Goal: Information Seeking & Learning: Learn about a topic

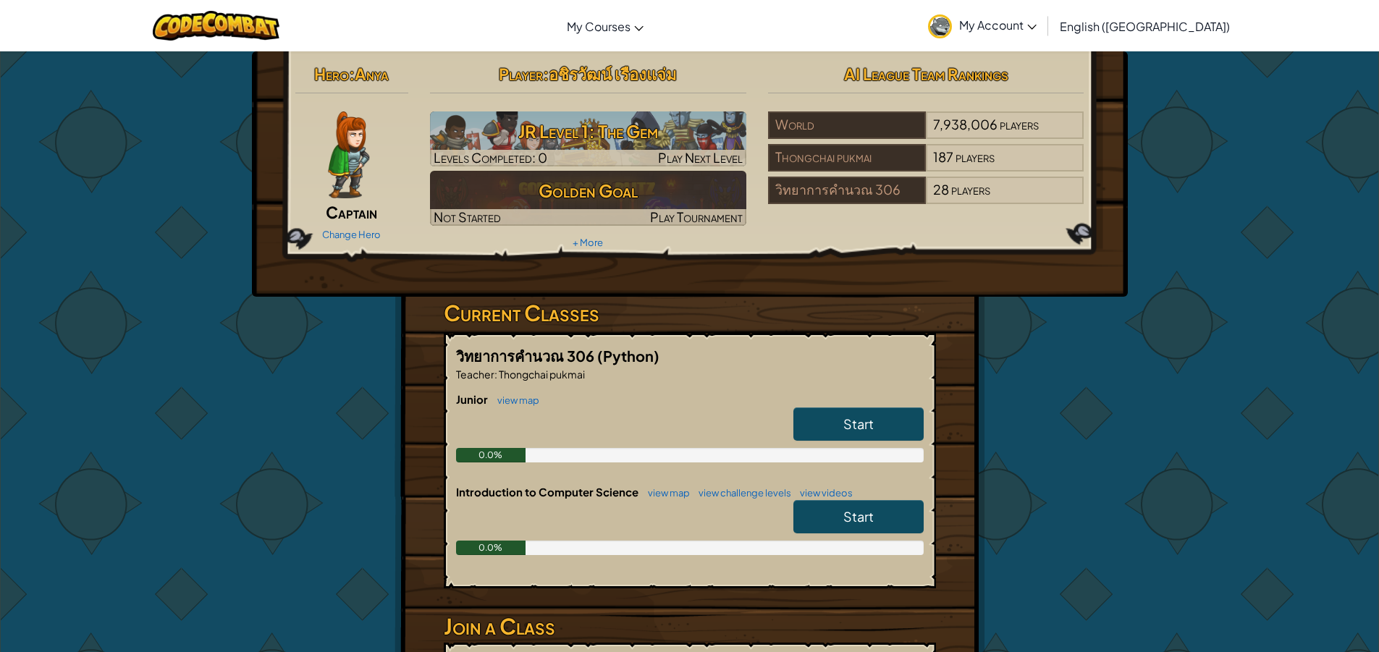
click at [899, 424] on link "Start" at bounding box center [859, 424] width 130 height 33
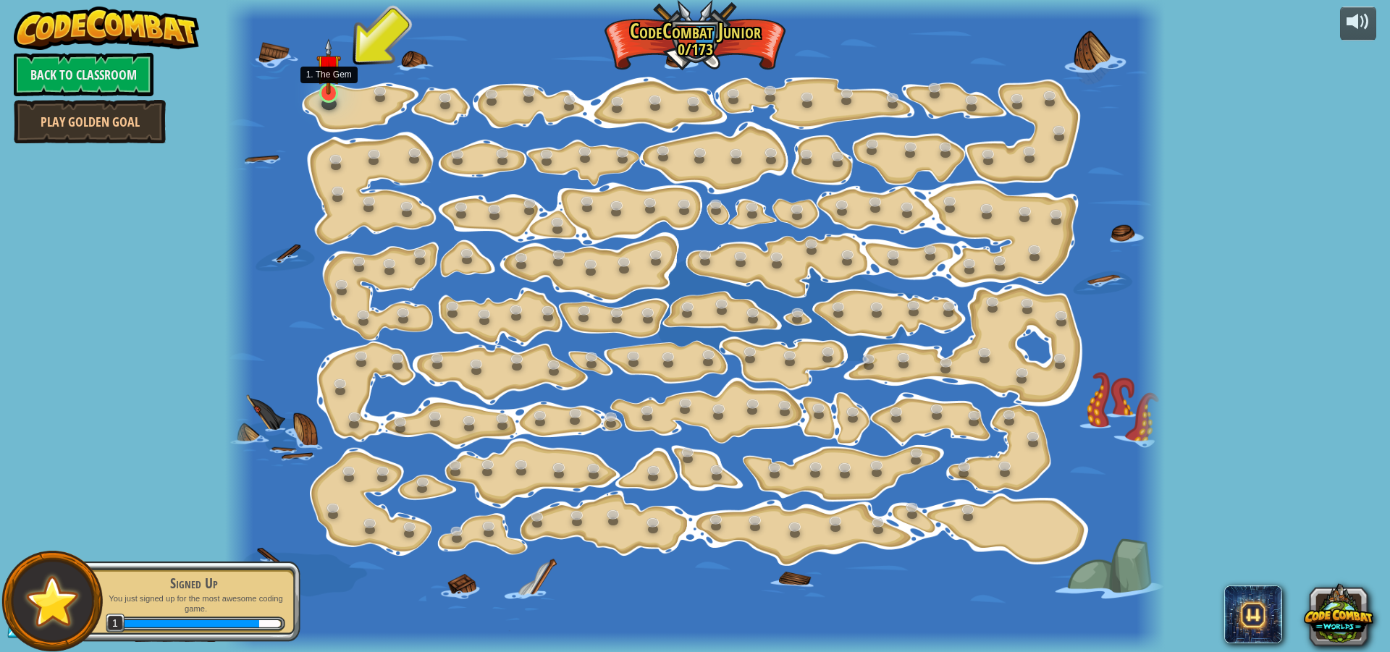
click at [332, 93] on img at bounding box center [328, 66] width 25 height 56
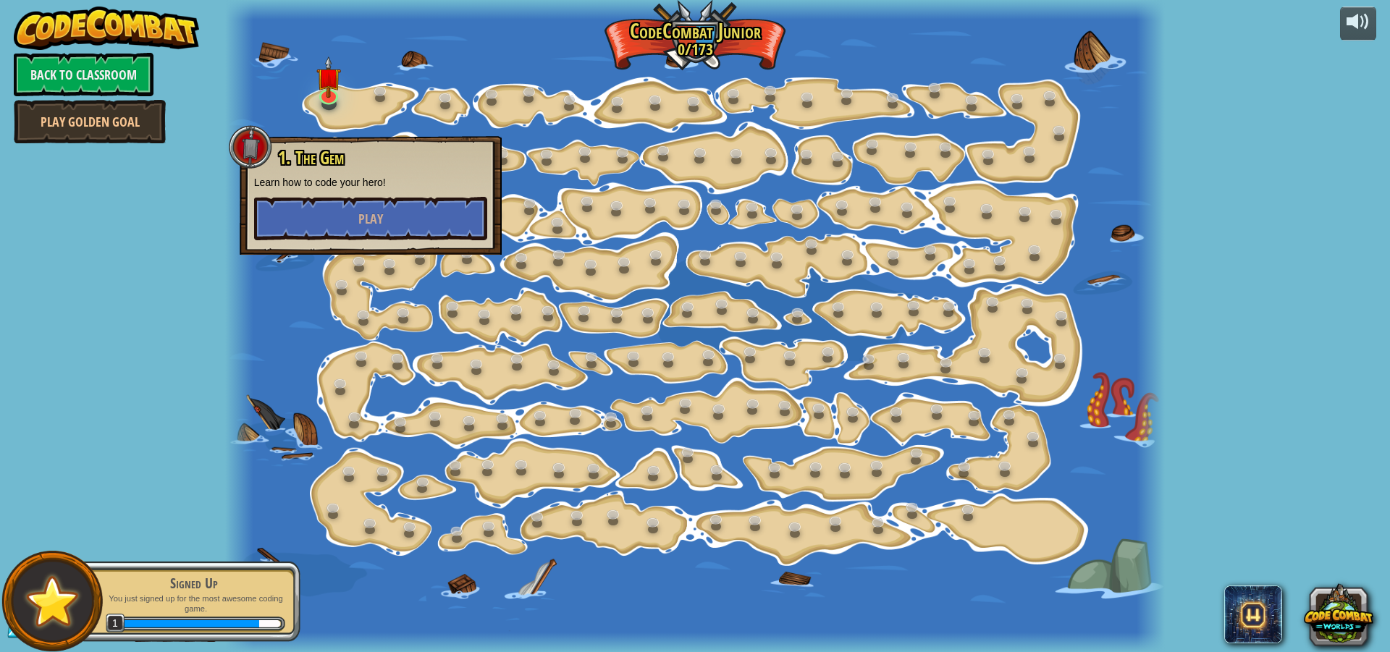
drag, startPoint x: 405, startPoint y: 120, endPoint x: 391, endPoint y: 140, distance: 24.9
click at [400, 127] on div at bounding box center [695, 326] width 941 height 652
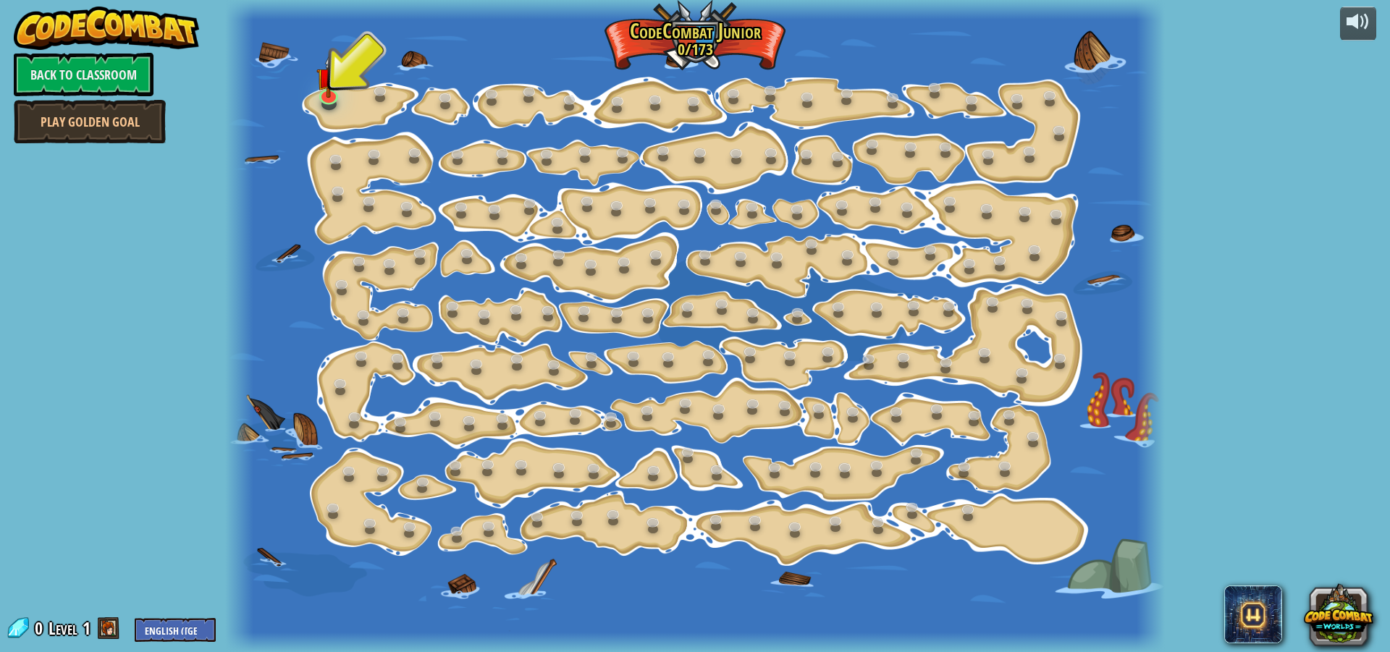
click at [326, 111] on div at bounding box center [695, 326] width 941 height 652
click at [338, 104] on div "15. Step Change (Locked) Change step arguments. 11. Go Smart (Locked) Now we're…" at bounding box center [695, 326] width 941 height 652
click at [324, 101] on link at bounding box center [328, 92] width 29 height 29
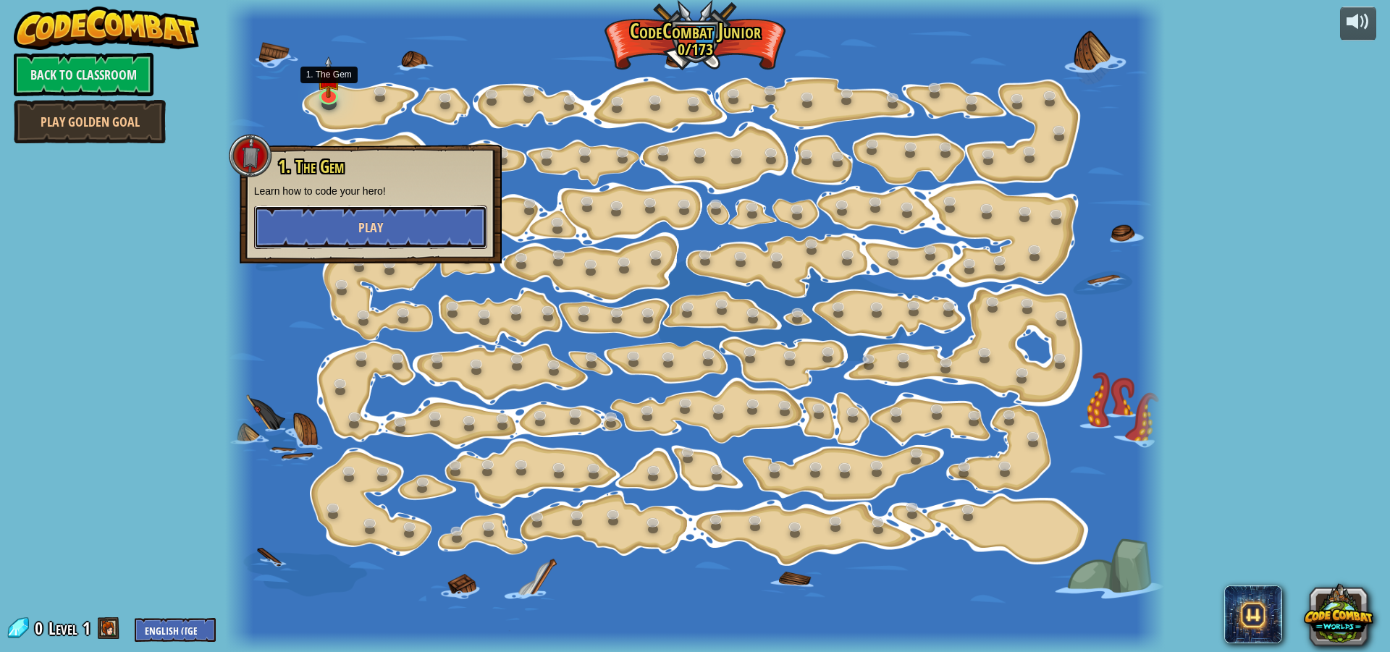
click at [367, 211] on button "Play" at bounding box center [370, 227] width 233 height 43
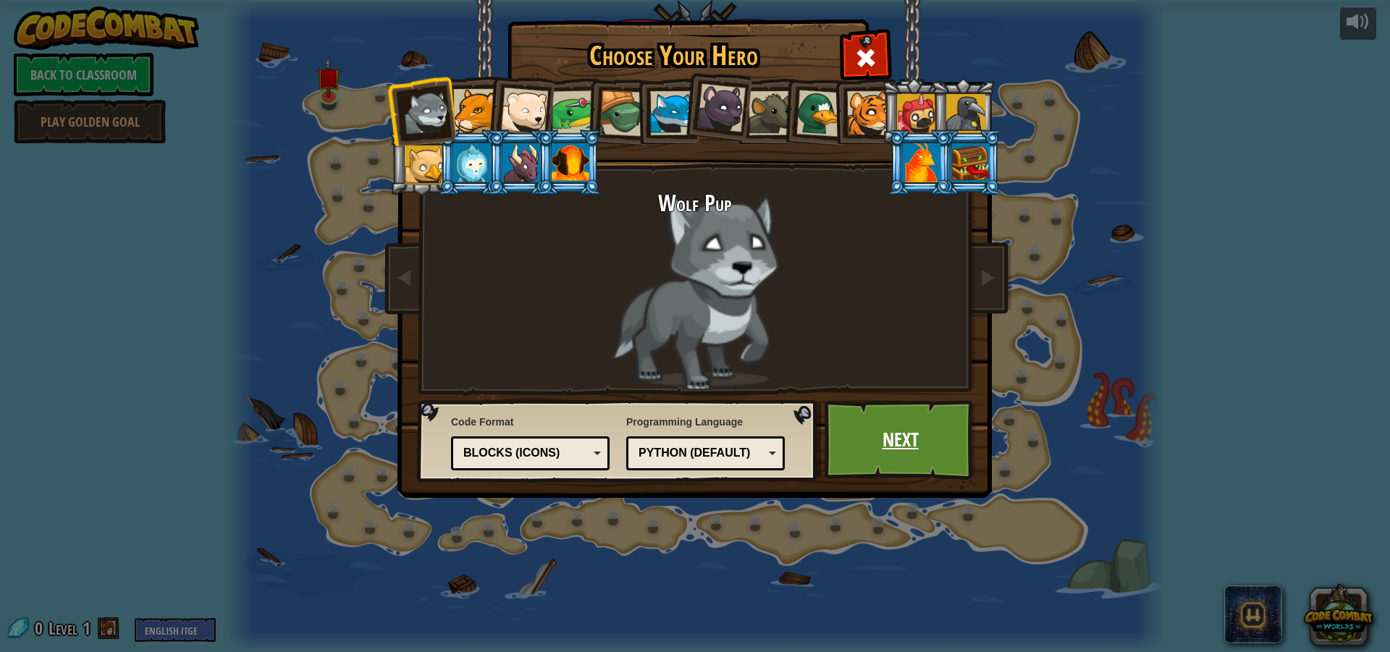
click at [888, 426] on link "Next" at bounding box center [900, 440] width 151 height 80
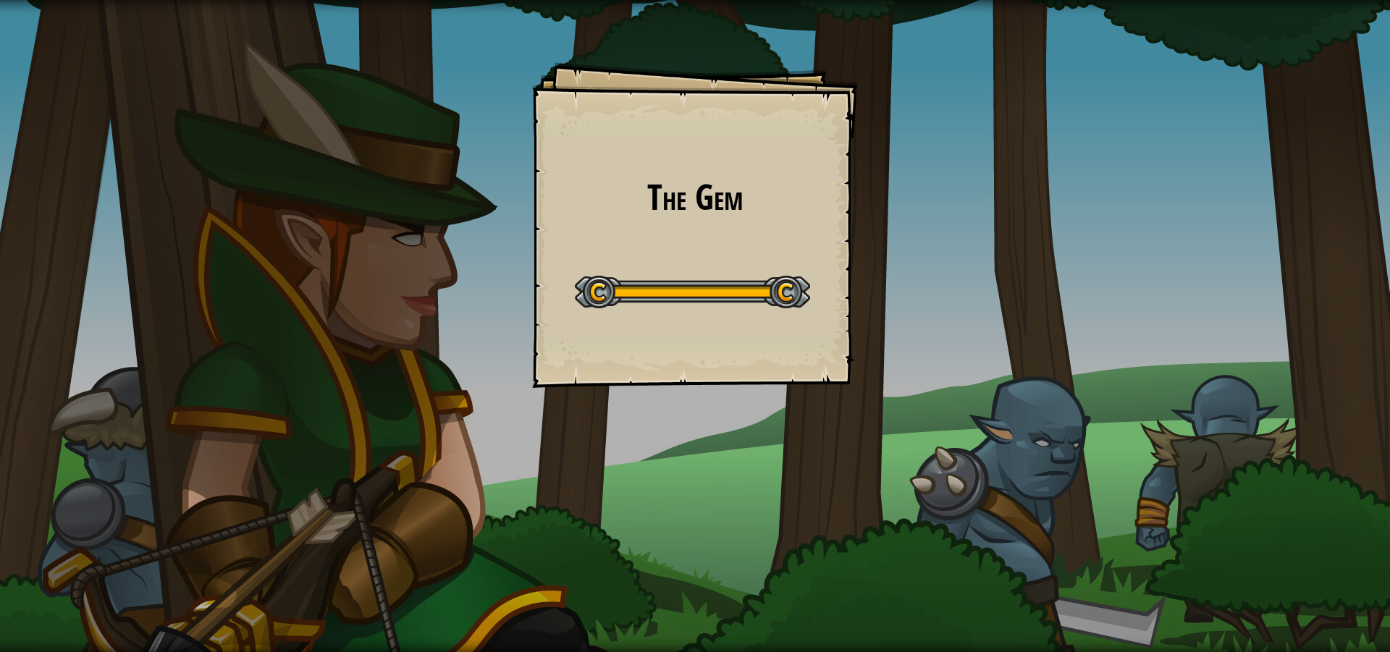
click at [939, 190] on div "The Gem Goals Start Level Error loading from server. Try refreshing the page. Y…" at bounding box center [695, 326] width 1390 height 652
drag, startPoint x: 914, startPoint y: 195, endPoint x: 787, endPoint y: 212, distance: 128.5
click at [864, 207] on div "The Gem Goals Start Level Error loading from server. Try refreshing the page. Y…" at bounding box center [695, 326] width 1390 height 652
click at [787, 212] on h1 "The Gem" at bounding box center [695, 197] width 297 height 38
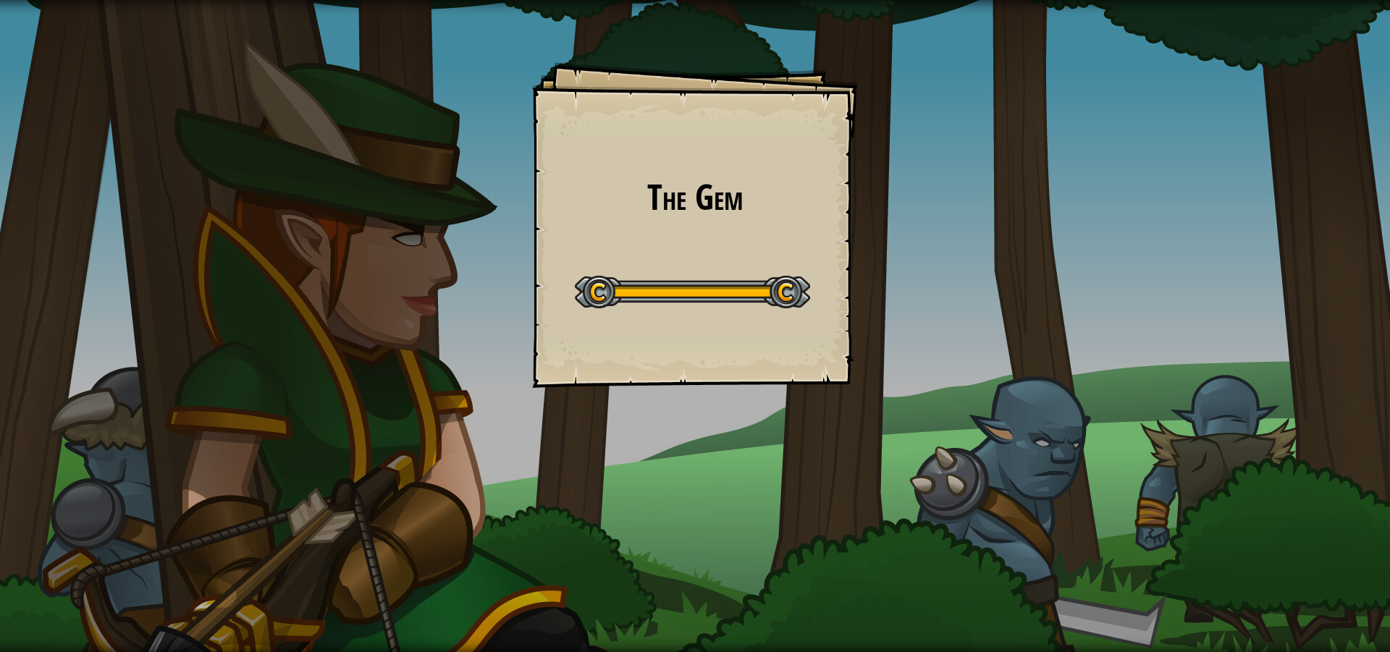
click at [787, 212] on h1 "The Gem" at bounding box center [695, 197] width 297 height 38
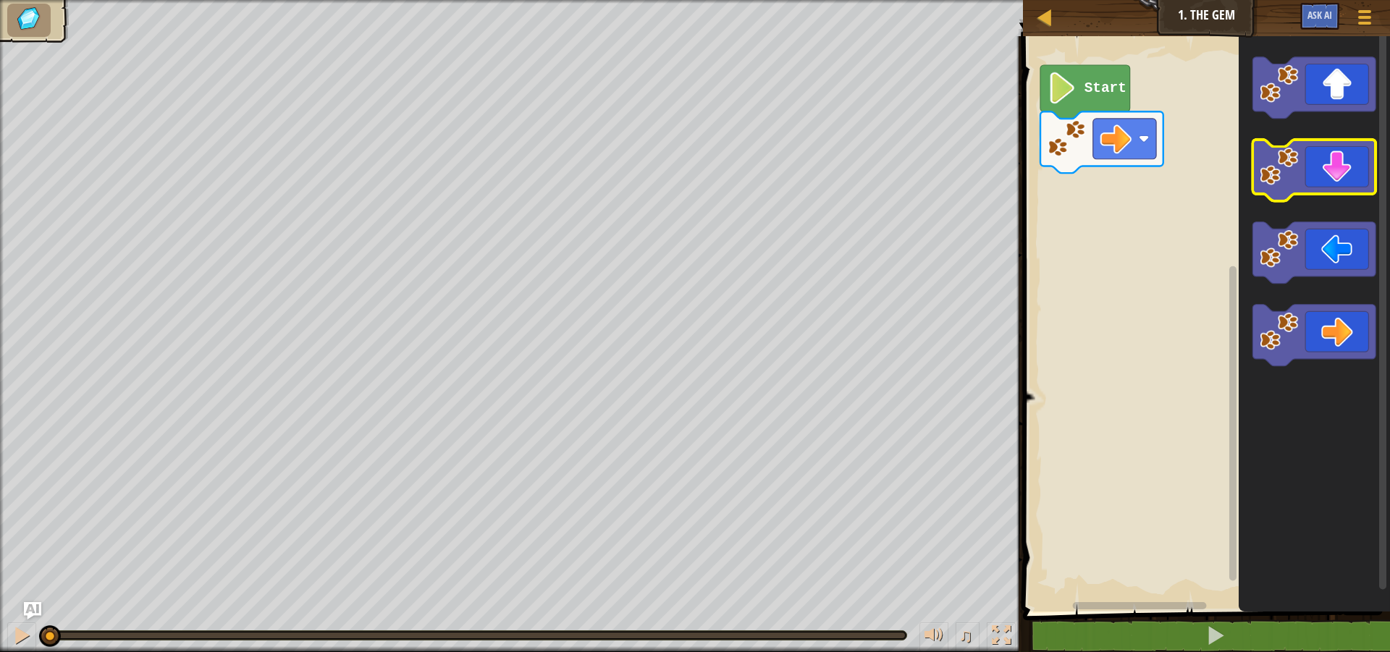
click at [1301, 178] on icon "Blockly Workspace" at bounding box center [1314, 171] width 123 height 62
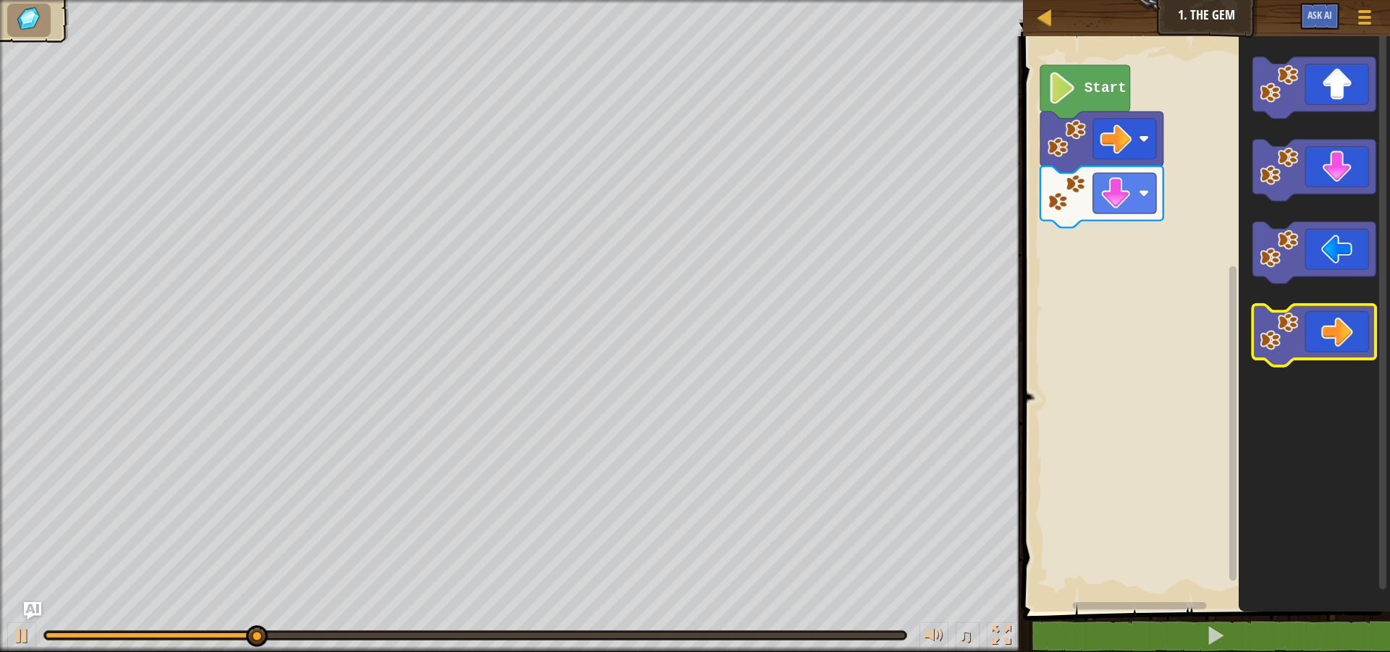
click at [1271, 324] on image "Blockly Workspace" at bounding box center [1280, 331] width 38 height 38
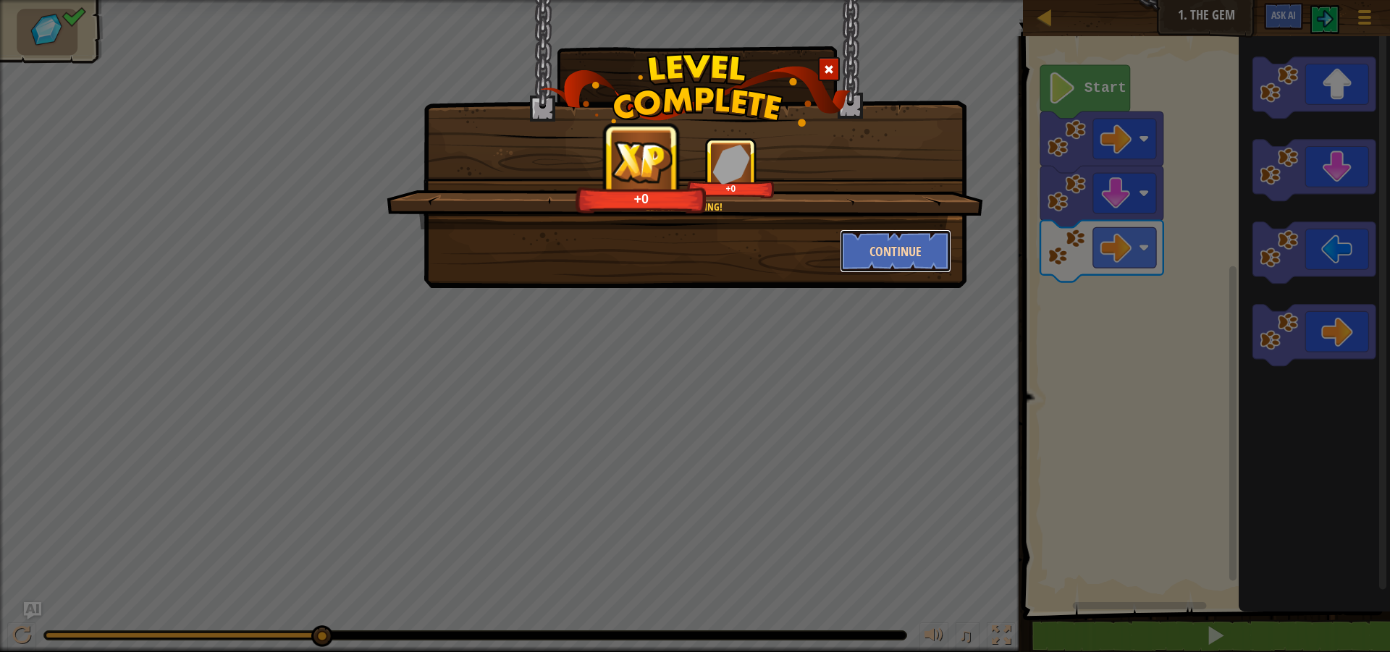
click at [906, 251] on button "Continue" at bounding box center [896, 251] width 112 height 43
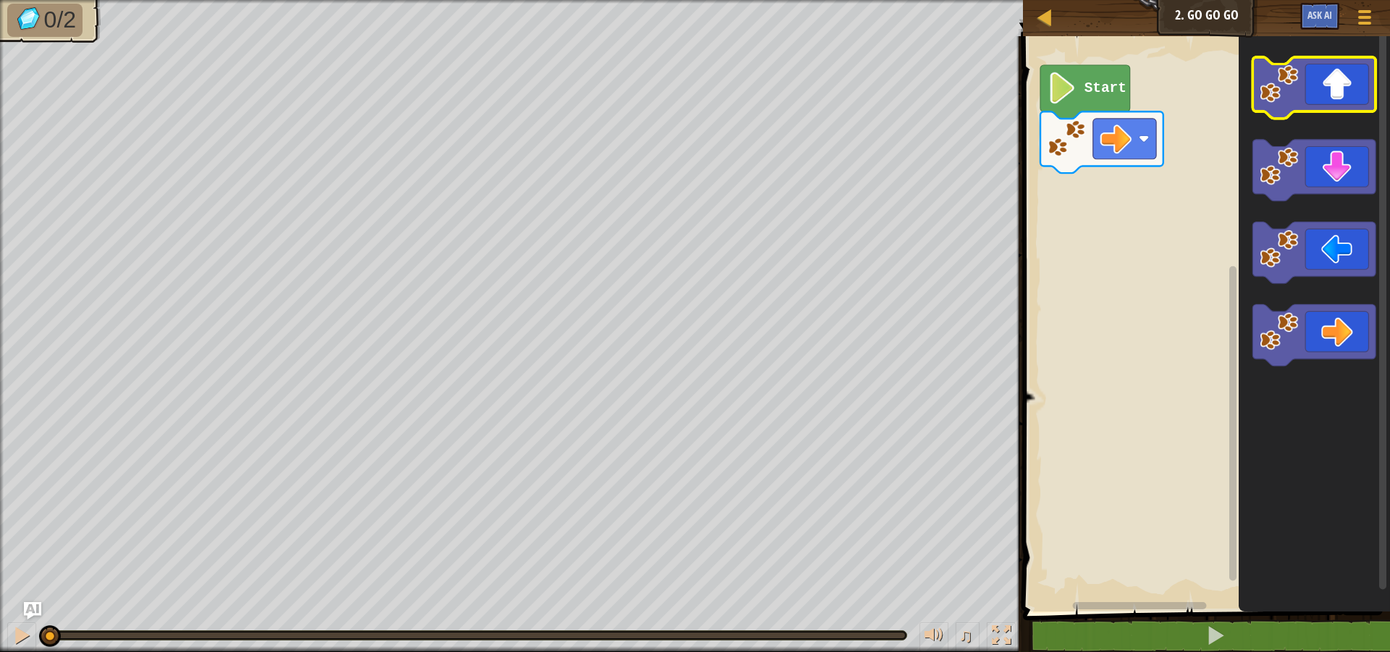
click at [1302, 99] on icon "Blockly Workspace" at bounding box center [1314, 88] width 123 height 62
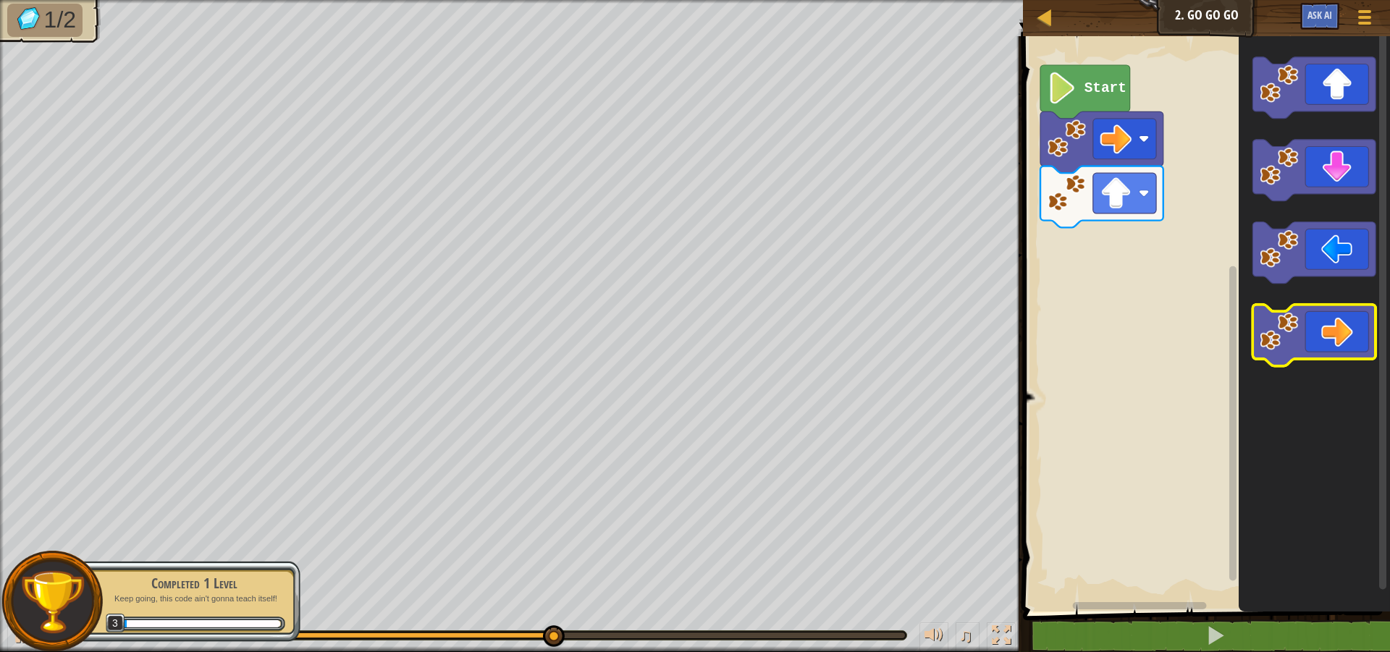
click at [1320, 339] on icon "Blockly Workspace" at bounding box center [1314, 336] width 123 height 62
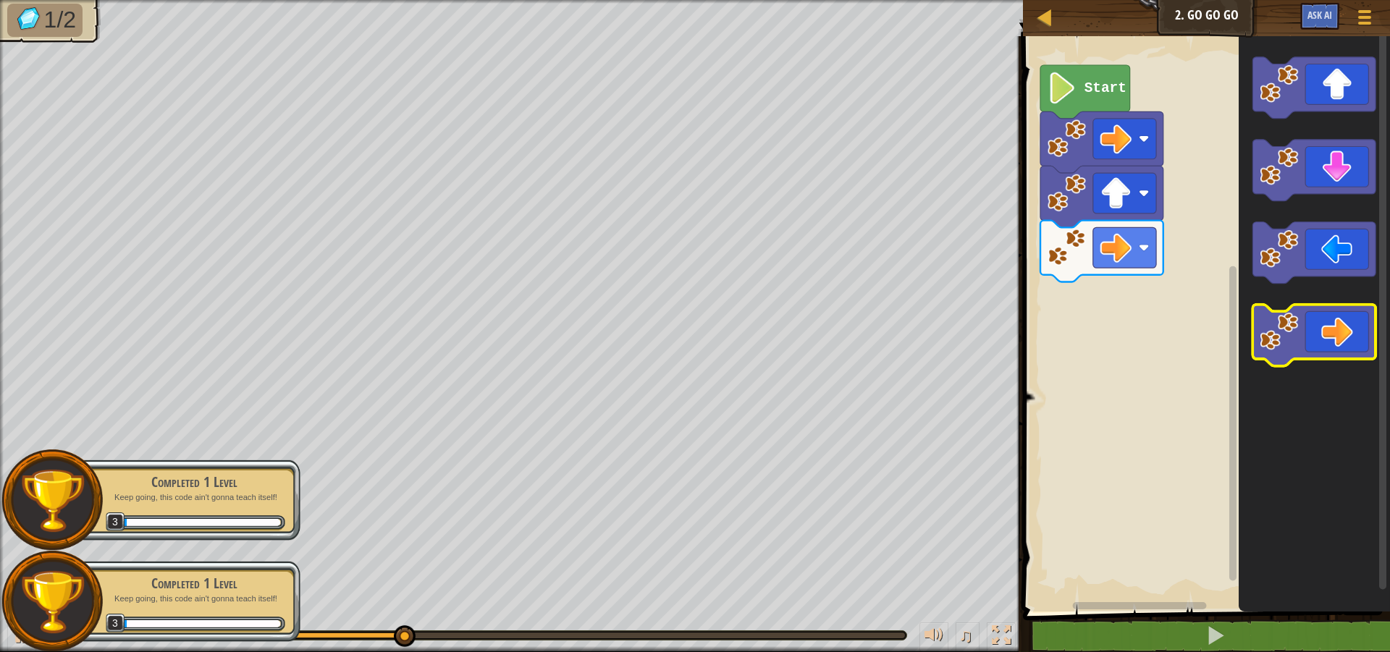
click at [1338, 352] on icon "Blockly Workspace" at bounding box center [1314, 336] width 123 height 62
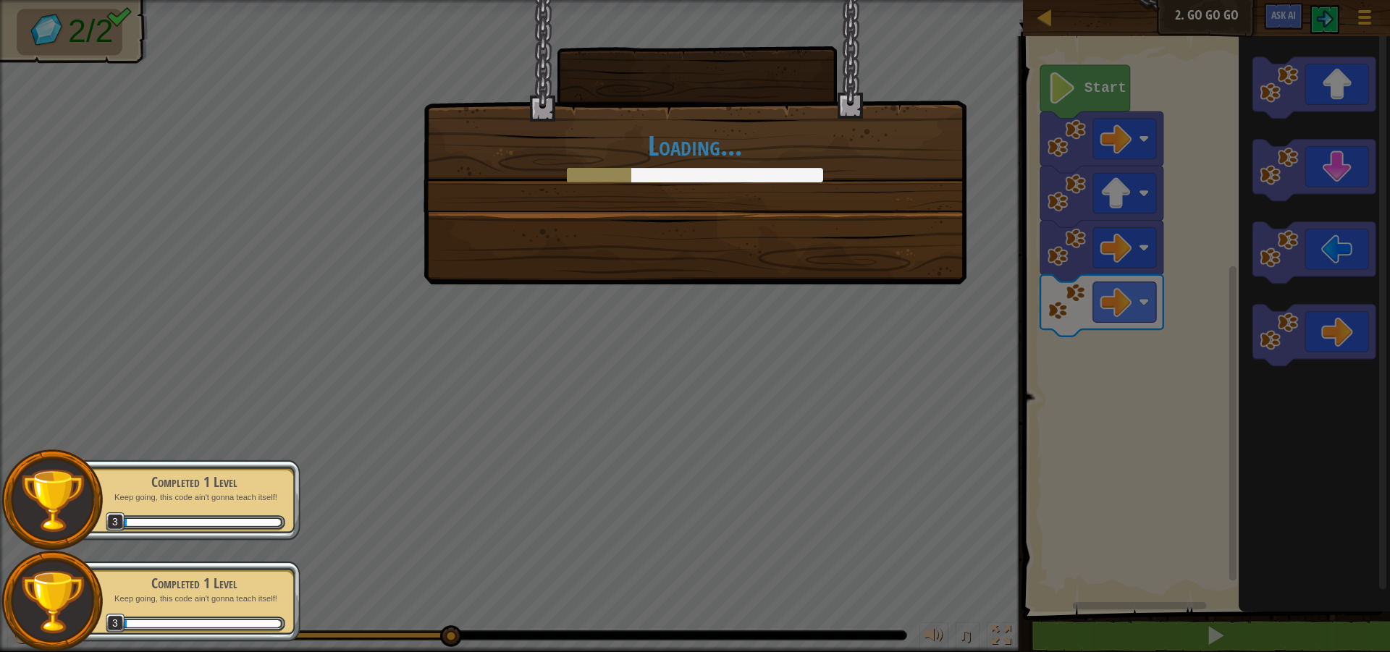
drag, startPoint x: 805, startPoint y: 192, endPoint x: 803, endPoint y: 205, distance: 13.2
click at [804, 195] on div "Loading..." at bounding box center [695, 105] width 542 height 211
click at [811, 294] on div "Loading..." at bounding box center [695, 326] width 1390 height 652
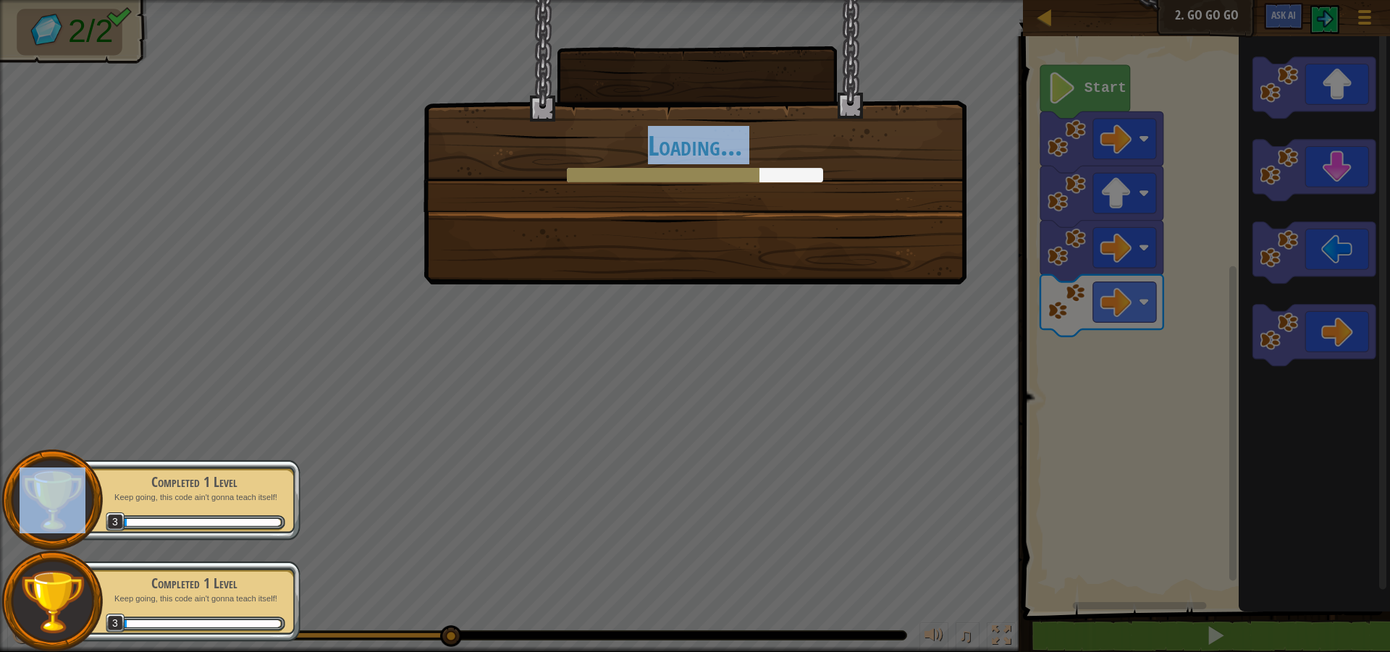
drag, startPoint x: 811, startPoint y: 294, endPoint x: 804, endPoint y: 306, distance: 13.9
click at [808, 300] on div "Loading..." at bounding box center [695, 326] width 1390 height 652
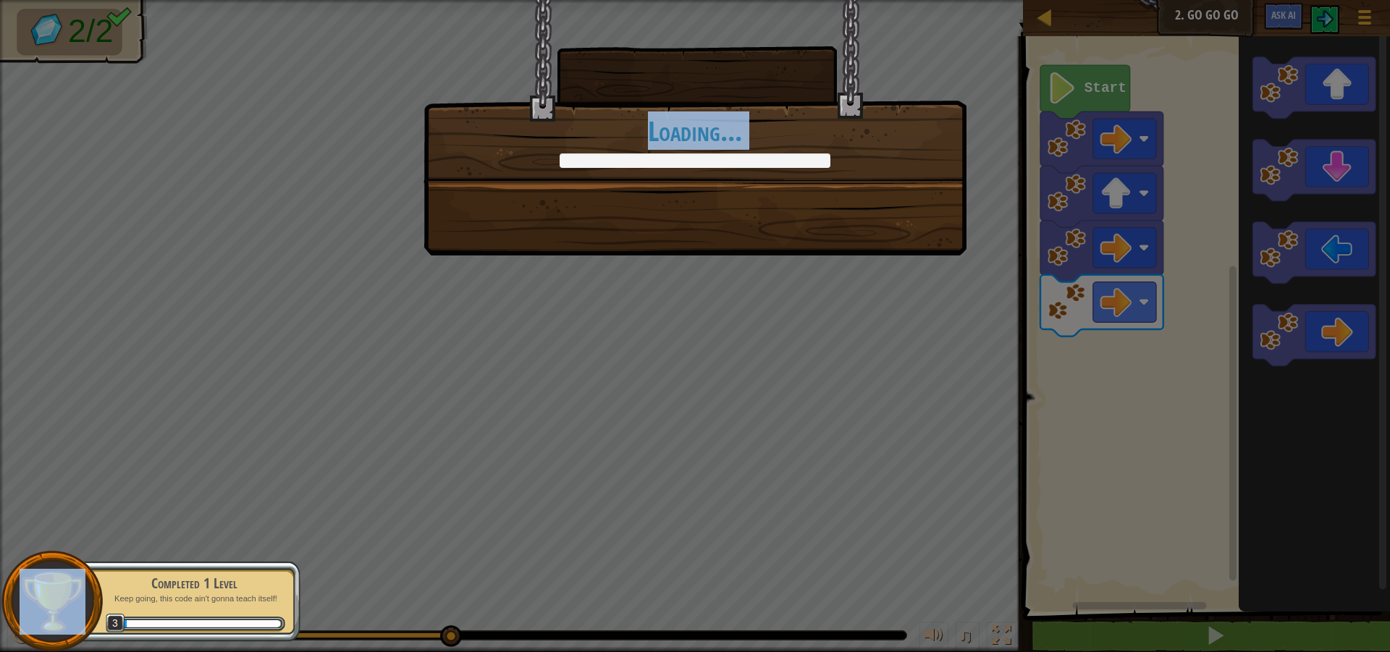
click at [808, 345] on div "+0 +0 Continue Loading..." at bounding box center [695, 326] width 1390 height 652
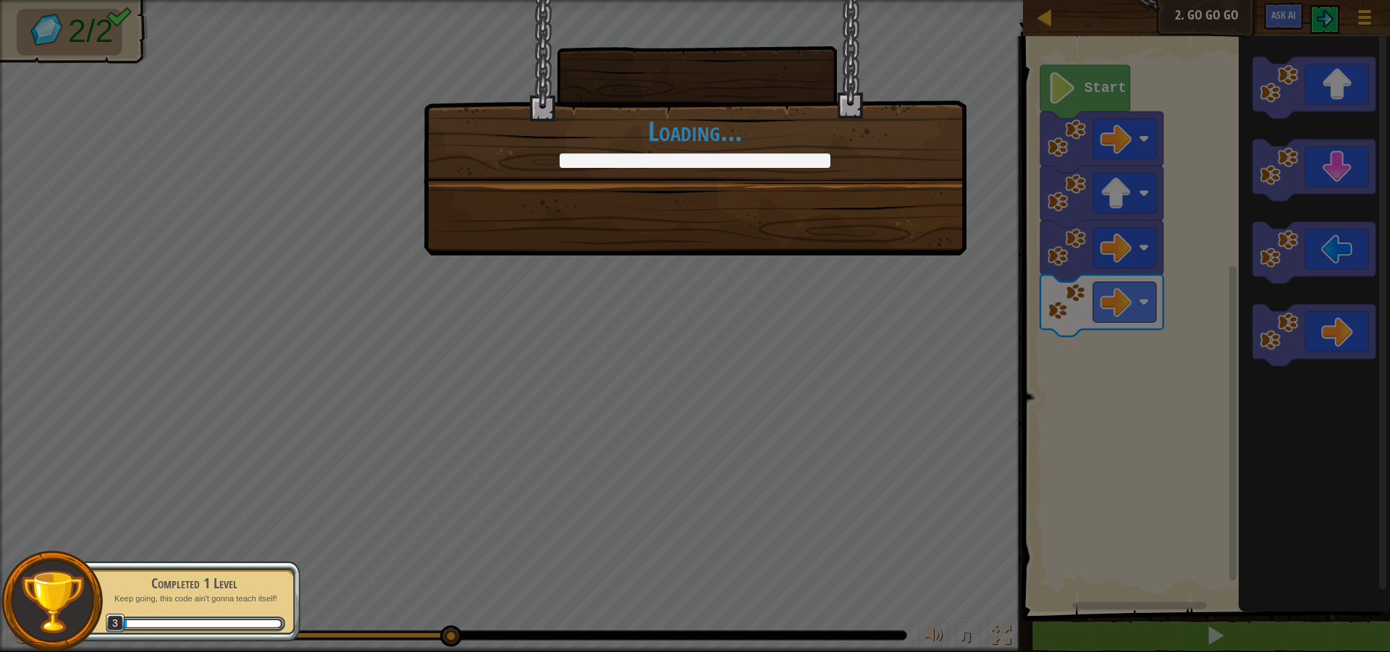
click at [633, 403] on div "+2 +1 Continue Loading..." at bounding box center [695, 326] width 1390 height 652
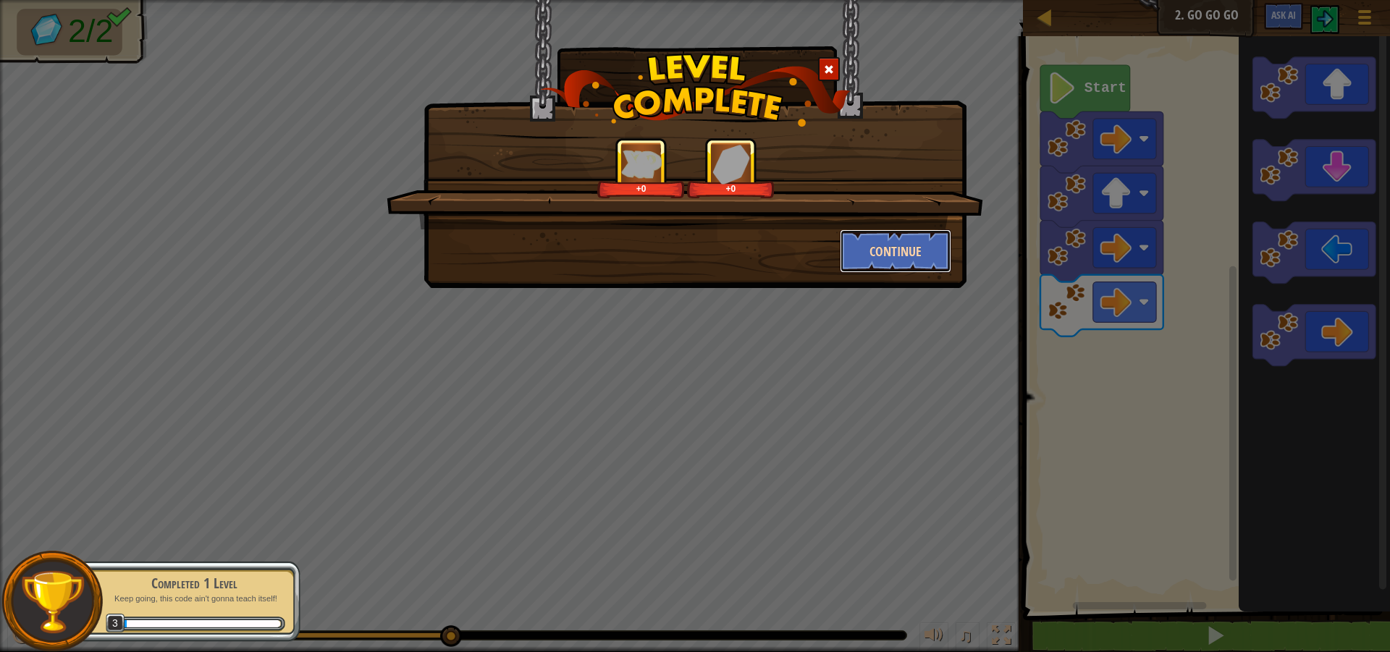
click at [891, 263] on button "Continue" at bounding box center [896, 251] width 112 height 43
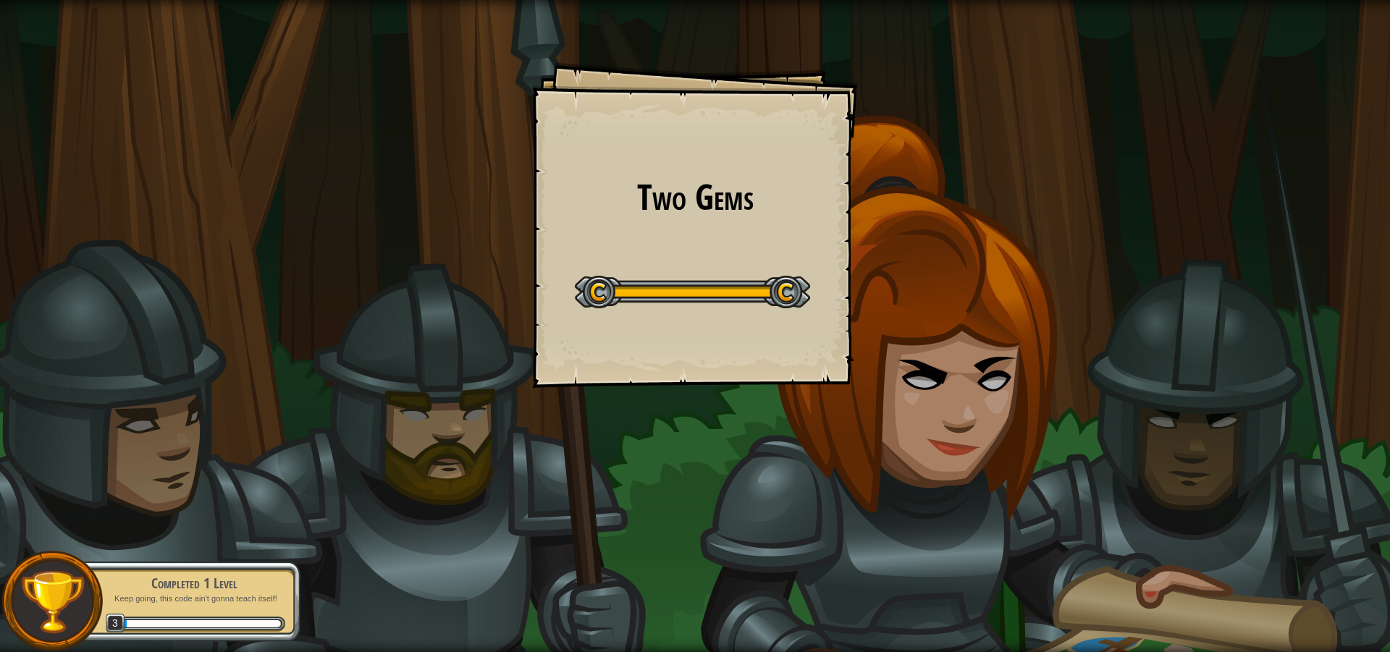
click at [851, 455] on div "Two Gems Goals Start Level Error loading from server. Try refreshing the page. …" at bounding box center [695, 326] width 1390 height 652
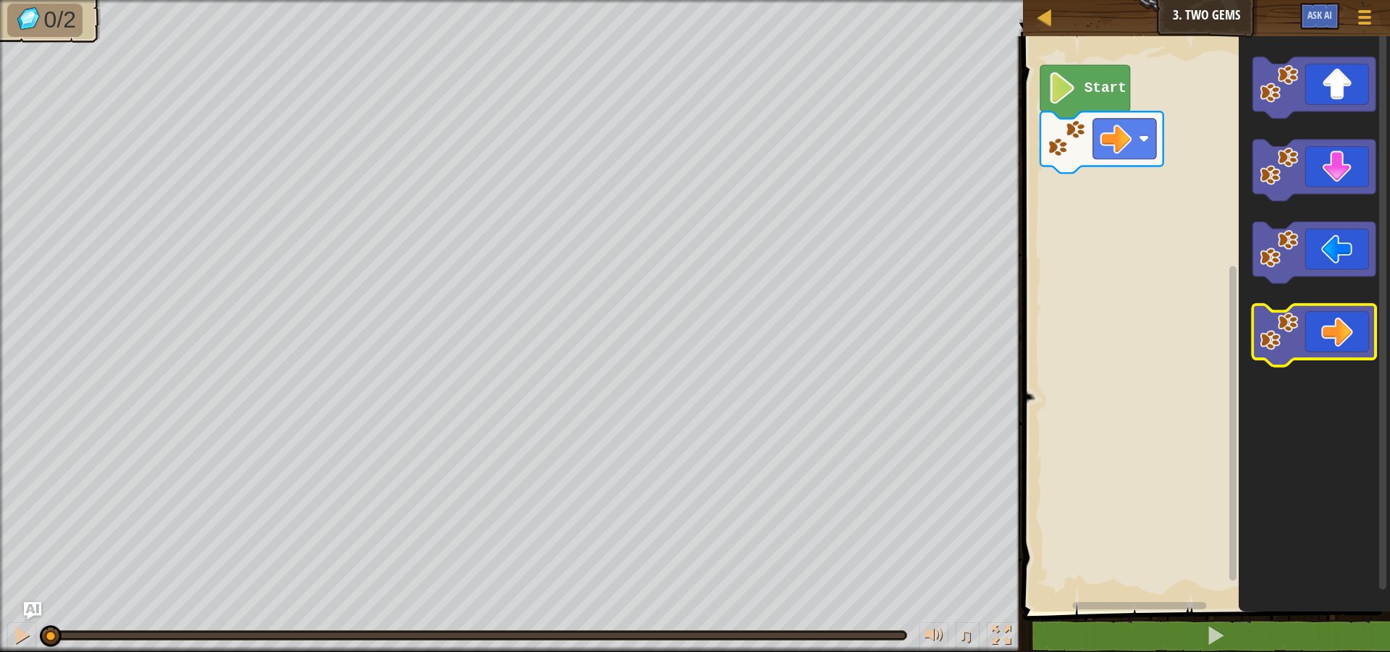
click at [1338, 311] on icon "Blockly Workspace" at bounding box center [1314, 336] width 123 height 62
click at [1333, 323] on icon "Blockly Workspace" at bounding box center [1314, 336] width 123 height 62
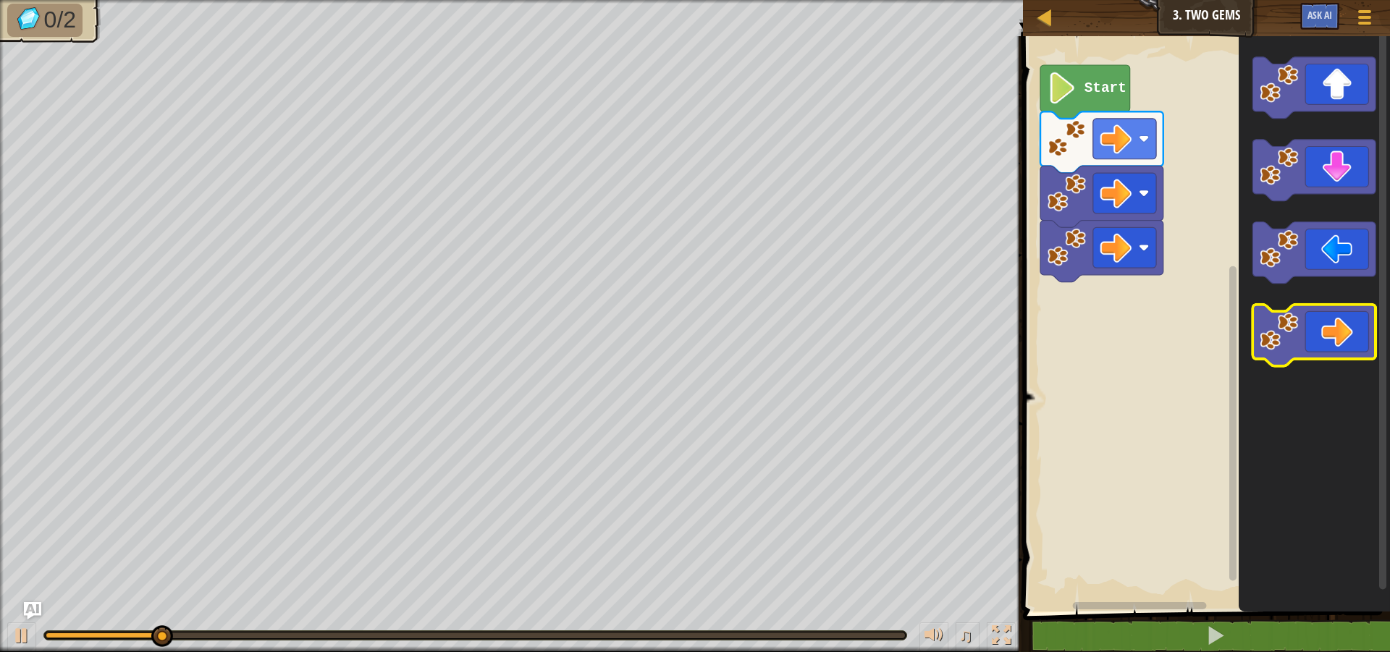
click at [1358, 349] on icon "Blockly Workspace" at bounding box center [1314, 336] width 123 height 62
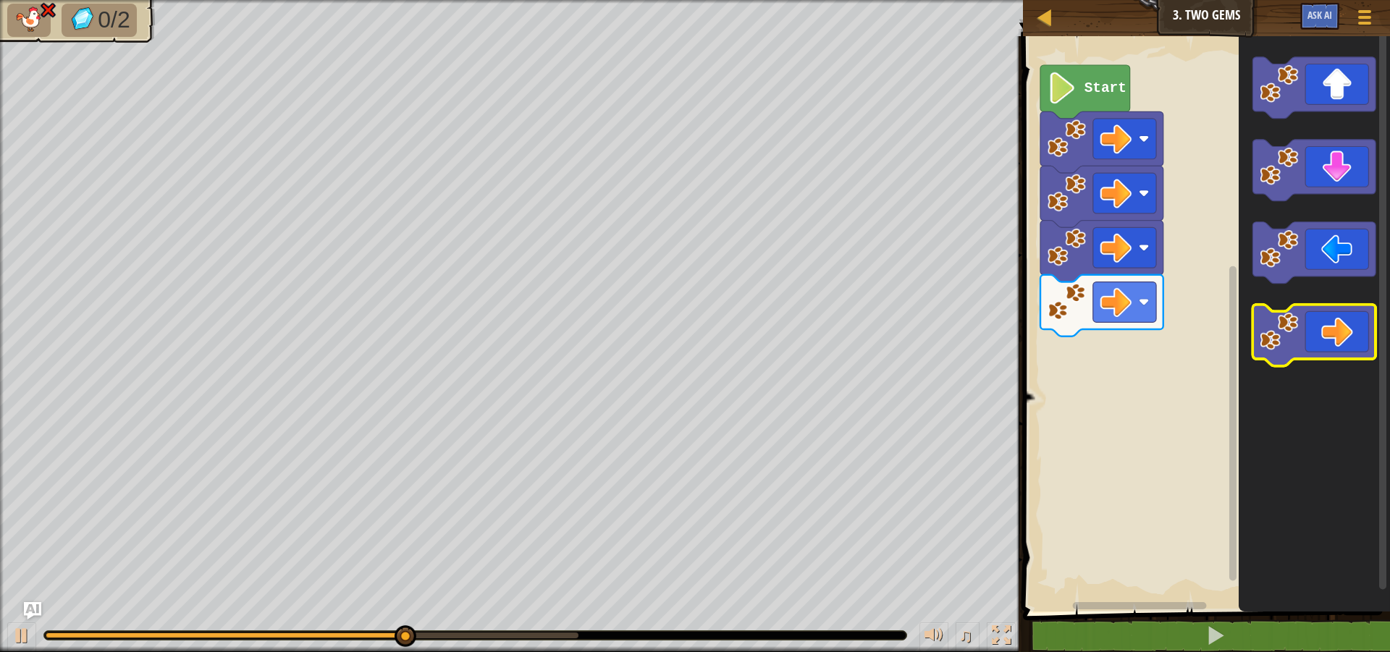
click at [1339, 341] on icon "Blockly Workspace" at bounding box center [1314, 336] width 123 height 62
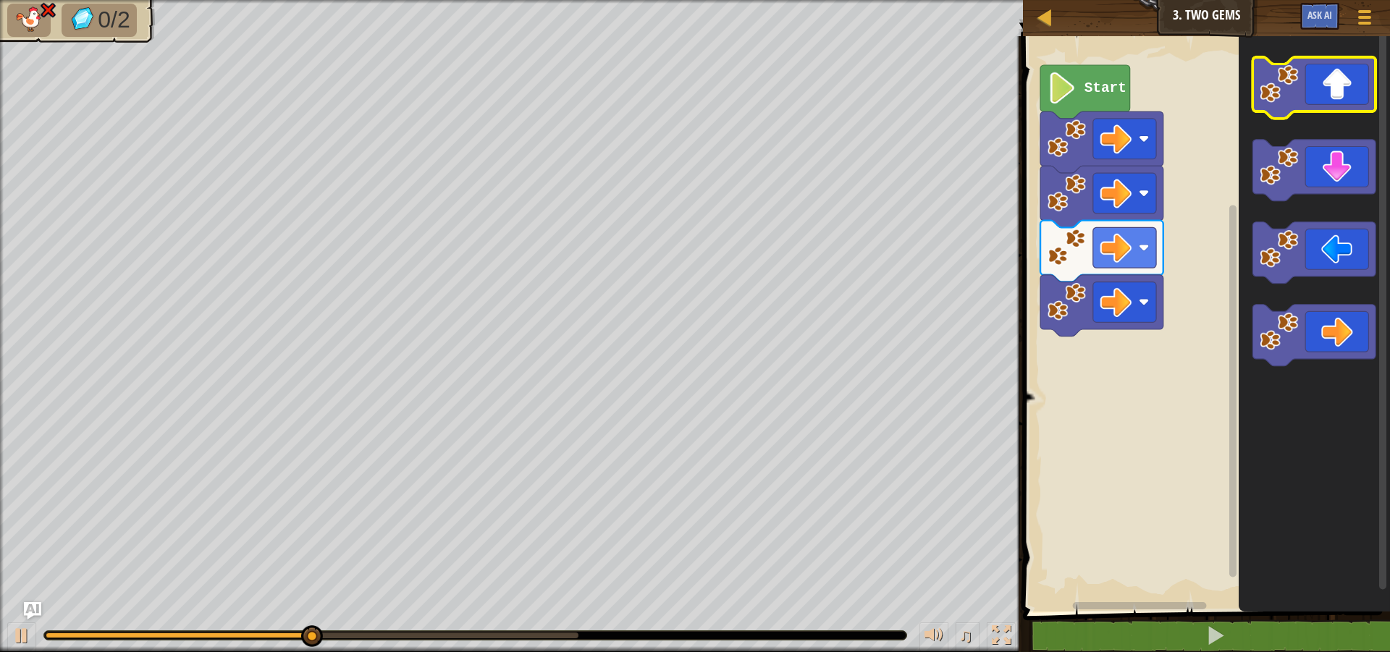
click at [1328, 91] on icon "Blockly Workspace" at bounding box center [1314, 88] width 123 height 62
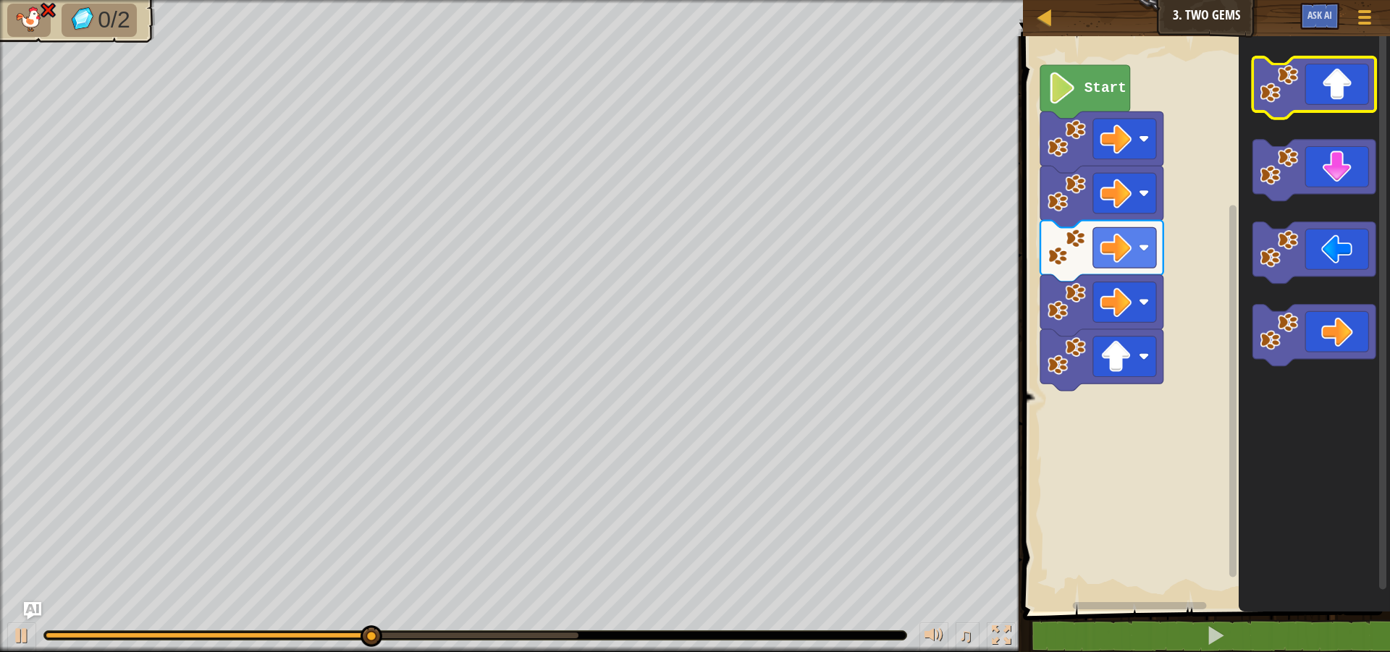
click at [1328, 92] on icon "Blockly Workspace" at bounding box center [1314, 88] width 123 height 62
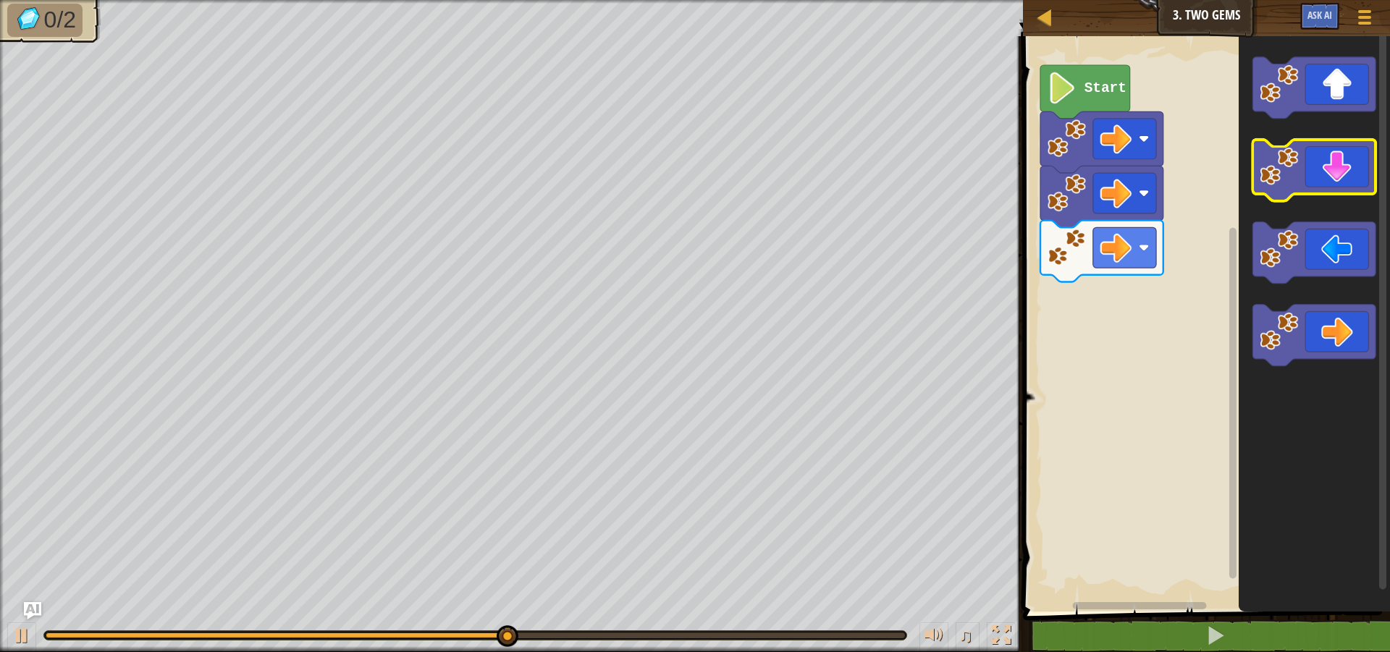
click at [1325, 173] on icon "Blockly Workspace" at bounding box center [1314, 171] width 123 height 62
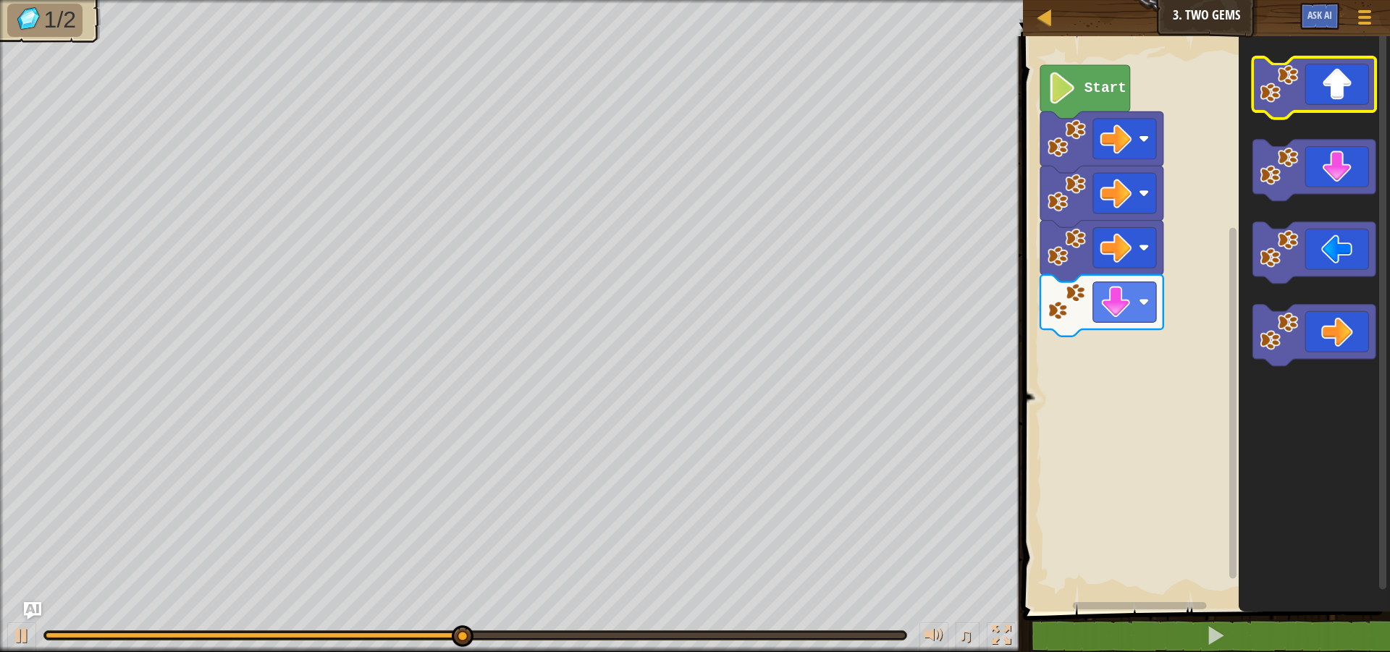
click at [1334, 97] on icon "Blockly Workspace" at bounding box center [1314, 88] width 123 height 62
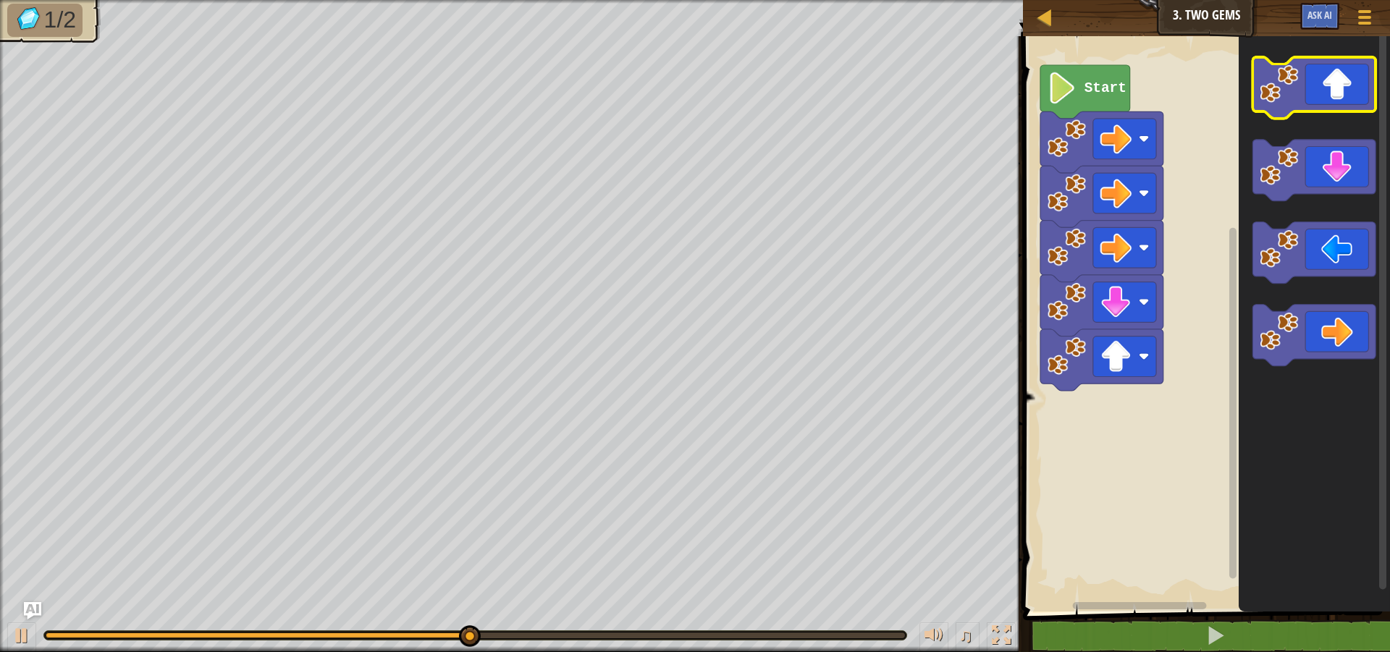
click at [1334, 97] on icon "Blockly Workspace" at bounding box center [1314, 88] width 123 height 62
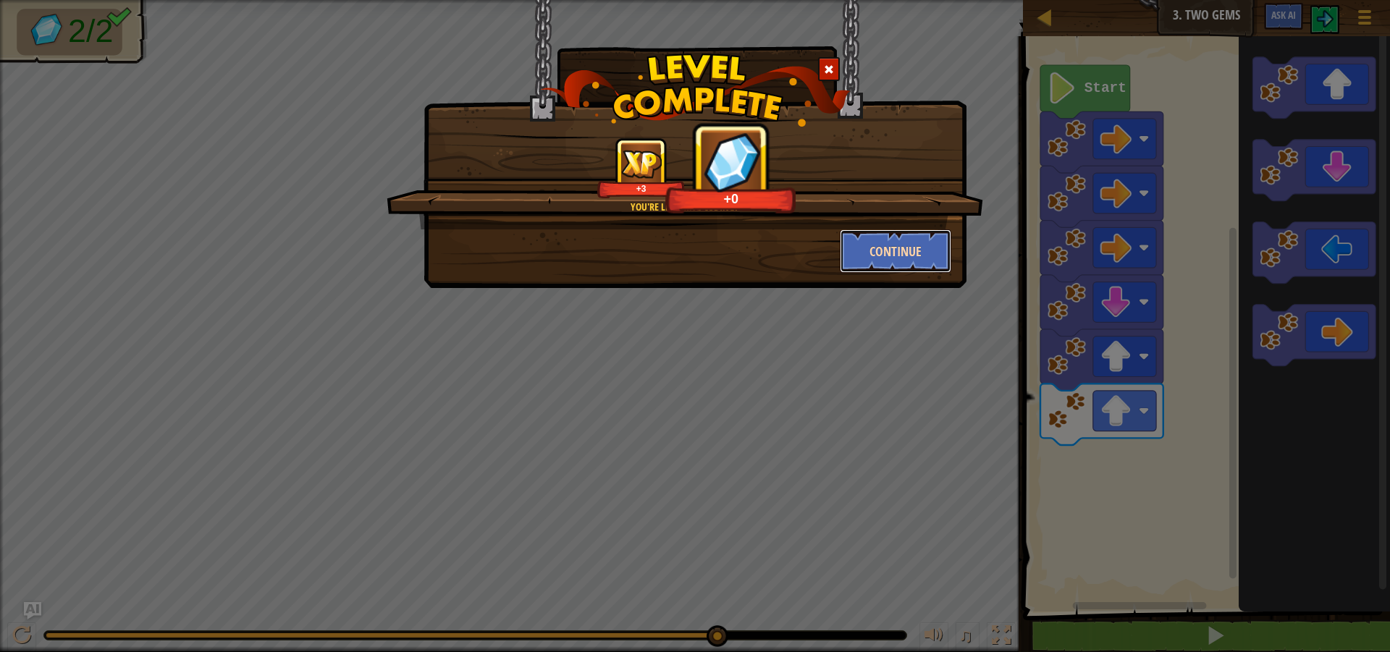
click at [916, 265] on button "Continue" at bounding box center [896, 251] width 112 height 43
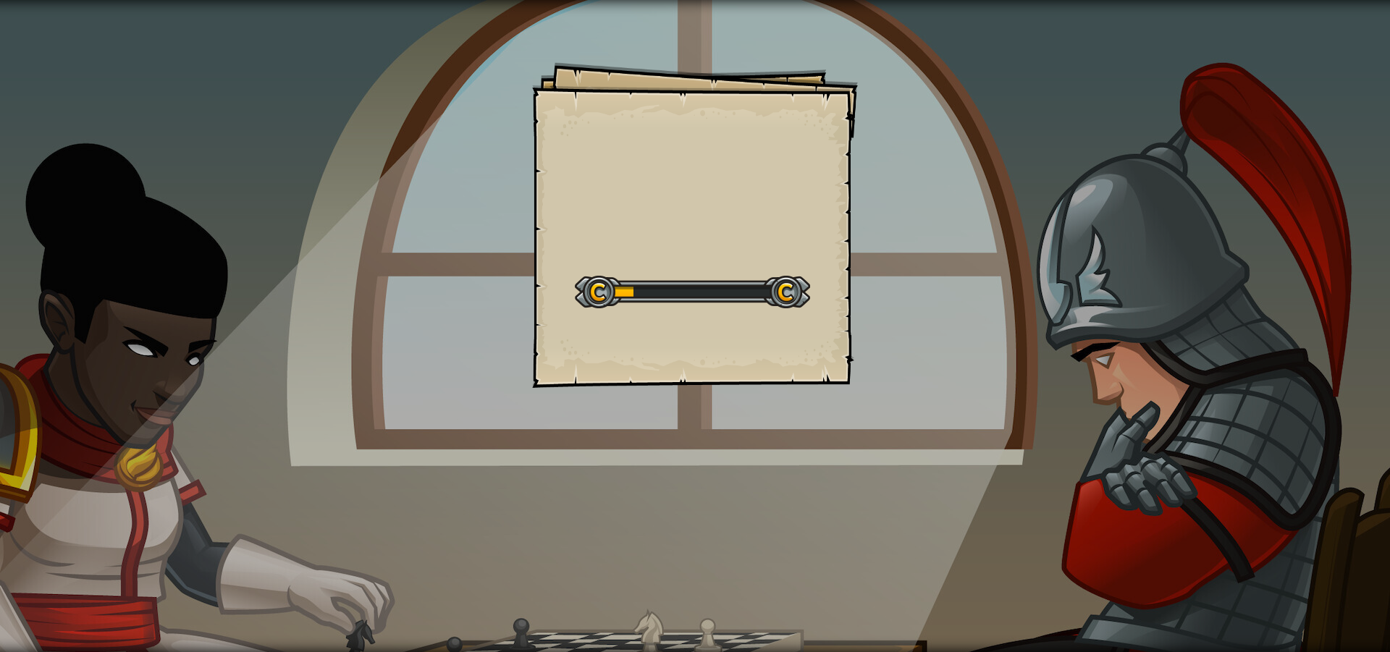
click at [717, 328] on div "Goals Start Level Error loading from server. Try refreshing the page. You'll ne…" at bounding box center [695, 225] width 326 height 326
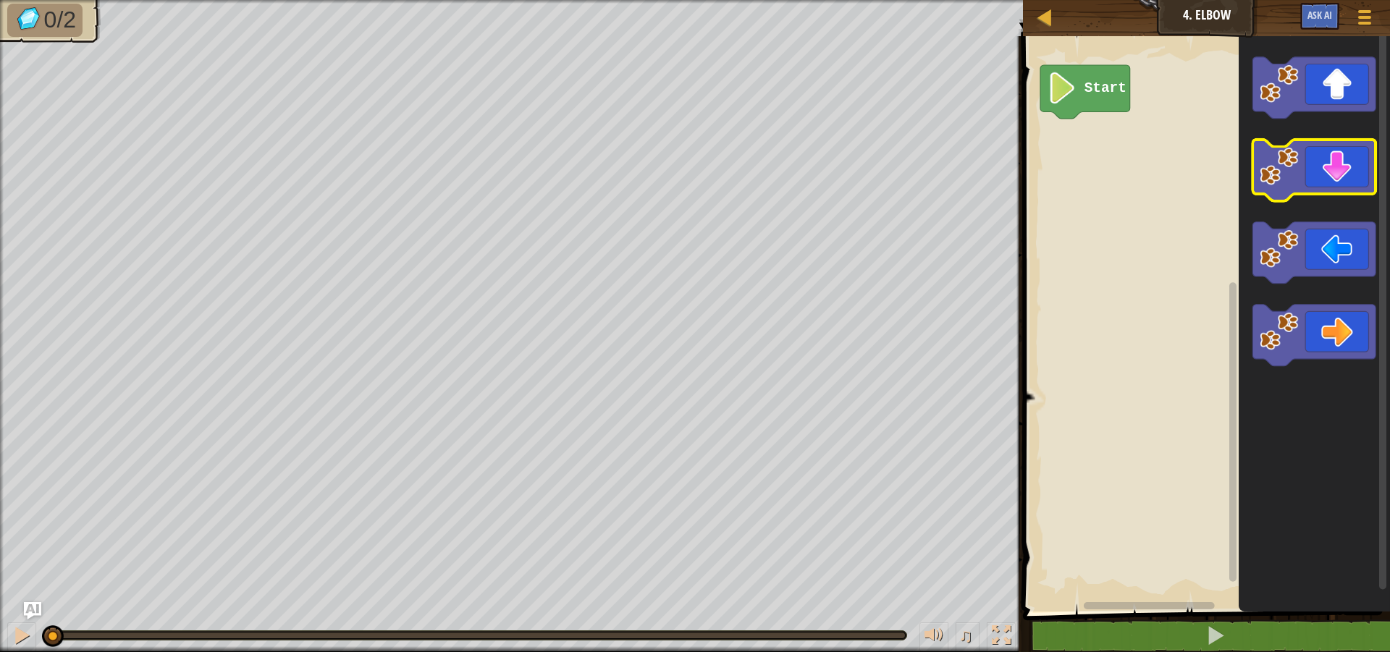
click at [1341, 147] on icon "Blockly Workspace" at bounding box center [1314, 171] width 123 height 62
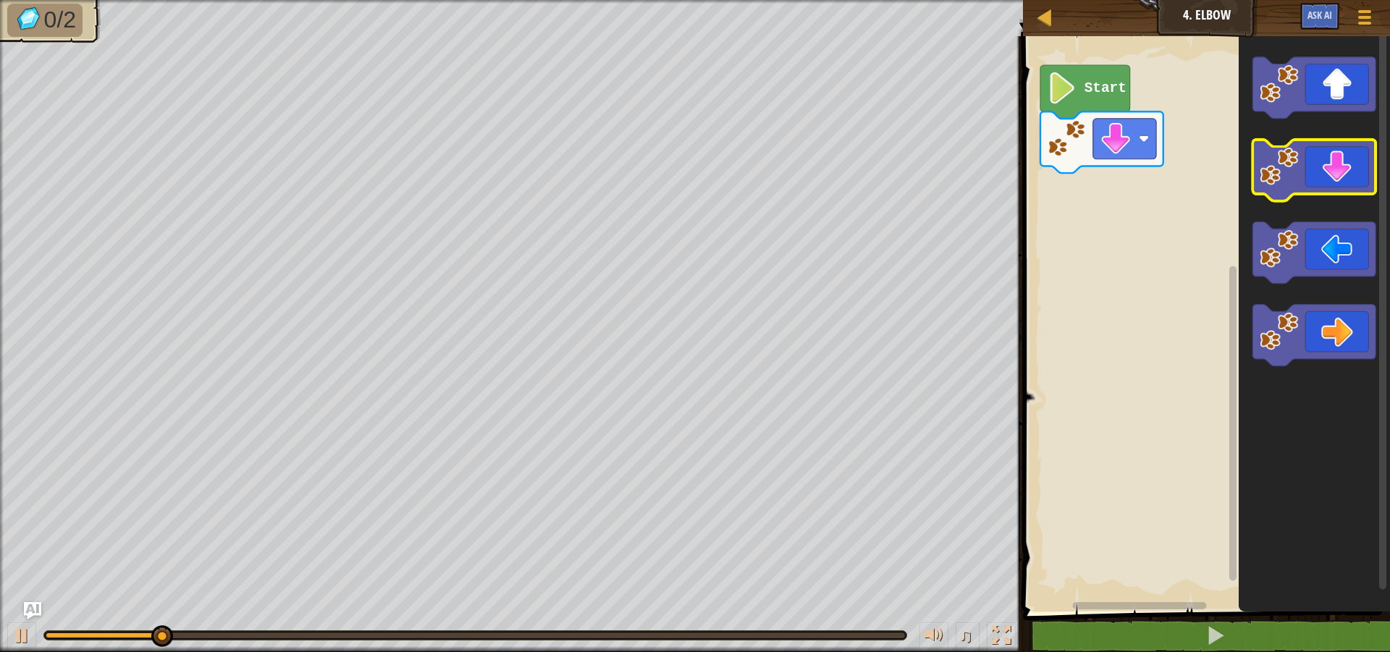
click at [1347, 163] on icon "Blockly Workspace" at bounding box center [1314, 171] width 123 height 62
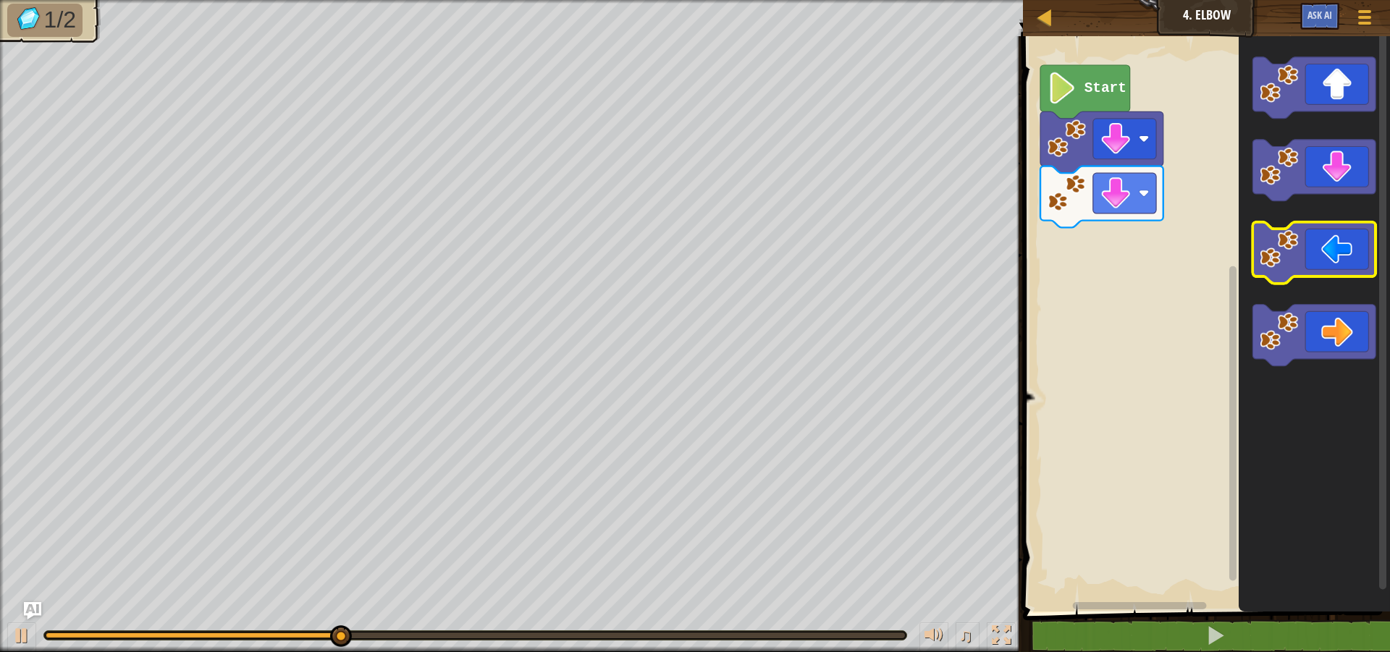
click at [1326, 239] on icon "Blockly Workspace" at bounding box center [1314, 253] width 123 height 62
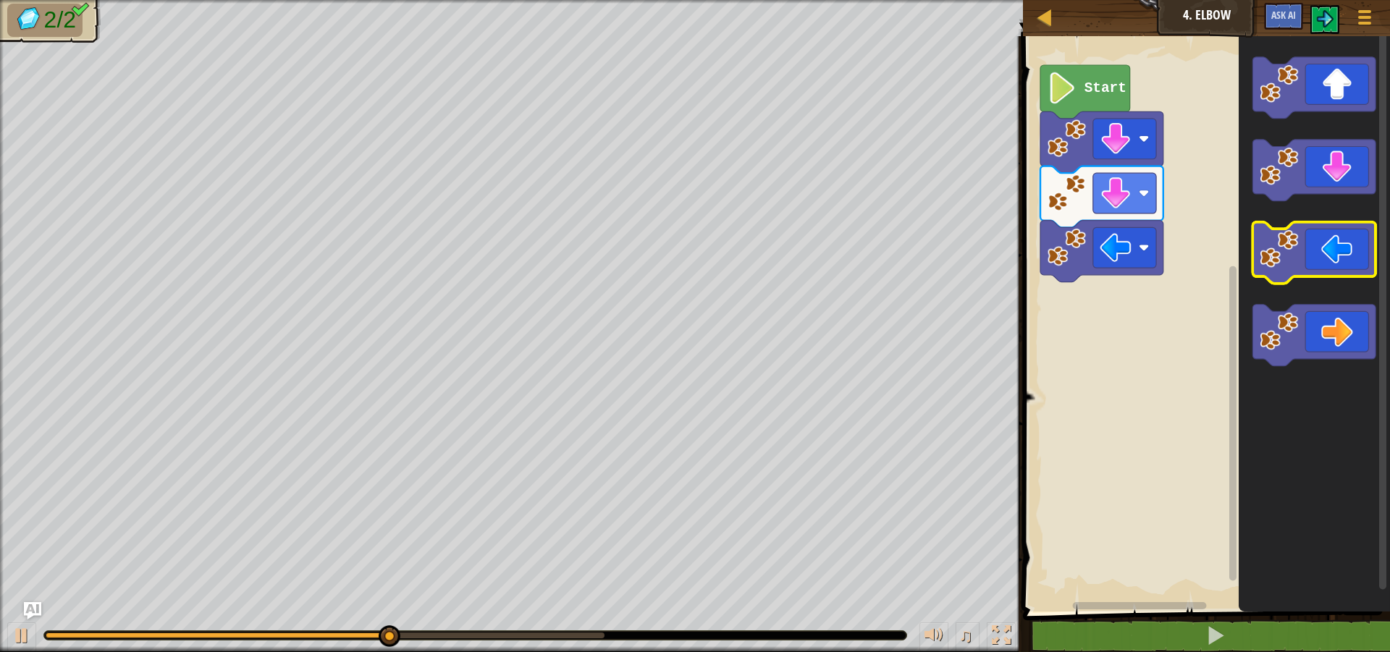
click at [1326, 239] on icon "Blockly Workspace" at bounding box center [1314, 253] width 123 height 62
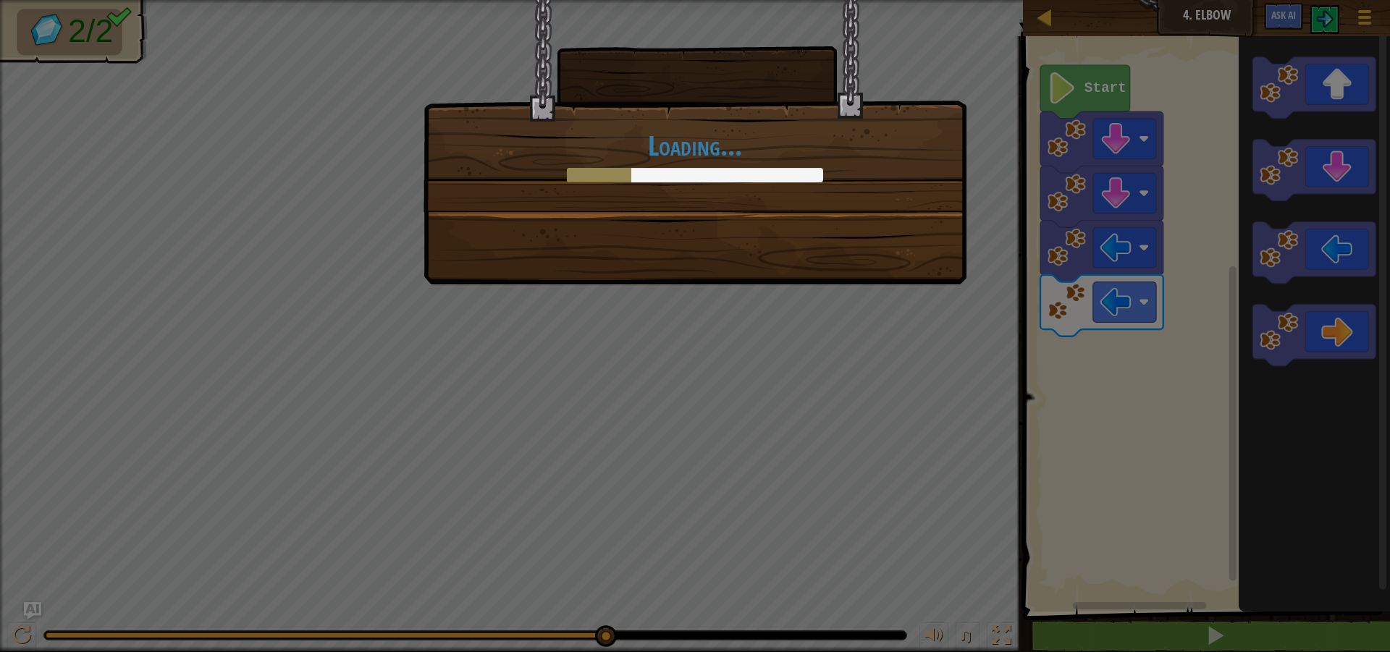
drag, startPoint x: 1389, startPoint y: 452, endPoint x: 1387, endPoint y: 541, distance: 89.1
click at [1379, 1] on body "Map Junior 4. Elbow Game Menu Ask AI 1 הההההההההההההההההההההההההההההההההההההההה…" at bounding box center [695, 0] width 1390 height 1
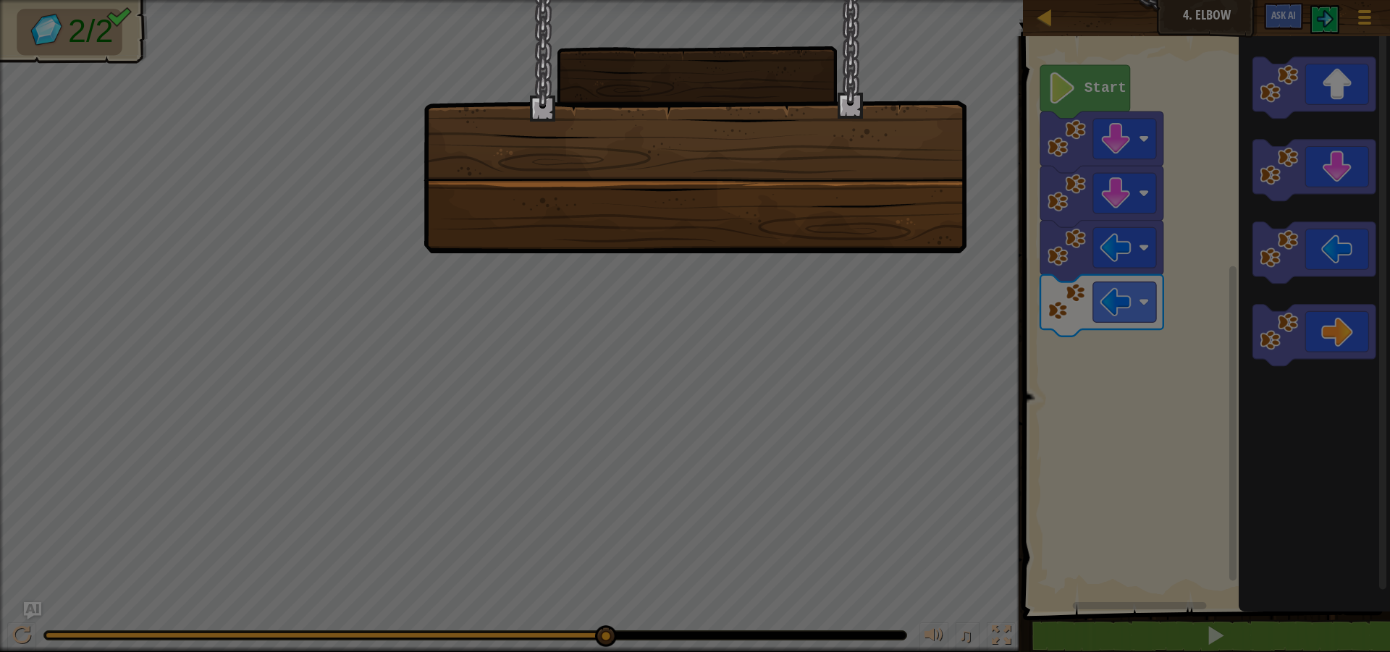
click at [776, 344] on div at bounding box center [695, 326] width 1390 height 652
click at [866, 397] on div at bounding box center [695, 326] width 1390 height 652
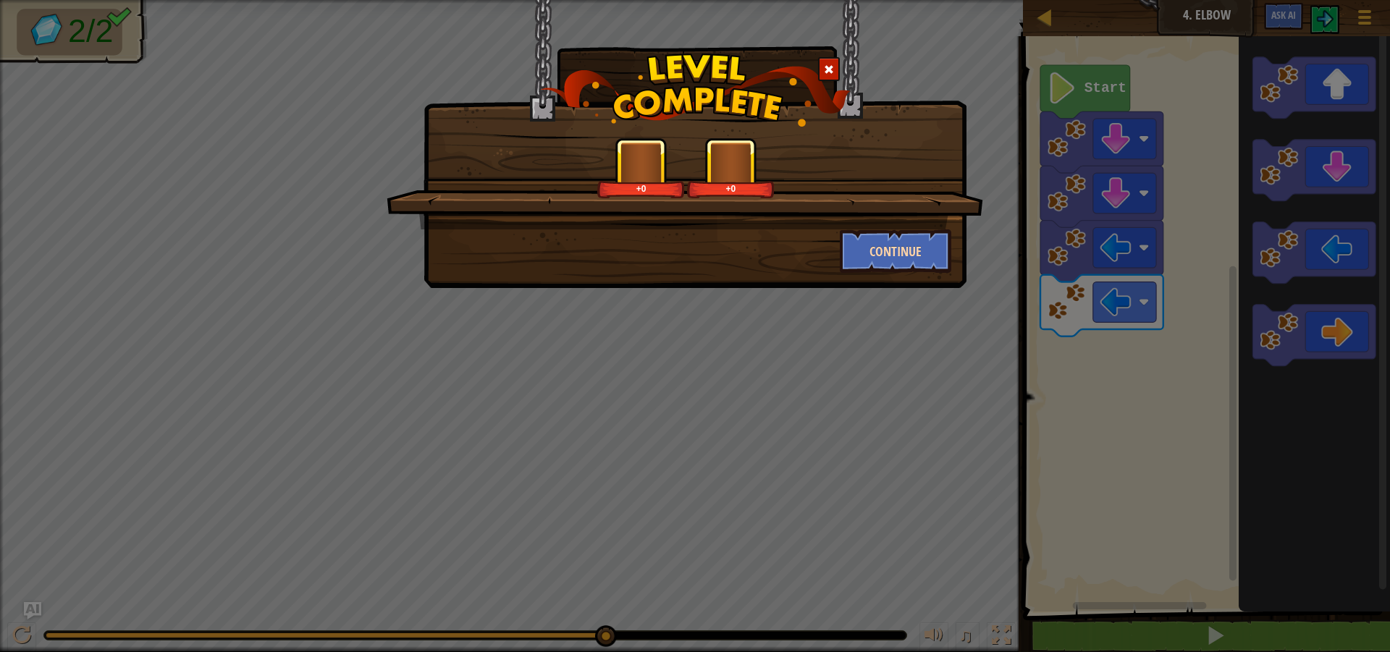
drag, startPoint x: 804, startPoint y: 264, endPoint x: 882, endPoint y: 263, distance: 78.2
click at [758, 207] on div "+0 +0" at bounding box center [685, 184] width 597 height 92
click at [872, 258] on button "Continue" at bounding box center [896, 251] width 112 height 43
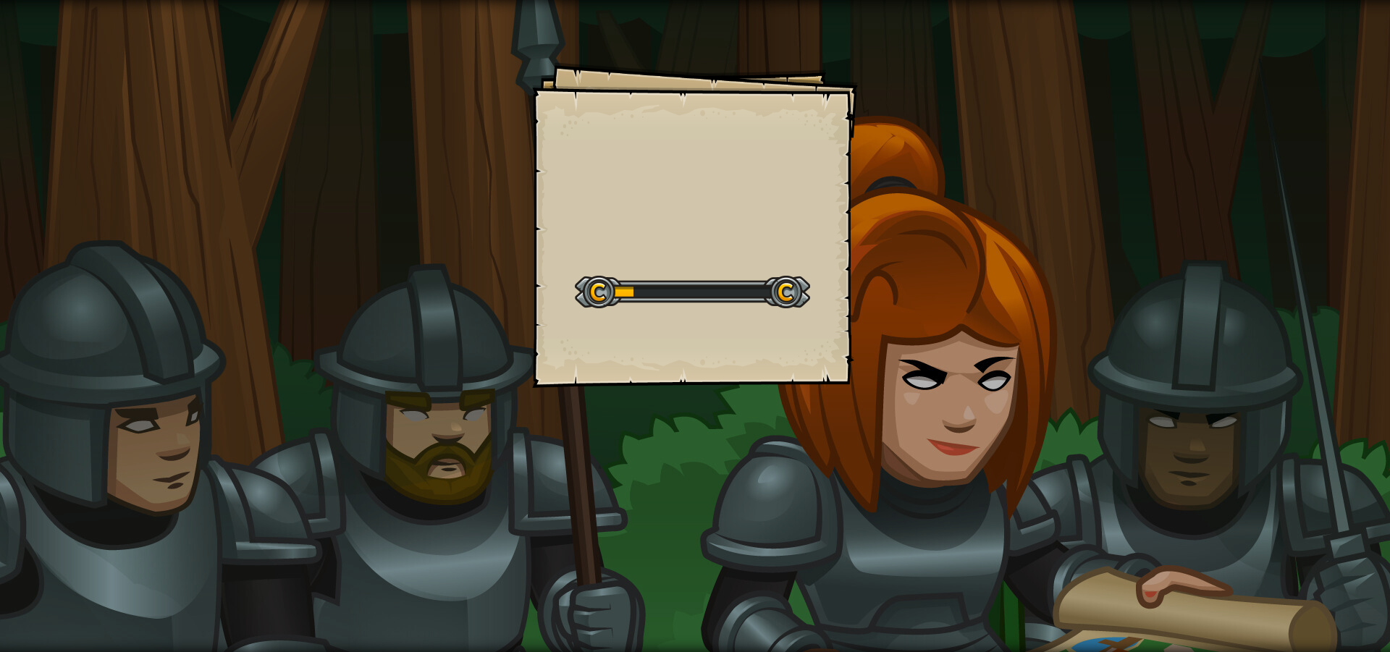
click at [856, 395] on div "Goals Start Level Error loading from server. Try refreshing the page. You'll ne…" at bounding box center [695, 326] width 1390 height 652
drag, startPoint x: 853, startPoint y: 396, endPoint x: 835, endPoint y: 400, distance: 18.6
click at [849, 399] on div "Goals Start Level Error loading from server. Try refreshing the page. You'll ne…" at bounding box center [695, 326] width 1390 height 652
click at [833, 400] on div "Goals Start Level Error loading from server. Try refreshing the page. You'll ne…" at bounding box center [695, 326] width 1390 height 652
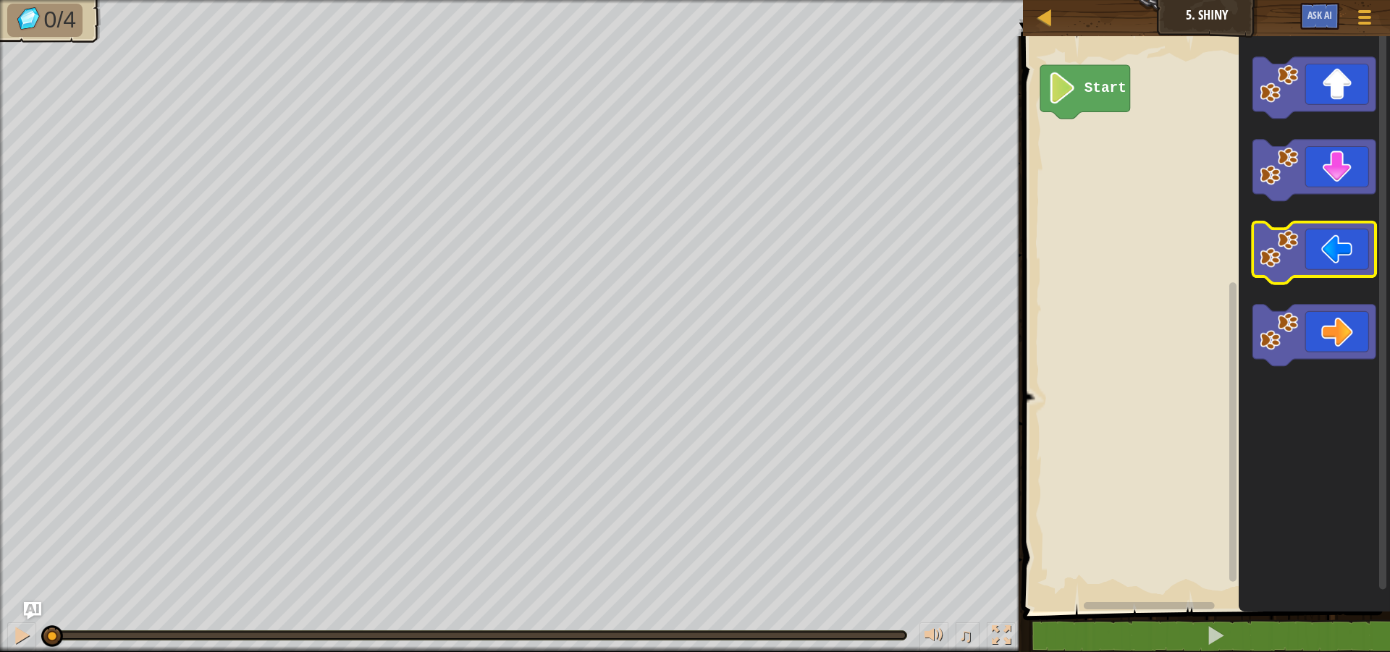
click at [1310, 258] on icon "Blockly Workspace" at bounding box center [1314, 253] width 123 height 62
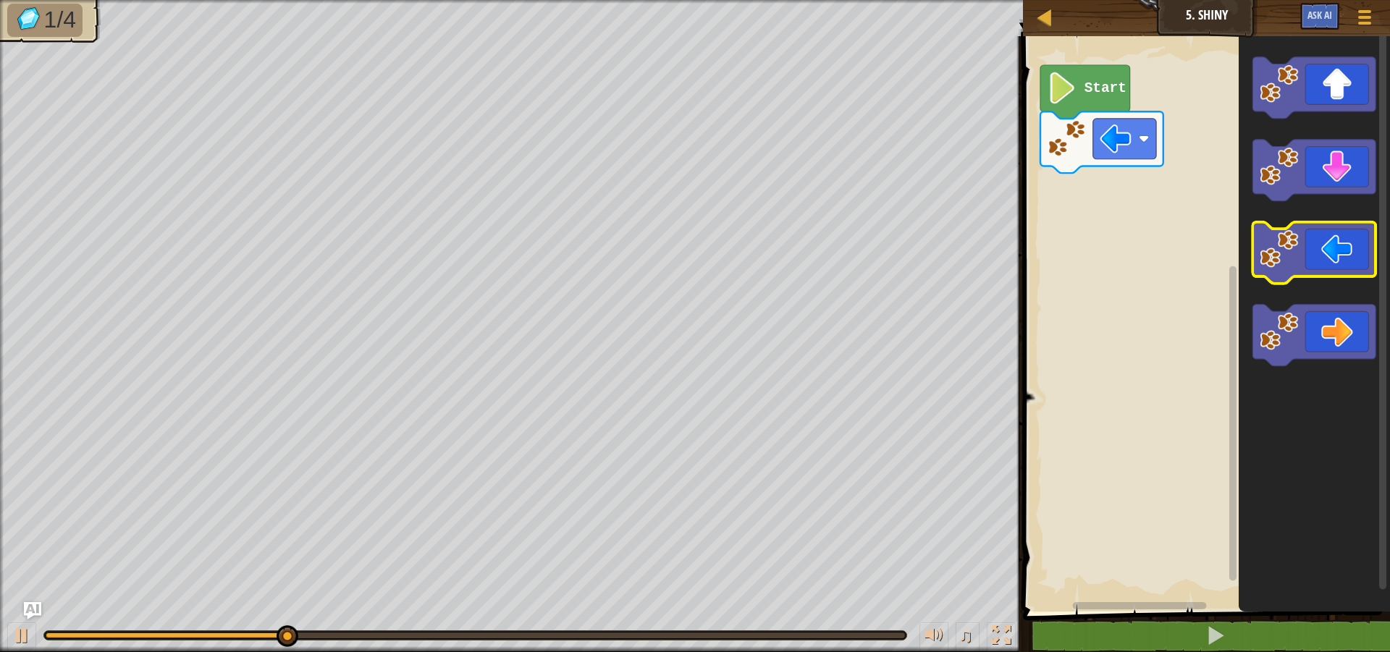
click at [1310, 258] on icon "Blockly Workspace" at bounding box center [1314, 253] width 123 height 62
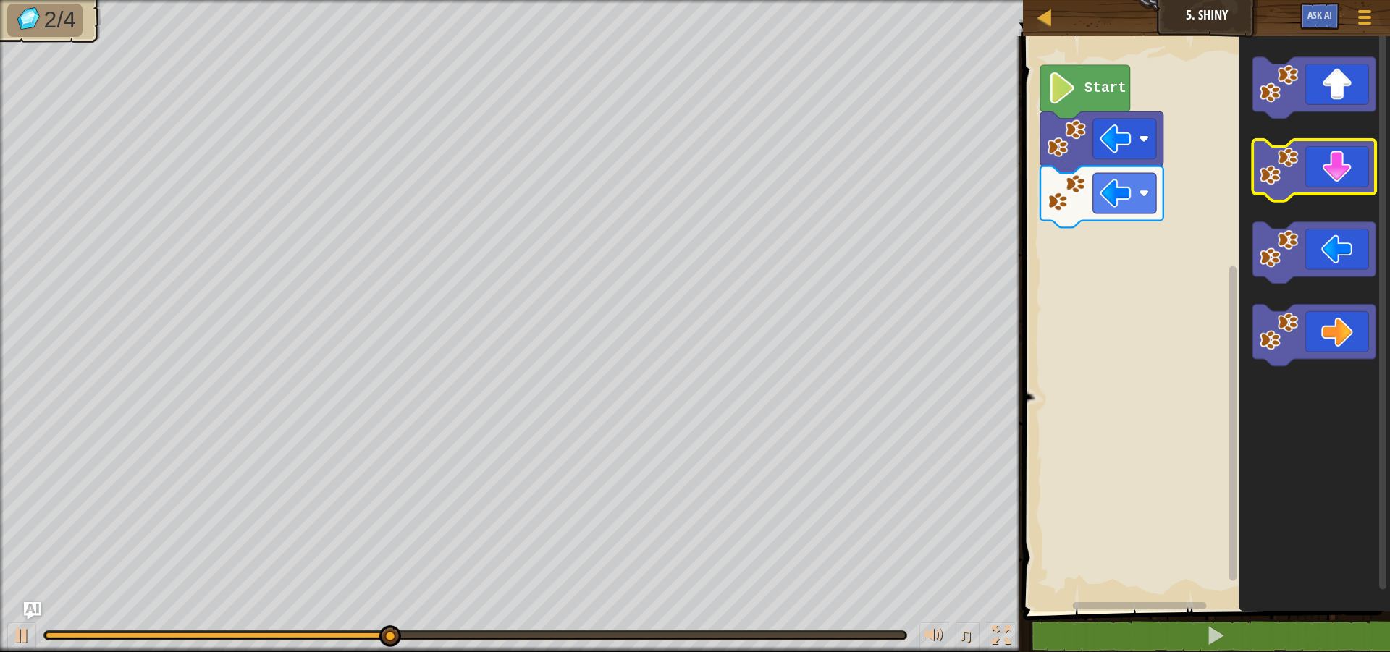
click at [1337, 178] on icon "Blockly Workspace" at bounding box center [1314, 171] width 123 height 62
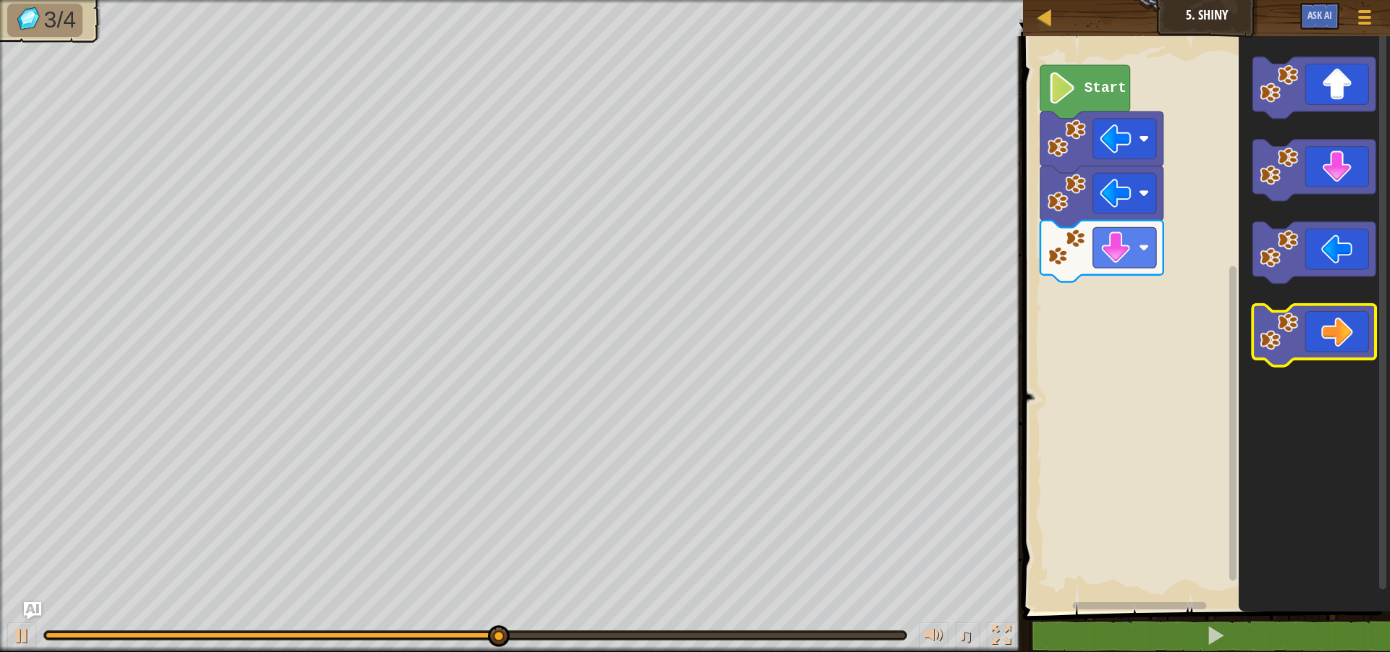
click at [1353, 342] on icon "Blockly Workspace" at bounding box center [1314, 336] width 123 height 62
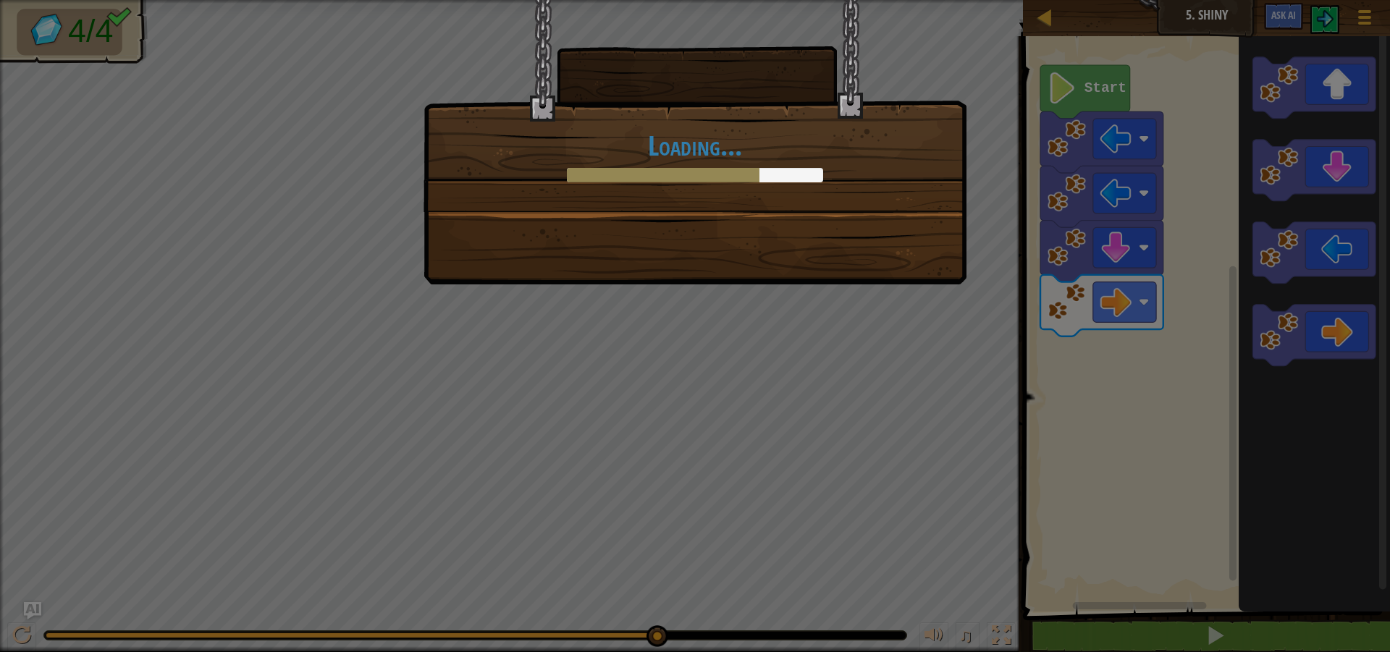
drag, startPoint x: 677, startPoint y: 348, endPoint x: 726, endPoint y: 253, distance: 106.2
click at [678, 324] on div "Loading..." at bounding box center [695, 326] width 1390 height 652
drag, startPoint x: 726, startPoint y: 253, endPoint x: 729, endPoint y: 274, distance: 21.2
click at [725, 264] on div "Loading..." at bounding box center [695, 142] width 543 height 285
drag, startPoint x: 729, startPoint y: 274, endPoint x: 754, endPoint y: 301, distance: 36.4
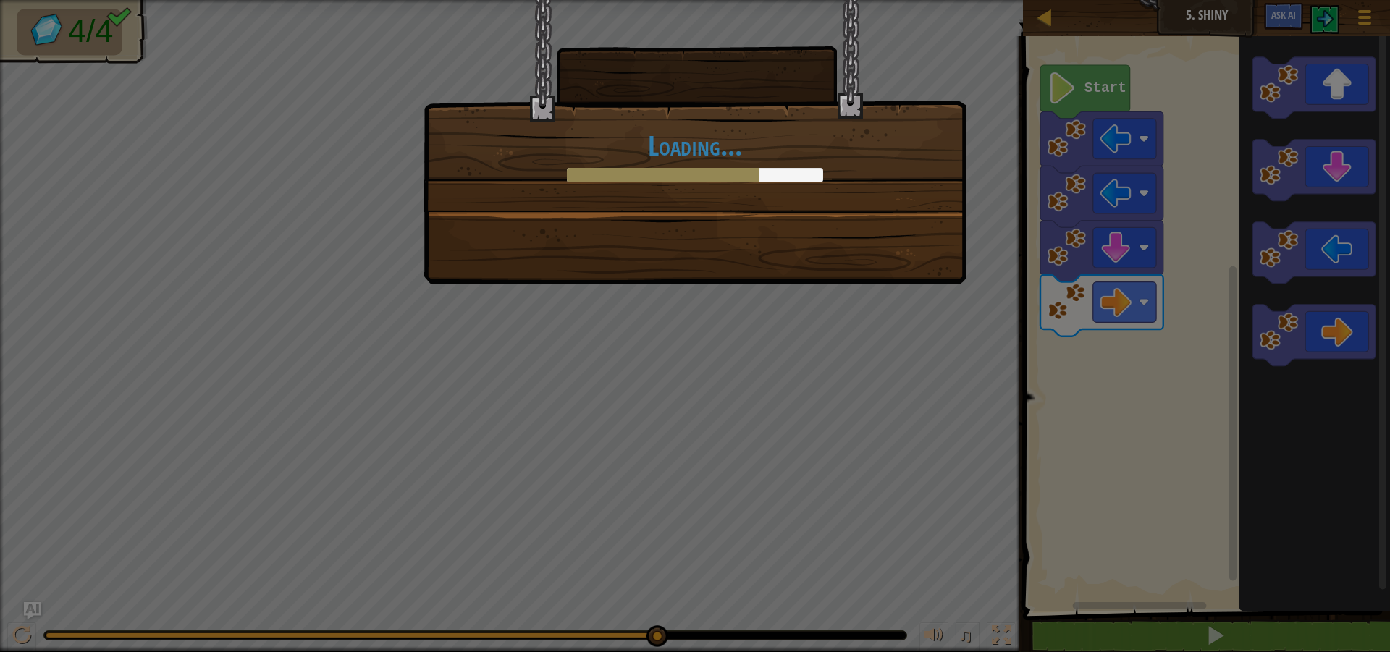
click at [740, 288] on div "Loading..." at bounding box center [695, 326] width 1390 height 652
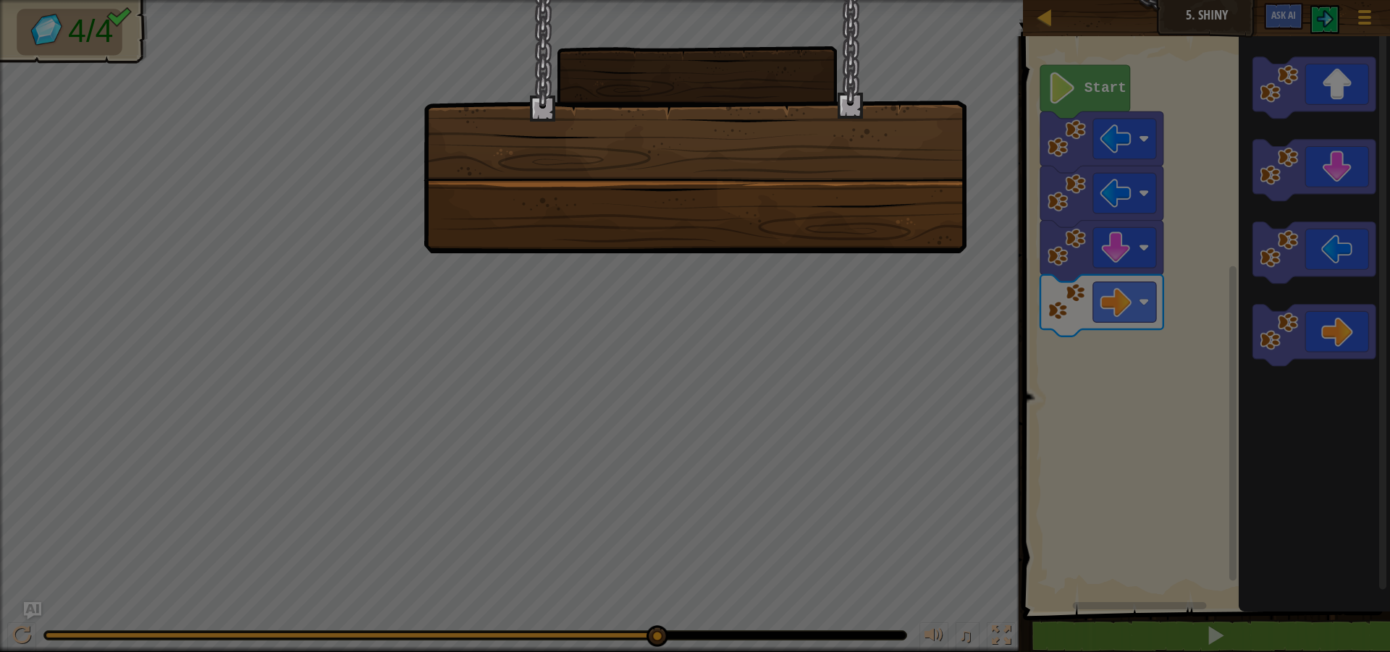
drag, startPoint x: 775, startPoint y: 341, endPoint x: 788, endPoint y: 391, distance: 51.5
click at [775, 357] on div at bounding box center [695, 326] width 1390 height 652
click at [793, 387] on div at bounding box center [695, 326] width 1390 height 652
click at [793, 386] on div at bounding box center [695, 326] width 1390 height 652
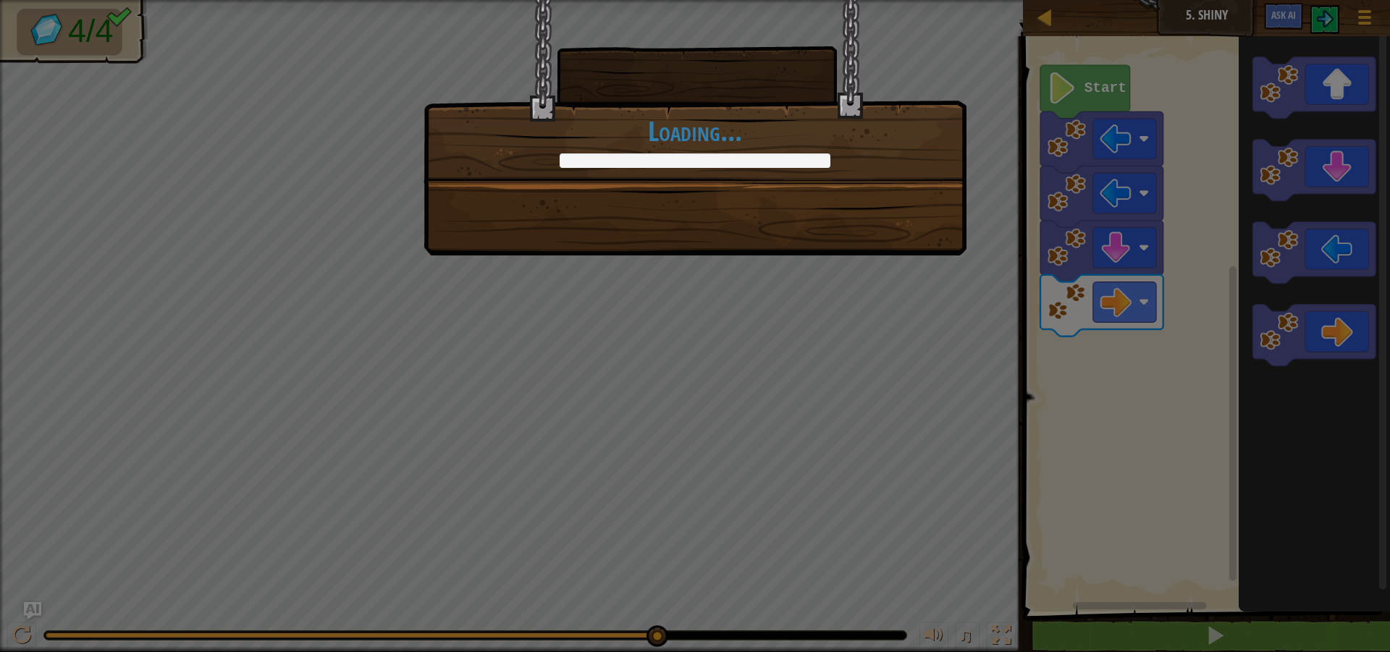
click at [793, 386] on div "+0 +0 Continue Loading..." at bounding box center [695, 326] width 1390 height 652
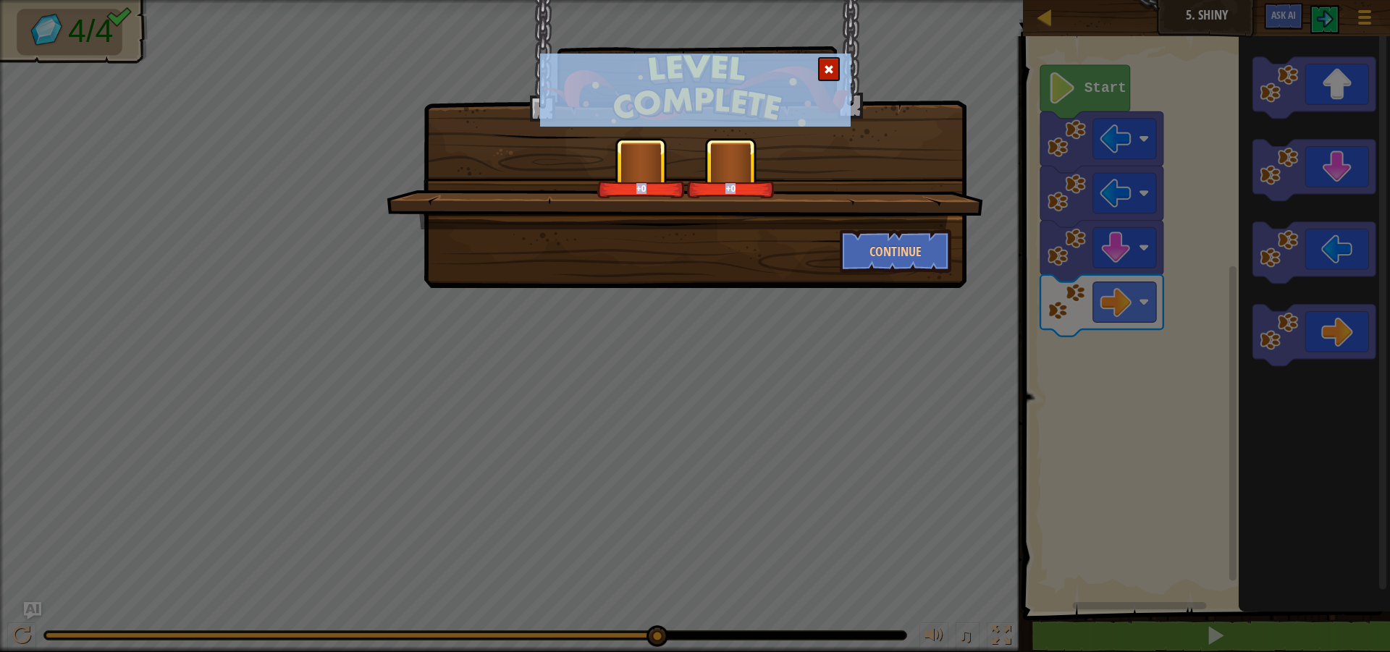
click at [793, 385] on div "+0 +0 Continue" at bounding box center [695, 326] width 1390 height 652
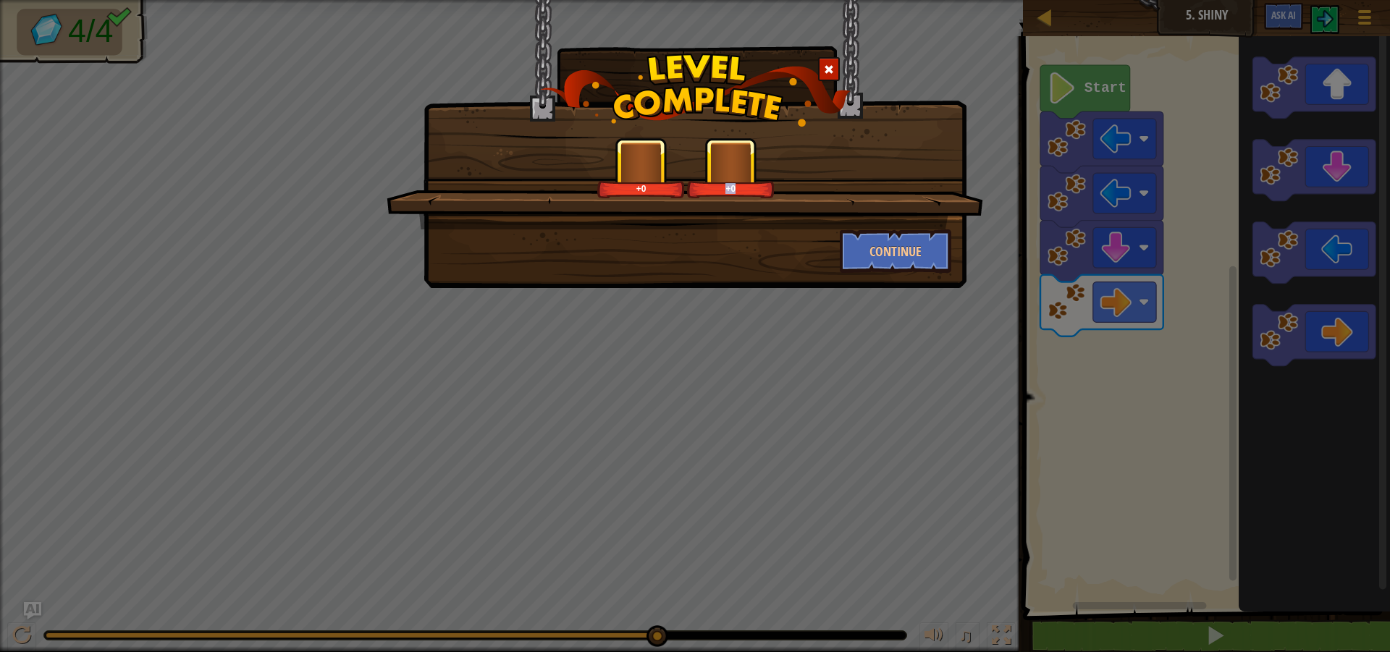
click at [793, 385] on div "+0 +0 Continue" at bounding box center [695, 326] width 1390 height 652
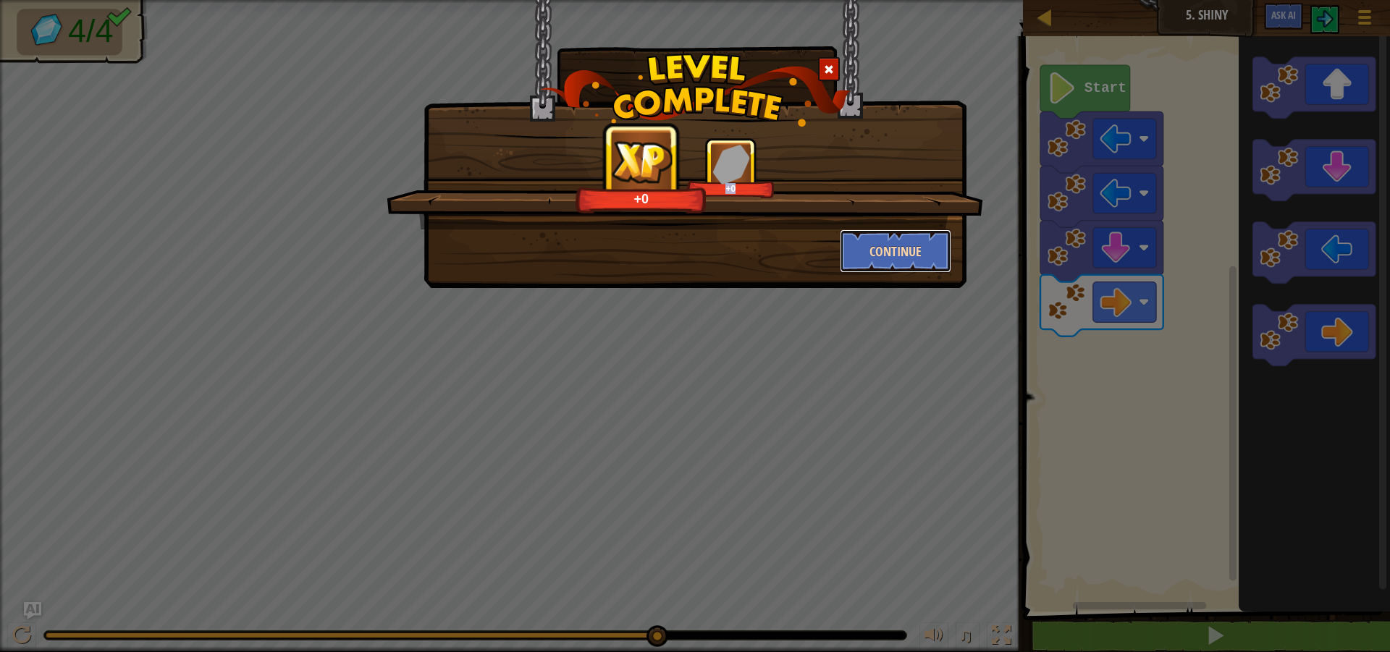
click at [917, 252] on button "Continue" at bounding box center [896, 251] width 112 height 43
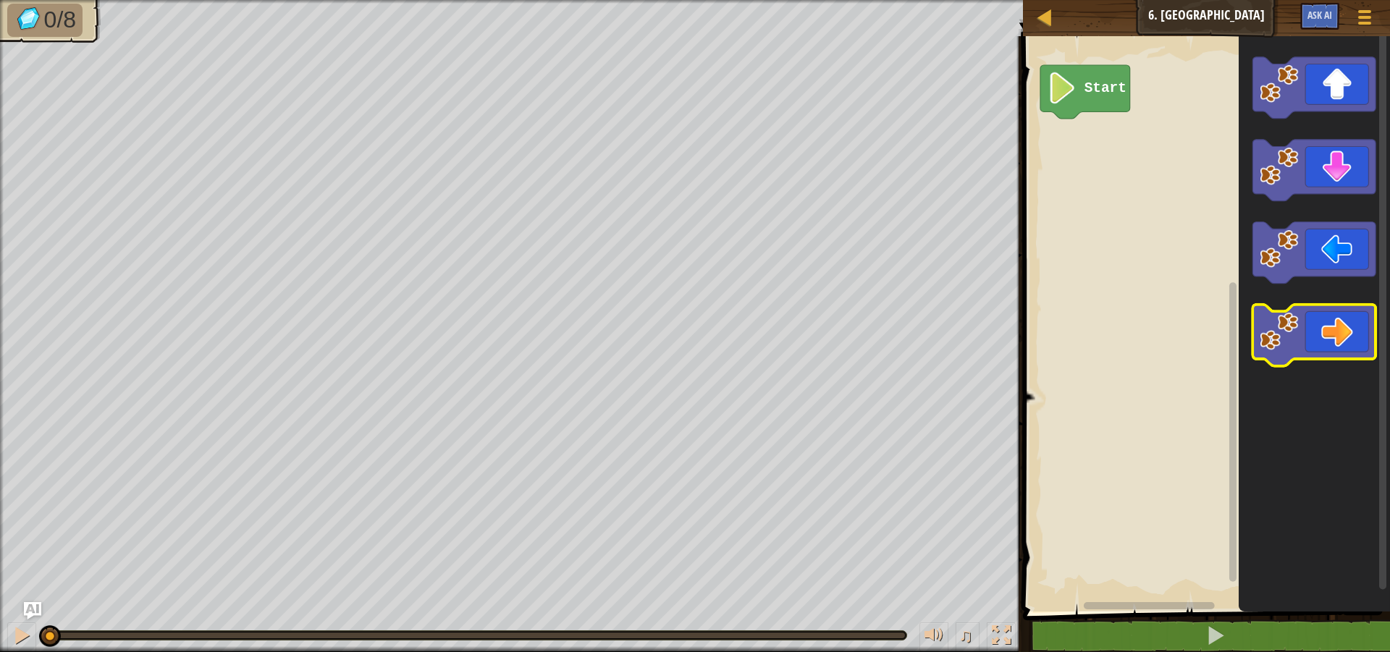
click at [1311, 362] on g "Blockly Workspace" at bounding box center [1314, 211] width 123 height 309
click at [1303, 336] on icon "Blockly Workspace" at bounding box center [1314, 336] width 123 height 62
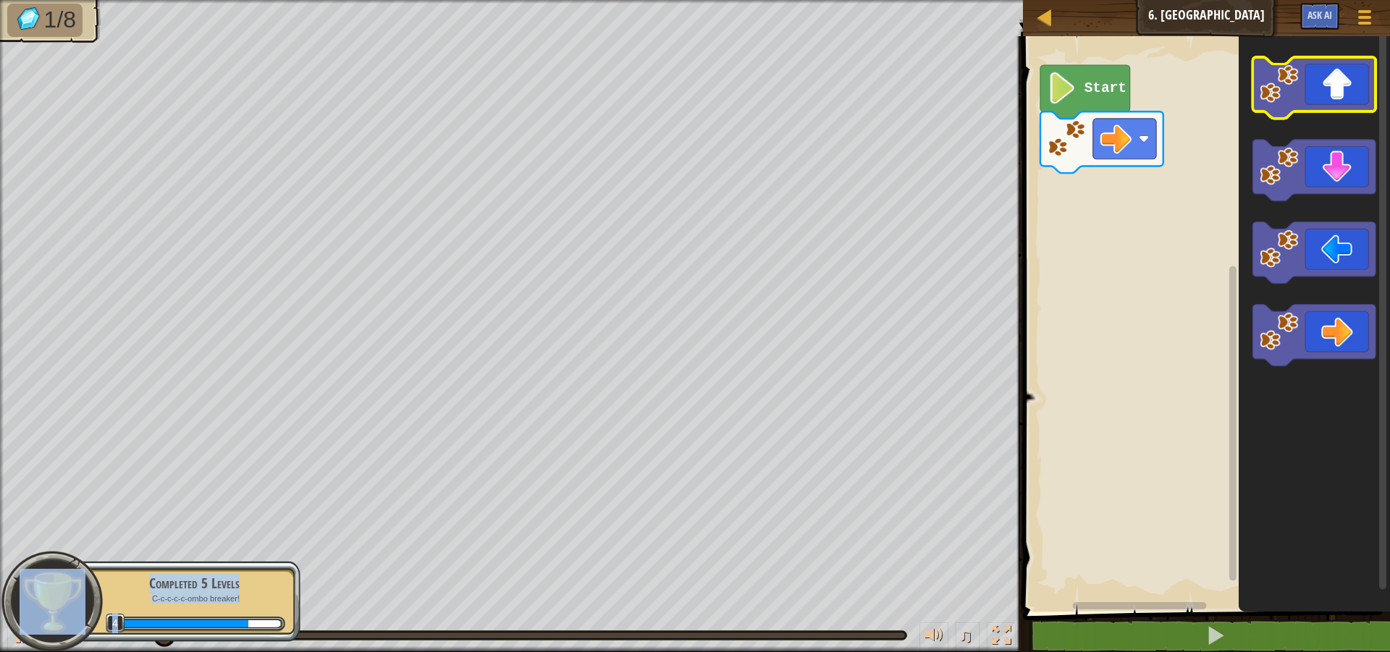
click at [1342, 96] on icon "Blockly Workspace" at bounding box center [1314, 88] width 123 height 62
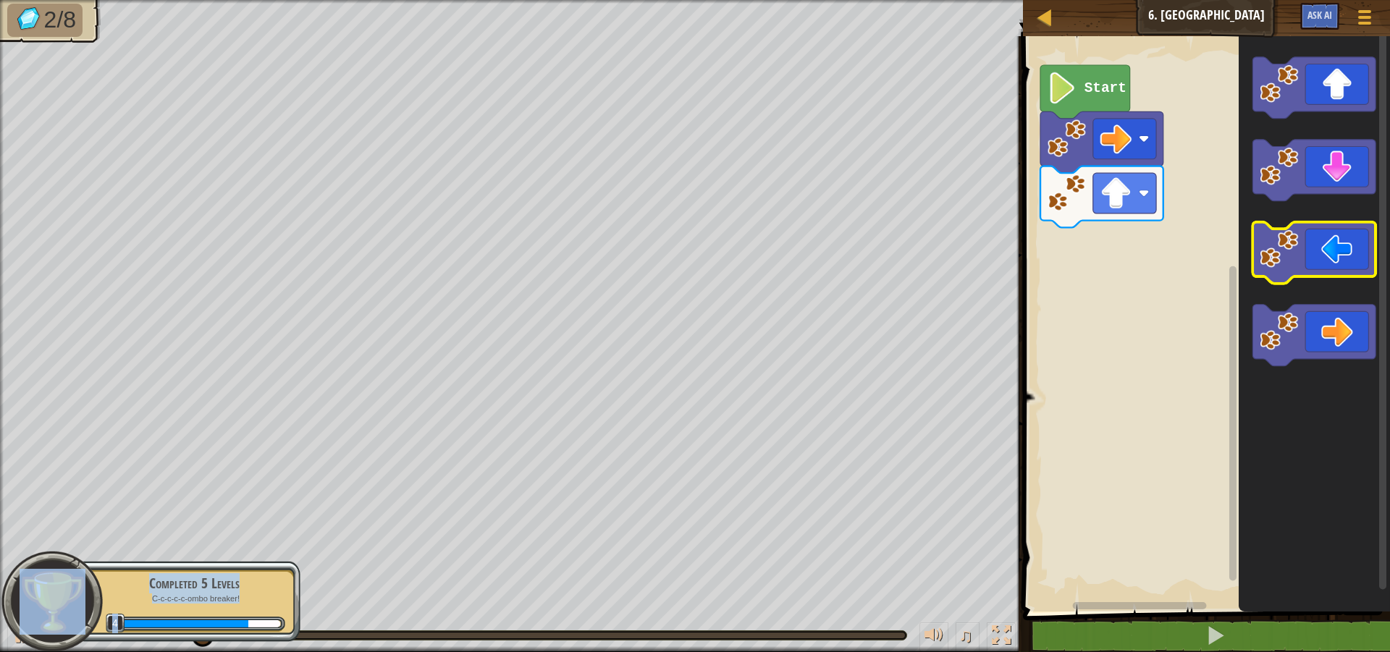
click at [1327, 256] on icon "Blockly Workspace" at bounding box center [1314, 253] width 123 height 62
click at [1326, 256] on icon "Blockly Workspace" at bounding box center [1314, 253] width 123 height 62
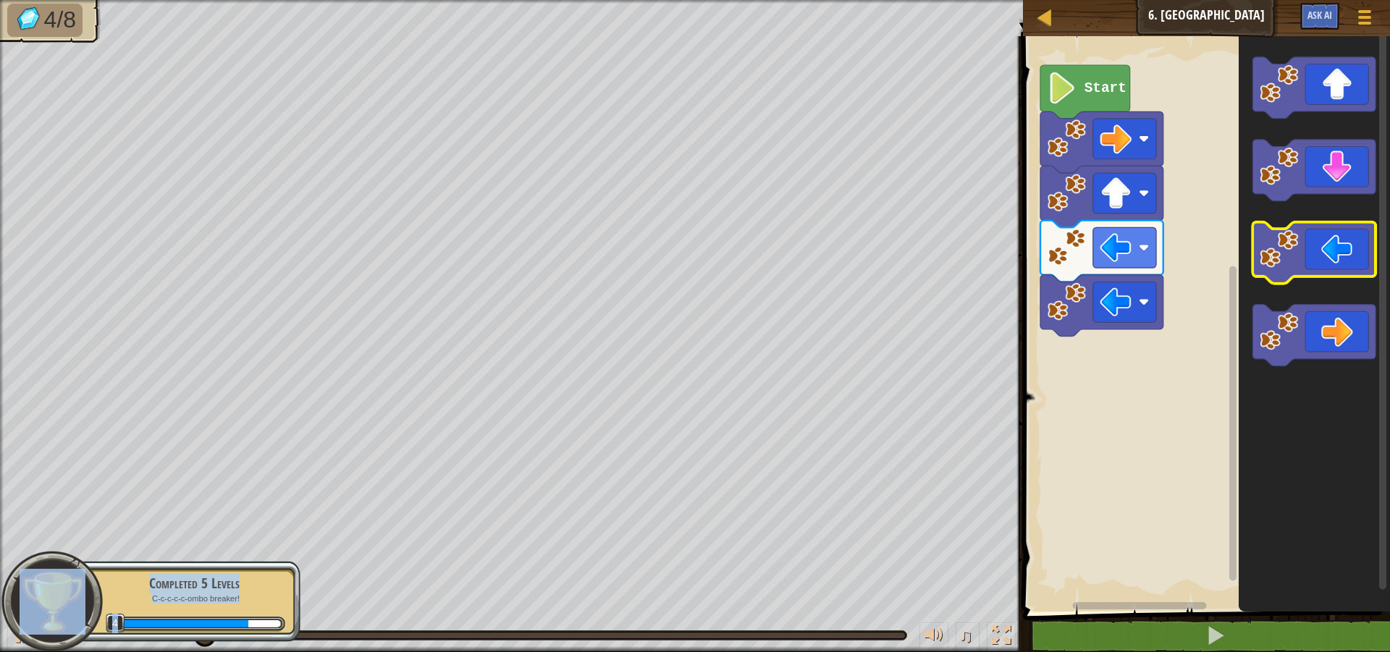
click at [1326, 256] on icon "Blockly Workspace" at bounding box center [1314, 253] width 123 height 62
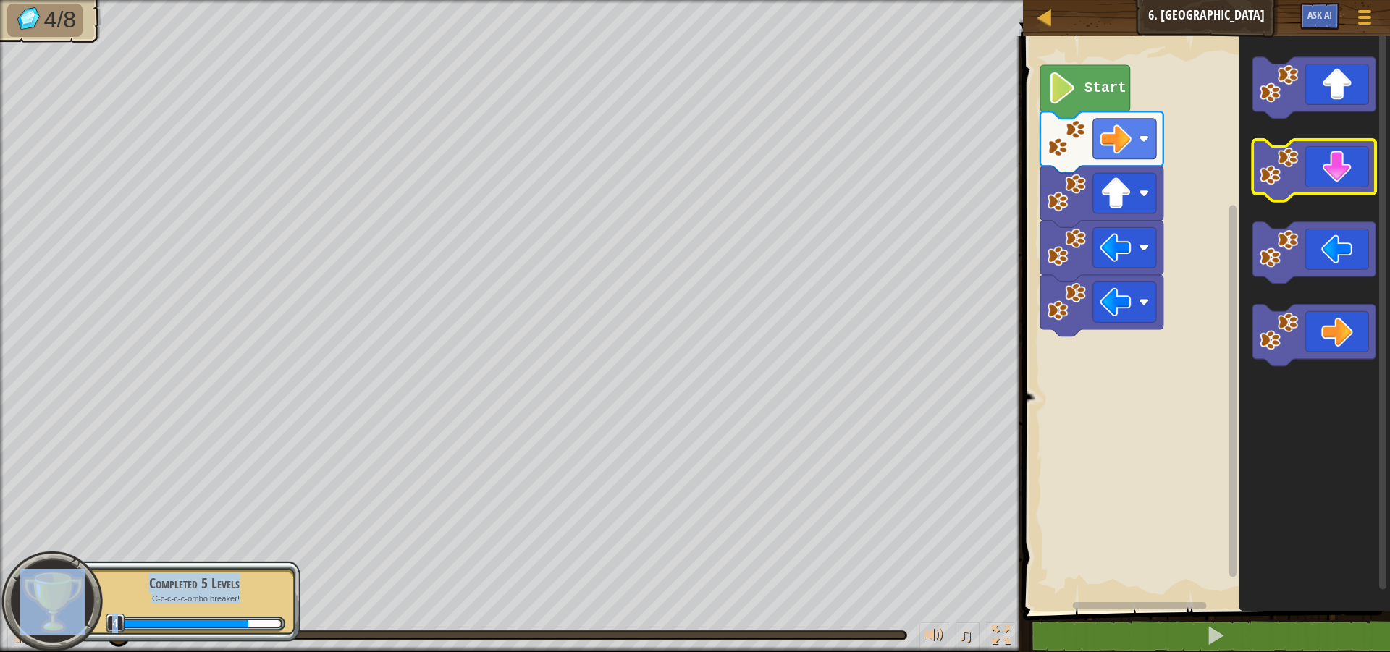
click at [1346, 159] on icon "Blockly Workspace" at bounding box center [1314, 171] width 123 height 62
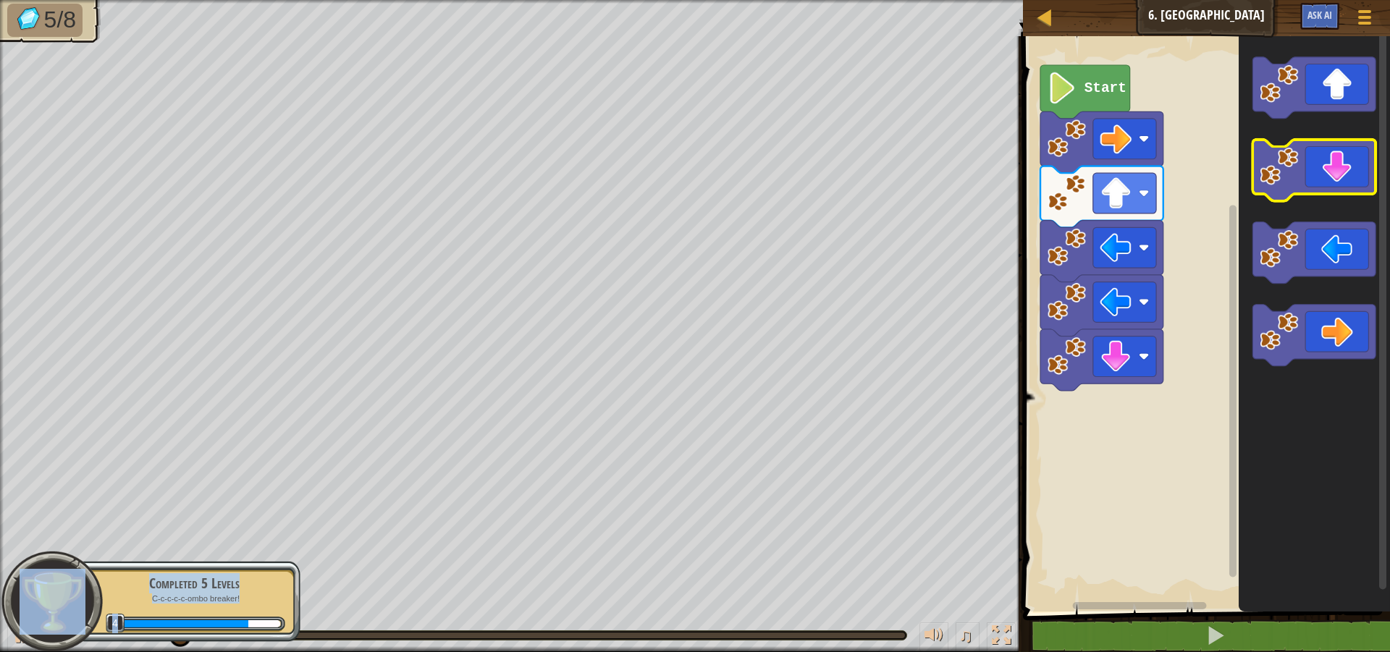
click at [1346, 158] on icon "Blockly Workspace" at bounding box center [1314, 171] width 123 height 62
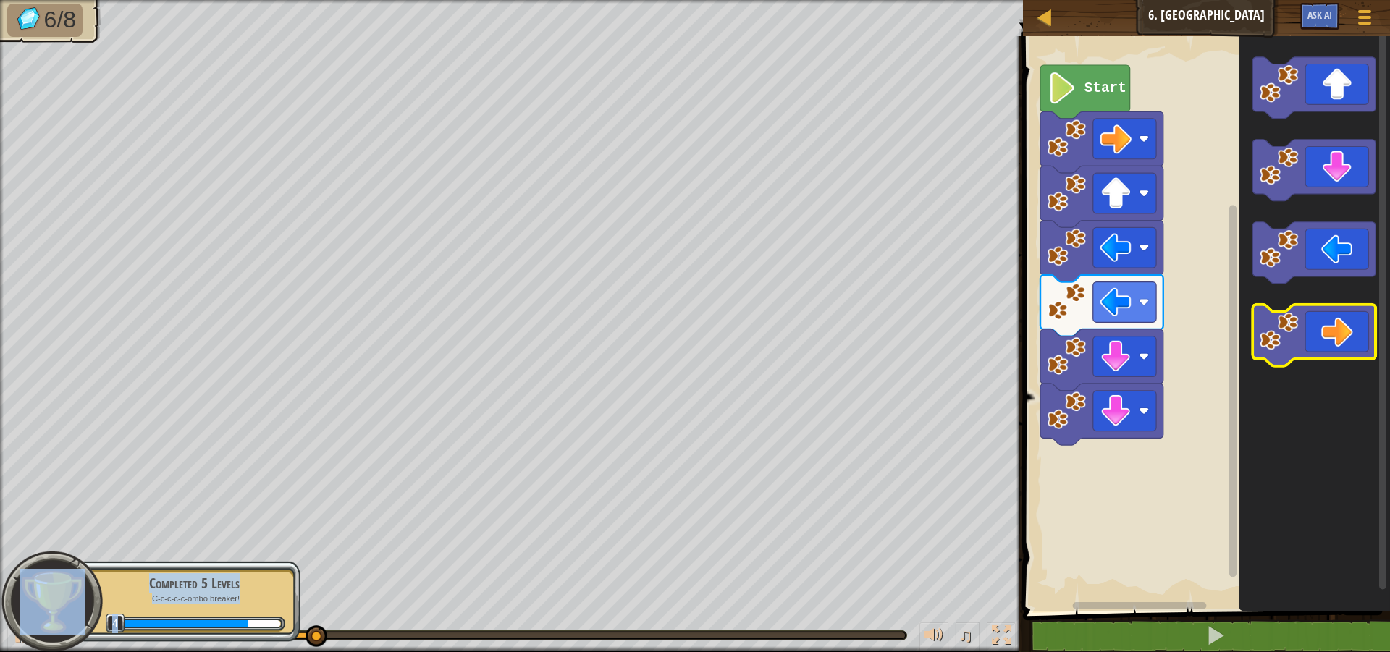
click at [1360, 353] on icon "Blockly Workspace" at bounding box center [1314, 336] width 123 height 62
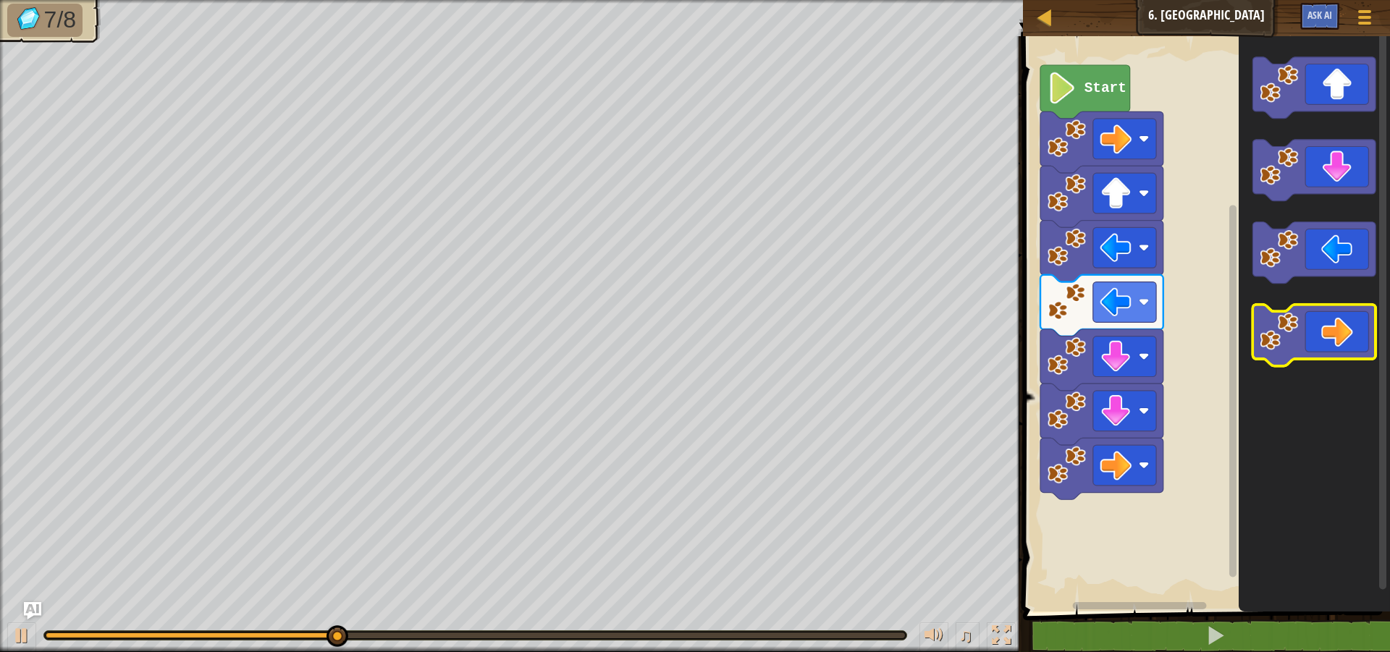
click at [1360, 353] on icon "Blockly Workspace" at bounding box center [1314, 336] width 123 height 62
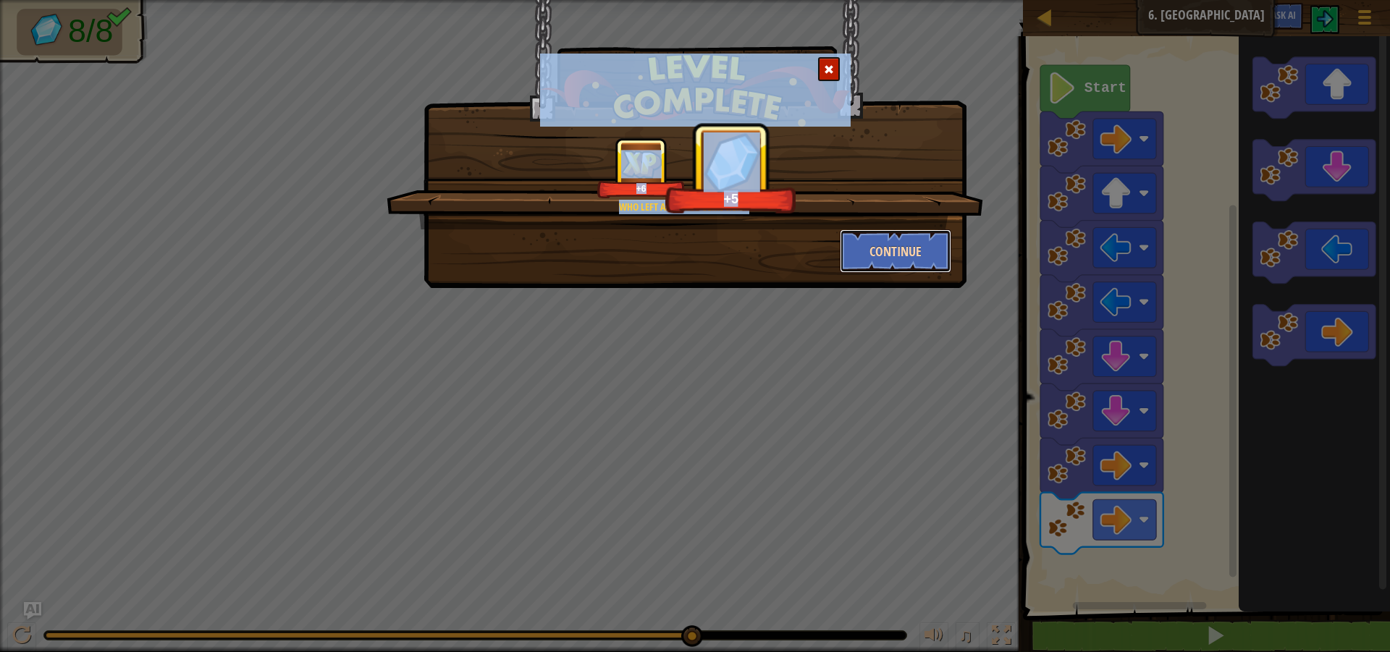
click at [888, 269] on button "Continue" at bounding box center [896, 251] width 112 height 43
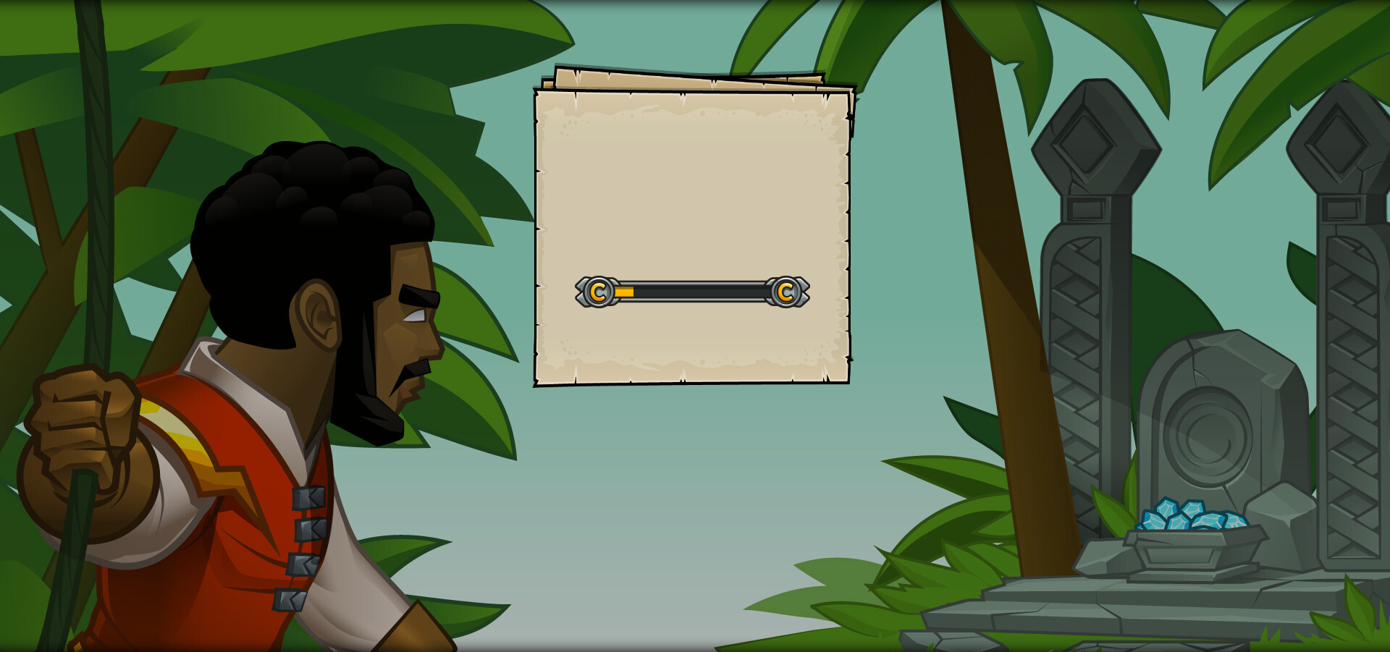
click at [992, 368] on div "Goals Start Level Error loading from server. Try refreshing the page. You'll ne…" at bounding box center [695, 326] width 1390 height 652
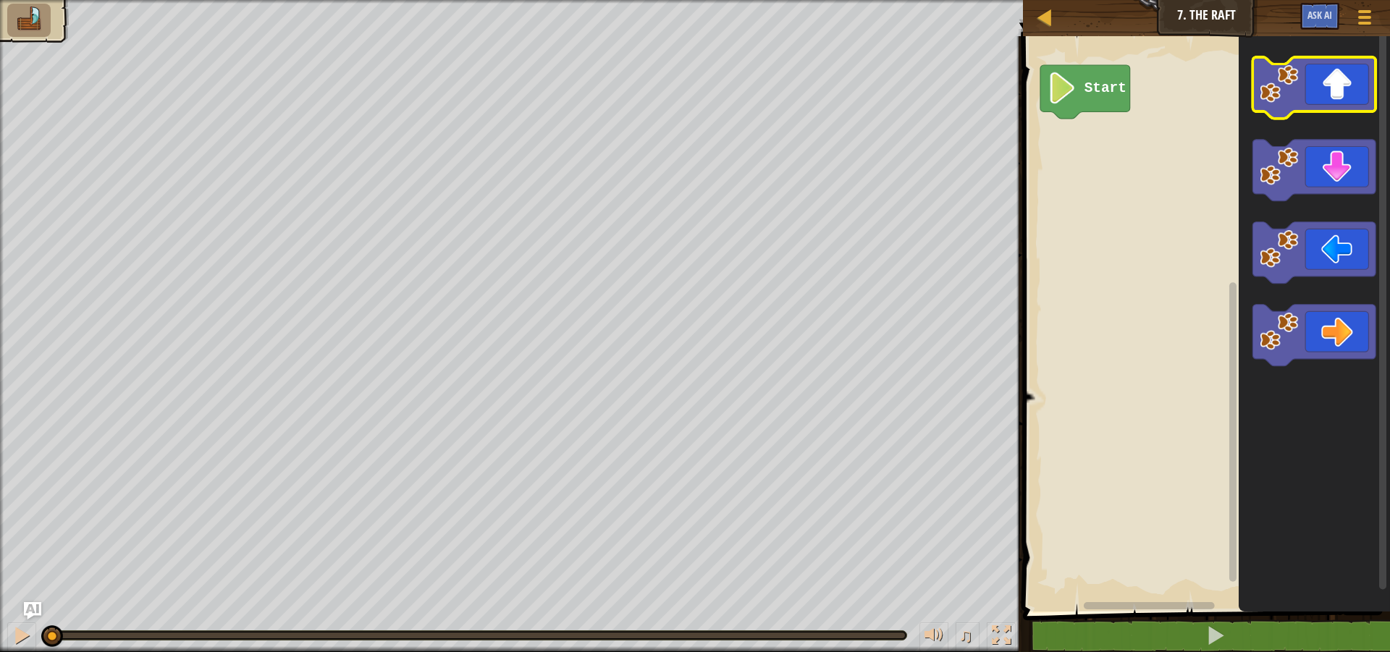
click at [1329, 88] on icon "Blockly Workspace" at bounding box center [1314, 88] width 123 height 62
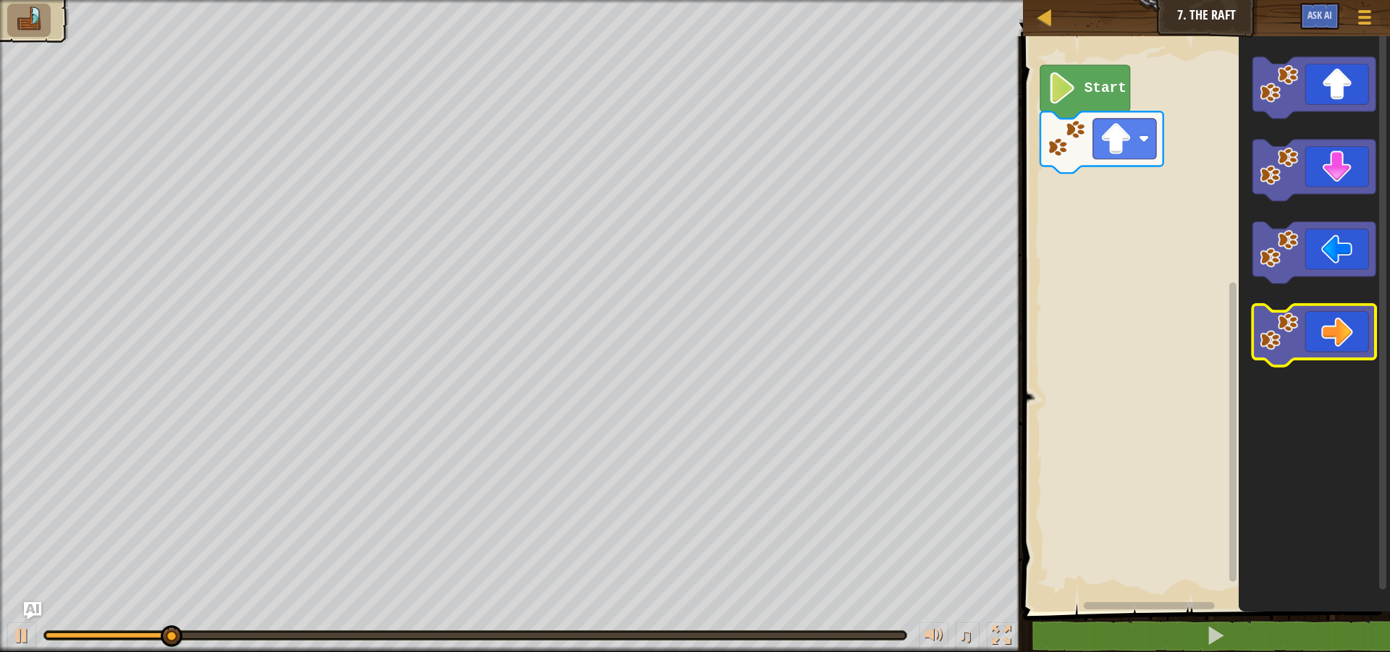
click at [1334, 328] on icon "Blockly Workspace" at bounding box center [1314, 336] width 123 height 62
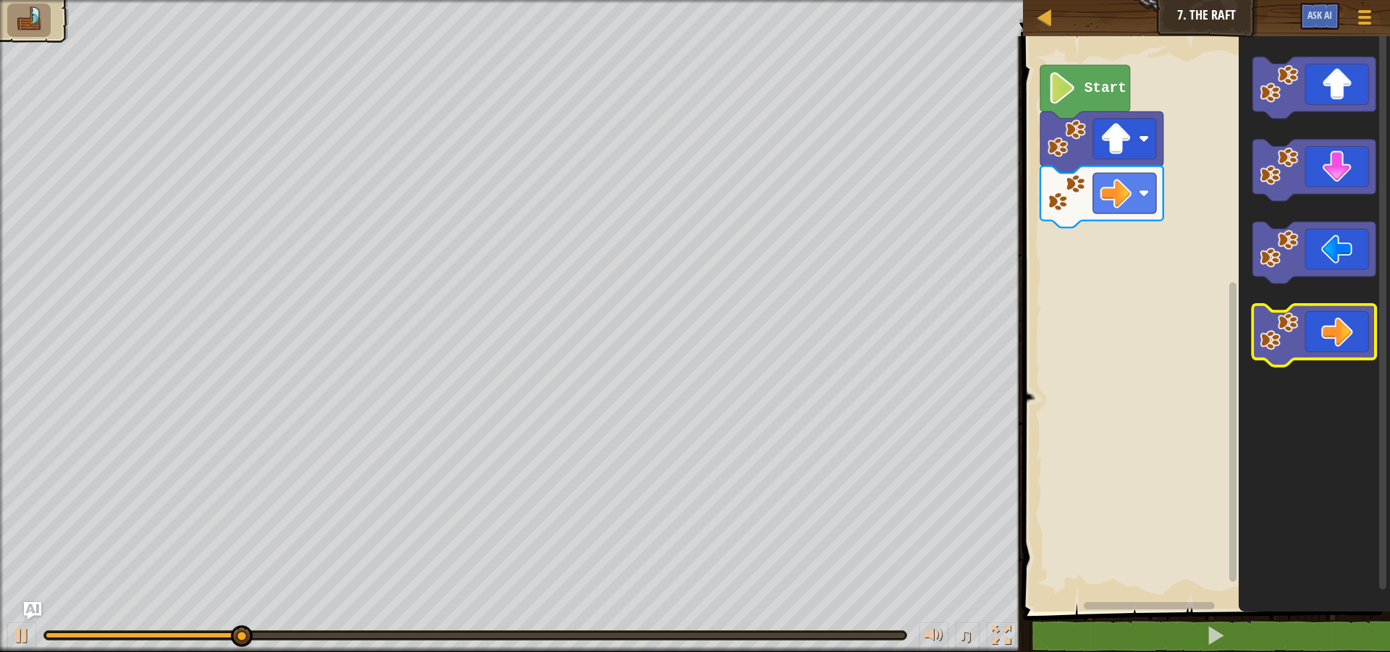
click at [1334, 329] on icon "Blockly Workspace" at bounding box center [1314, 336] width 123 height 62
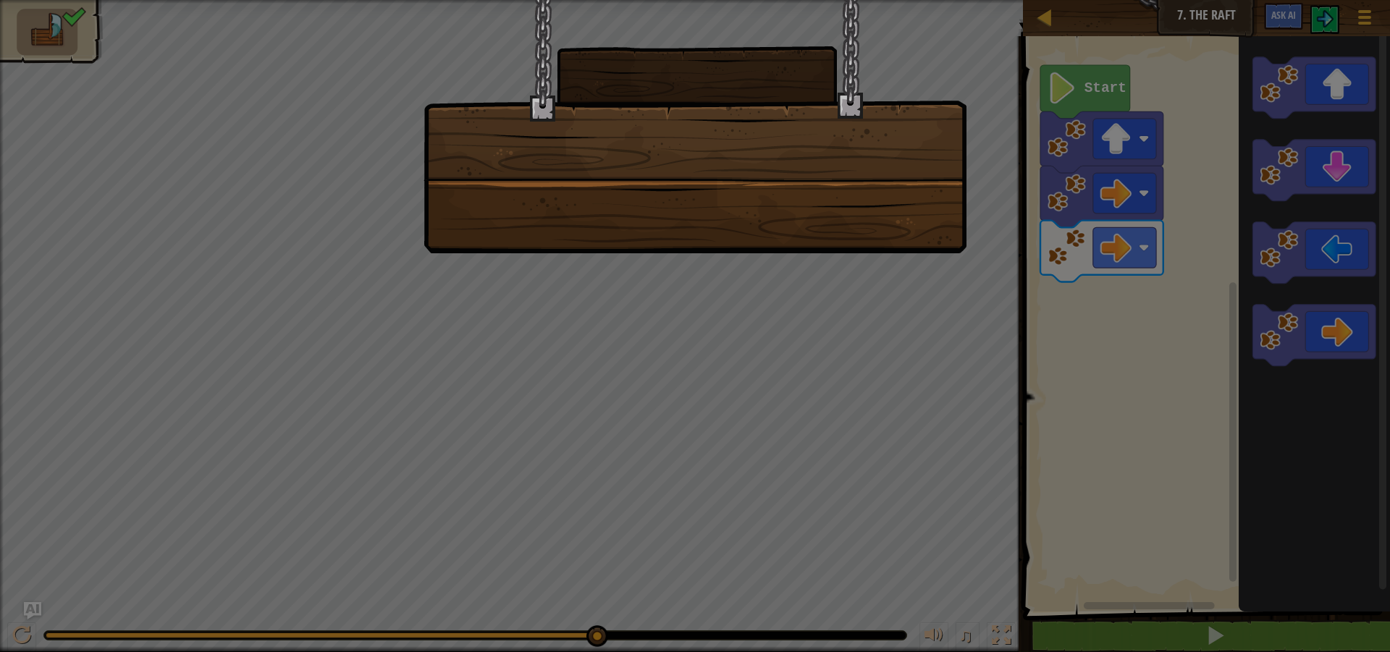
click at [774, 293] on div at bounding box center [695, 326] width 1390 height 652
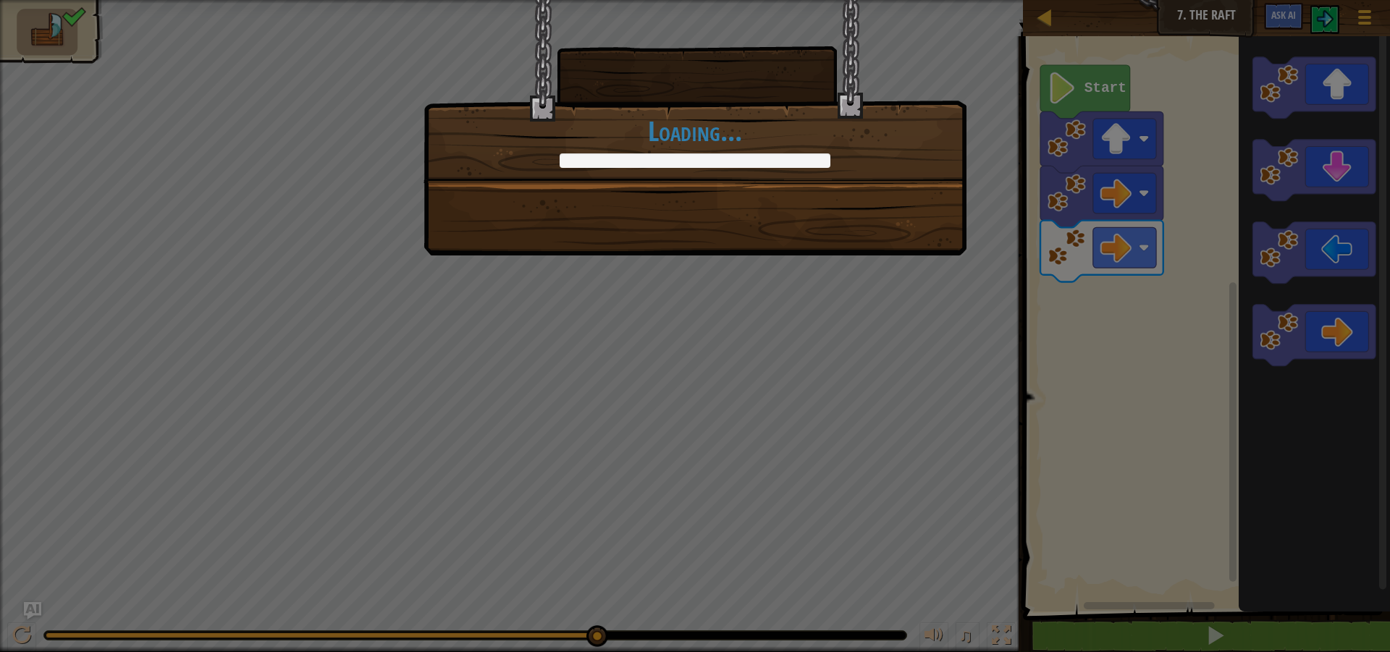
click at [774, 293] on div "+0 +0 Continue Loading..." at bounding box center [695, 326] width 1390 height 652
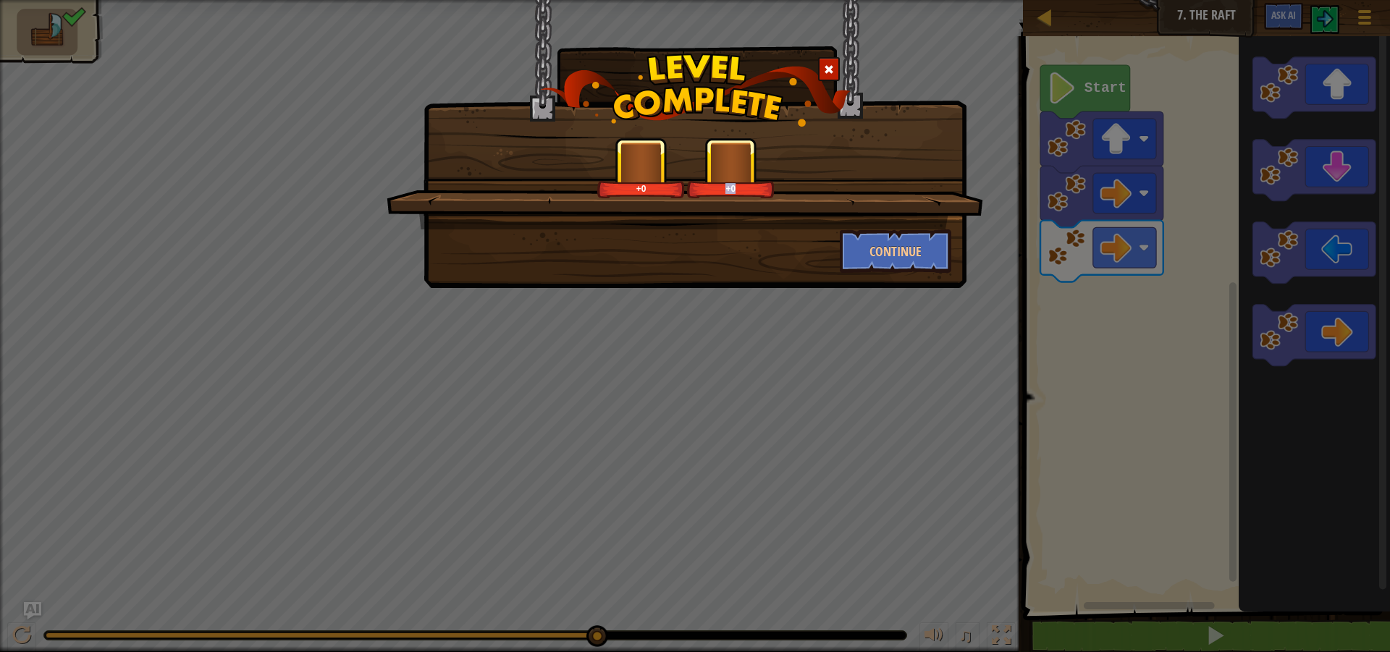
click at [774, 293] on div "+0 +0 Continue" at bounding box center [695, 326] width 1390 height 652
click at [774, 292] on div "+0 +0 Continue" at bounding box center [695, 326] width 1390 height 652
drag, startPoint x: 774, startPoint y: 292, endPoint x: 789, endPoint y: 277, distance: 21.5
click at [786, 282] on div "+0 +0 Continue" at bounding box center [695, 326] width 1390 height 652
click at [789, 277] on div "+0 +0 Continue" at bounding box center [695, 144] width 543 height 288
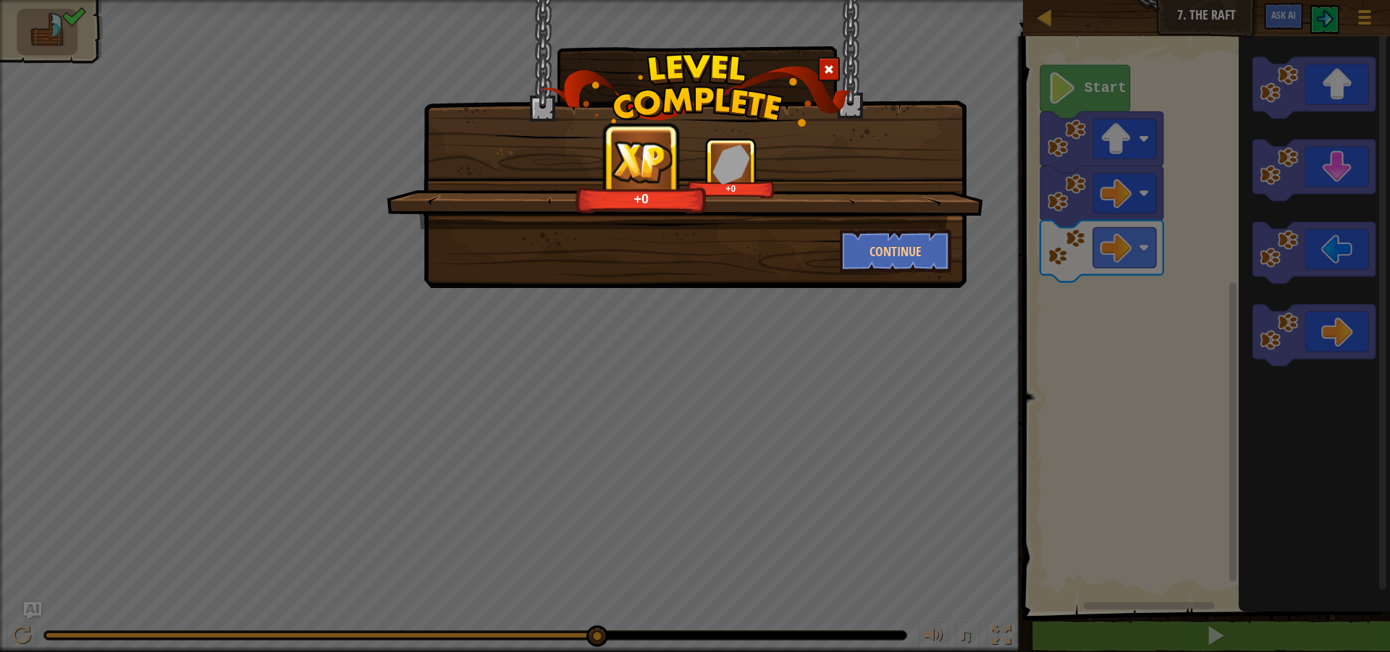
click at [789, 277] on div "+0 +0 Continue" at bounding box center [695, 144] width 543 height 288
click at [789, 278] on div "+1 +0 Continue" at bounding box center [695, 144] width 543 height 288
click at [789, 278] on div "+4 +0 Continue" at bounding box center [695, 144] width 543 height 288
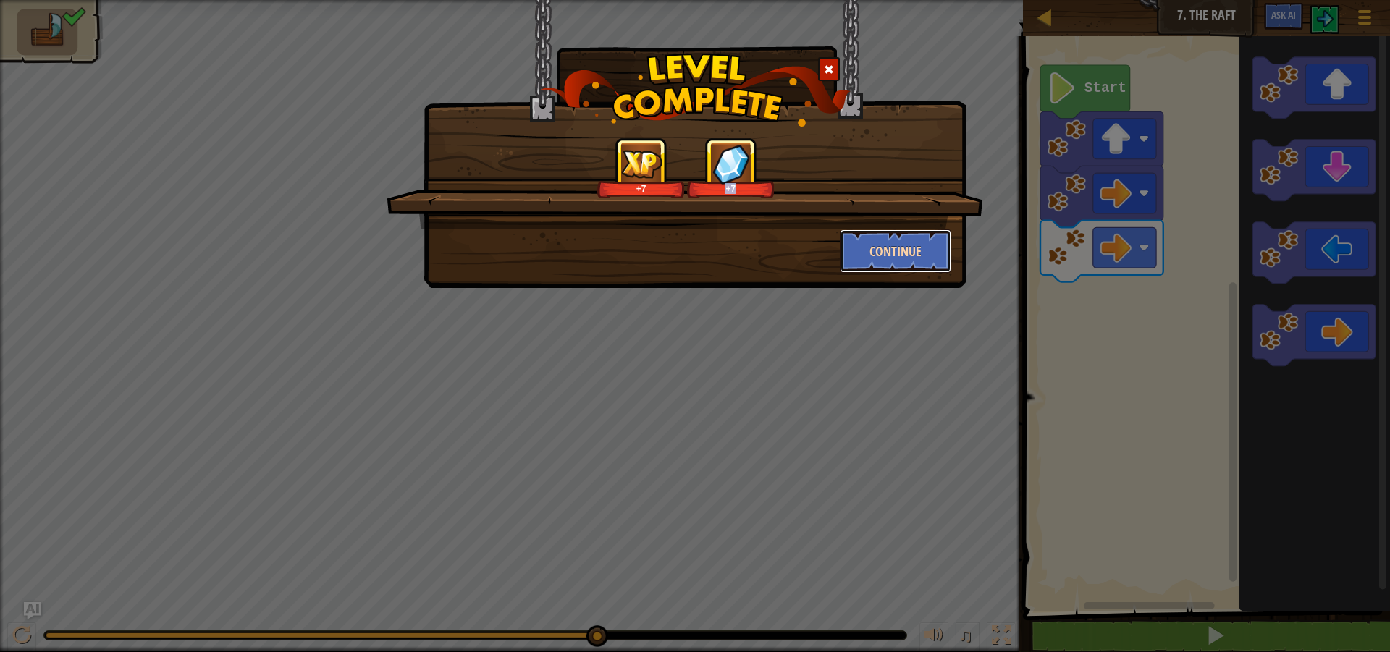
click at [906, 248] on button "Continue" at bounding box center [896, 251] width 112 height 43
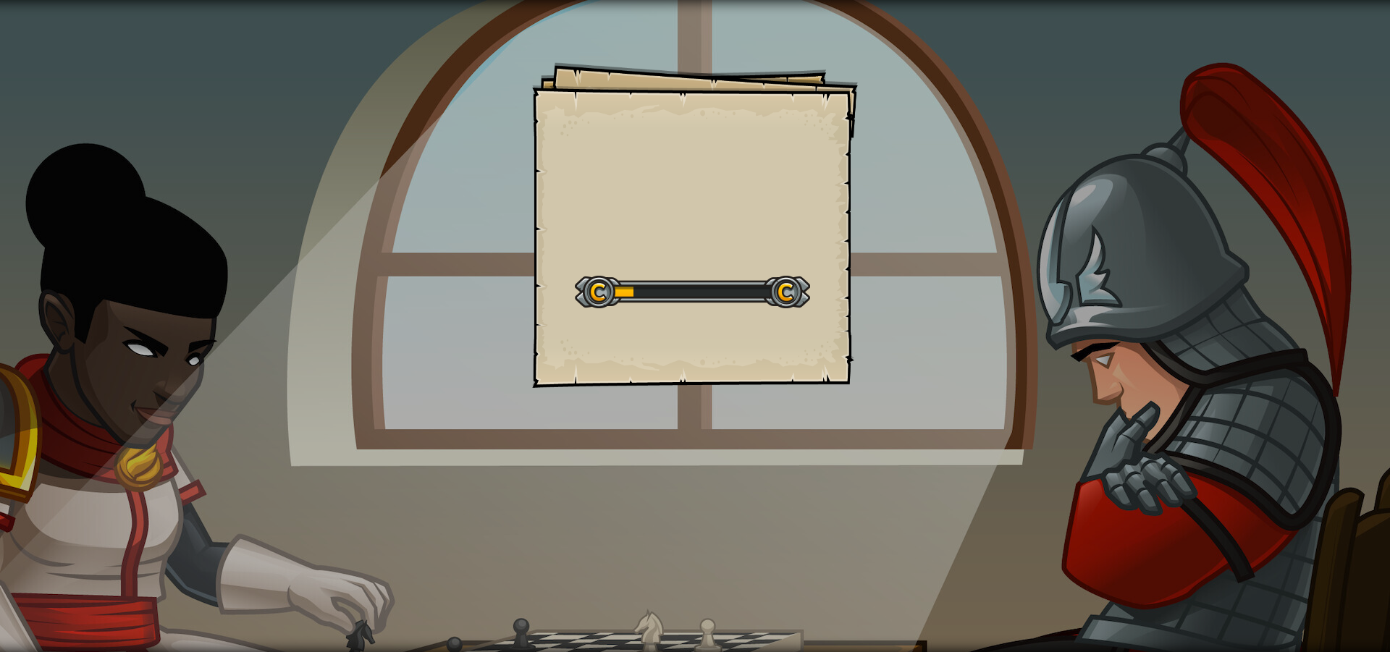
drag, startPoint x: 1054, startPoint y: 466, endPoint x: 1040, endPoint y: 471, distance: 15.3
click at [1048, 469] on div "Goals Start Level Error loading from server. Try refreshing the page. You'll ne…" at bounding box center [695, 326] width 1390 height 652
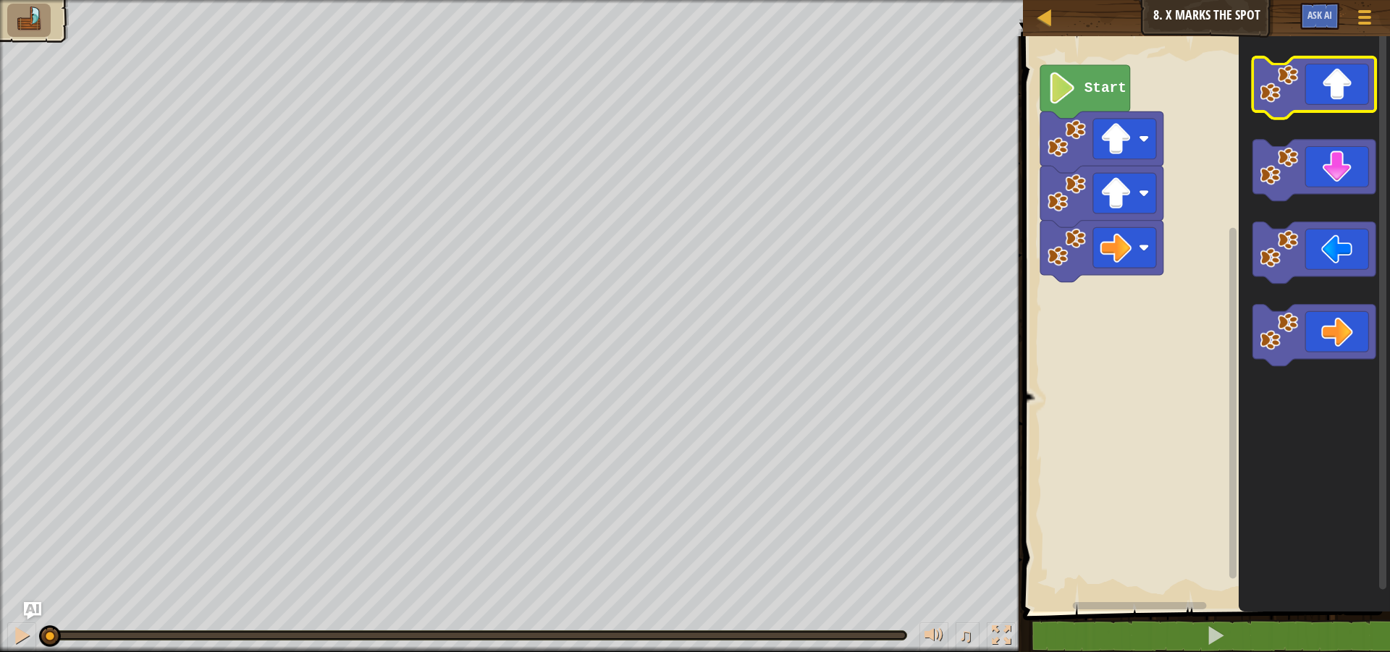
click at [1361, 96] on icon "Blockly Workspace" at bounding box center [1314, 88] width 123 height 62
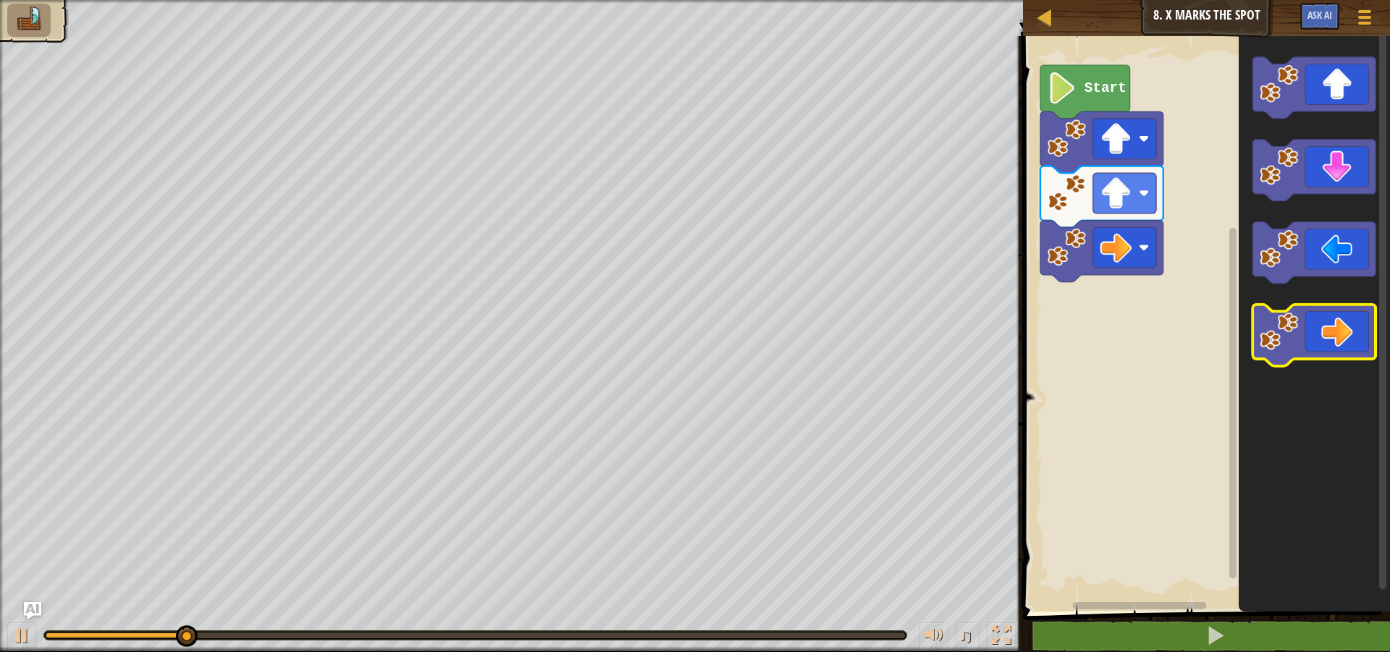
click at [1332, 341] on icon "Blockly Workspace" at bounding box center [1314, 336] width 123 height 62
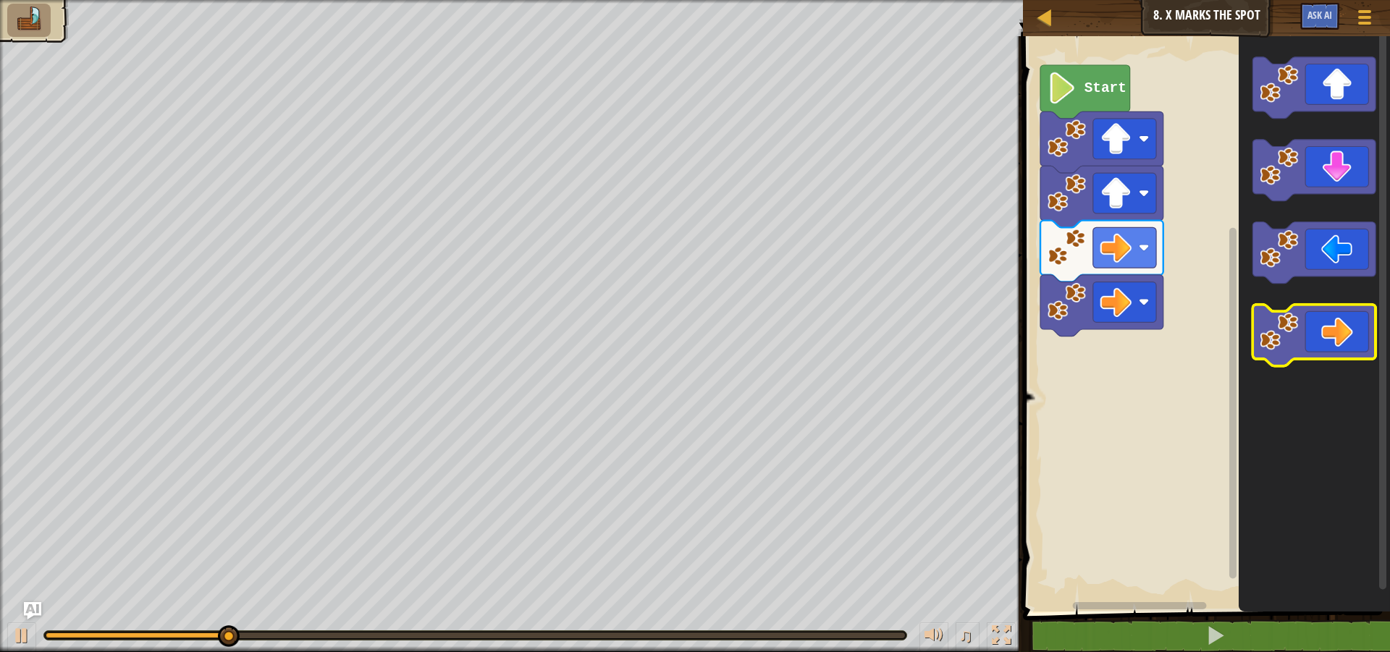
click at [1332, 341] on icon "Blockly Workspace" at bounding box center [1314, 336] width 123 height 62
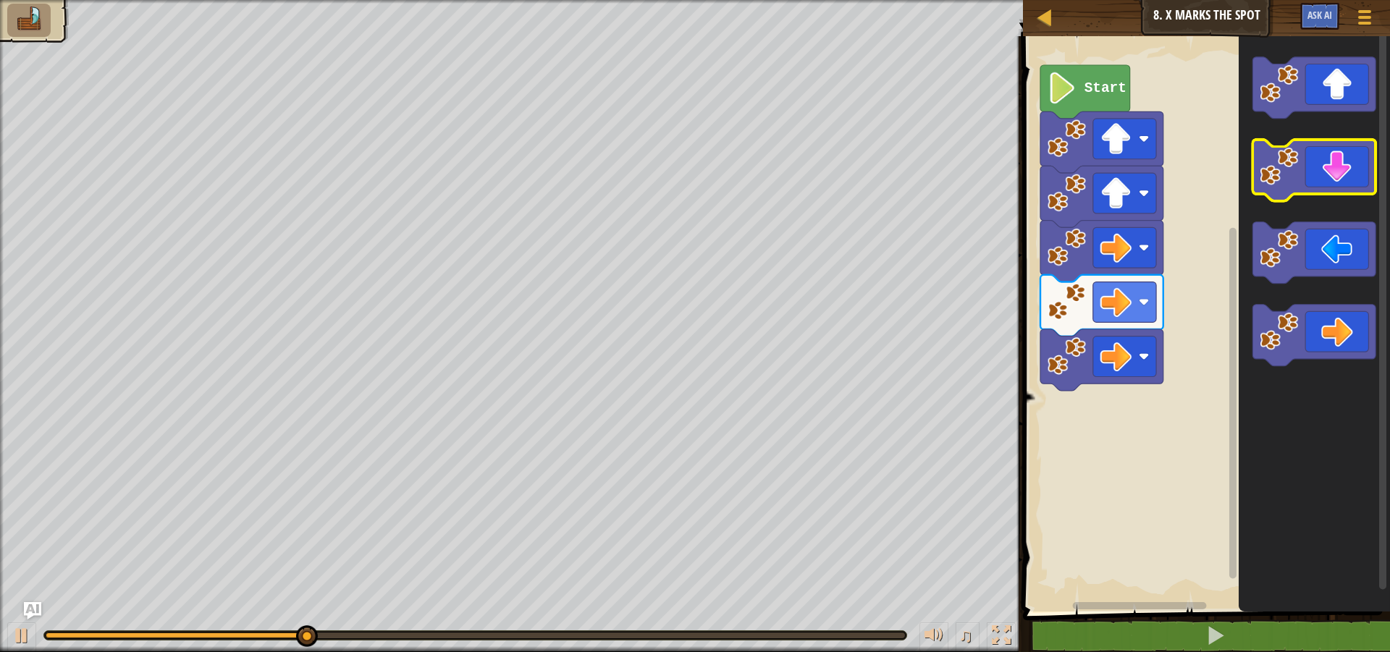
click at [1337, 198] on rect "Blockly Workspace" at bounding box center [1314, 171] width 123 height 62
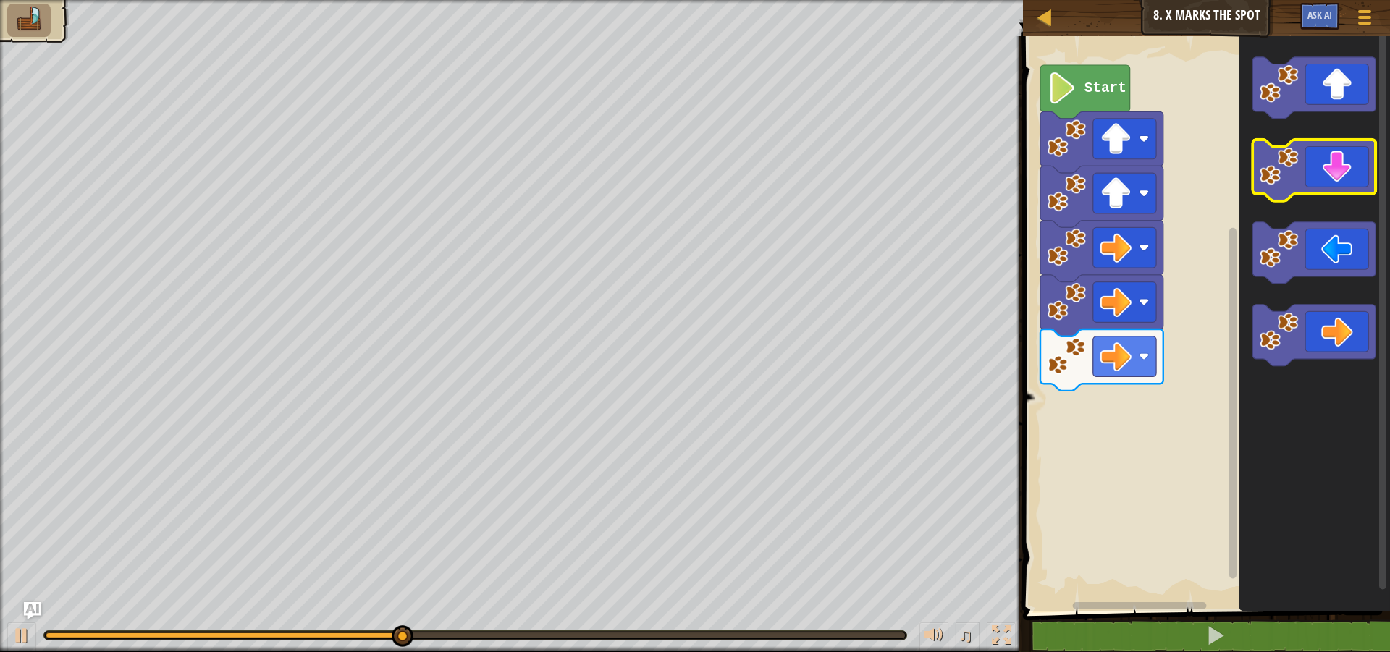
click at [1331, 171] on icon "Blockly Workspace" at bounding box center [1314, 171] width 123 height 62
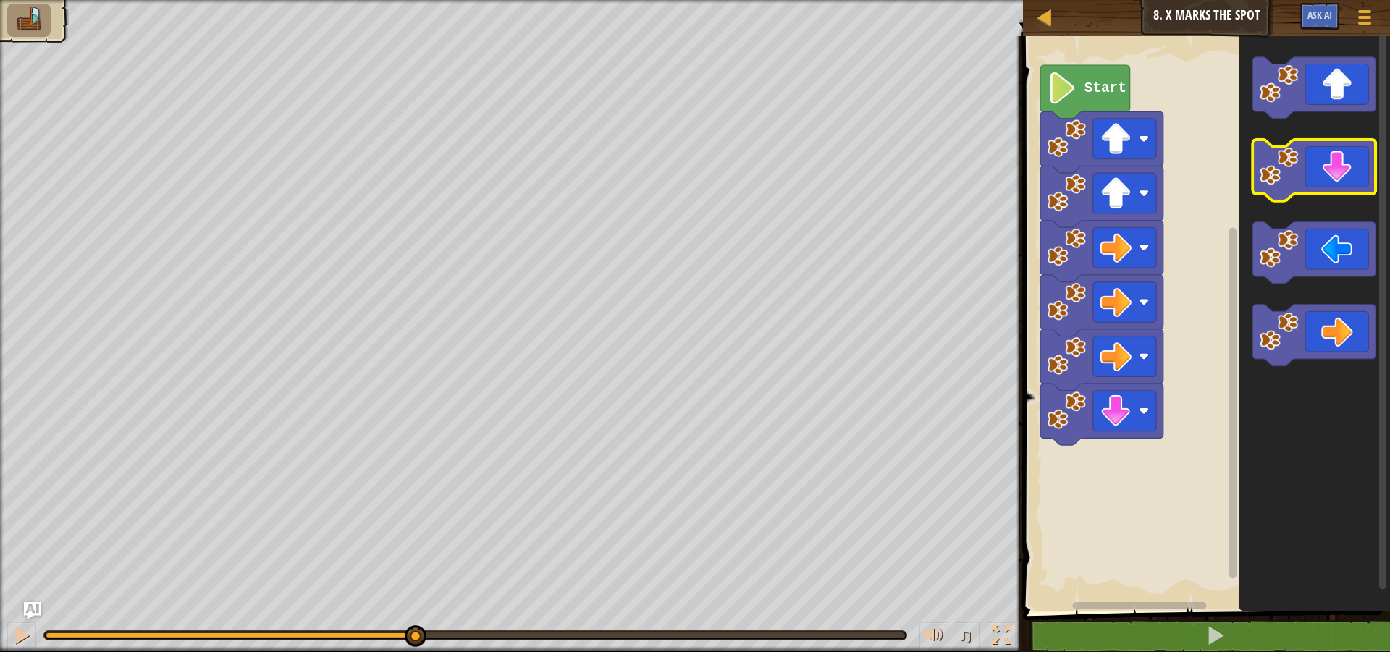
click at [1331, 170] on icon "Blockly Workspace" at bounding box center [1314, 171] width 123 height 62
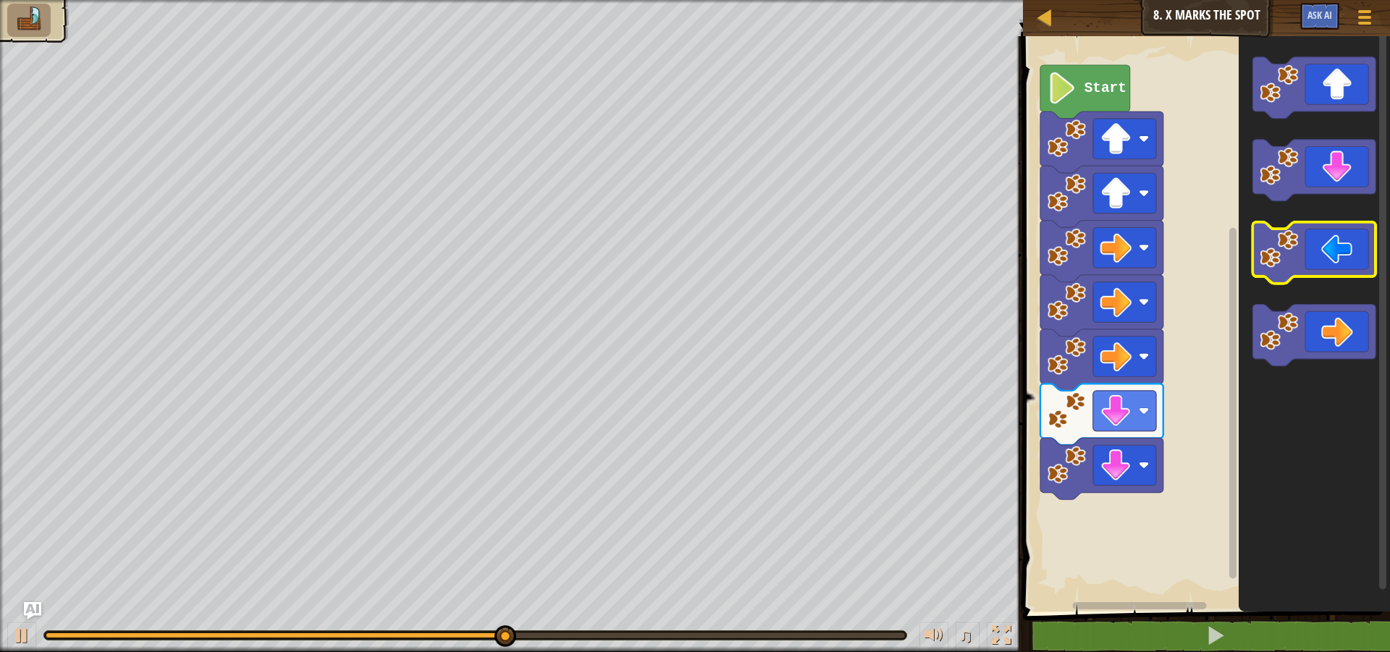
click at [1302, 245] on icon "Blockly Workspace" at bounding box center [1314, 253] width 123 height 62
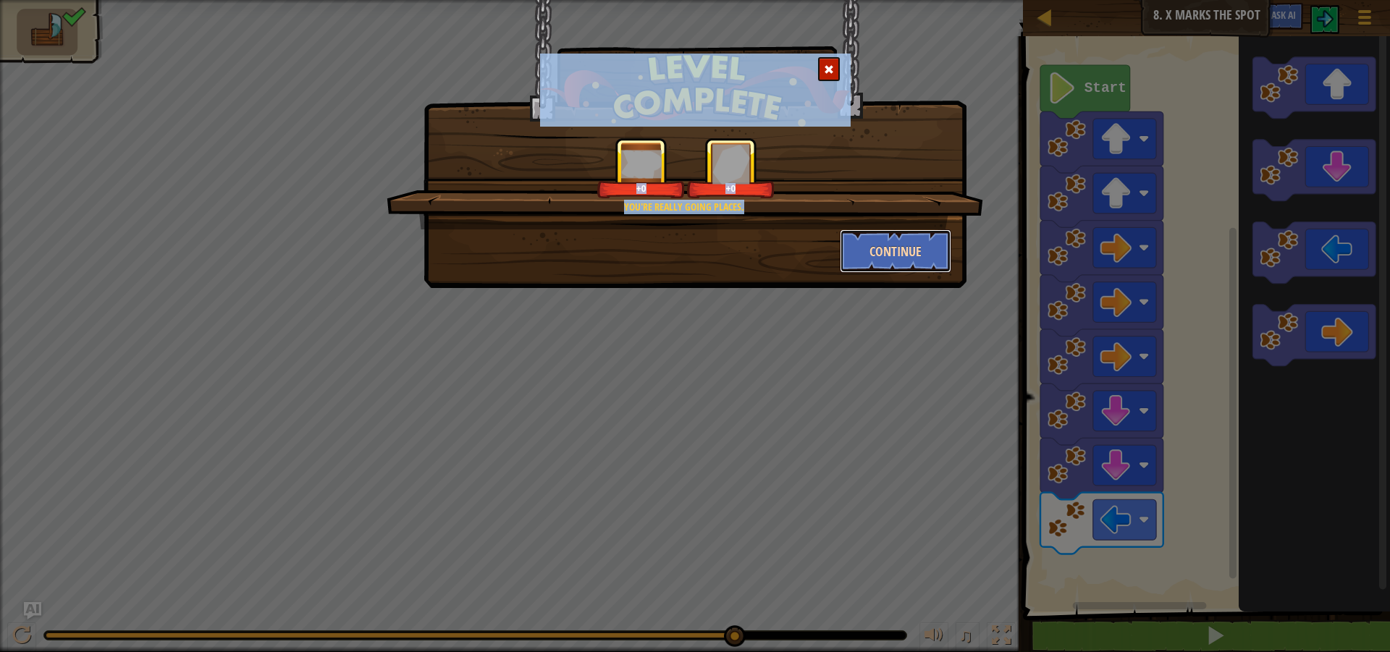
click at [874, 266] on button "Continue" at bounding box center [896, 251] width 112 height 43
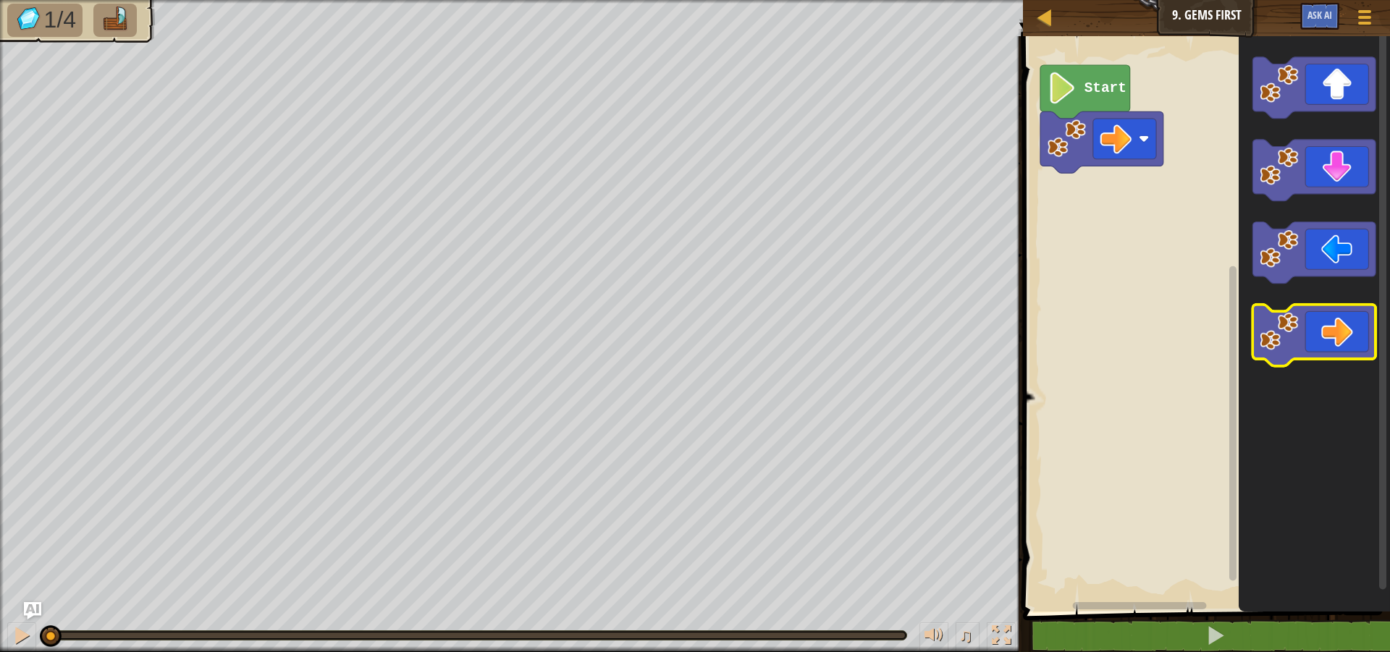
click at [1324, 344] on icon "Blockly Workspace" at bounding box center [1314, 336] width 123 height 62
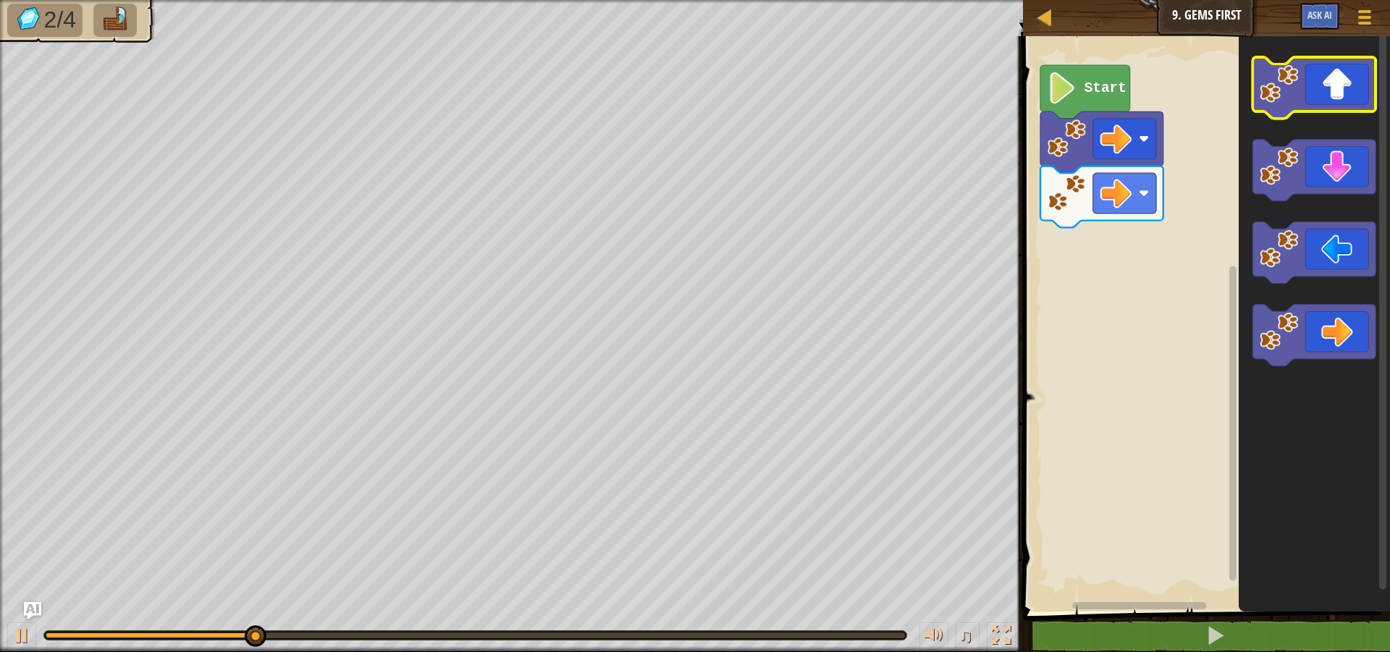
click at [1316, 77] on icon "Blockly Workspace" at bounding box center [1314, 88] width 123 height 62
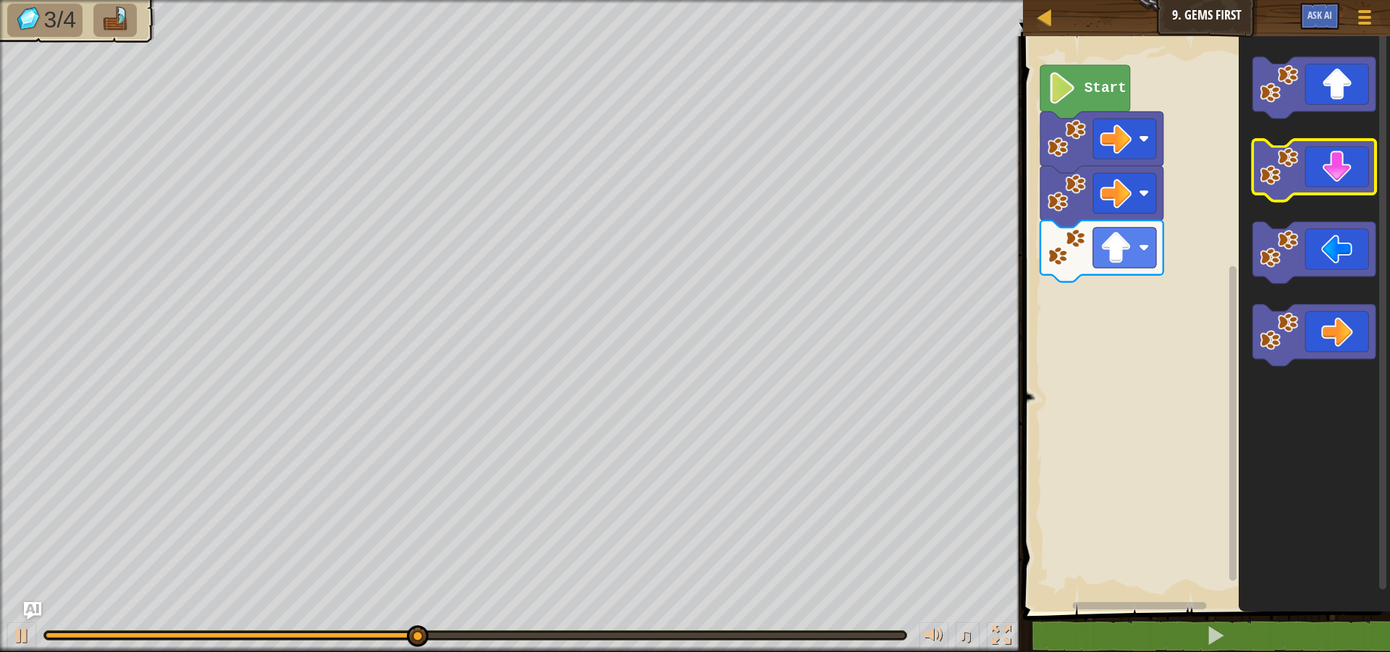
click at [1366, 167] on icon "Blockly Workspace" at bounding box center [1314, 171] width 123 height 62
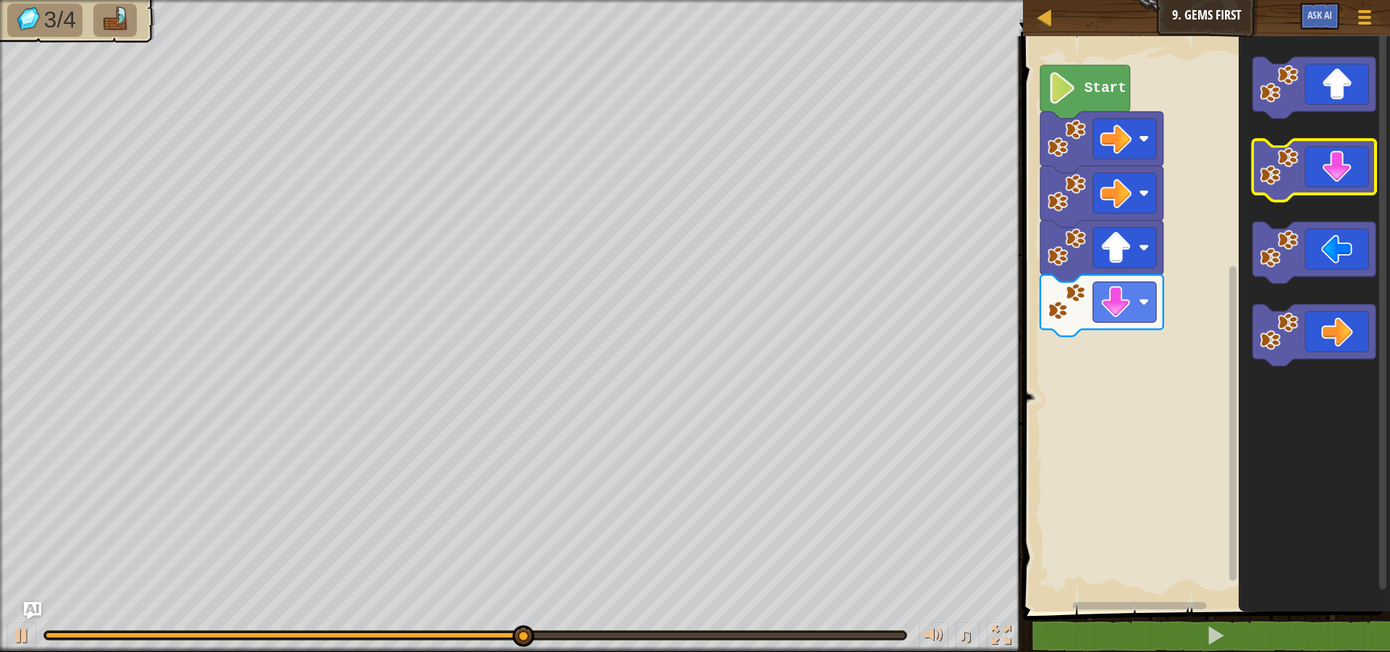
click at [1342, 182] on icon "Blockly Workspace" at bounding box center [1314, 171] width 123 height 62
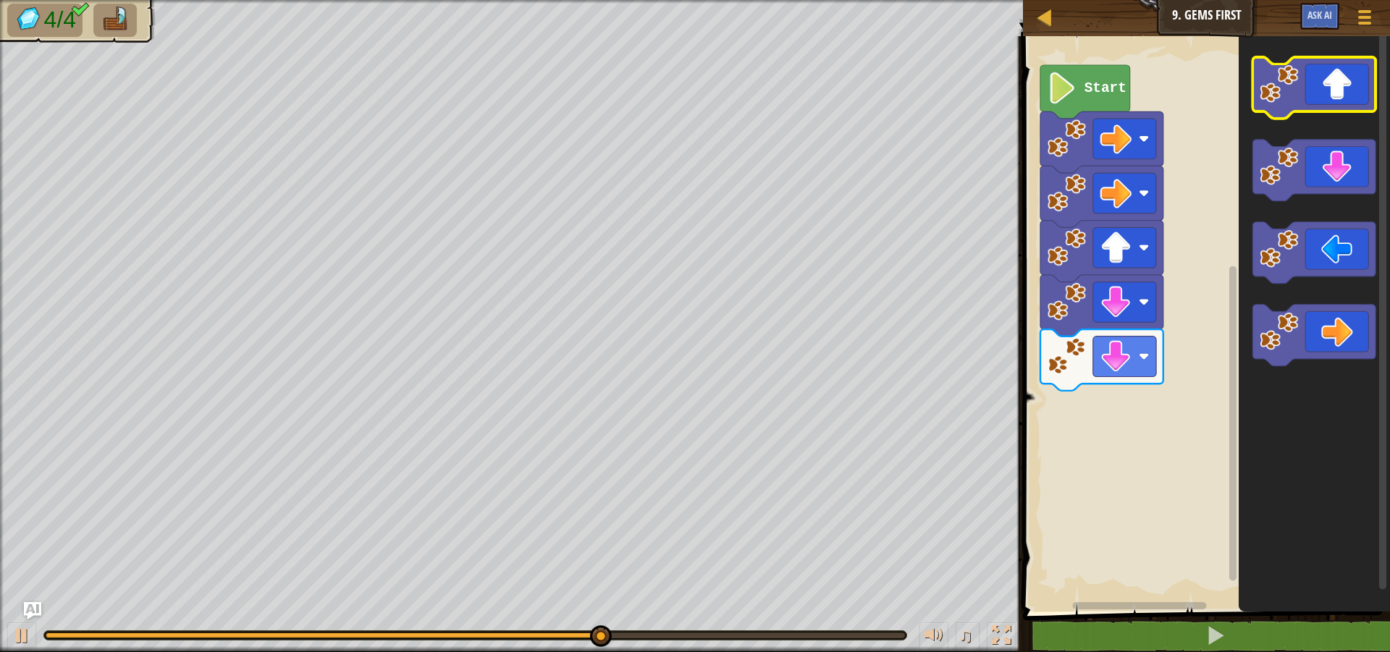
click at [1329, 76] on icon "Blockly Workspace" at bounding box center [1314, 88] width 123 height 62
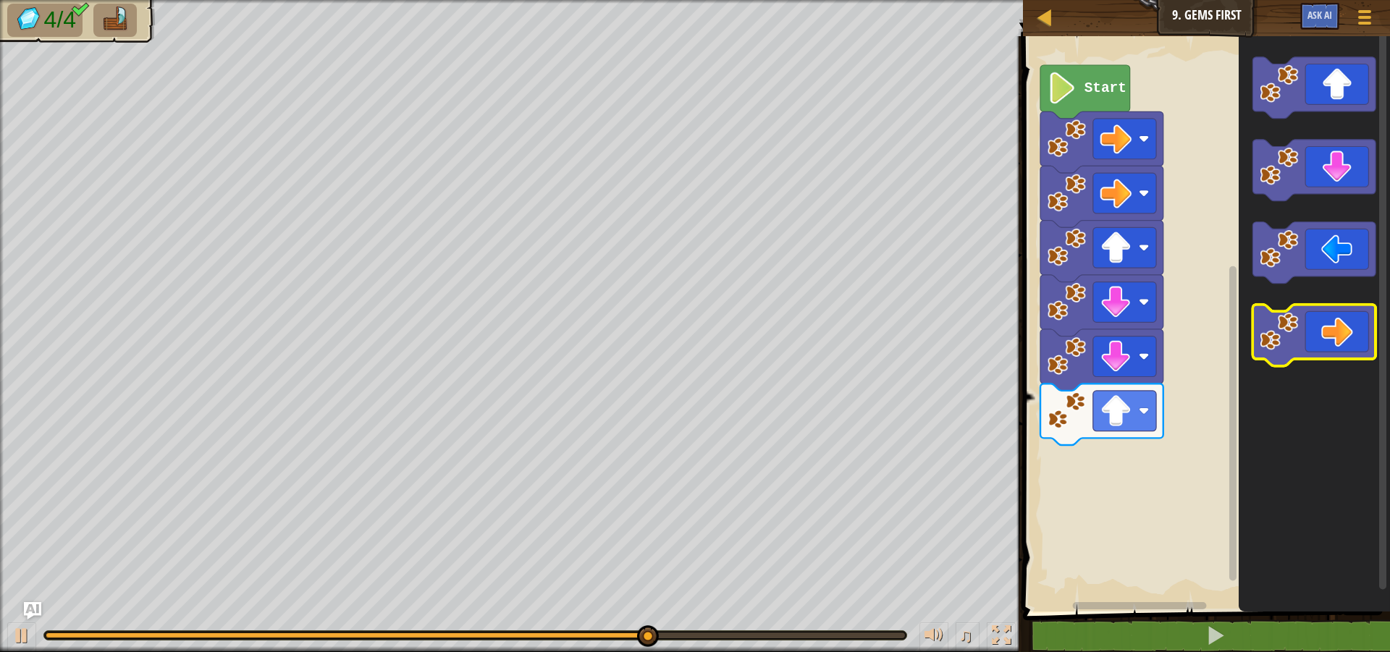
click at [1349, 344] on icon "Blockly Workspace" at bounding box center [1314, 336] width 123 height 62
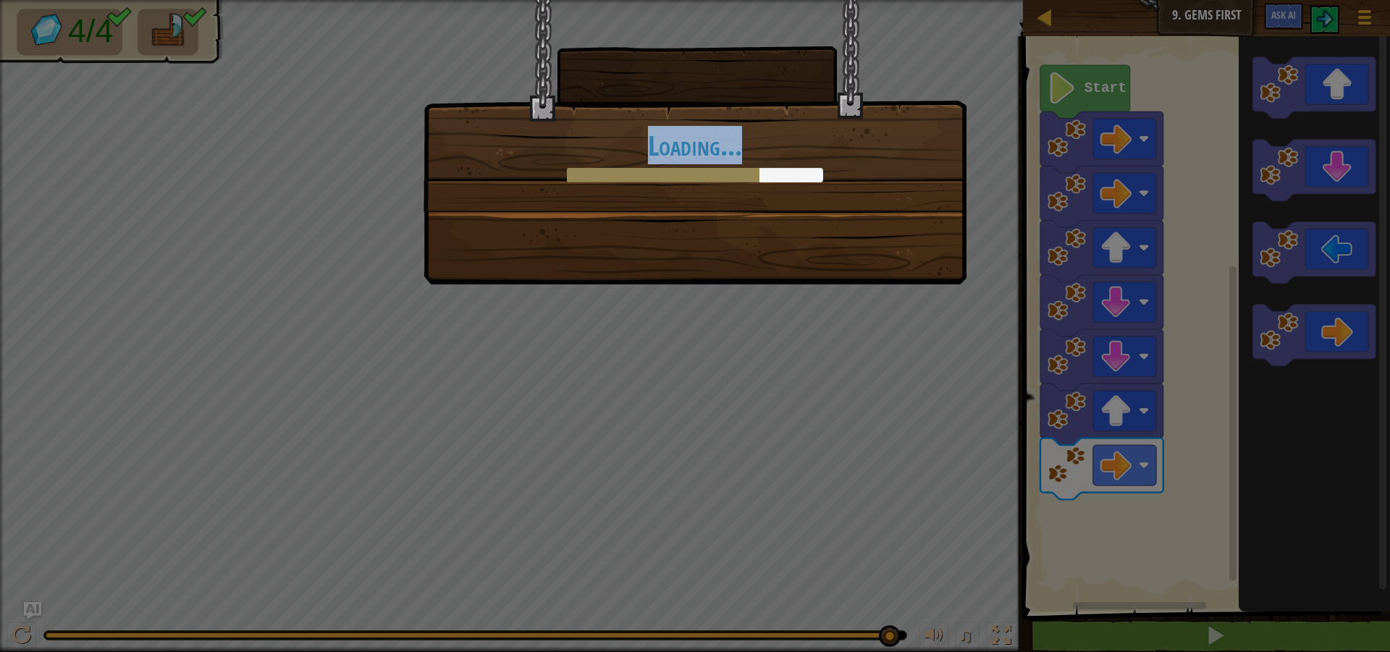
click at [810, 245] on div "Loading..." at bounding box center [695, 142] width 543 height 285
click at [737, 395] on div "Loading..." at bounding box center [695, 326] width 1390 height 652
click at [736, 395] on div "Loading..." at bounding box center [695, 326] width 1390 height 652
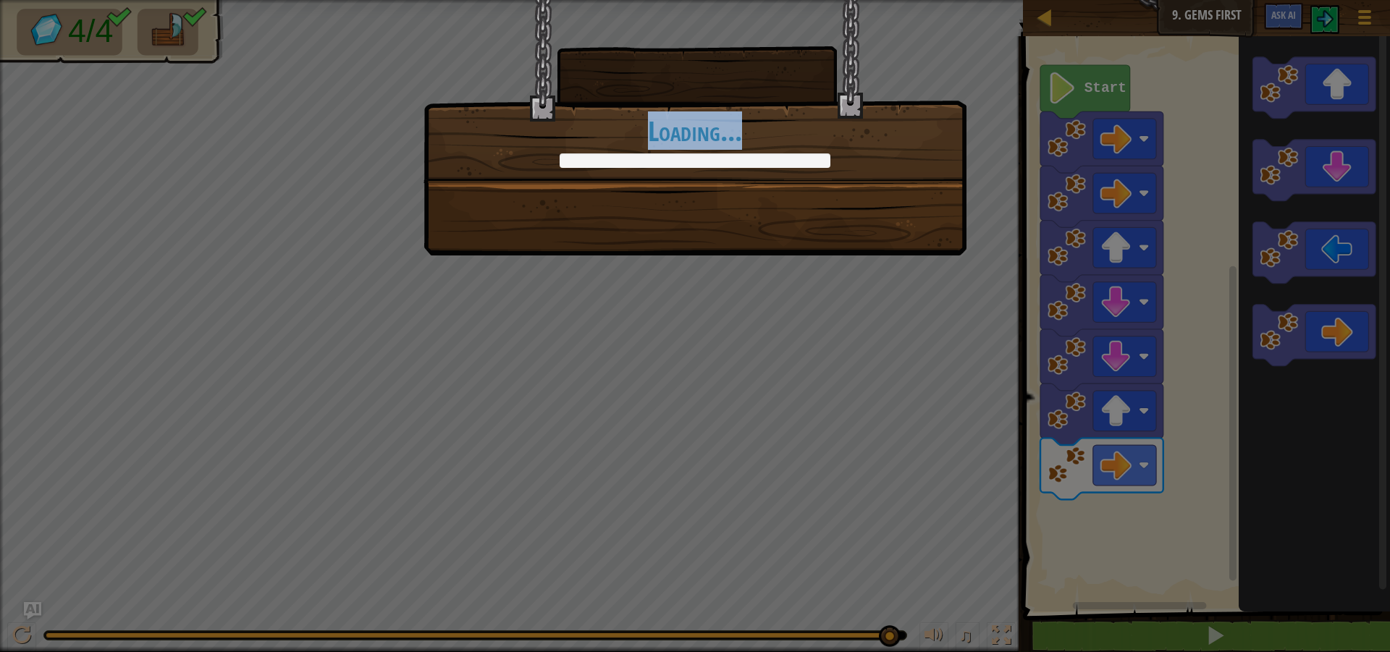
click at [716, 303] on div "Gems before X's, always. +0 +0 Continue Loading..." at bounding box center [695, 326] width 1390 height 652
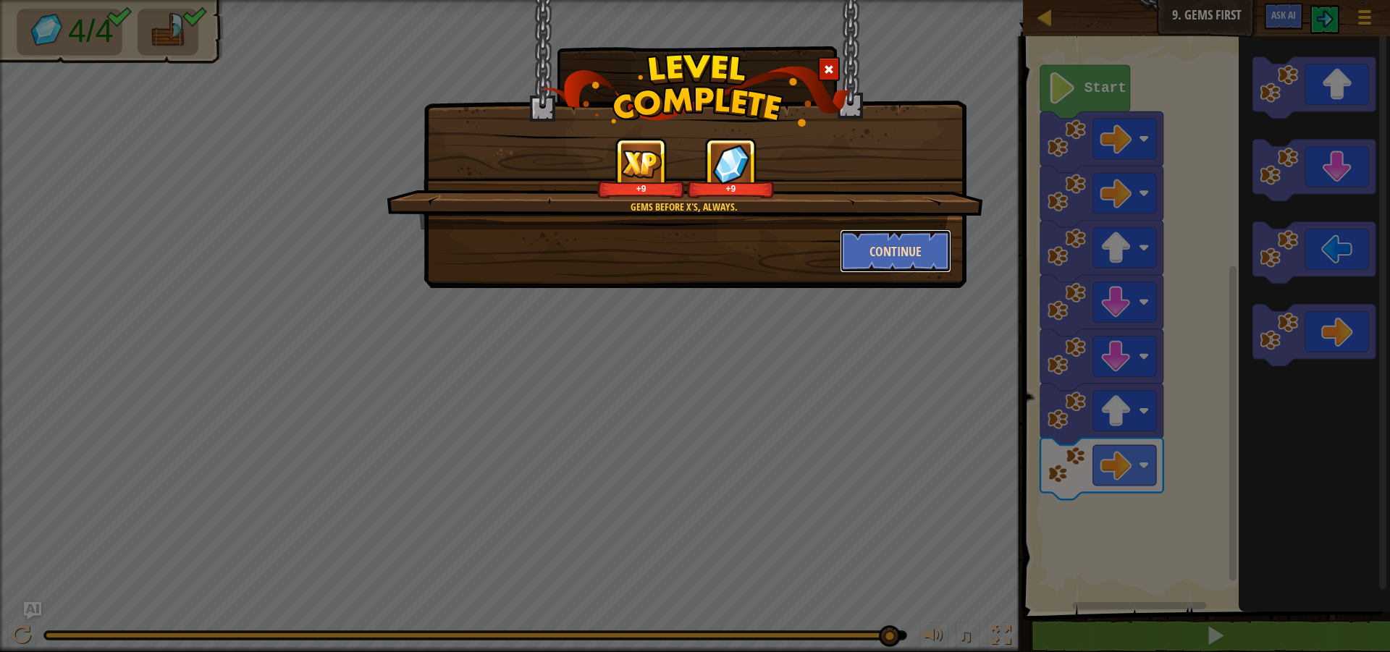
click at [916, 248] on button "Continue" at bounding box center [896, 251] width 112 height 43
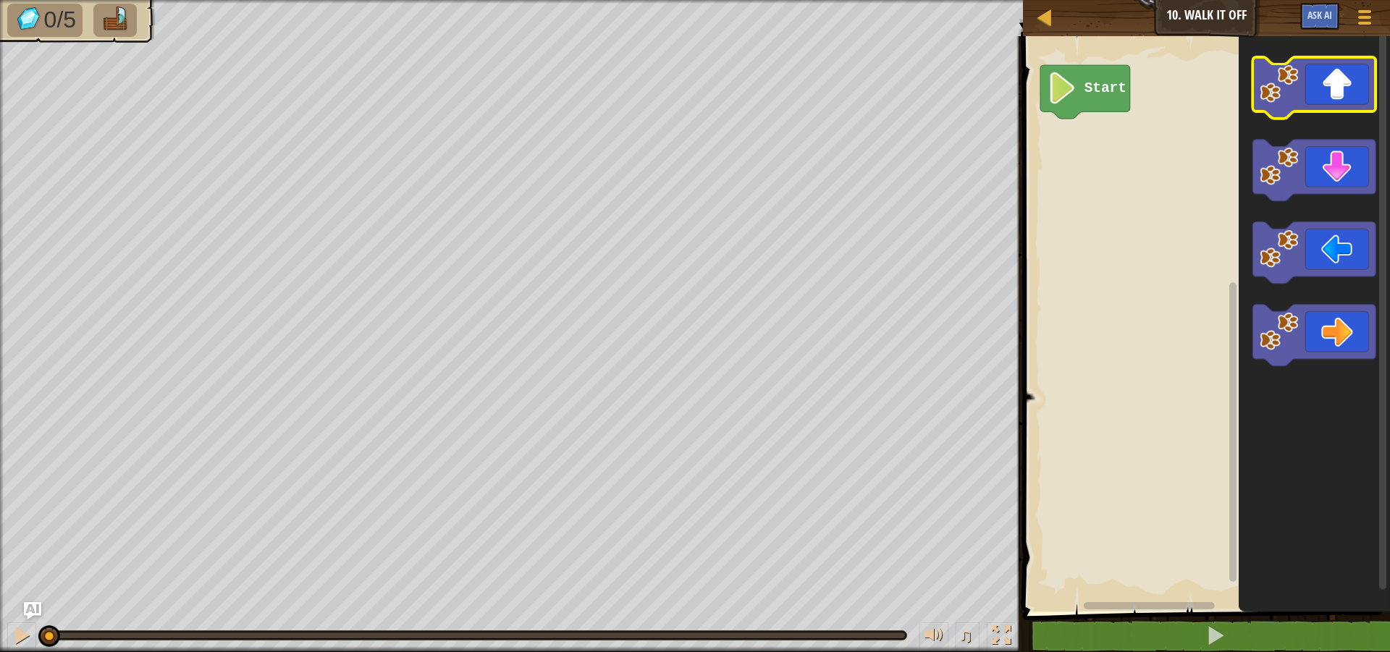
click at [1368, 101] on icon "Blockly Workspace" at bounding box center [1314, 88] width 123 height 62
click at [1359, 101] on icon "Blockly Workspace" at bounding box center [1314, 88] width 123 height 62
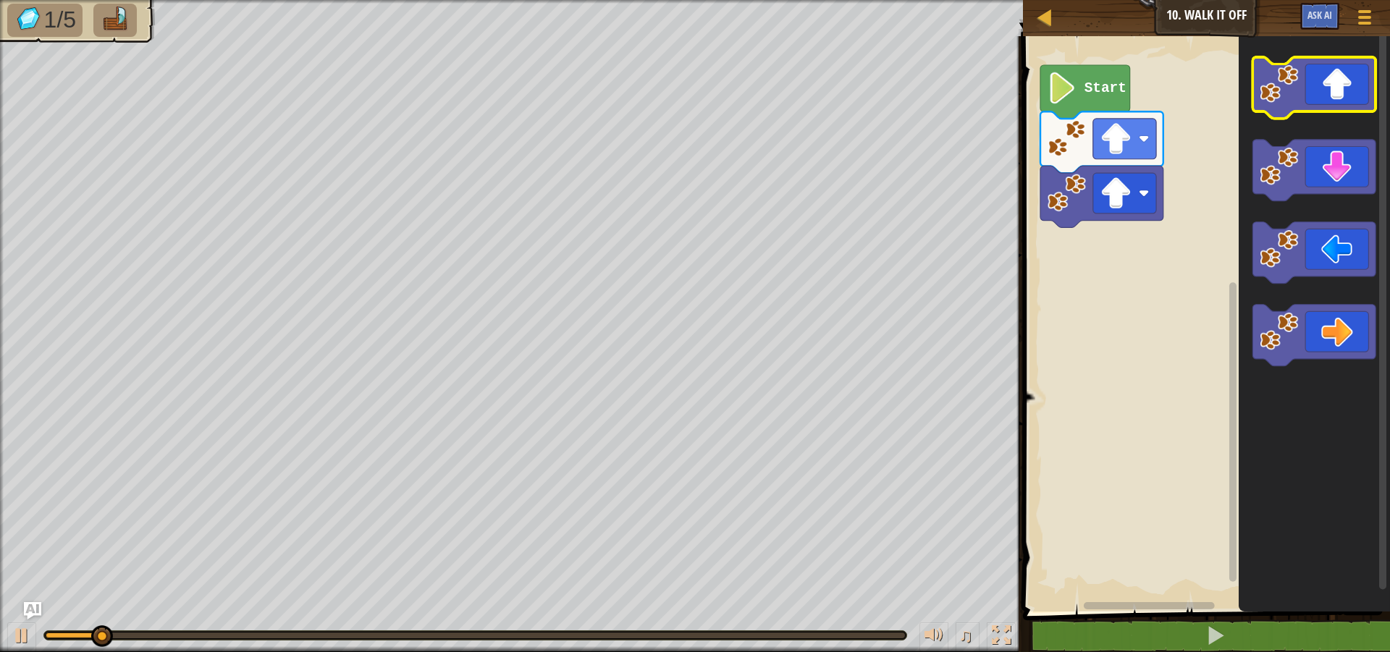
click at [1359, 101] on icon "Blockly Workspace" at bounding box center [1314, 88] width 123 height 62
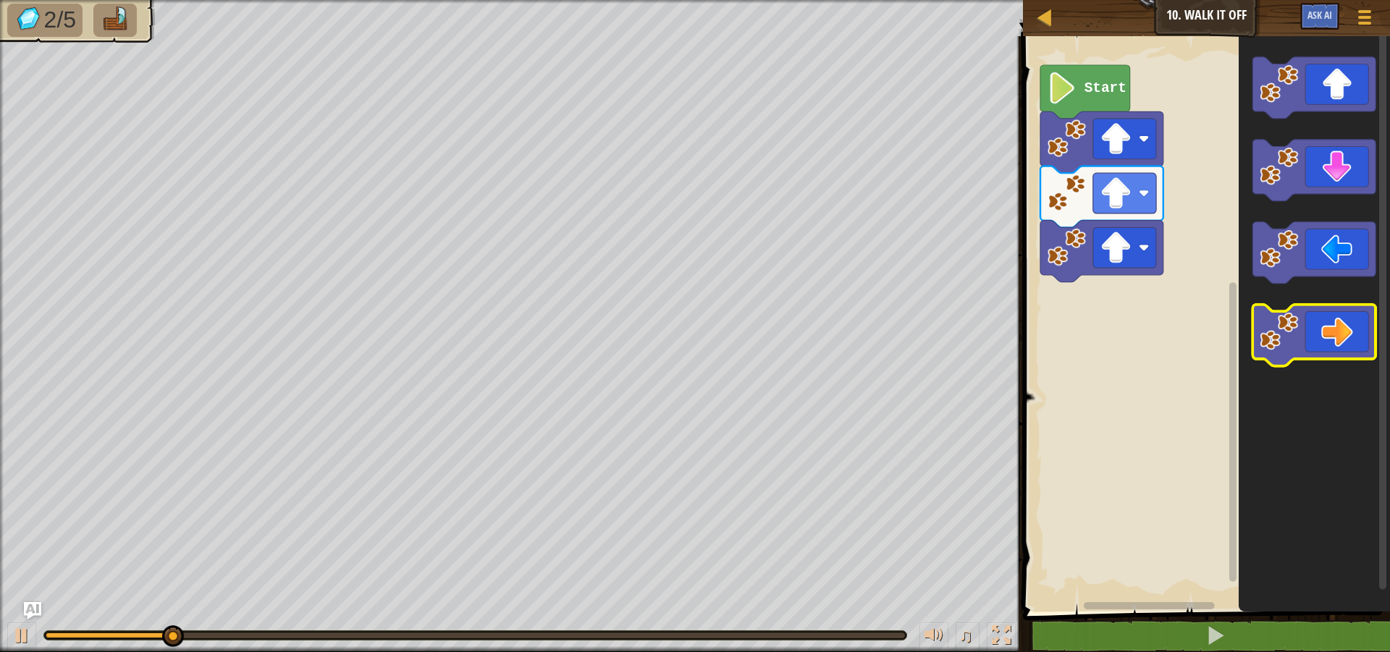
click at [1333, 343] on icon "Blockly Workspace" at bounding box center [1314, 336] width 123 height 62
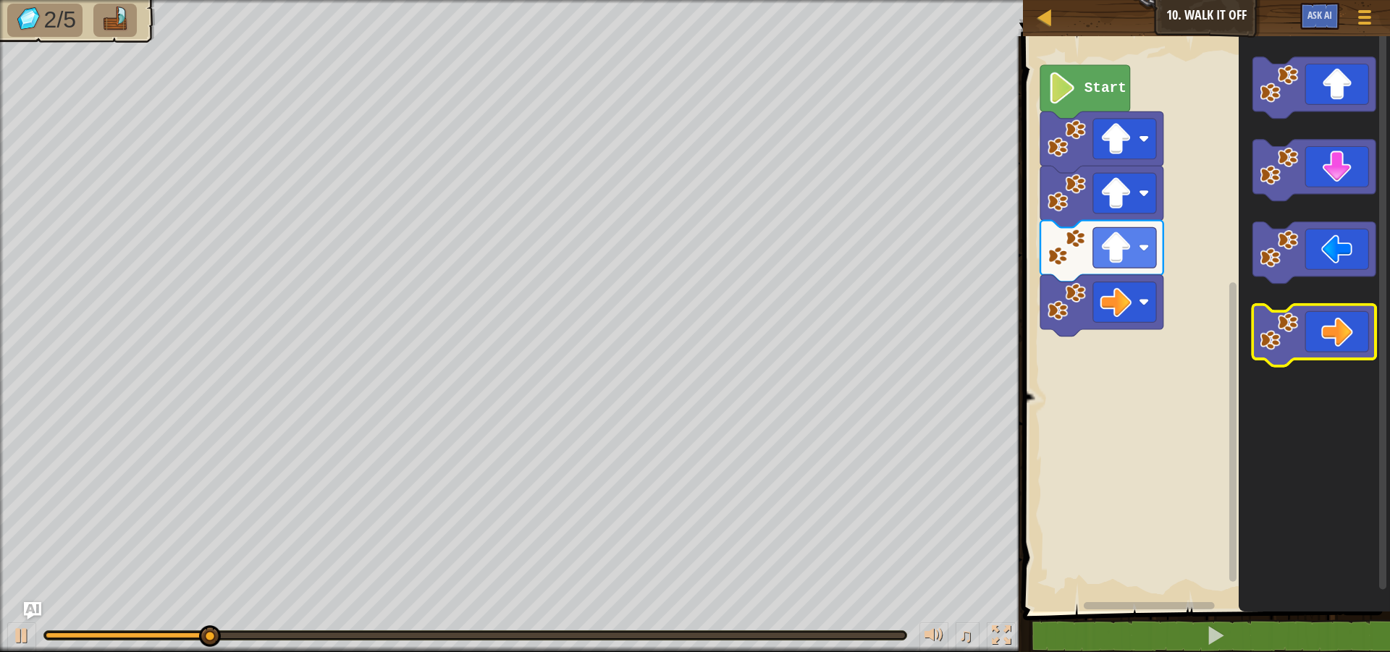
click at [1333, 343] on icon "Blockly Workspace" at bounding box center [1314, 336] width 123 height 62
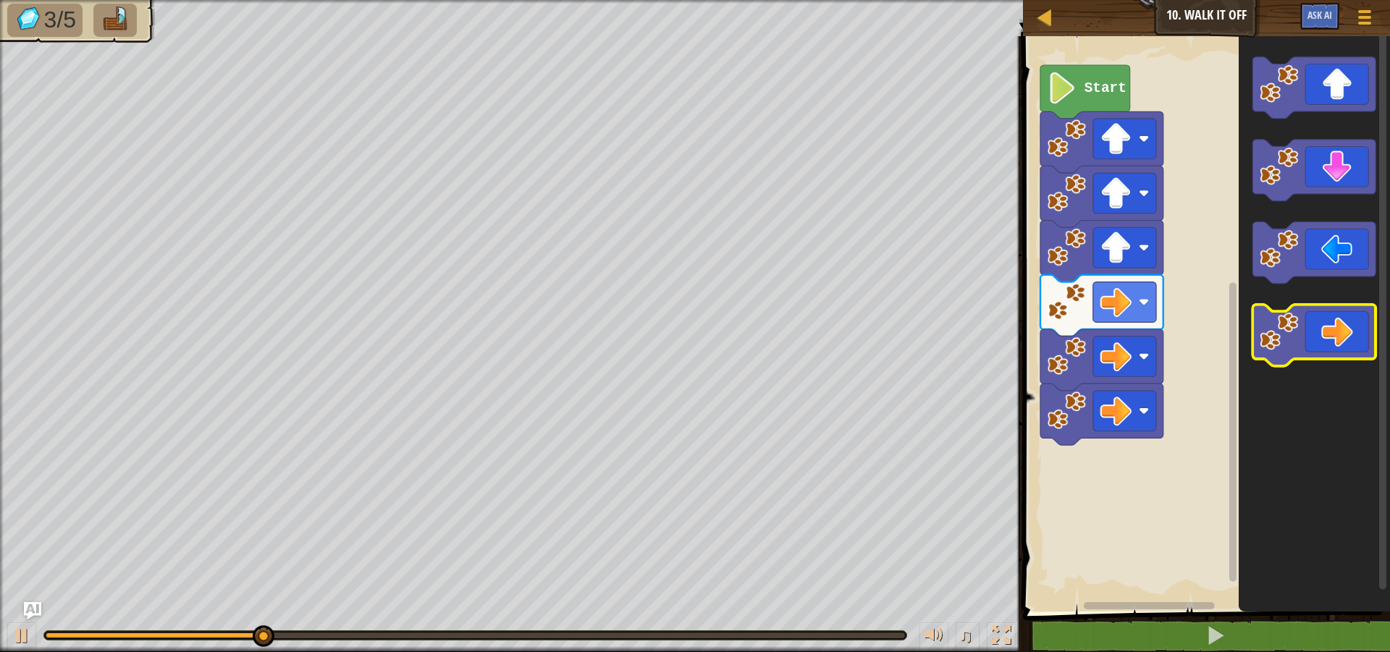
click at [1333, 343] on icon "Blockly Workspace" at bounding box center [1314, 336] width 123 height 62
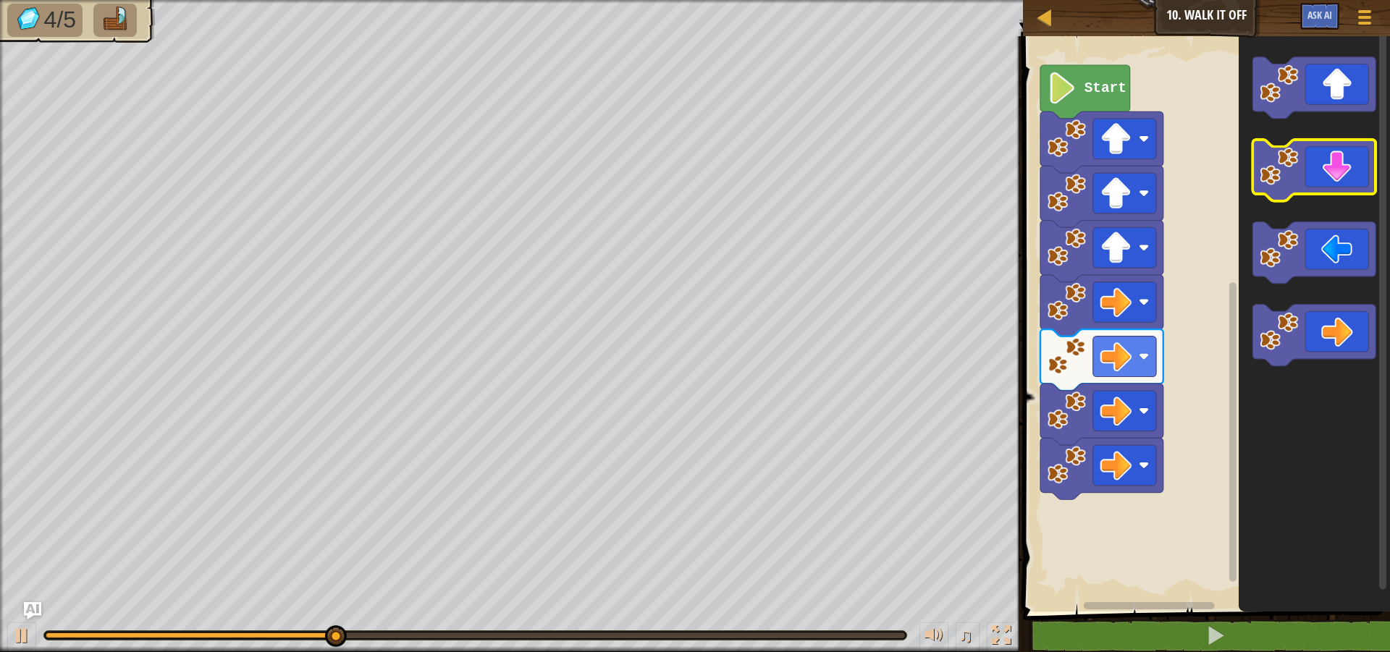
click at [1366, 156] on icon "Blockly Workspace" at bounding box center [1314, 171] width 123 height 62
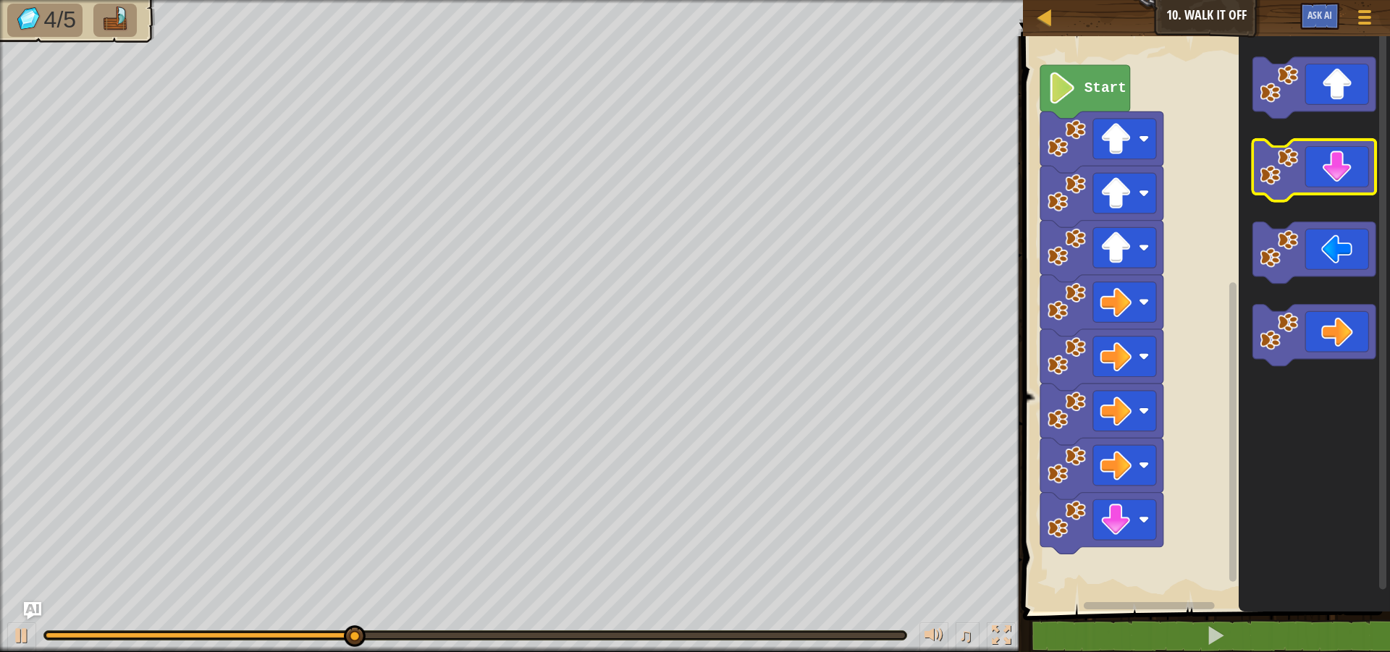
click at [1366, 156] on icon "Blockly Workspace" at bounding box center [1314, 171] width 123 height 62
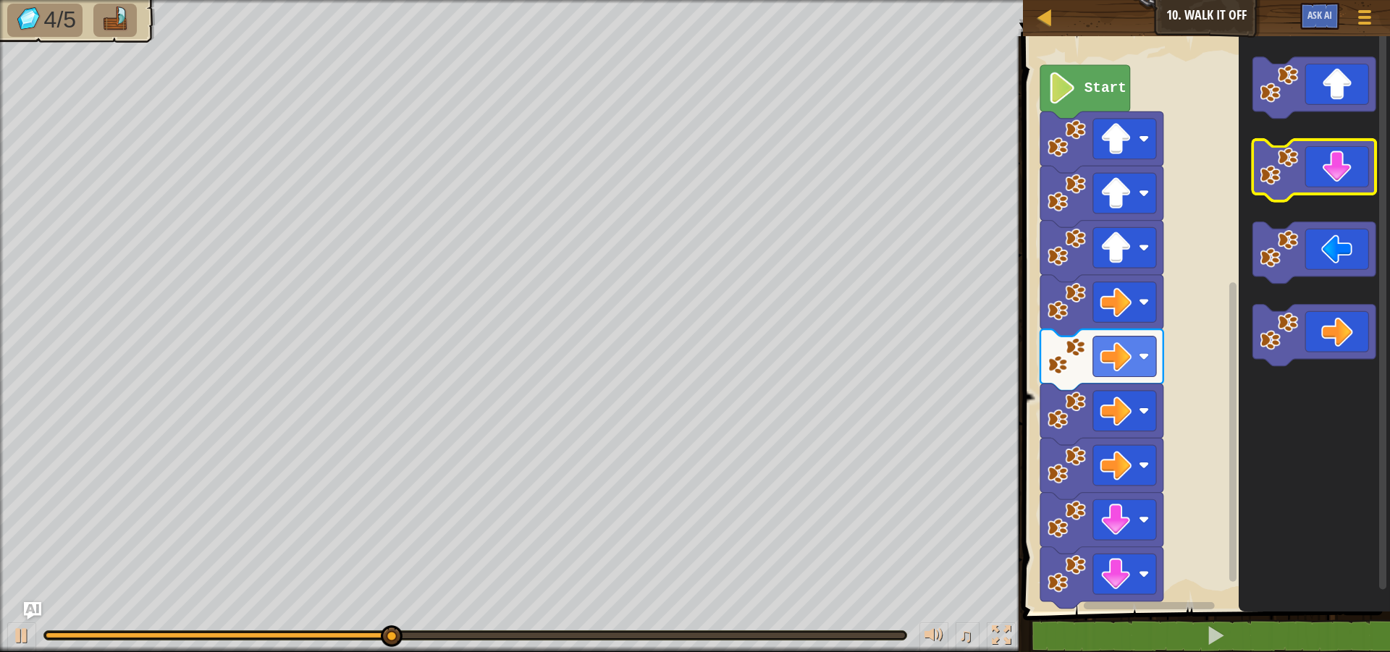
click at [1366, 156] on icon "Blockly Workspace" at bounding box center [1314, 171] width 123 height 62
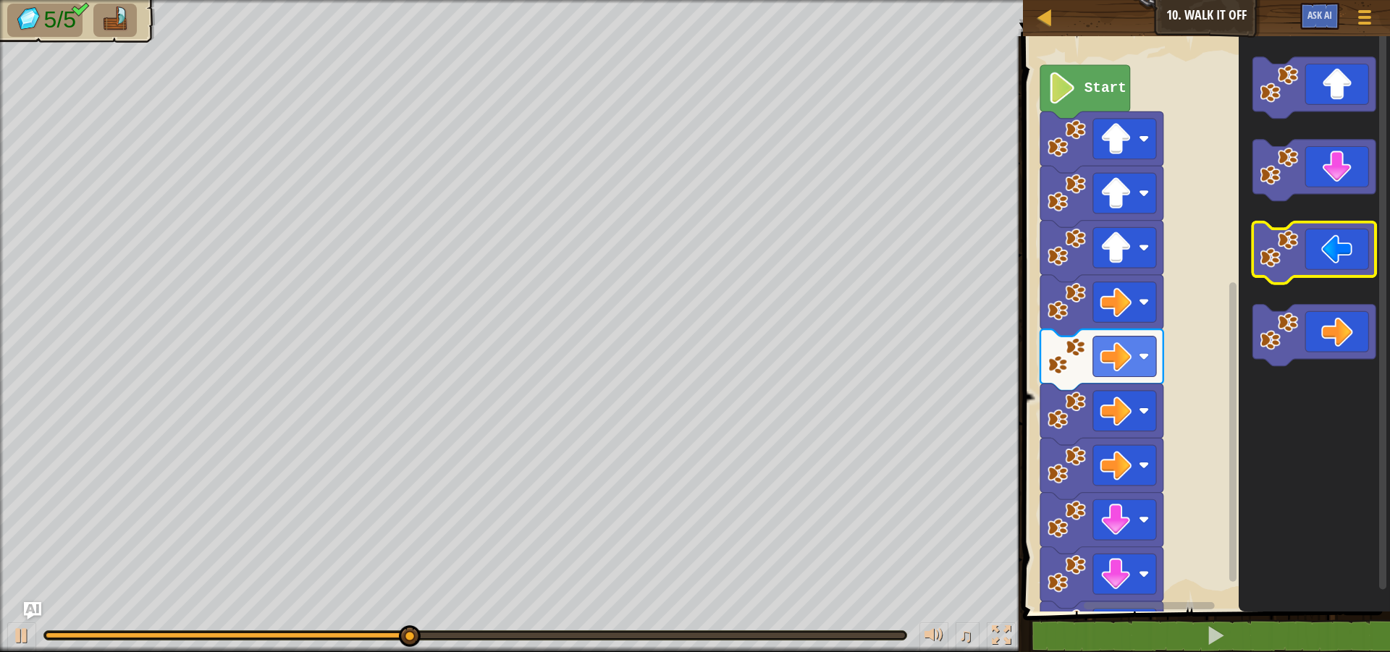
click at [1336, 261] on icon "Blockly Workspace" at bounding box center [1314, 253] width 123 height 62
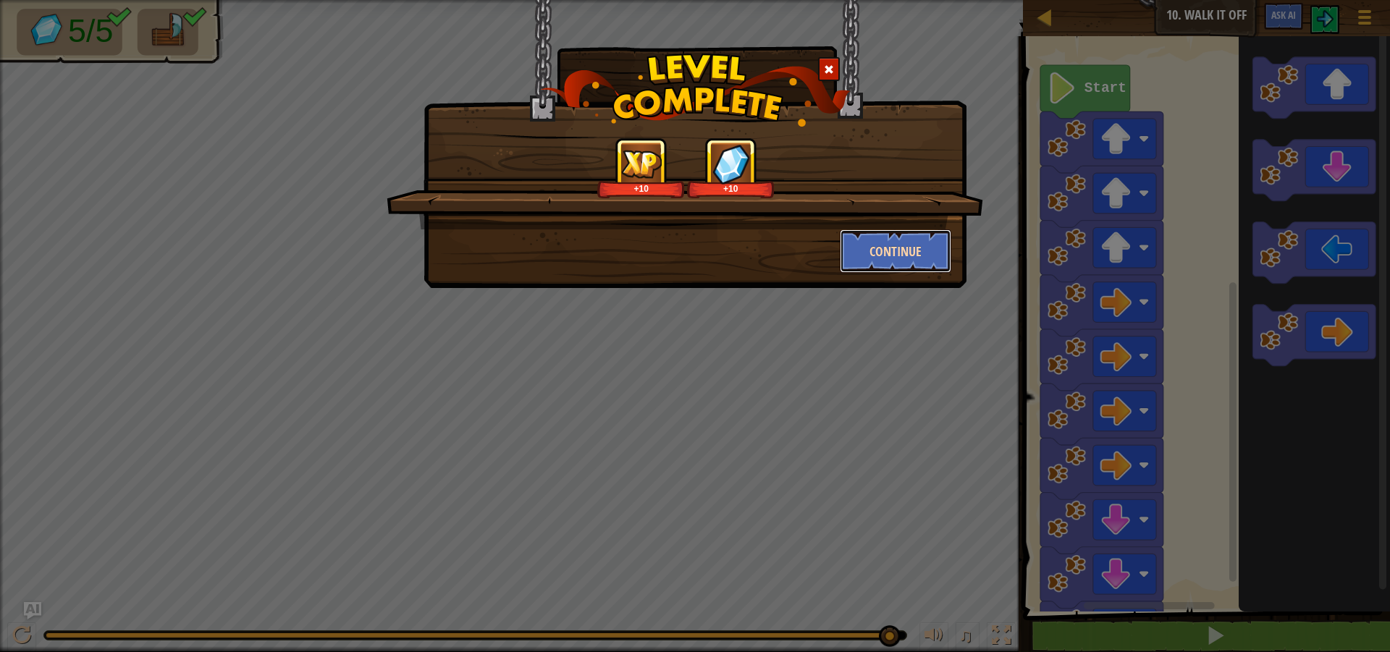
click at [937, 269] on button "Continue" at bounding box center [896, 251] width 112 height 43
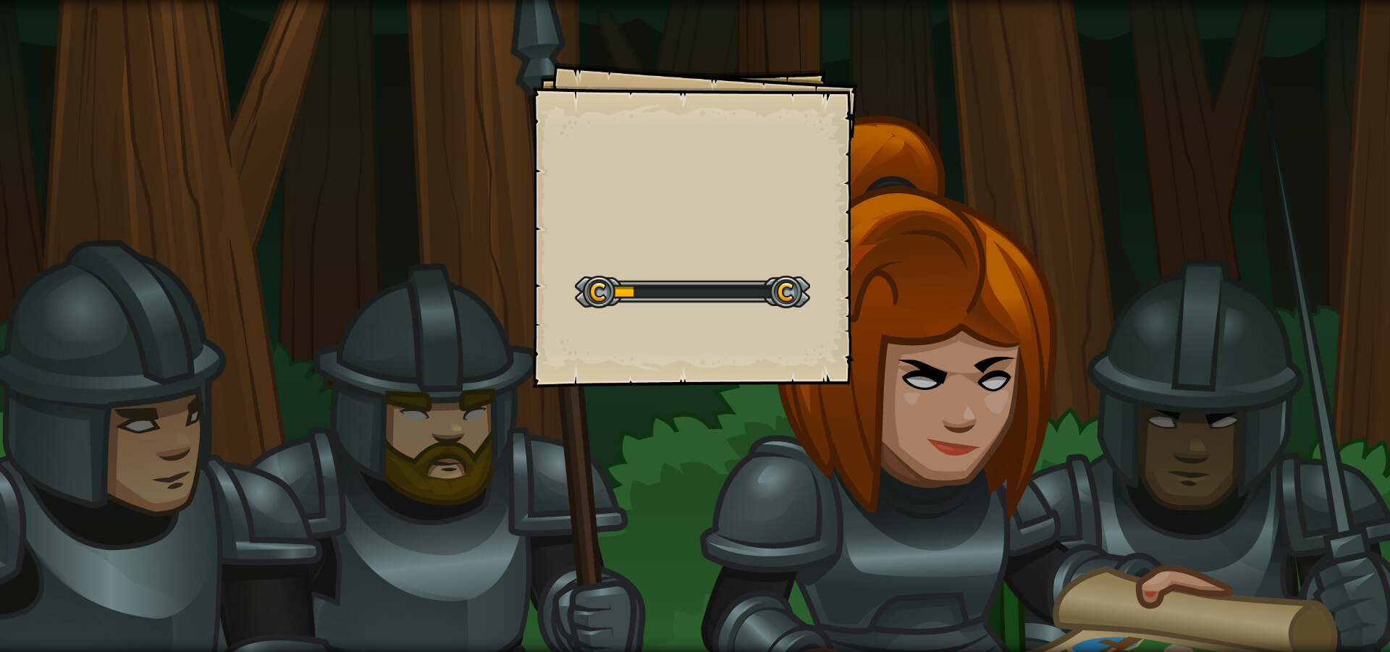
click at [706, 526] on div "Goals Start Level Error loading from server. Try refreshing the page. You'll ne…" at bounding box center [695, 326] width 1390 height 652
click at [706, 526] on div "Go Smart Goals Start Level Error loading from server. Try refreshing the page. …" at bounding box center [695, 326] width 1390 height 652
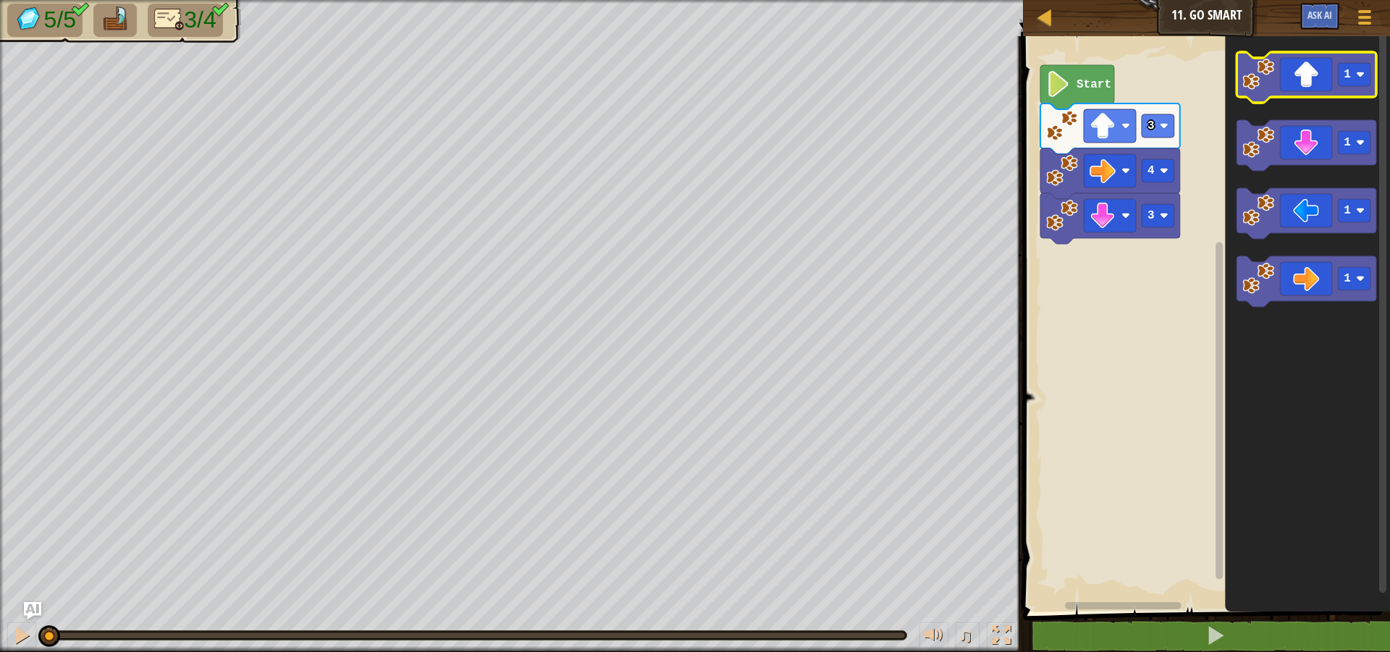
click at [1319, 80] on icon "Blockly Workspace" at bounding box center [1307, 77] width 140 height 51
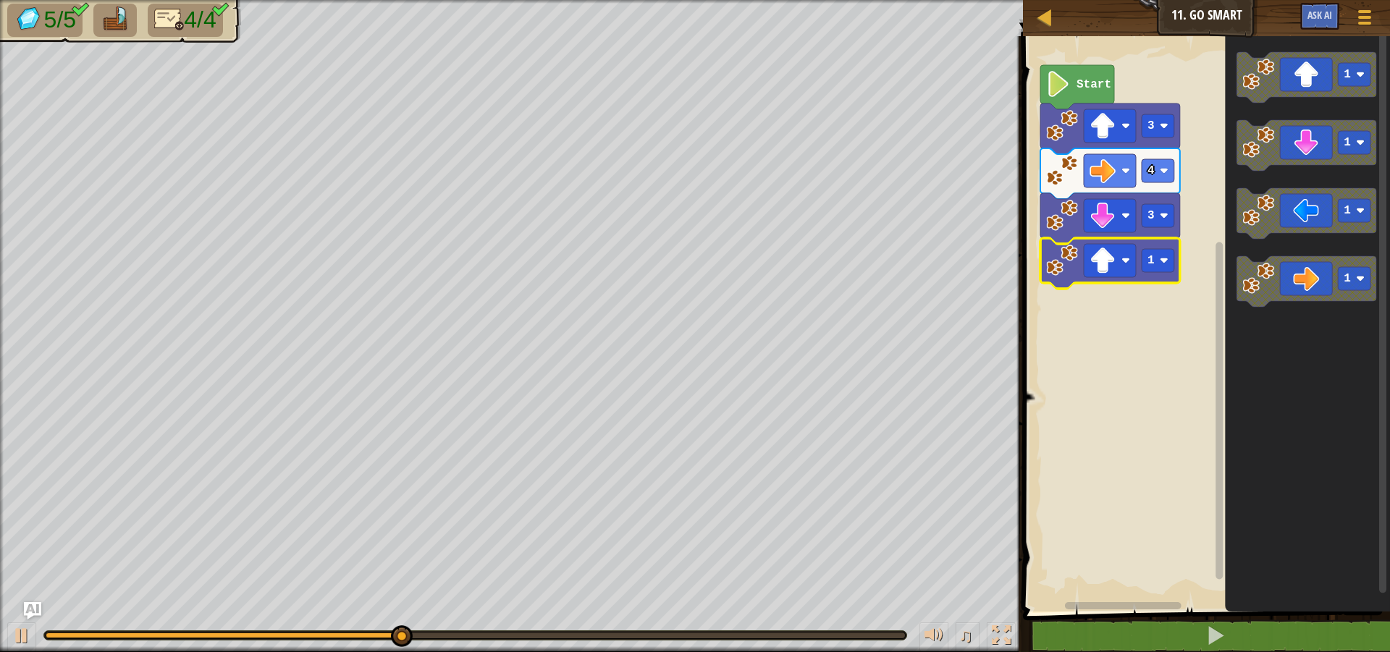
click at [1040, 374] on rect "Blockly Workspace" at bounding box center [1204, 320] width 371 height 583
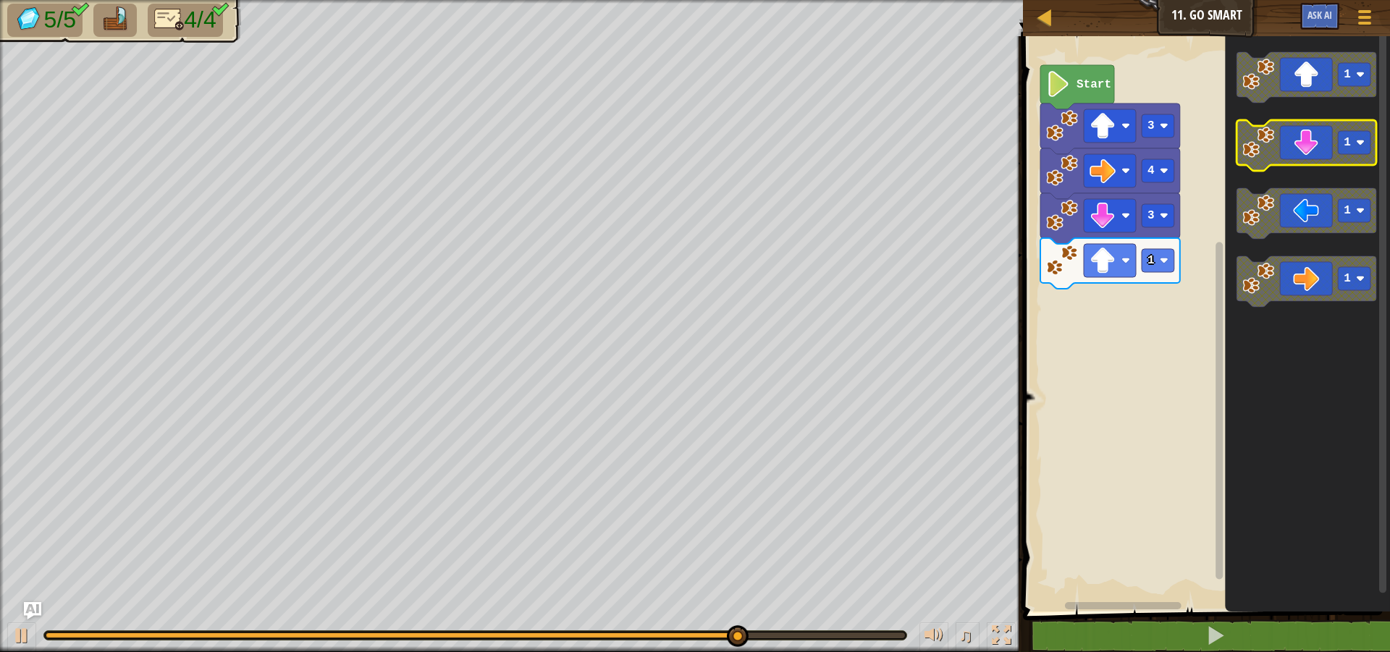
click at [1317, 131] on icon "Blockly Workspace" at bounding box center [1307, 145] width 140 height 51
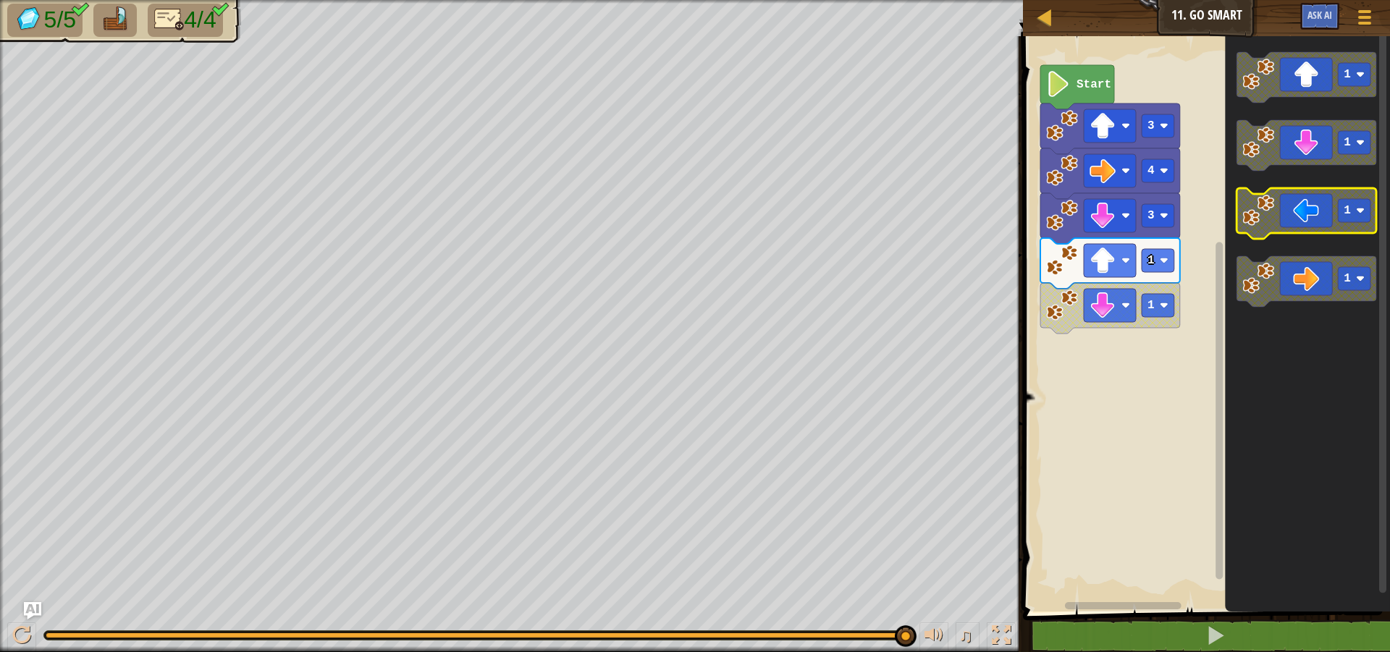
click at [1307, 225] on icon "Blockly Workspace" at bounding box center [1307, 213] width 140 height 51
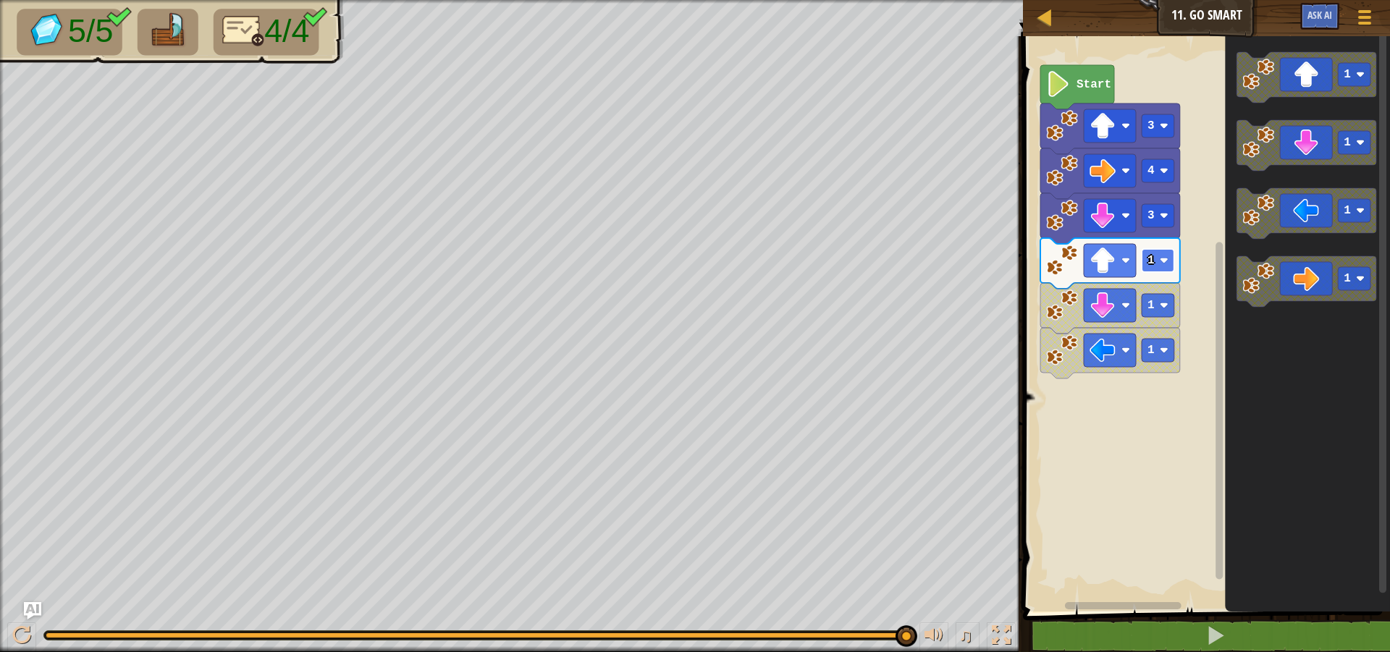
click at [1164, 258] on image "Blockly Workspace" at bounding box center [1164, 260] width 9 height 9
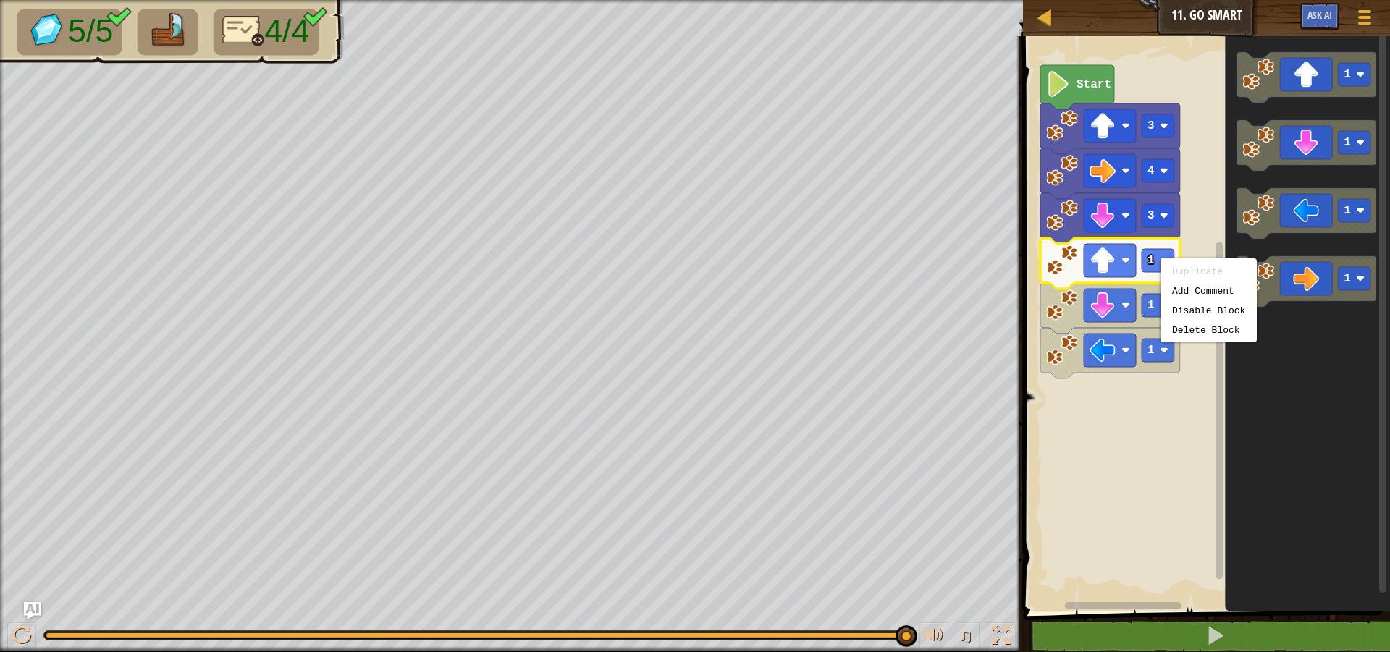
click at [1132, 480] on rect "Blockly Workspace" at bounding box center [1204, 320] width 371 height 583
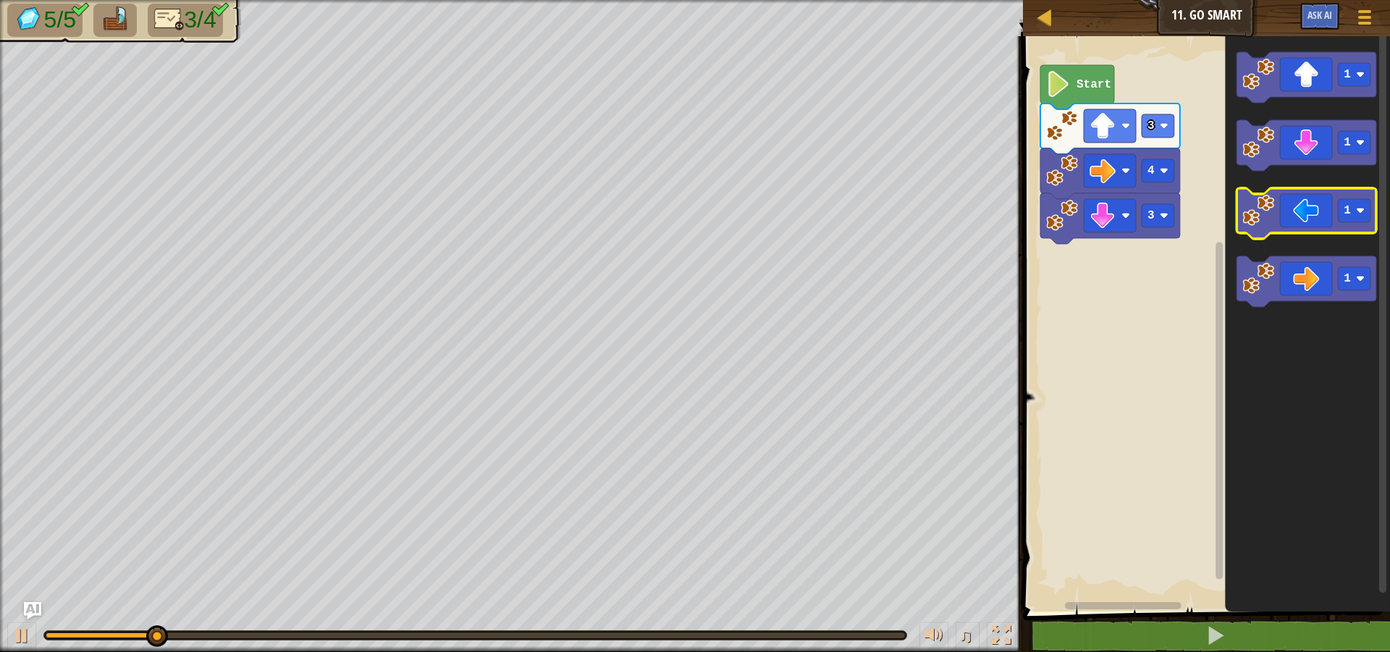
click at [1267, 216] on image "Blockly Workspace" at bounding box center [1259, 211] width 32 height 32
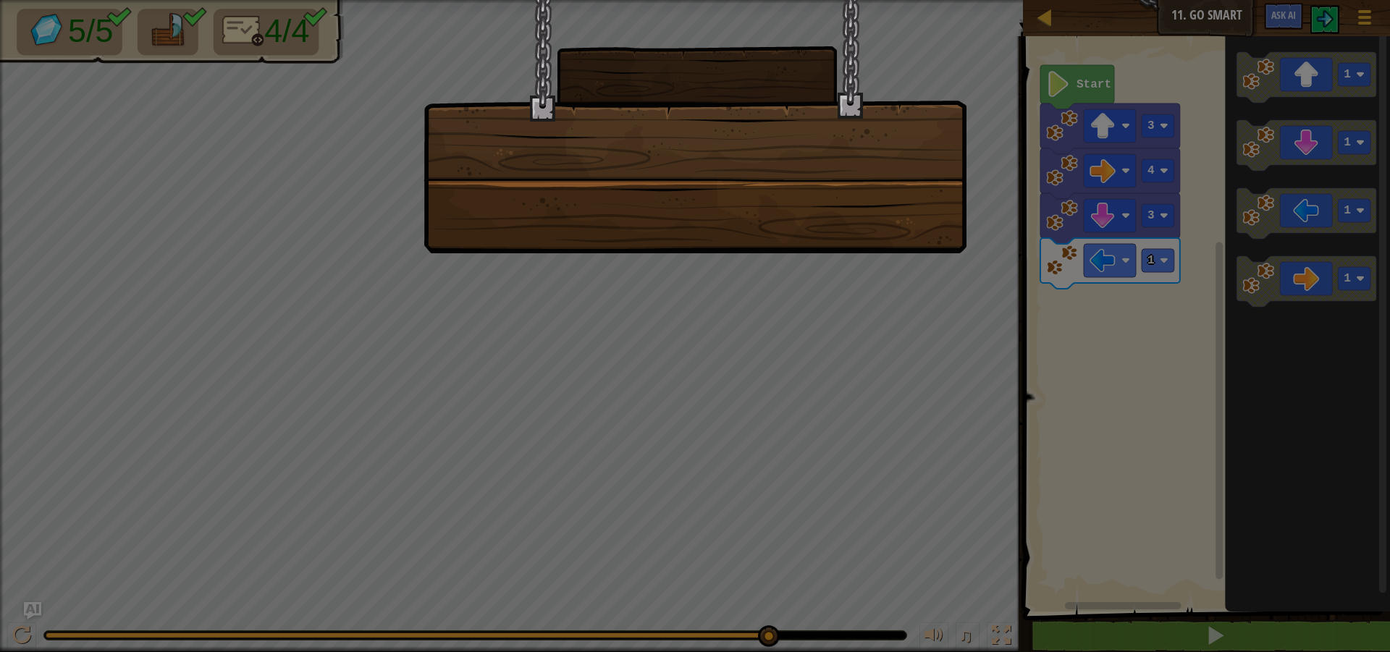
click at [714, 163] on div at bounding box center [695, 126] width 543 height 253
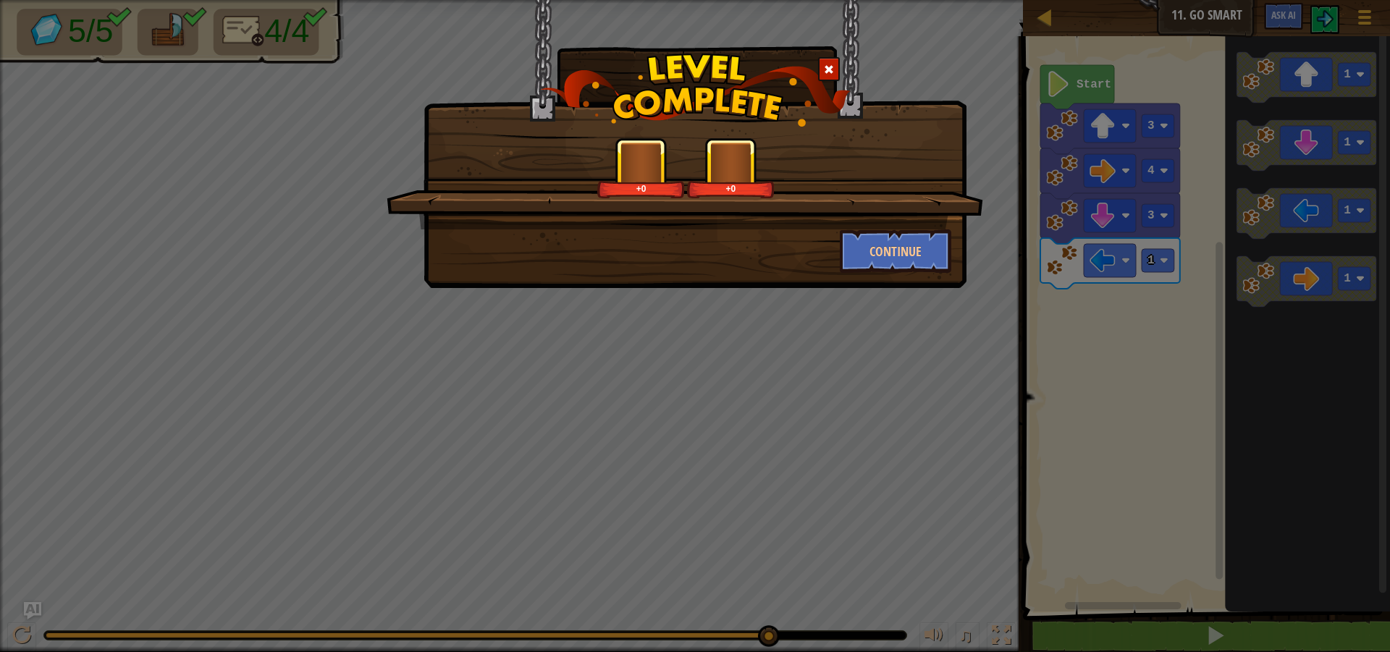
drag, startPoint x: 728, startPoint y: 411, endPoint x: 736, endPoint y: 413, distance: 9.0
click at [729, 411] on div "+0 +0 Continue" at bounding box center [695, 326] width 1390 height 652
drag, startPoint x: 773, startPoint y: 387, endPoint x: 819, endPoint y: 350, distance: 58.7
click at [797, 369] on div "+0 +0 Continue" at bounding box center [695, 326] width 1390 height 652
click at [909, 257] on button "Continue" at bounding box center [896, 251] width 112 height 43
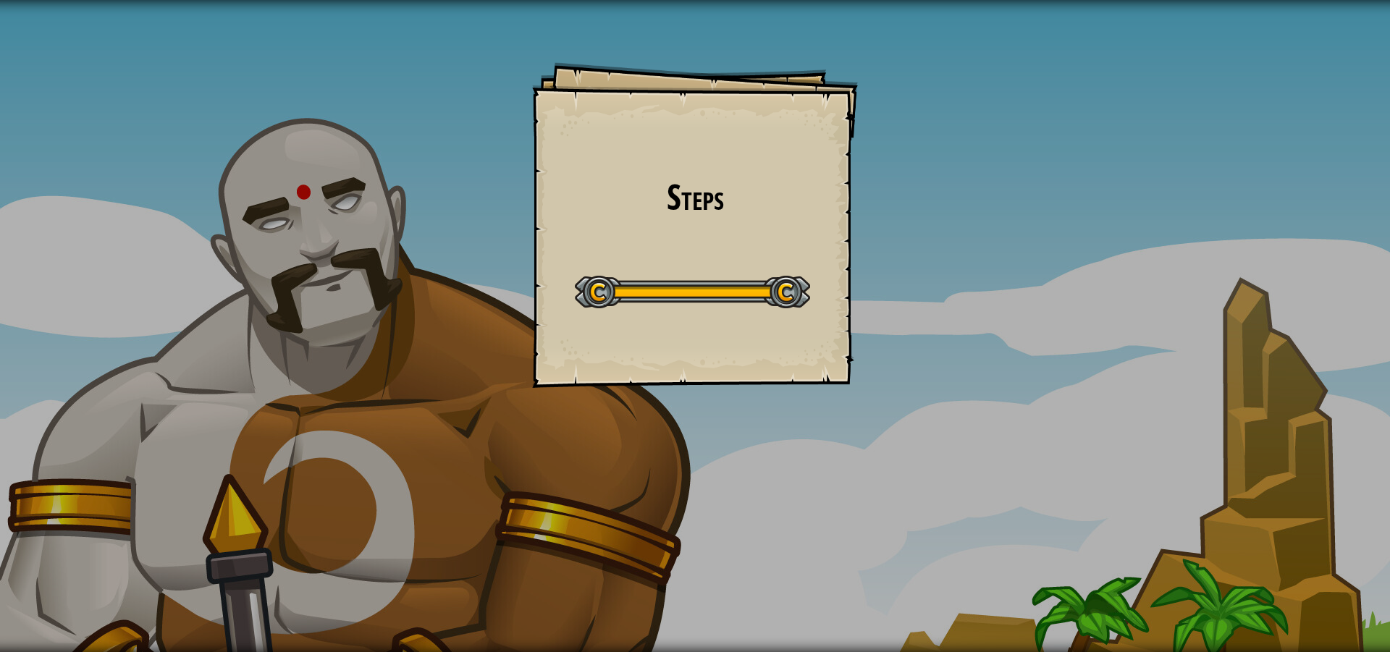
click at [788, 304] on div at bounding box center [692, 292] width 235 height 33
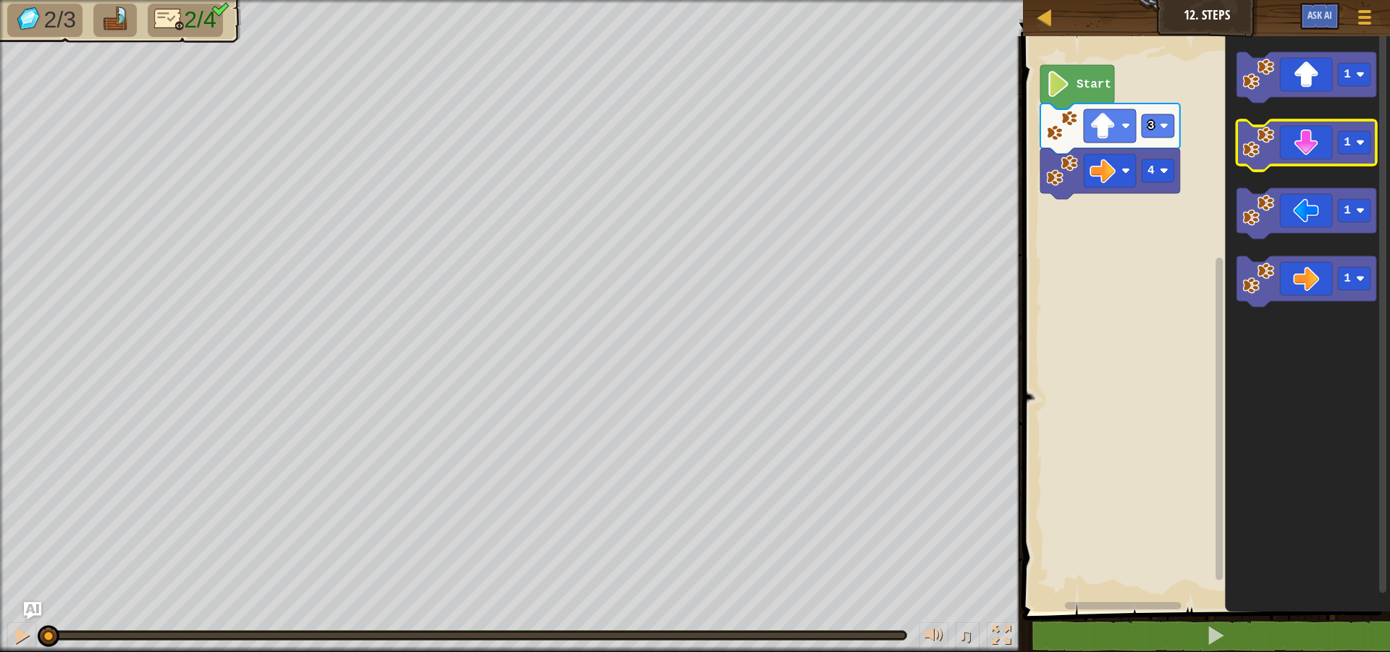
click at [1327, 157] on icon "Blockly Workspace" at bounding box center [1307, 145] width 140 height 51
click at [1308, 157] on icon "Blockly Workspace" at bounding box center [1307, 145] width 140 height 51
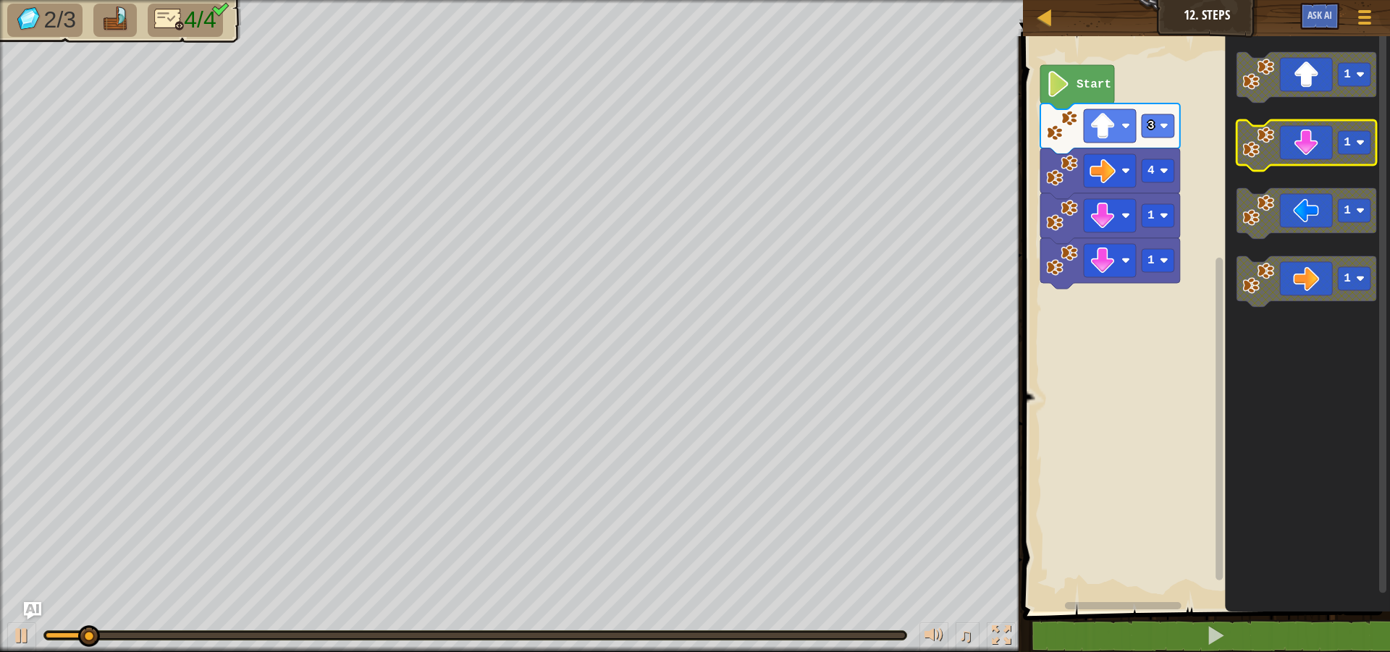
click at [1308, 157] on icon "Blockly Workspace" at bounding box center [1307, 145] width 140 height 51
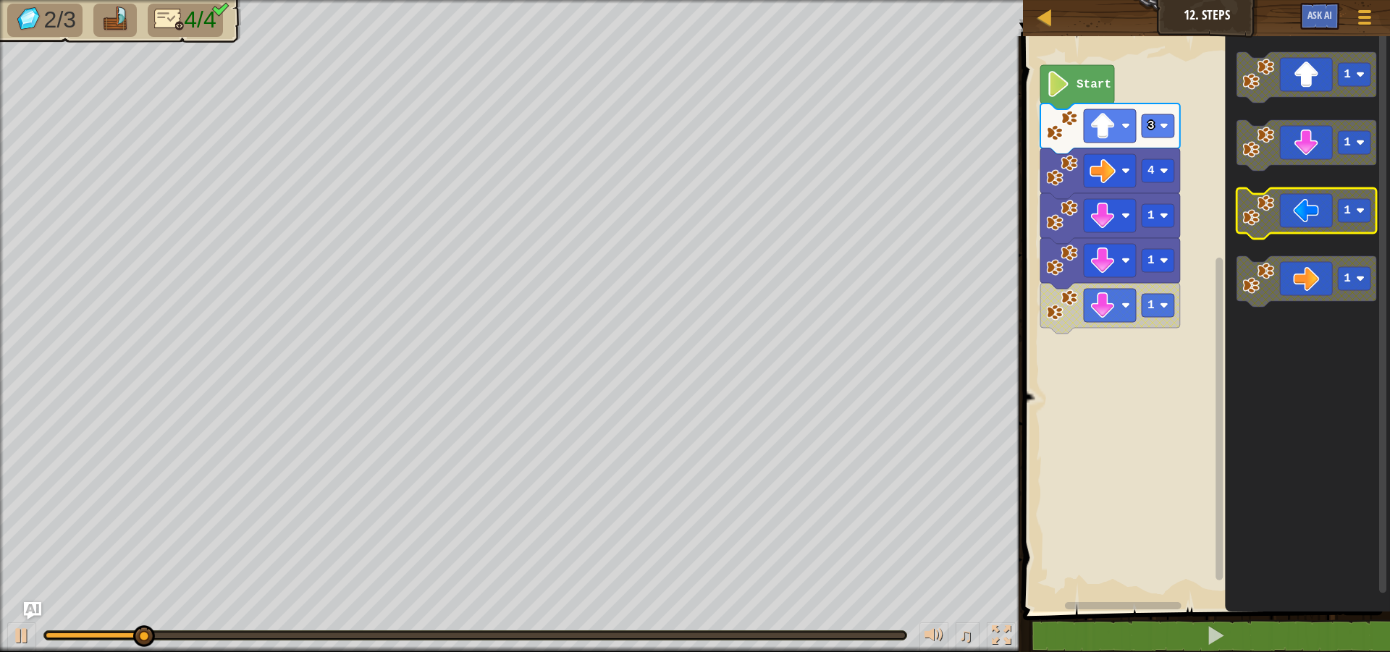
click at [1295, 230] on icon "Blockly Workspace" at bounding box center [1307, 213] width 140 height 51
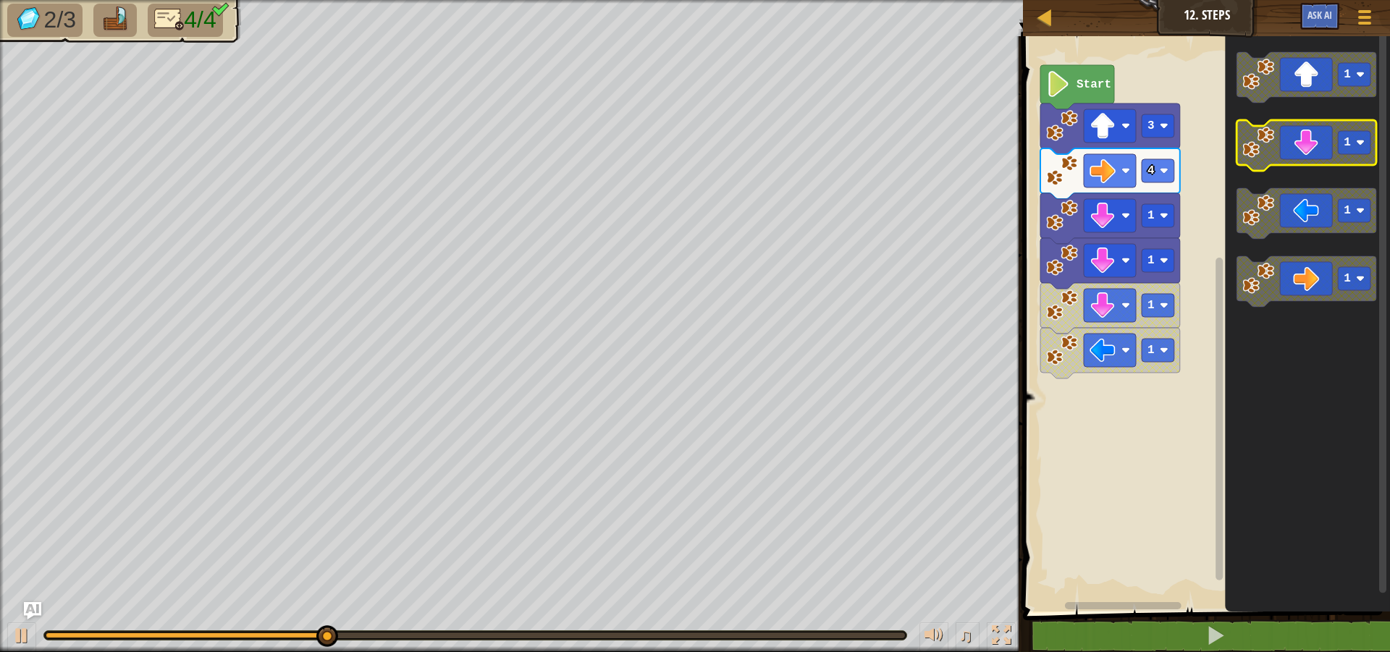
click at [1316, 156] on icon "Blockly Workspace" at bounding box center [1307, 145] width 140 height 51
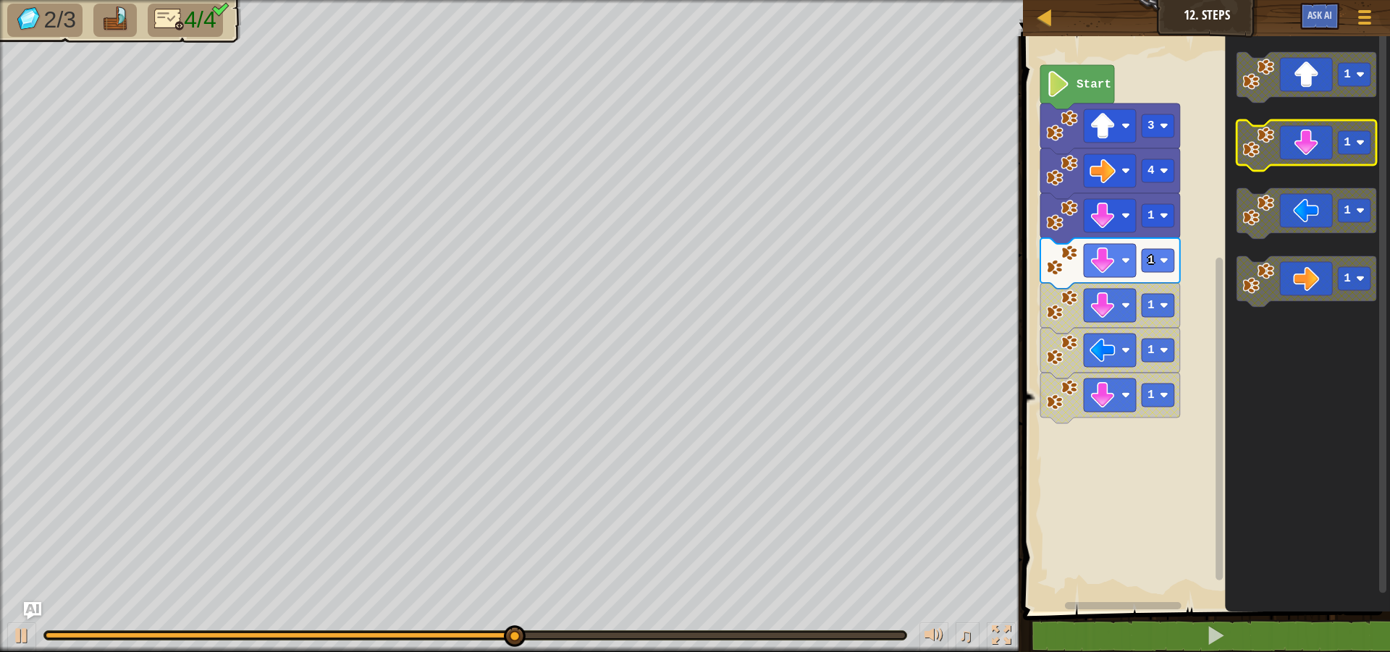
click at [1295, 138] on icon "Blockly Workspace" at bounding box center [1307, 145] width 140 height 51
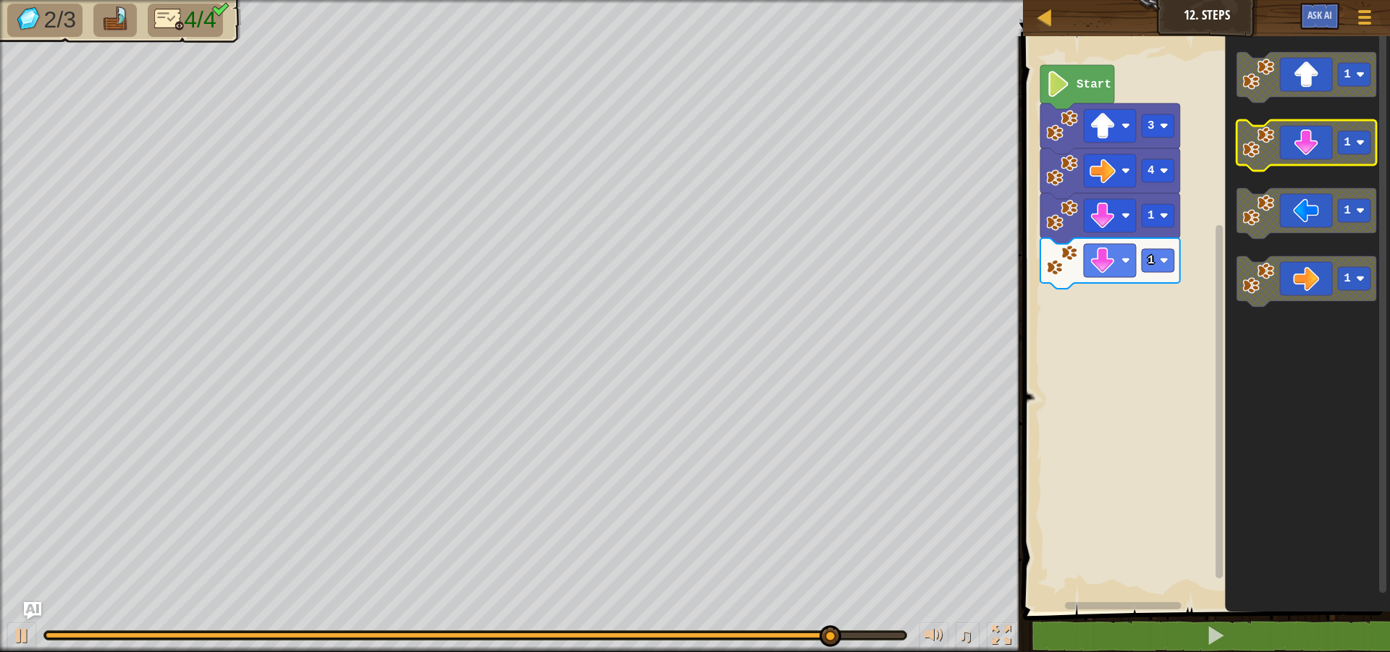
click at [1300, 135] on icon "Blockly Workspace" at bounding box center [1307, 145] width 140 height 51
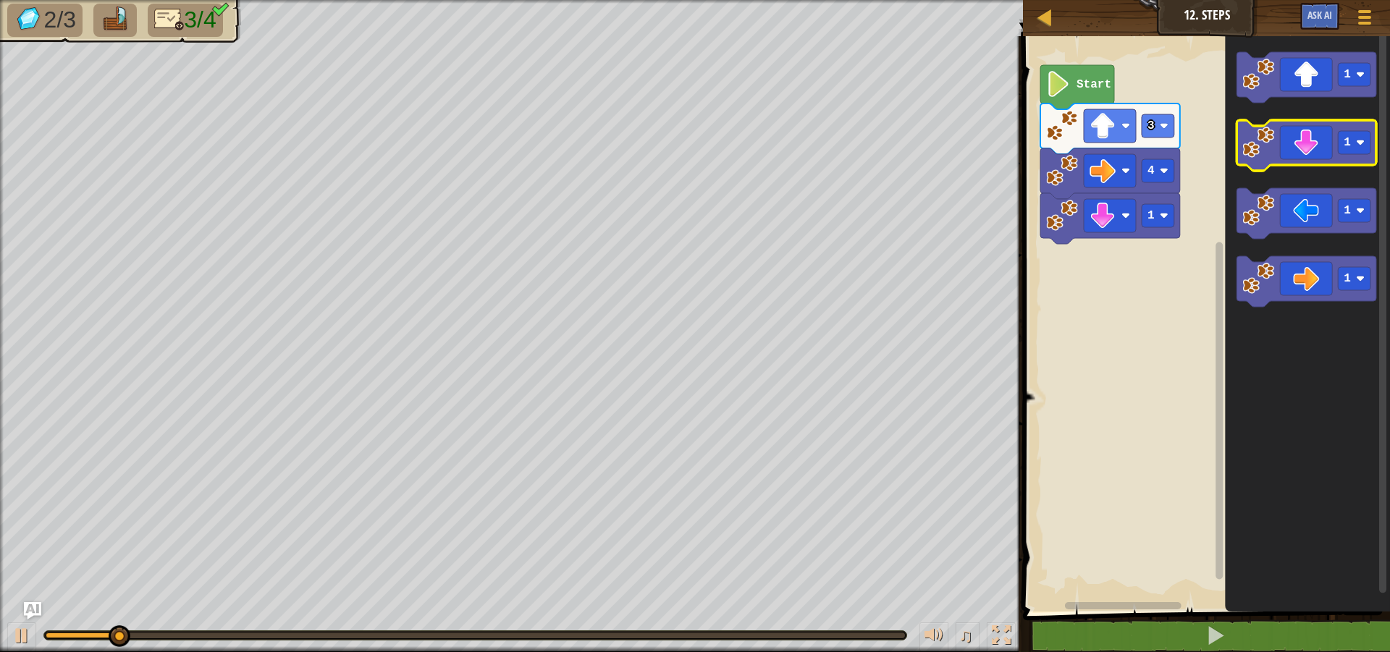
click at [1301, 154] on icon "Blockly Workspace" at bounding box center [1307, 145] width 140 height 51
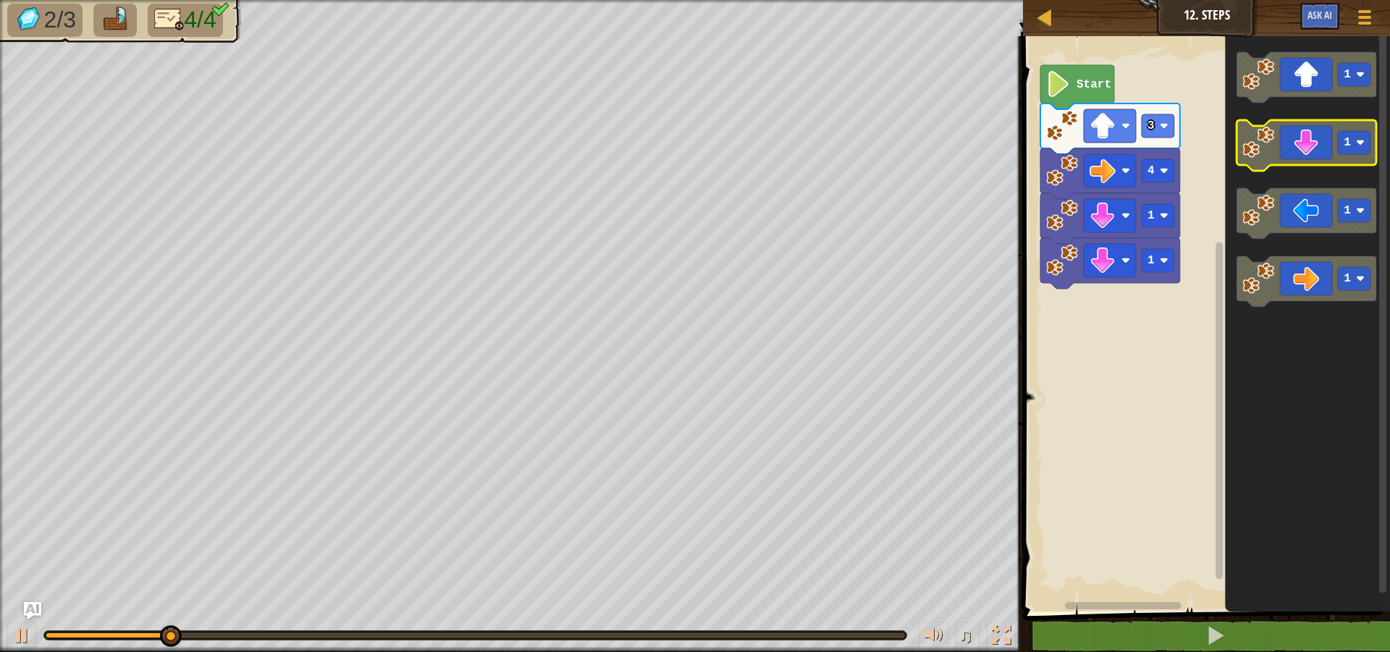
click at [1301, 154] on icon "Blockly Workspace" at bounding box center [1307, 145] width 140 height 51
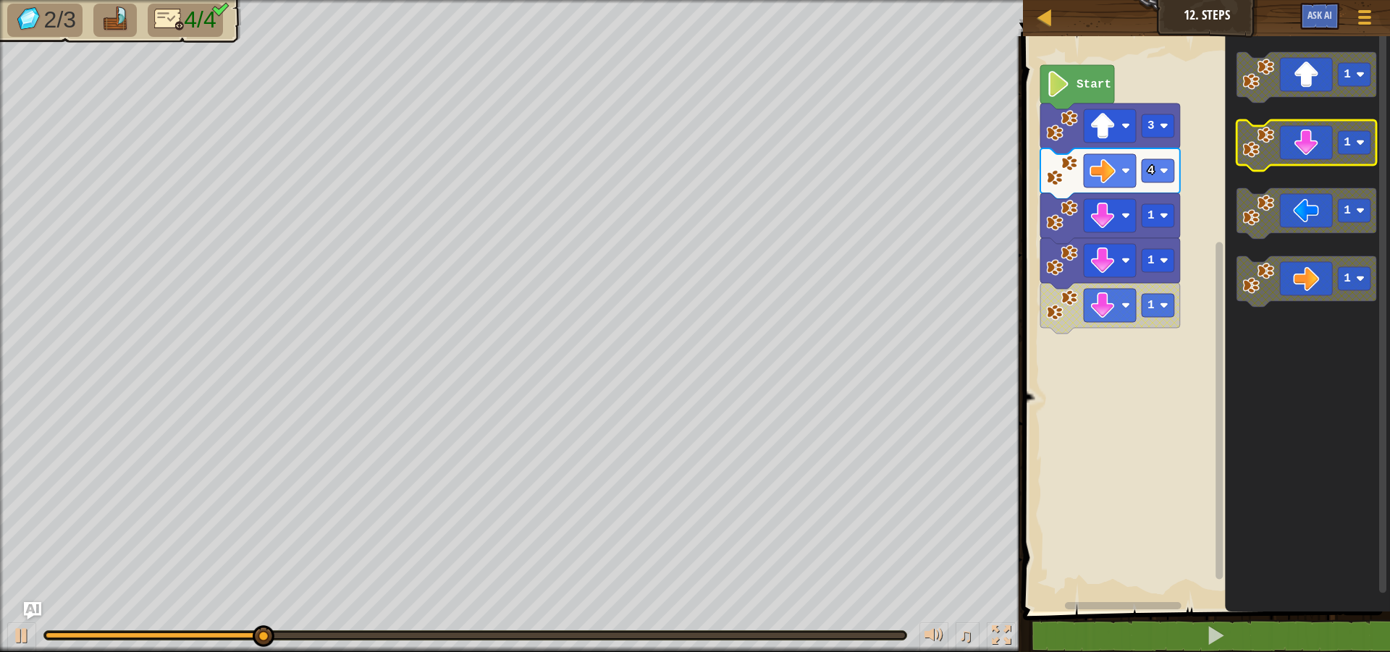
click at [1308, 141] on icon "Blockly Workspace" at bounding box center [1307, 145] width 140 height 51
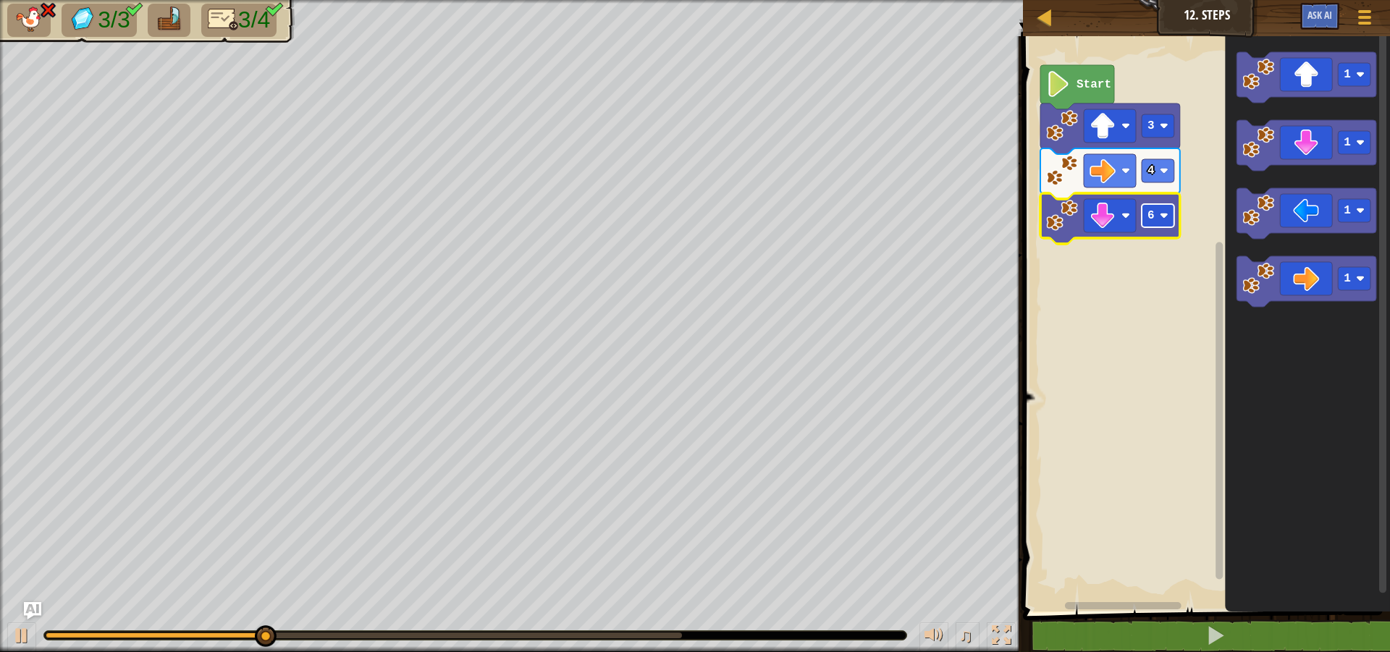
click at [1157, 224] on rect "Blockly Workspace" at bounding box center [1158, 215] width 33 height 23
click at [1158, 223] on rect "Blockly Workspace" at bounding box center [1158, 215] width 33 height 23
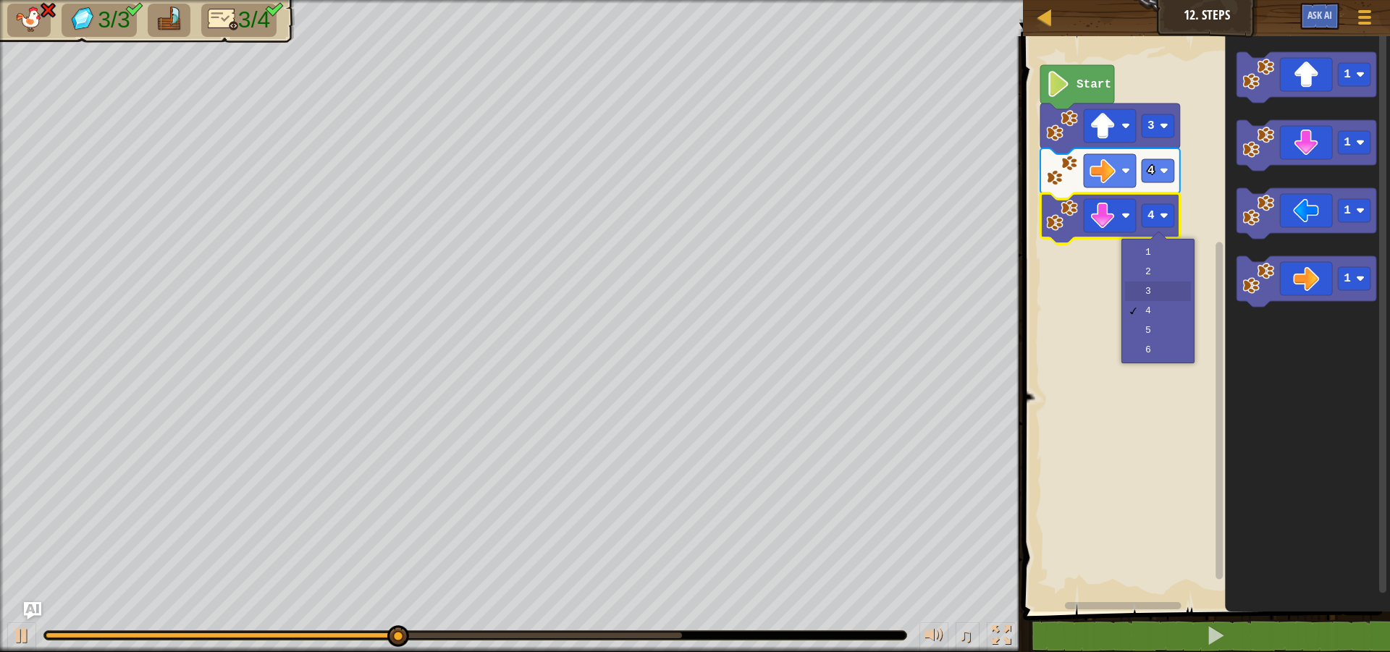
drag, startPoint x: 1162, startPoint y: 285, endPoint x: 1163, endPoint y: 275, distance: 9.4
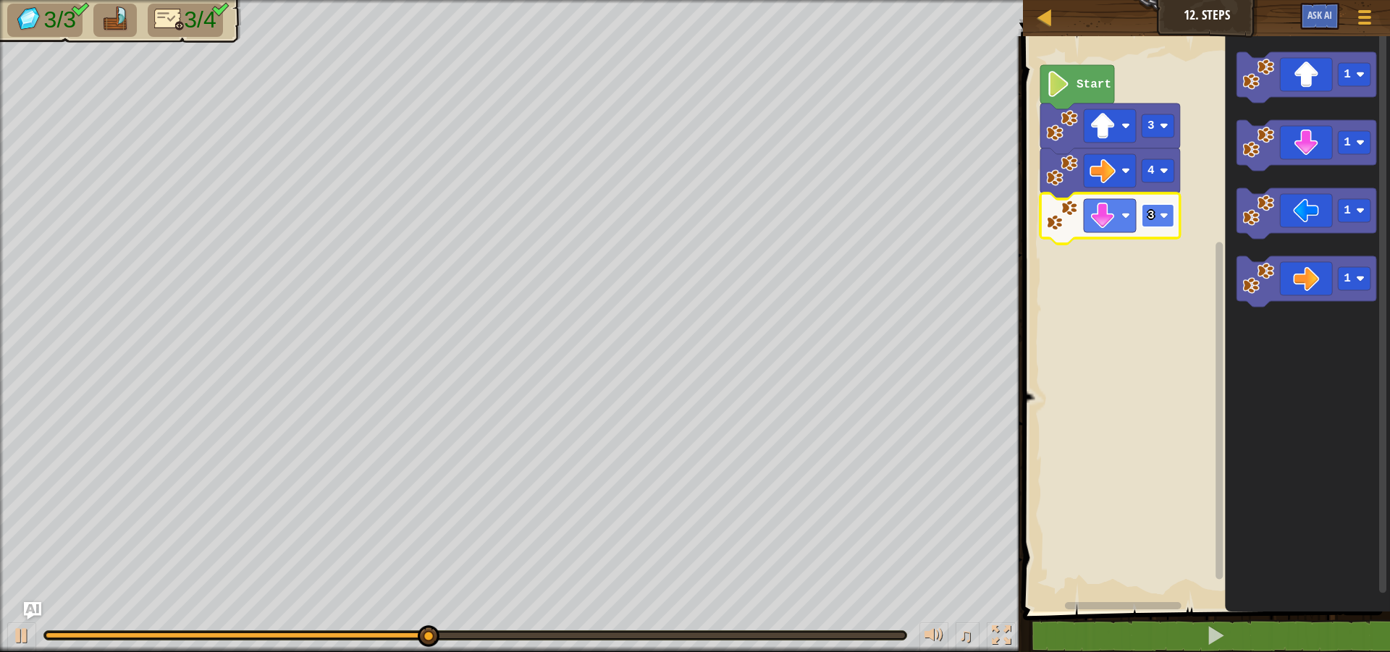
click at [1161, 214] on image "Blockly Workspace" at bounding box center [1164, 215] width 9 height 9
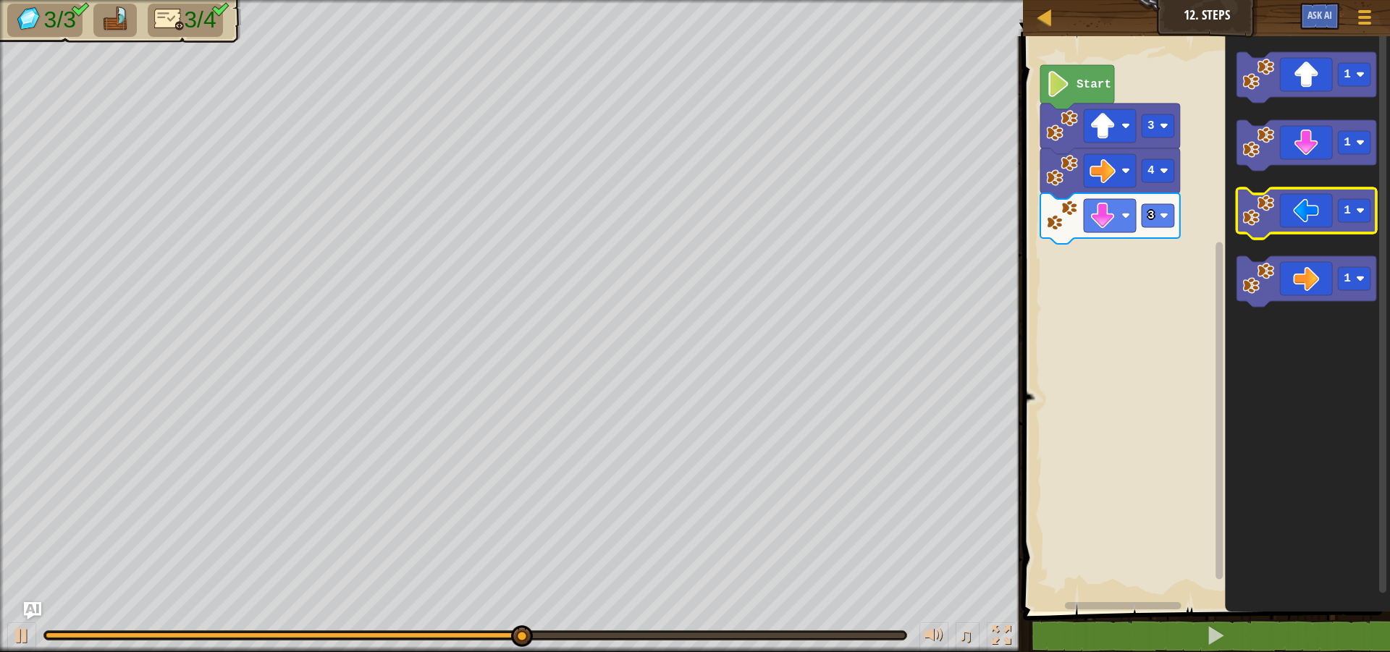
click at [1300, 218] on icon "Blockly Workspace" at bounding box center [1307, 213] width 140 height 51
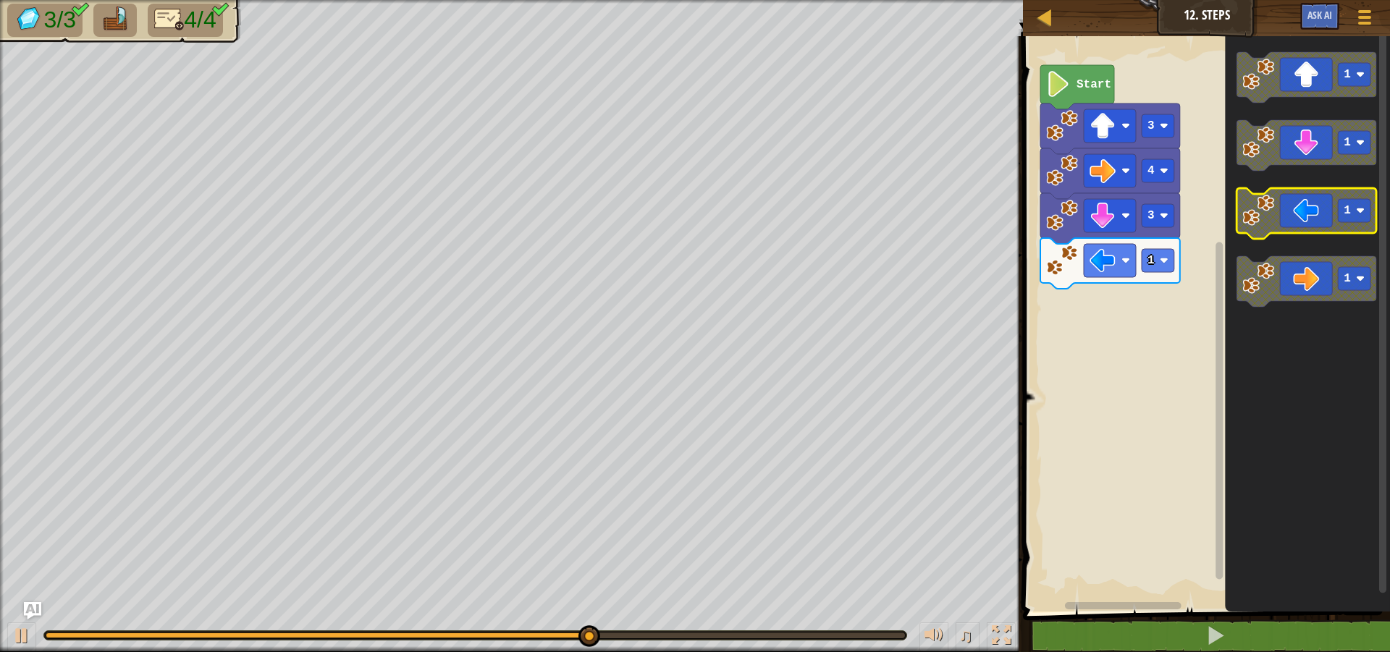
click at [1302, 224] on icon "Blockly Workspace" at bounding box center [1307, 213] width 140 height 51
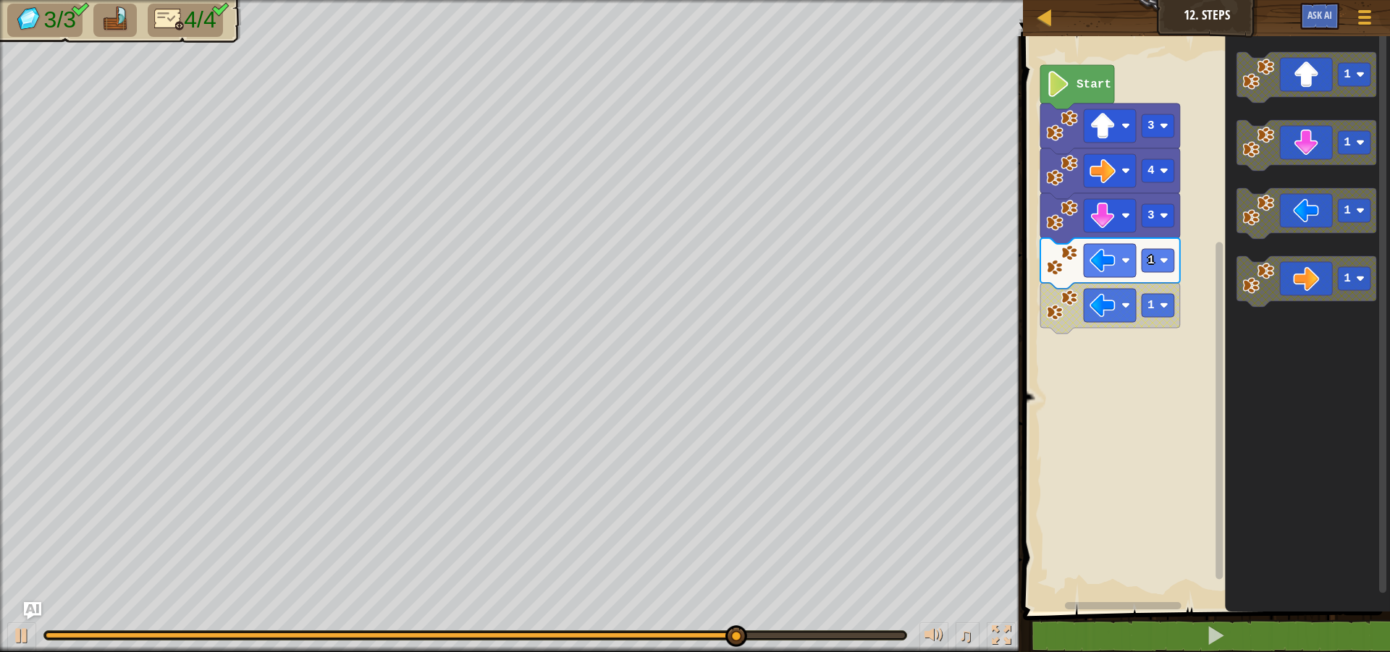
click at [1148, 273] on icon "Blockly Workspace" at bounding box center [1110, 263] width 140 height 51
click at [1166, 273] on icon "Blockly Workspace" at bounding box center [1110, 263] width 140 height 51
click at [1163, 264] on image "Blockly Workspace" at bounding box center [1164, 260] width 9 height 9
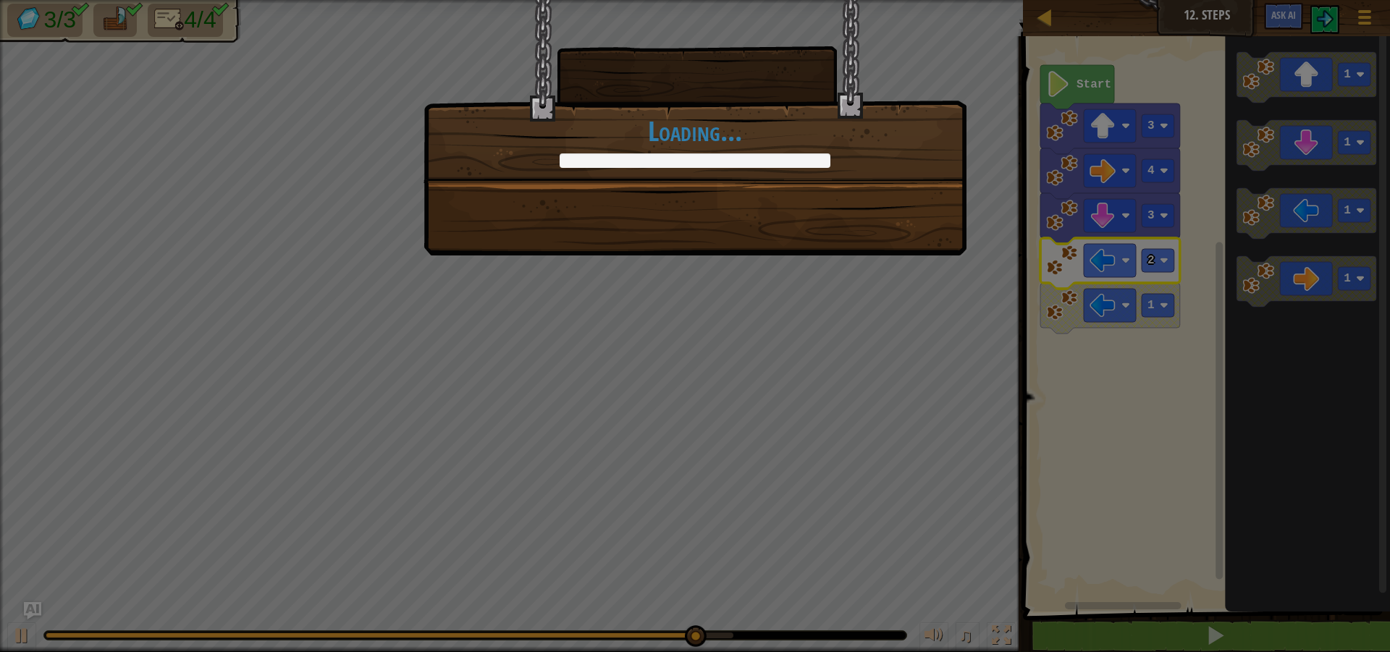
click at [1193, 503] on div "That's just smart coding! +0 +0 Continue Loading..." at bounding box center [695, 326] width 1390 height 652
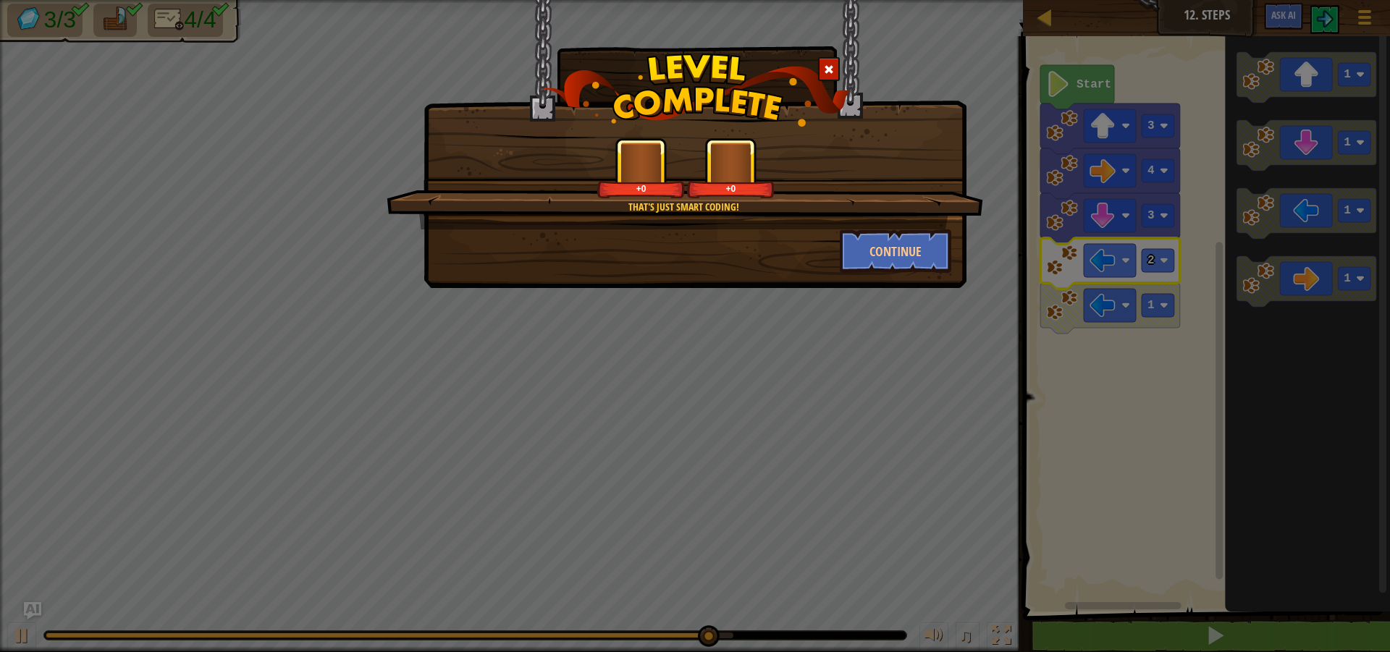
click at [1195, 502] on div "That's just smart coding! +0 +0 Continue" at bounding box center [695, 326] width 1390 height 652
click at [1196, 492] on div "That's just smart coding! +0 +0 Continue" at bounding box center [695, 326] width 1390 height 652
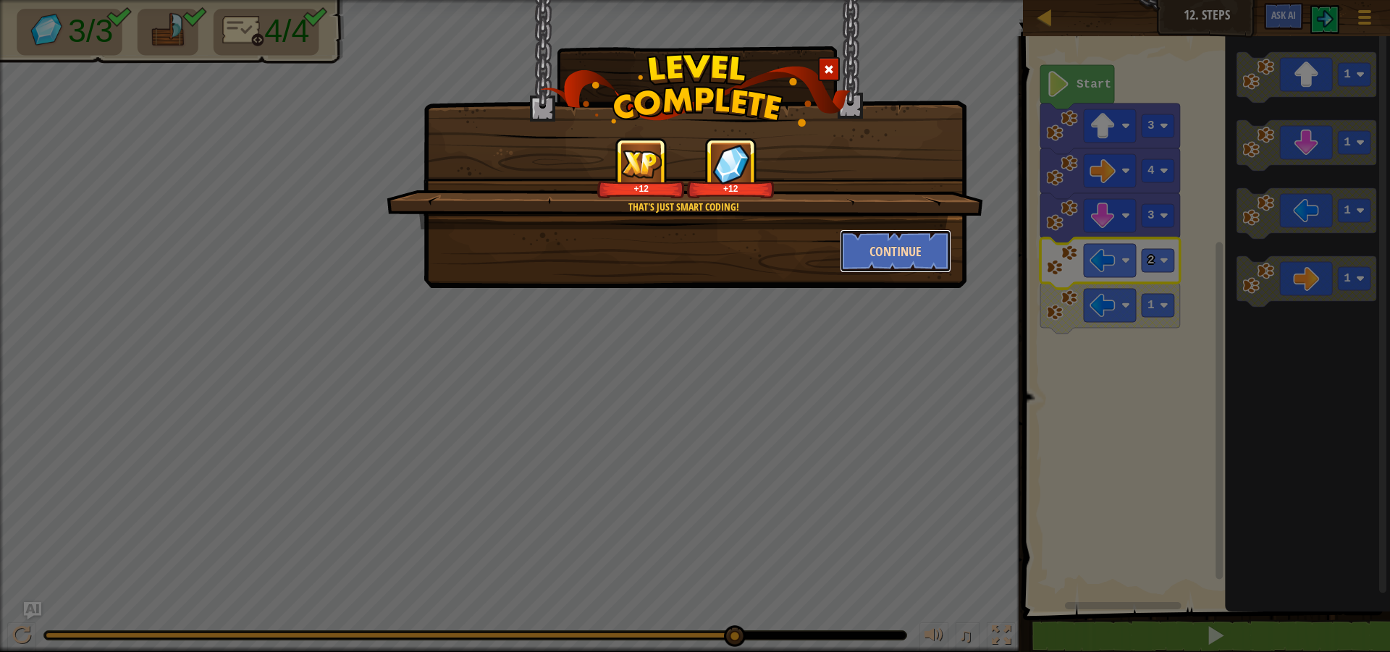
click at [861, 253] on button "Continue" at bounding box center [896, 251] width 112 height 43
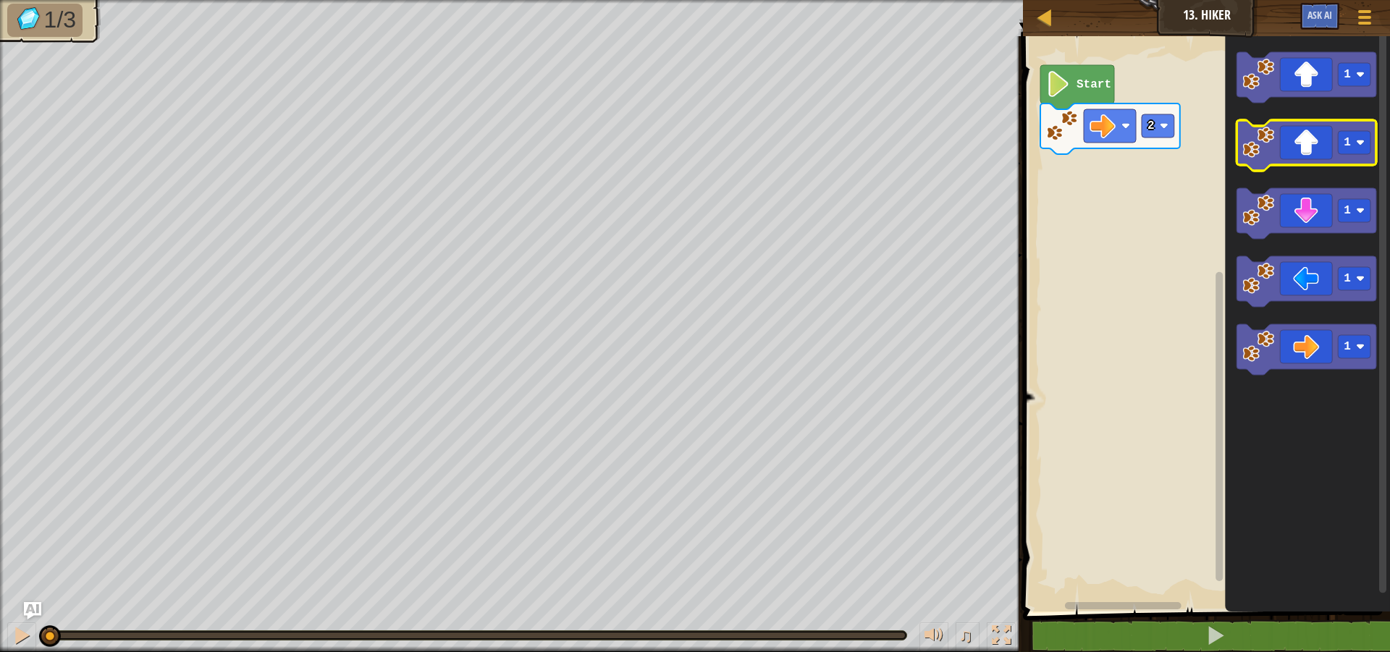
click at [1299, 143] on icon "Blockly Workspace" at bounding box center [1307, 145] width 140 height 51
click at [1299, 146] on icon "Blockly Workspace" at bounding box center [1307, 145] width 140 height 51
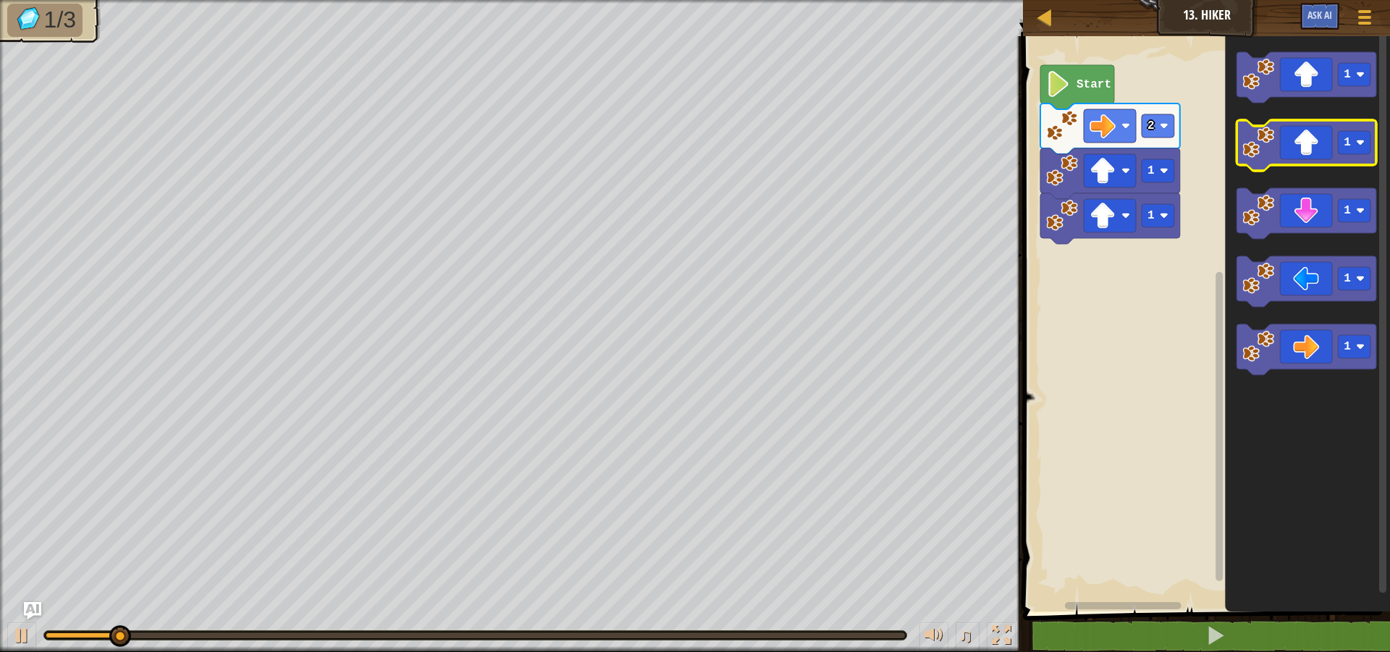
click at [1299, 146] on icon "Blockly Workspace" at bounding box center [1307, 145] width 140 height 51
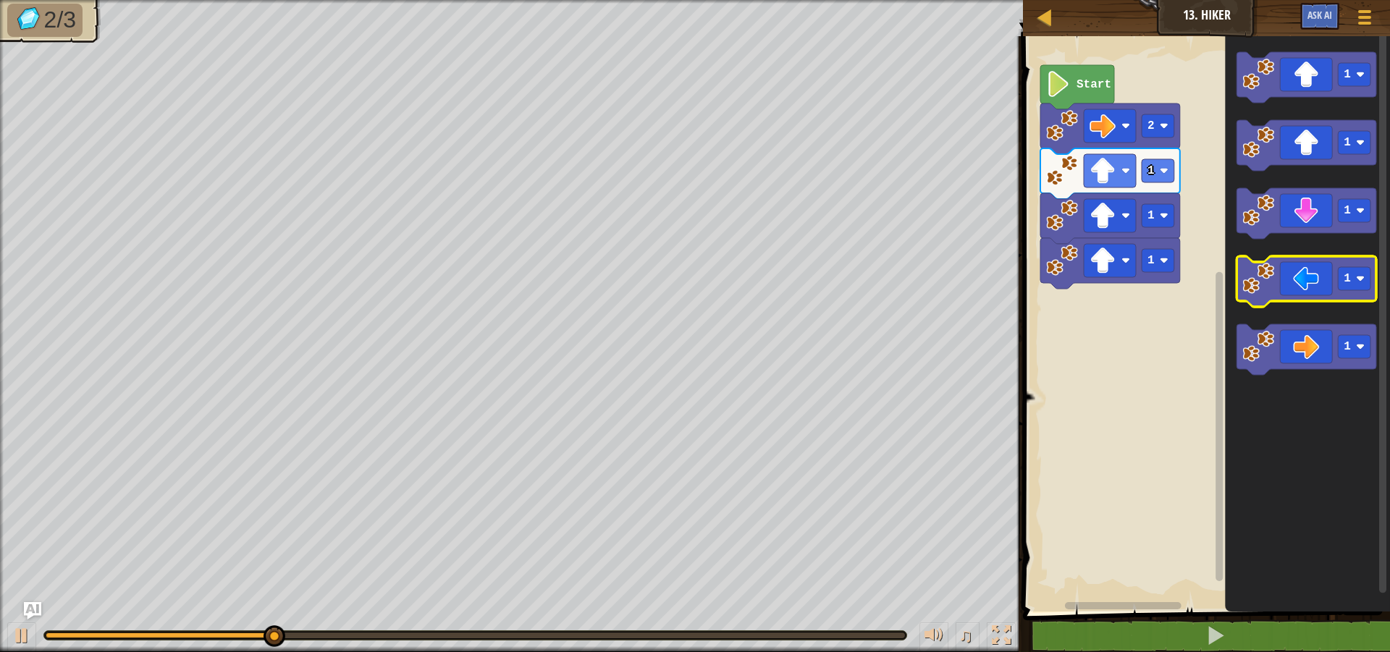
click at [1305, 287] on icon "Blockly Workspace" at bounding box center [1307, 281] width 140 height 51
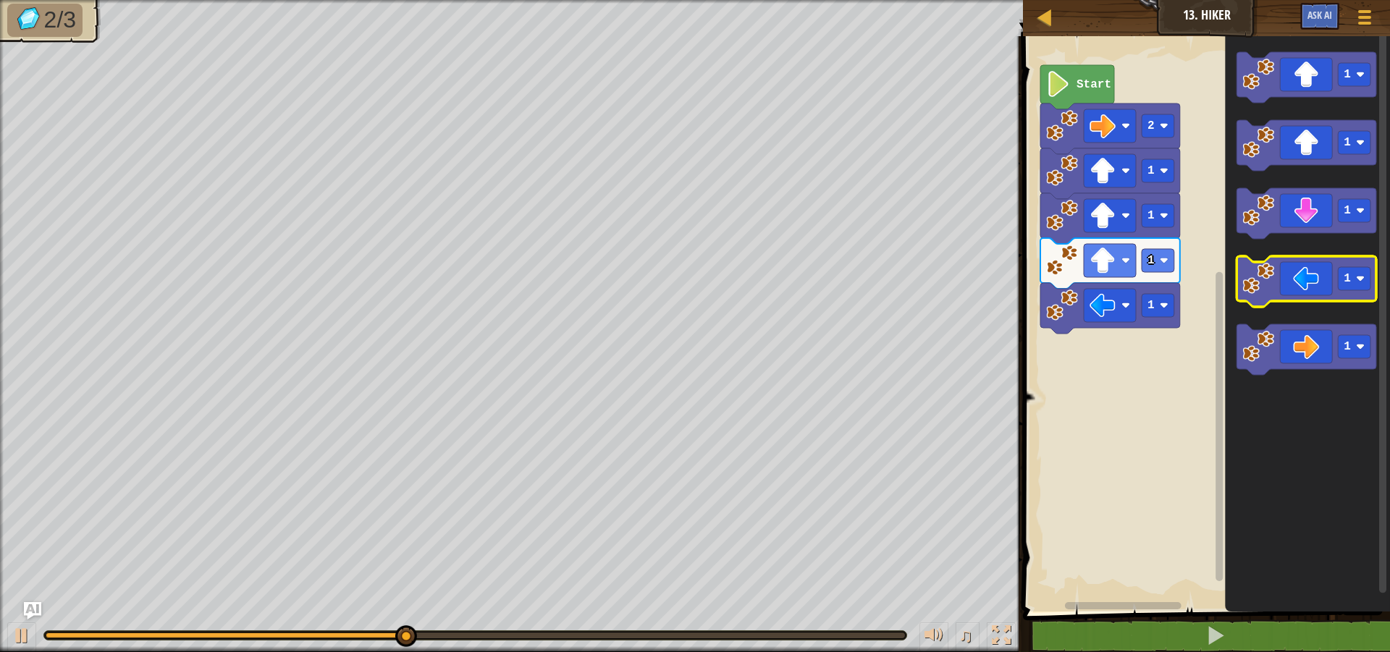
click at [1305, 287] on icon "Blockly Workspace" at bounding box center [1307, 281] width 140 height 51
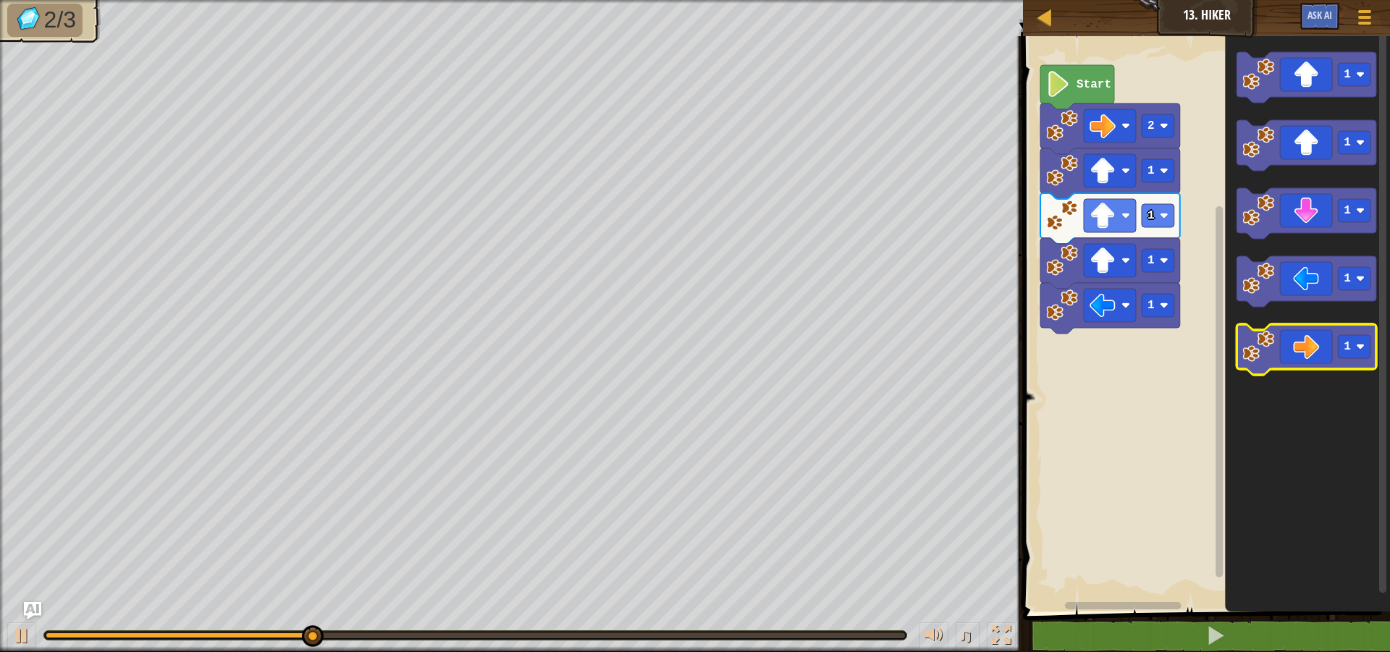
click at [1306, 351] on icon "Blockly Workspace" at bounding box center [1307, 349] width 140 height 51
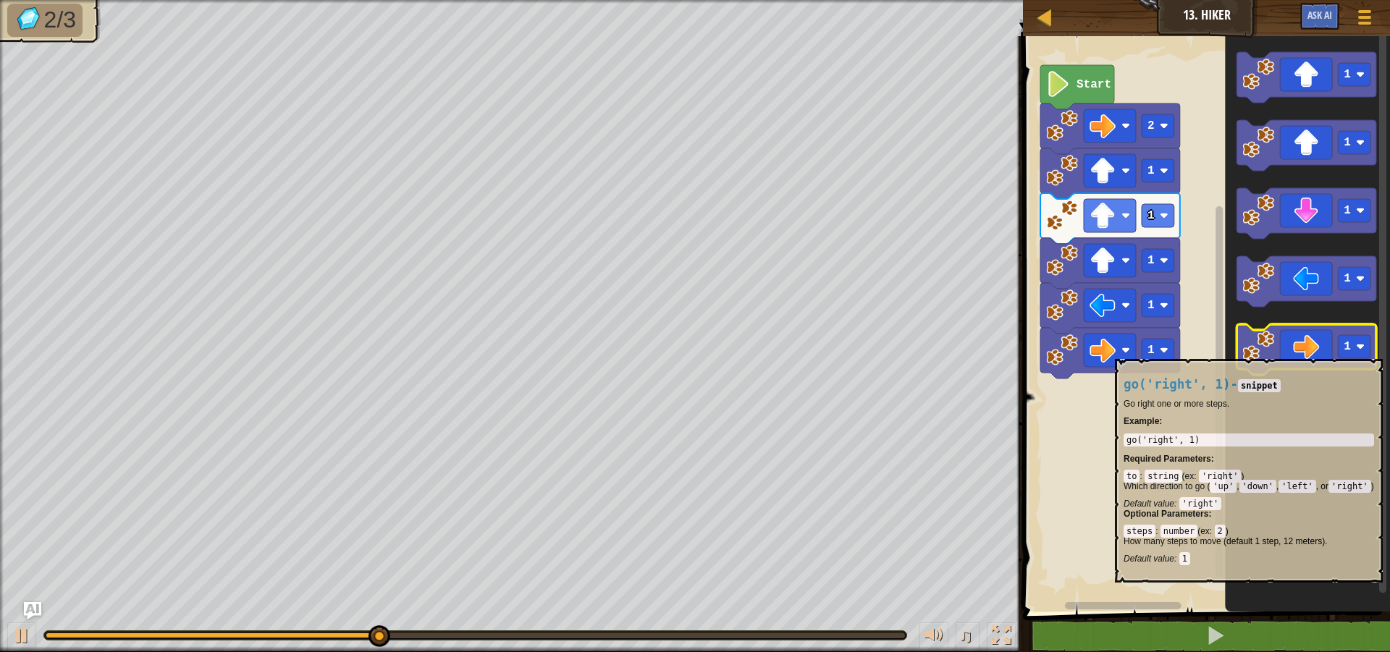
click at [1306, 352] on icon "Blockly Workspace" at bounding box center [1307, 349] width 140 height 51
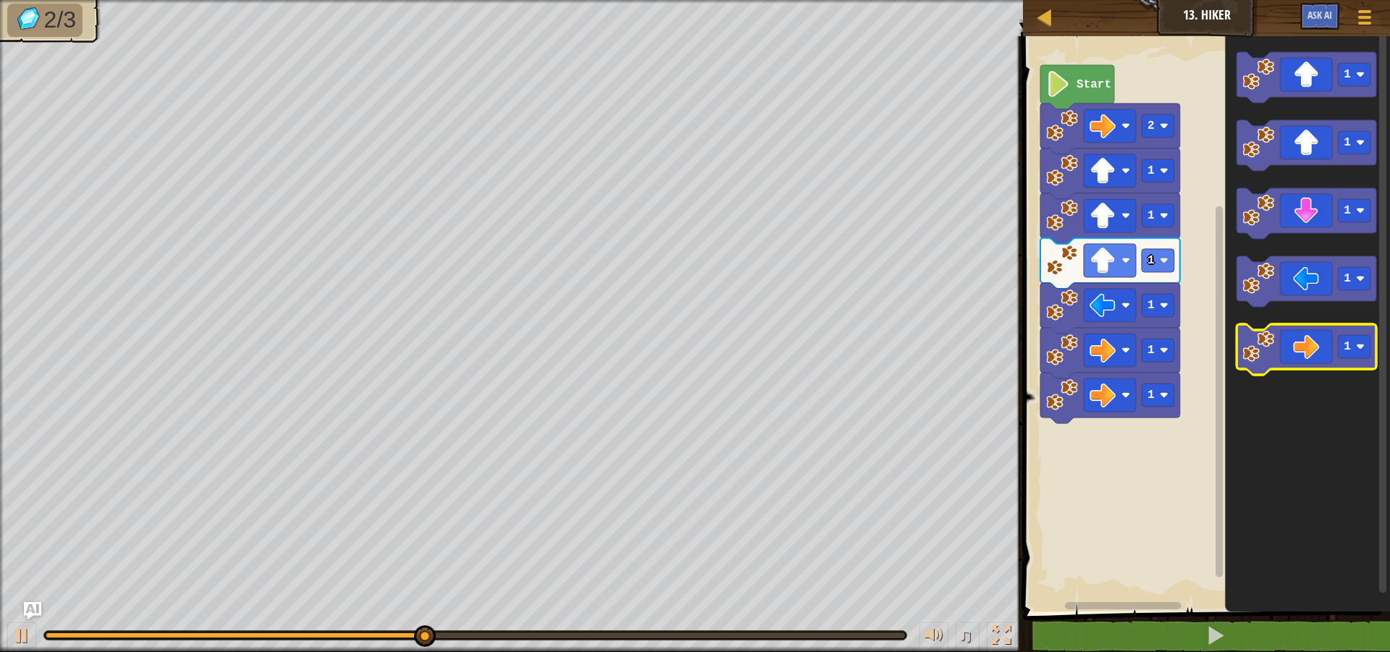
click at [1306, 352] on icon "Blockly Workspace" at bounding box center [1307, 349] width 140 height 51
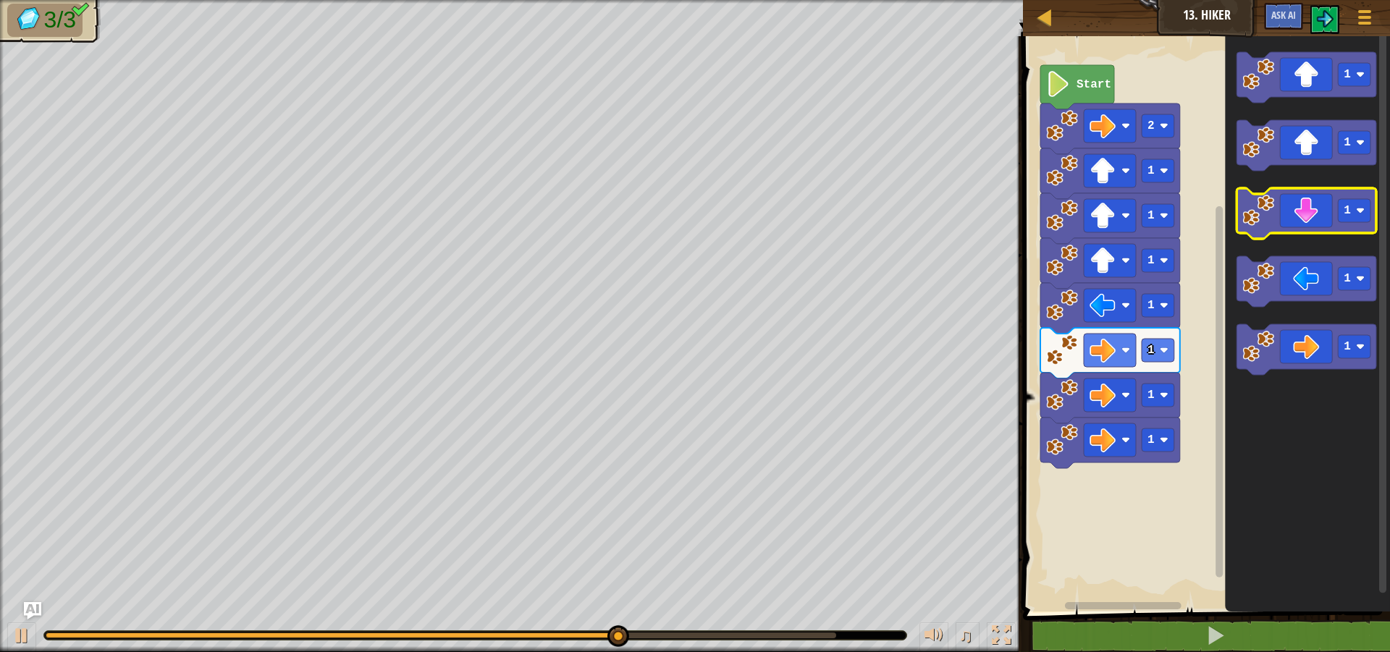
click at [1298, 201] on icon "Blockly Workspace" at bounding box center [1307, 213] width 140 height 51
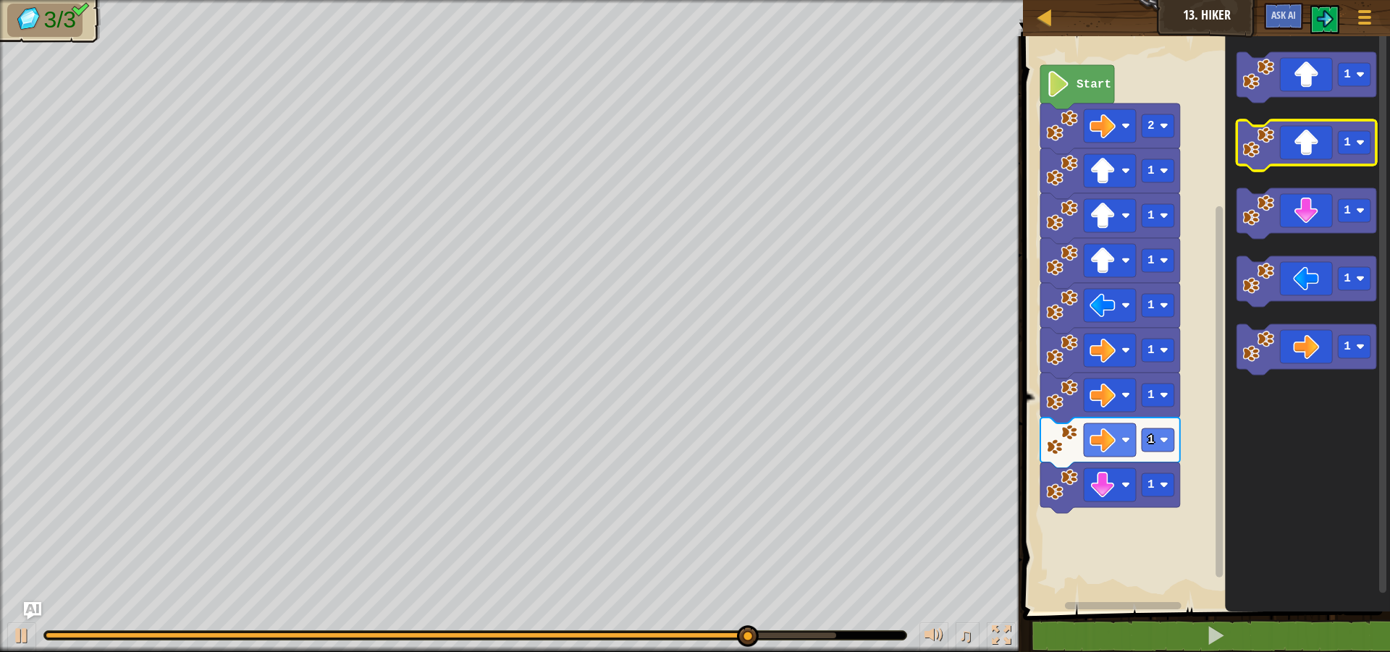
click at [1313, 146] on icon "Blockly Workspace" at bounding box center [1307, 145] width 140 height 51
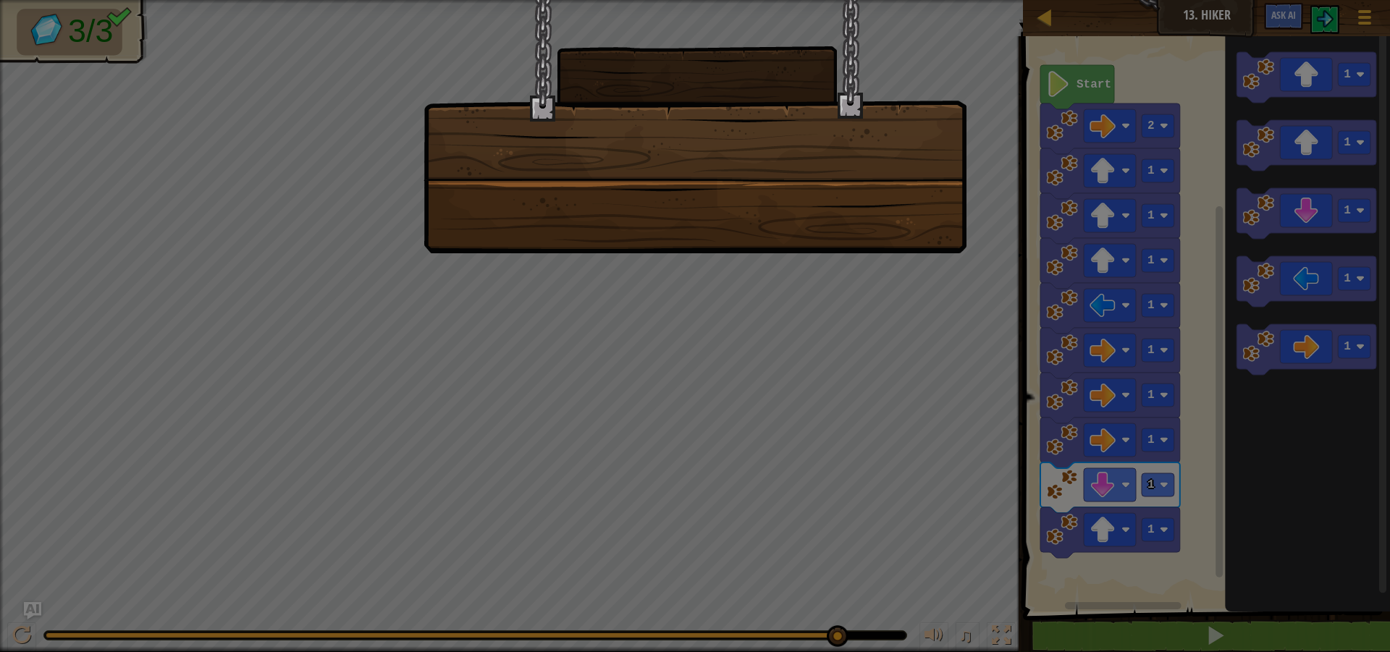
click at [609, 408] on div at bounding box center [695, 326] width 1390 height 652
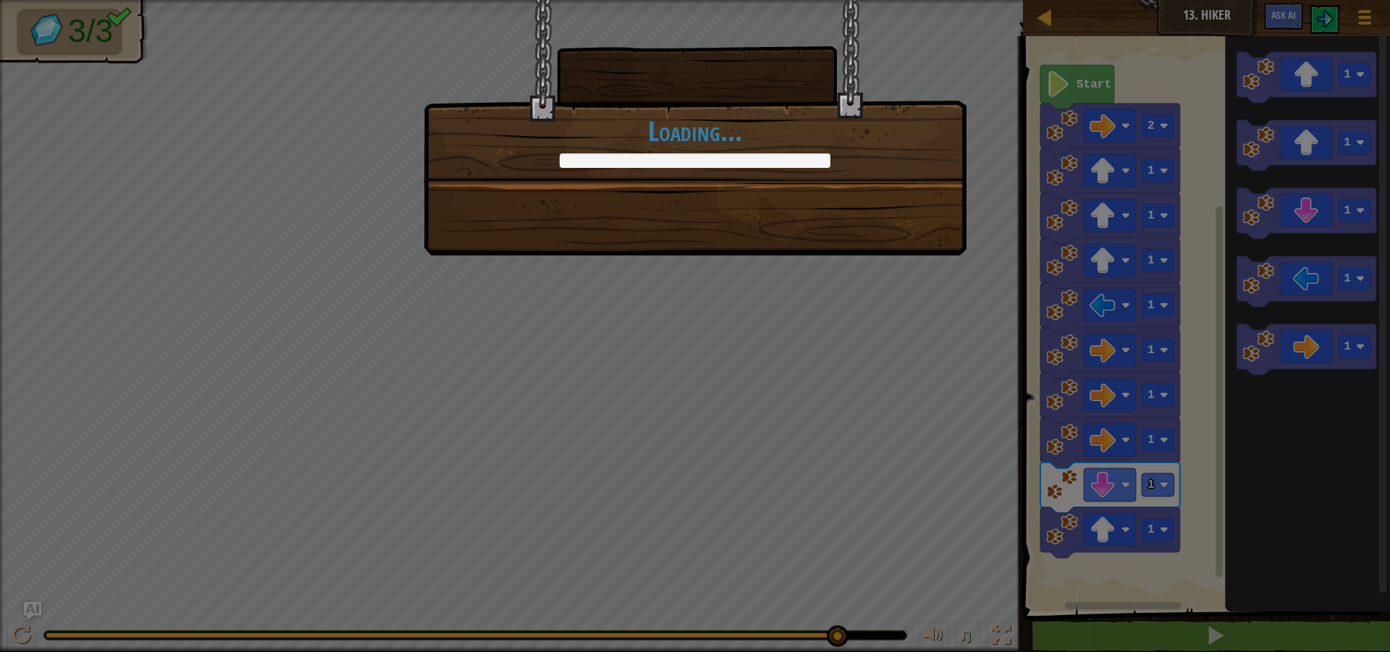
drag, startPoint x: 739, startPoint y: 337, endPoint x: 840, endPoint y: 290, distance: 111.5
click at [744, 332] on div "+0 +0 Continue Loading..." at bounding box center [695, 326] width 1390 height 652
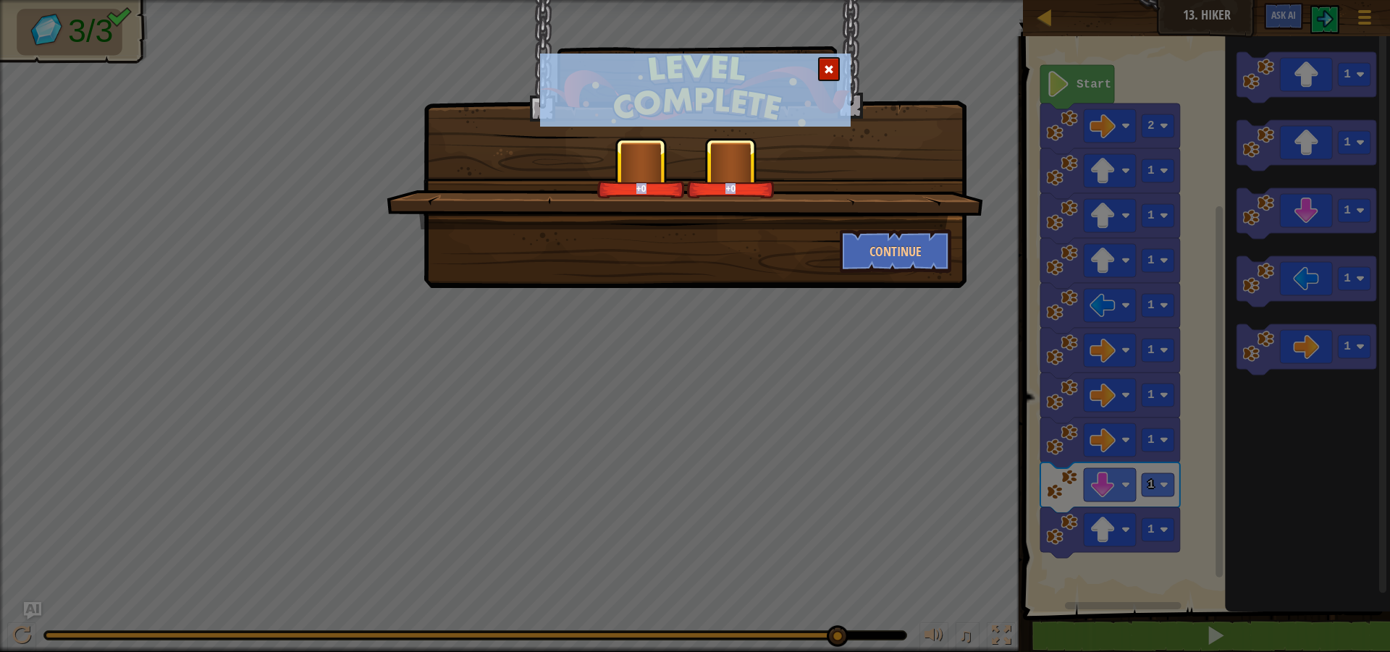
click at [840, 290] on div "+0 +0 Continue" at bounding box center [695, 326] width 1390 height 652
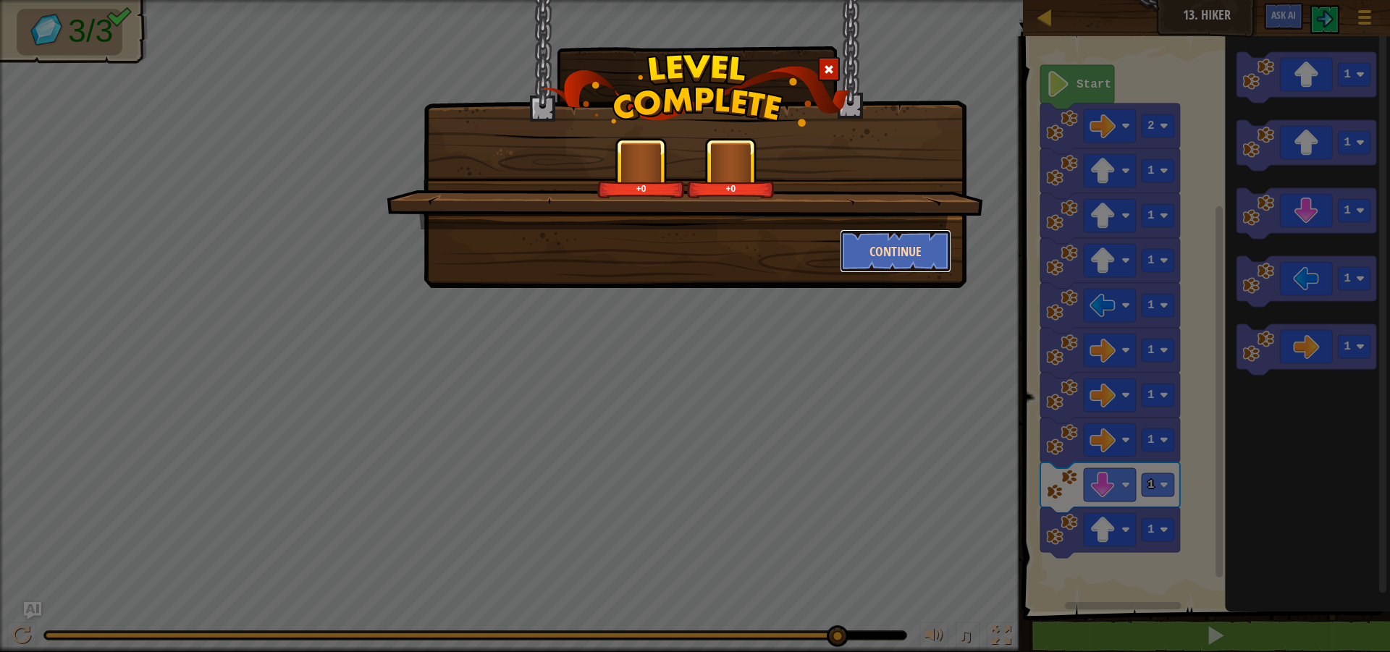
click at [872, 266] on button "Continue" at bounding box center [896, 251] width 112 height 43
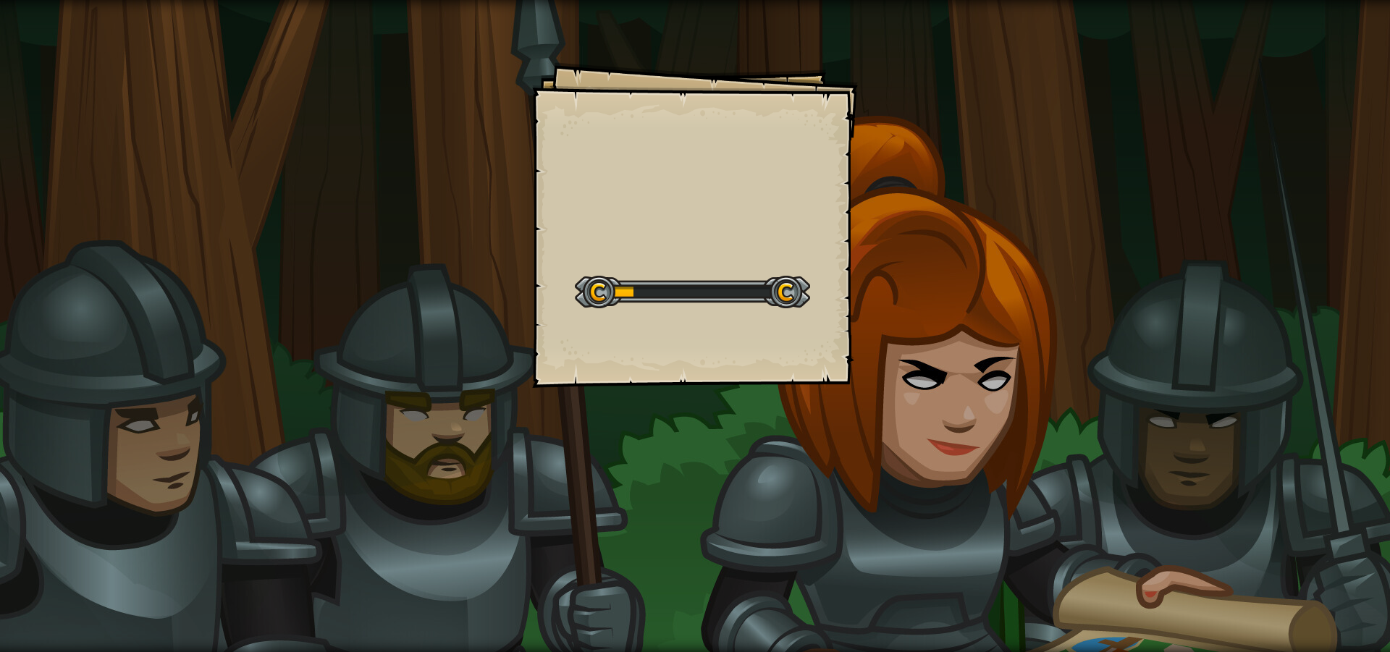
click at [877, 445] on div "Goals Start Level Error loading from server. Try refreshing the page. You'll ne…" at bounding box center [695, 326] width 1390 height 652
click at [877, 446] on div "Goals Start Level Error loading from server. Try refreshing the page. You'll ne…" at bounding box center [695, 326] width 1390 height 652
click at [877, 447] on div "Goals Start Level Error loading from server. Try refreshing the page. You'll ne…" at bounding box center [695, 326] width 1390 height 652
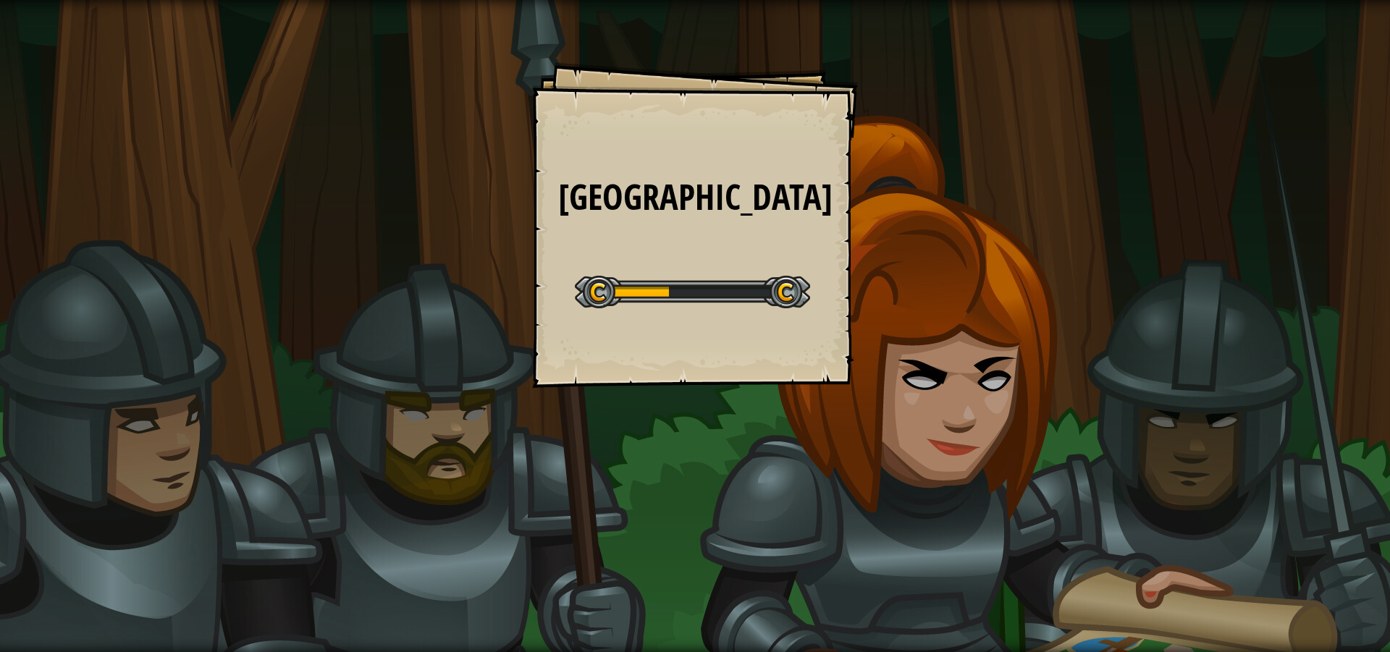
click at [877, 447] on div "Long Hall Goals Start Level Error loading from server. Try refreshing the page.…" at bounding box center [695, 326] width 1390 height 652
click at [876, 447] on div "Long Hall Goals Start Level Error loading from server. Try refreshing the page.…" at bounding box center [695, 326] width 1390 height 652
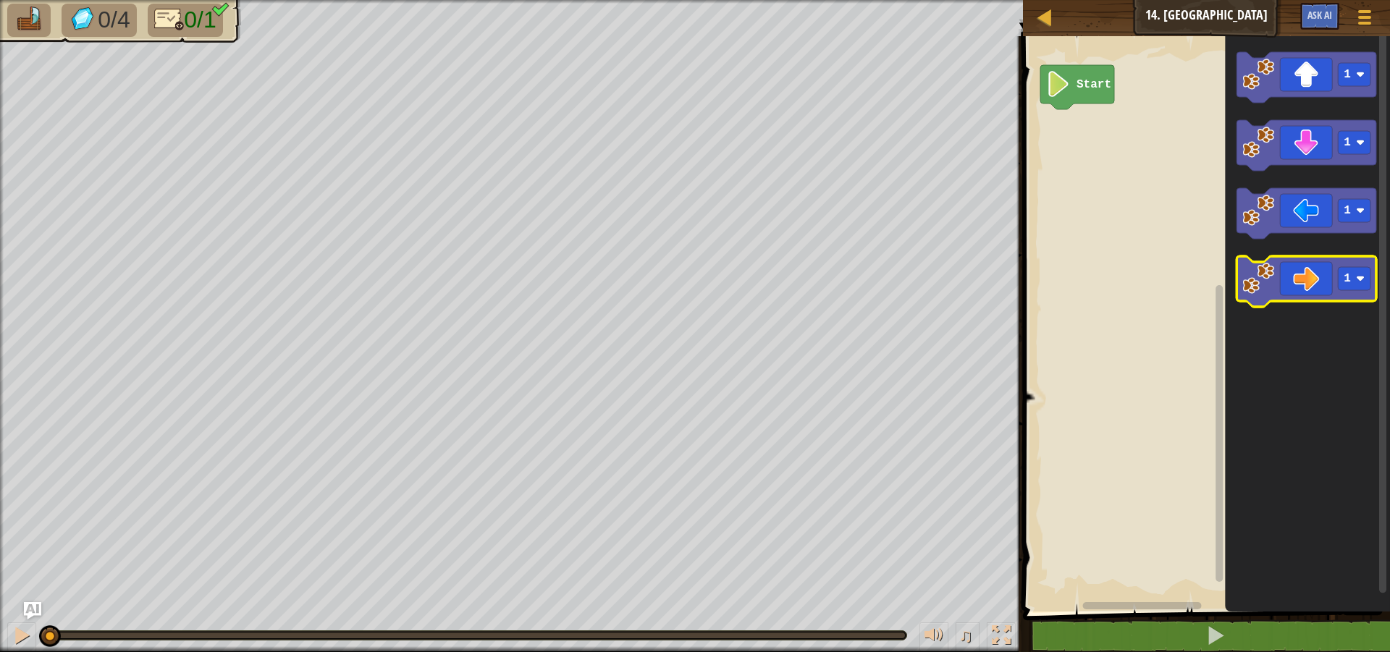
click at [1302, 296] on icon "Blockly Workspace" at bounding box center [1307, 281] width 140 height 51
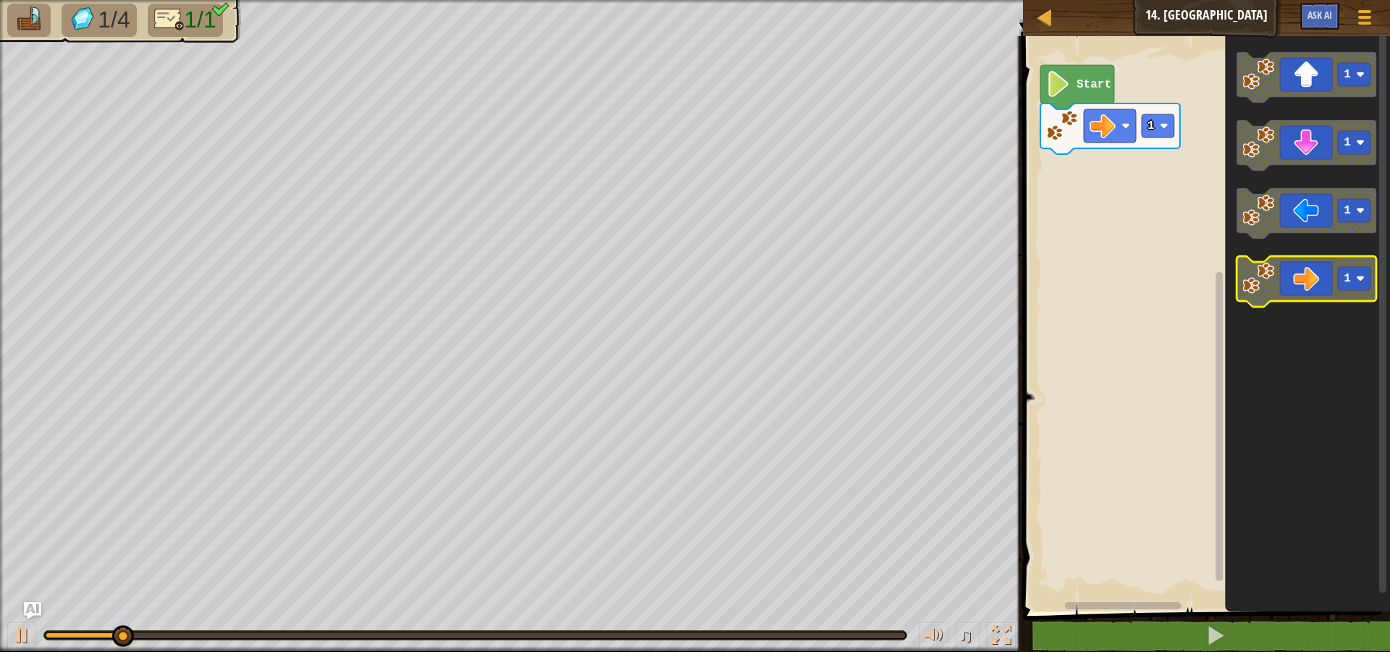
click at [1301, 284] on icon "Blockly Workspace" at bounding box center [1307, 281] width 140 height 51
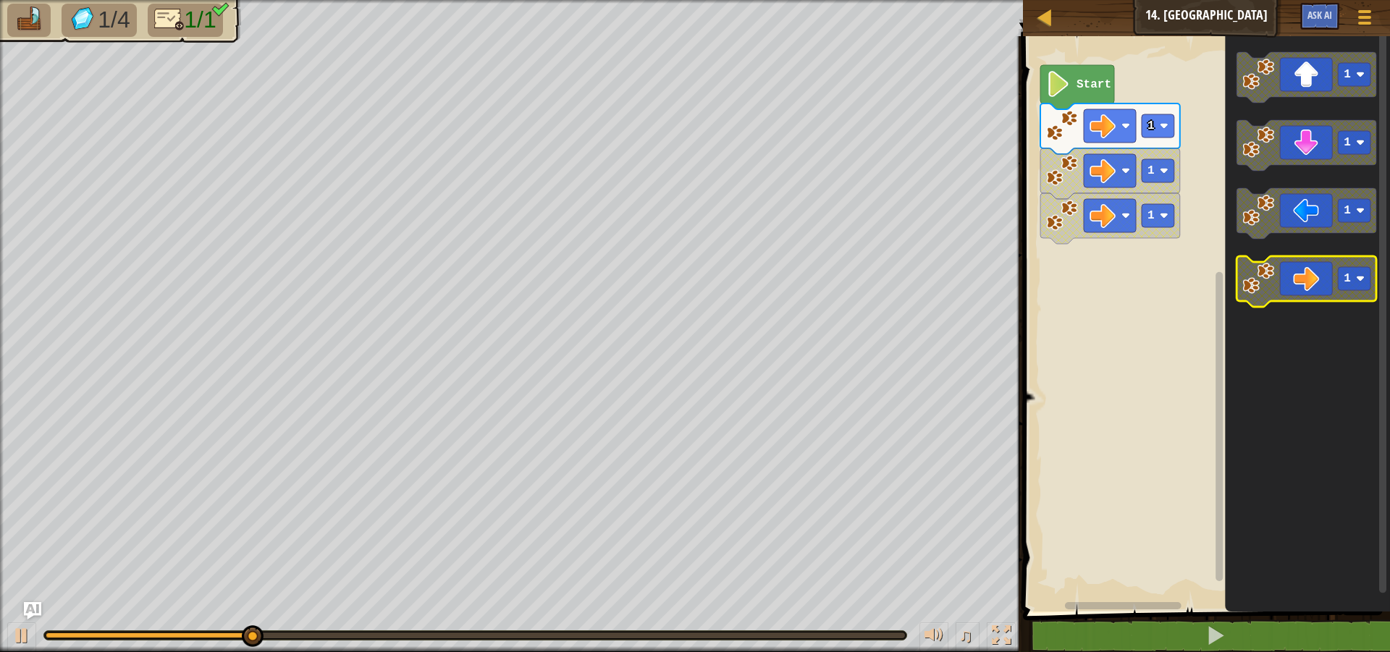
click at [1301, 288] on icon "Blockly Workspace" at bounding box center [1307, 281] width 140 height 51
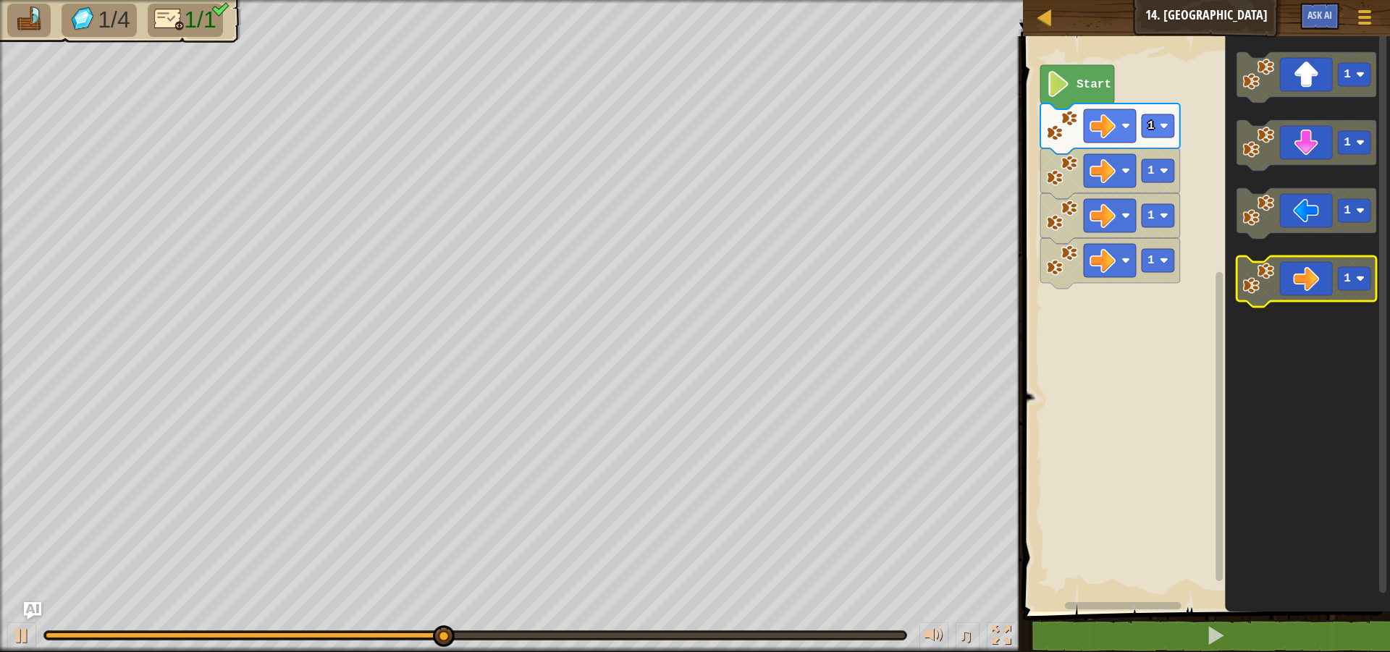
click at [1282, 274] on icon "Blockly Workspace" at bounding box center [1307, 281] width 140 height 51
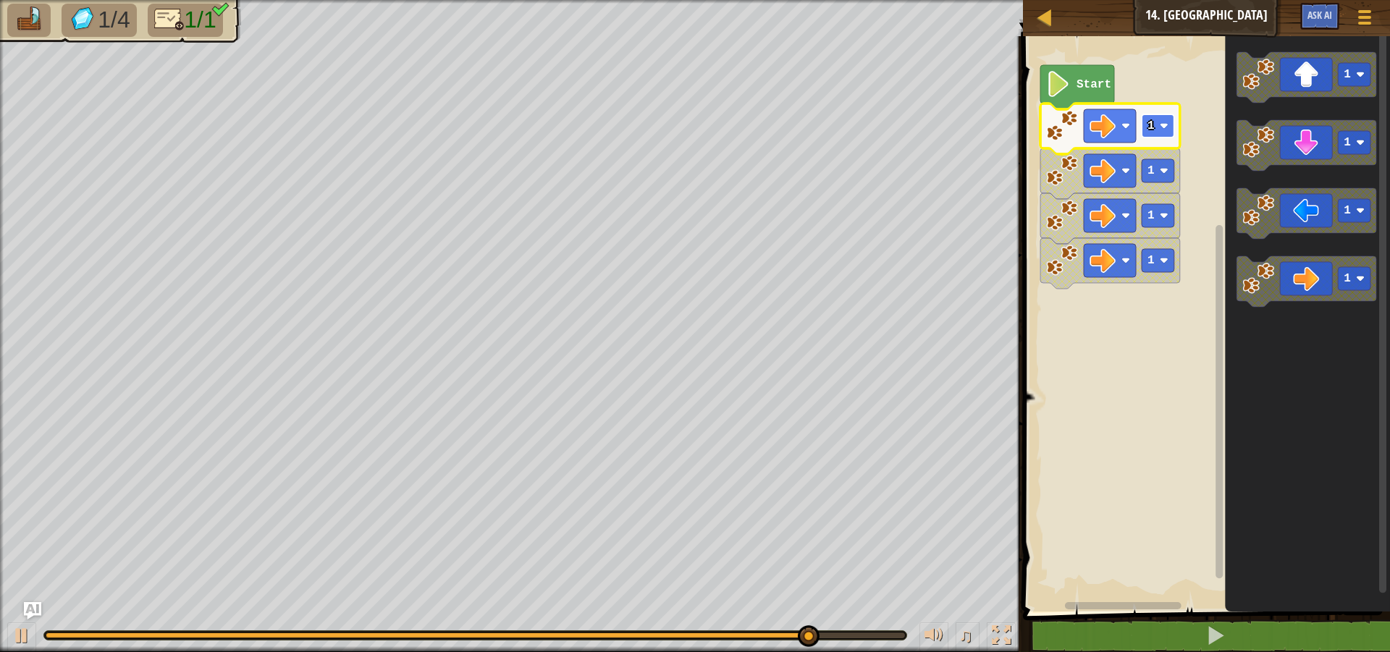
click at [1159, 124] on rect "Blockly Workspace" at bounding box center [1158, 125] width 33 height 23
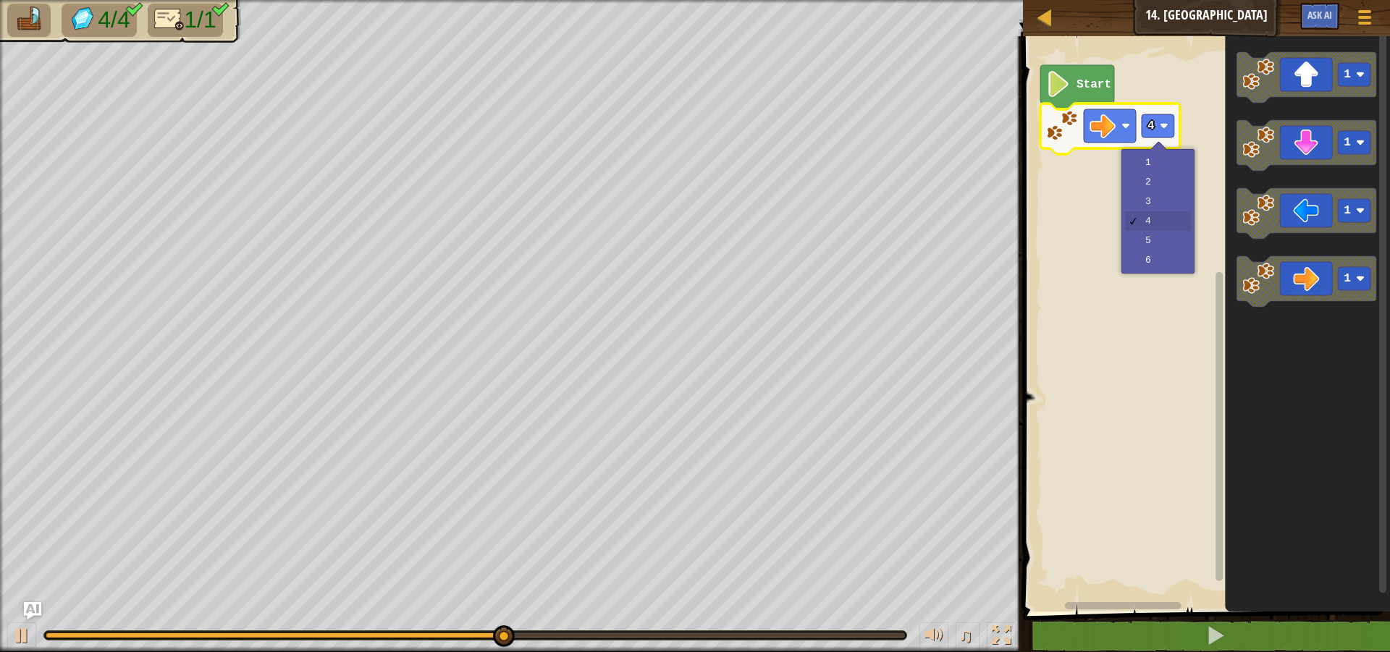
click at [1164, 126] on image "Blockly Workspace" at bounding box center [1164, 126] width 9 height 9
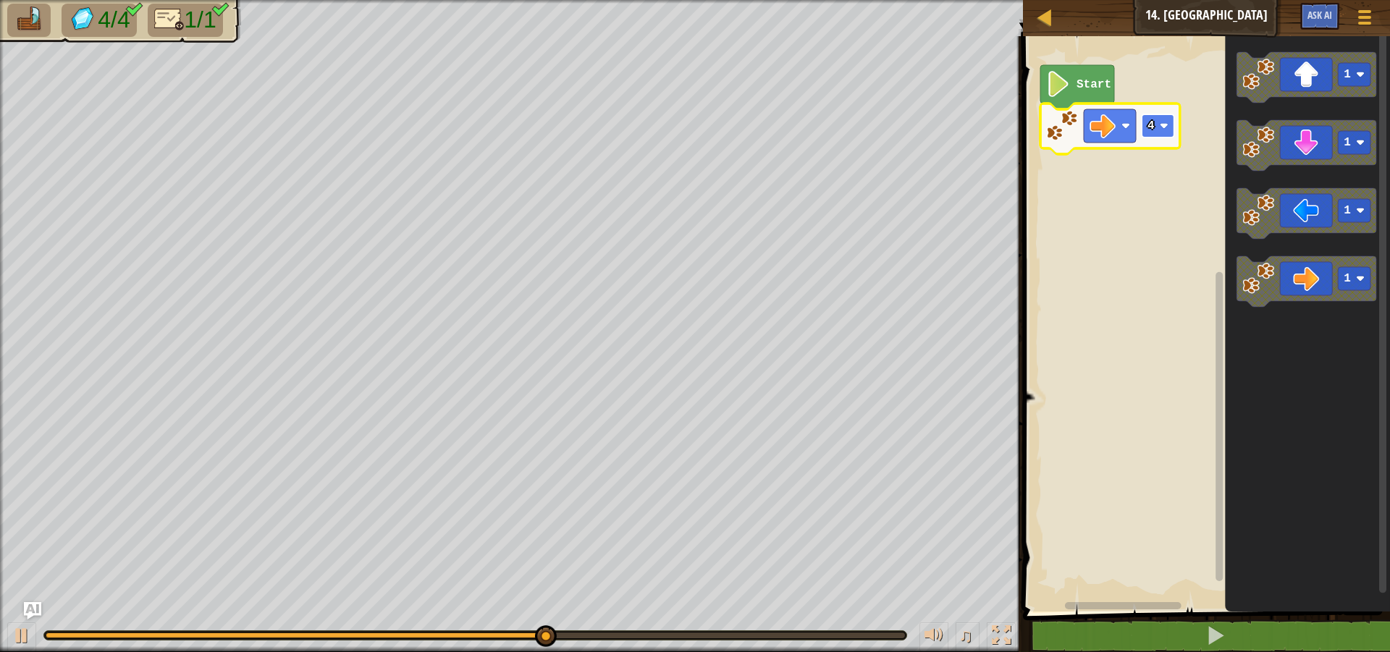
click at [1159, 132] on rect "Blockly Workspace" at bounding box center [1158, 125] width 33 height 23
click at [1172, 131] on rect "Blockly Workspace" at bounding box center [1158, 125] width 33 height 23
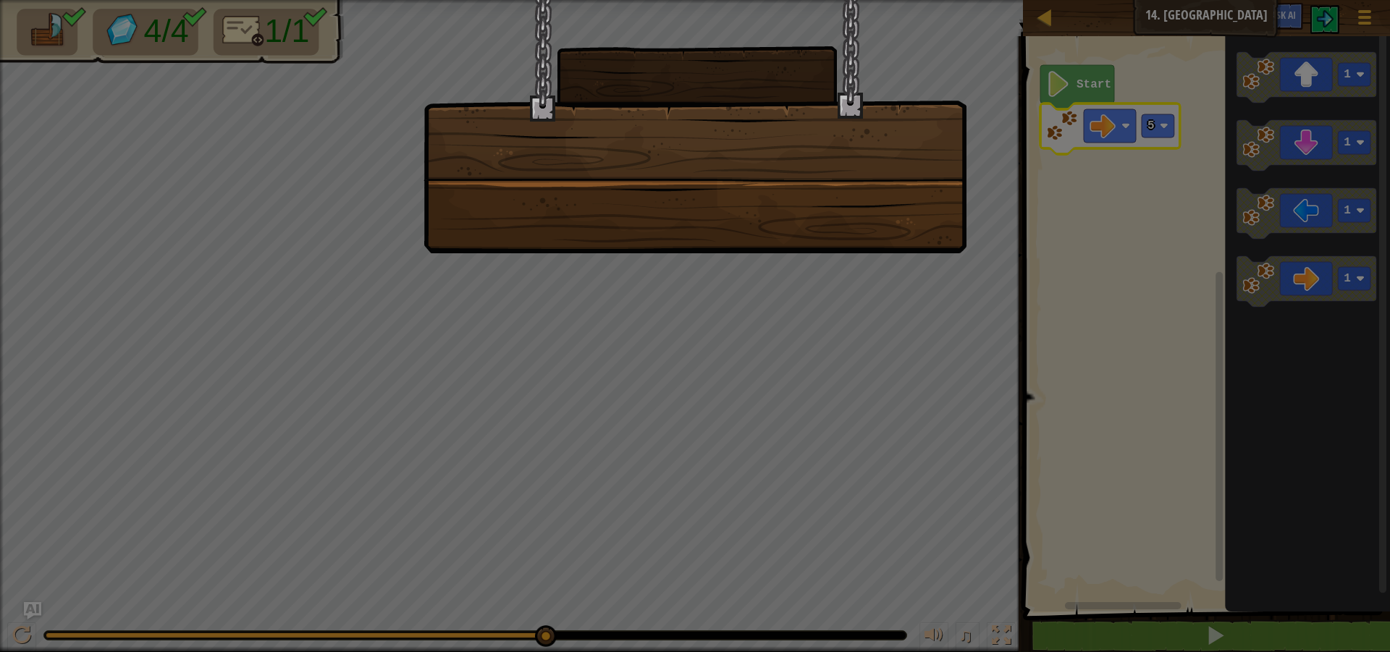
click at [899, 337] on div at bounding box center [695, 326] width 1390 height 652
click at [893, 335] on div at bounding box center [695, 326] width 1390 height 652
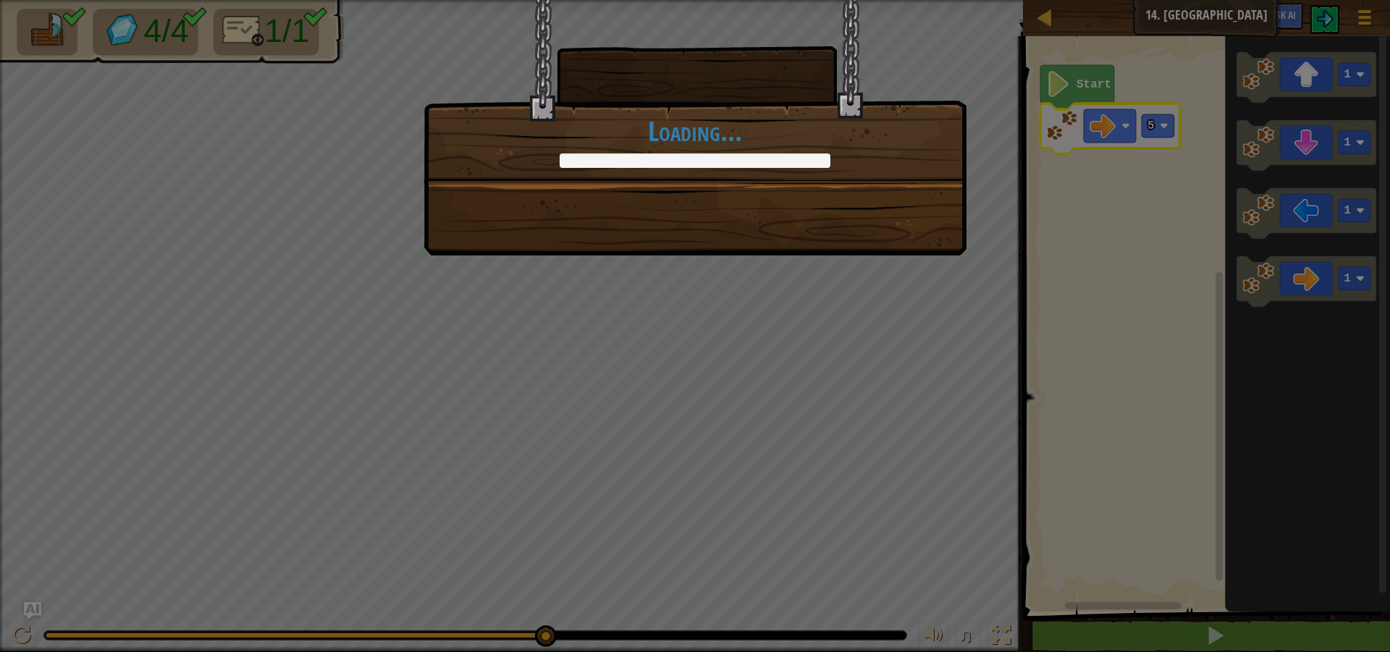
click at [894, 335] on div "What were those things? +0 +0 Continue Loading..." at bounding box center [695, 326] width 1390 height 652
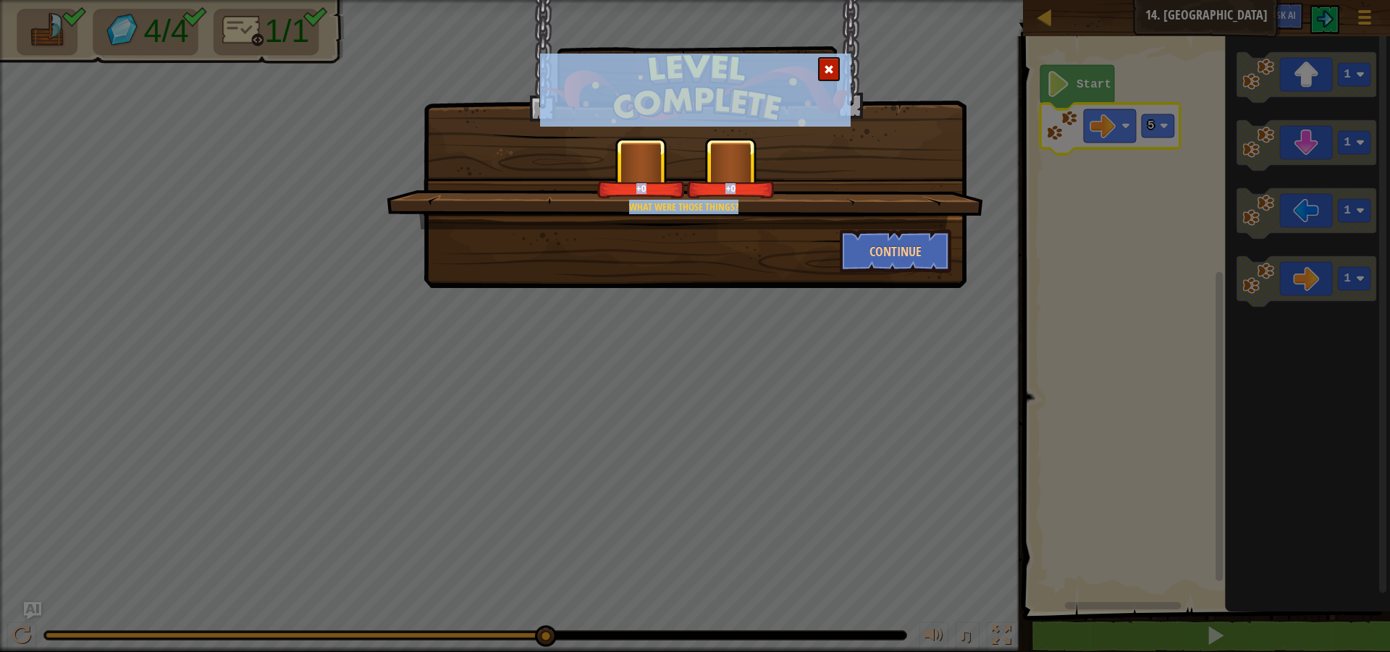
click at [927, 336] on div "What were those things? +0 +0 Continue" at bounding box center [695, 326] width 1390 height 652
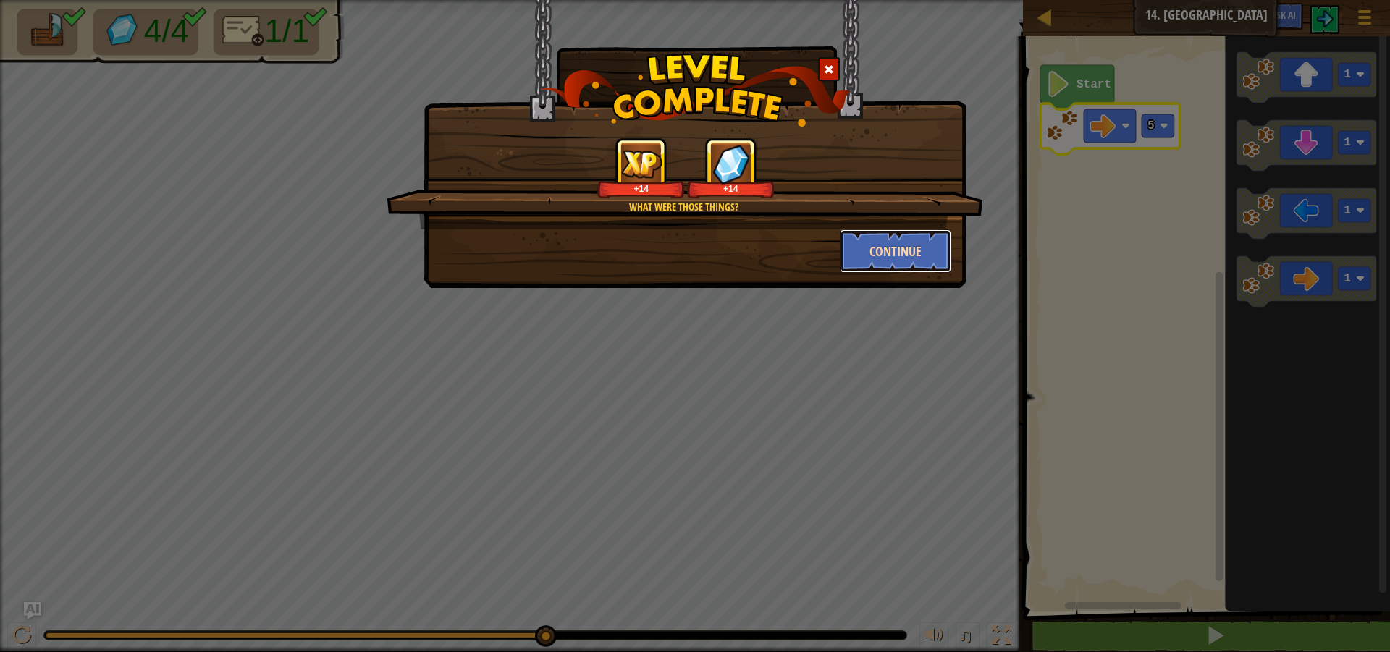
click at [899, 250] on button "Continue" at bounding box center [896, 251] width 112 height 43
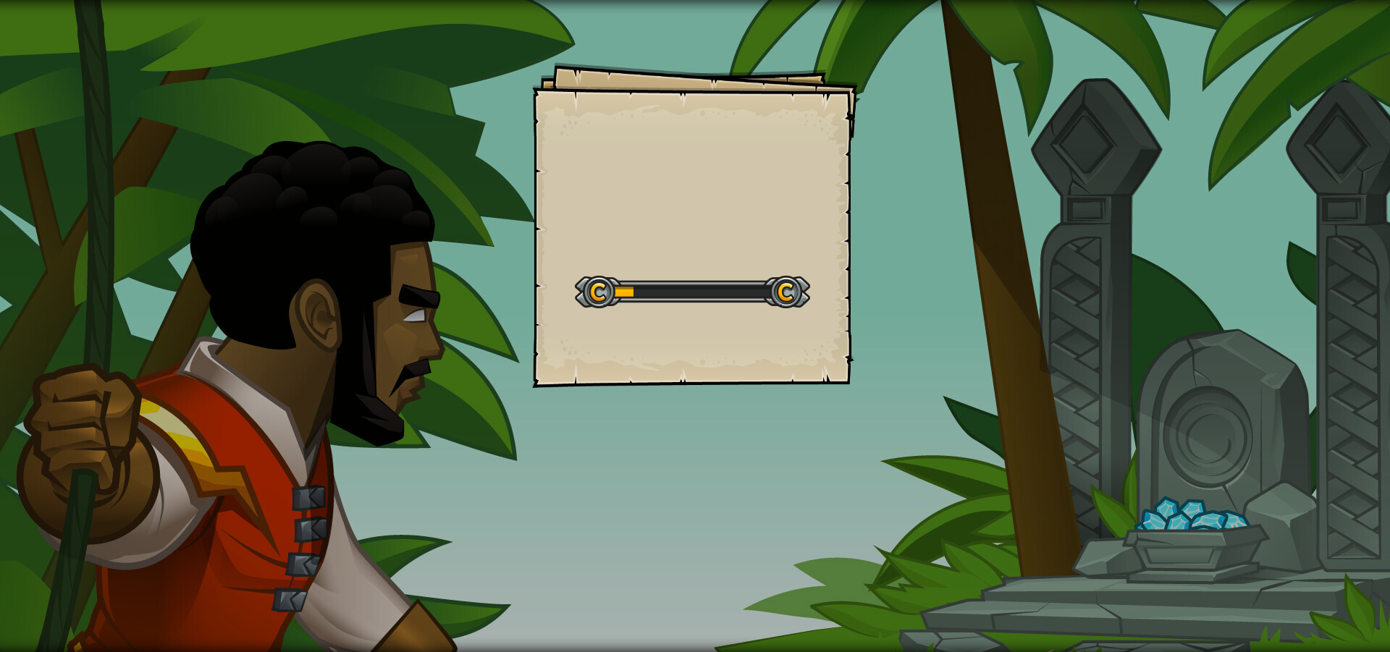
click at [933, 263] on div "Goals Start Level Error loading from server. Try refreshing the page. You'll ne…" at bounding box center [695, 326] width 1390 height 652
drag, startPoint x: 922, startPoint y: 274, endPoint x: 938, endPoint y: 278, distance: 16.3
click at [922, 277] on div "Goals Start Level Error loading from server. Try refreshing the page. You'll ne…" at bounding box center [695, 326] width 1390 height 652
click at [977, 278] on div "Goals Start Level Error loading from server. Try refreshing the page. You'll ne…" at bounding box center [695, 326] width 1390 height 652
click at [1014, 306] on div "Goals Start Level Error loading from server. Try refreshing the page. You'll ne…" at bounding box center [695, 326] width 1390 height 652
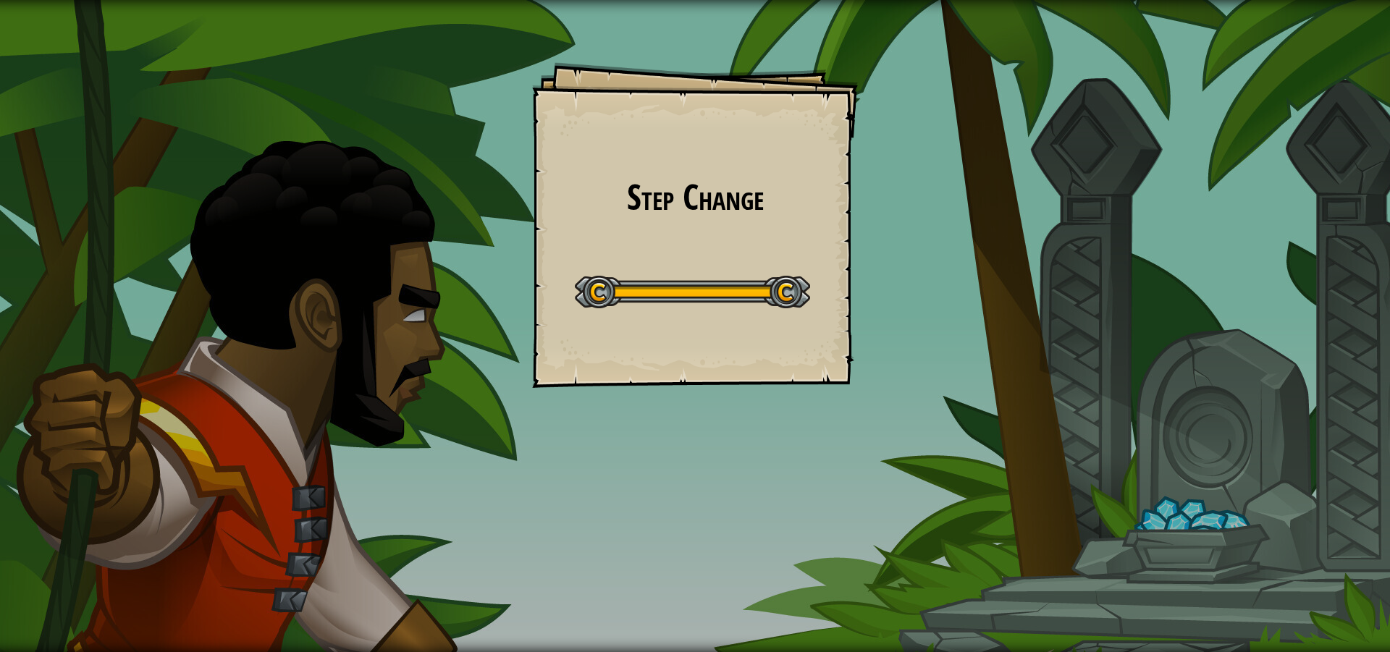
click at [1027, 379] on div "Step Change Goals Start Level Error loading from server. Try refreshing the pag…" at bounding box center [695, 326] width 1390 height 652
click at [1034, 376] on div "Step Change Goals Start Level Error loading from server. Try refreshing the pag…" at bounding box center [695, 326] width 1390 height 652
click at [1035, 374] on div "Step Change Goals Start Level Error loading from server. Try refreshing the pag…" at bounding box center [695, 326] width 1390 height 652
click at [1035, 373] on div "Step Change Goals Start Level Error loading from server. Try refreshing the pag…" at bounding box center [695, 326] width 1390 height 652
click at [1036, 368] on div "Step Change Goals Start Level Error loading from server. Try refreshing the pag…" at bounding box center [695, 326] width 1390 height 652
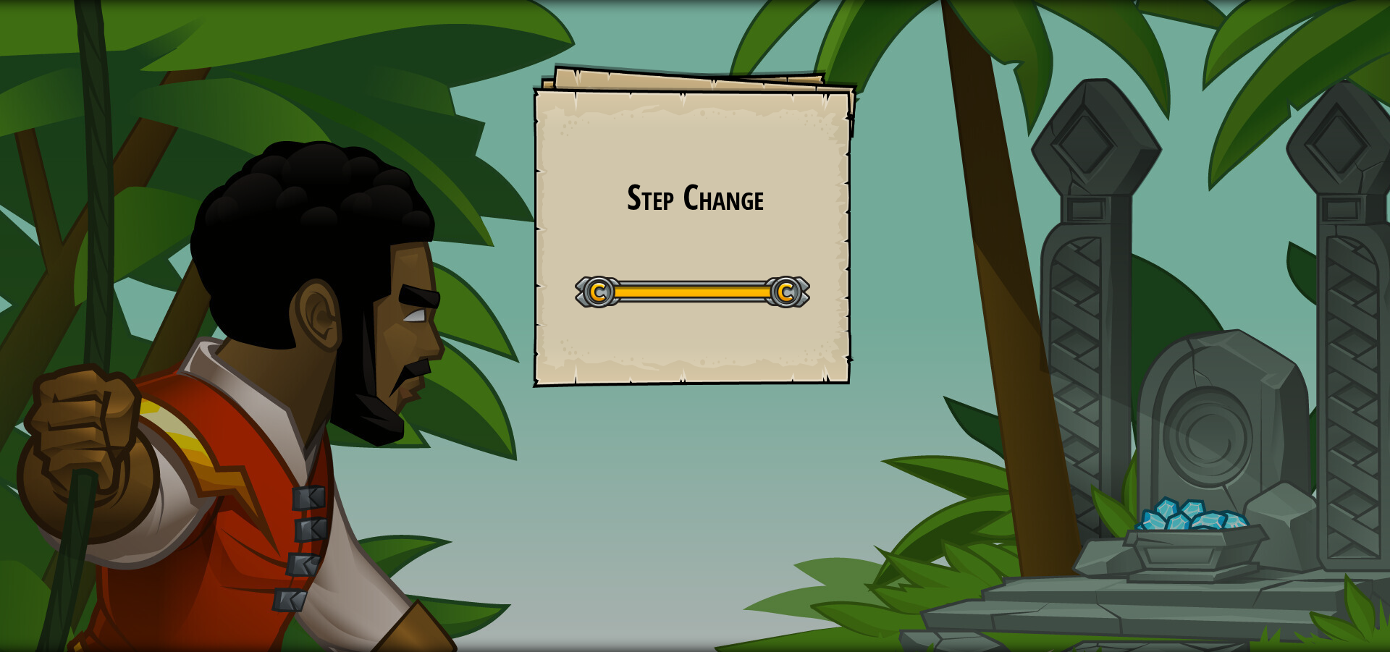
click at [1036, 368] on div "Step Change Goals Start Level Error loading from server. Try refreshing the pag…" at bounding box center [695, 326] width 1390 height 652
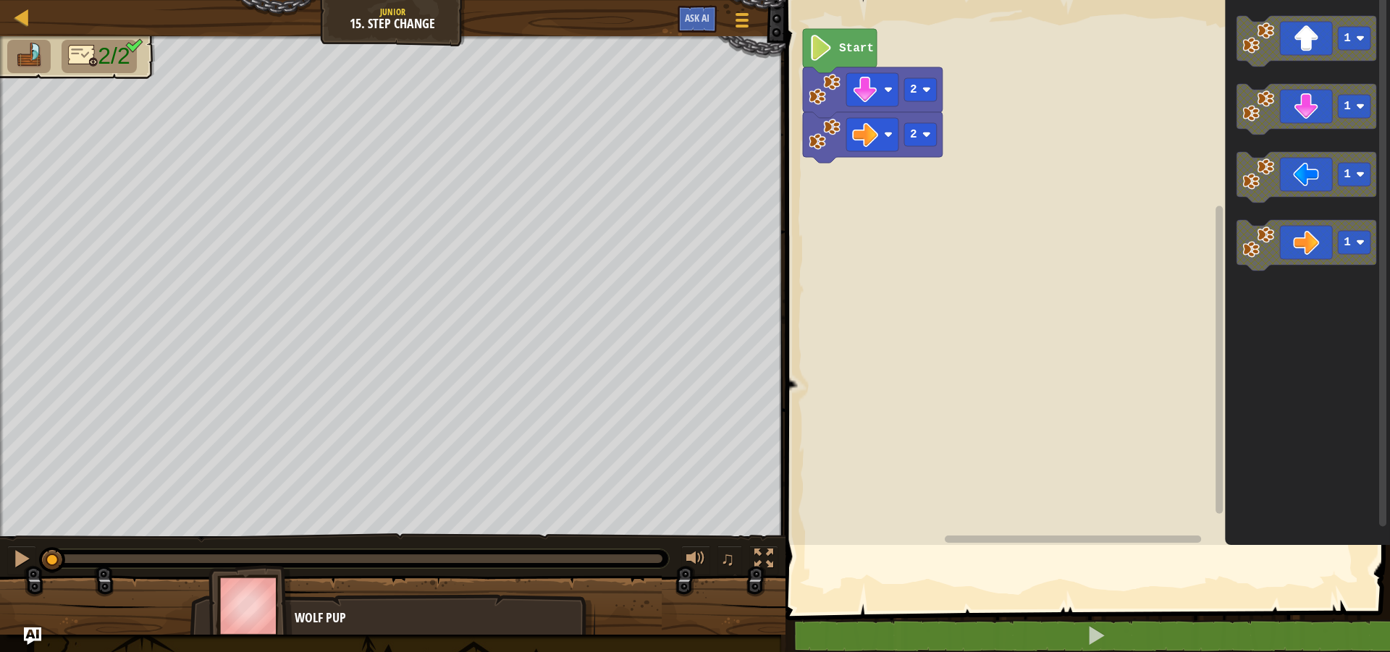
click at [1035, 368] on div "Step Change Goals Start Level Error loading from server. Try refreshing the pag…" at bounding box center [695, 326] width 1390 height 652
click at [1035, 368] on rect "Blockly Workspace" at bounding box center [1085, 269] width 609 height 552
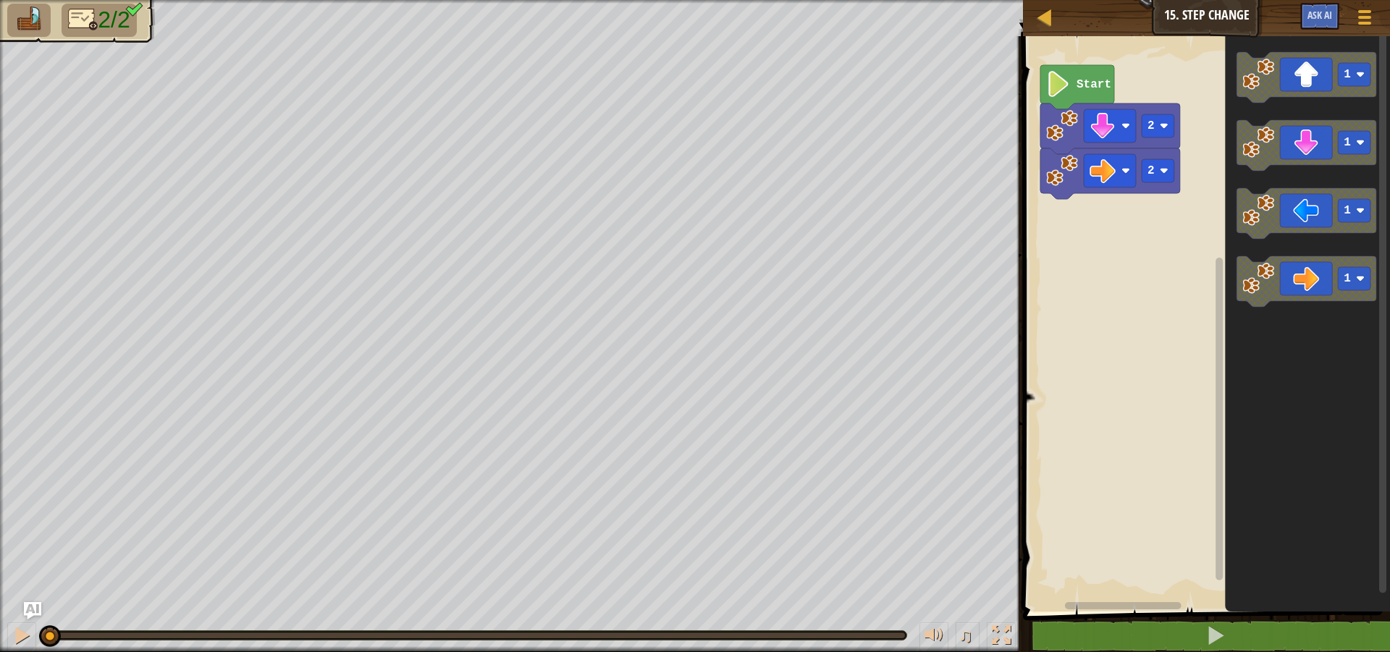
click at [1074, 83] on icon "Blockly Workspace" at bounding box center [1077, 87] width 74 height 44
click at [1057, 83] on image "Blockly Workspace" at bounding box center [1058, 84] width 25 height 26
click at [1056, 86] on image "Blockly Workspace" at bounding box center [1058, 84] width 25 height 26
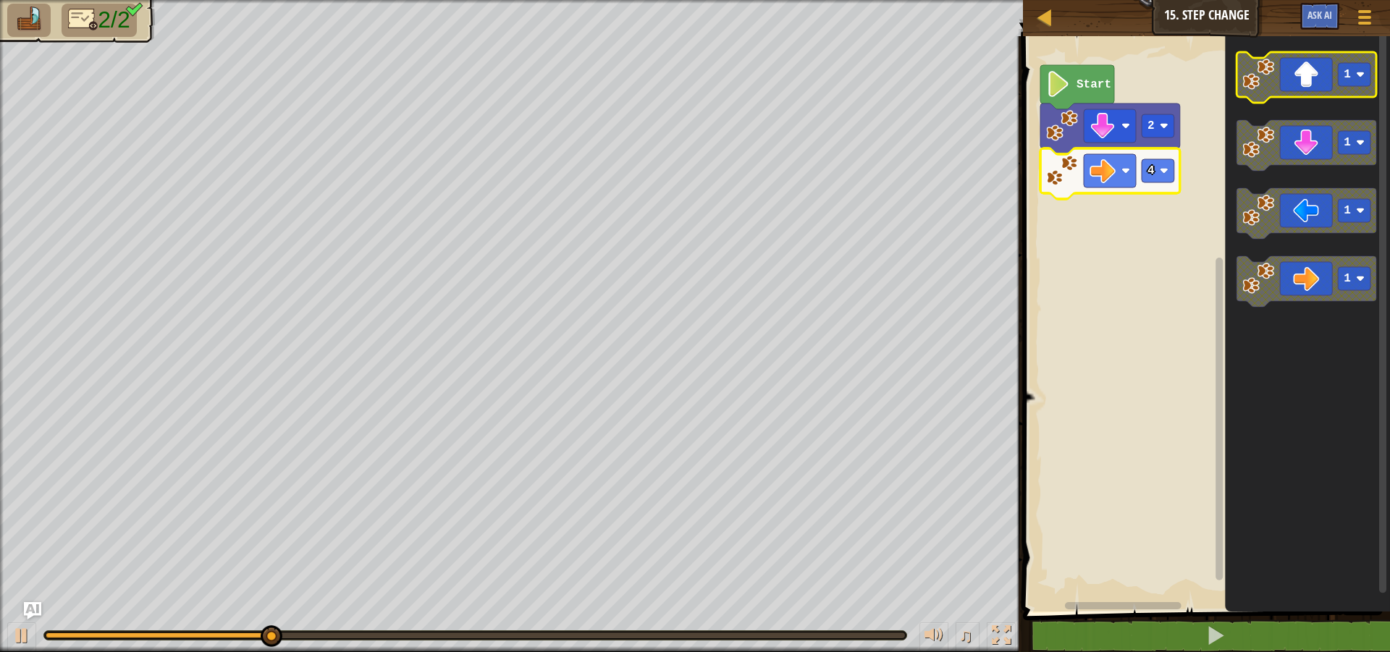
click at [1281, 85] on icon "Blockly Workspace" at bounding box center [1307, 77] width 140 height 51
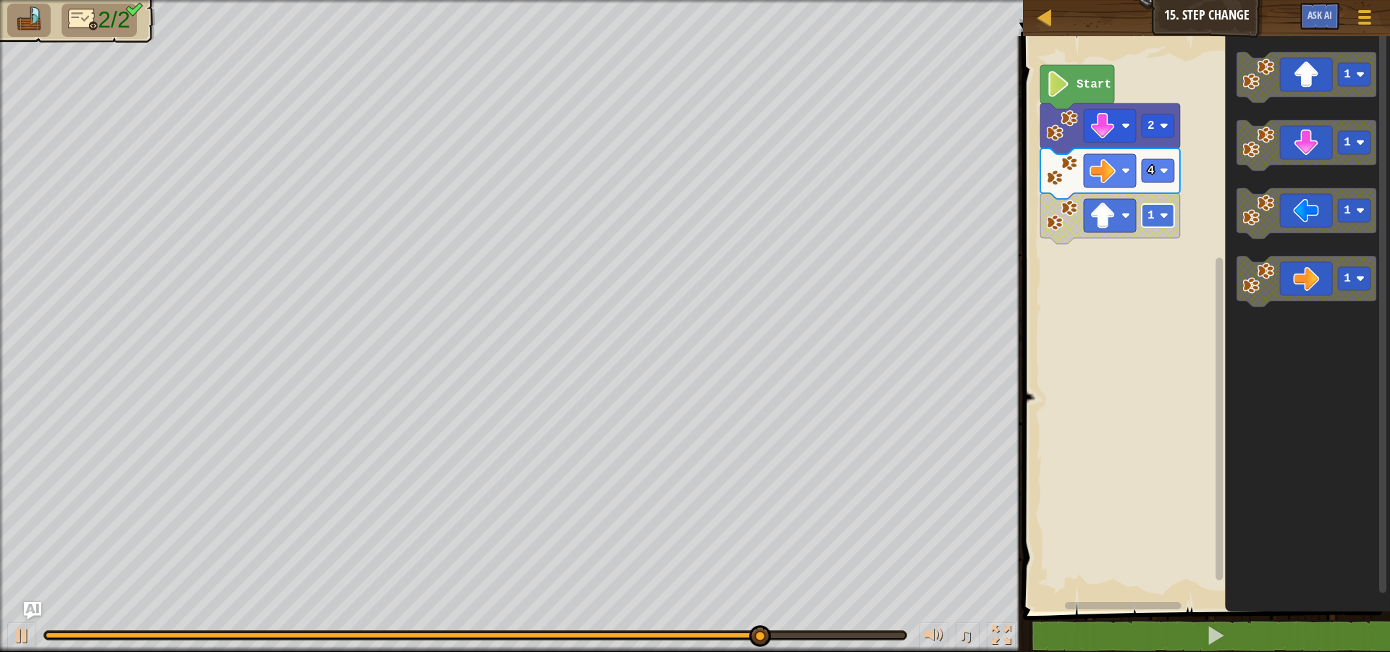
click at [1156, 215] on rect "Blockly Workspace" at bounding box center [1158, 215] width 33 height 23
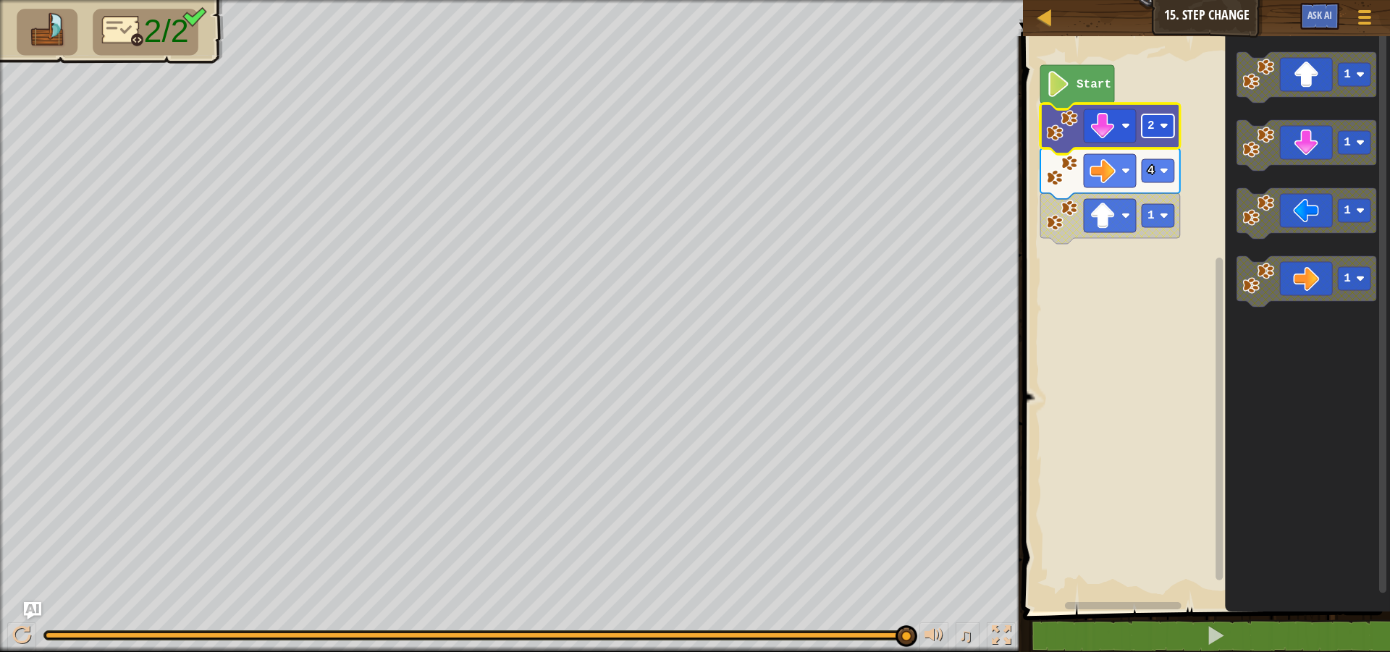
click at [1144, 127] on rect "Blockly Workspace" at bounding box center [1158, 125] width 33 height 23
click at [1300, 151] on icon "Blockly Workspace" at bounding box center [1307, 145] width 140 height 51
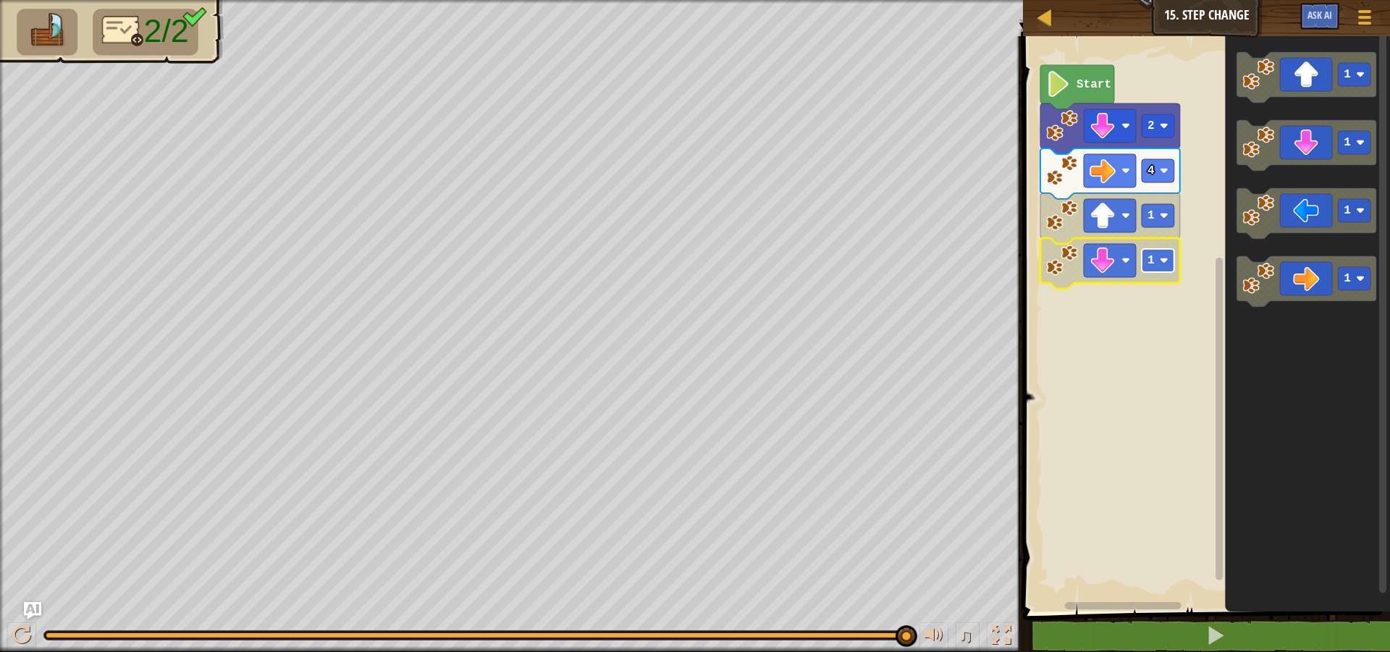
click at [1143, 265] on rect "Blockly Workspace" at bounding box center [1158, 260] width 33 height 23
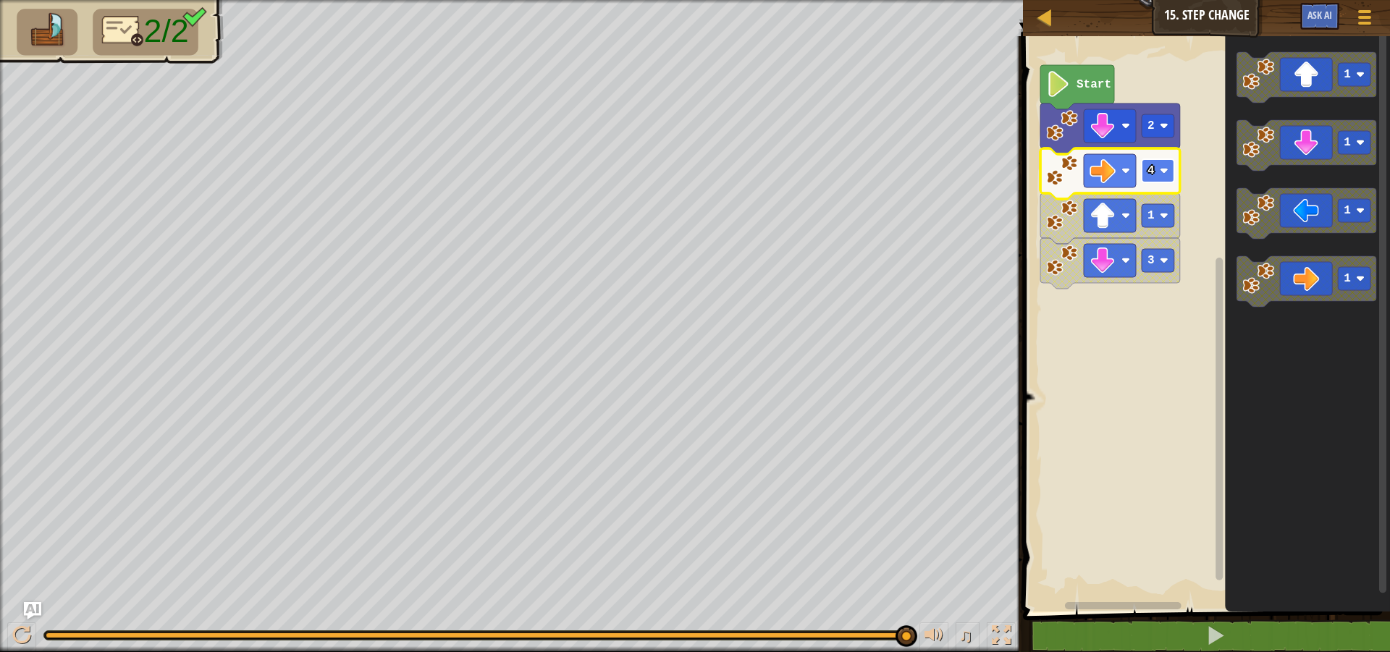
click at [1162, 181] on rect "Blockly Workspace" at bounding box center [1158, 170] width 33 height 23
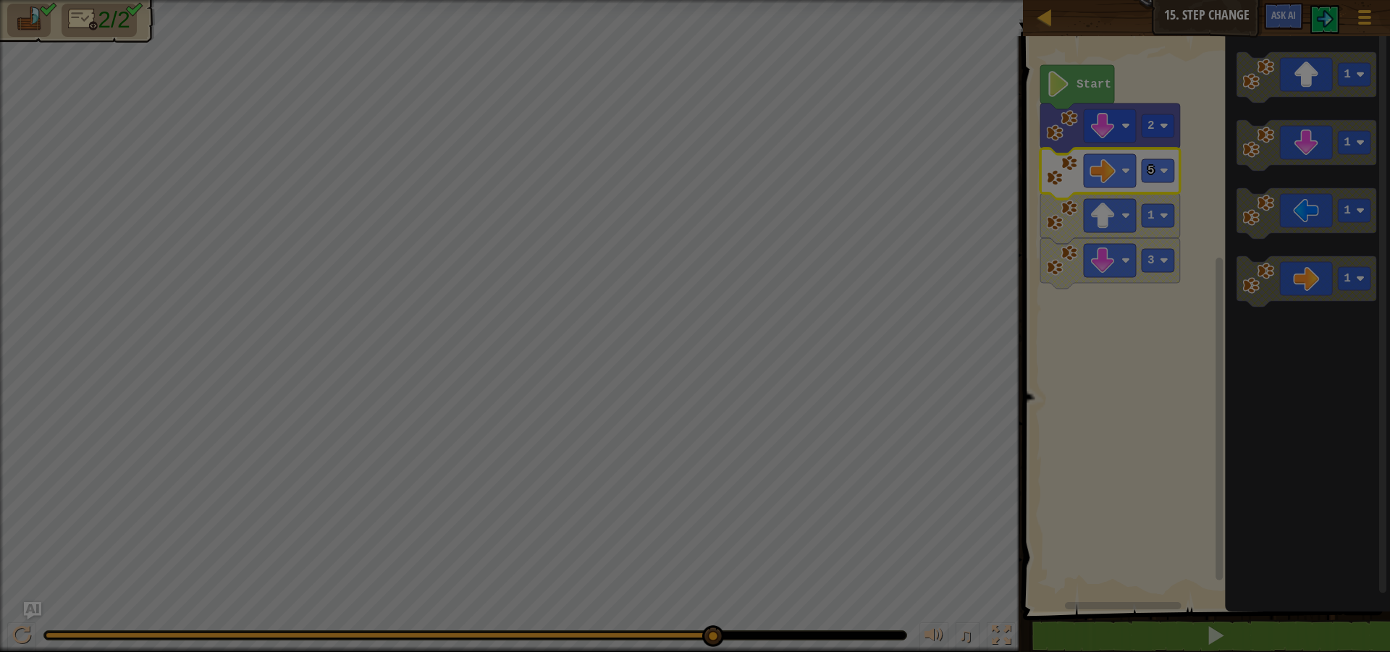
click at [977, 1] on body "Map Junior 15. Step Change Game Menu Ask AI 1 ההההההההההההההההההההההההההההההההה…" at bounding box center [695, 0] width 1390 height 1
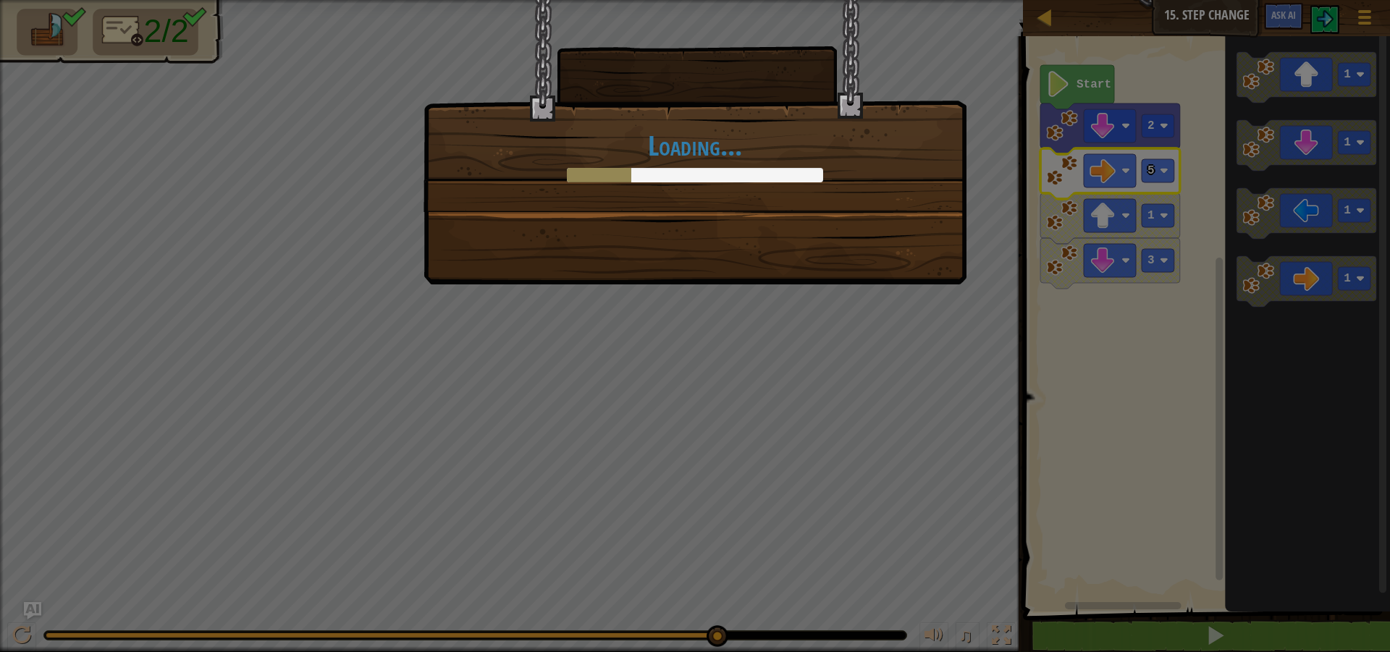
click at [977, 324] on div "Loading..." at bounding box center [695, 326] width 1390 height 652
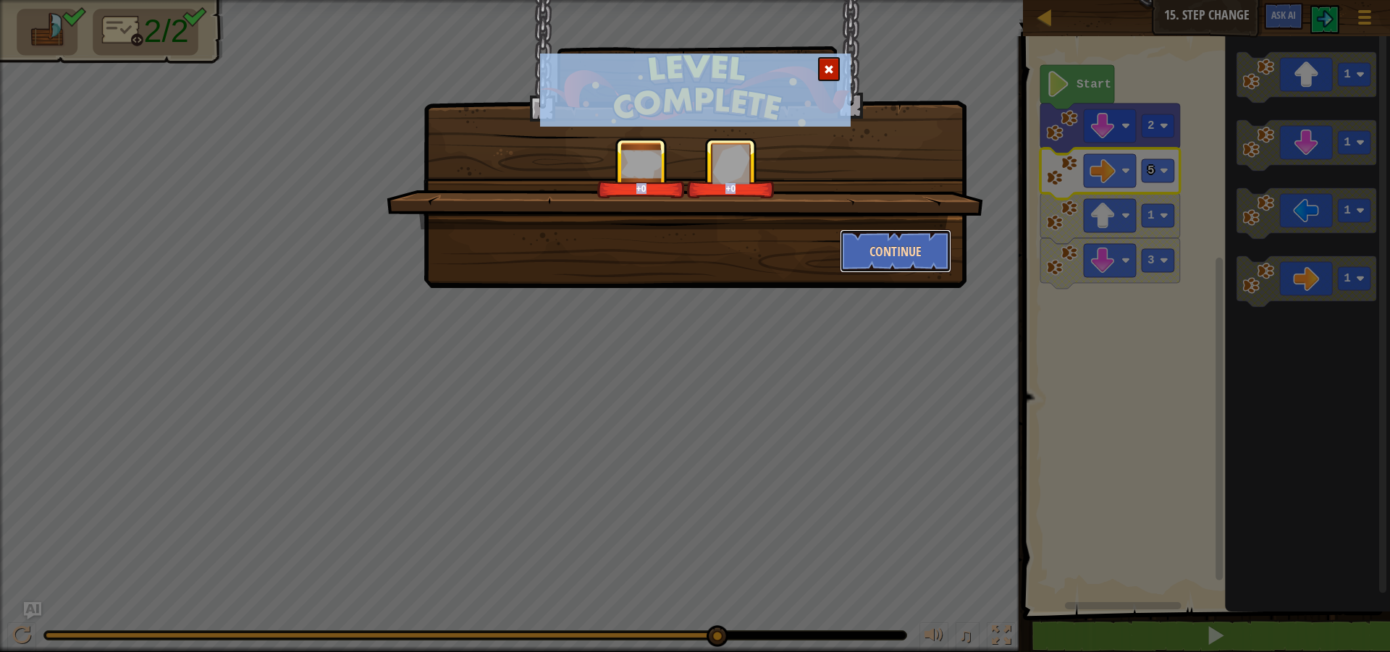
click button "Continue" at bounding box center [896, 251] width 112 height 43
click at [907, 1] on body "Map Junior 15. Step Change Game Menu Ask AI 1 ההההההההההההההההההההההההההההההההה…" at bounding box center [695, 0] width 1390 height 1
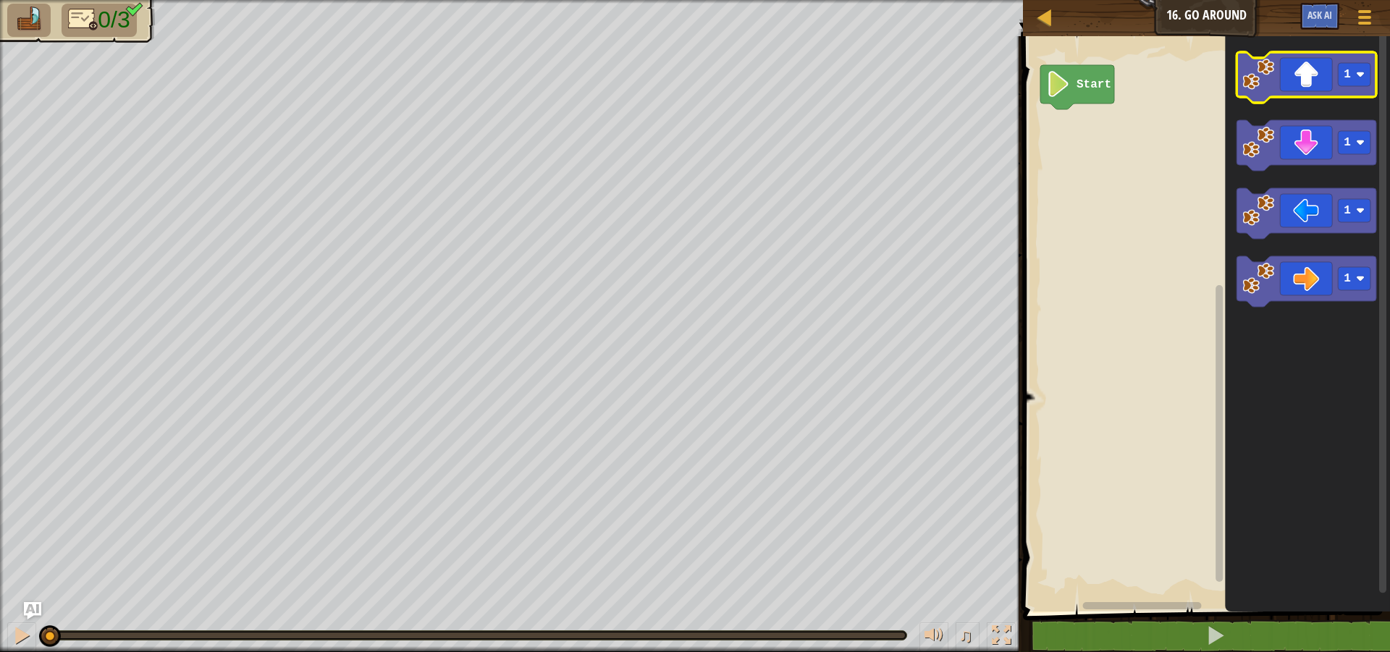
click at [1297, 78] on icon "Blockly Workspace" at bounding box center [1307, 77] width 140 height 51
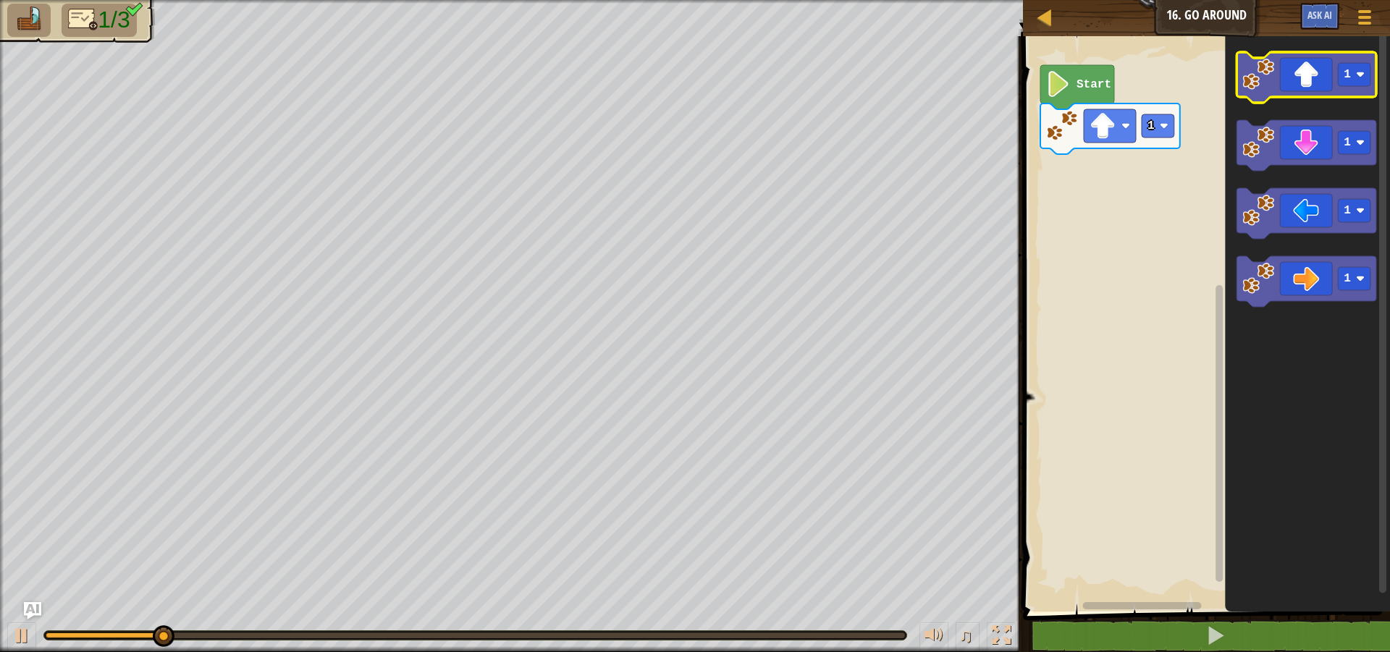
click at [1307, 85] on icon "Blockly Workspace" at bounding box center [1307, 77] width 140 height 51
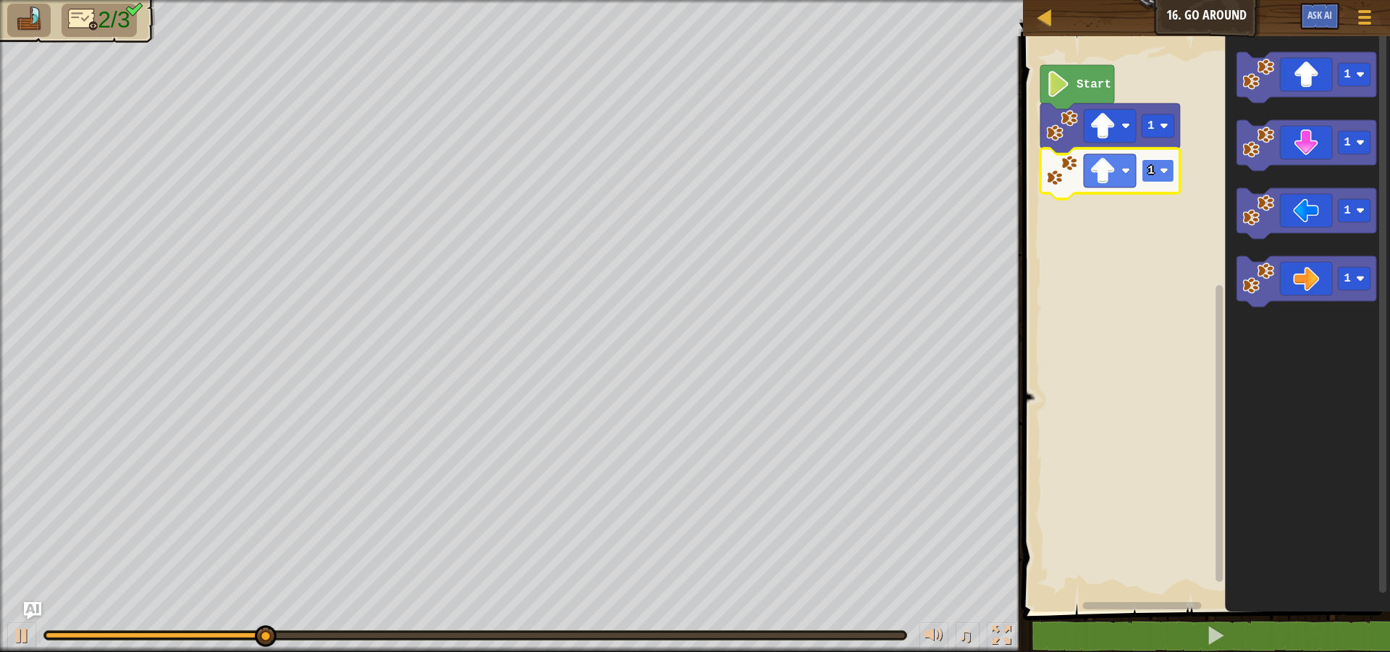
click at [1153, 175] on text "1" at bounding box center [1151, 170] width 7 height 13
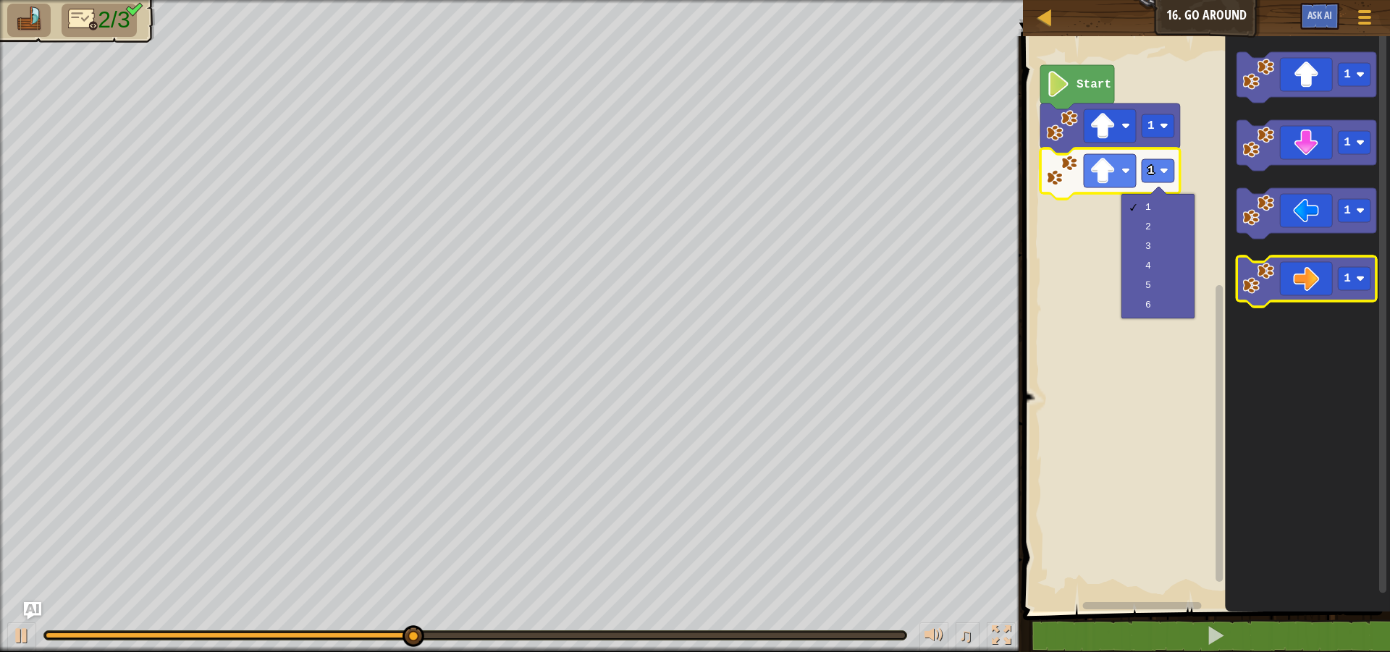
click at [1325, 292] on icon "Blockly Workspace" at bounding box center [1307, 281] width 140 height 51
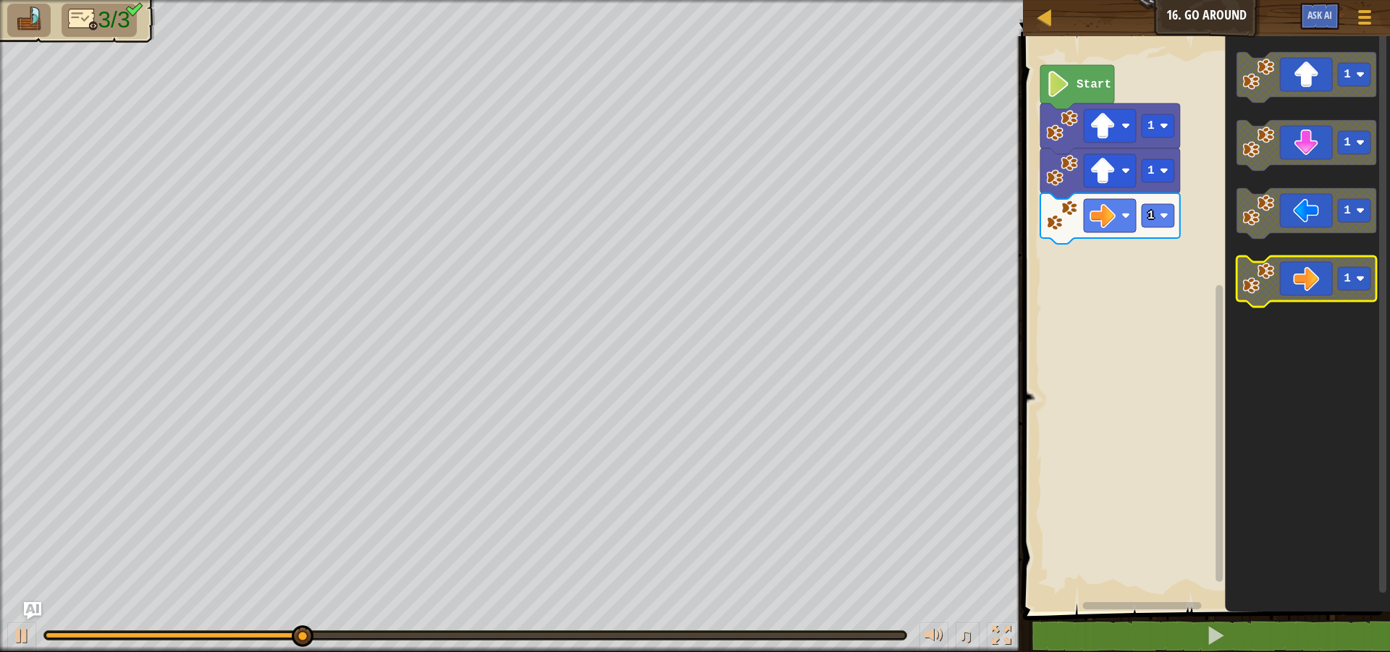
click at [1313, 279] on icon "Blockly Workspace" at bounding box center [1307, 281] width 140 height 51
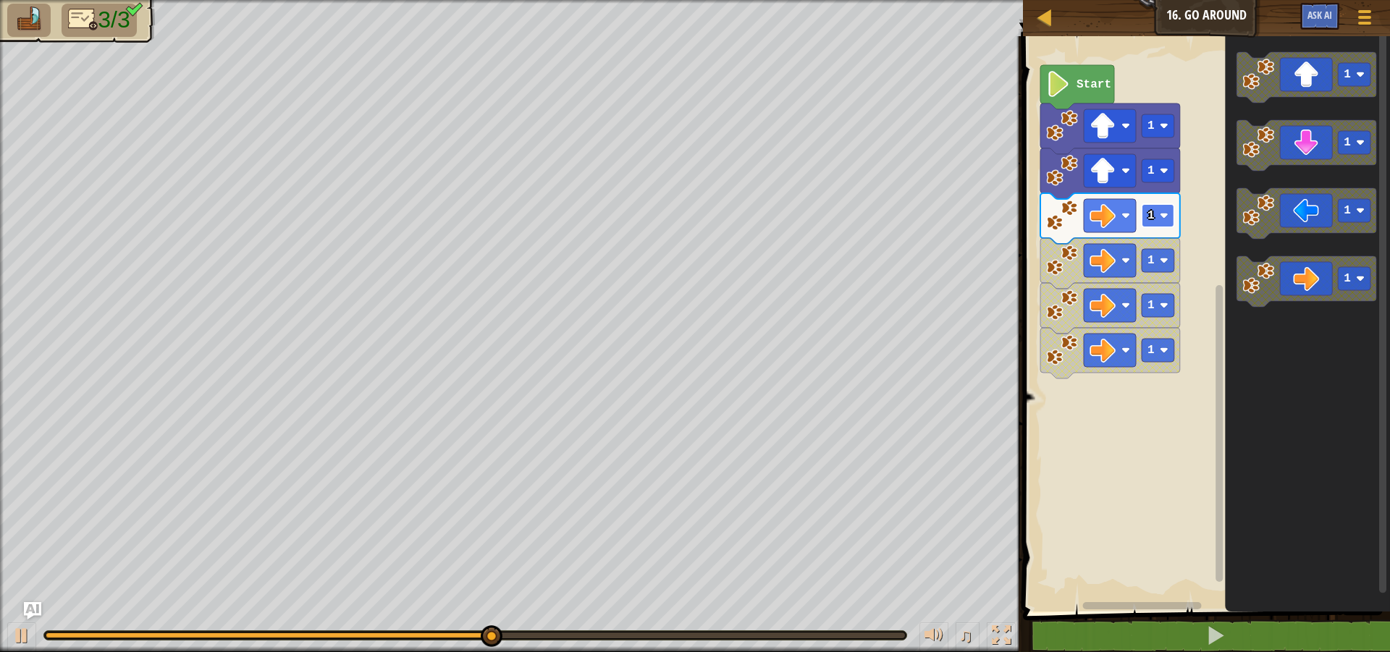
click at [1158, 223] on rect "Blockly Workspace" at bounding box center [1158, 215] width 33 height 23
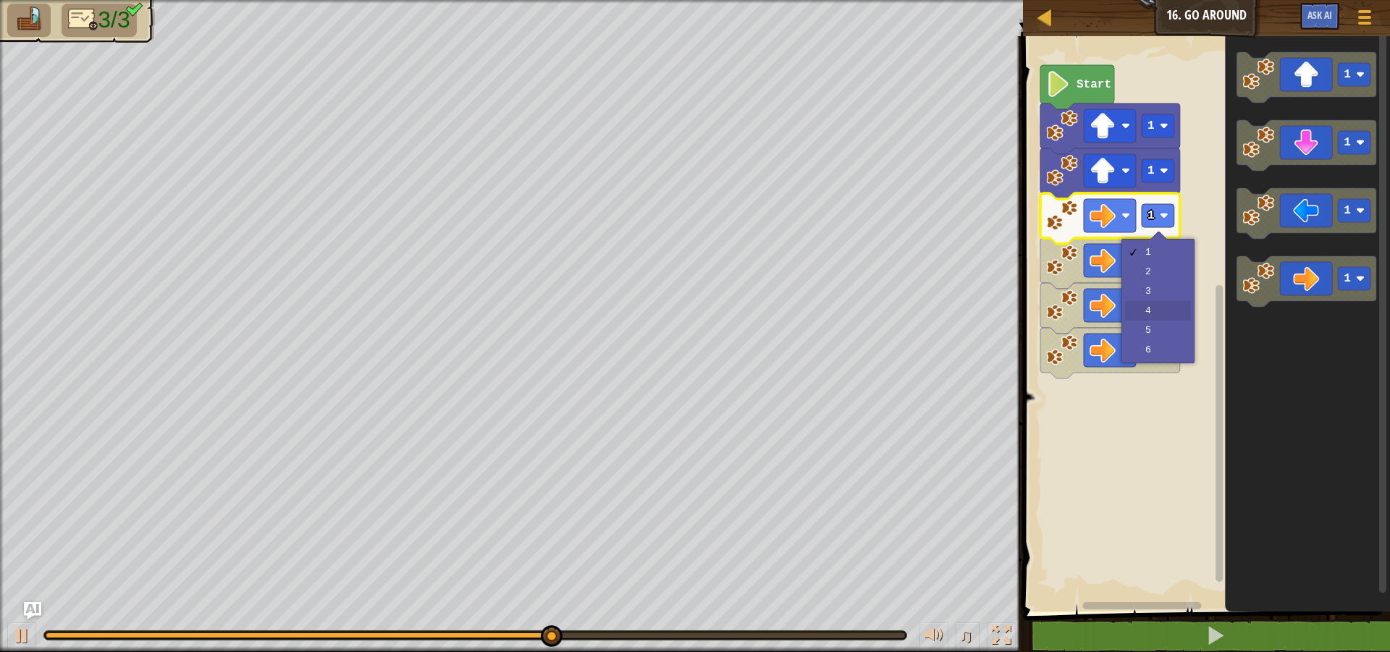
drag, startPoint x: 1145, startPoint y: 311, endPoint x: 1164, endPoint y: 314, distance: 19.2
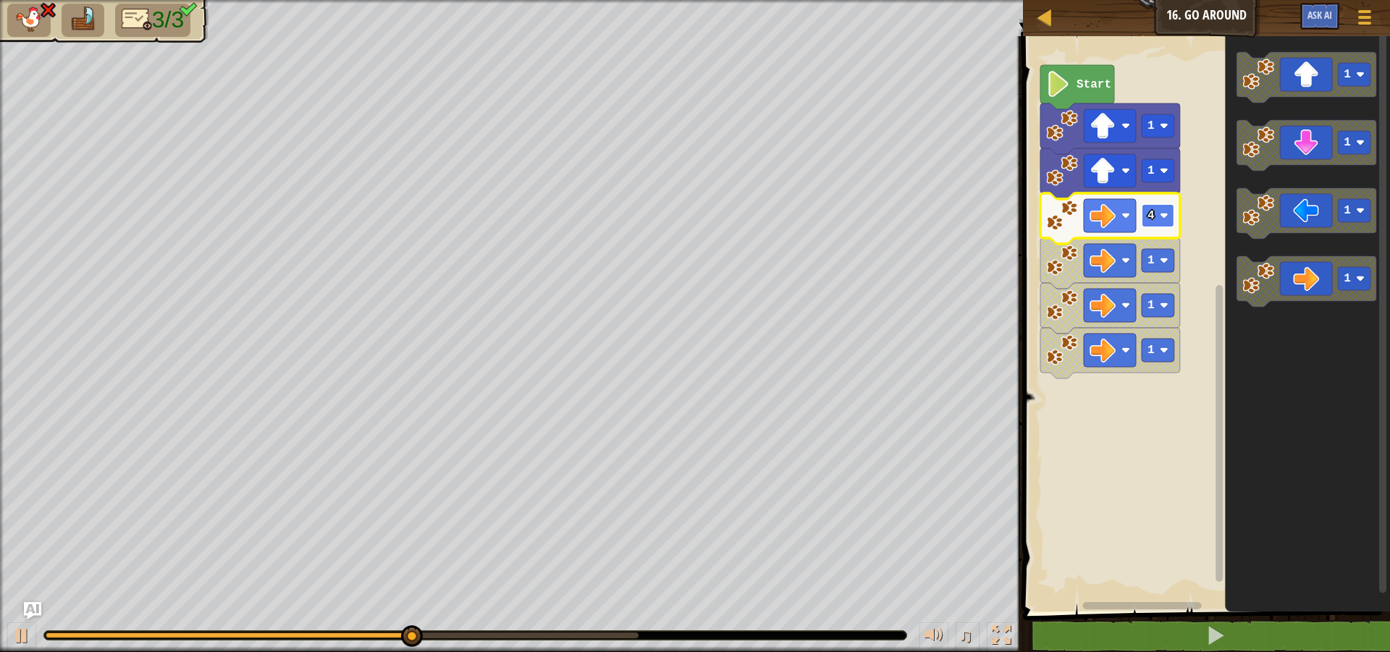
click at [1150, 220] on text "4" at bounding box center [1151, 215] width 7 height 13
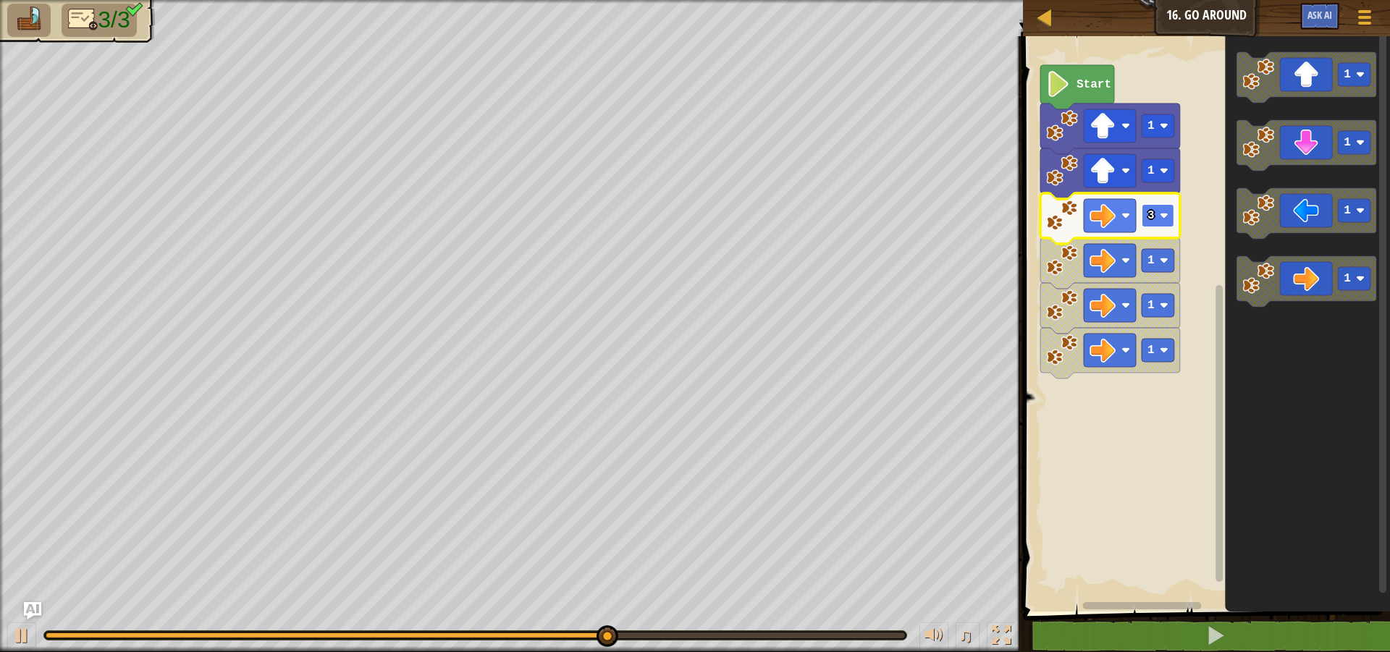
click at [1151, 216] on text "3" at bounding box center [1151, 215] width 7 height 13
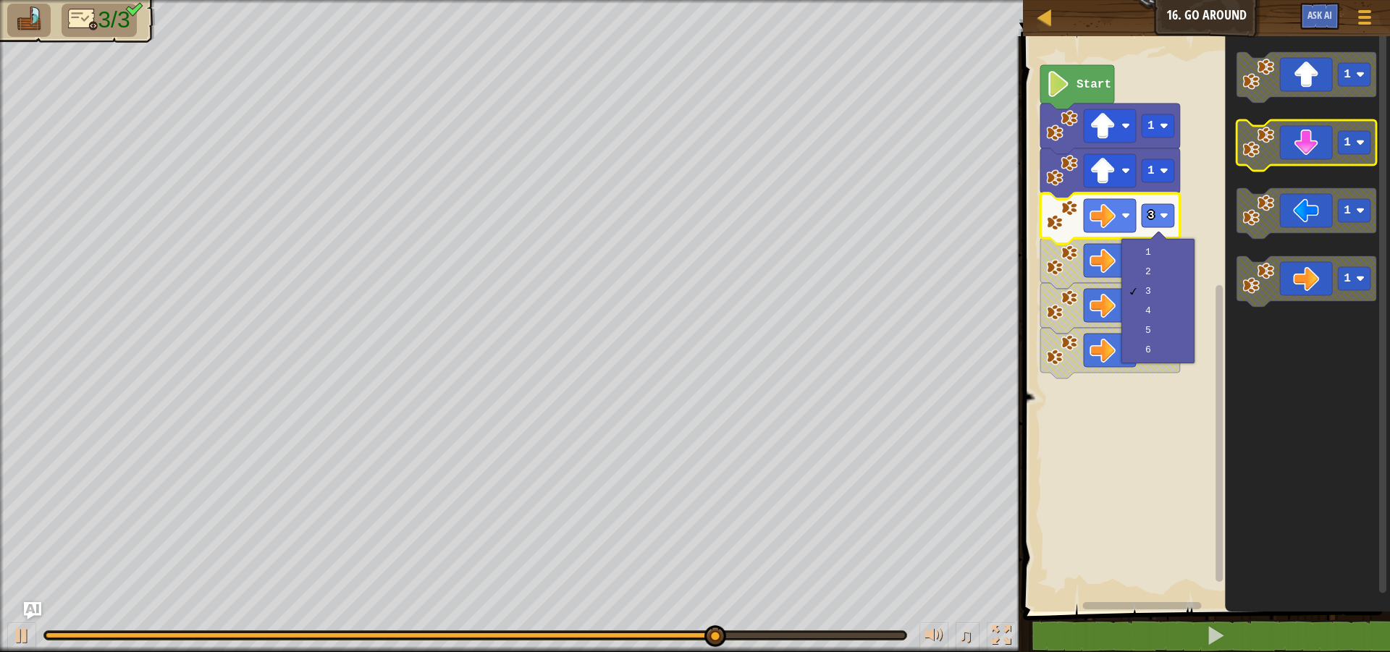
click at [1302, 132] on icon "Blockly Workspace" at bounding box center [1307, 145] width 140 height 51
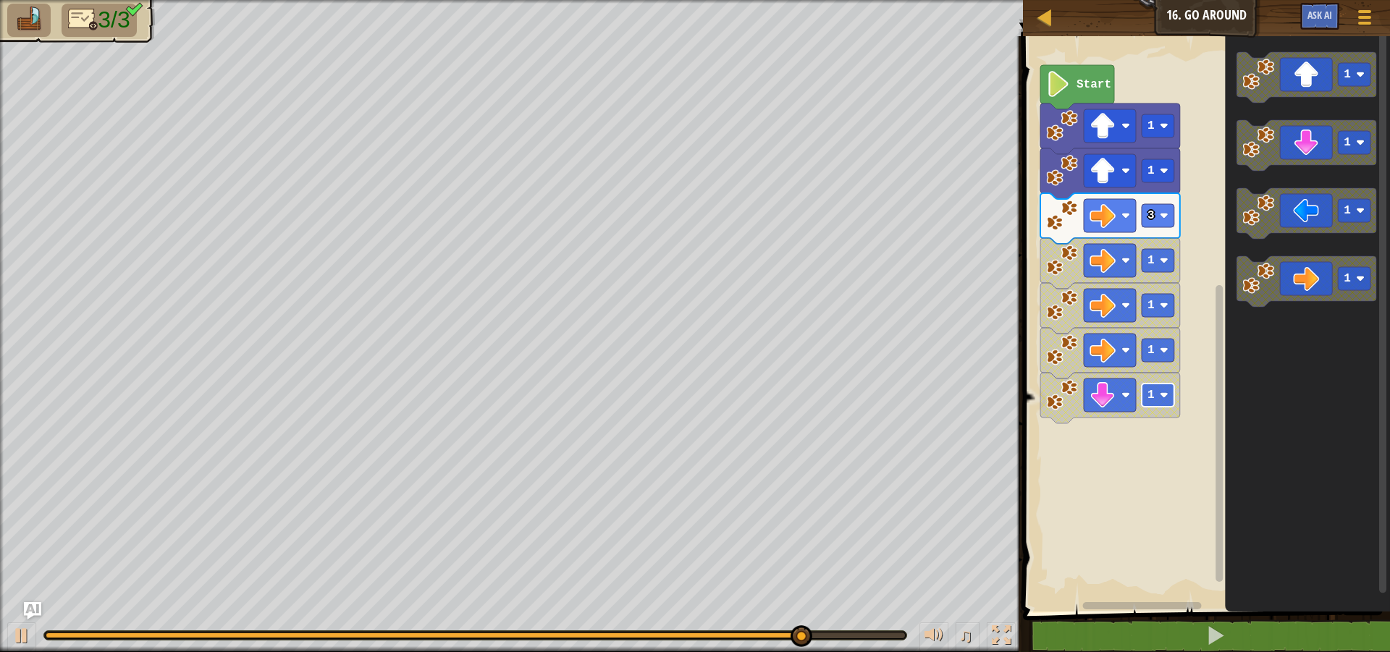
click at [1154, 400] on text "1" at bounding box center [1151, 395] width 7 height 13
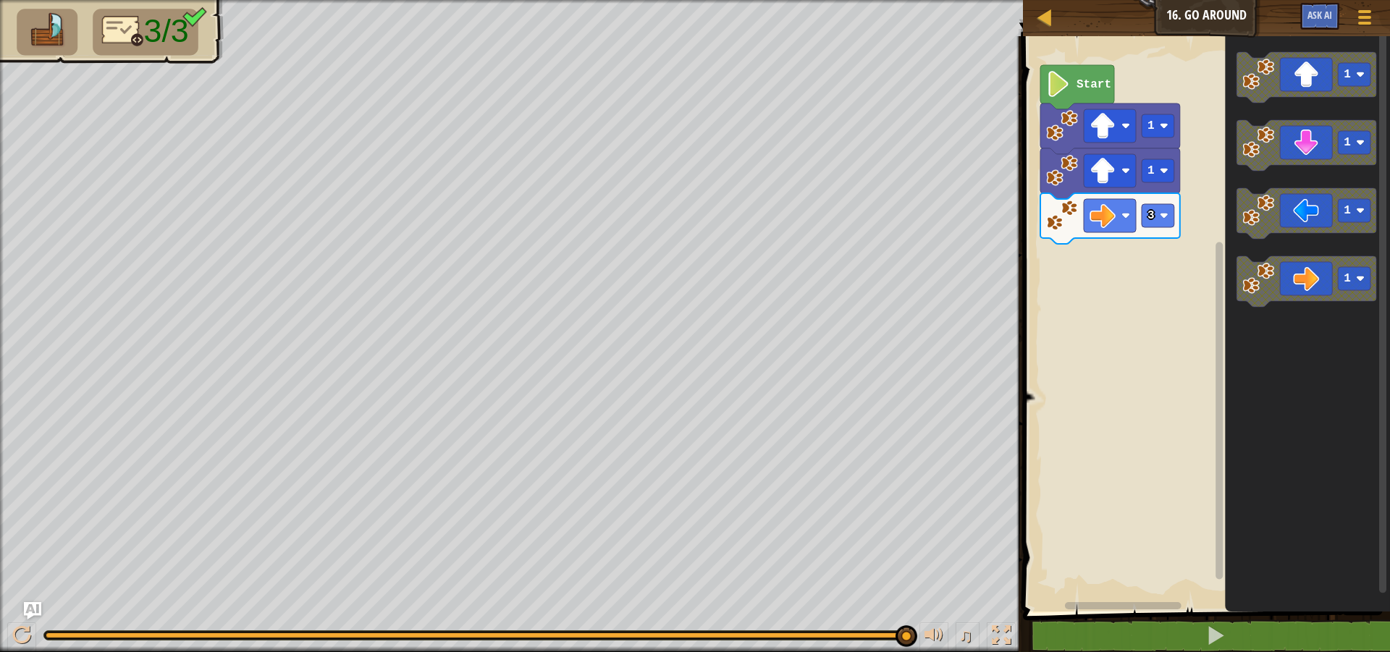
click at [1299, 136] on icon "Blockly Workspace" at bounding box center [1307, 145] width 140 height 51
click at [1166, 258] on image "Blockly Workspace" at bounding box center [1164, 260] width 9 height 9
click at [1337, 145] on icon "Blockly Workspace" at bounding box center [1307, 145] width 140 height 51
click at [1171, 261] on rect "Blockly Workspace" at bounding box center [1158, 260] width 33 height 23
click at [1038, 16] on div at bounding box center [1045, 17] width 18 height 18
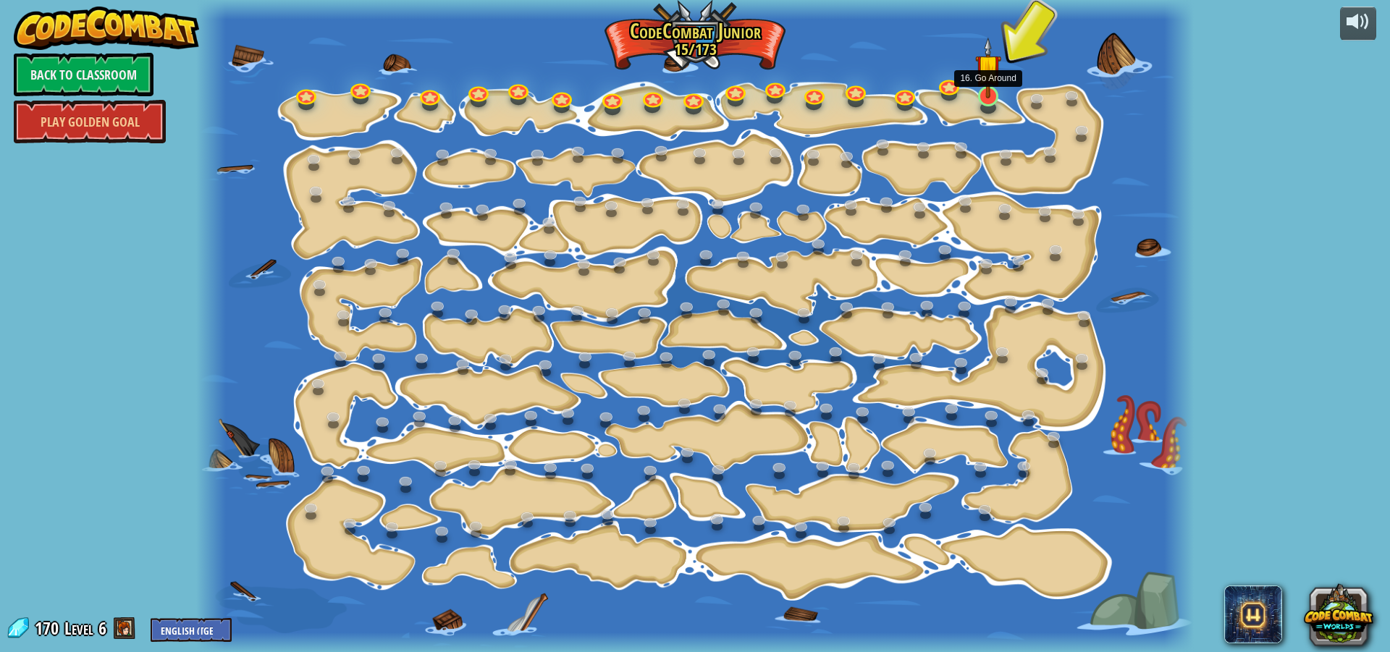
click at [989, 92] on img at bounding box center [988, 67] width 27 height 61
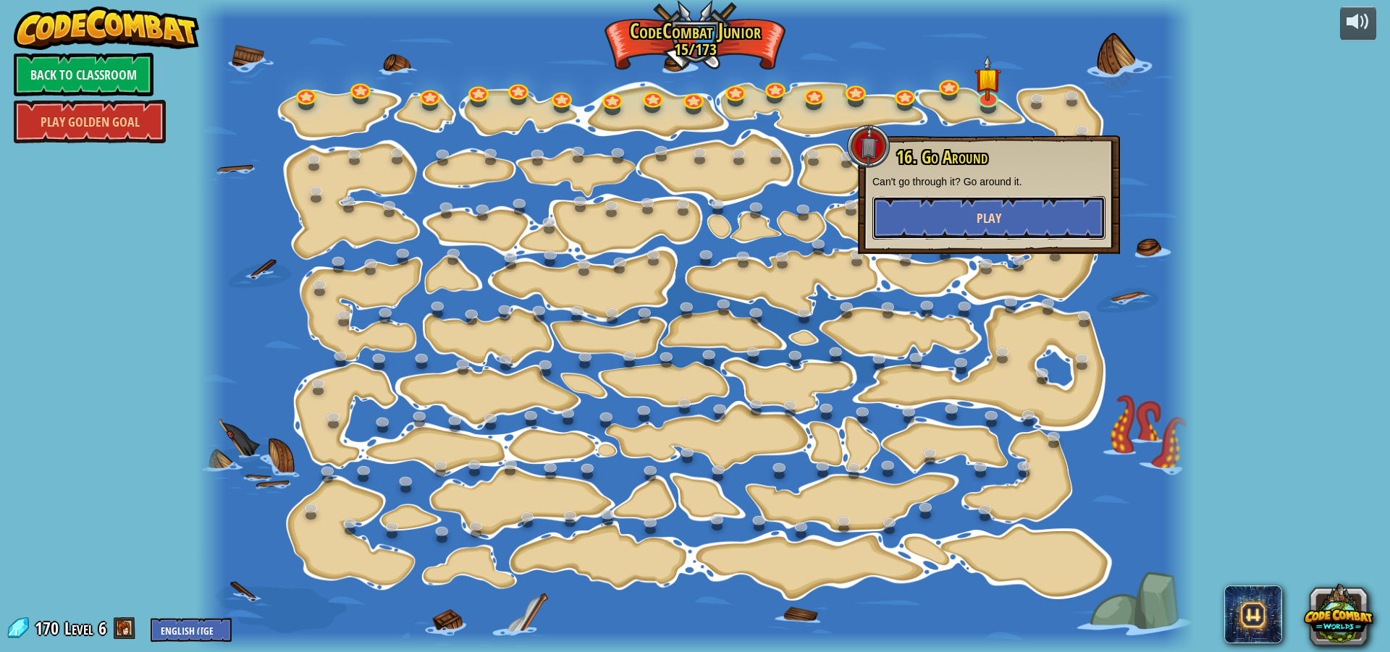
click at [962, 227] on button "Play" at bounding box center [988, 217] width 233 height 43
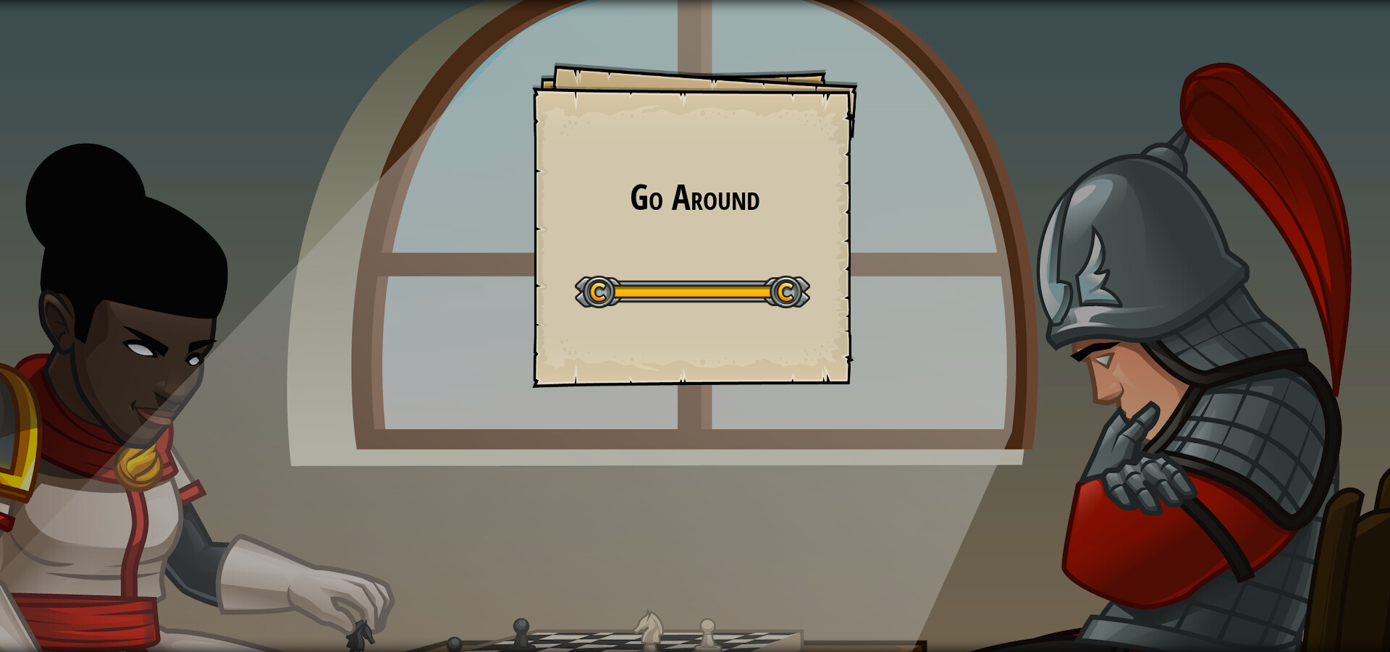
drag, startPoint x: 995, startPoint y: 439, endPoint x: 975, endPoint y: 439, distance: 19.5
click at [994, 439] on div "Go Around Goals Start Level Error loading from server. Try refreshing the page.…" at bounding box center [695, 326] width 1390 height 652
click at [975, 439] on div "Go Around Goals Start Level Error loading from server. Try refreshing the page.…" at bounding box center [695, 326] width 1390 height 652
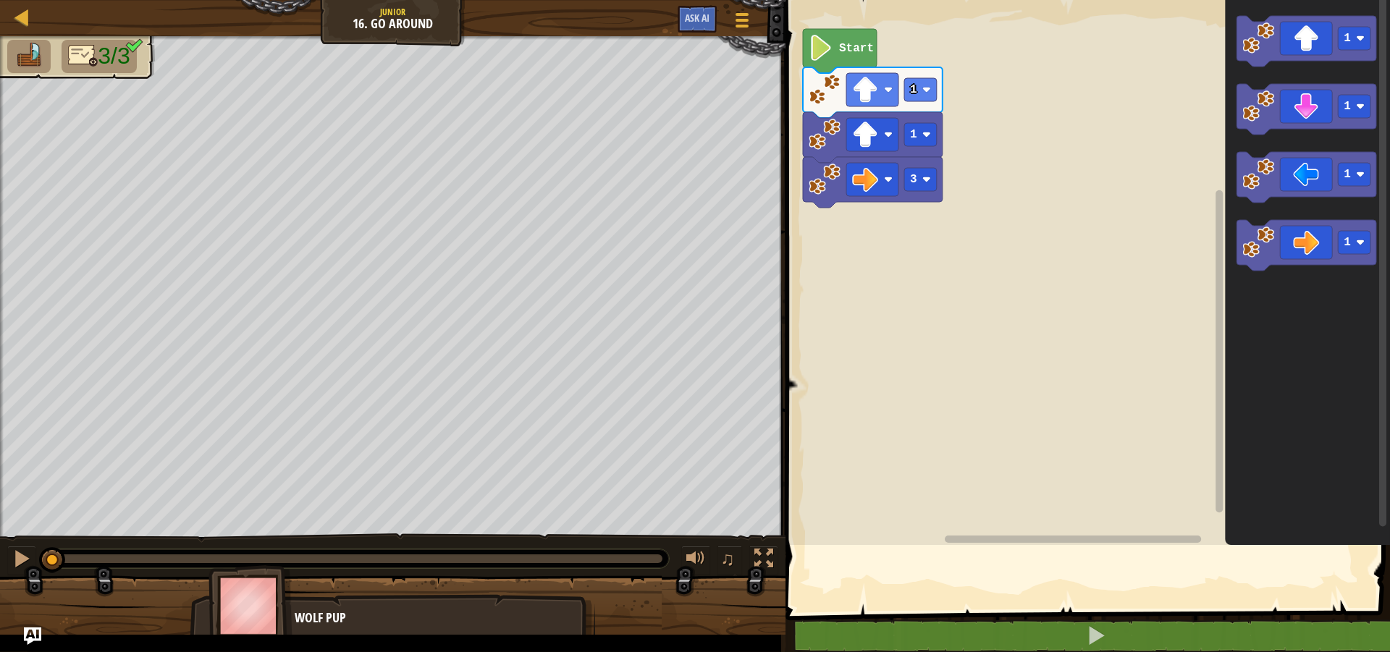
click at [972, 440] on rect "Blockly Workspace" at bounding box center [1085, 269] width 609 height 552
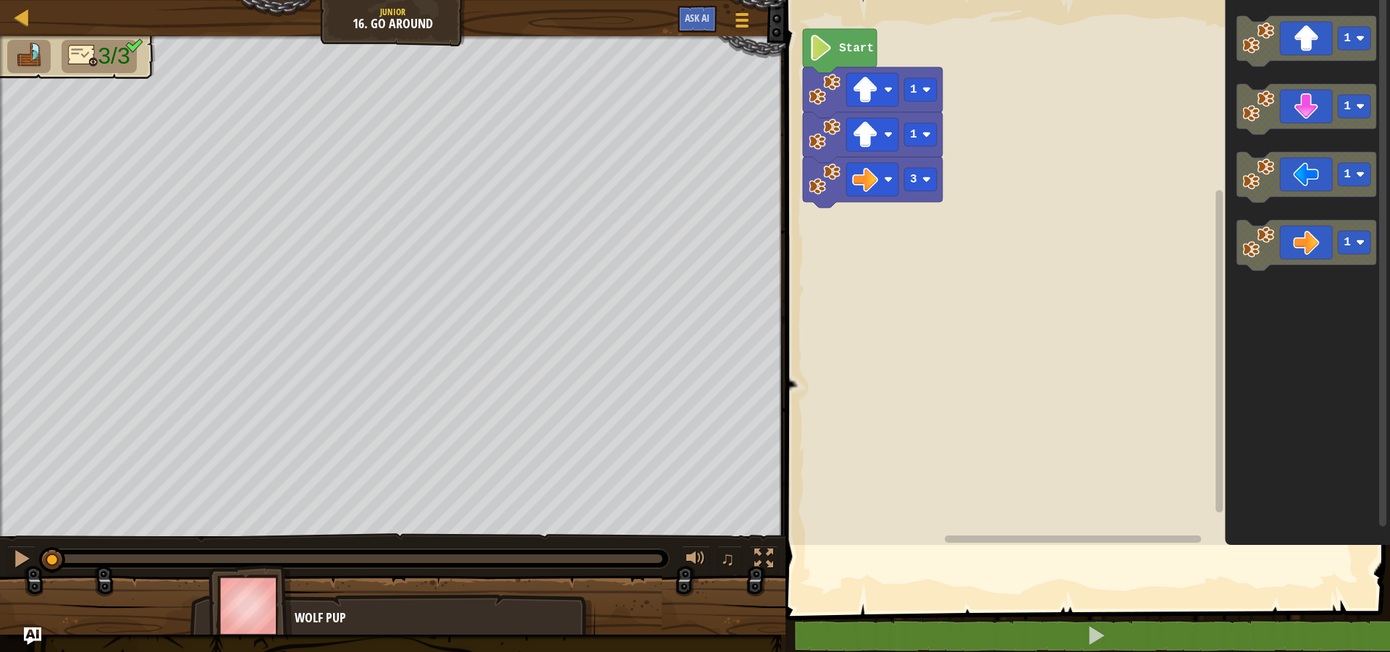
click at [972, 440] on rect "Blockly Workspace" at bounding box center [1085, 269] width 609 height 552
click at [972, 441] on rect "Blockly Workspace" at bounding box center [1085, 269] width 609 height 552
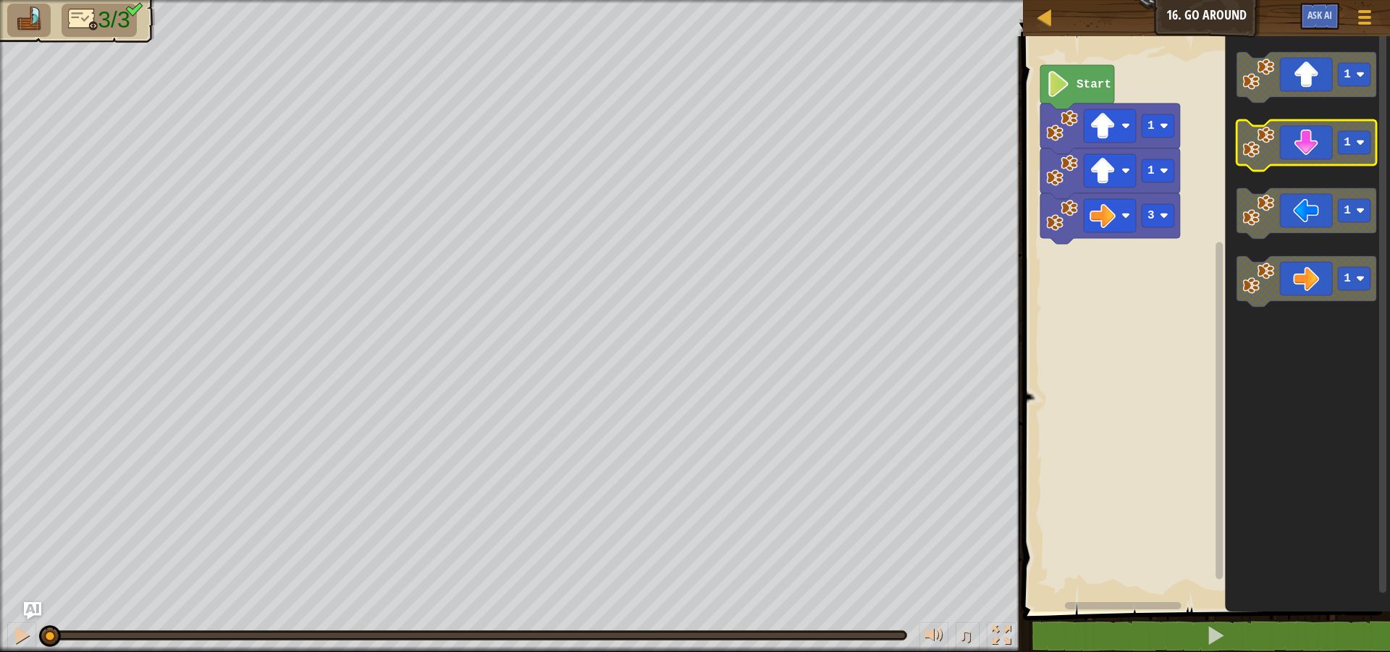
click at [1306, 142] on icon "Blockly Workspace" at bounding box center [1307, 145] width 140 height 51
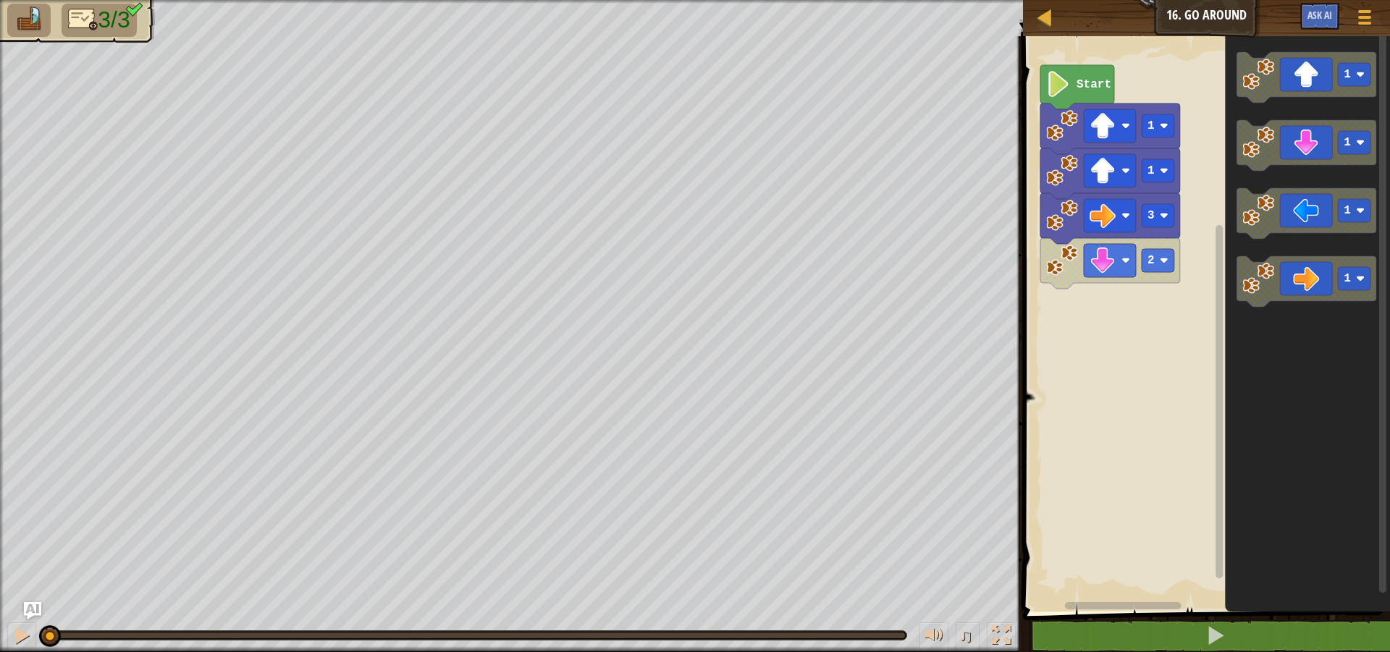
click at [1070, 80] on image "Blockly Workspace" at bounding box center [1058, 84] width 25 height 26
click at [0, 628] on div "♫" at bounding box center [511, 631] width 1023 height 43
click at [10, 629] on button at bounding box center [21, 638] width 29 height 30
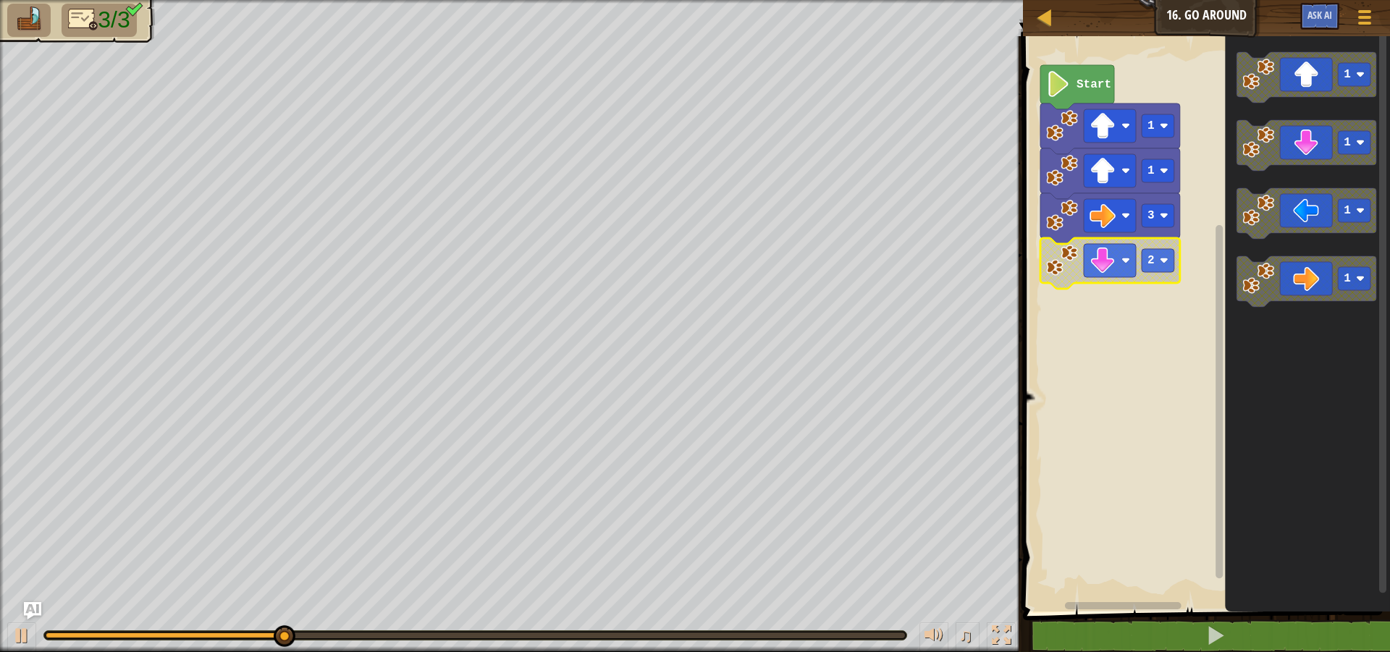
click at [1073, 268] on image "Blockly Workspace" at bounding box center [1062, 261] width 32 height 32
click at [1066, 280] on icon "Blockly Workspace" at bounding box center [1110, 263] width 140 height 51
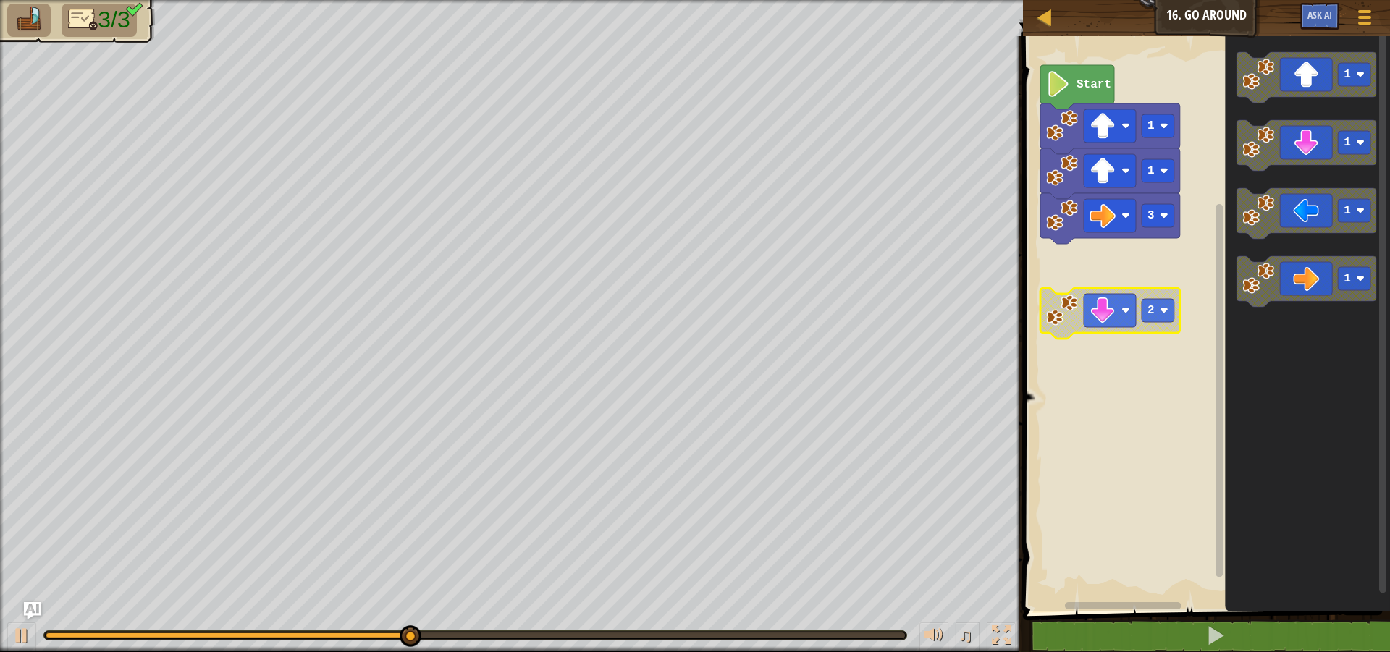
click at [1094, 261] on rect "Blockly Workspace" at bounding box center [1204, 320] width 371 height 583
click at [1143, 315] on rect "Blockly Workspace" at bounding box center [1158, 310] width 33 height 23
drag, startPoint x: 669, startPoint y: 620, endPoint x: 744, endPoint y: 646, distance: 79.7
click at [672, 642] on div "♫" at bounding box center [511, 631] width 1023 height 43
drag, startPoint x: 754, startPoint y: 643, endPoint x: 0, endPoint y: 640, distance: 753.7
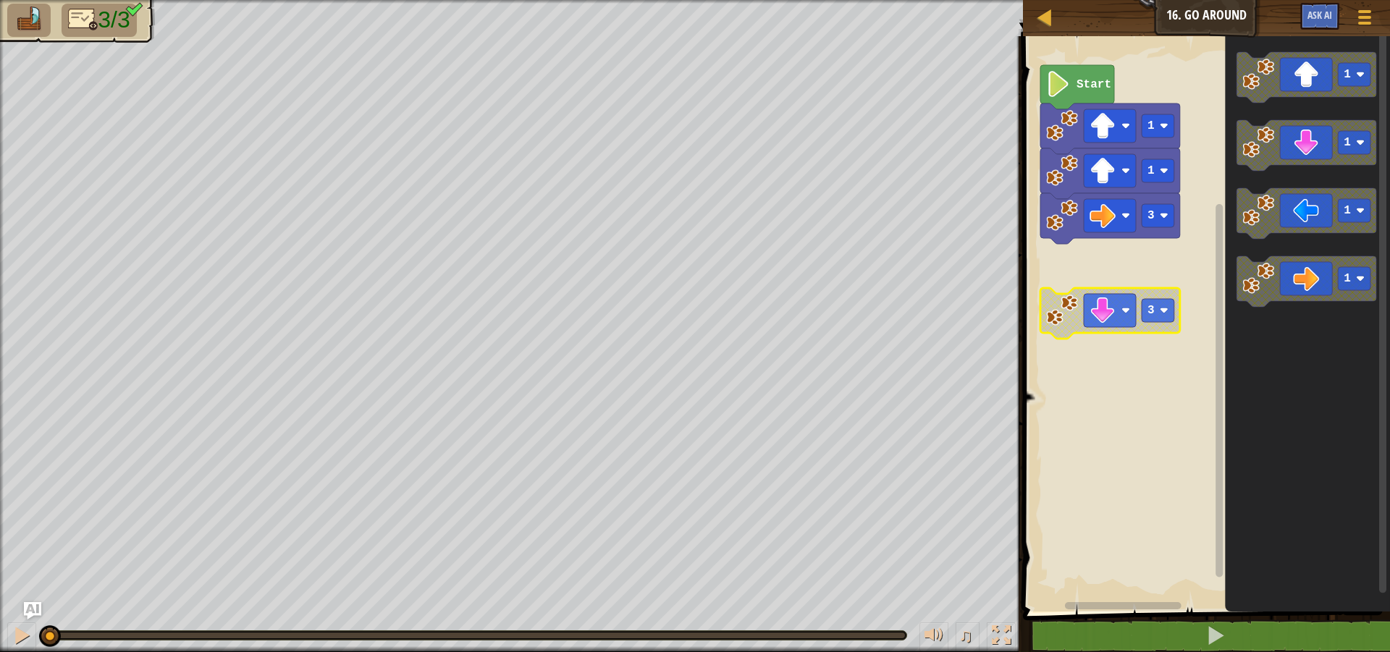
click at [0, 640] on div "♫" at bounding box center [511, 631] width 1023 height 43
click at [22, 636] on div at bounding box center [21, 635] width 19 height 19
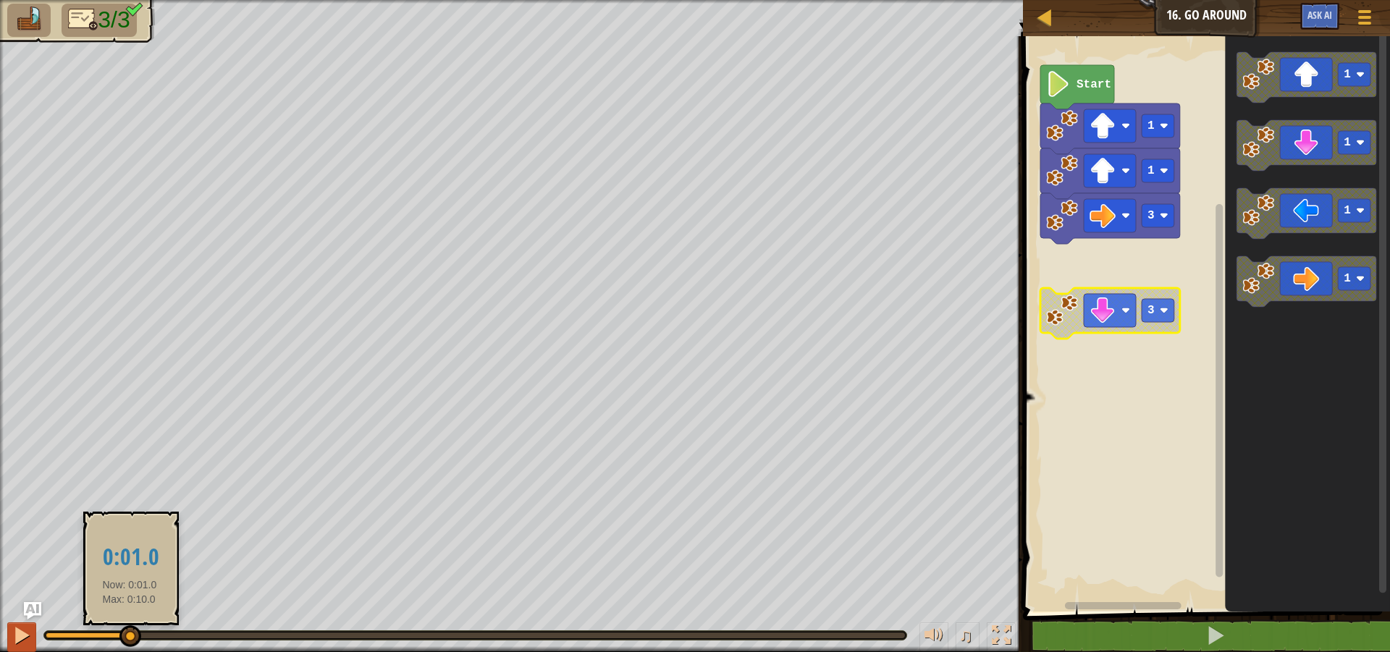
drag, startPoint x: 130, startPoint y: 641, endPoint x: 32, endPoint y: 639, distance: 97.8
click at [32, 639] on div "♫" at bounding box center [511, 631] width 1023 height 43
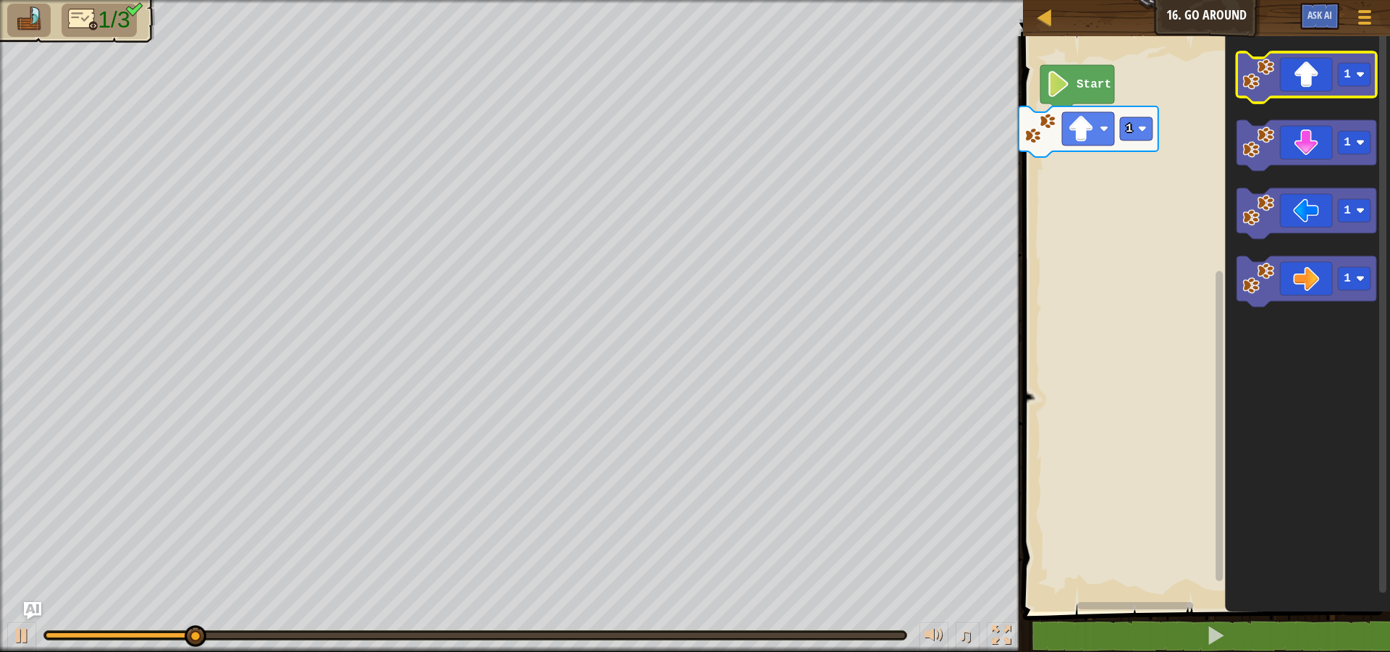
click at [1282, 78] on icon "Blockly Workspace" at bounding box center [1307, 77] width 140 height 51
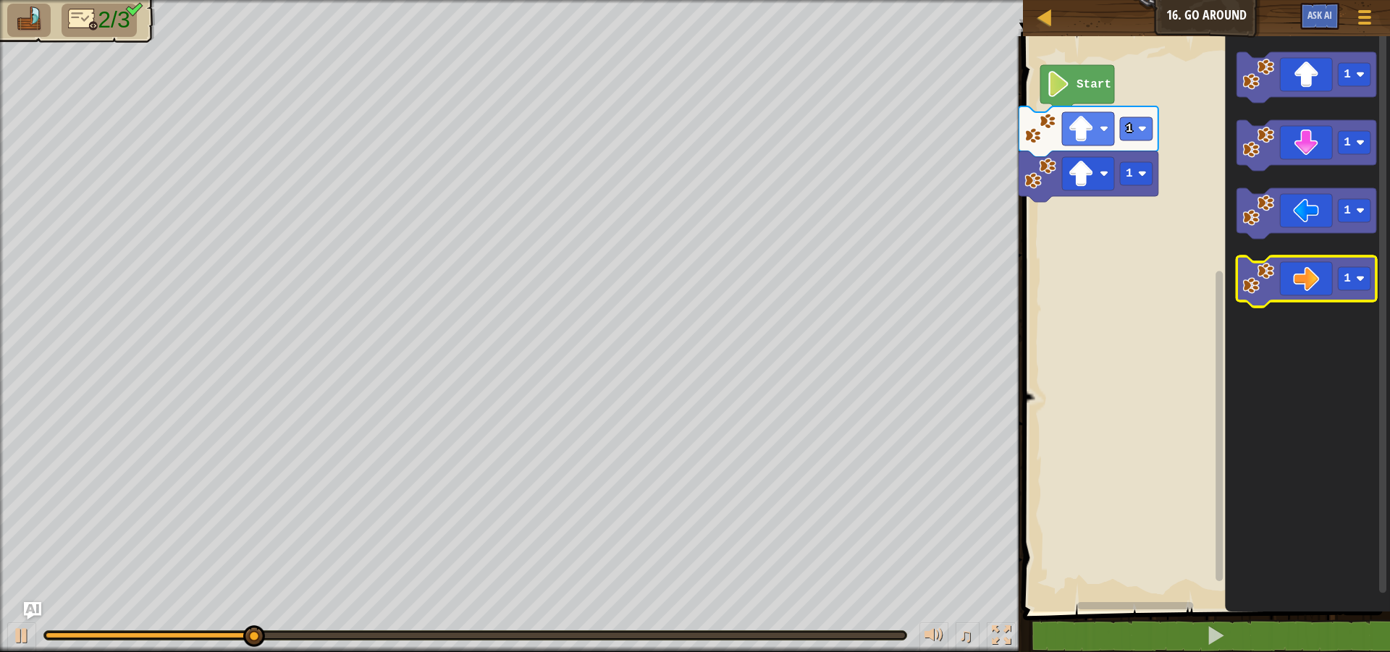
click at [1310, 289] on icon "Blockly Workspace" at bounding box center [1307, 281] width 140 height 51
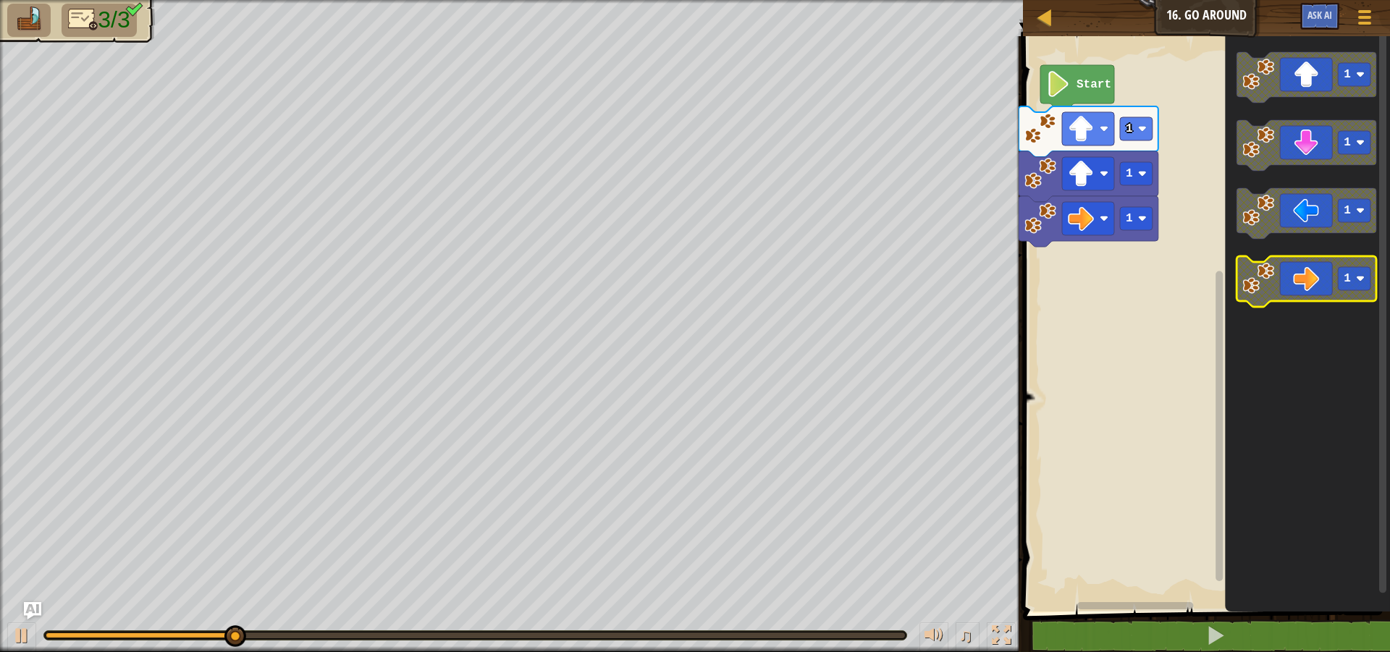
click at [1310, 298] on icon "Blockly Workspace" at bounding box center [1307, 281] width 140 height 51
click at [1308, 294] on icon "Blockly Workspace" at bounding box center [1307, 281] width 140 height 51
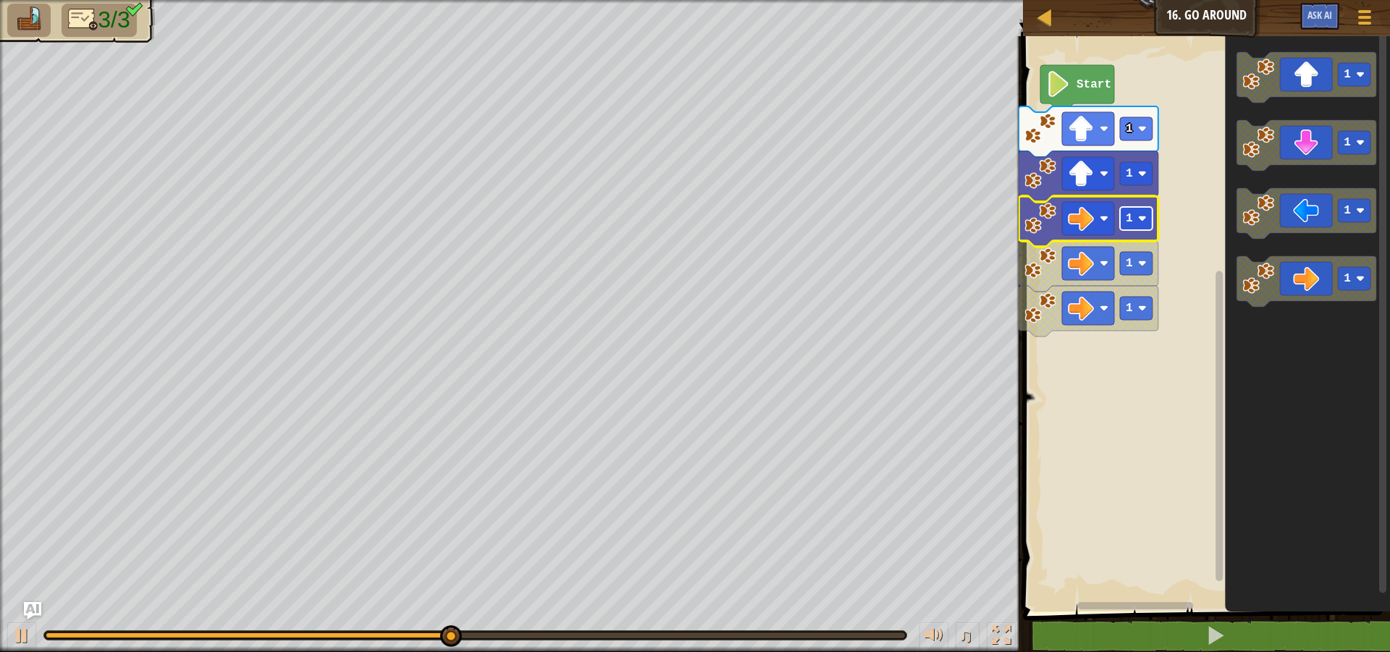
click at [1140, 222] on image "Blockly Workspace" at bounding box center [1142, 218] width 9 height 9
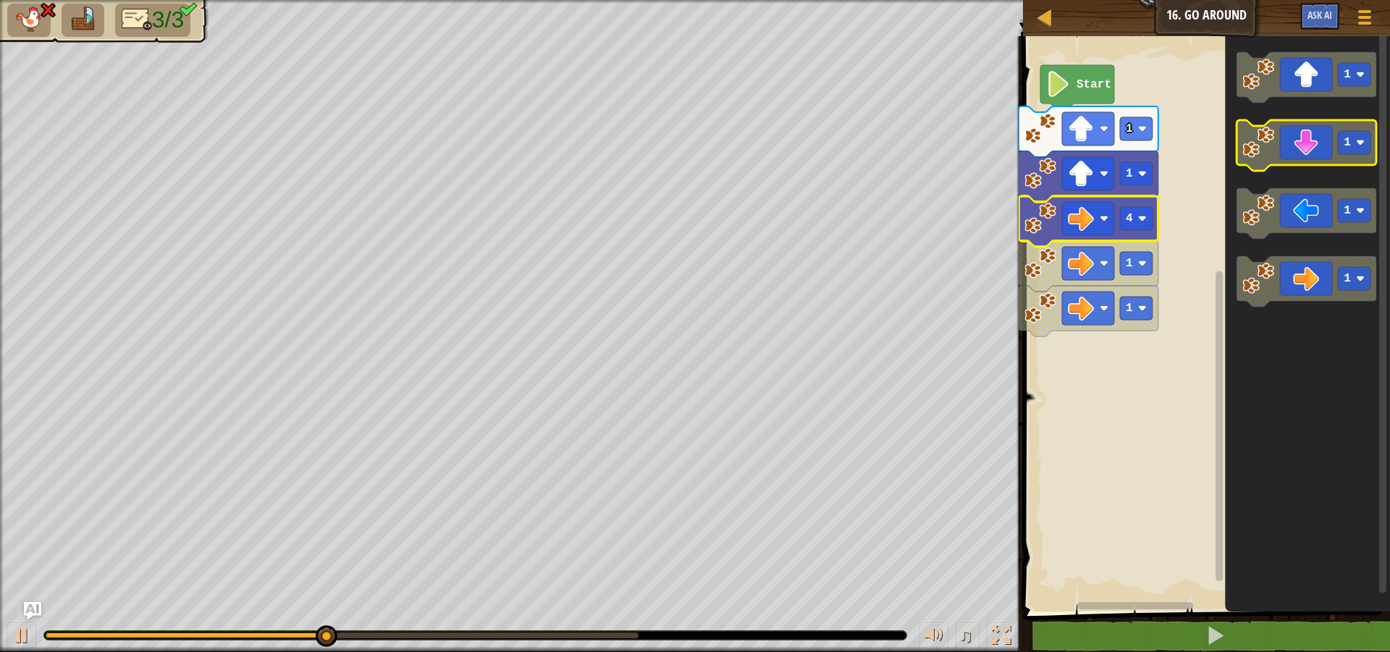
click at [1316, 150] on icon "Blockly Workspace" at bounding box center [1307, 145] width 140 height 51
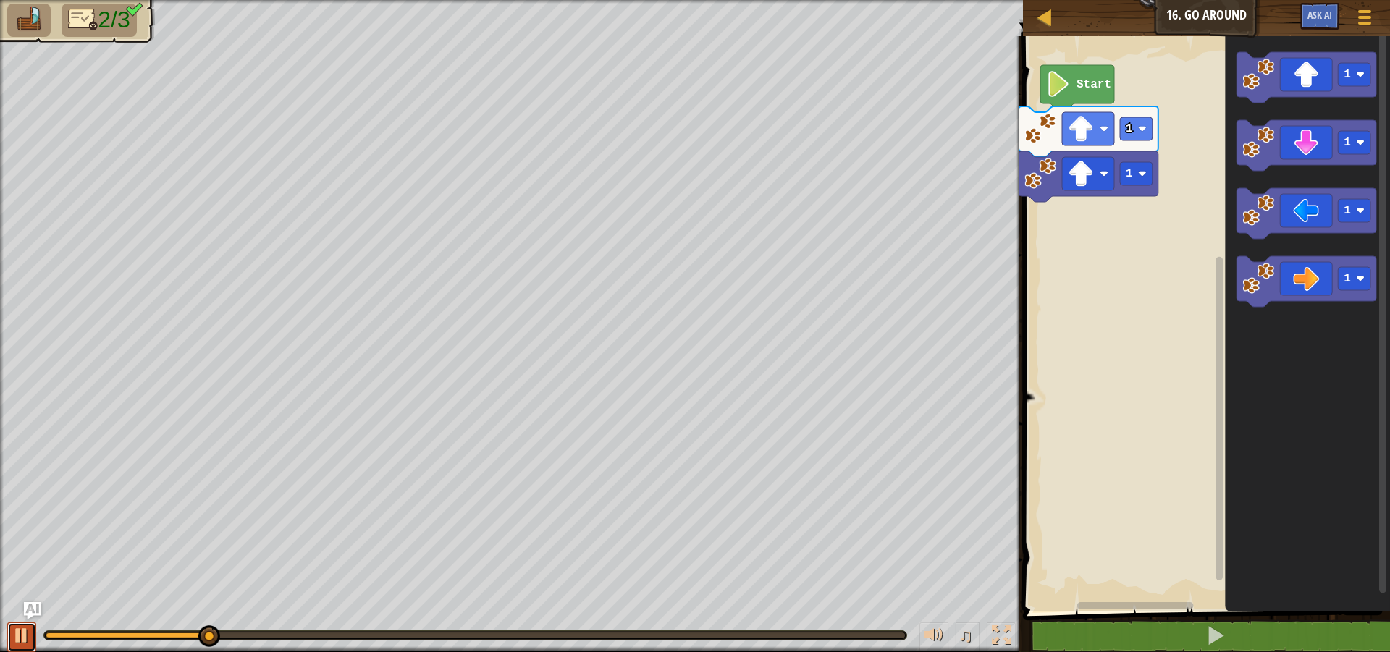
click at [28, 641] on div at bounding box center [21, 635] width 19 height 19
click at [1288, 279] on icon "Blockly Workspace" at bounding box center [1307, 281] width 140 height 51
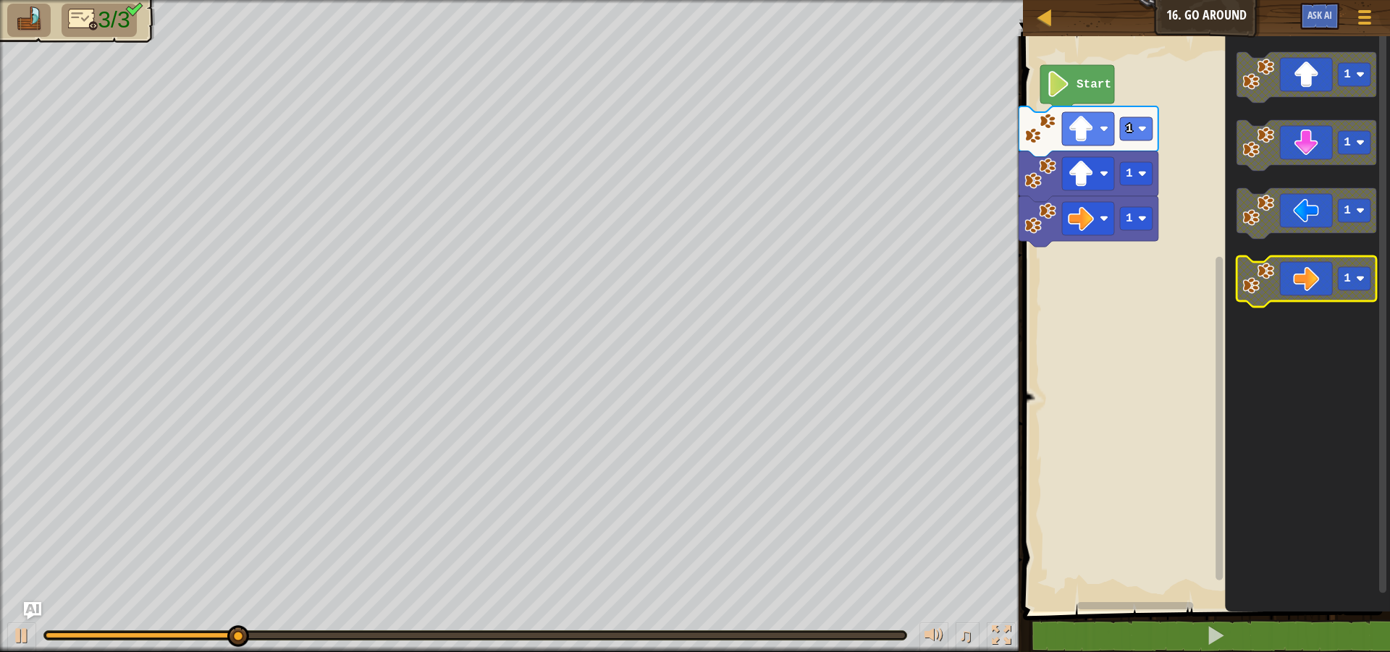
click at [1292, 292] on icon "Blockly Workspace" at bounding box center [1307, 281] width 140 height 51
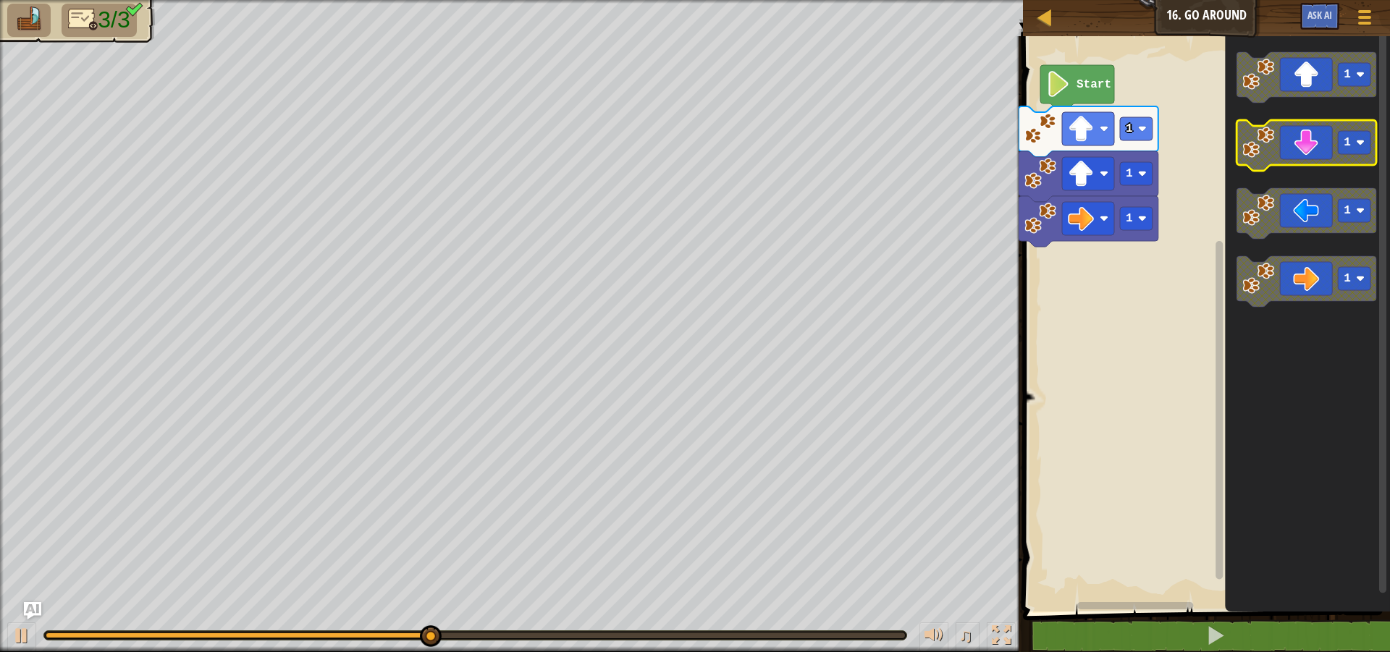
click at [1308, 146] on icon "Blockly Workspace" at bounding box center [1307, 145] width 140 height 51
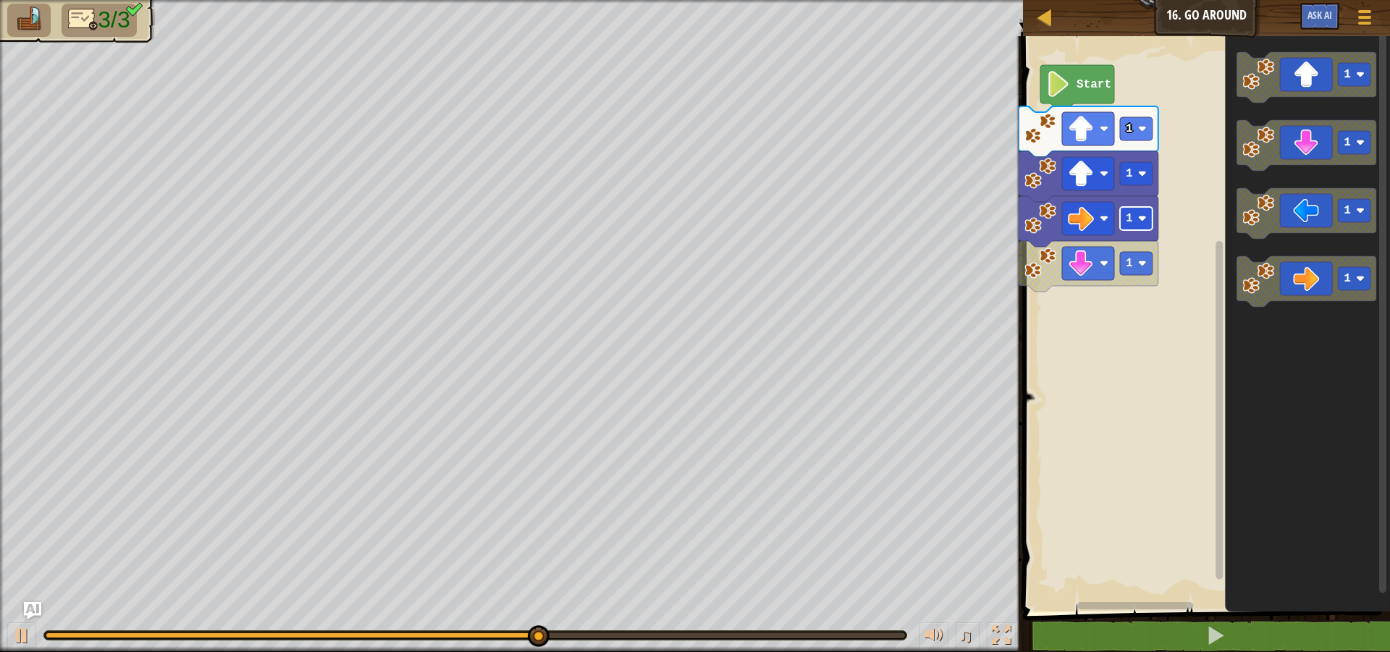
click at [1137, 224] on rect "Blockly Workspace" at bounding box center [1136, 218] width 33 height 23
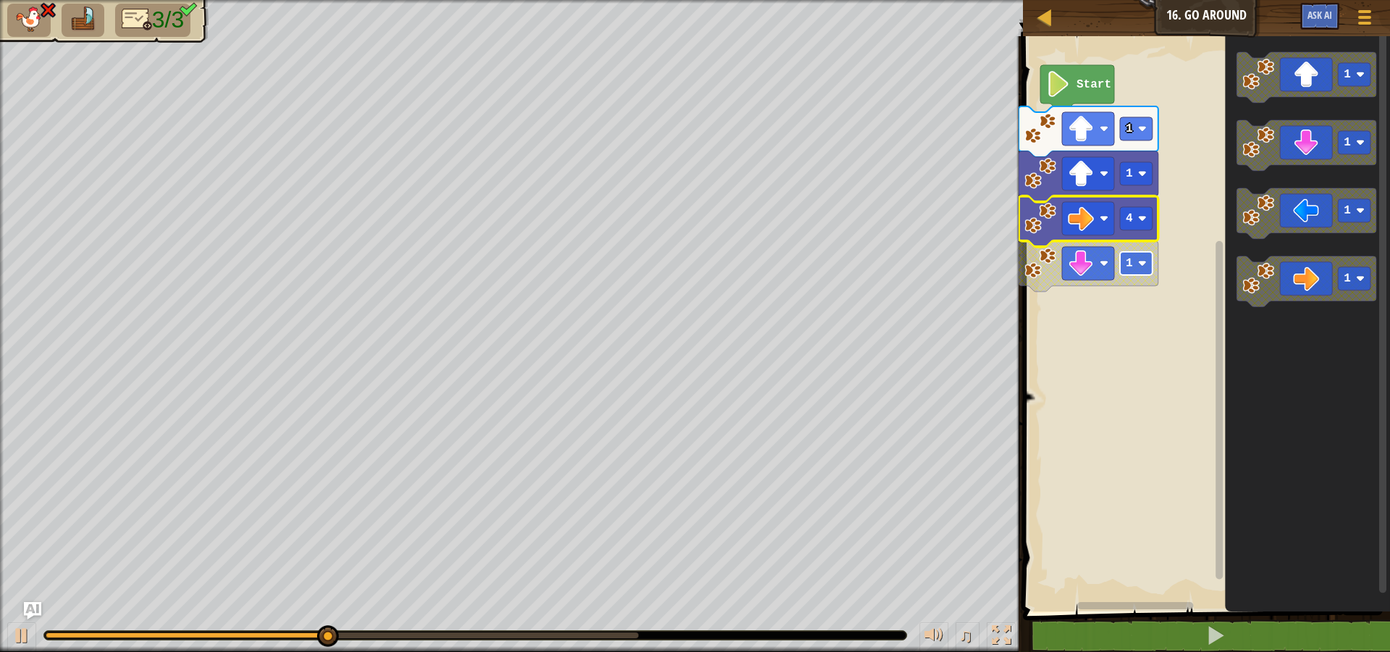
click at [1135, 259] on rect "Blockly Workspace" at bounding box center [1136, 263] width 33 height 23
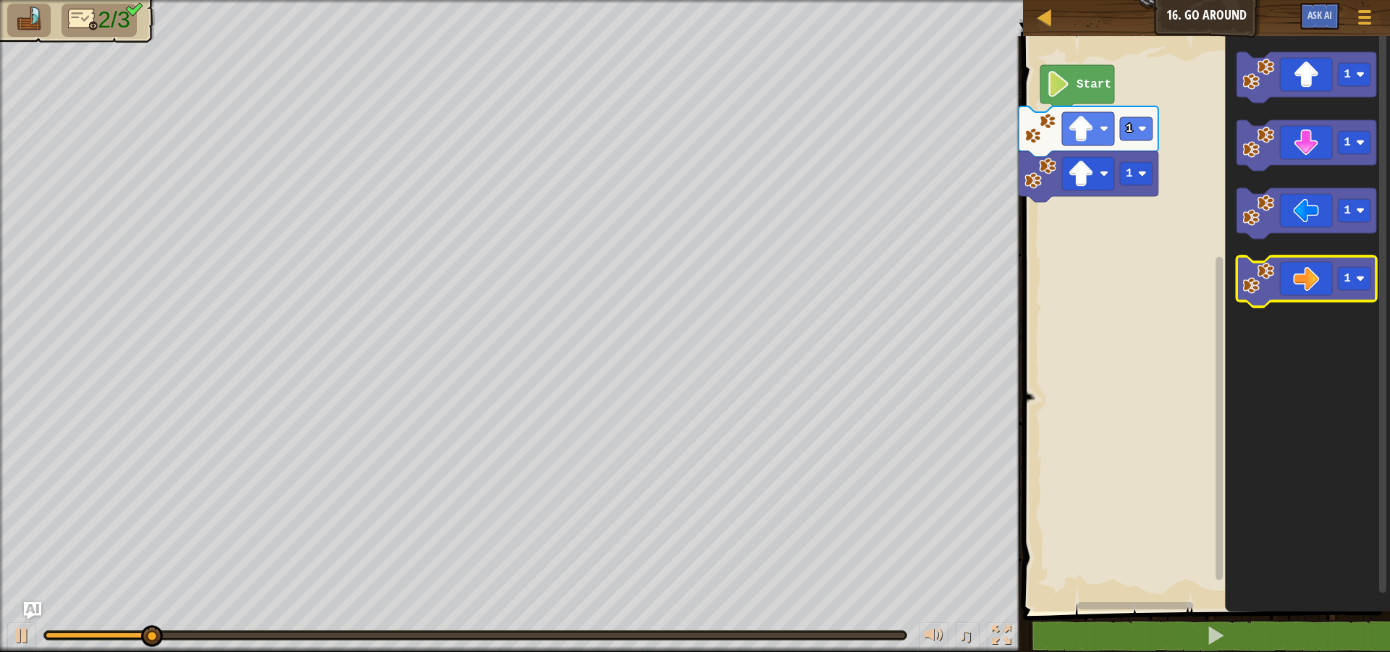
click at [1304, 292] on icon "Blockly Workspace" at bounding box center [1307, 281] width 140 height 51
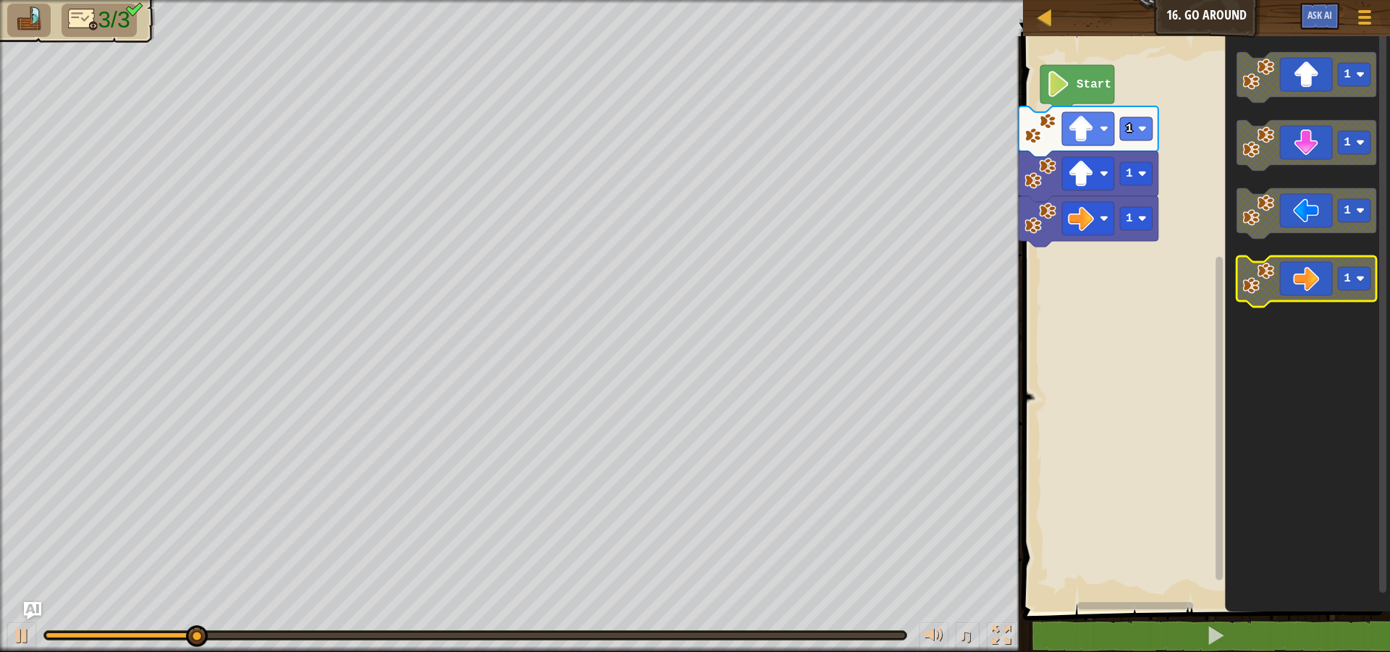
click at [1304, 292] on icon "Blockly Workspace" at bounding box center [1307, 281] width 140 height 51
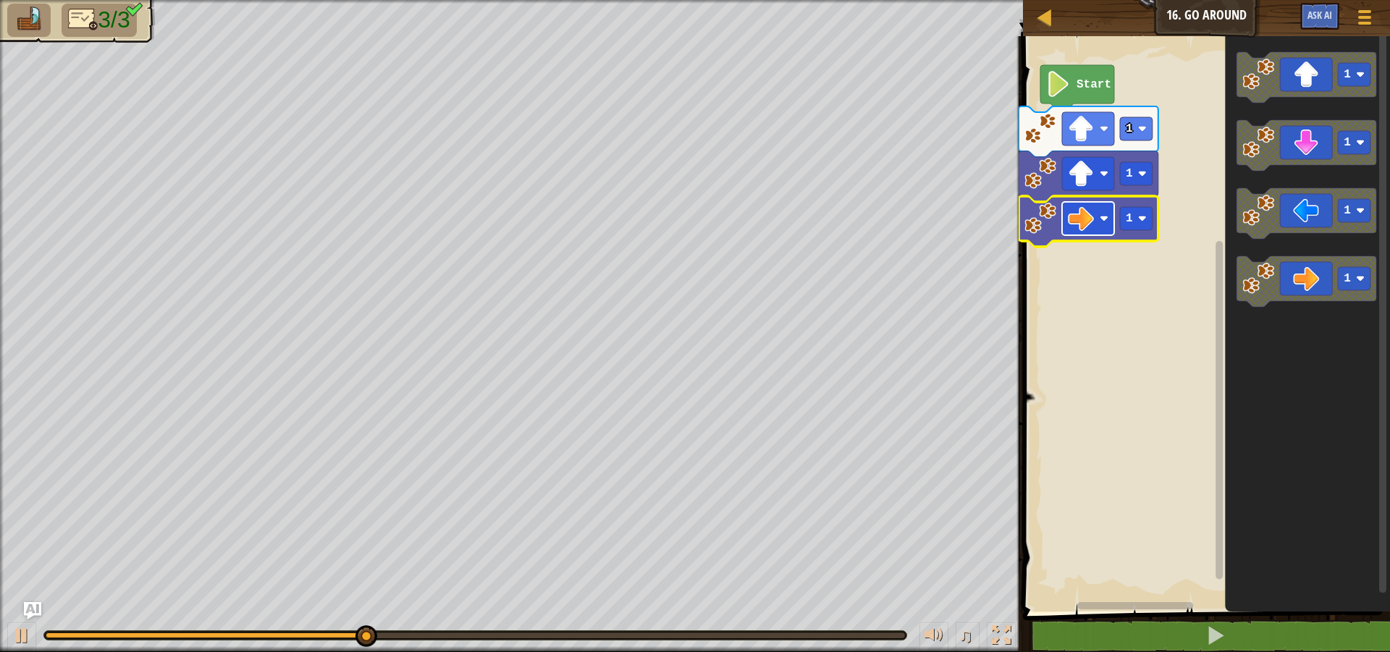
click at [1114, 227] on rect "Blockly Workspace" at bounding box center [1088, 218] width 52 height 33
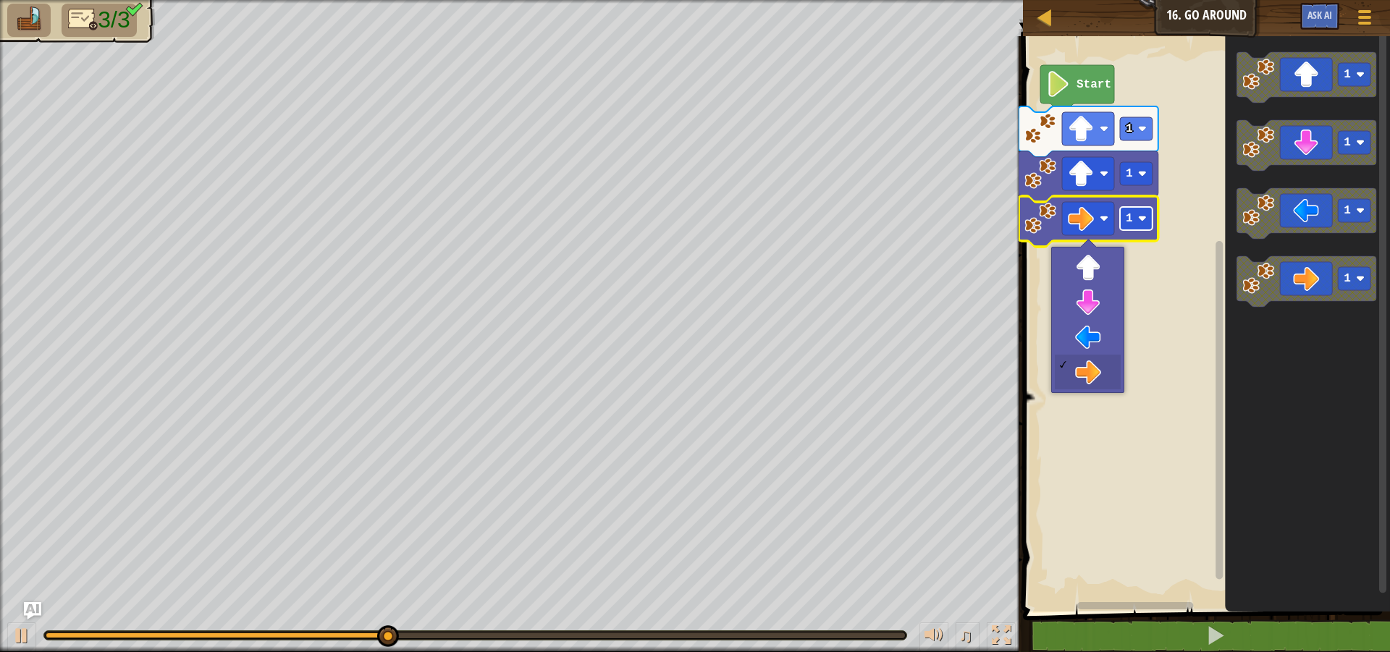
click at [1127, 230] on rect "Blockly Workspace" at bounding box center [1136, 218] width 33 height 23
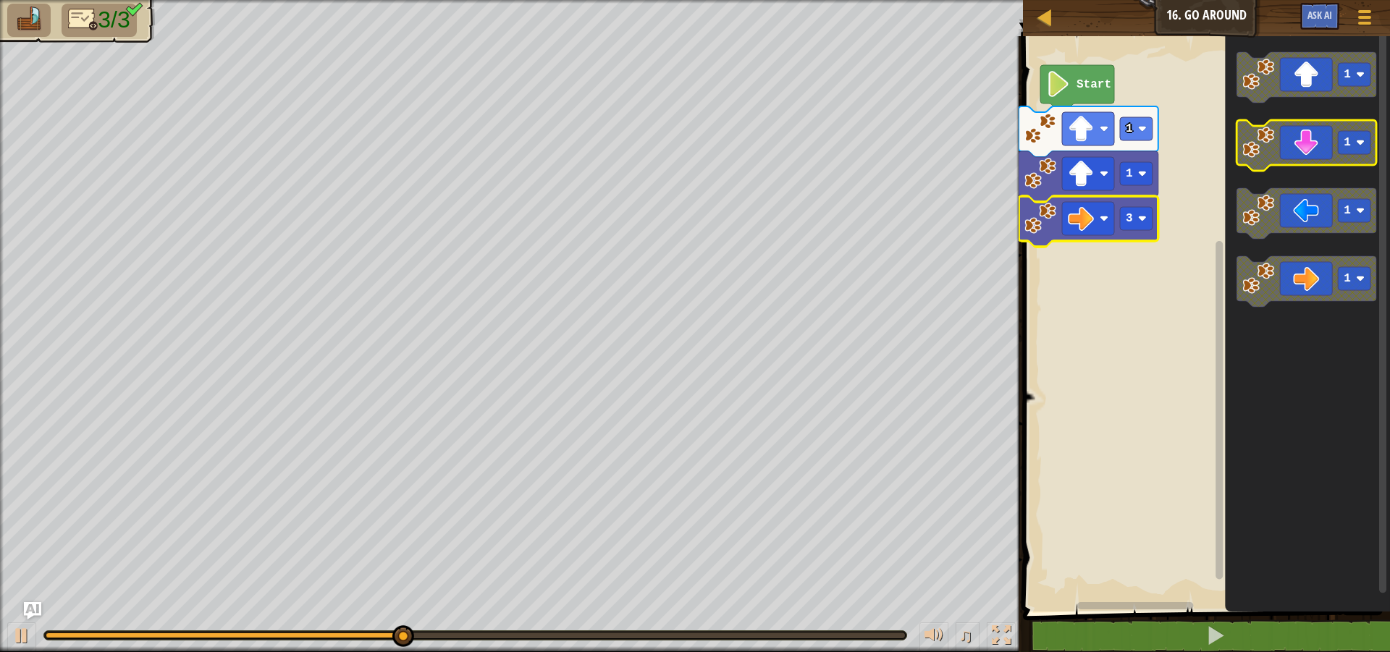
click at [1316, 141] on icon "Blockly Workspace" at bounding box center [1307, 145] width 140 height 51
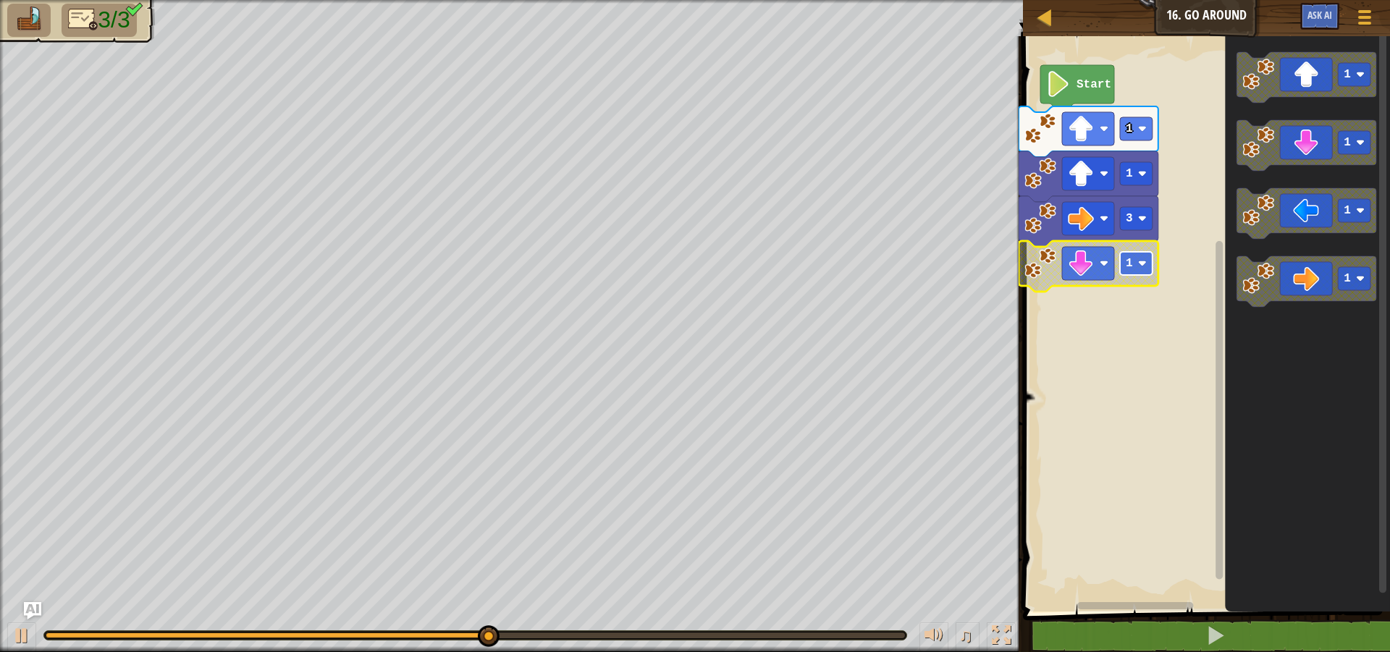
click at [1148, 270] on rect "Blockly Workspace" at bounding box center [1136, 263] width 33 height 23
click at [1135, 129] on rect "Blockly Workspace" at bounding box center [1136, 128] width 33 height 23
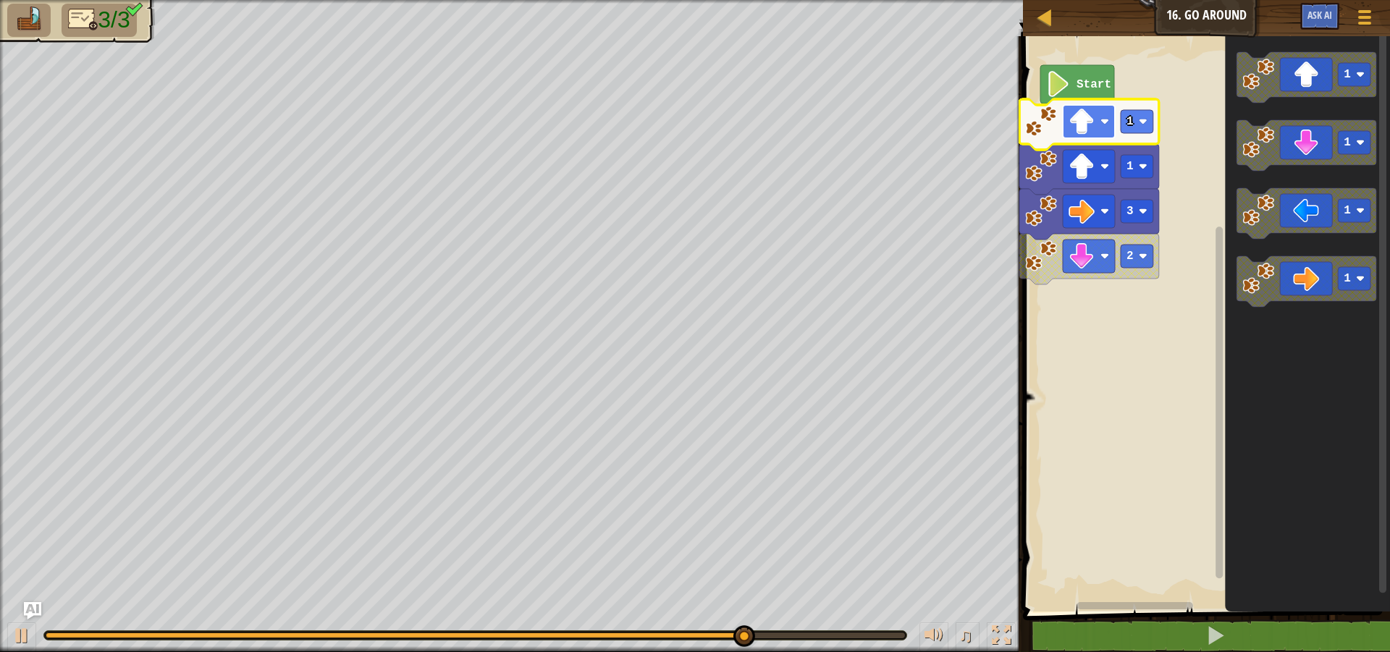
click at [1091, 131] on image "Blockly Workspace" at bounding box center [1082, 122] width 26 height 26
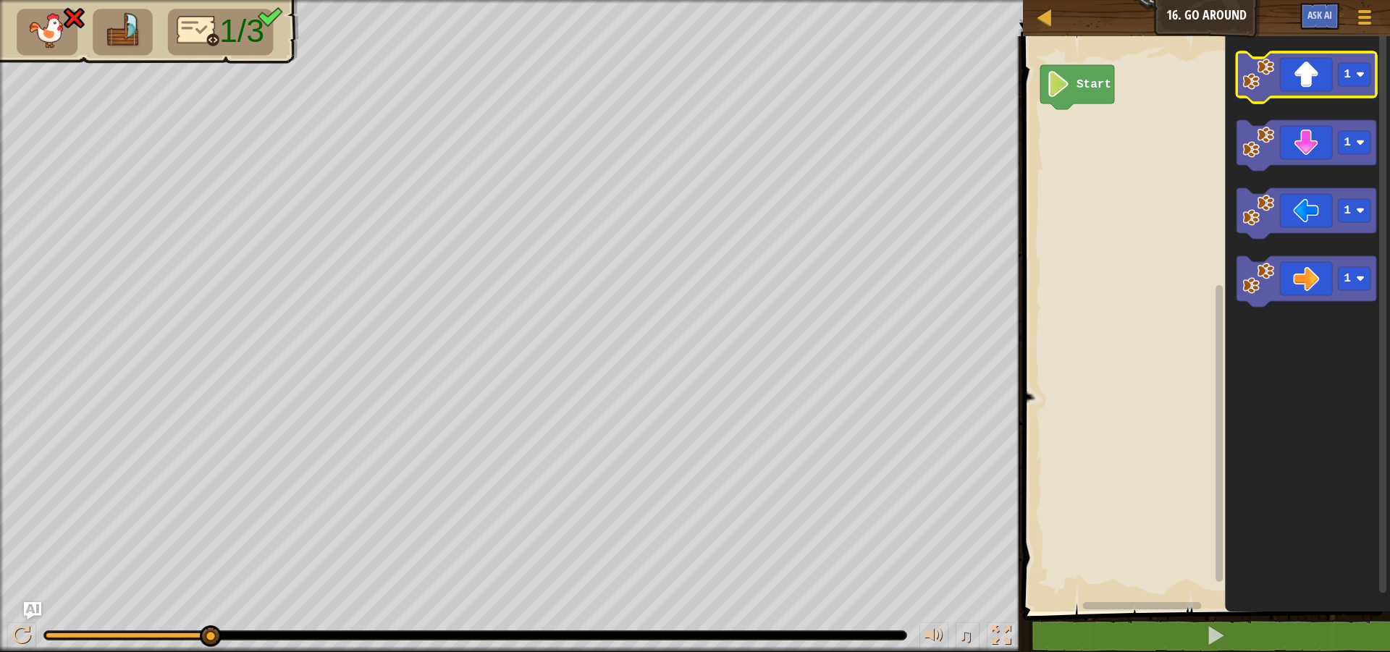
click at [1296, 83] on icon "Blockly Workspace" at bounding box center [1307, 77] width 140 height 51
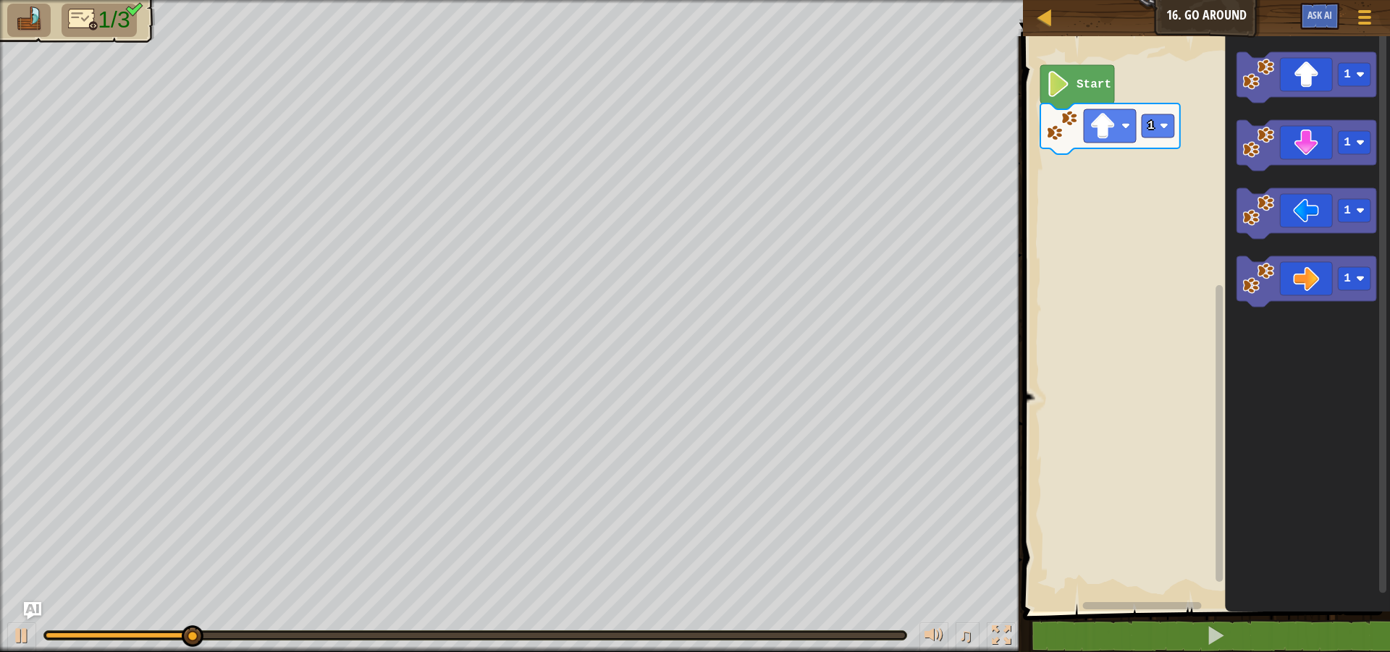
click at [1146, 141] on icon "Blockly Workspace" at bounding box center [1110, 129] width 140 height 51
click at [1151, 132] on g "1" at bounding box center [1158, 125] width 33 height 23
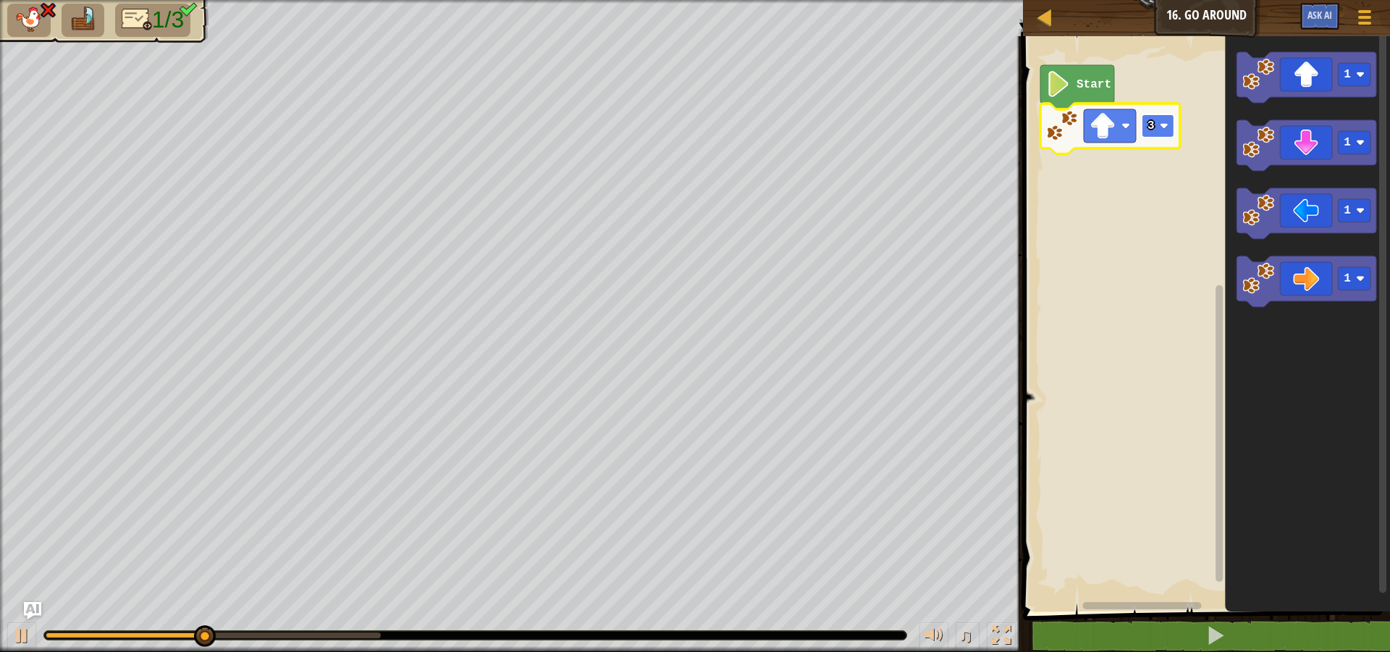
click at [1158, 125] on rect "Blockly Workspace" at bounding box center [1158, 125] width 33 height 23
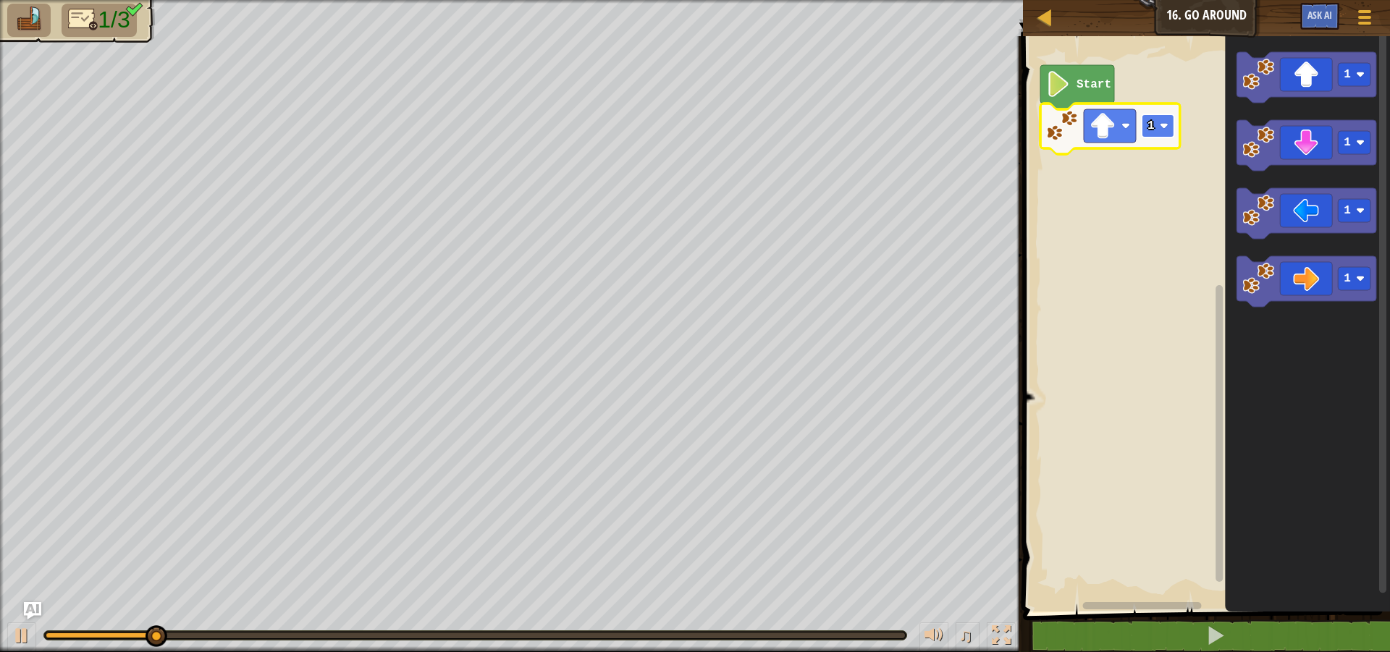
click at [1153, 122] on text "1" at bounding box center [1151, 125] width 7 height 13
click at [1325, 289] on icon "Blockly Workspace" at bounding box center [1307, 281] width 140 height 51
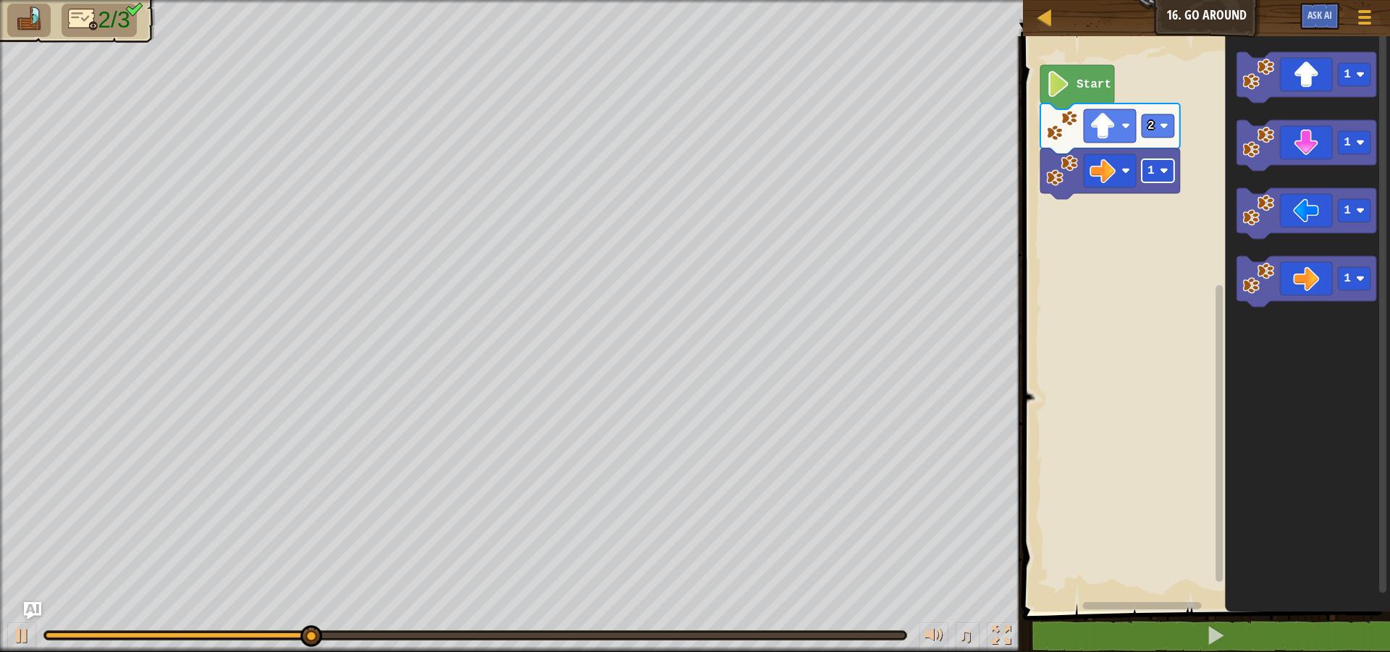
click at [1168, 182] on rect "Blockly Workspace" at bounding box center [1158, 170] width 33 height 23
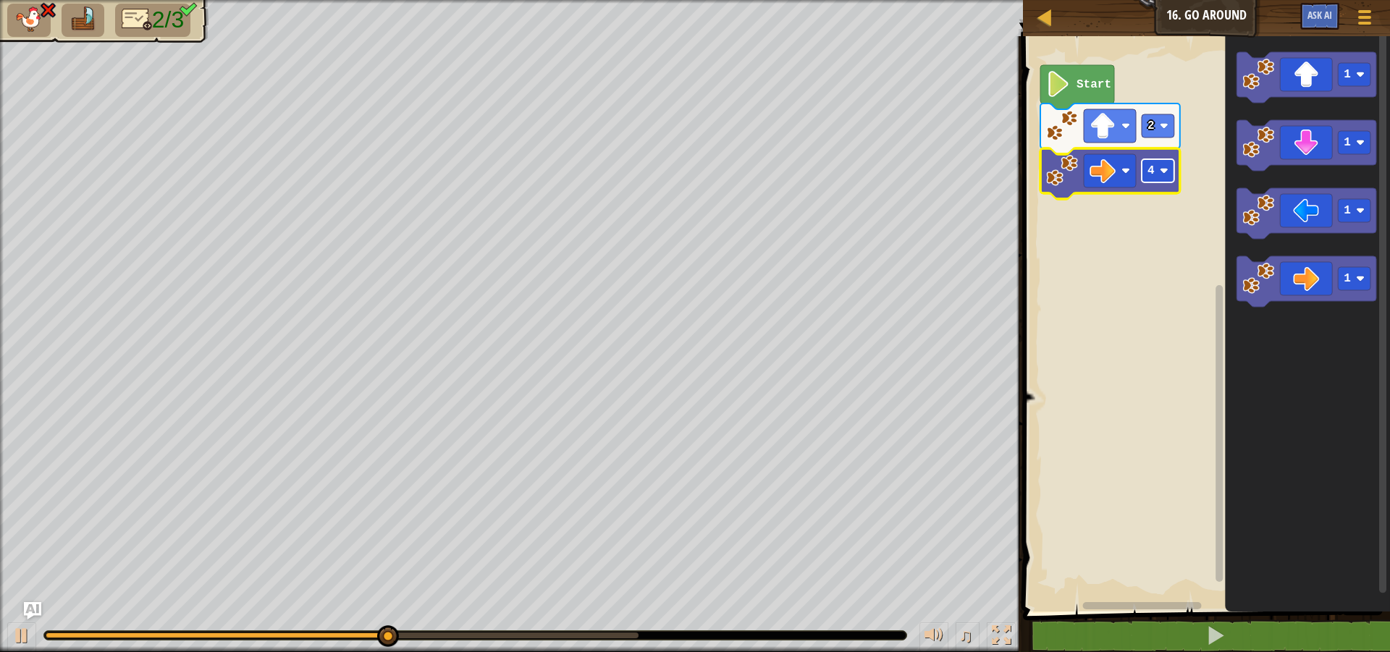
click at [1154, 177] on text "4" at bounding box center [1151, 170] width 7 height 13
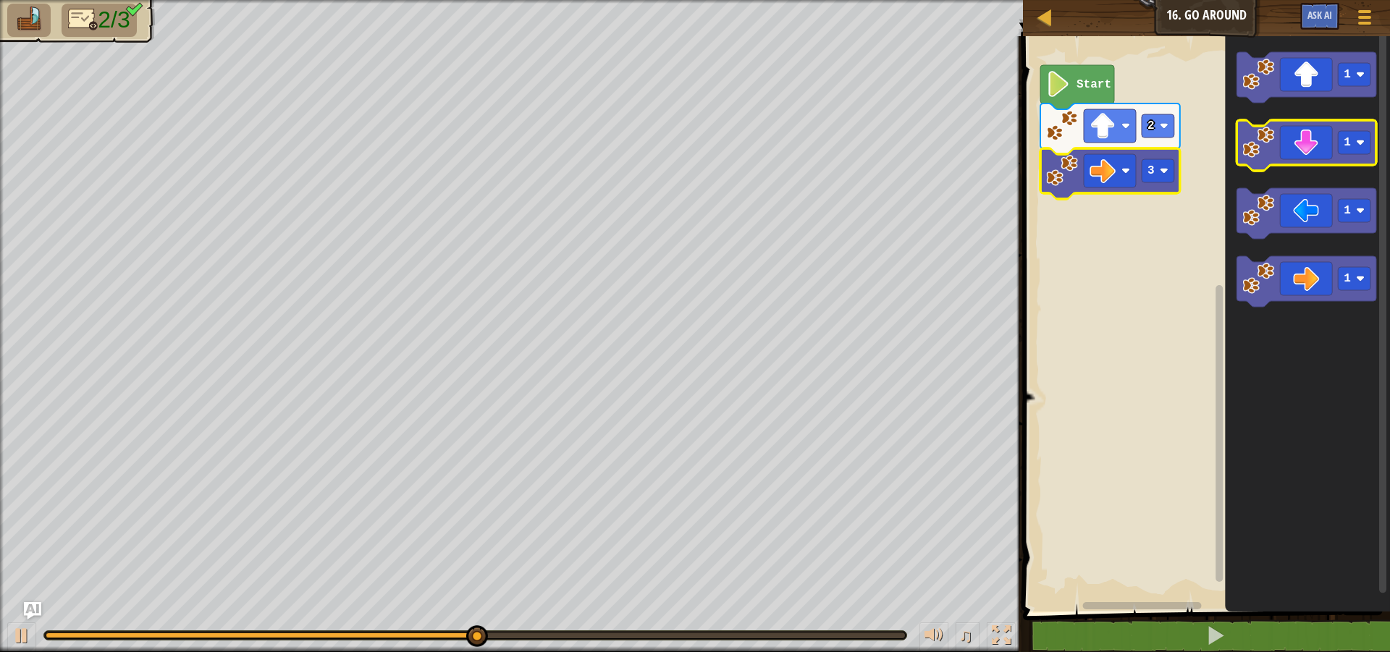
click at [1324, 151] on icon "Blockly Workspace" at bounding box center [1307, 145] width 140 height 51
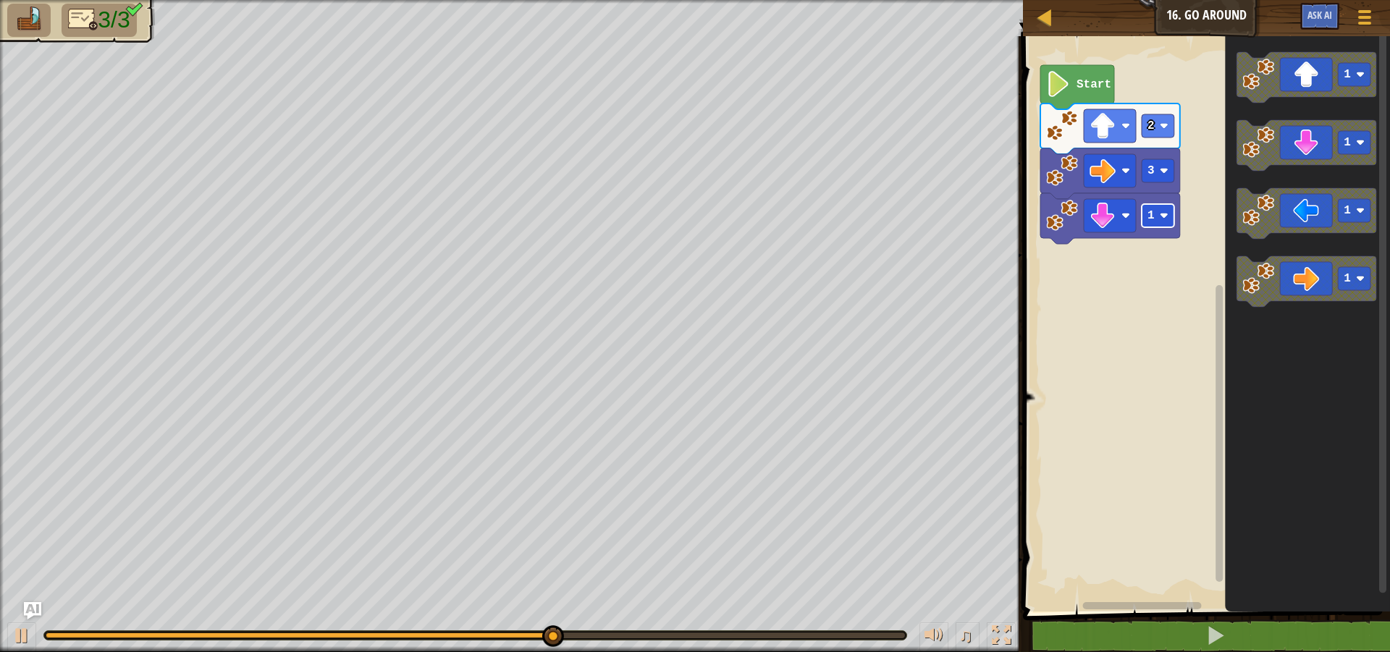
click at [1153, 222] on text "1" at bounding box center [1151, 215] width 7 height 13
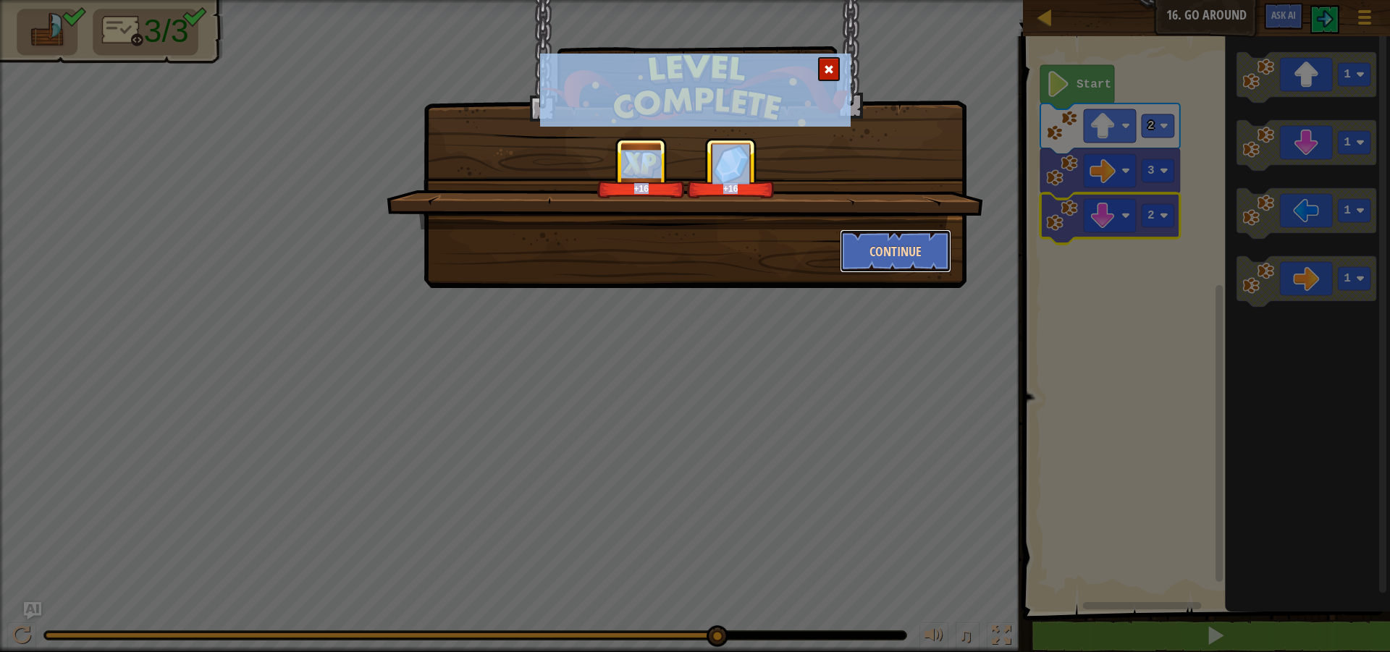
click at [920, 252] on button "Continue" at bounding box center [896, 251] width 112 height 43
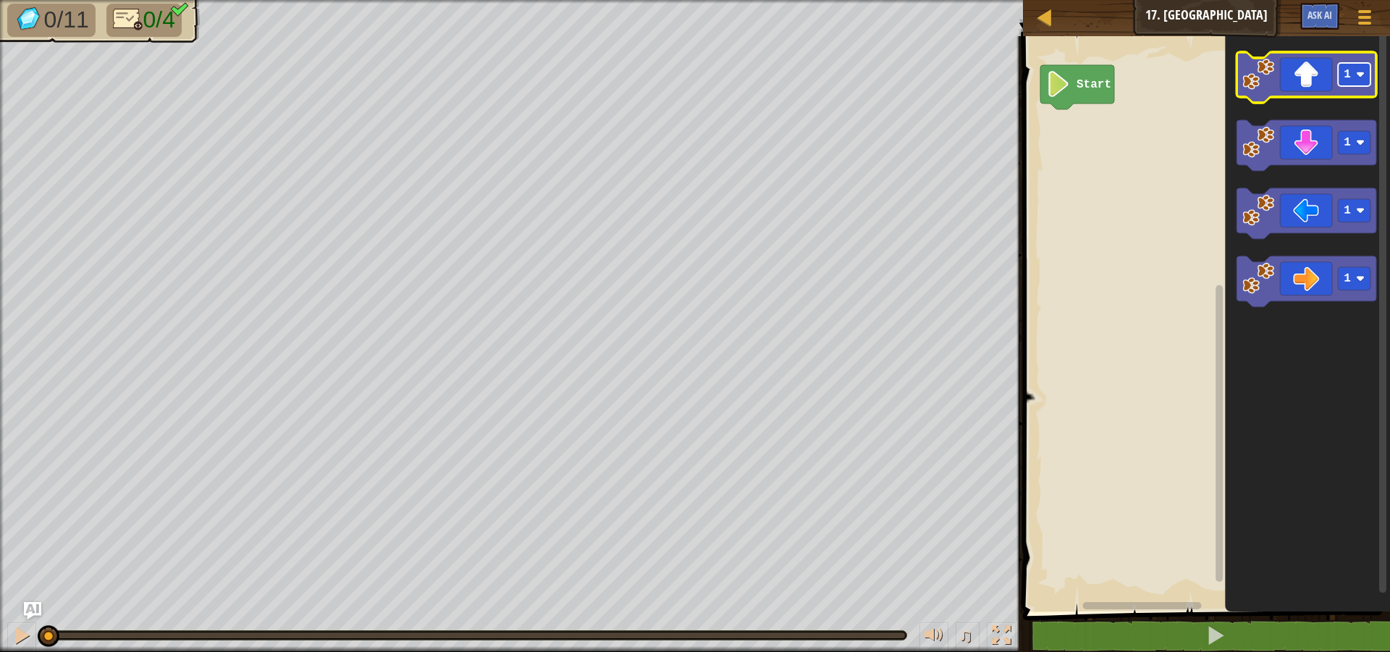
click at [1340, 70] on rect "Blockly Workspace" at bounding box center [1355, 74] width 33 height 23
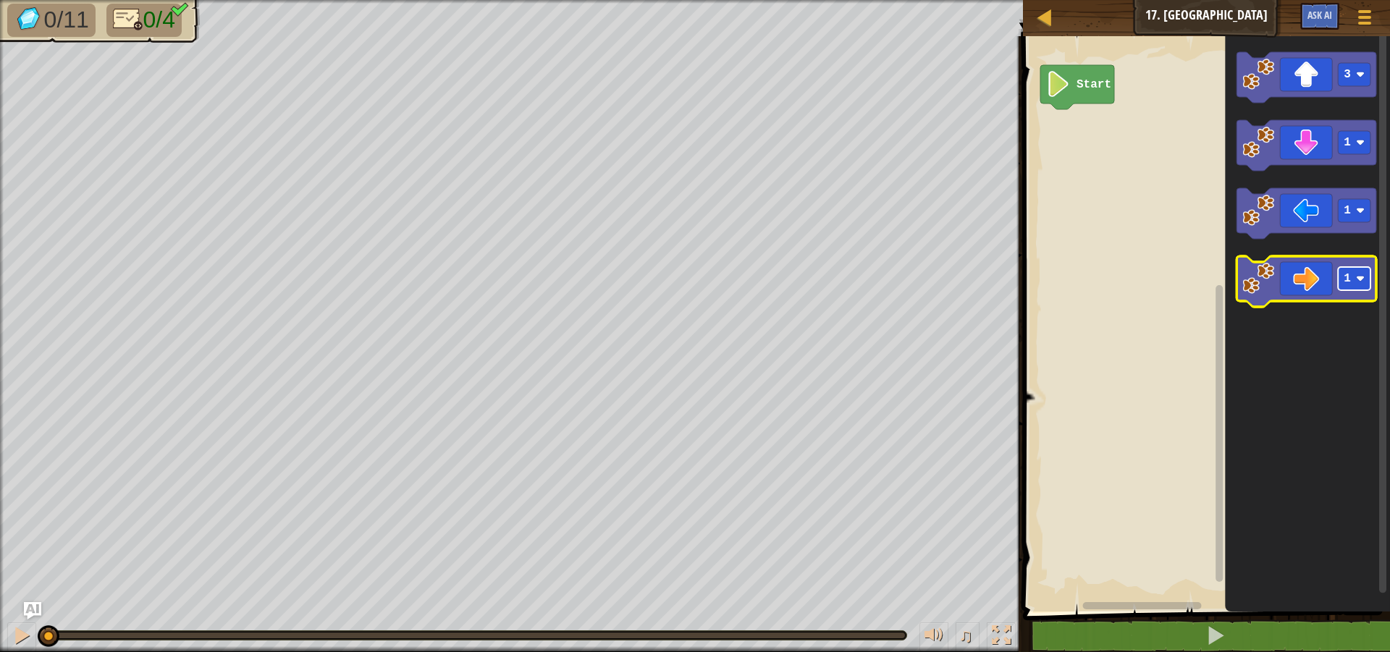
click at [1359, 282] on image "Blockly Workspace" at bounding box center [1360, 278] width 9 height 9
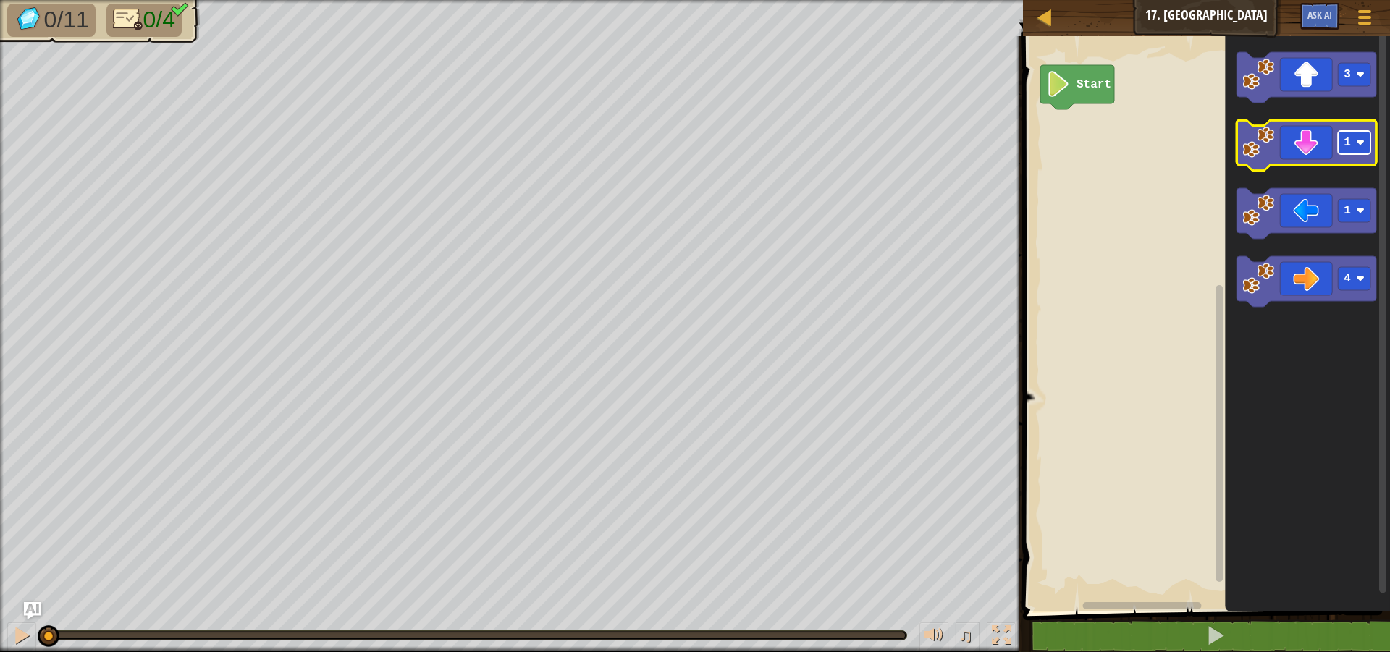
click at [1353, 132] on rect "Blockly Workspace" at bounding box center [1355, 142] width 33 height 23
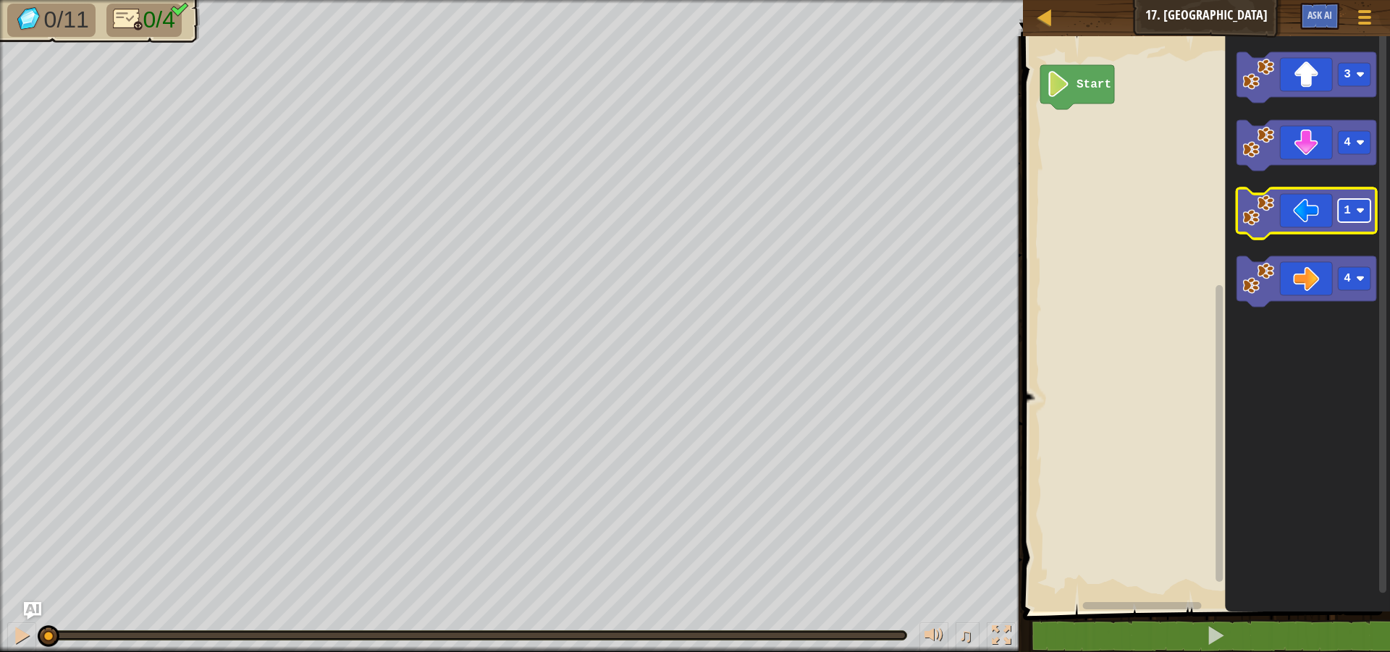
click at [1355, 221] on rect "Blockly Workspace" at bounding box center [1355, 210] width 33 height 23
click at [1285, 68] on icon "3 4 4 4" at bounding box center [1308, 320] width 165 height 583
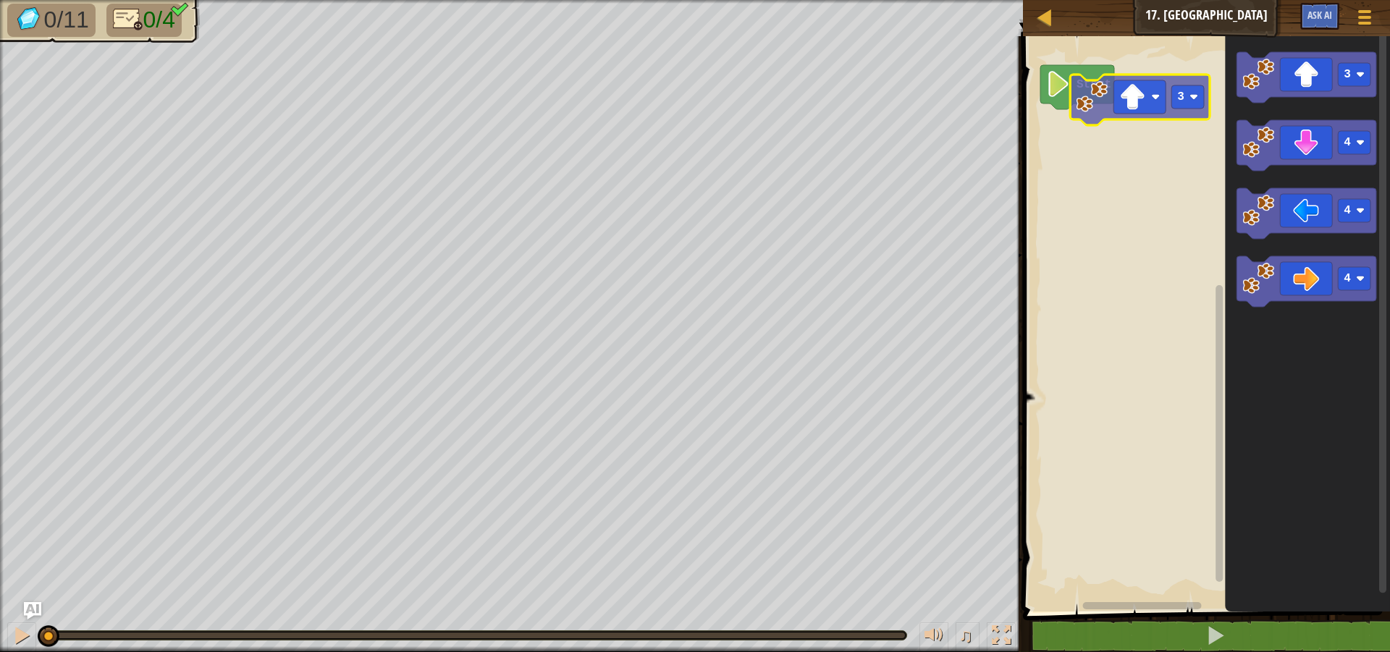
click at [1121, 95] on div "Start 3 3 4 4 4 3" at bounding box center [1204, 320] width 371 height 583
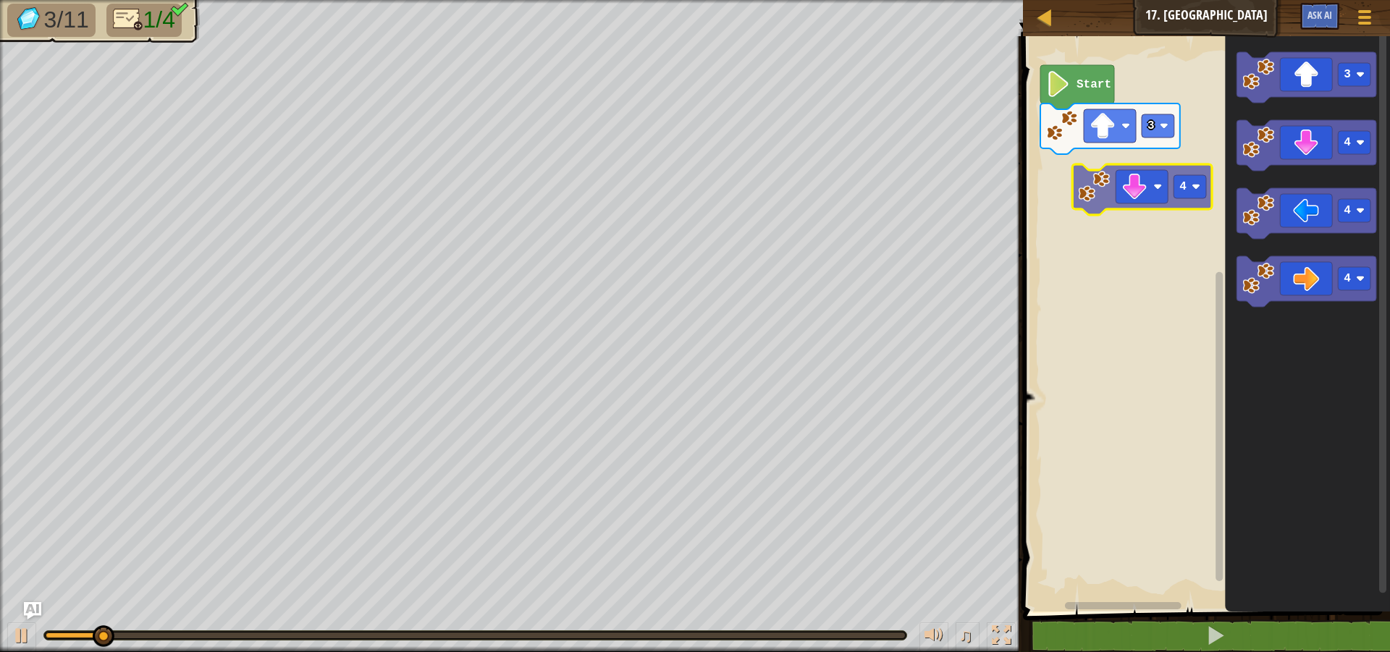
click at [1121, 186] on div "3 Start 3 4 4 4 4" at bounding box center [1204, 320] width 371 height 583
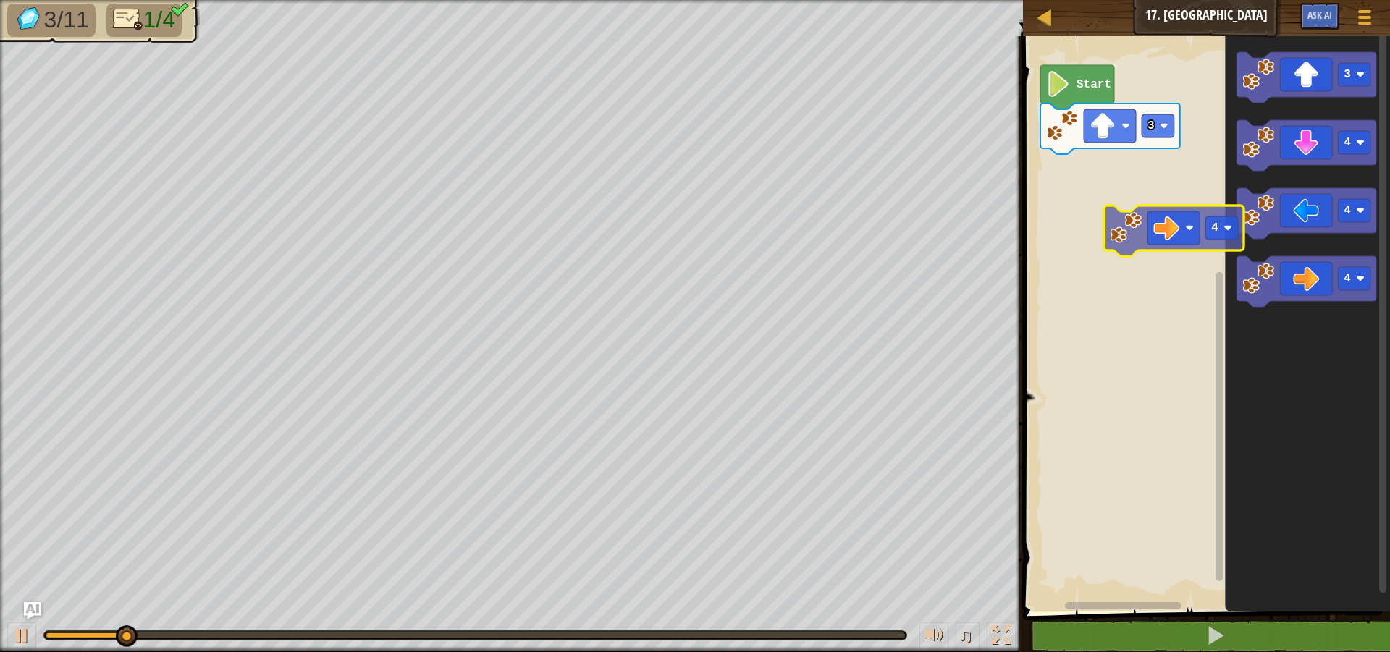
click at [1145, 222] on div "3 Start 3 4 4 4 4" at bounding box center [1204, 320] width 371 height 583
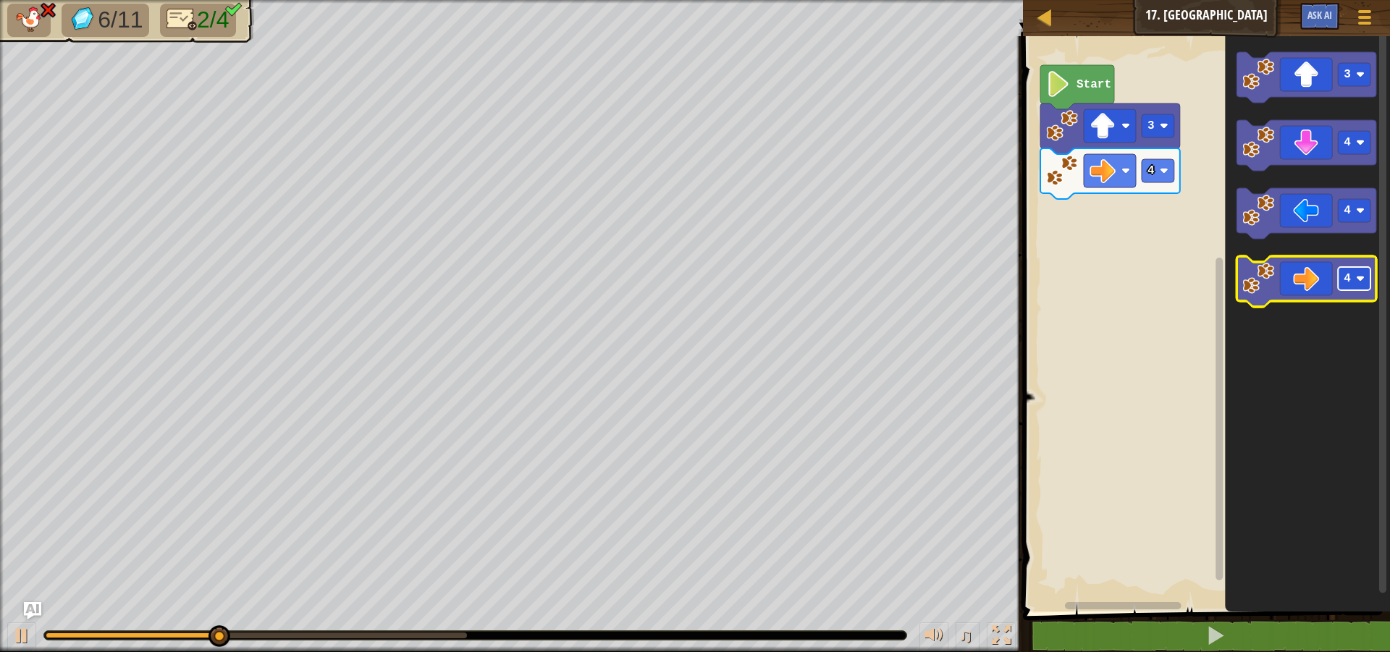
click at [1354, 287] on rect "Blockly Workspace" at bounding box center [1355, 278] width 33 height 23
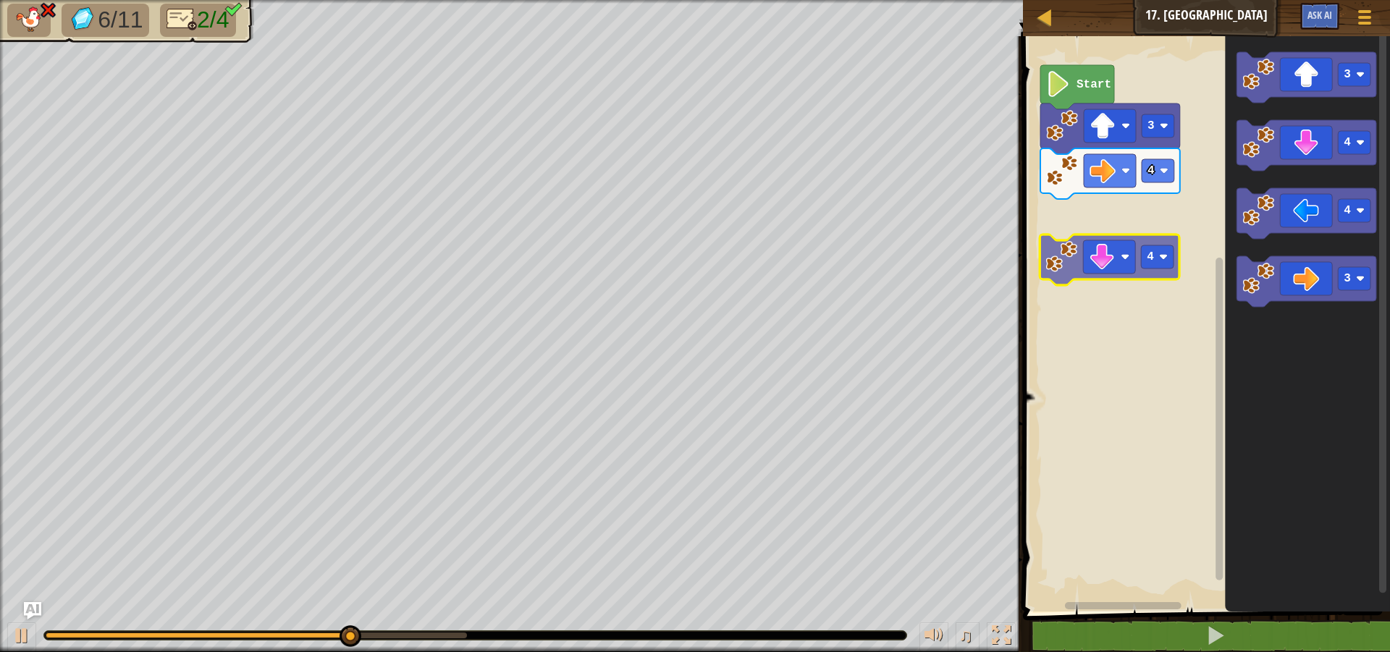
click at [1097, 265] on div "4 3 Start 3 4 4 3 4" at bounding box center [1204, 320] width 371 height 583
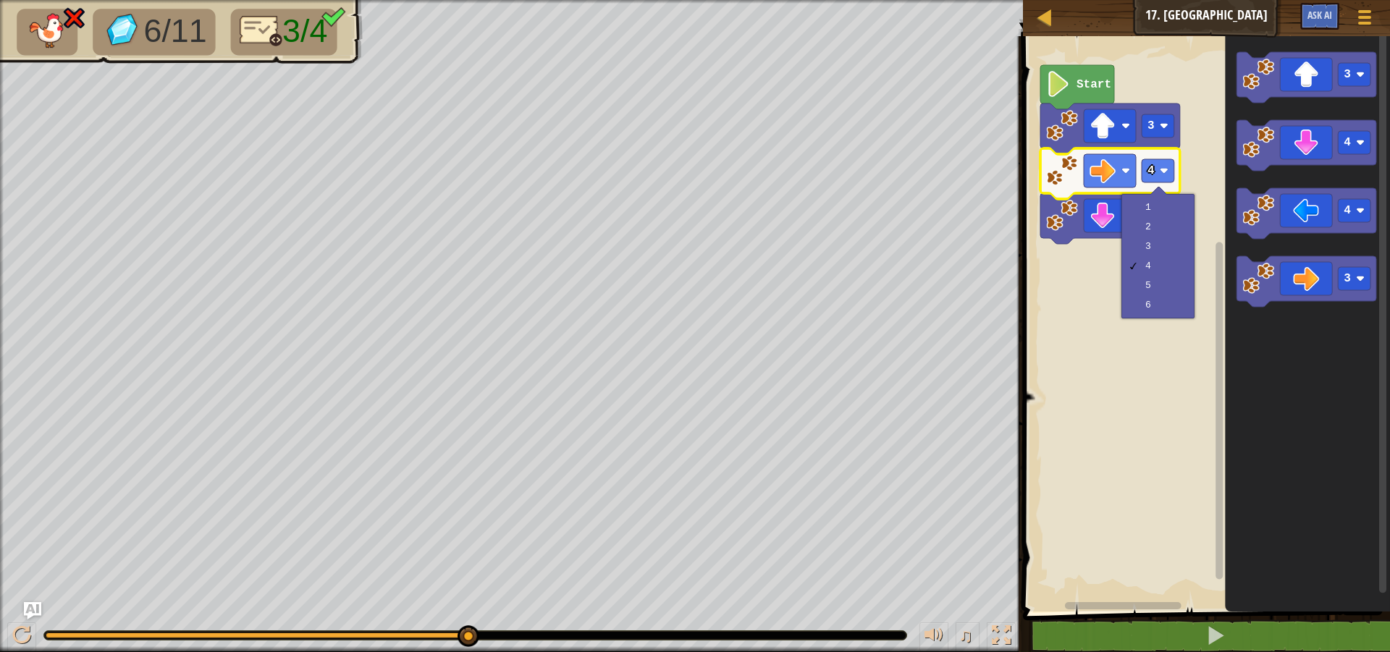
click at [1285, 395] on icon "Blockly Workspace" at bounding box center [1308, 320] width 165 height 583
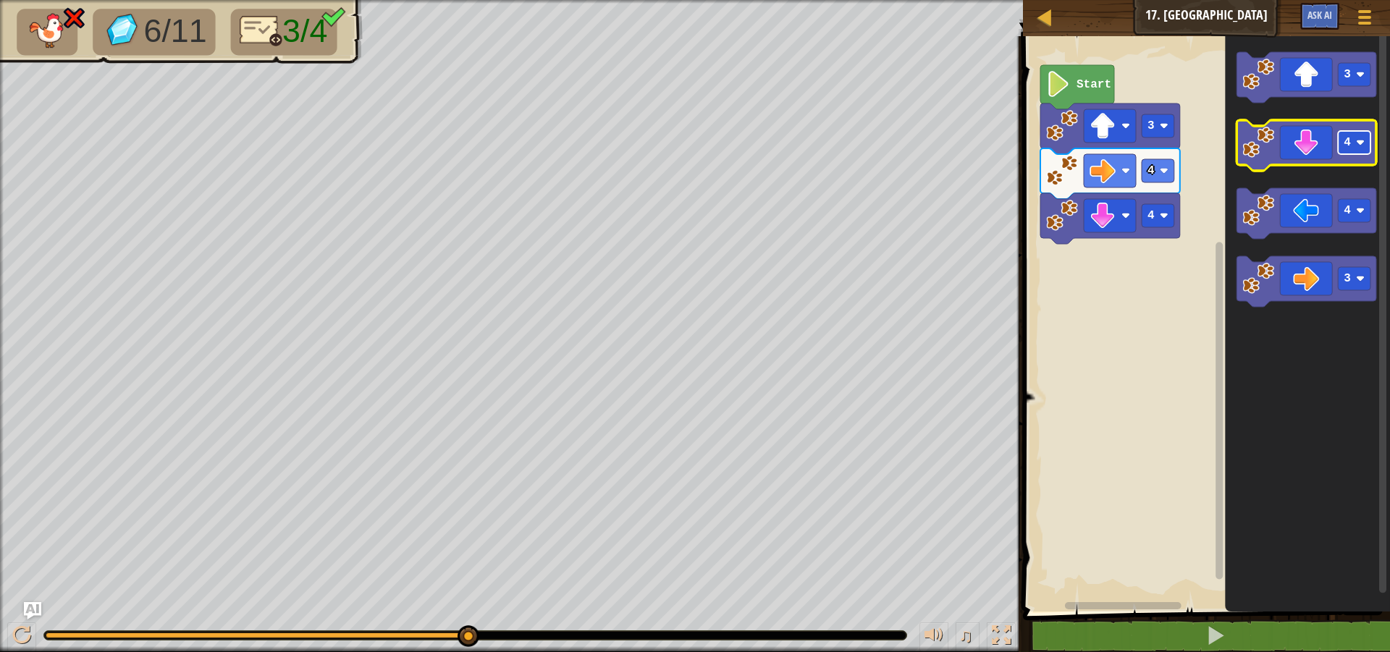
click at [1368, 150] on rect "Blockly Workspace" at bounding box center [1355, 142] width 33 height 23
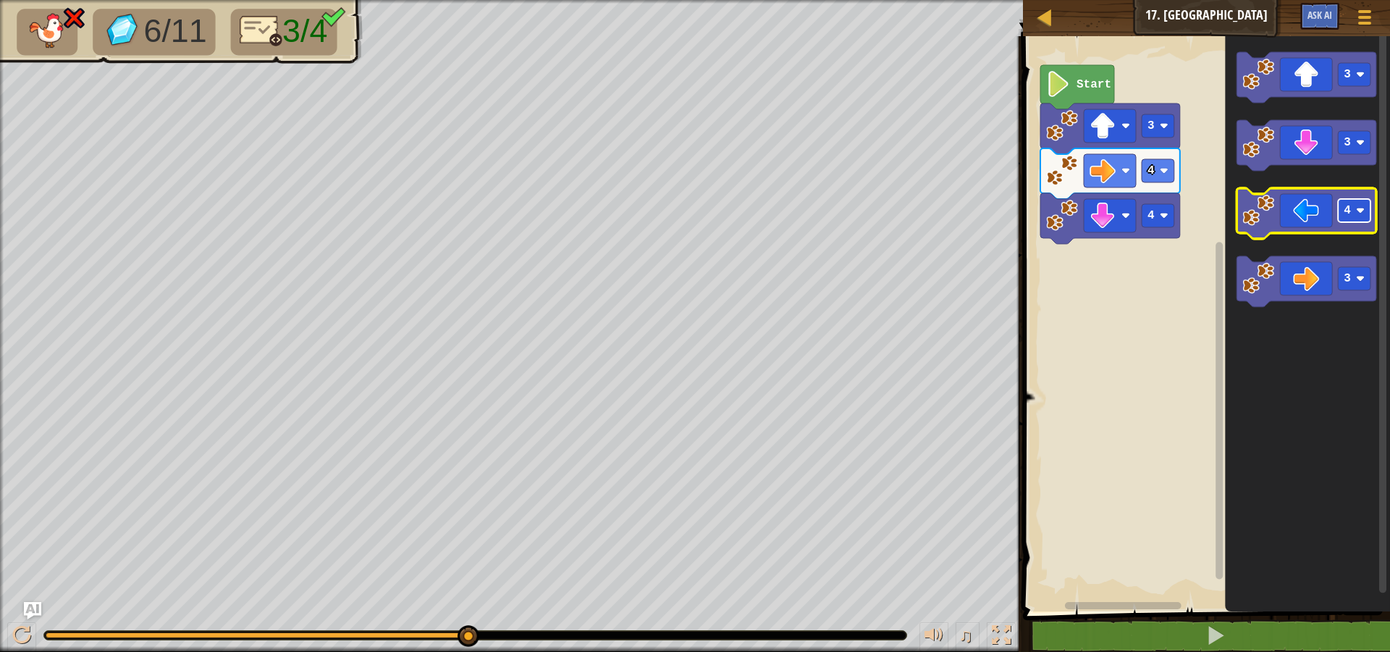
click at [1354, 208] on rect "Blockly Workspace" at bounding box center [1355, 210] width 33 height 23
click at [1330, 369] on icon "Blockly Workspace" at bounding box center [1308, 320] width 165 height 583
click at [1134, 311] on rect "Blockly Workspace" at bounding box center [1204, 320] width 371 height 583
click at [1080, 82] on text "Start" at bounding box center [1094, 84] width 35 height 13
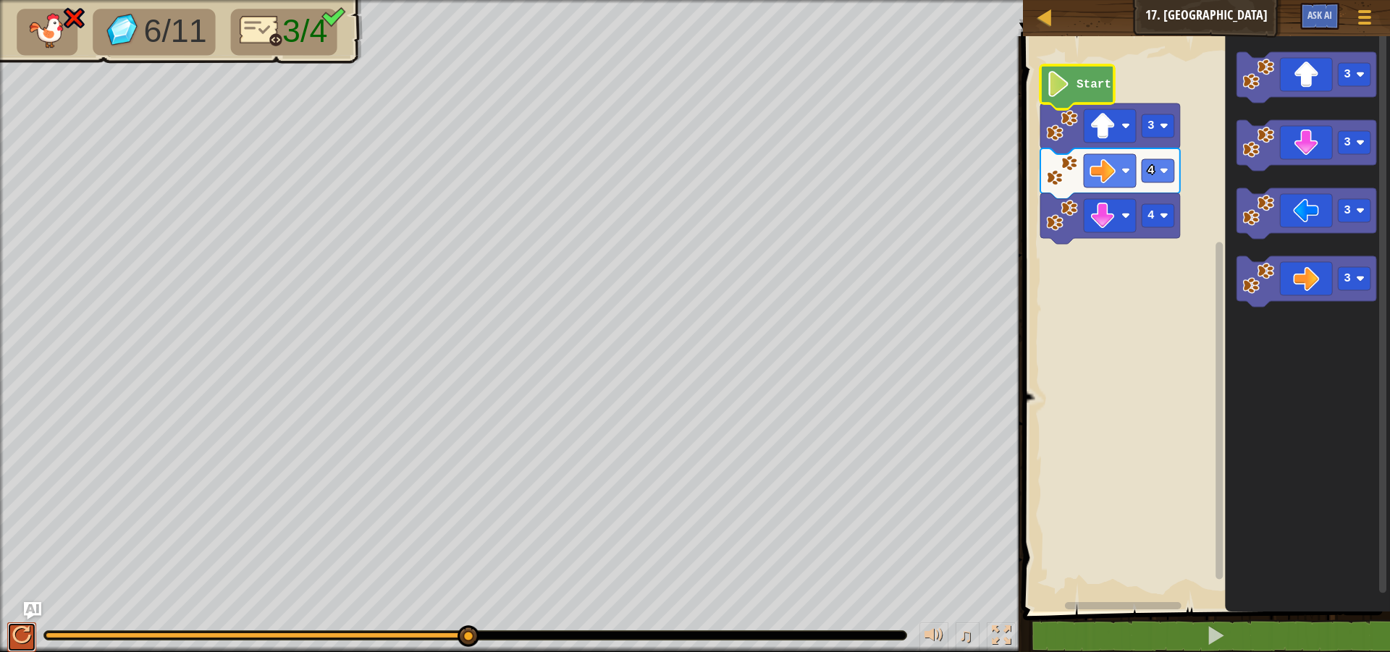
click at [18, 623] on button at bounding box center [21, 638] width 29 height 30
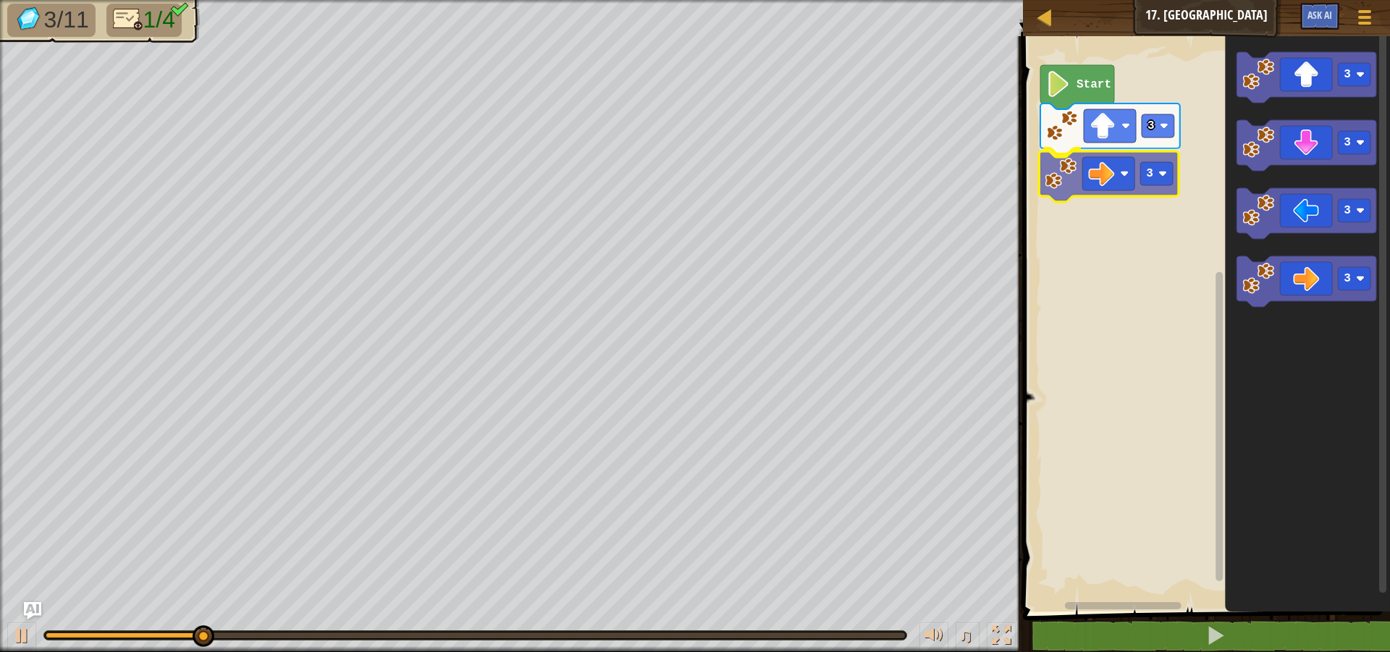
click at [1097, 172] on div "Start 3 3 3 3 3 3 3" at bounding box center [1204, 320] width 371 height 583
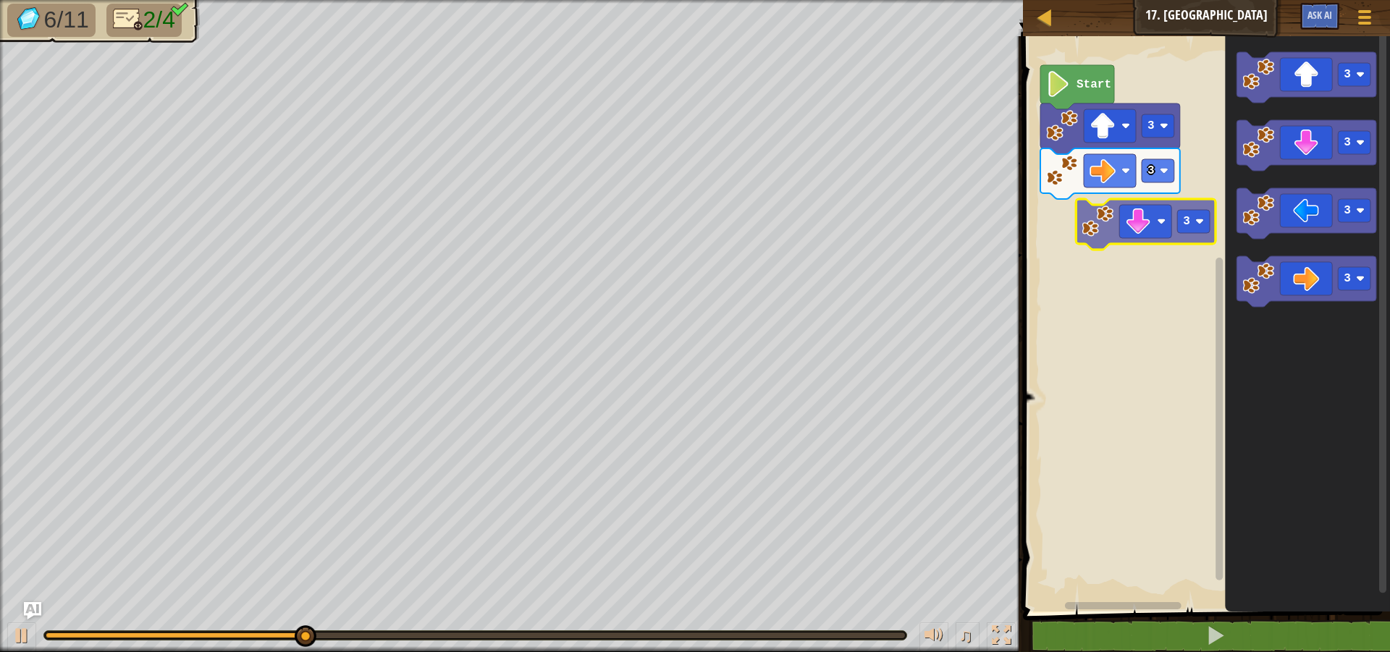
click at [1124, 239] on div "Start 3 3 3 3 3 3 3" at bounding box center [1204, 320] width 371 height 583
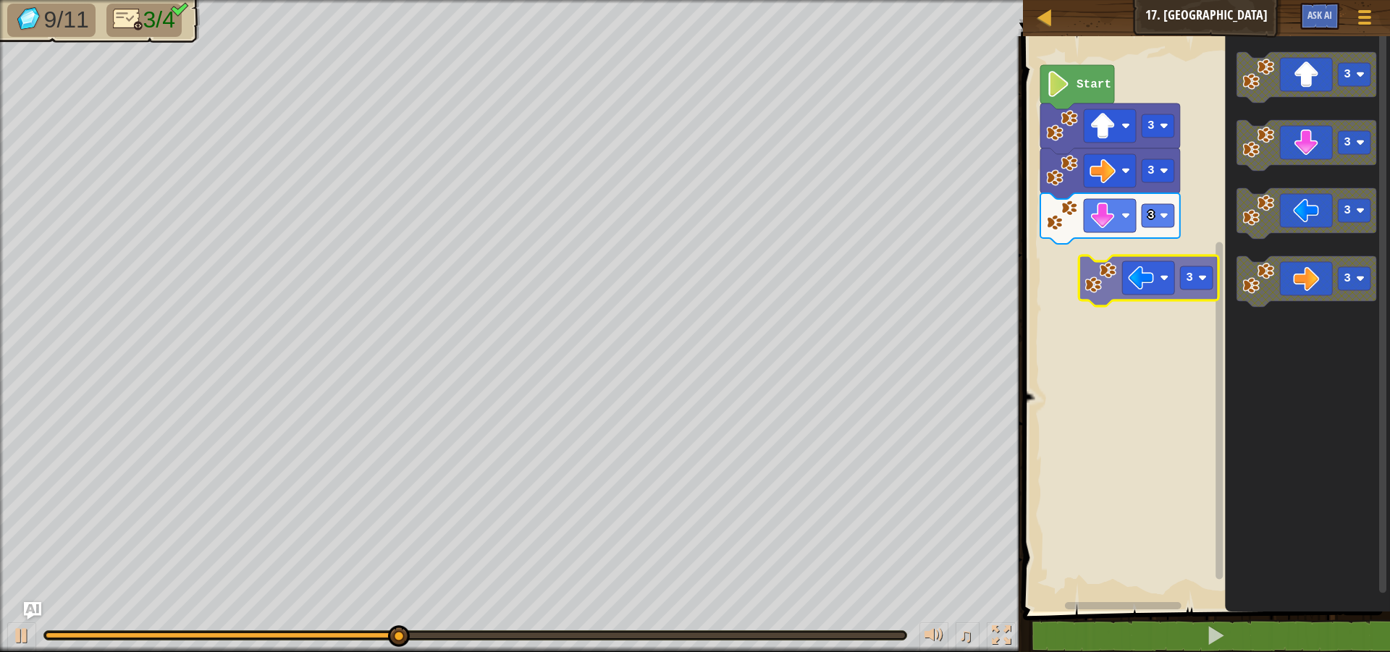
click at [1148, 282] on div "3 3 3 Start 3 3 3 3 3" at bounding box center [1204, 320] width 371 height 583
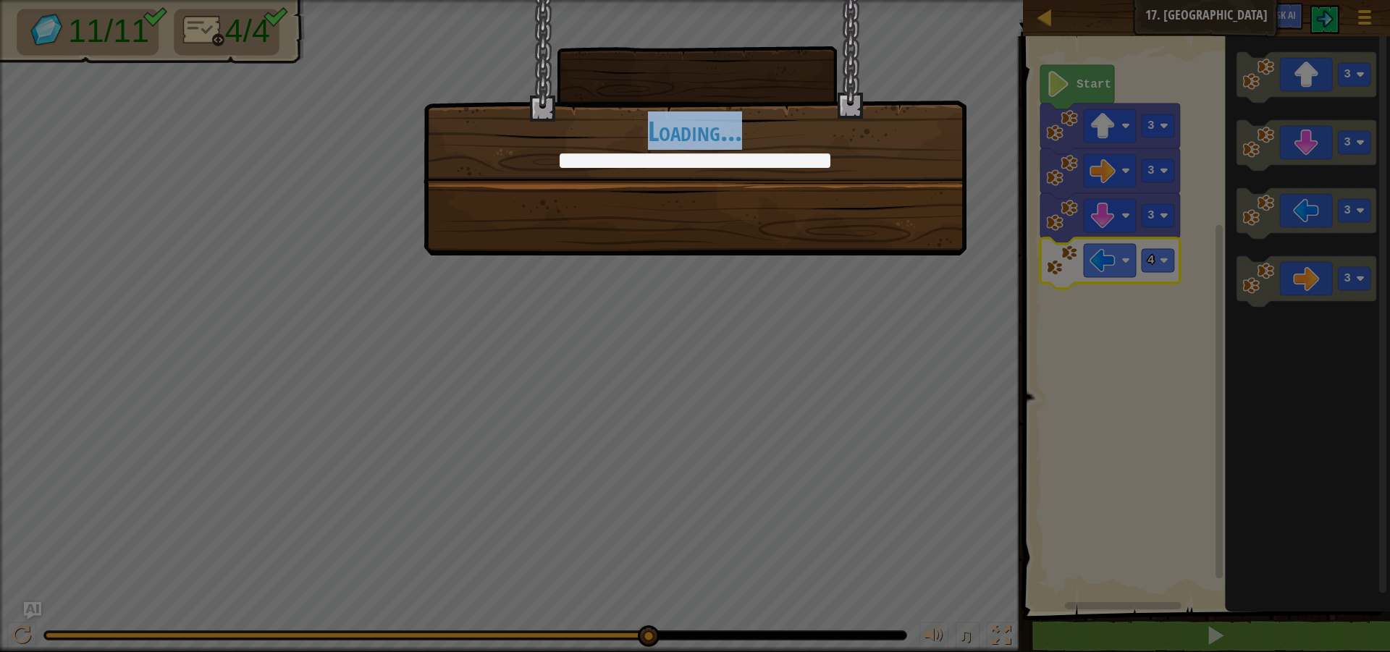
click at [862, 264] on div "So much loot! +0 +0 Continue Loading..." at bounding box center [695, 326] width 1390 height 652
click at [864, 266] on div "So much loot! +0 +0 Continue Loading..." at bounding box center [695, 326] width 1390 height 652
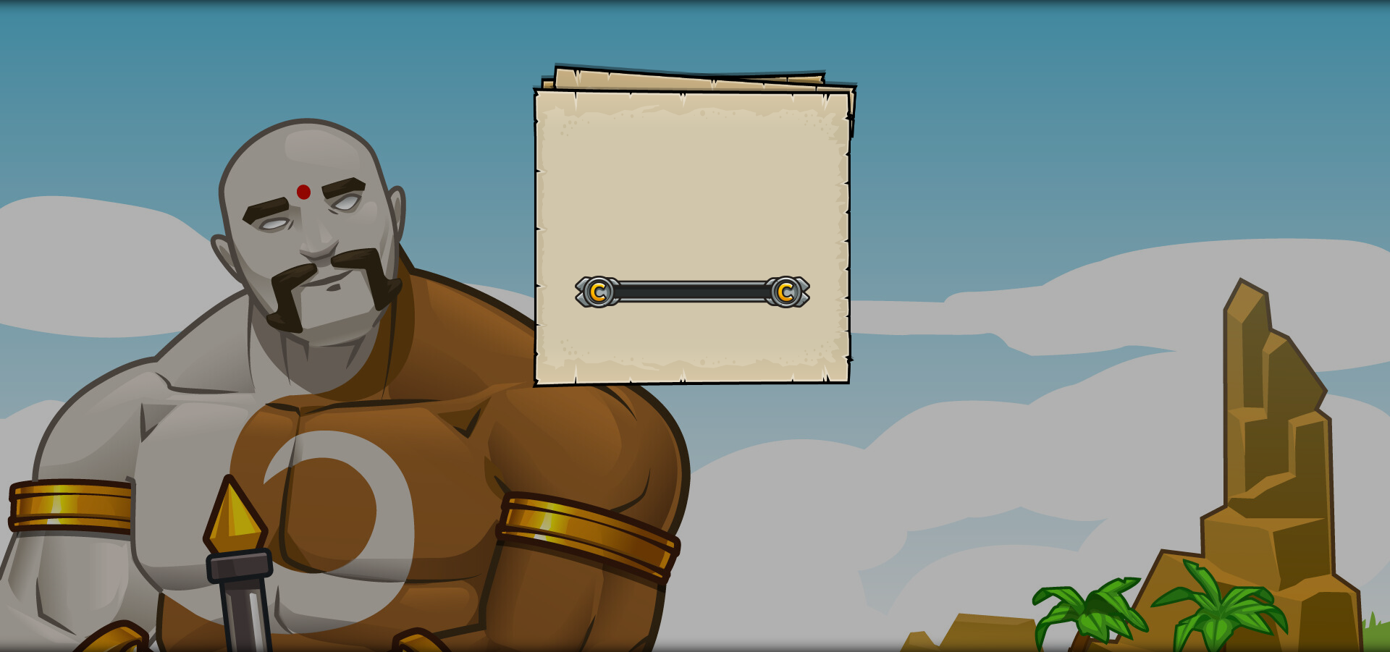
click at [880, 261] on div "Goals Start Level Error loading from server. Try refreshing the page. You'll ne…" at bounding box center [695, 326] width 1390 height 652
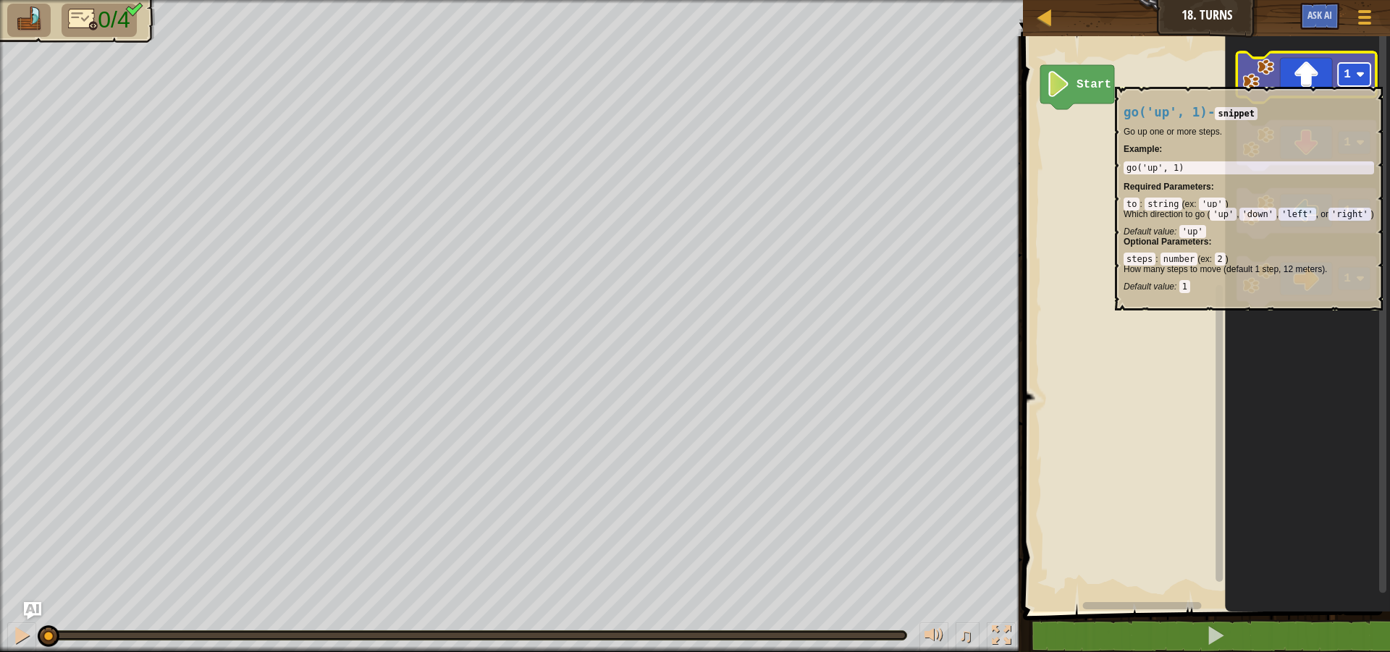
click at [1365, 80] on rect "Blockly Workspace" at bounding box center [1355, 74] width 33 height 23
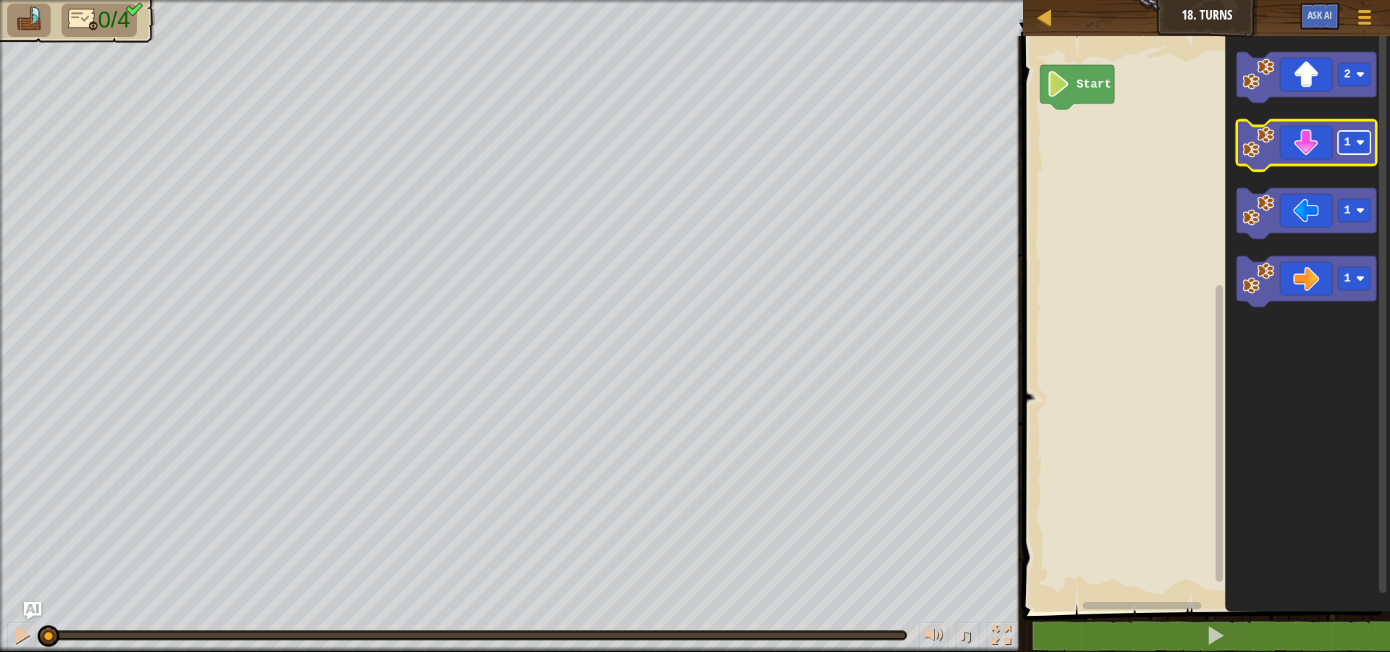
click at [1340, 140] on rect "Blockly Workspace" at bounding box center [1355, 142] width 33 height 23
click at [1352, 144] on rect "Blockly Workspace" at bounding box center [1355, 142] width 33 height 23
click at [1358, 143] on image "Blockly Workspace" at bounding box center [1360, 142] width 9 height 9
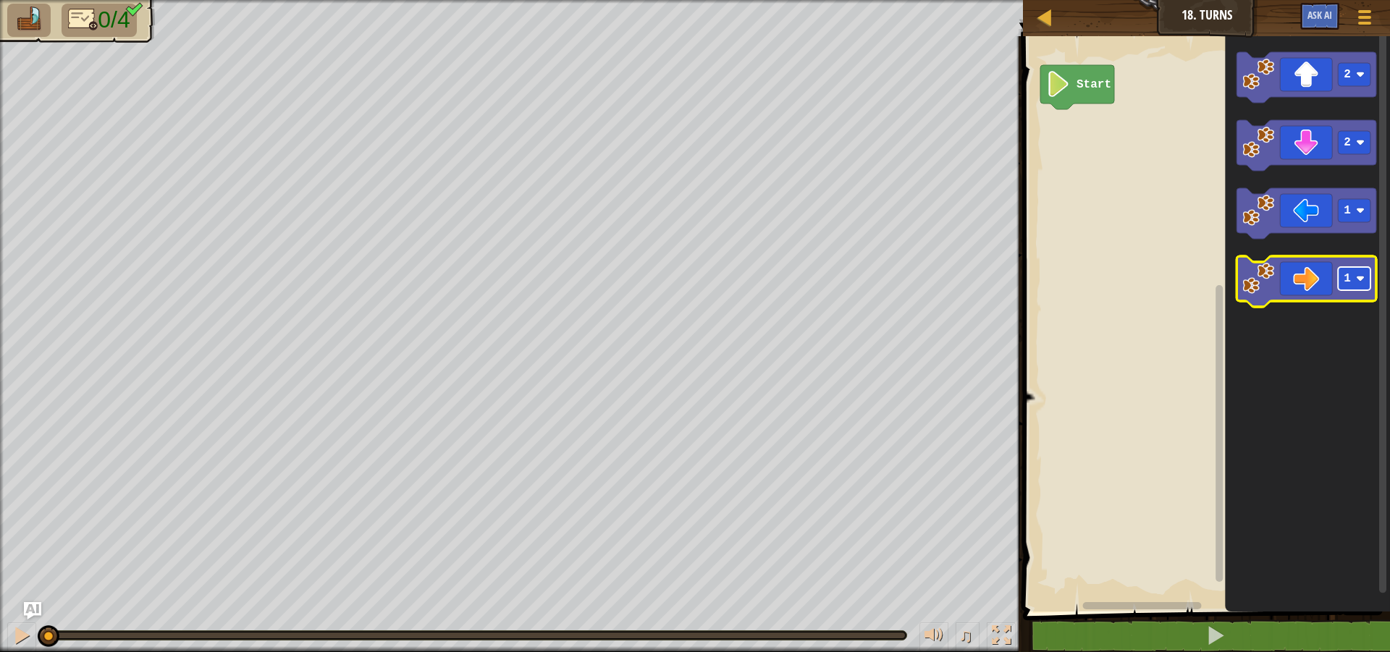
click at [1345, 276] on text "1" at bounding box center [1348, 278] width 7 height 13
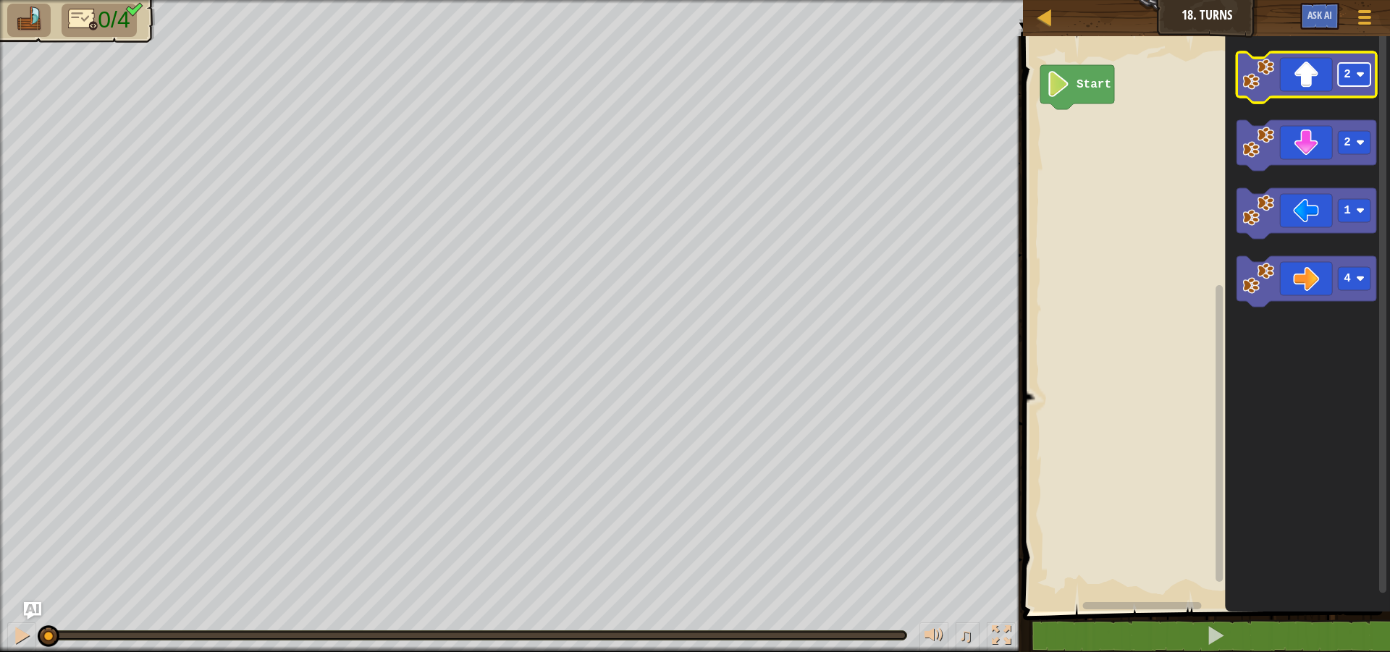
click at [1354, 80] on rect "Blockly Workspace" at bounding box center [1355, 74] width 33 height 23
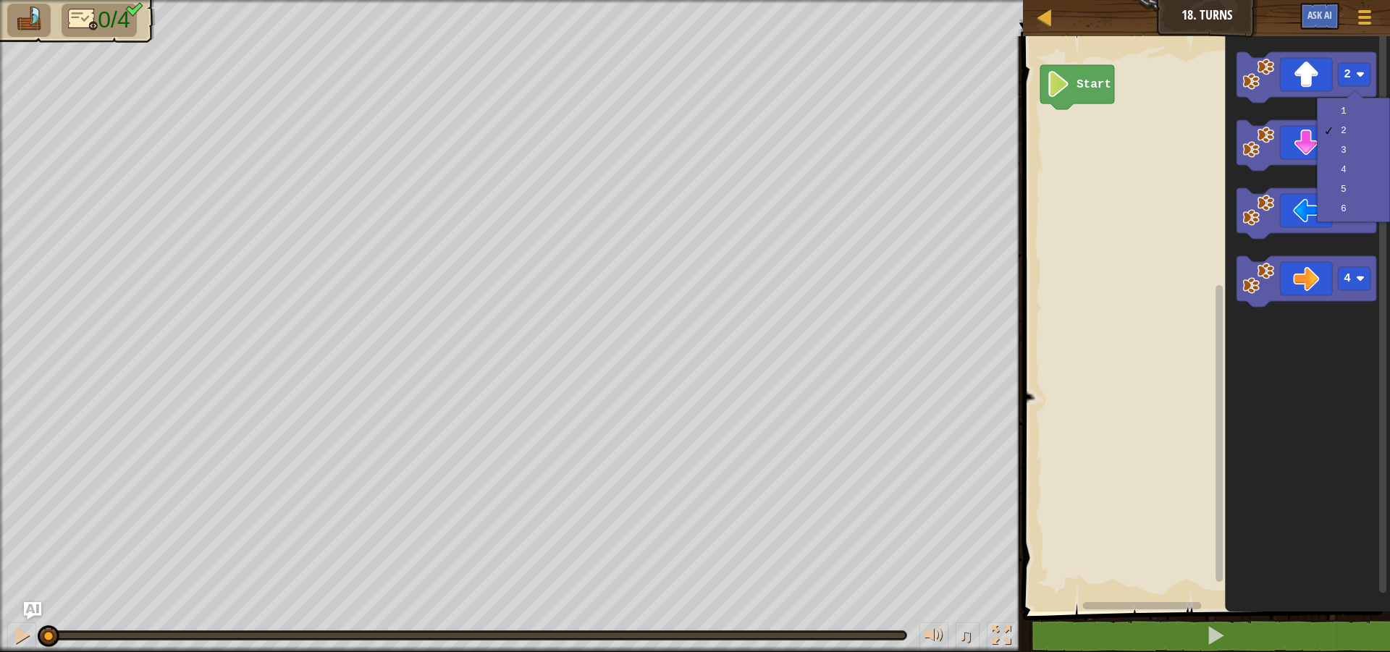
click at [1122, 237] on rect "Blockly Workspace" at bounding box center [1204, 320] width 371 height 583
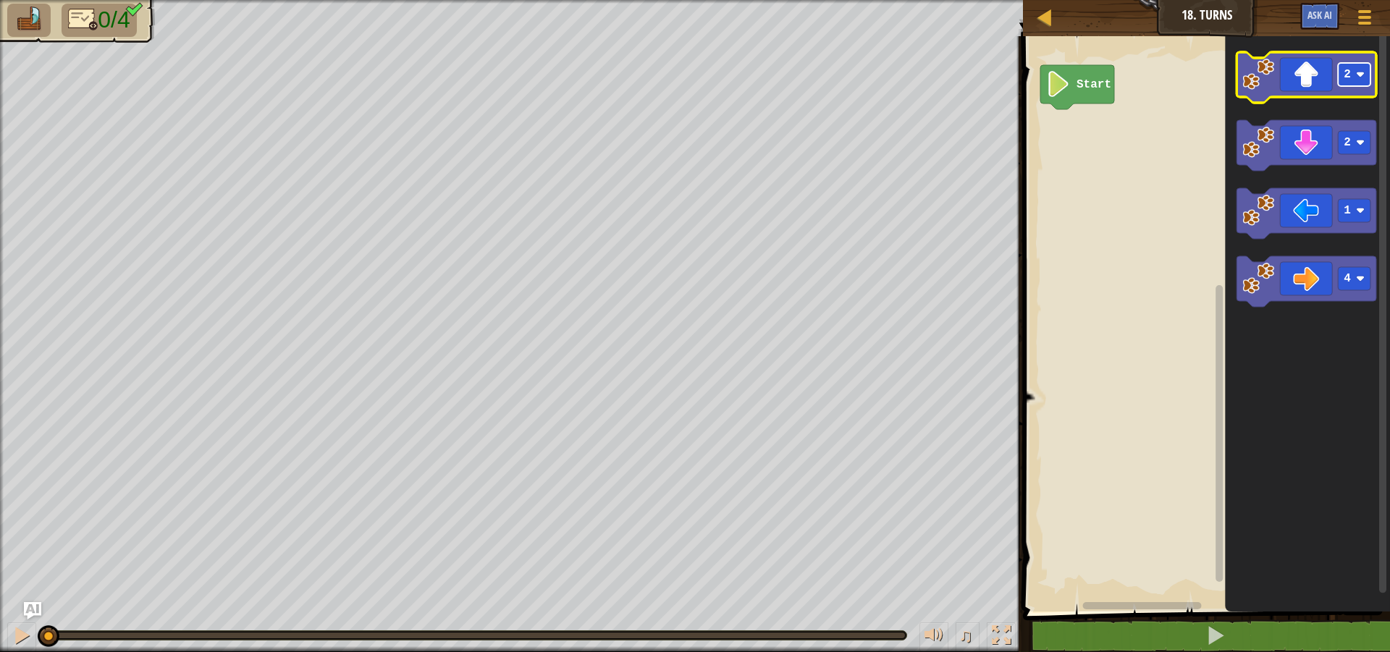
click at [1355, 85] on rect "Blockly Workspace" at bounding box center [1355, 74] width 33 height 23
click at [1347, 75] on g "1" at bounding box center [1307, 77] width 140 height 51
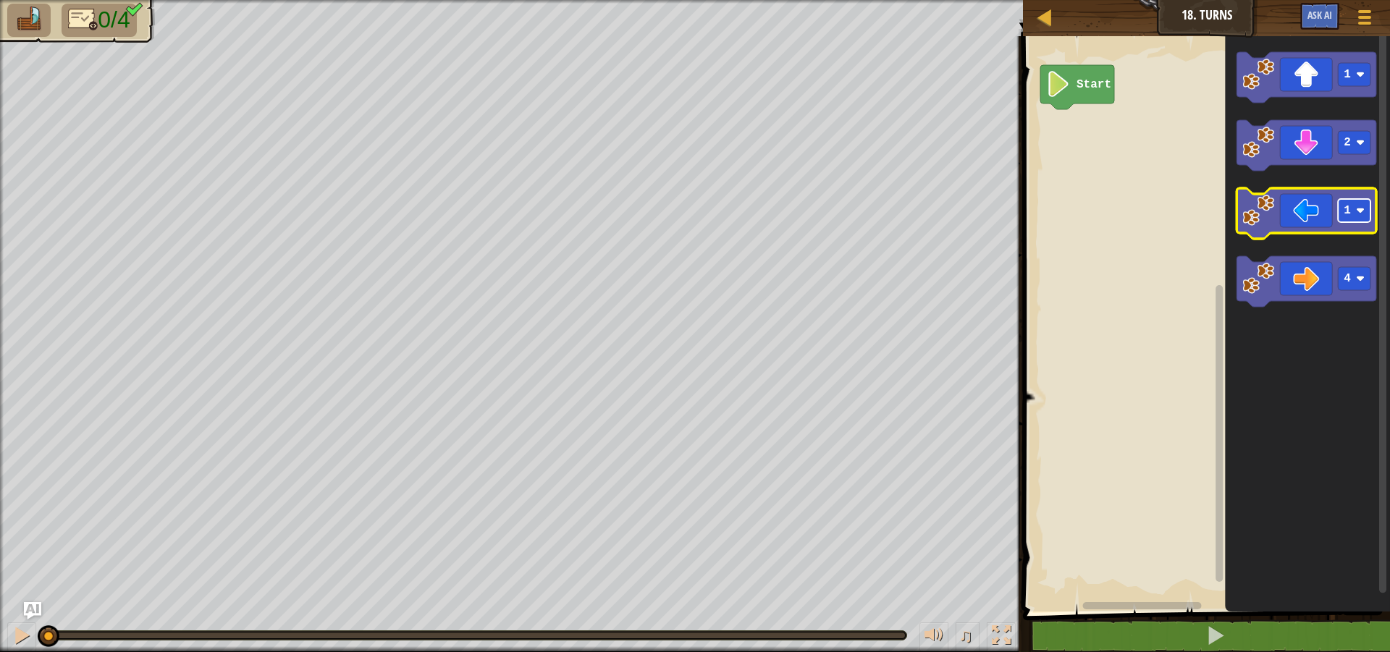
click at [1355, 214] on rect "Blockly Workspace" at bounding box center [1355, 210] width 33 height 23
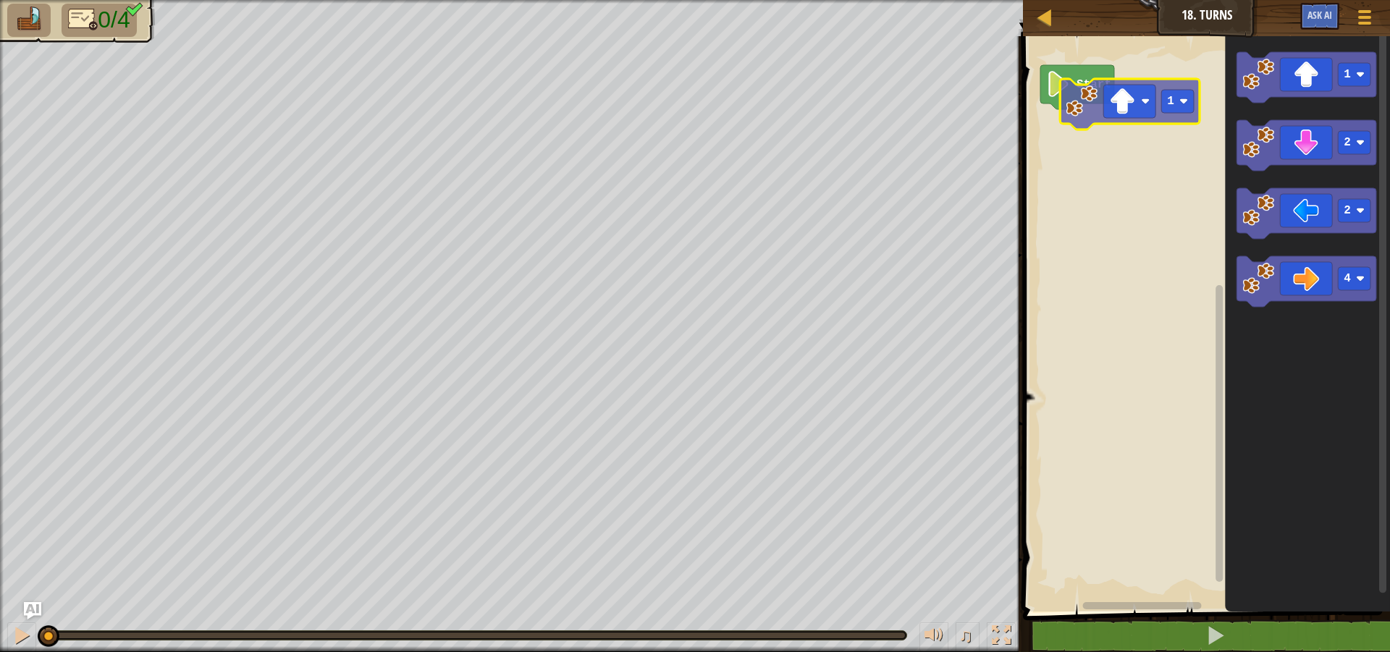
click at [1135, 101] on div "Start 1 2 2 4 1" at bounding box center [1204, 320] width 371 height 583
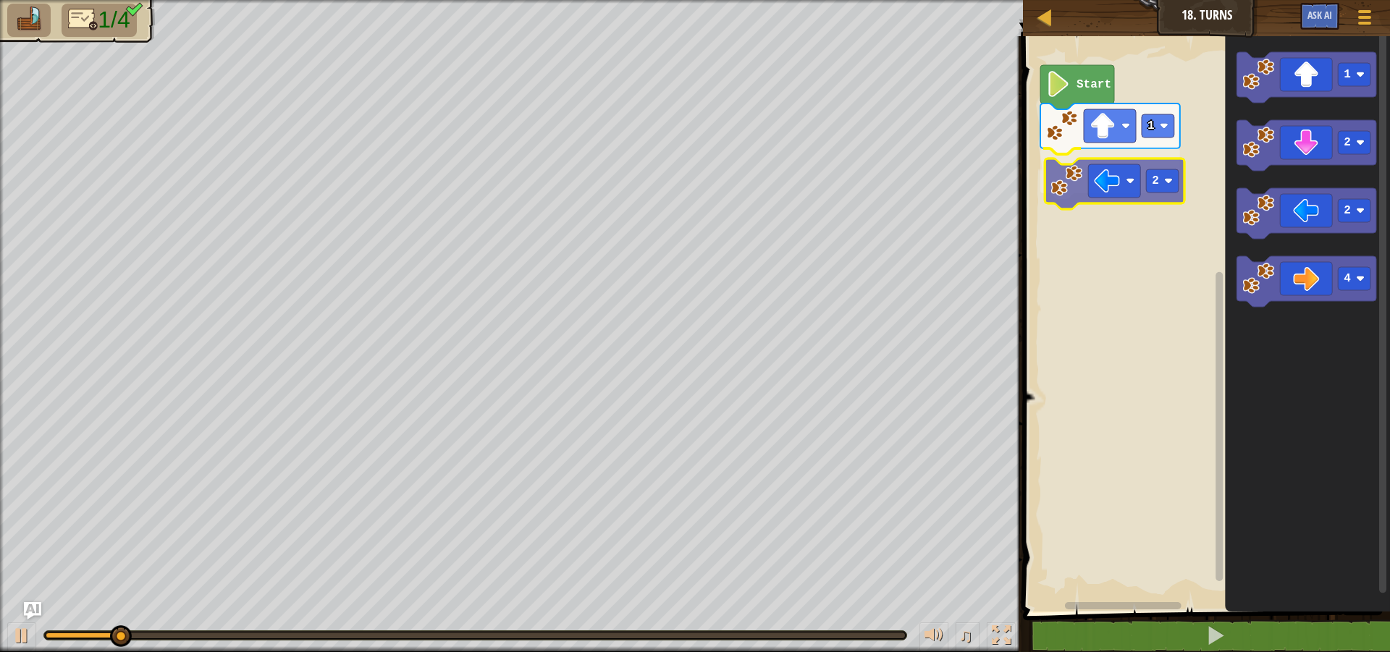
click at [1125, 187] on div "1 2 Start 1 2 2 4 2" at bounding box center [1204, 320] width 371 height 583
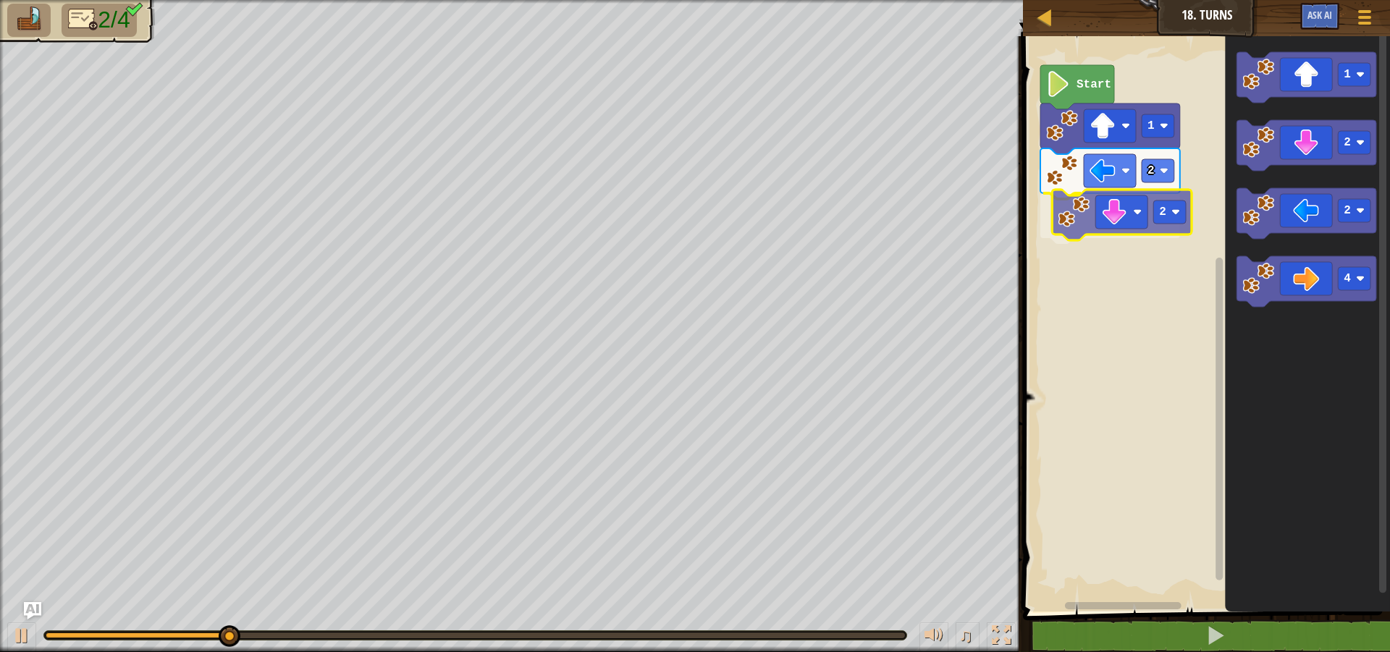
click at [1116, 224] on div "1 2 2 Start 1 2 2 4 2" at bounding box center [1204, 320] width 371 height 583
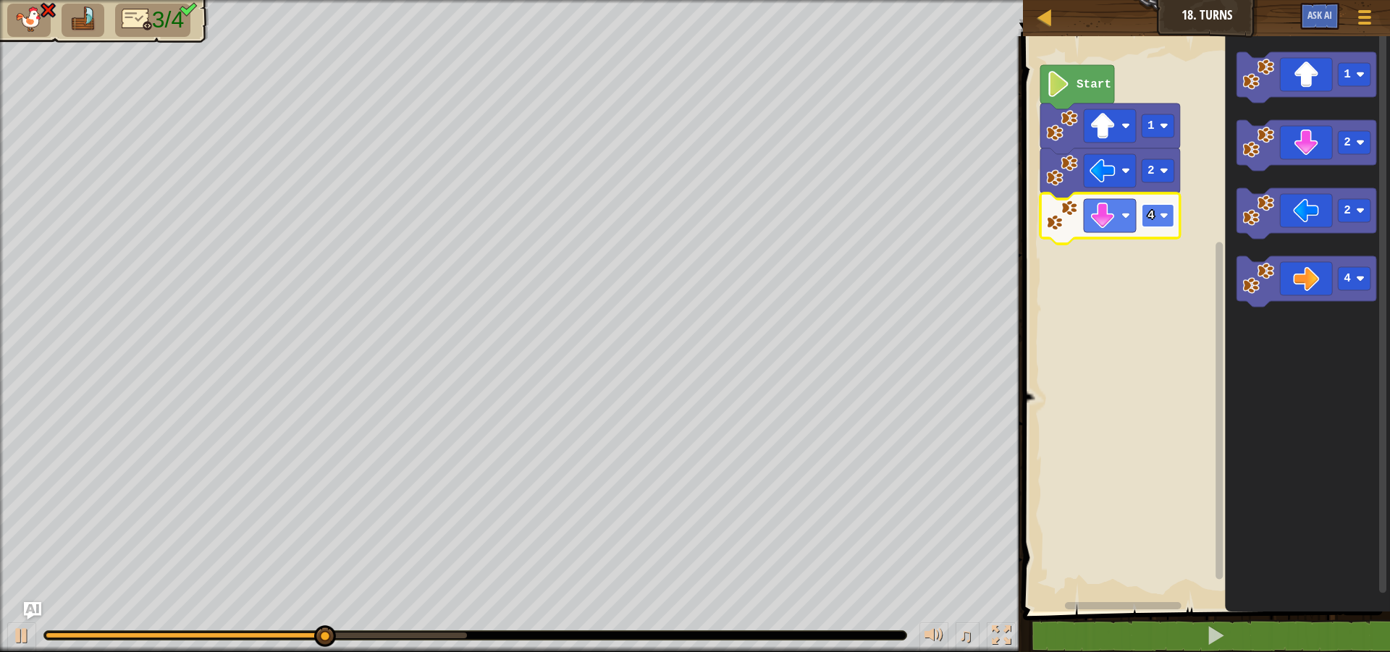
click at [1160, 219] on rect "Blockly Workspace" at bounding box center [1158, 215] width 33 height 23
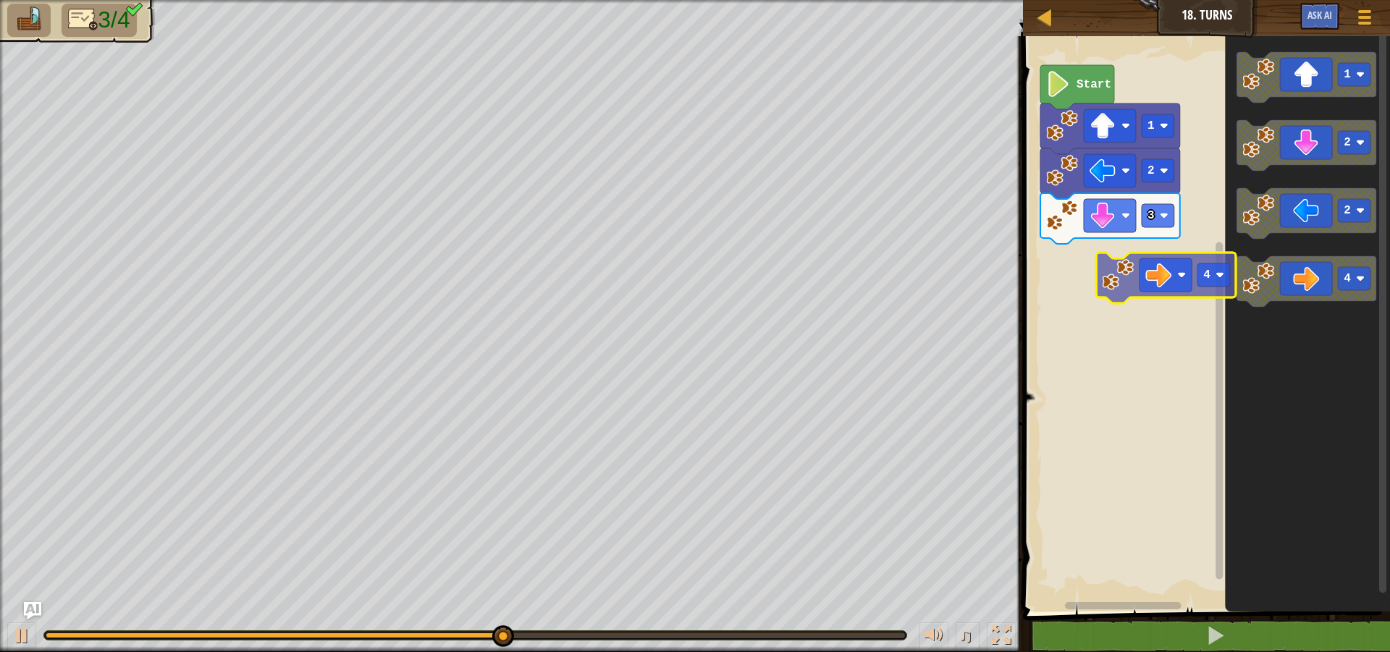
click at [1124, 285] on div "Start 1 2 3 1 2 2 4 4" at bounding box center [1204, 320] width 371 height 583
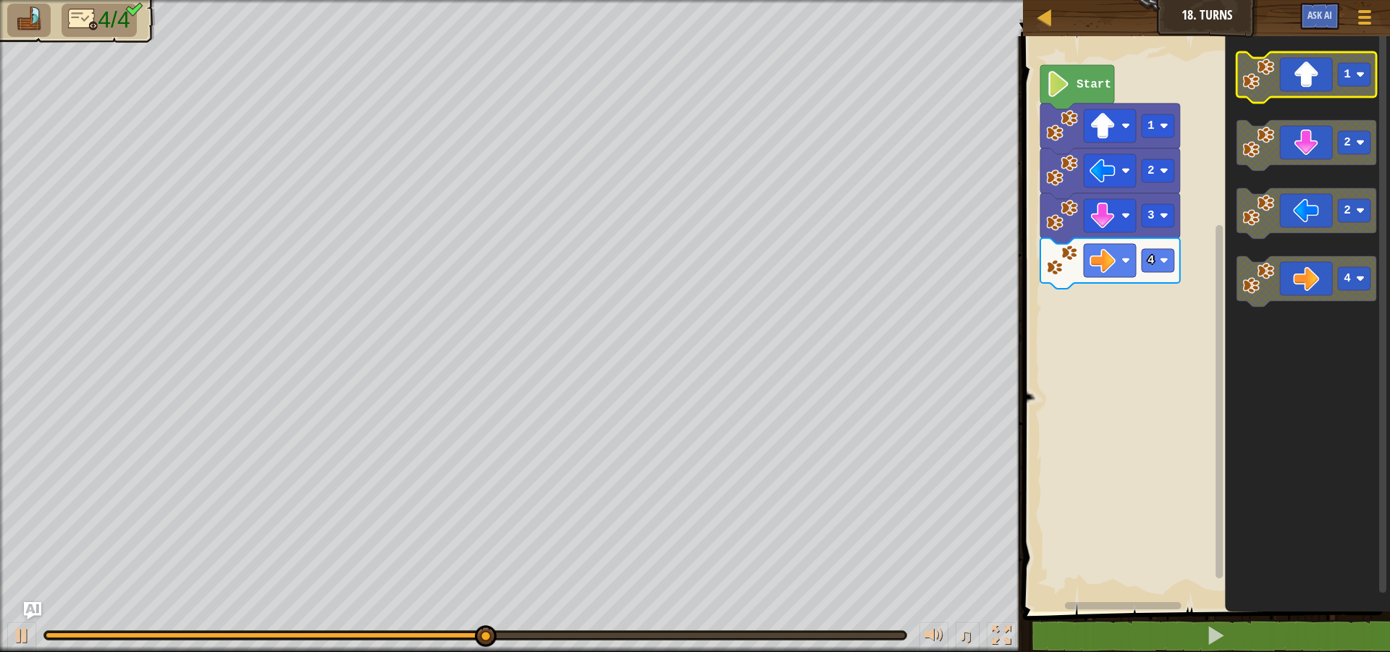
click at [1347, 74] on text "1" at bounding box center [1348, 74] width 7 height 13
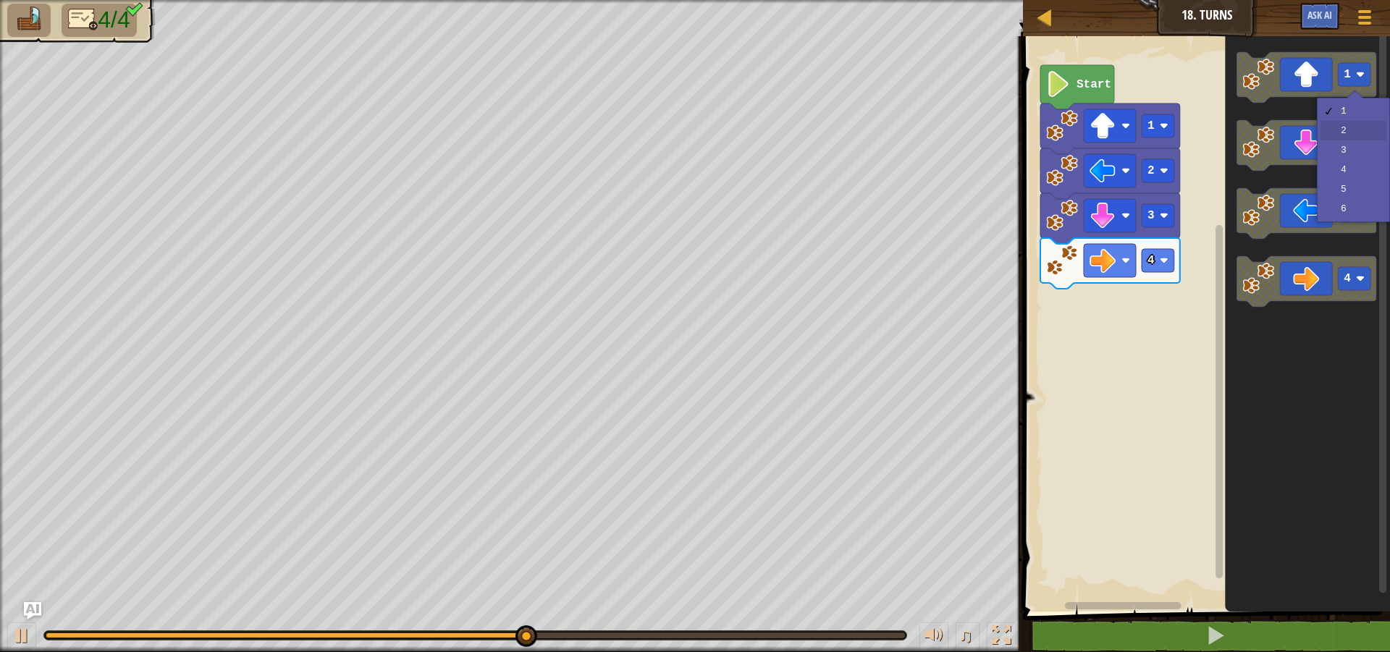
drag, startPoint x: 1345, startPoint y: 127, endPoint x: 1320, endPoint y: 83, distance: 50.6
click at [1195, 245] on div "4 3 2 1 Start 2 2 2 4" at bounding box center [1204, 320] width 371 height 583
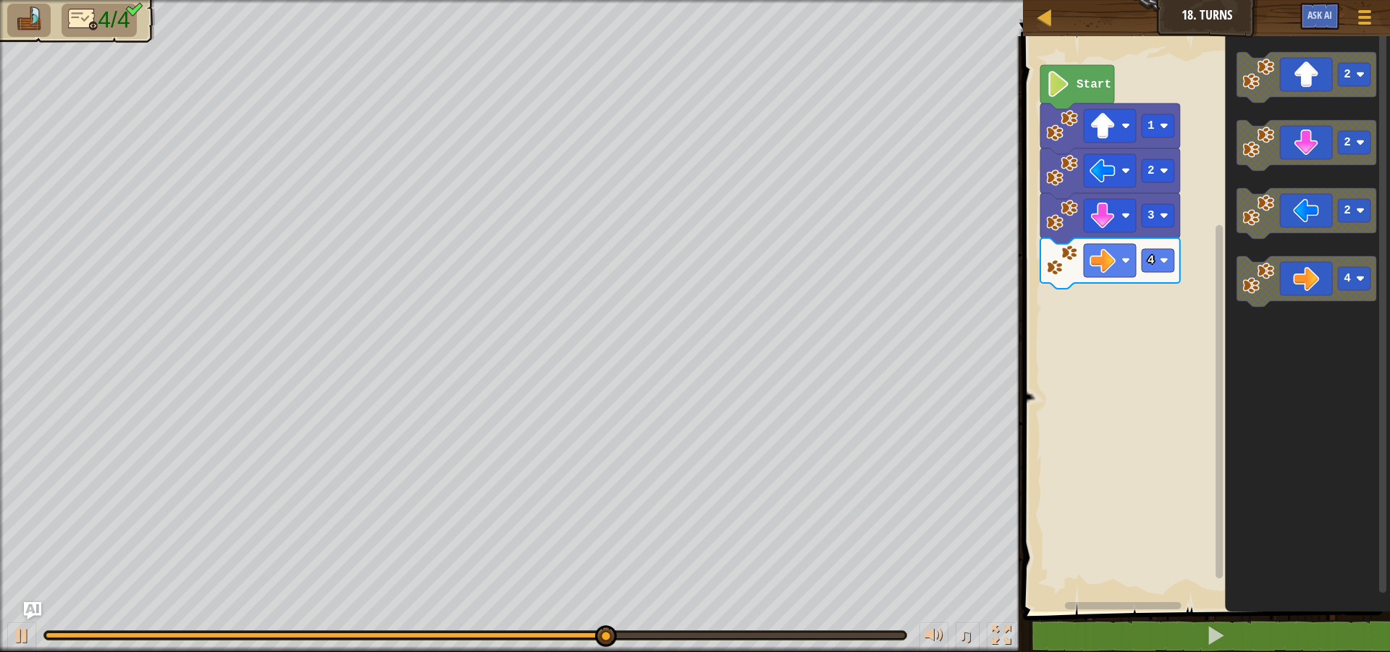
click at [1198, 230] on div "4 3 2 1 Start 2 2 2 4" at bounding box center [1204, 320] width 371 height 583
click at [1234, 215] on icon "2 2 2 4" at bounding box center [1308, 320] width 165 height 583
click at [1299, 90] on icon "Blockly Workspace" at bounding box center [1307, 77] width 140 height 51
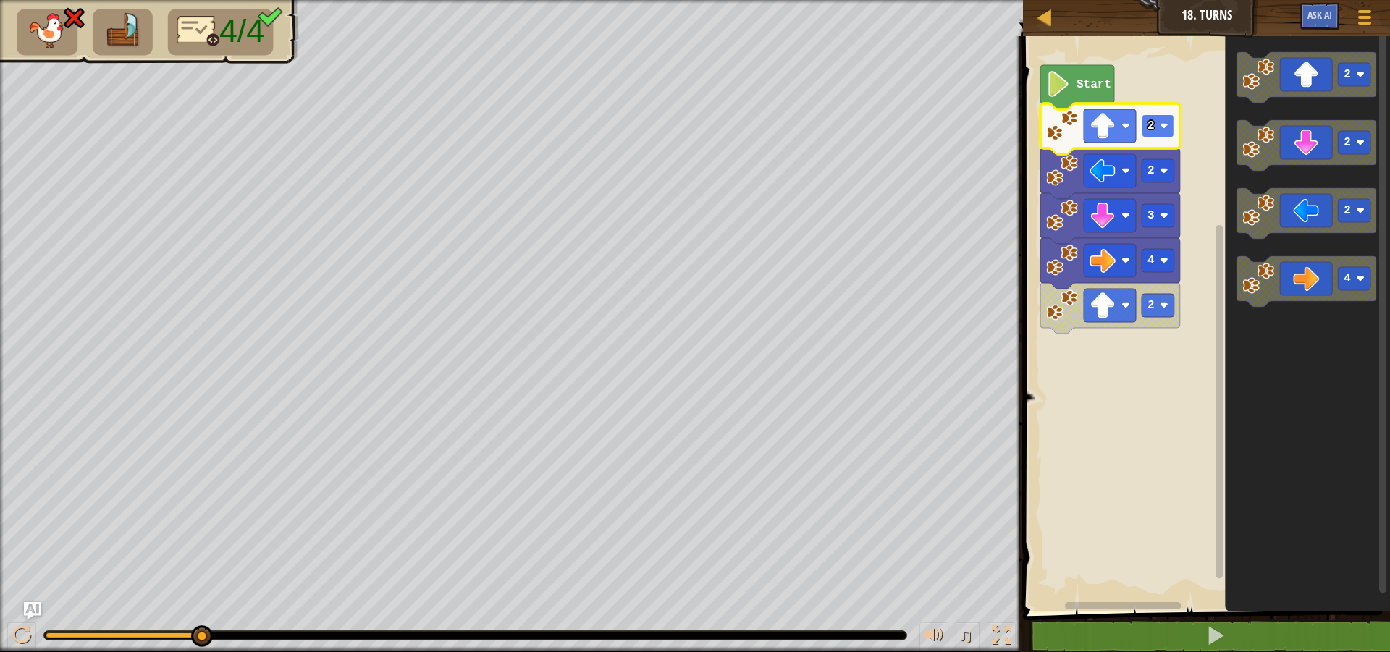
click at [1160, 125] on rect "Blockly Workspace" at bounding box center [1158, 125] width 33 height 23
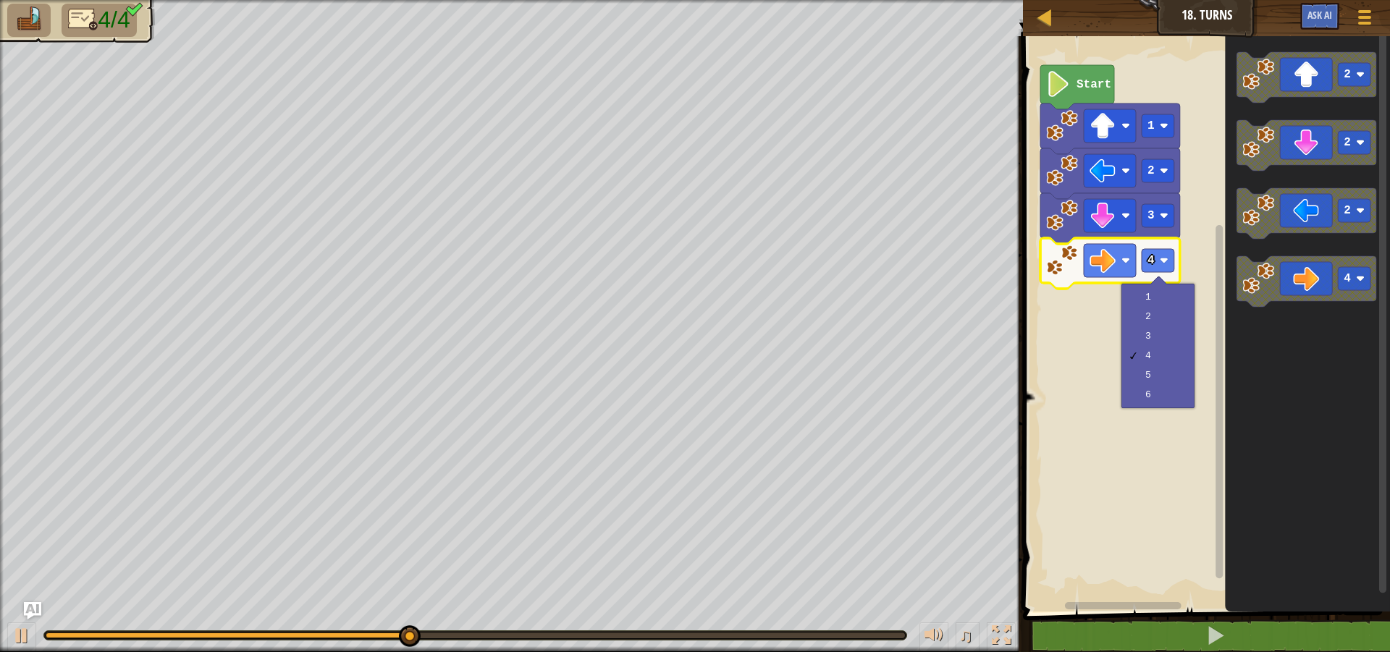
click at [1359, 481] on icon "Blockly Workspace" at bounding box center [1308, 320] width 165 height 583
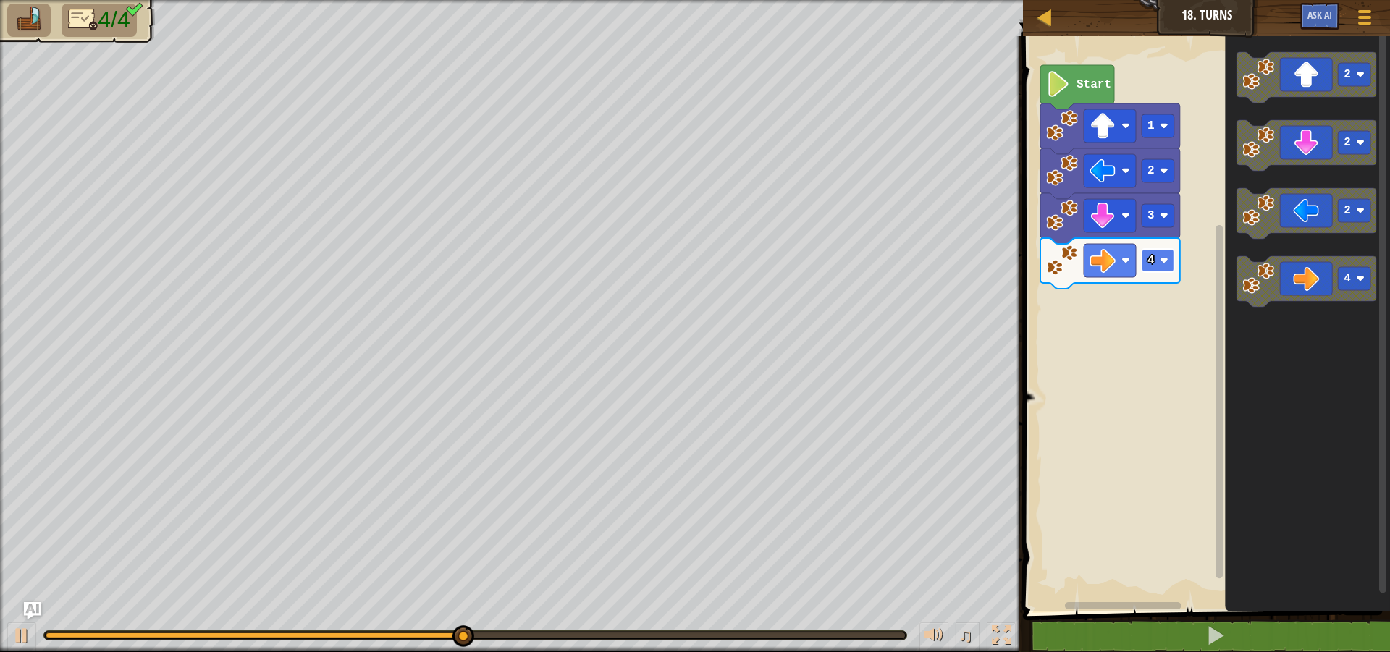
click at [1149, 258] on text "4" at bounding box center [1151, 260] width 7 height 13
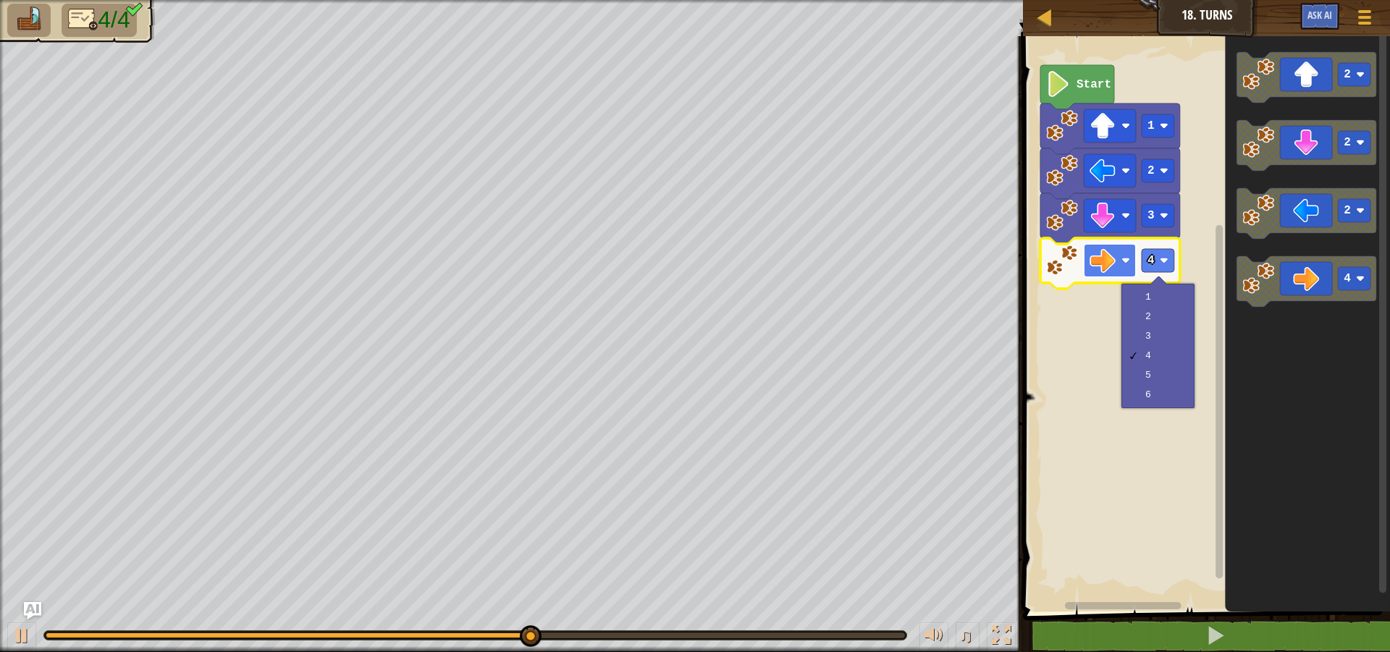
click at [1095, 260] on image "Blockly Workspace" at bounding box center [1103, 261] width 26 height 26
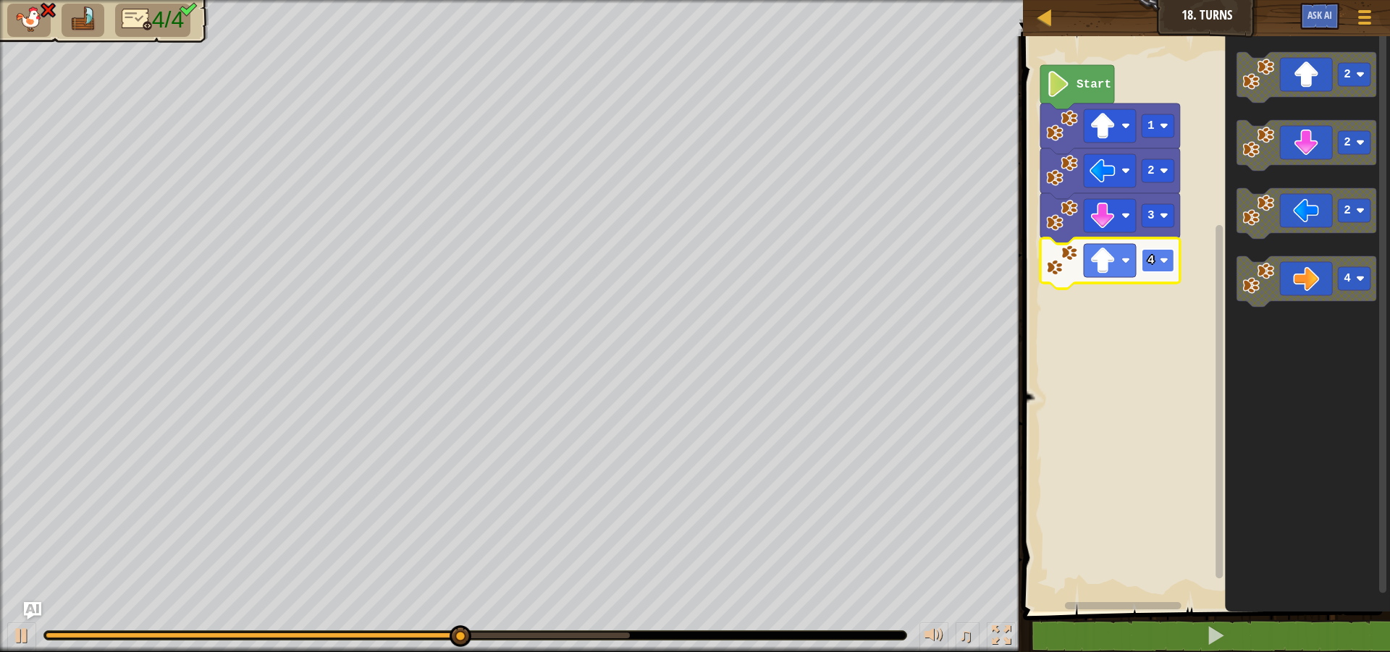
click at [1155, 269] on rect "Blockly Workspace" at bounding box center [1158, 260] width 33 height 23
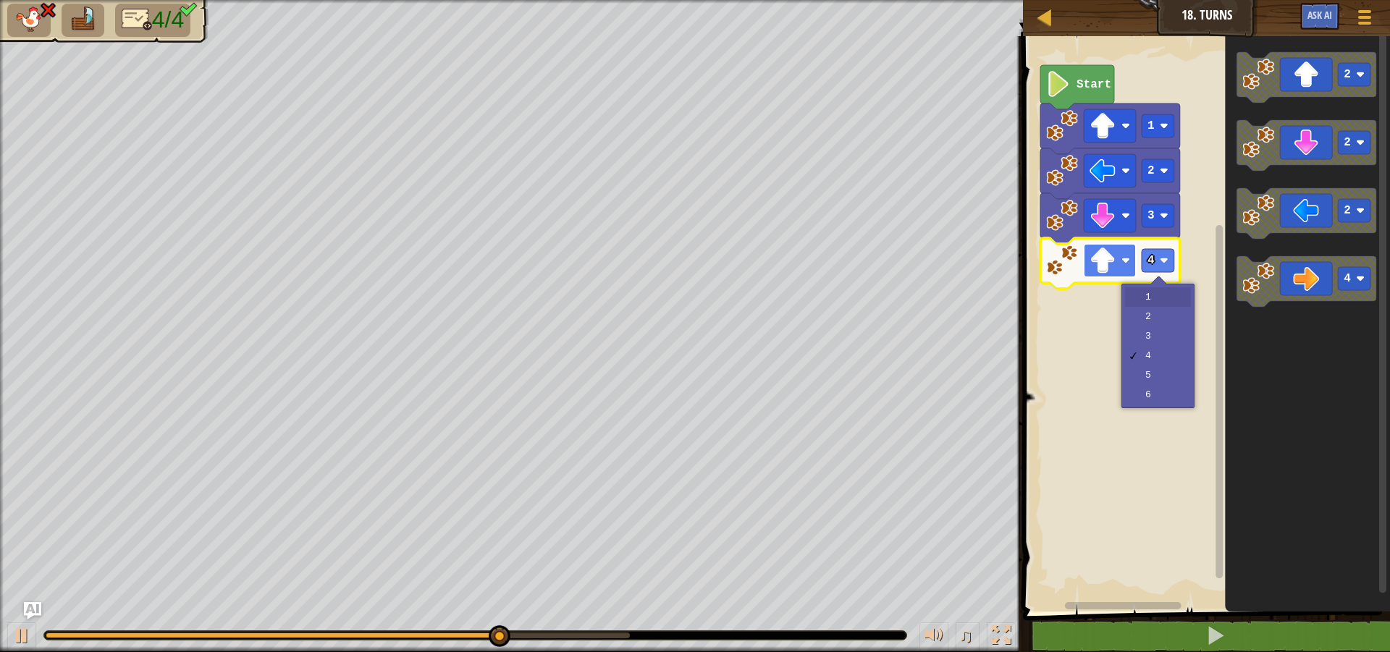
click at [1103, 256] on image "Blockly Workspace" at bounding box center [1103, 261] width 26 height 26
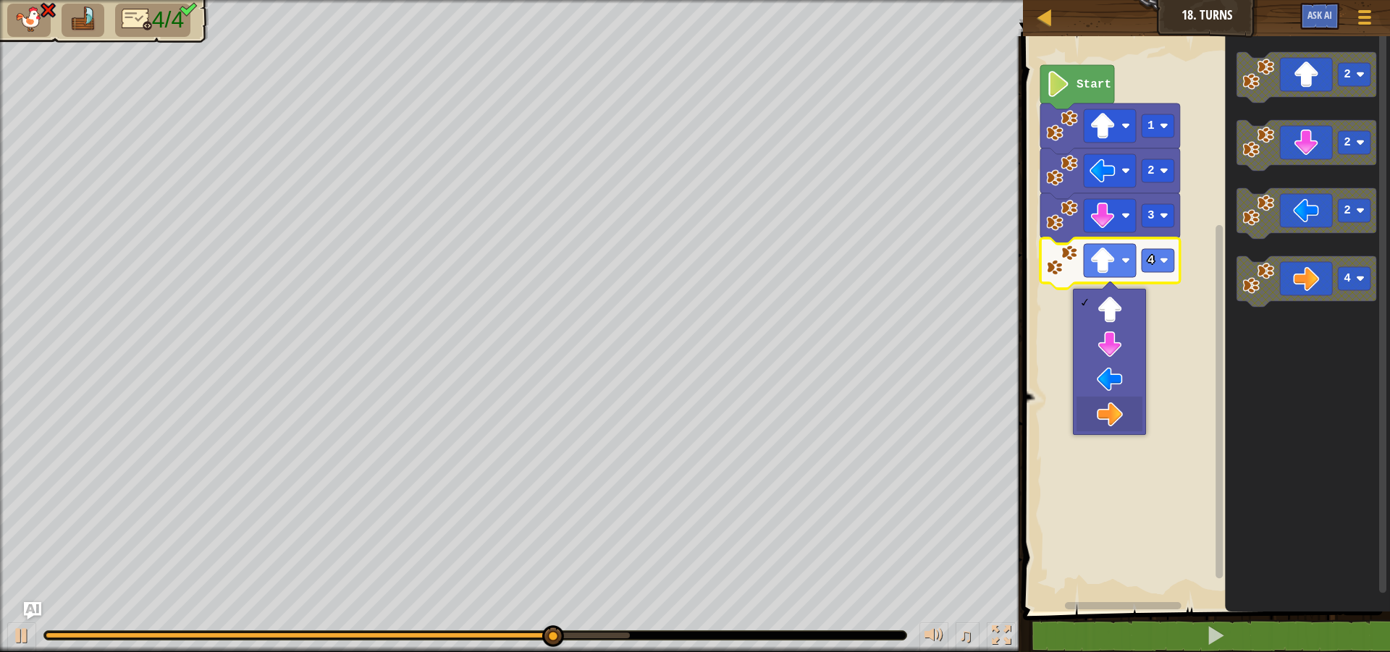
drag, startPoint x: 1113, startPoint y: 404, endPoint x: 1121, endPoint y: 424, distance: 21.8
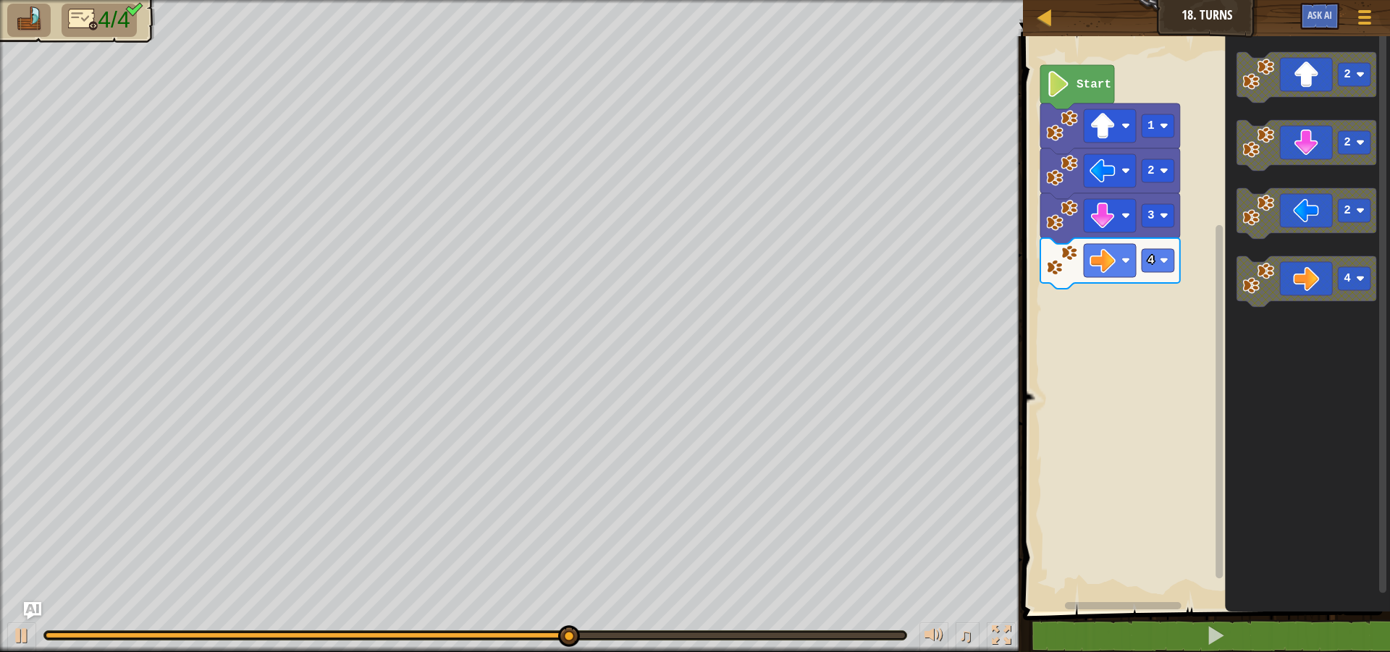
click at [1122, 329] on div "Start 1 2 3 4 2 2 2 4" at bounding box center [1204, 320] width 371 height 583
click at [1115, 311] on div "Start 1 2 3 4 2 2 2 4" at bounding box center [1204, 320] width 371 height 583
click at [1278, 84] on icon "Blockly Workspace" at bounding box center [1307, 77] width 140 height 51
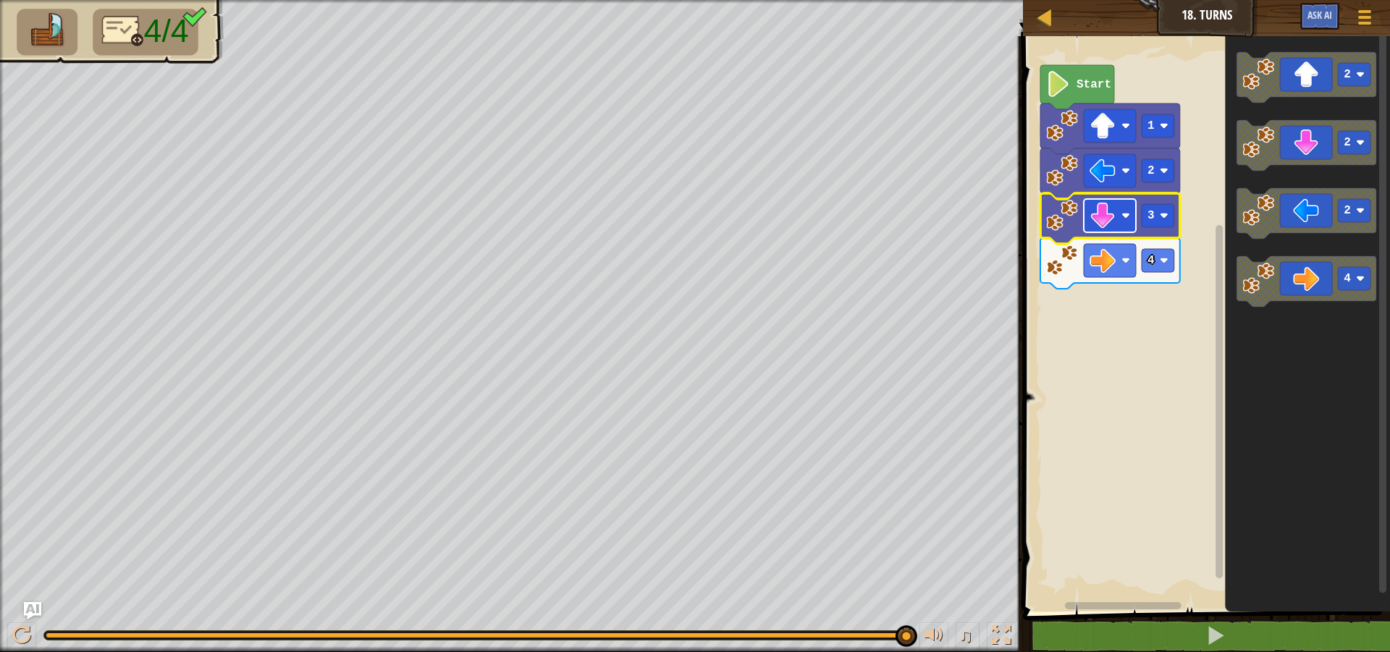
click at [1114, 210] on image "Blockly Workspace" at bounding box center [1103, 216] width 26 height 26
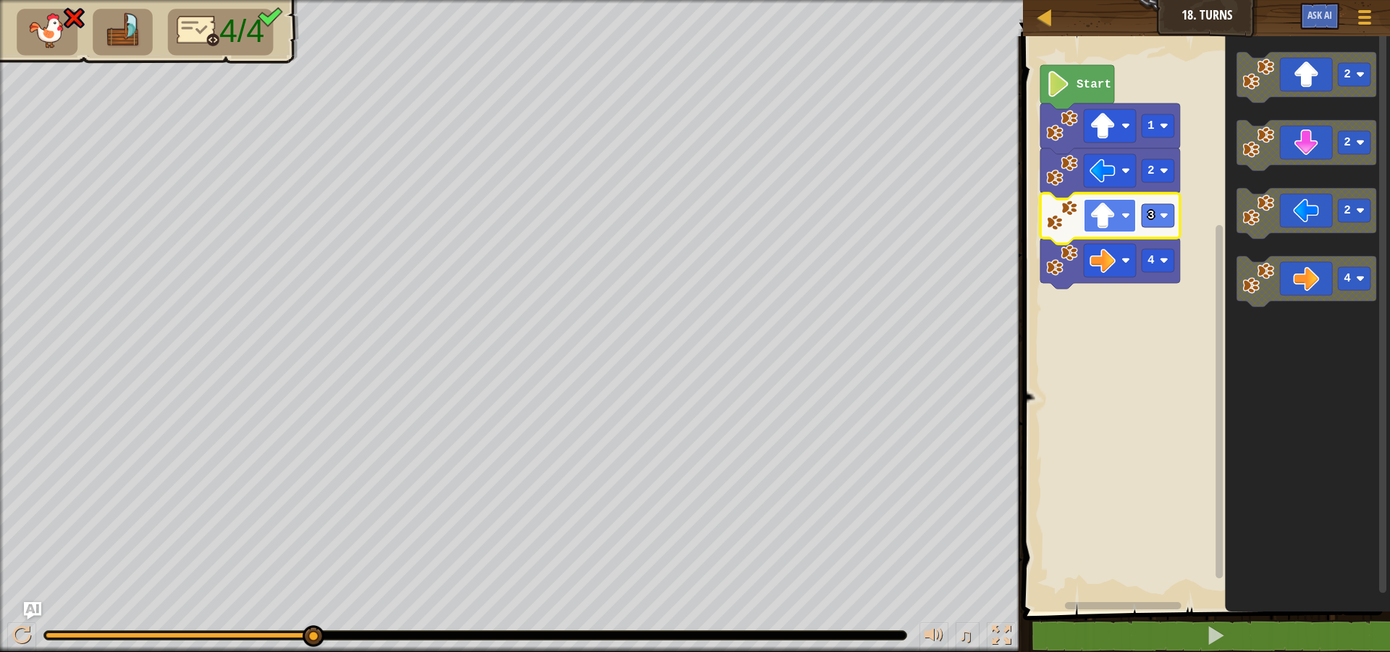
click at [1108, 222] on image "Blockly Workspace" at bounding box center [1103, 216] width 26 height 26
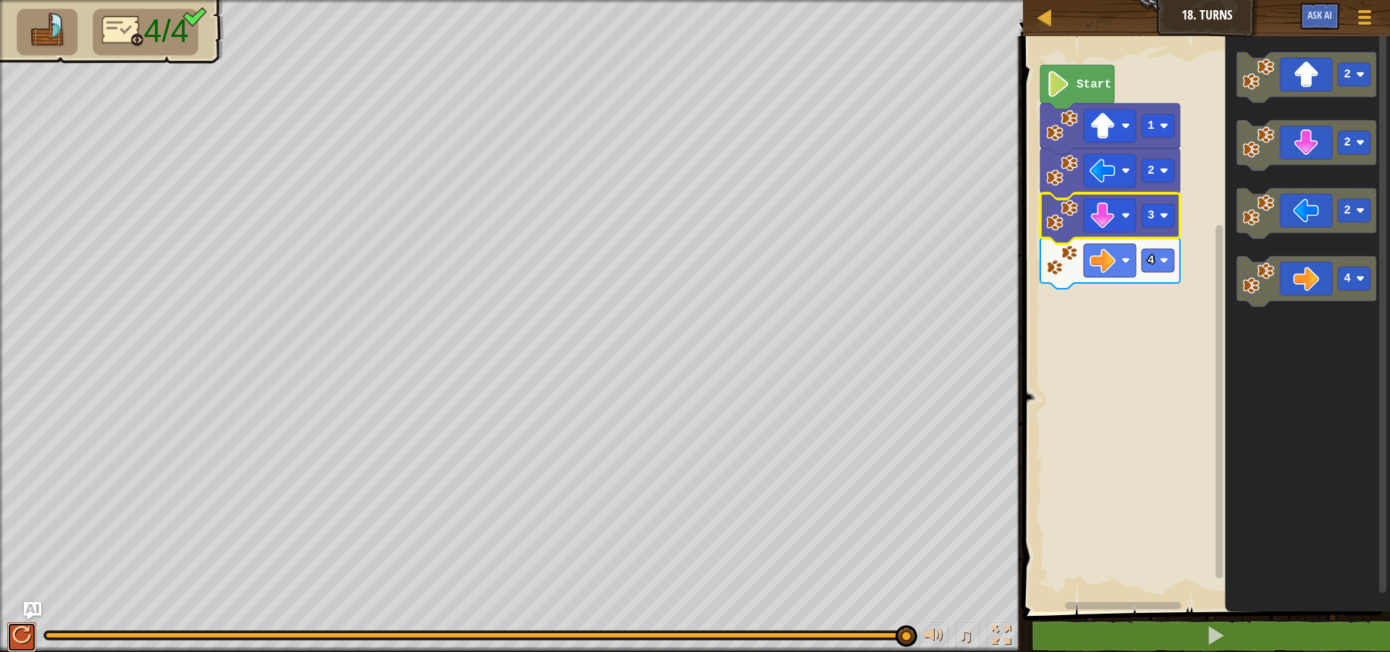
click at [25, 631] on div at bounding box center [21, 635] width 19 height 19
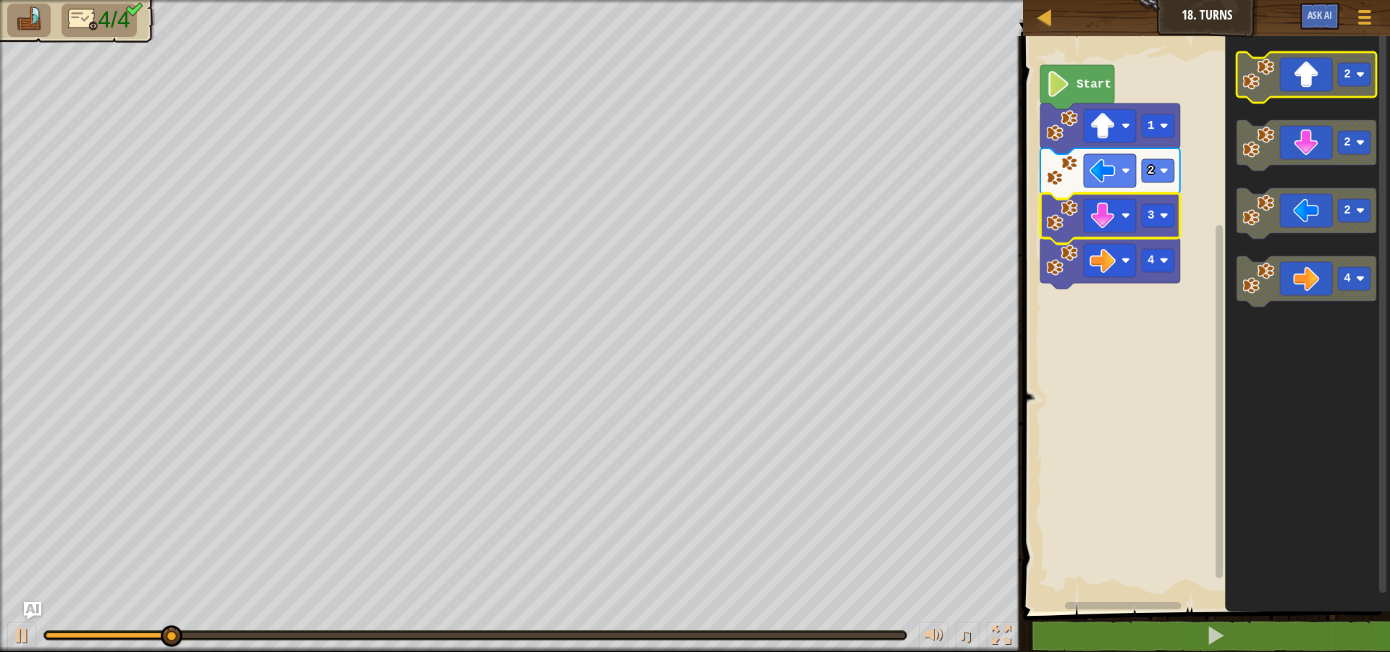
click at [1281, 79] on icon "Blockly Workspace" at bounding box center [1307, 77] width 140 height 51
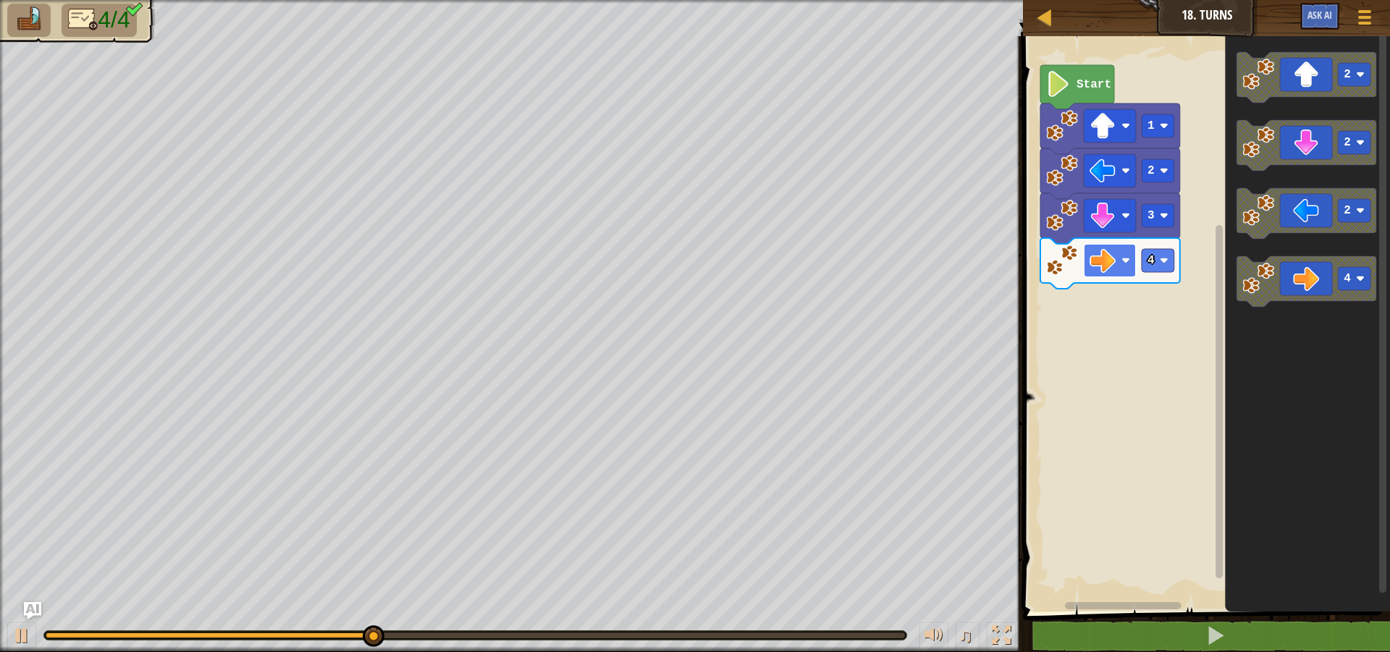
click at [1097, 262] on image "Blockly Workspace" at bounding box center [1103, 261] width 26 height 26
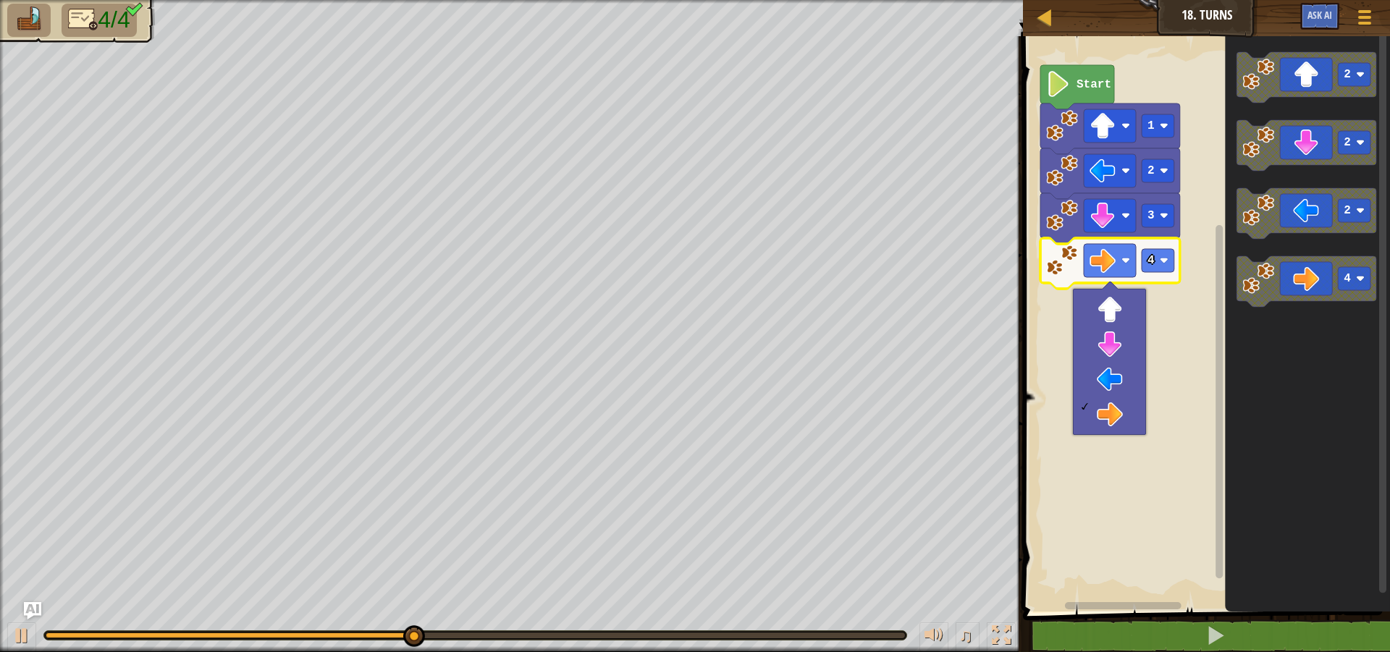
click at [1174, 328] on rect "Blockly Workspace" at bounding box center [1204, 320] width 371 height 583
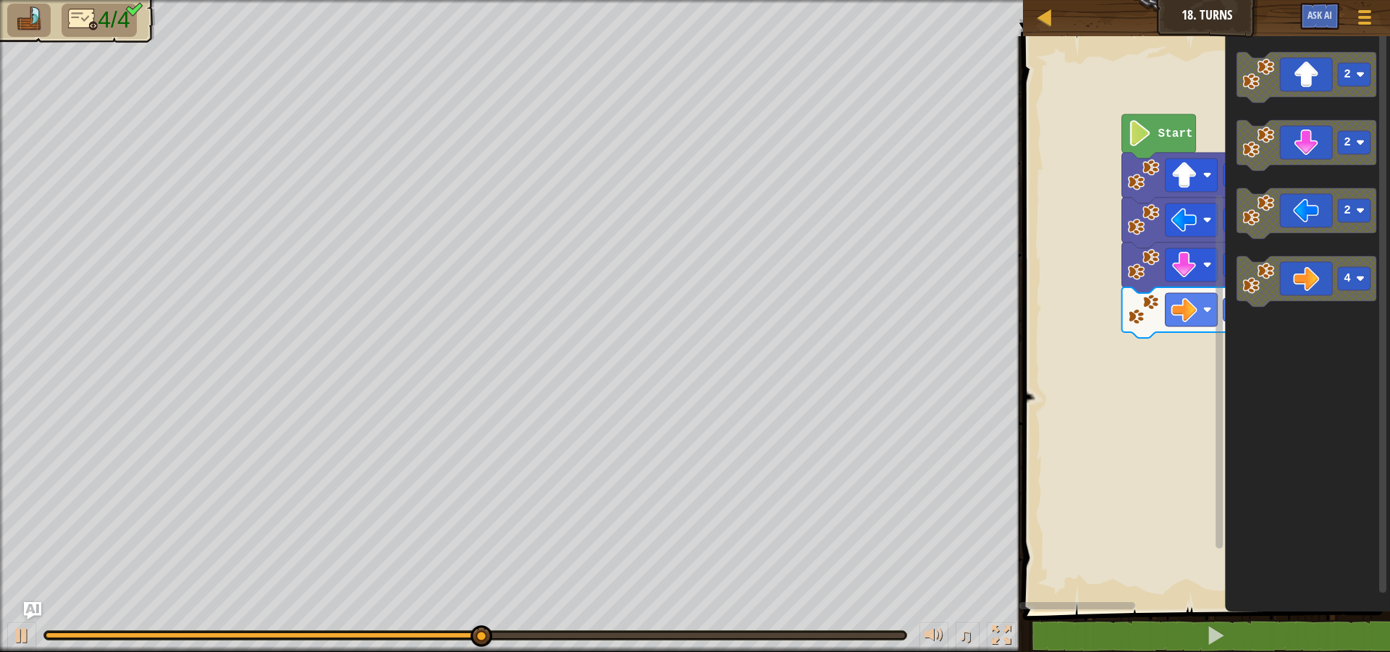
click at [1379, 336] on div "Start 1 2 3 4 2 2 2 4" at bounding box center [1204, 320] width 371 height 583
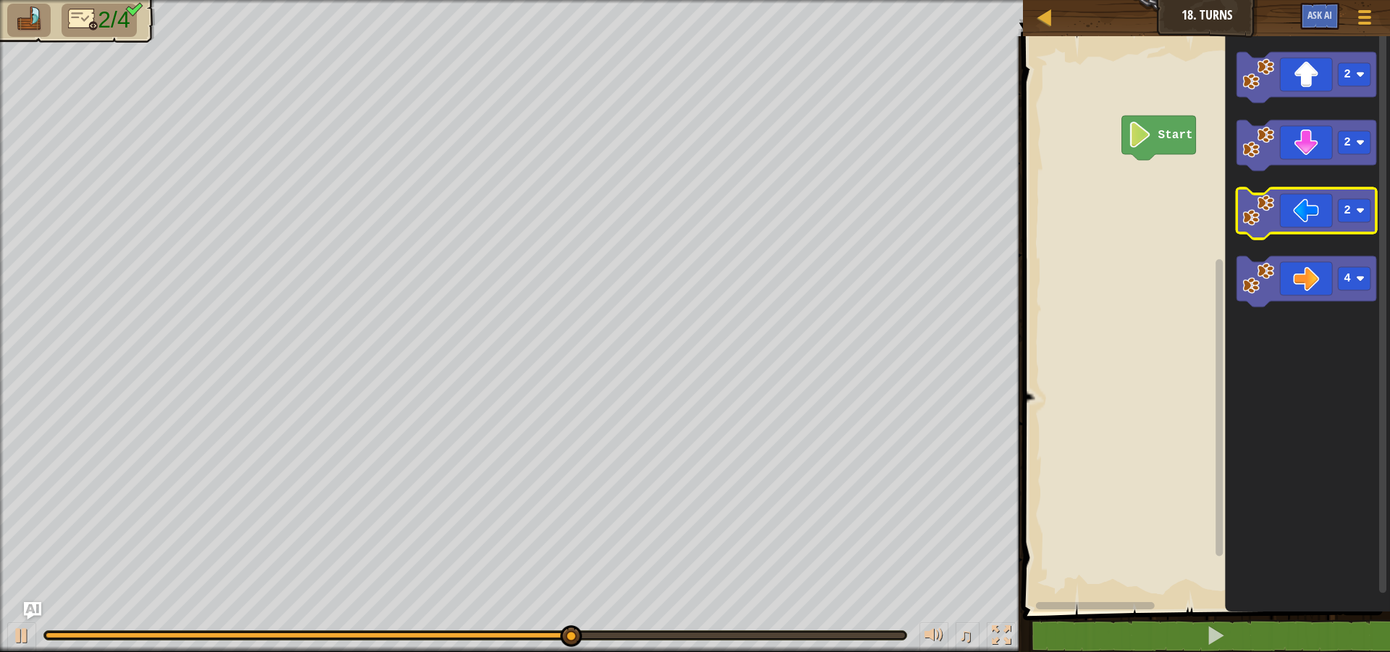
click at [1241, 212] on icon "Blockly Workspace" at bounding box center [1307, 213] width 140 height 51
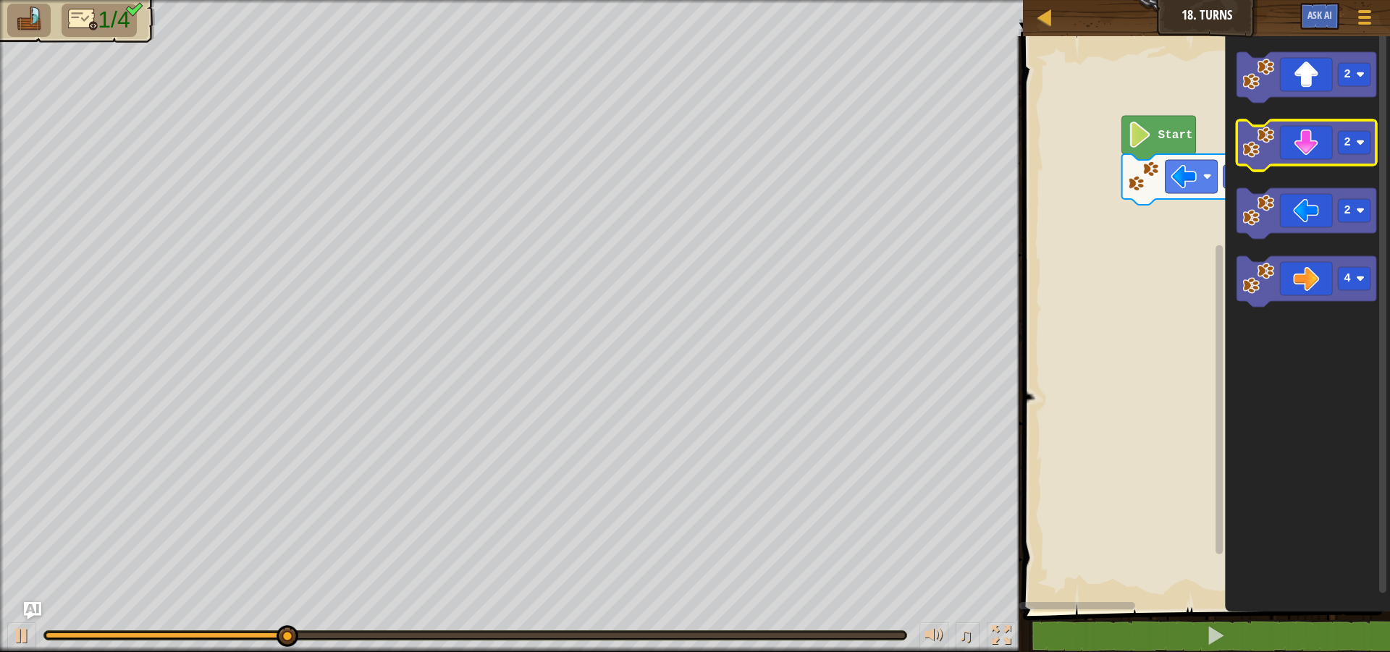
click at [1263, 142] on image "Blockly Workspace" at bounding box center [1259, 143] width 32 height 32
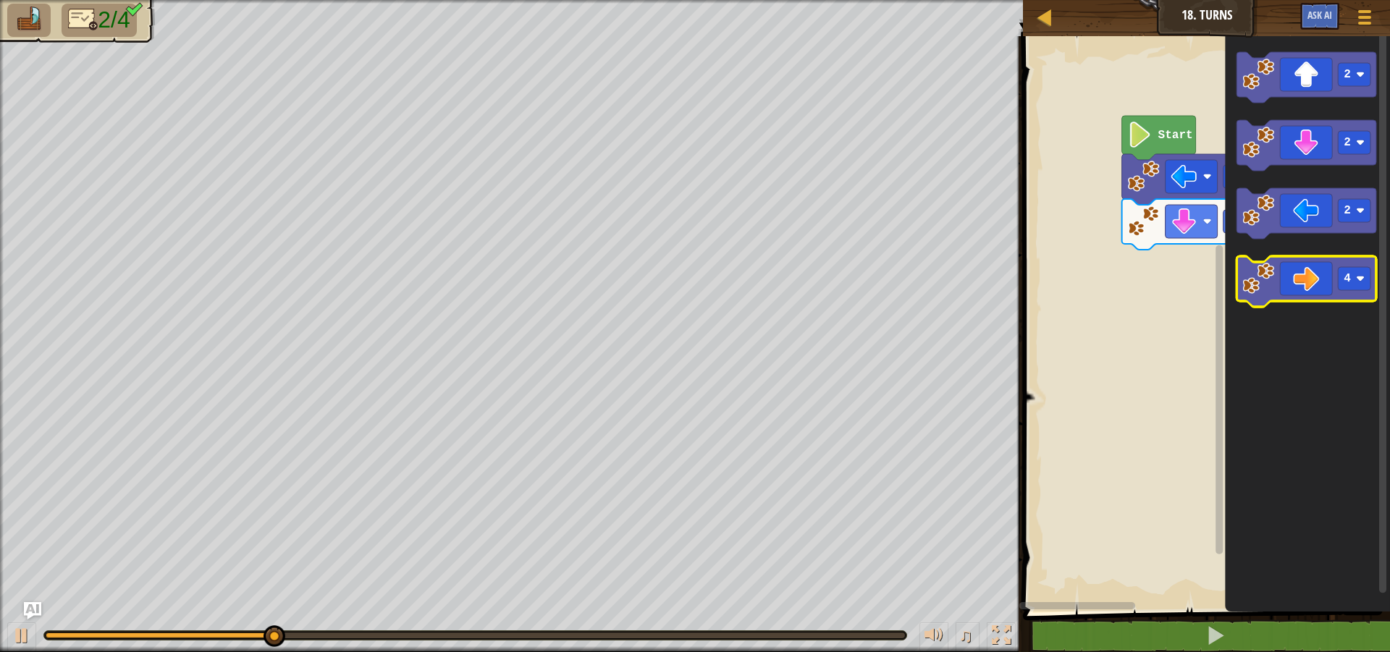
click at [1278, 282] on icon "Blockly Workspace" at bounding box center [1307, 281] width 140 height 51
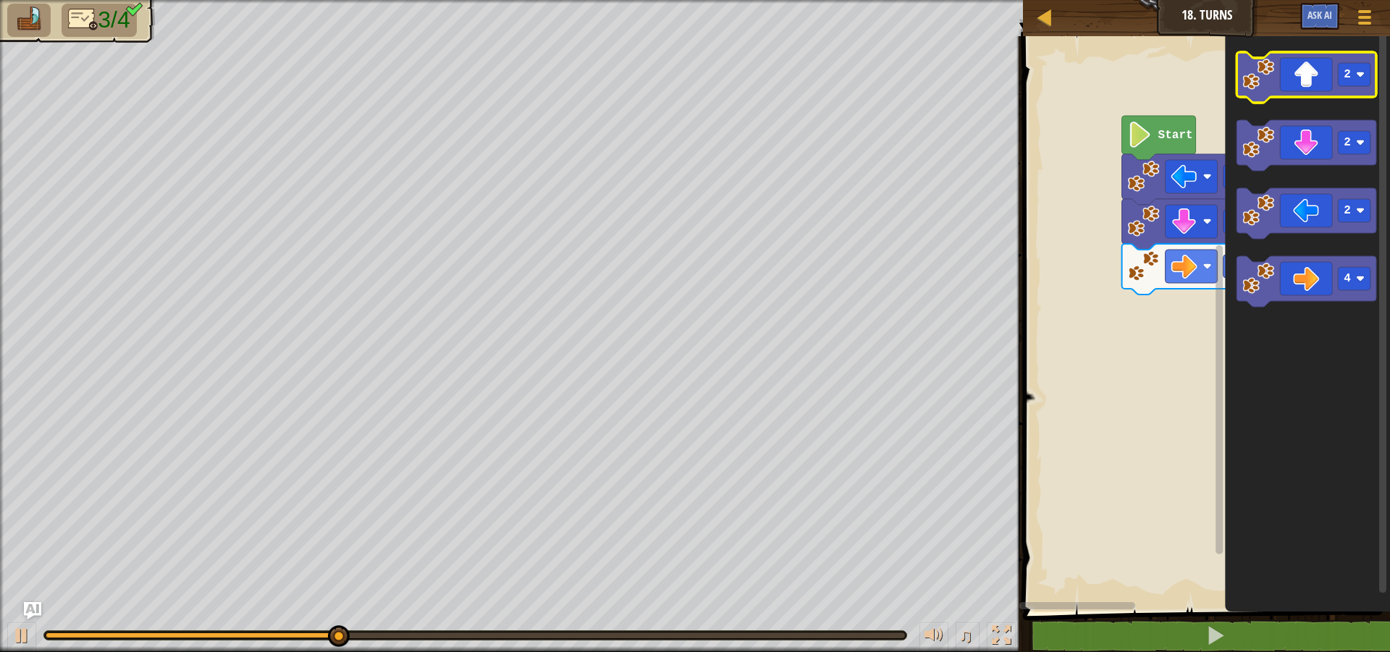
click at [1279, 93] on icon "Blockly Workspace" at bounding box center [1307, 77] width 140 height 51
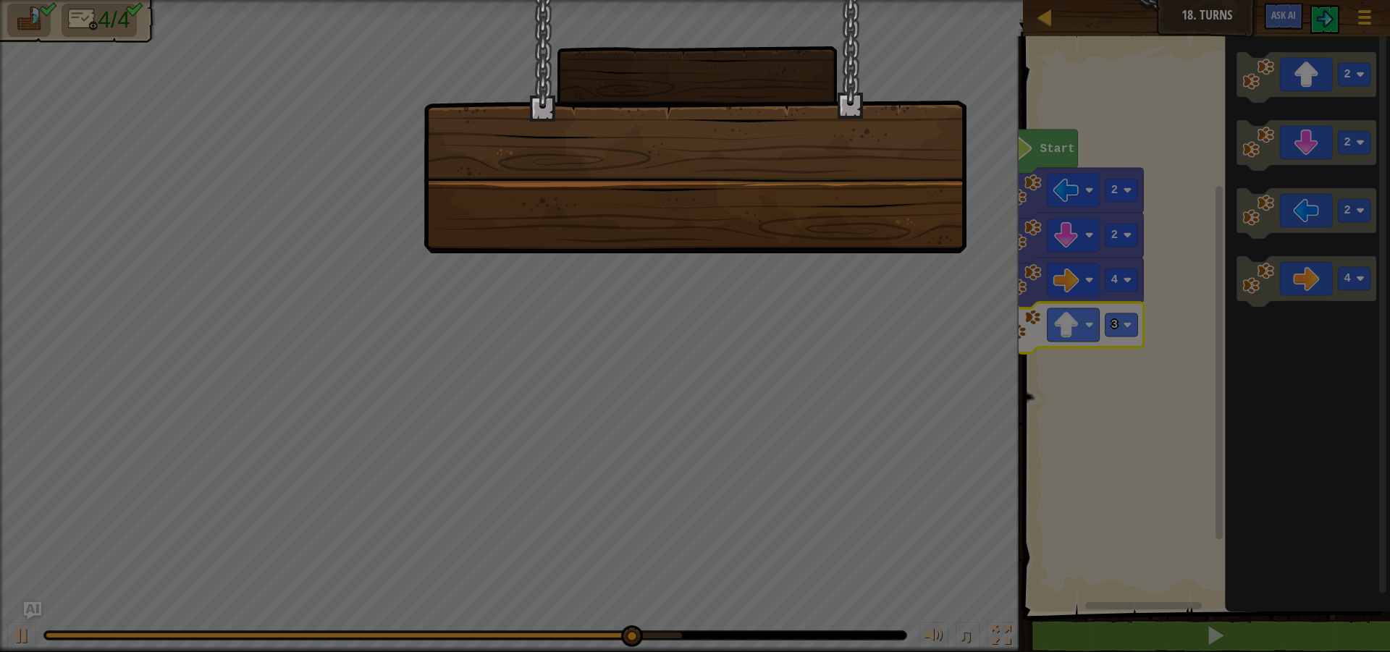
click at [1068, 254] on div at bounding box center [695, 326] width 1390 height 652
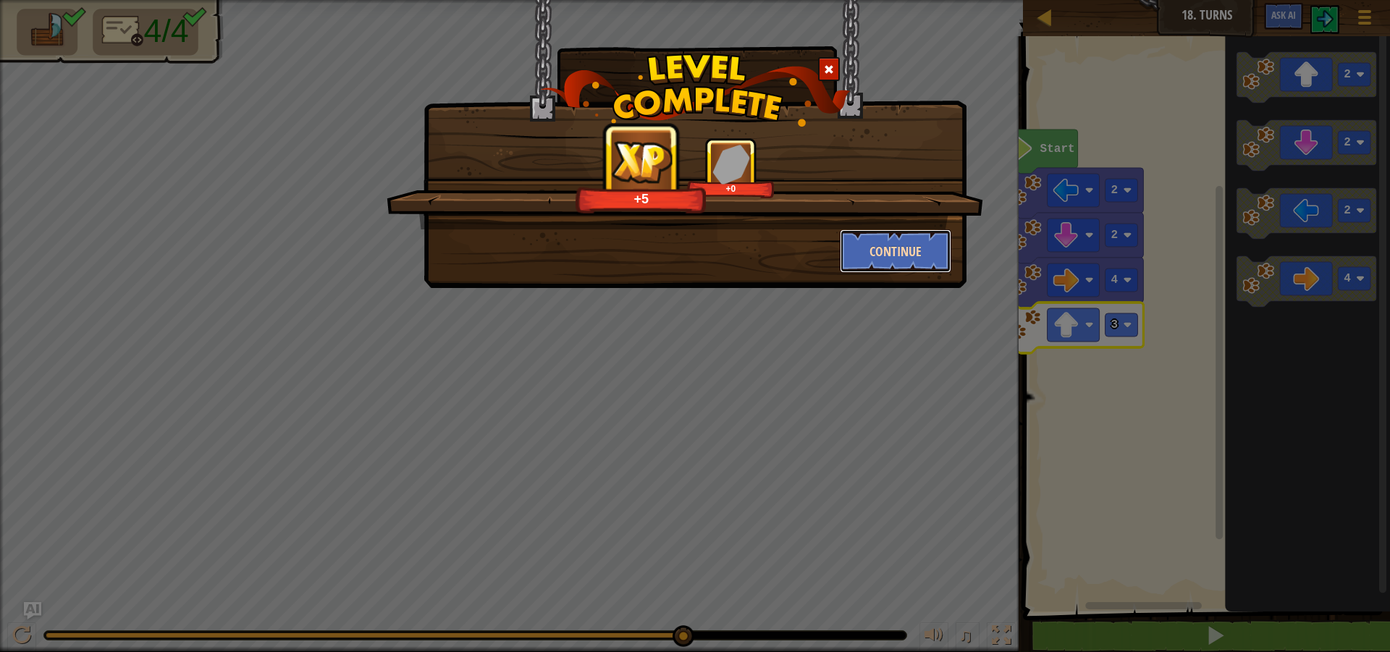
click at [890, 250] on button "Continue" at bounding box center [896, 251] width 112 height 43
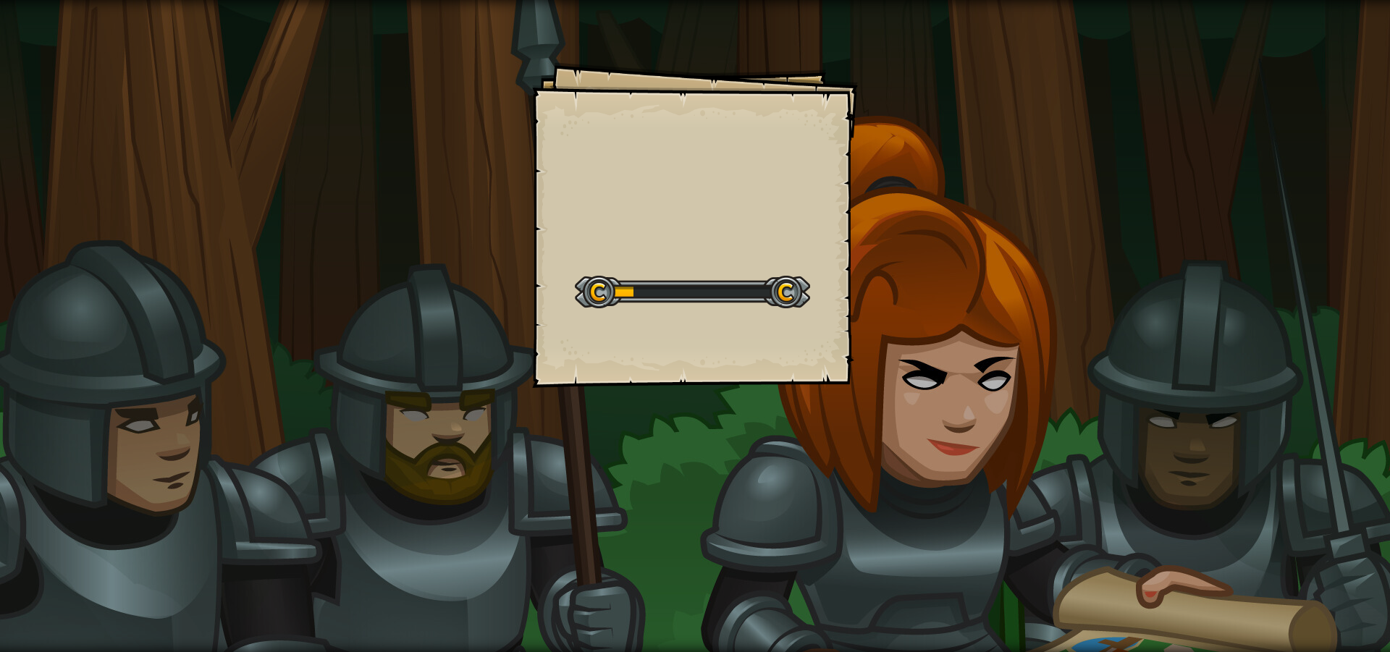
click at [849, 348] on div "Goals Start Level Error loading from server. Try refreshing the page. You'll ne…" at bounding box center [695, 225] width 326 height 326
click at [915, 308] on div "Goals Start Level Error loading from server. Try refreshing the page. You'll ne…" at bounding box center [695, 326] width 1390 height 652
click at [986, 304] on div "Goals Start Level Error loading from server. Try refreshing the page. You'll ne…" at bounding box center [695, 326] width 1390 height 652
click at [990, 303] on div "Goals Start Level Error loading from server. Try refreshing the page. You'll ne…" at bounding box center [695, 326] width 1390 height 652
click at [991, 303] on div "Goals Start Level Error loading from server. Try refreshing the page. You'll ne…" at bounding box center [695, 326] width 1390 height 652
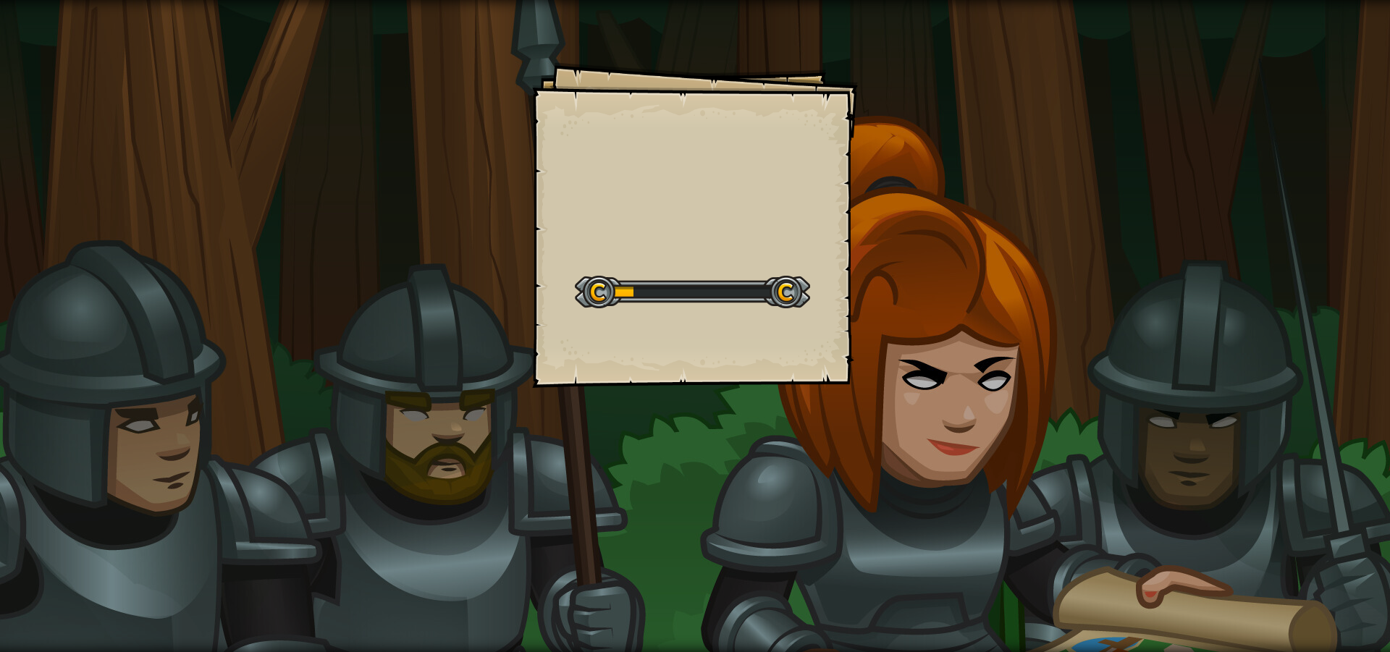
click at [1006, 232] on div "Goals Start Level Error loading from server. Try refreshing the page. You'll ne…" at bounding box center [695, 326] width 1390 height 652
click at [1007, 161] on div "Goals Start Level Error loading from server. Try refreshing the page. You'll ne…" at bounding box center [695, 326] width 1390 height 652
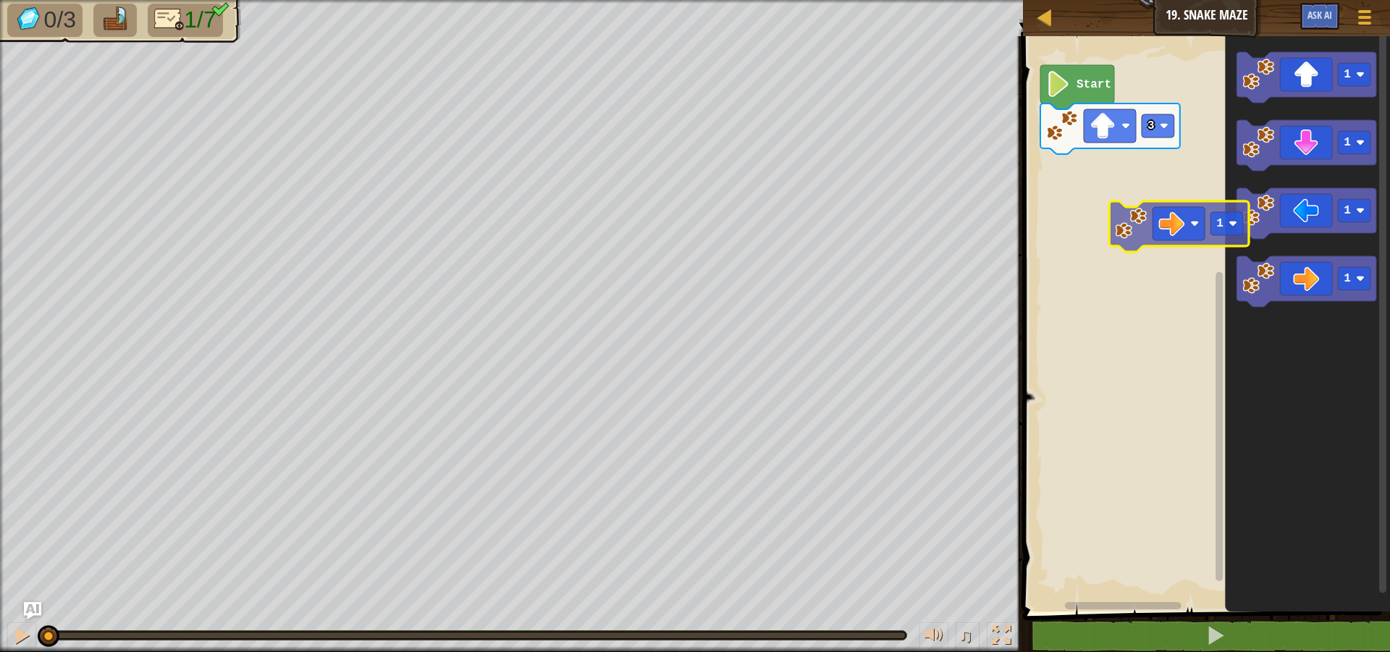
click at [1127, 232] on div "3 Start 1 1 1 1 1" at bounding box center [1204, 320] width 371 height 583
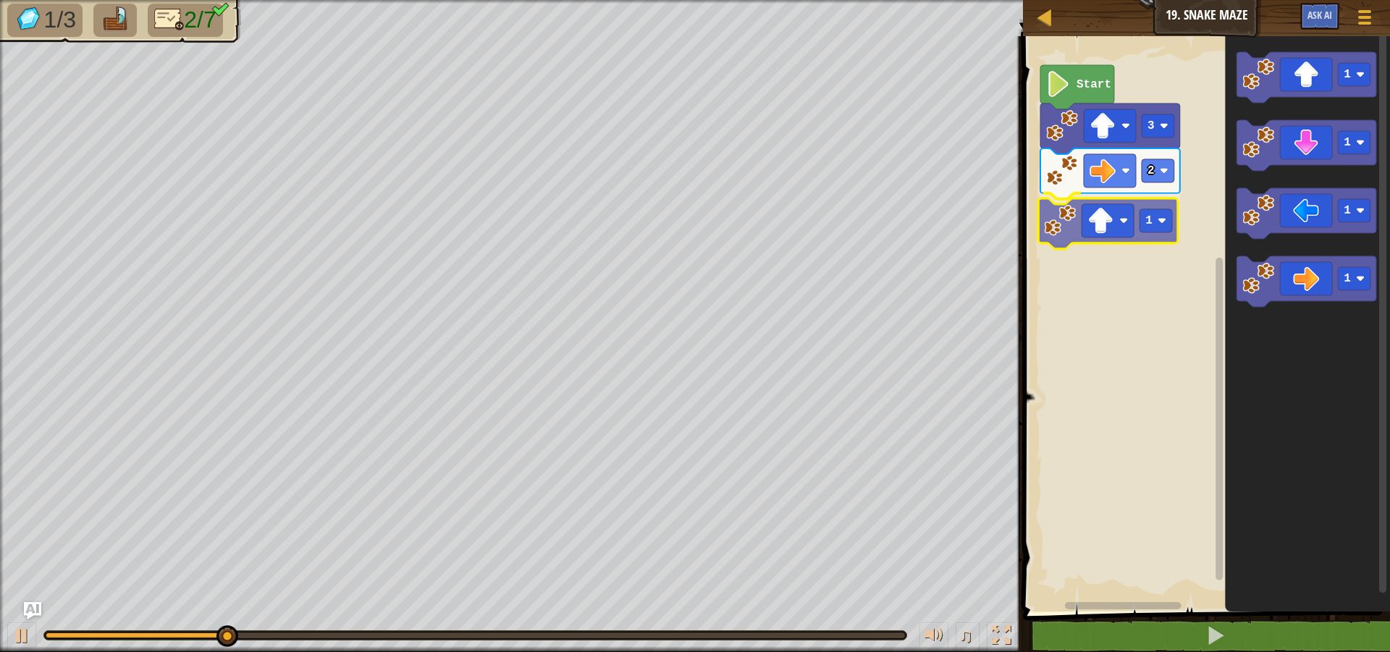
click at [1102, 229] on div "Start 3 2 1 1 1 1 1 1" at bounding box center [1204, 320] width 371 height 583
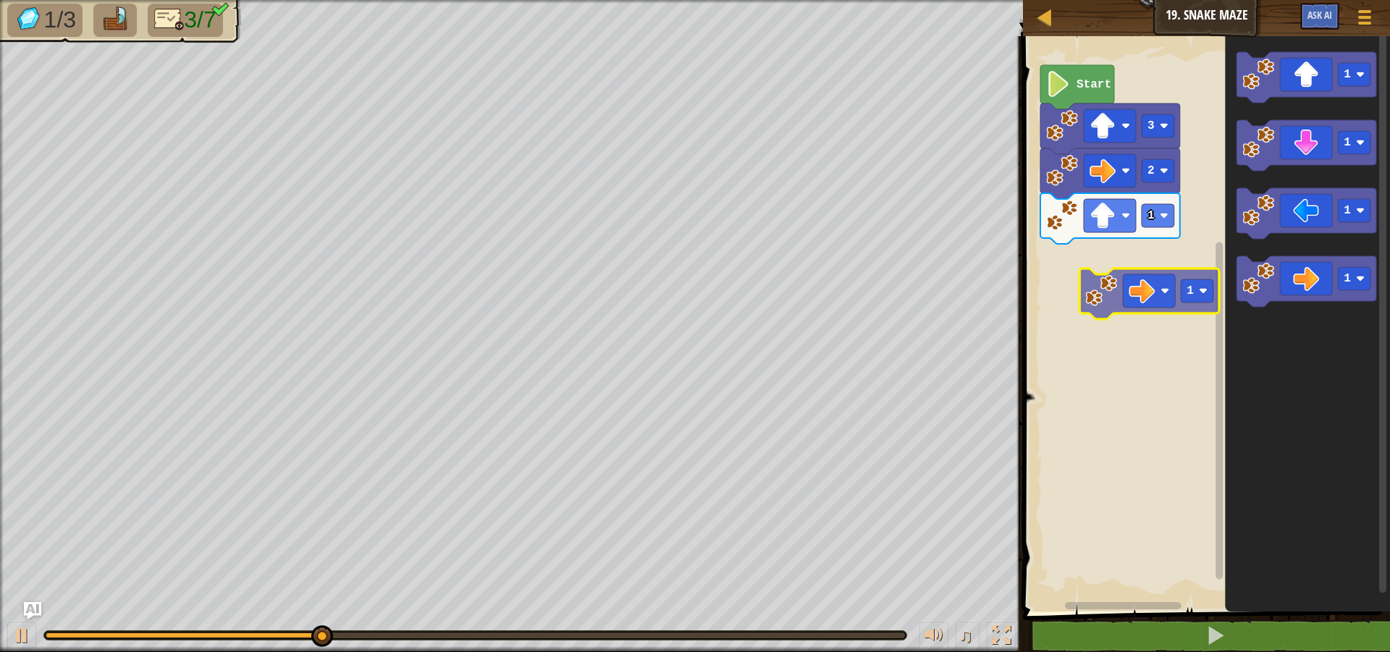
click at [1140, 293] on div "Start 3 2 1 1 1 1 1 1" at bounding box center [1204, 320] width 371 height 583
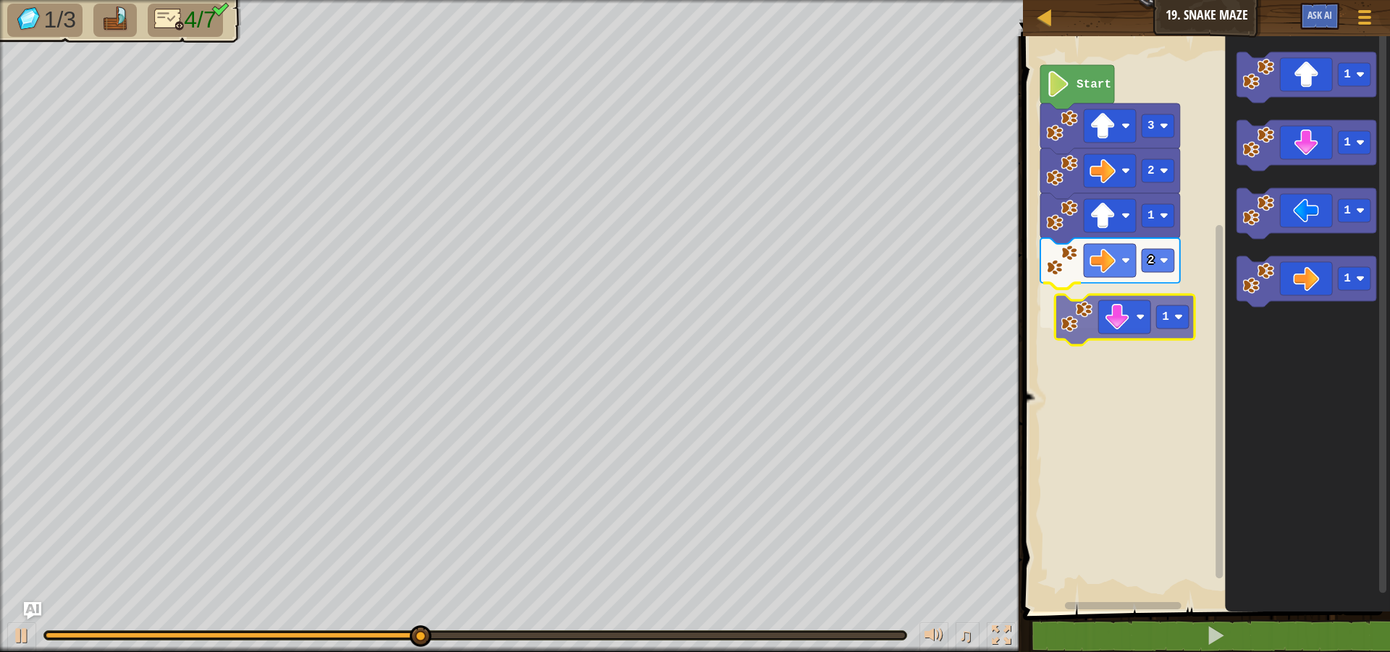
click at [1113, 331] on div "Start 3 2 1 2 1 1 1 1 1 1" at bounding box center [1204, 320] width 371 height 583
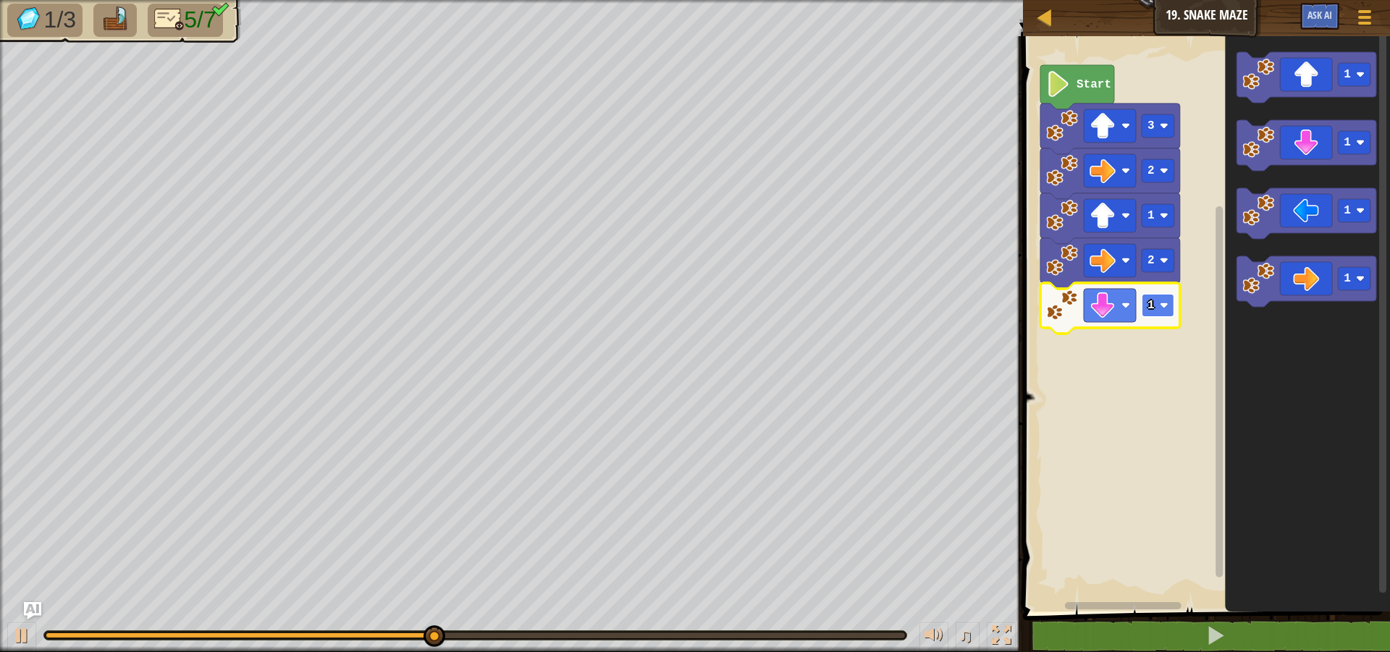
click at [1146, 311] on rect "Blockly Workspace" at bounding box center [1158, 305] width 33 height 23
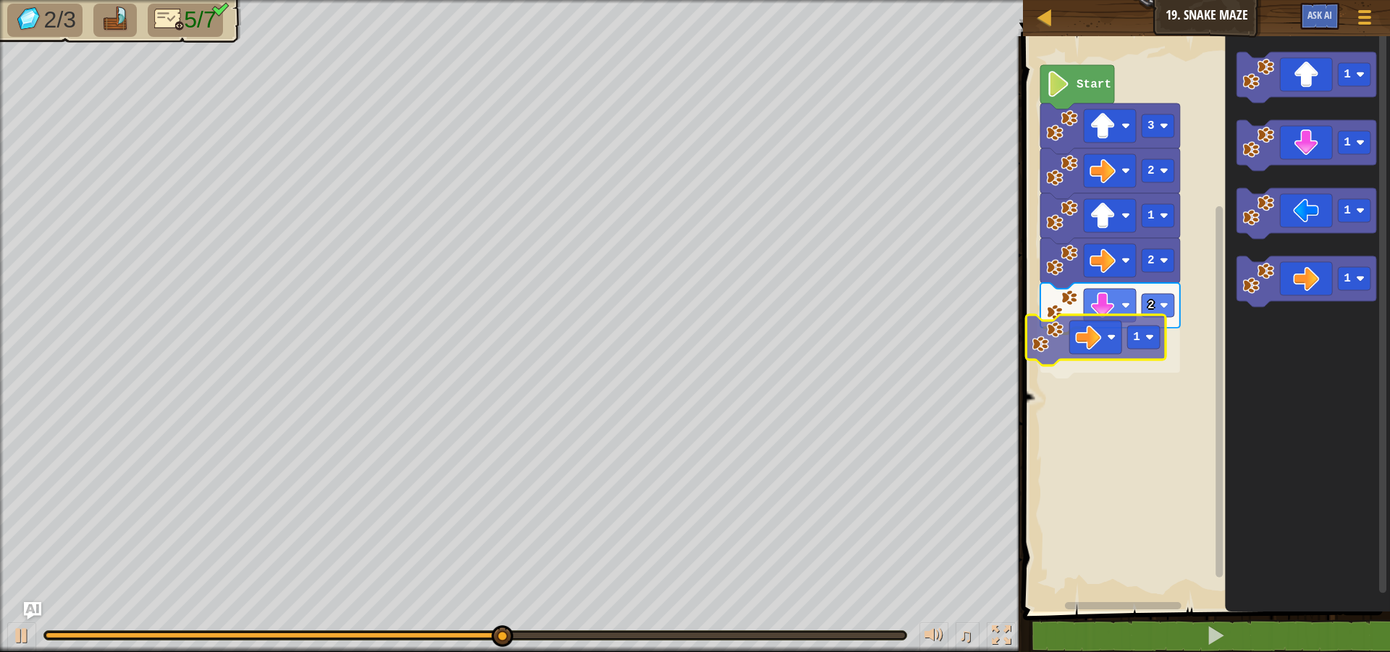
click at [1101, 369] on div "Start 3 2 1 2 2 1 1 1 1 1 1" at bounding box center [1204, 320] width 371 height 583
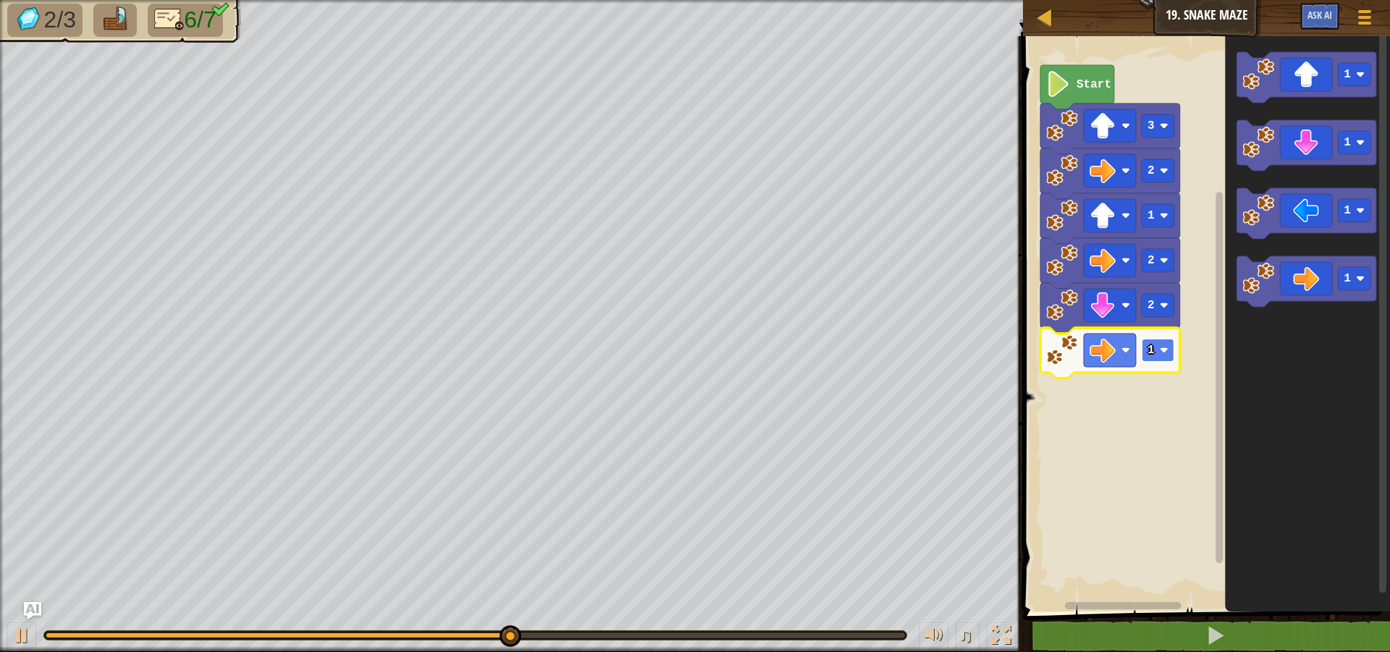
click at [1154, 354] on text "1" at bounding box center [1151, 350] width 7 height 13
click at [1129, 350] on div "Start 3 2 1 2 2 2 1 1 1 1" at bounding box center [1204, 320] width 371 height 583
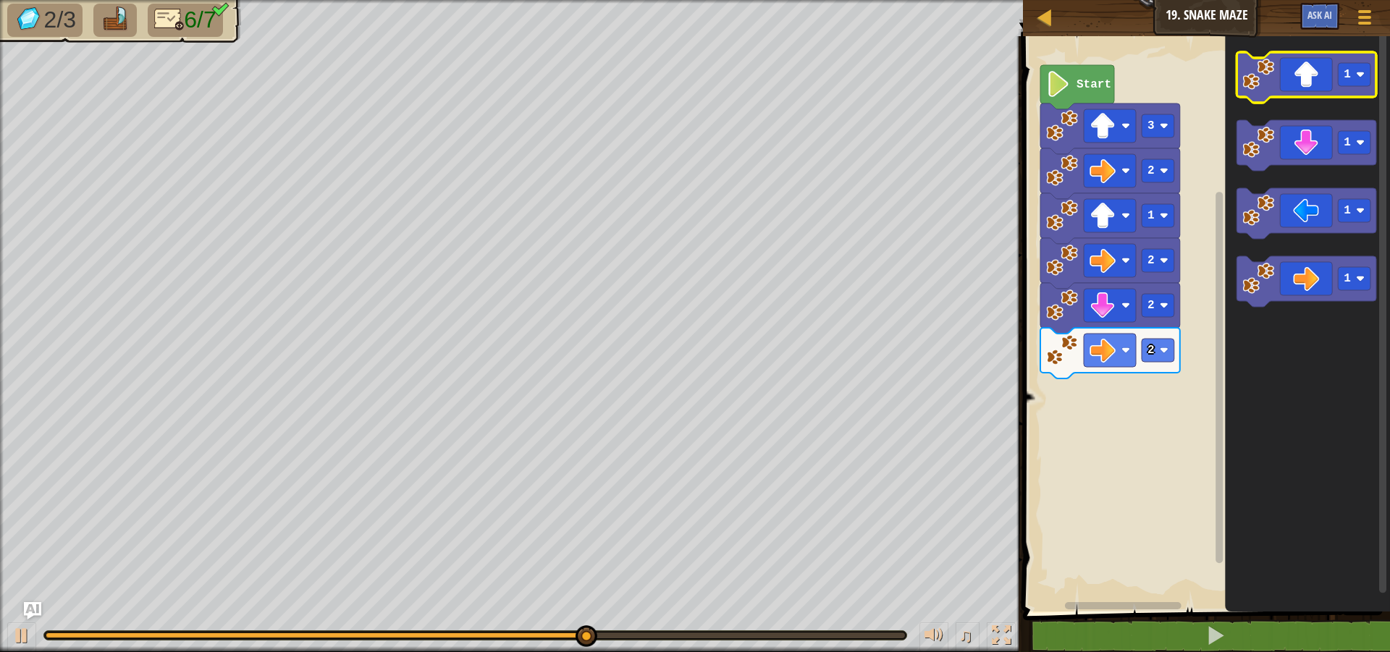
click at [1293, 96] on icon "Blockly Workspace" at bounding box center [1307, 77] width 140 height 51
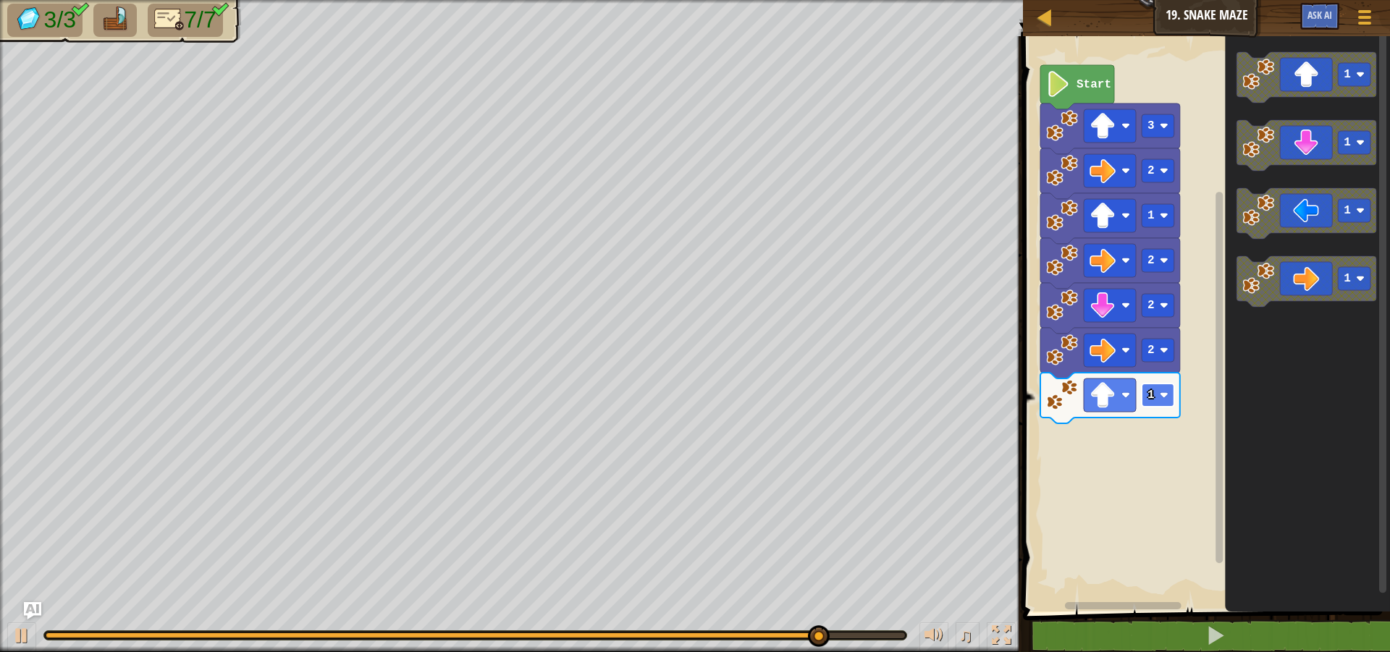
click at [1150, 398] on text "1" at bounding box center [1151, 395] width 7 height 13
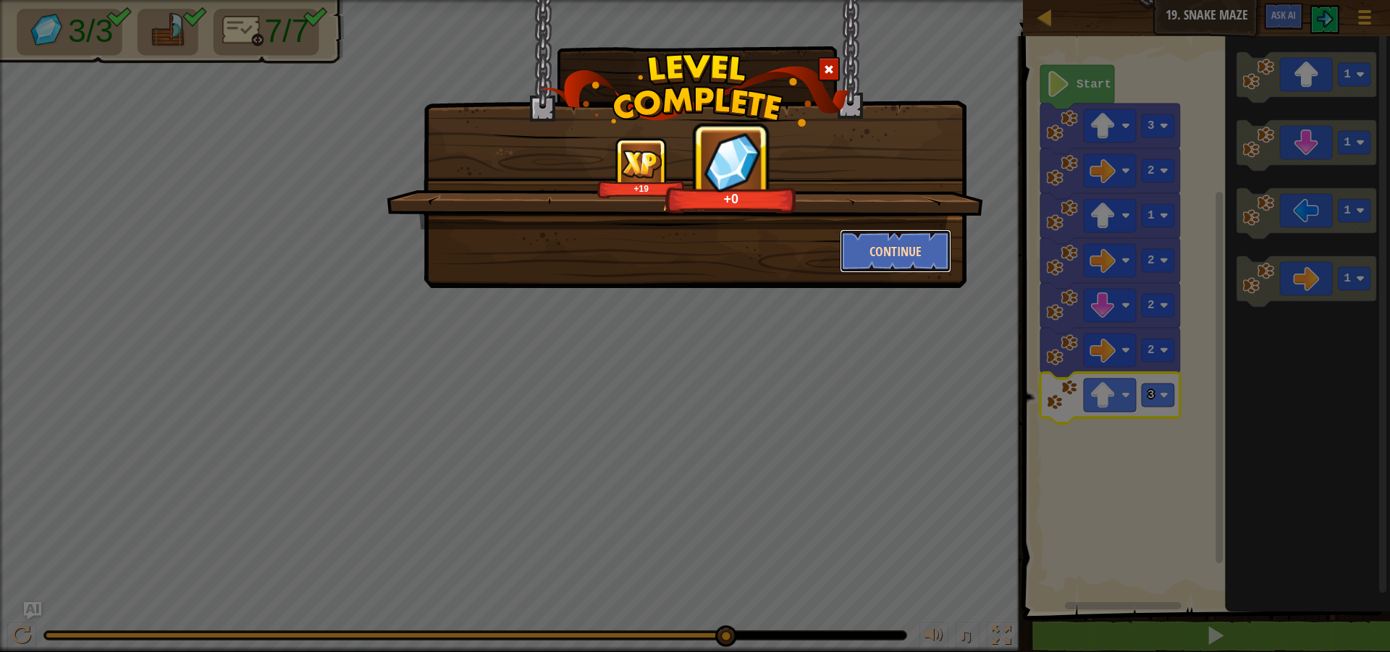
click at [875, 241] on button "Continue" at bounding box center [896, 251] width 112 height 43
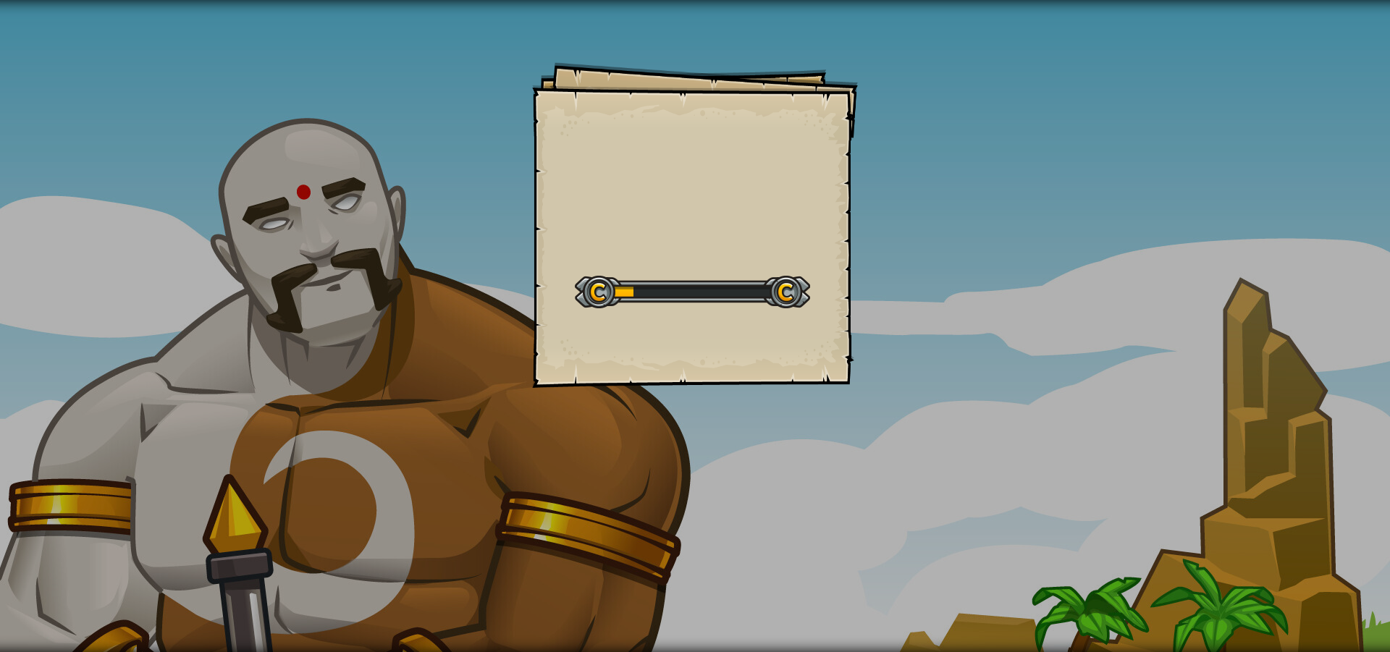
click at [917, 314] on div "Goals Start Level Error loading from server. Try refreshing the page. You'll ne…" at bounding box center [695, 326] width 1390 height 652
click at [911, 311] on div "Goals Start Level Error loading from server. Try refreshing the page. You'll ne…" at bounding box center [695, 326] width 1390 height 652
click at [911, 311] on div "One Block Goals Start Level Error loading from server. Try refreshing the page.…" at bounding box center [695, 326] width 1390 height 652
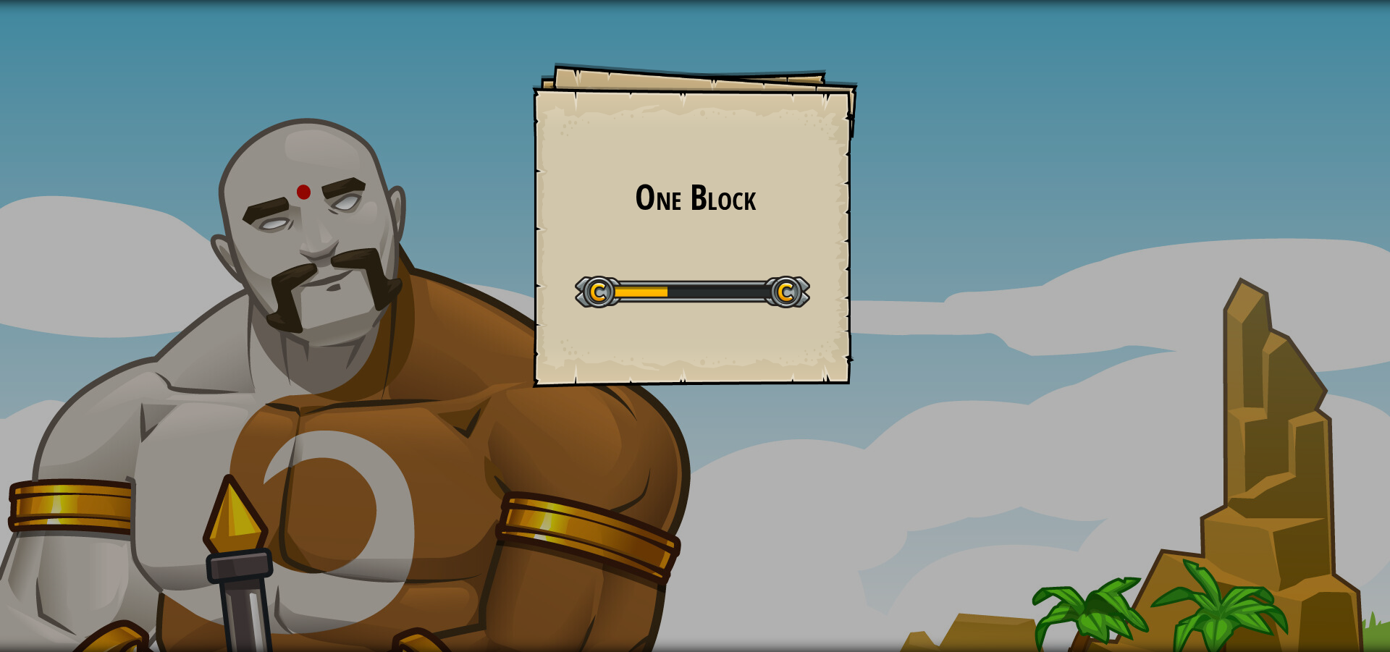
click at [911, 311] on div "One Block Goals Start Level Error loading from server. Try refreshing the page.…" at bounding box center [695, 326] width 1390 height 652
click at [913, 301] on div "One Block Goals Start Level Error loading from server. Try refreshing the page.…" at bounding box center [695, 326] width 1390 height 652
click at [907, 298] on div "One Block Goals Start Level Error loading from server. Try refreshing the page.…" at bounding box center [695, 326] width 1390 height 652
click at [903, 296] on div "One Block Goals Start Level Error loading from server. Try refreshing the page.…" at bounding box center [695, 326] width 1390 height 652
click at [906, 293] on div "One Block Goals Start Level Error loading from server. Try refreshing the page.…" at bounding box center [695, 326] width 1390 height 652
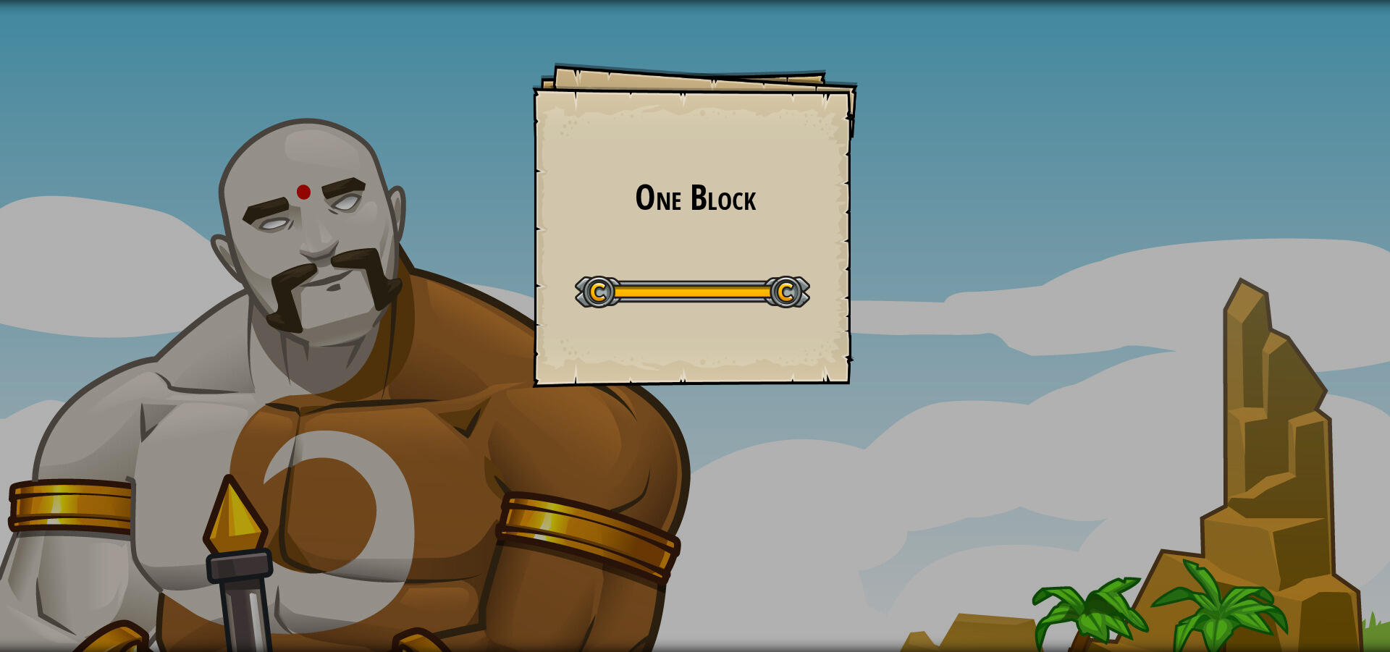
click at [922, 286] on div "One Block Goals Start Level Error loading from server. Try refreshing the page.…" at bounding box center [695, 326] width 1390 height 652
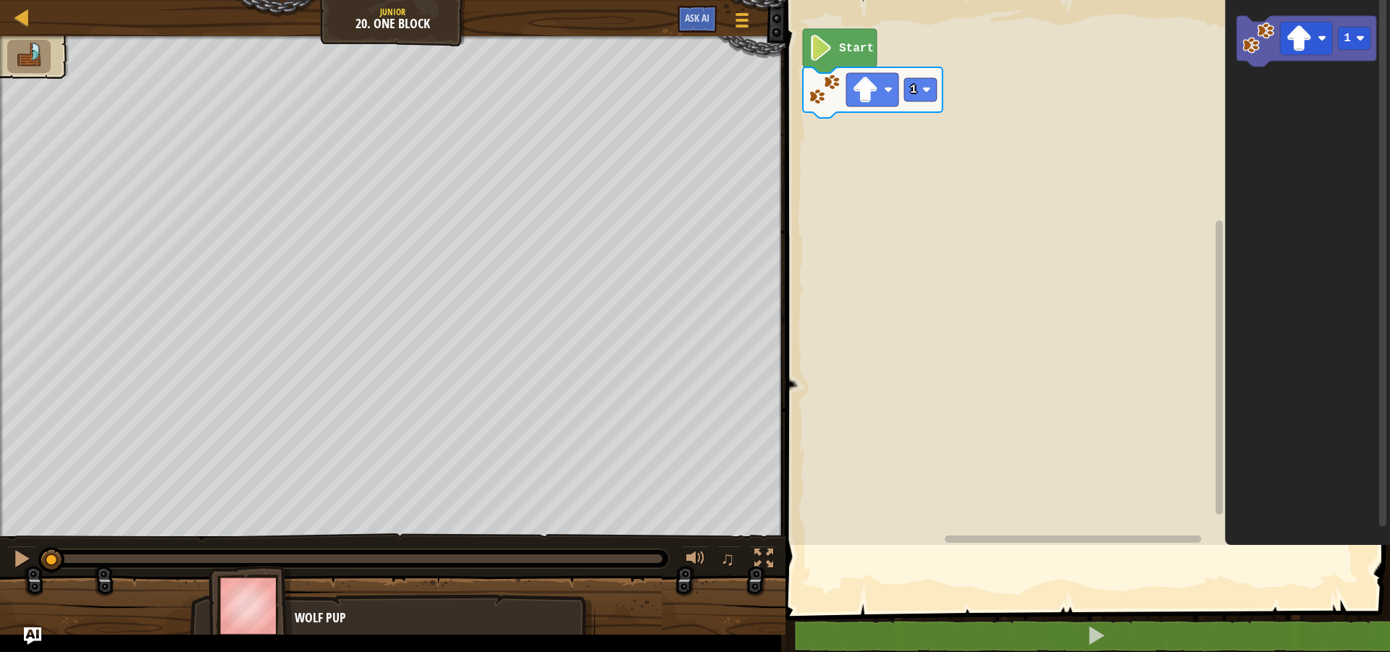
click at [929, 279] on rect "Blockly Workspace" at bounding box center [1085, 269] width 609 height 552
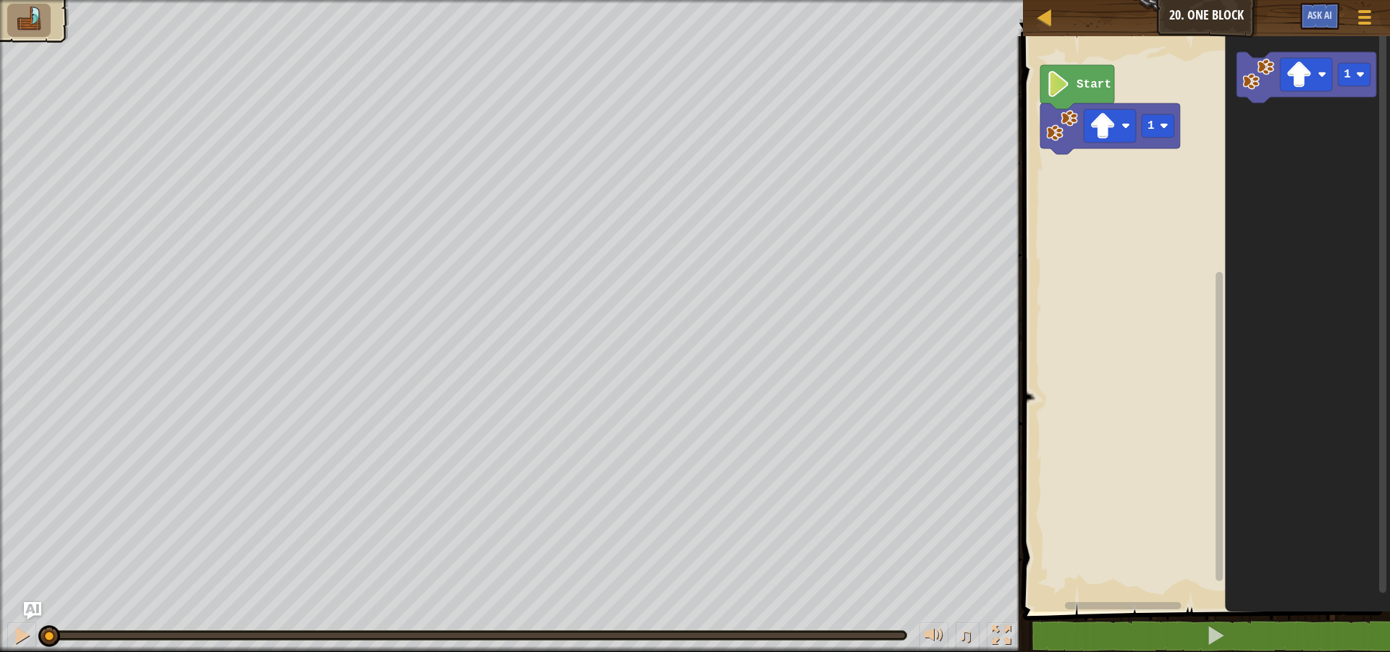
click at [1279, 150] on icon "Blockly Workspace" at bounding box center [1308, 320] width 165 height 583
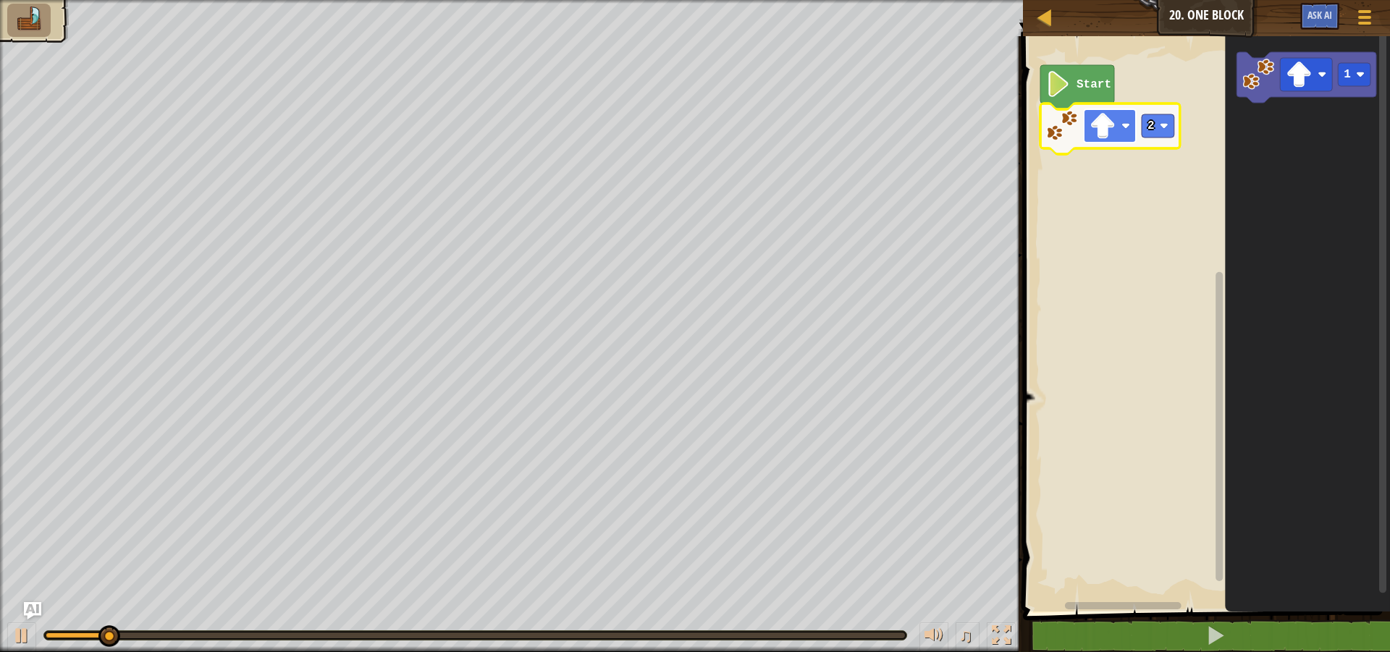
click at [1113, 130] on image "Blockly Workspace" at bounding box center [1103, 126] width 26 height 26
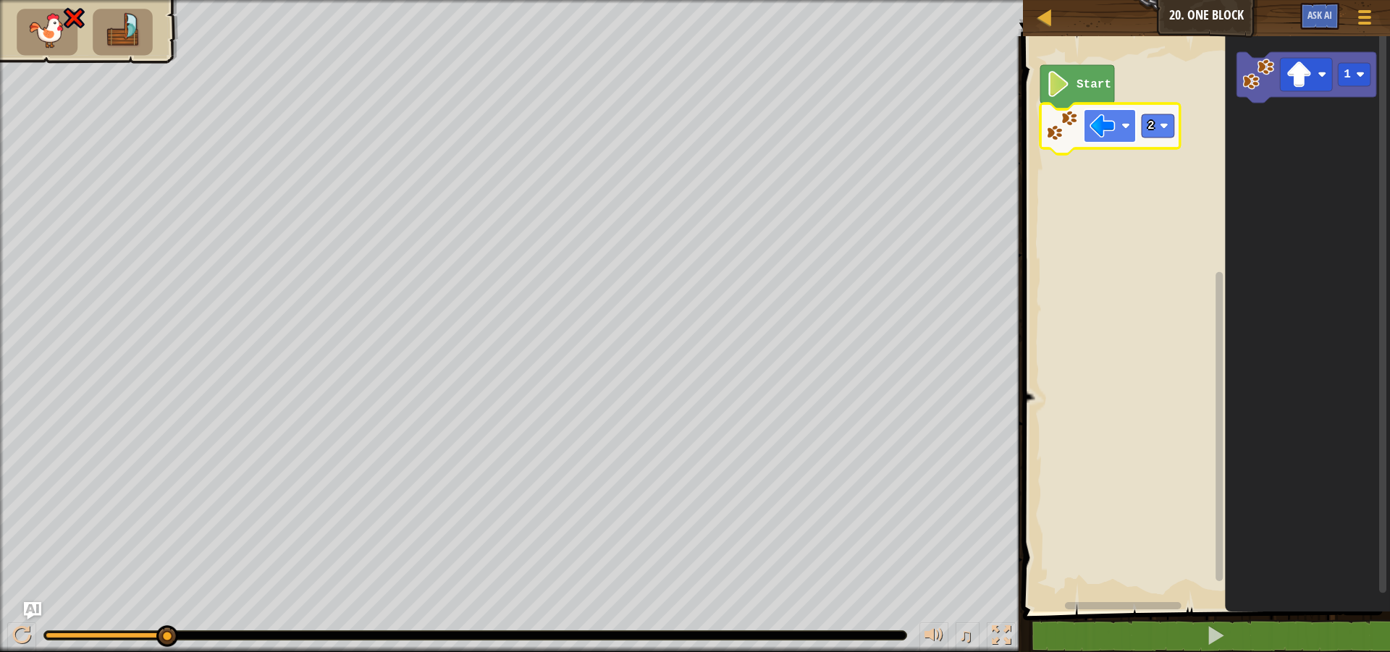
click at [1116, 129] on image "Blockly Workspace" at bounding box center [1103, 126] width 26 height 26
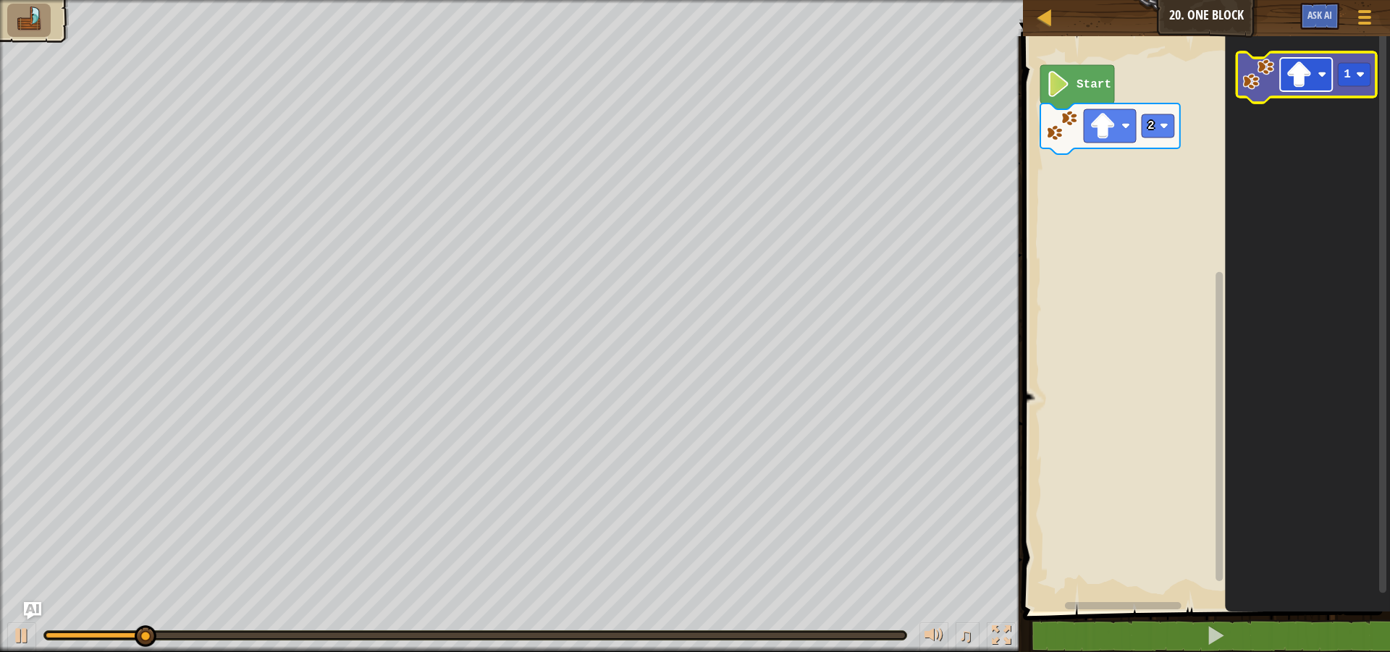
click at [1300, 81] on image "Blockly Workspace" at bounding box center [1300, 75] width 26 height 26
click at [1353, 75] on rect "Blockly Workspace" at bounding box center [1355, 74] width 33 height 23
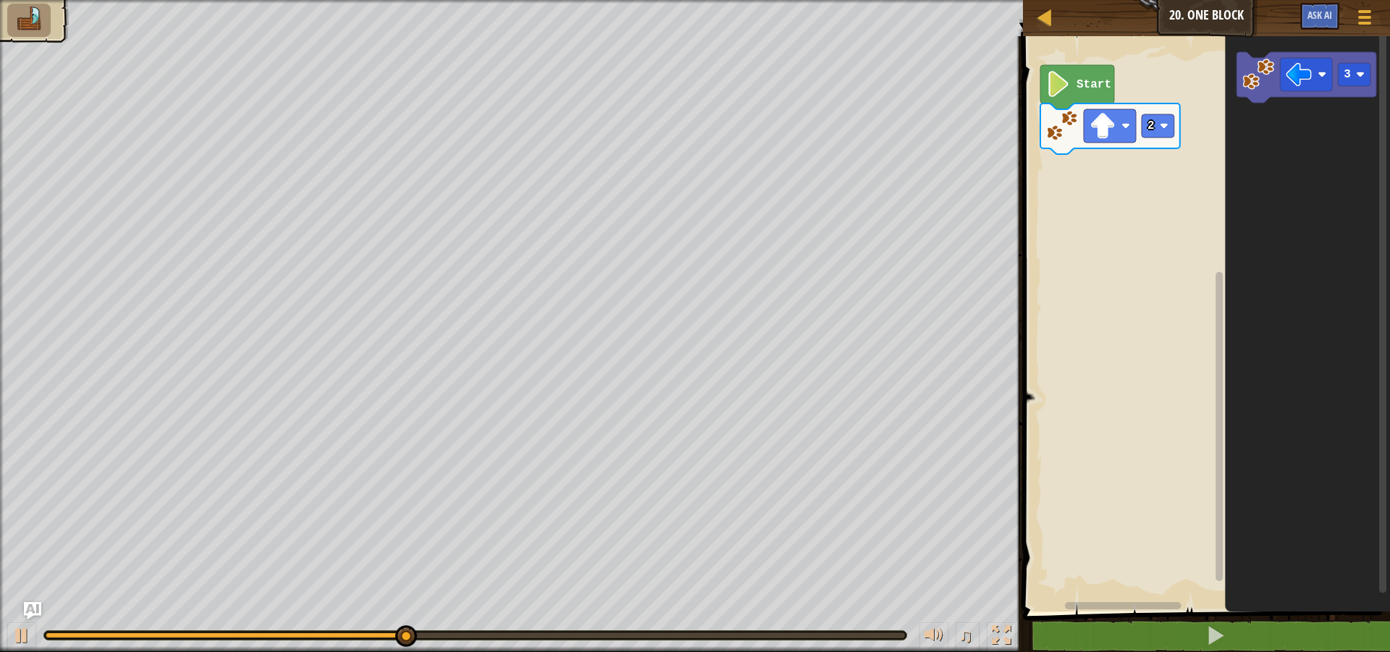
click at [1226, 121] on icon "3" at bounding box center [1308, 320] width 165 height 583
click at [1197, 182] on div "Start 2 3" at bounding box center [1204, 320] width 371 height 583
click at [1245, 80] on image "Blockly Workspace" at bounding box center [1259, 75] width 32 height 32
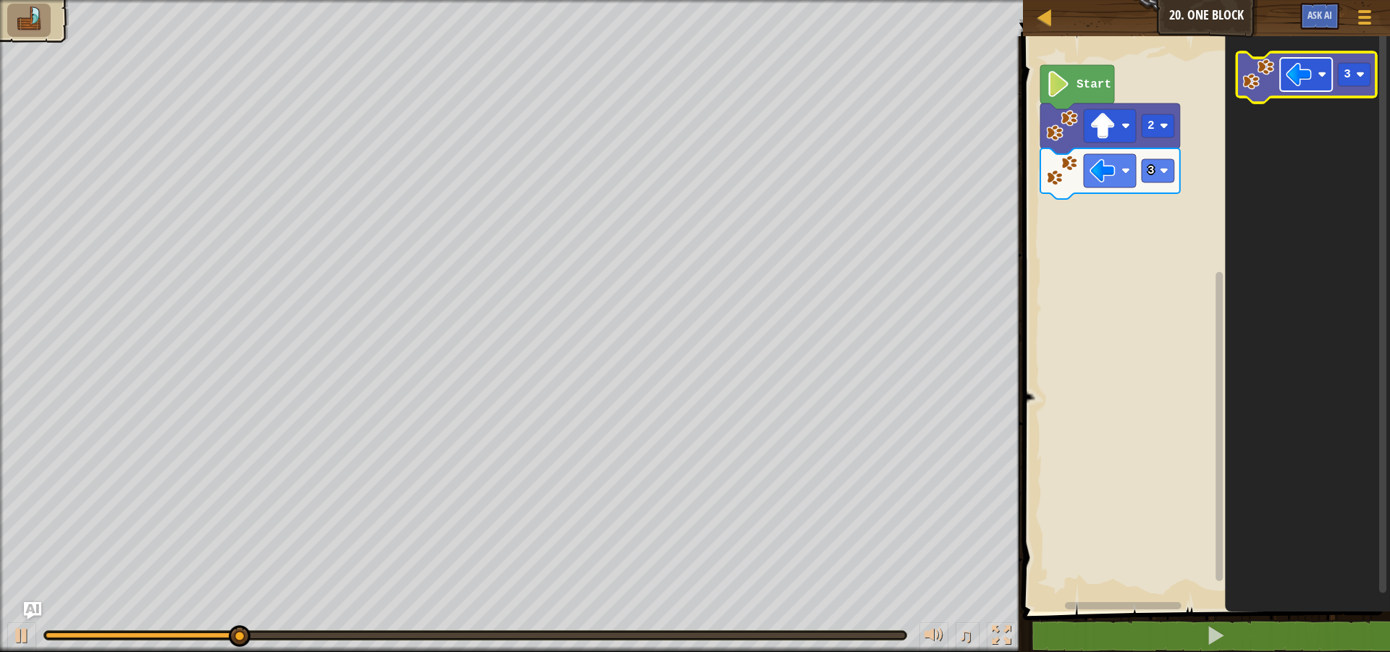
click at [1314, 70] on rect "Blockly Workspace" at bounding box center [1307, 74] width 52 height 33
click at [1346, 77] on text "3" at bounding box center [1348, 74] width 7 height 13
click at [1312, 77] on image "Blockly Workspace" at bounding box center [1300, 75] width 26 height 26
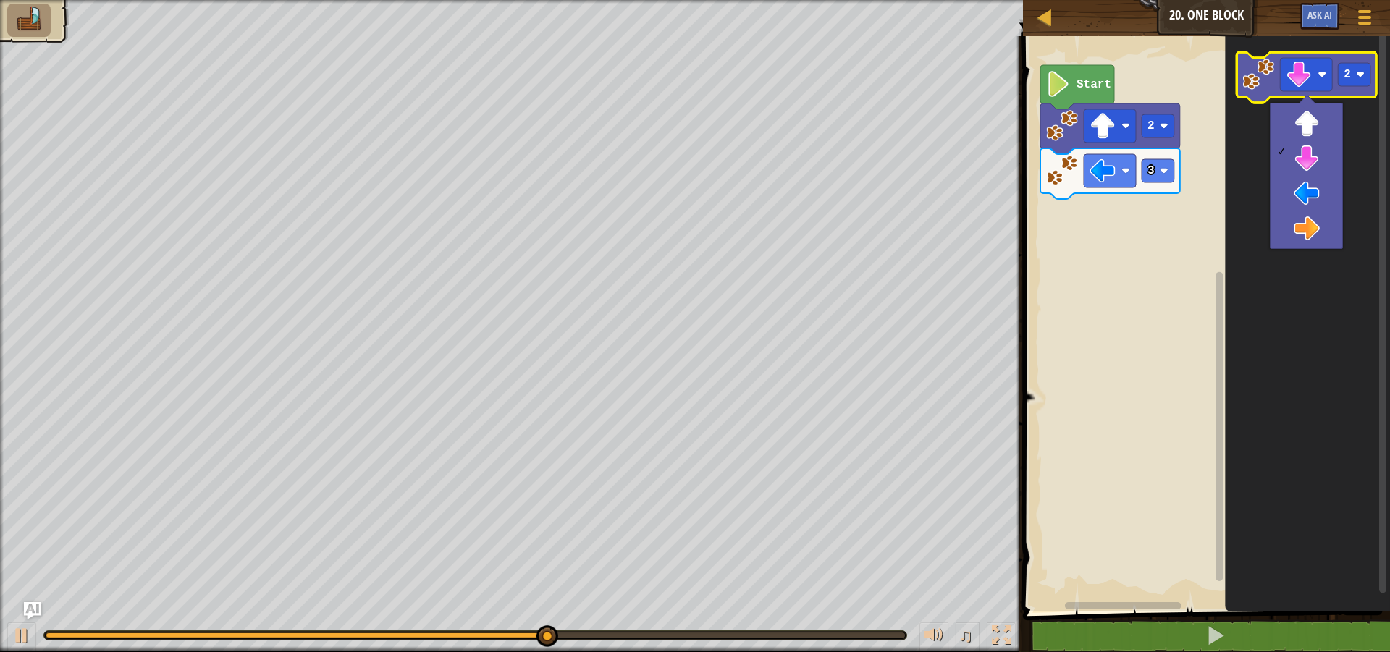
click at [1268, 77] on image "Blockly Workspace" at bounding box center [1259, 75] width 32 height 32
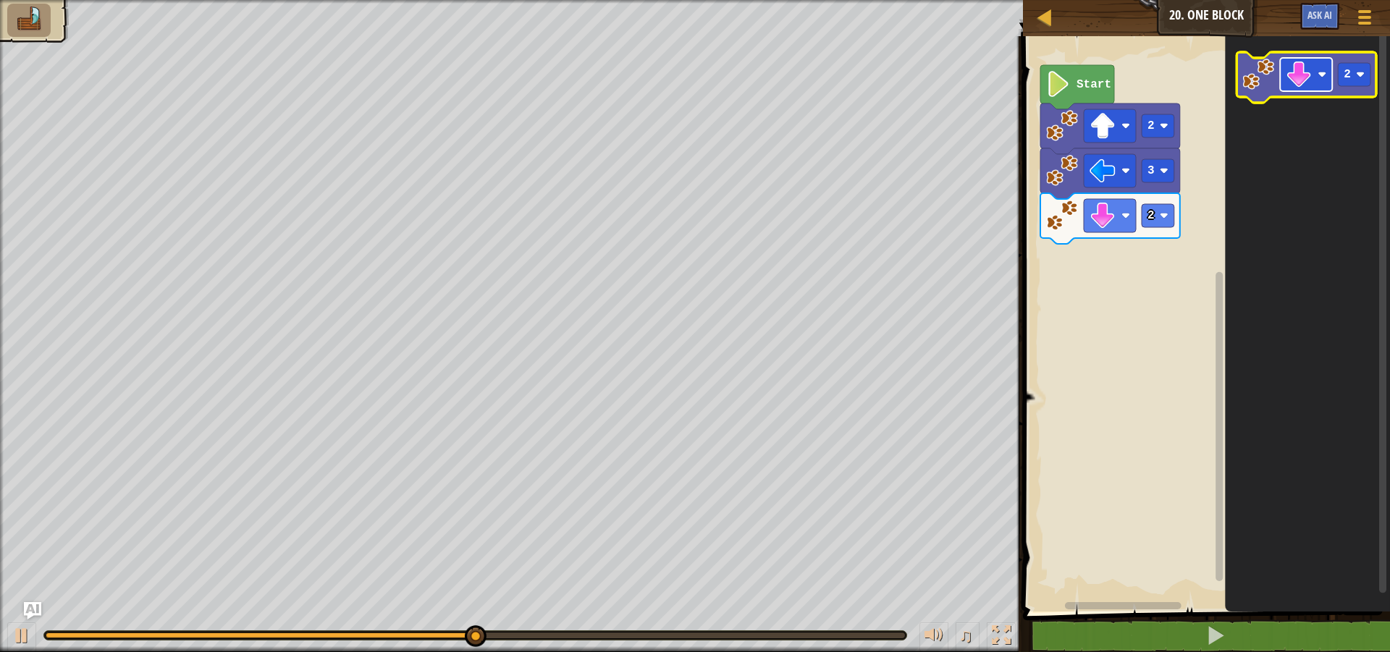
click at [1310, 77] on image "Blockly Workspace" at bounding box center [1300, 75] width 26 height 26
click at [1346, 68] on text "2" at bounding box center [1348, 74] width 7 height 13
click at [1305, 61] on rect "Blockly Workspace" at bounding box center [1307, 74] width 52 height 33
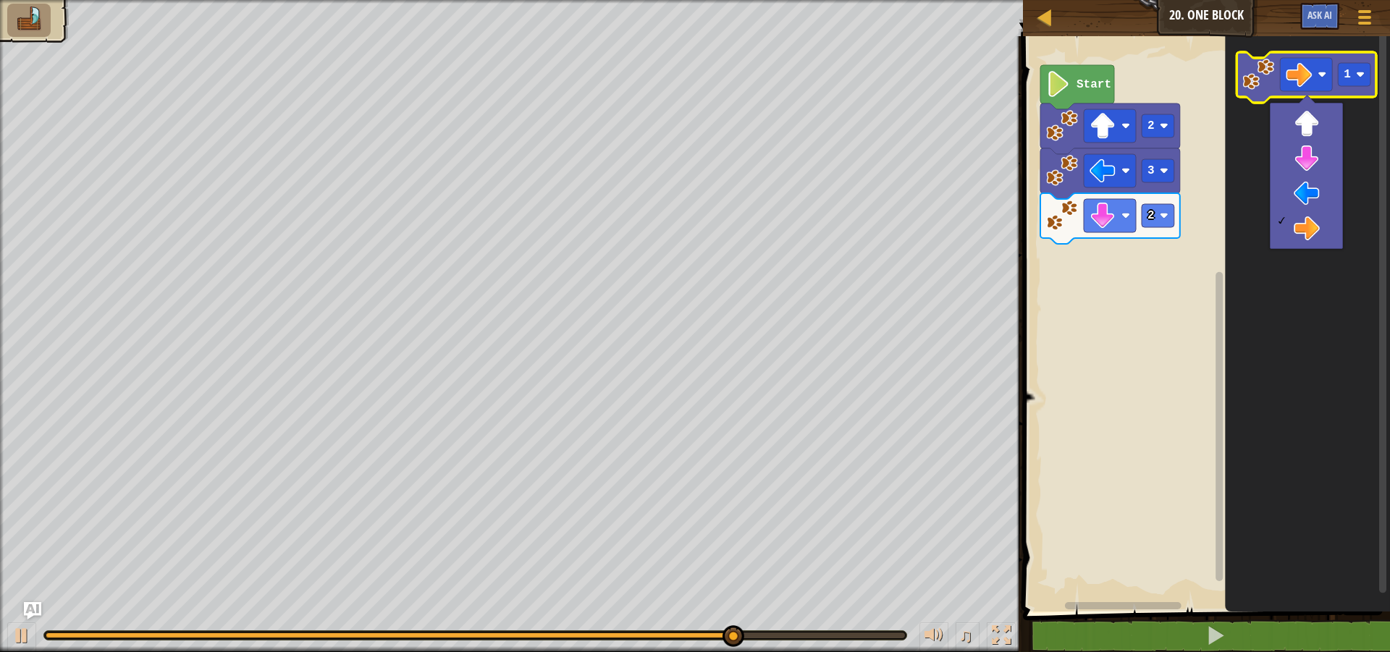
click at [1248, 88] on image "Blockly Workspace" at bounding box center [1259, 75] width 32 height 32
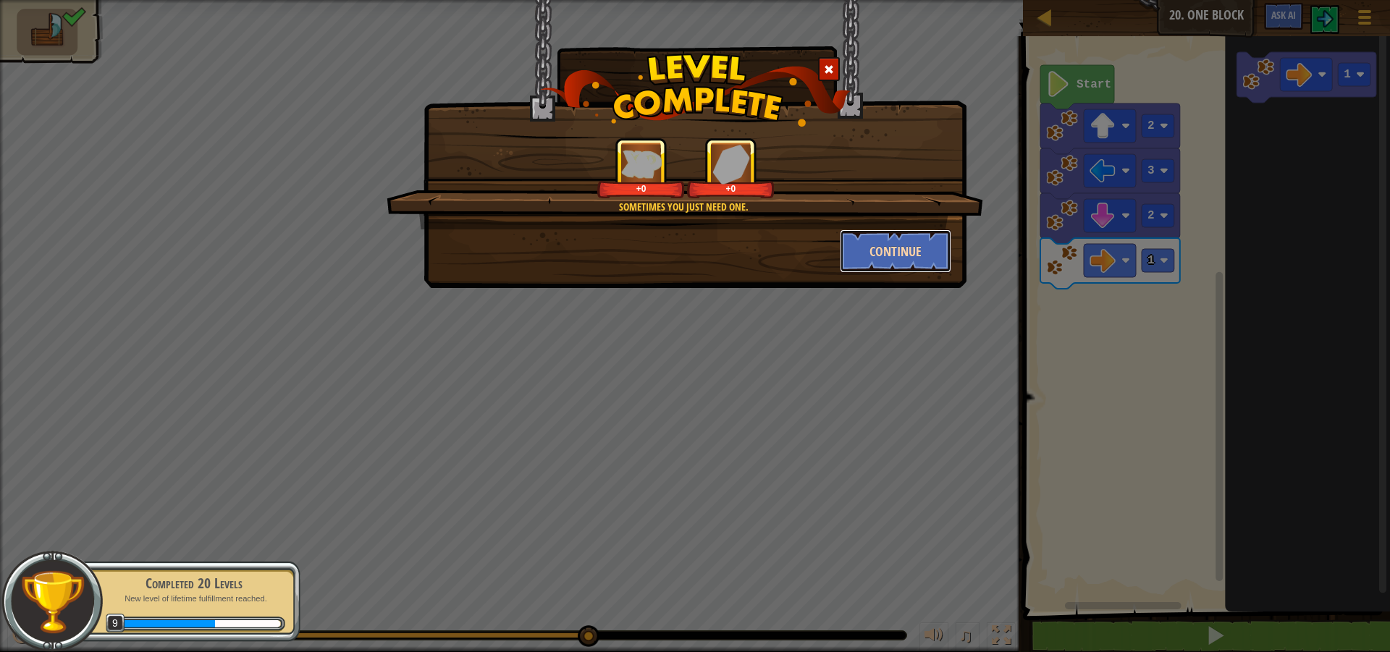
click at [872, 231] on button "Continue" at bounding box center [896, 251] width 112 height 43
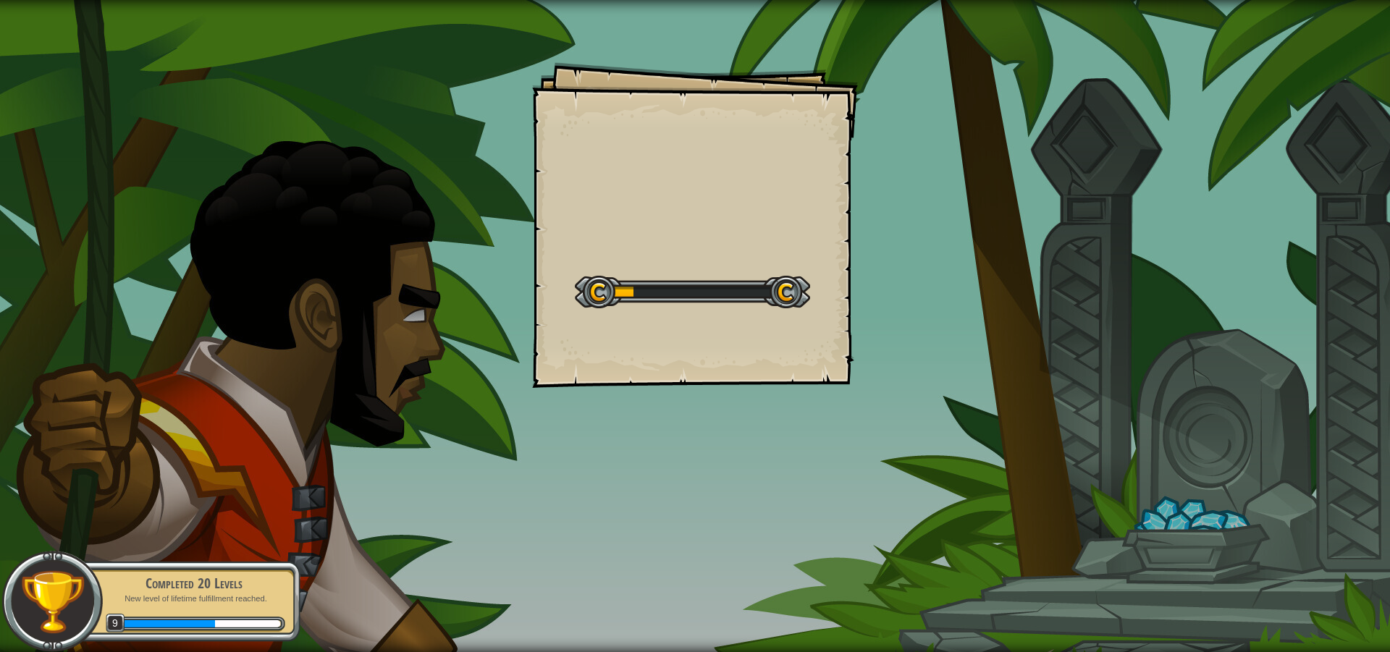
click at [789, 144] on div "Goals Start Level Error loading from server. Try refreshing the page. You'll ne…" at bounding box center [695, 326] width 1390 height 652
click at [769, 137] on div "Goals Start Level Error loading from server. Try refreshing the page. You'll ne…" at bounding box center [695, 225] width 326 height 326
click at [772, 136] on div "Goals Start Level Error loading from server. Try refreshing the page. You'll ne…" at bounding box center [695, 225] width 326 height 326
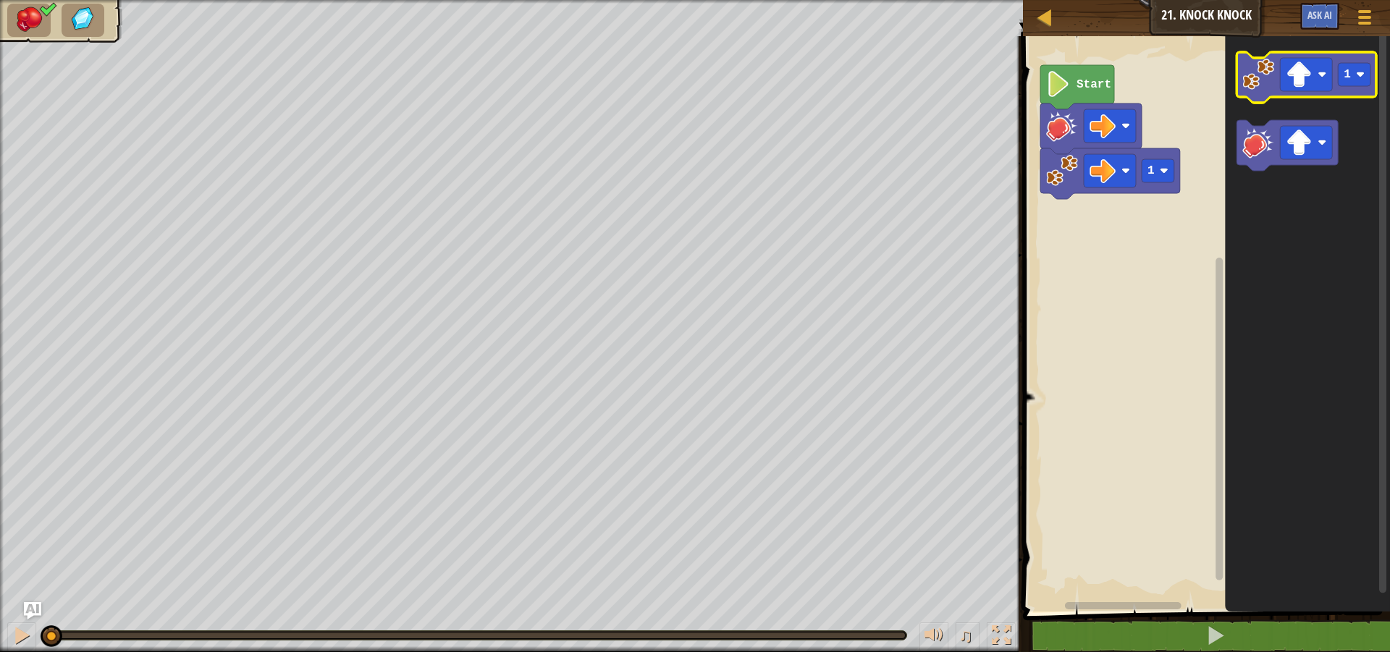
click at [1266, 72] on image "Blockly Workspace" at bounding box center [1259, 75] width 32 height 32
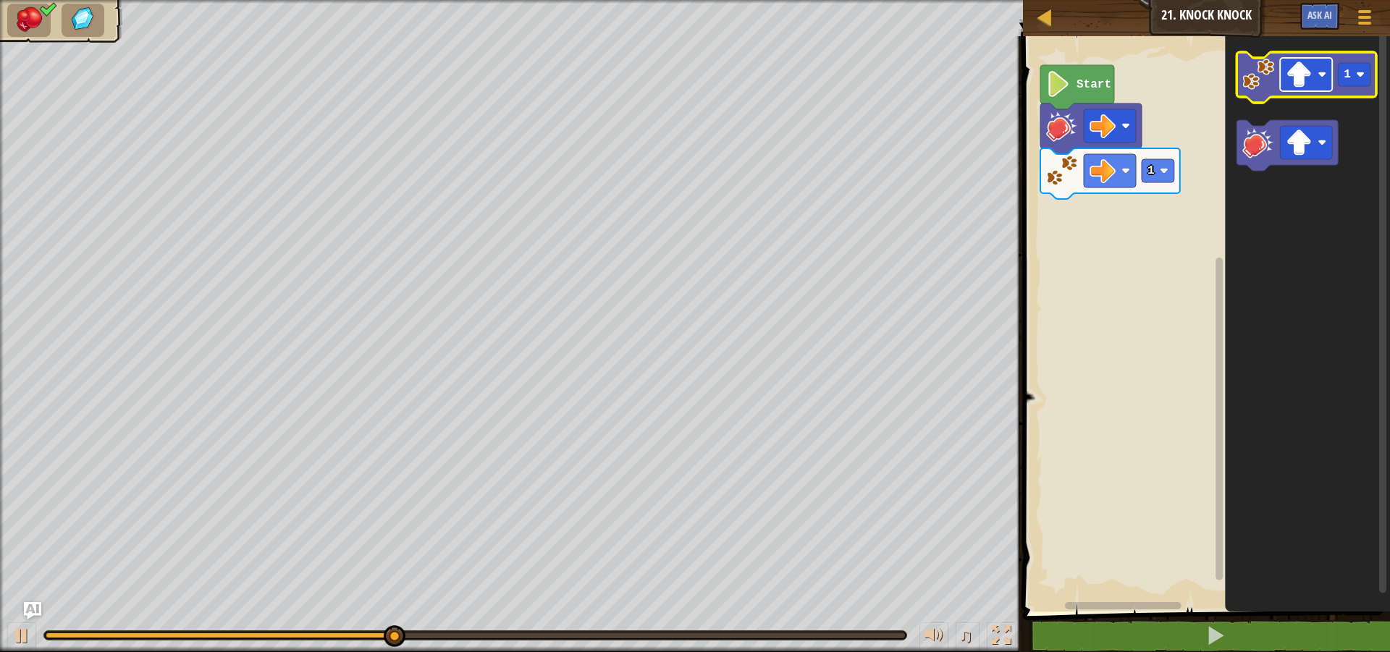
click at [1319, 75] on image "Blockly Workspace" at bounding box center [1322, 74] width 9 height 9
click at [1254, 78] on image "Blockly Workspace" at bounding box center [1259, 75] width 32 height 32
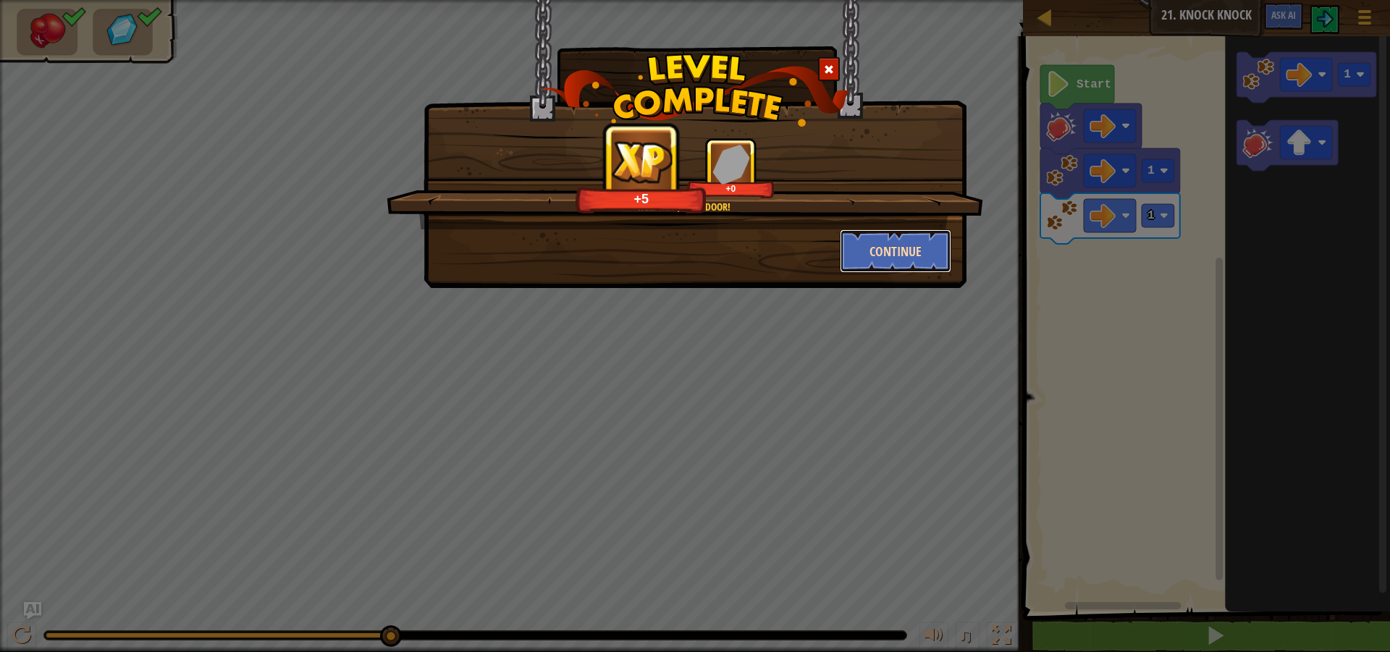
click at [892, 238] on button "Continue" at bounding box center [896, 251] width 112 height 43
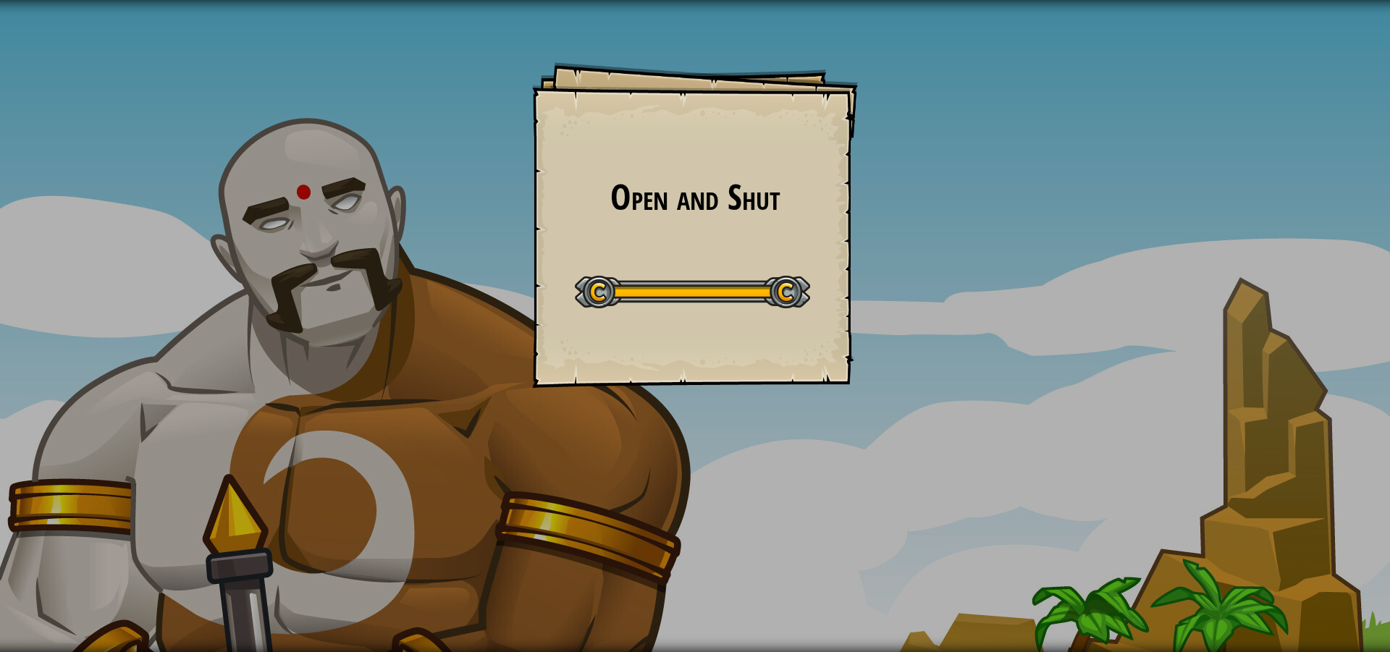
click at [450, 228] on div "Open and Shut Goals Start Level Error loading from server. Try refreshing the p…" at bounding box center [695, 326] width 1390 height 652
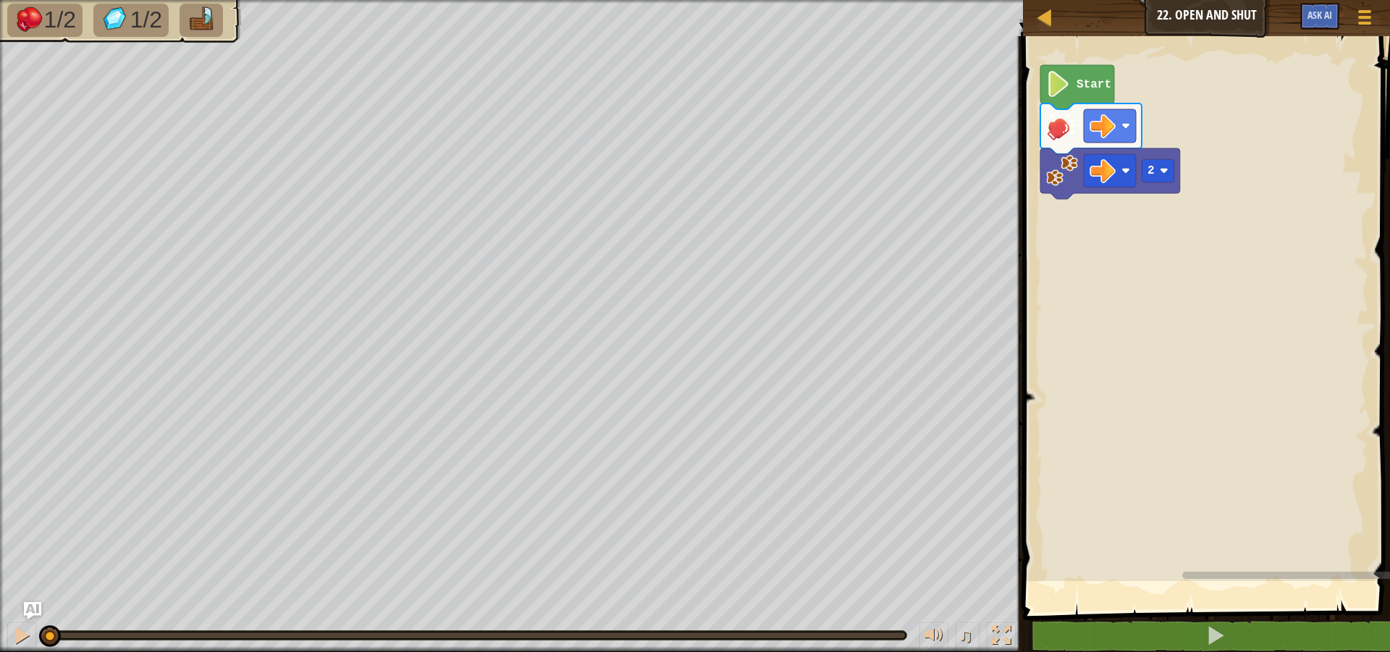
click at [1255, 367] on rect "Blockly Workspace" at bounding box center [1323, 305] width 609 height 552
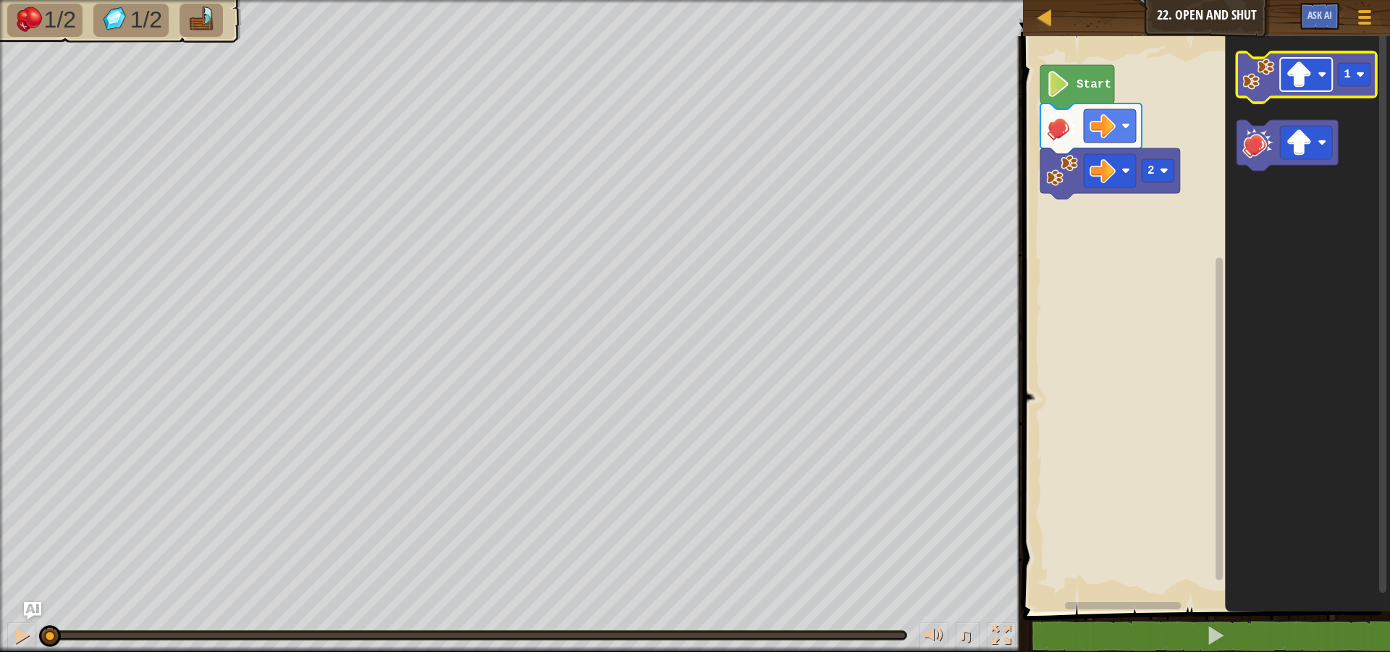
click at [1316, 82] on rect "Blockly Workspace" at bounding box center [1307, 74] width 52 height 33
click at [1253, 71] on image "Blockly Workspace" at bounding box center [1259, 75] width 32 height 32
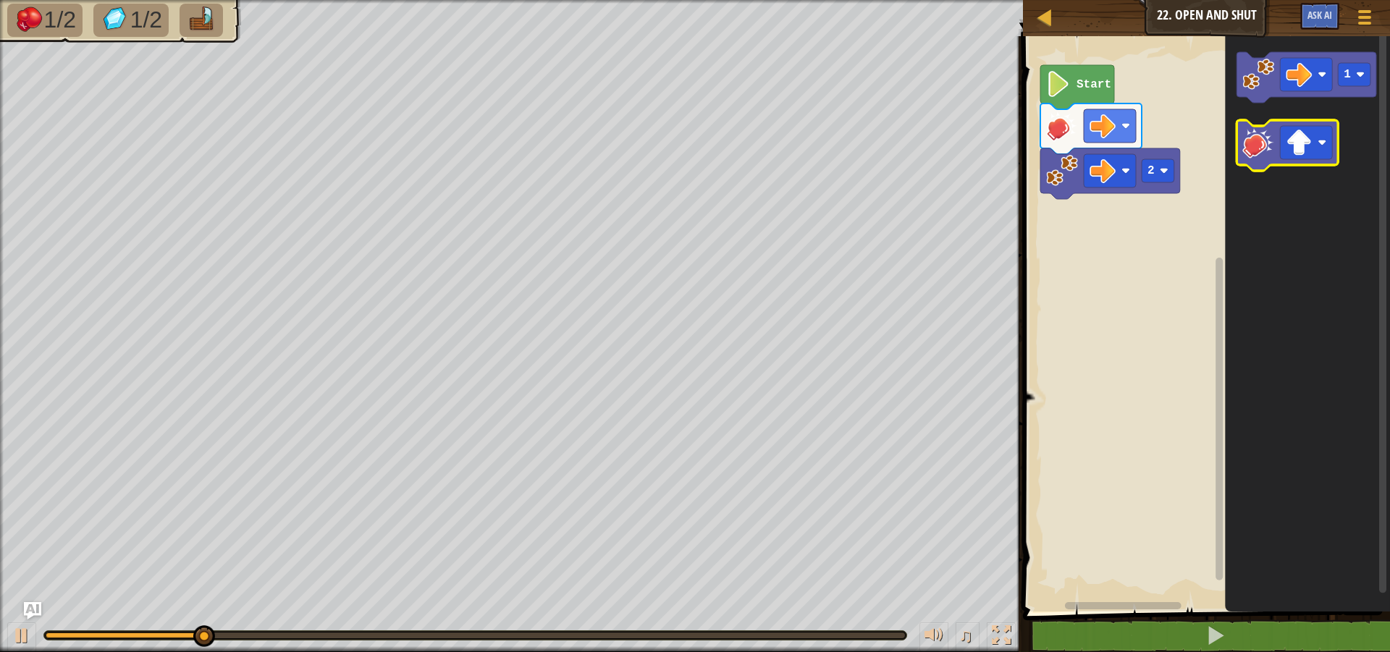
click at [1247, 152] on image "Blockly Workspace" at bounding box center [1259, 143] width 32 height 32
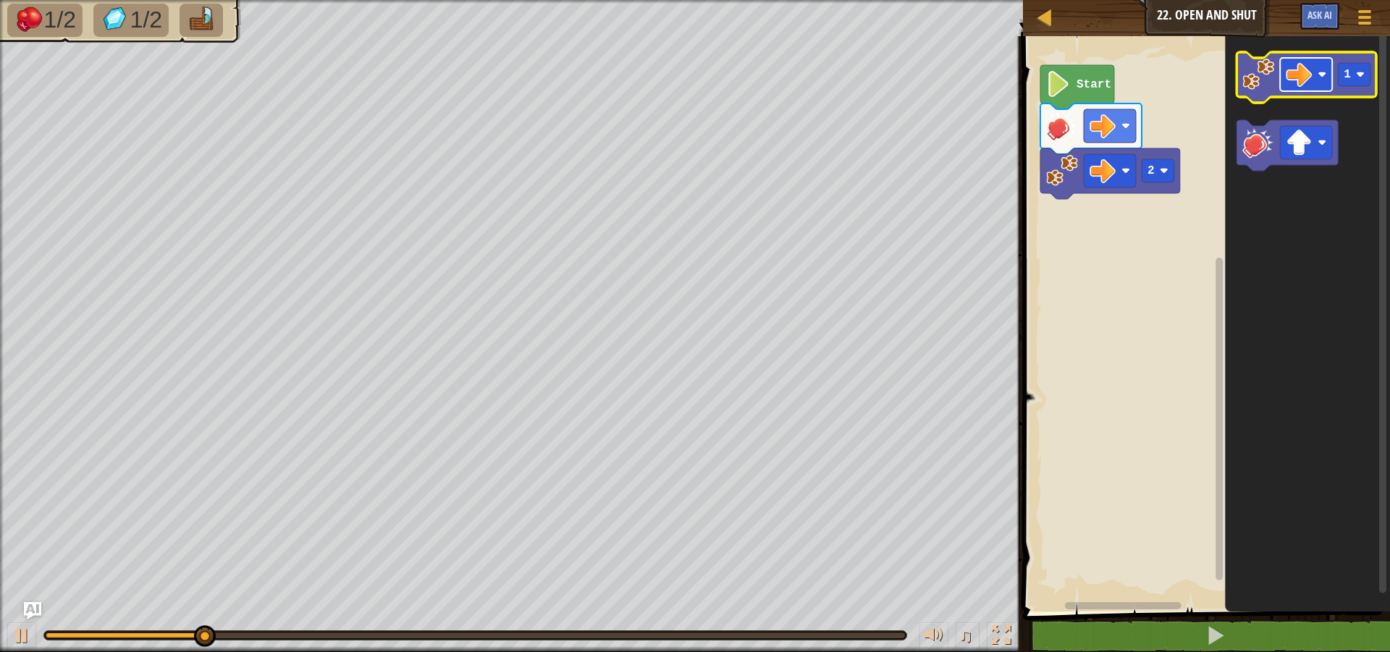
click at [1319, 81] on rect "Blockly Workspace" at bounding box center [1307, 74] width 52 height 33
click at [1306, 64] on image "Blockly Workspace" at bounding box center [1300, 75] width 26 height 26
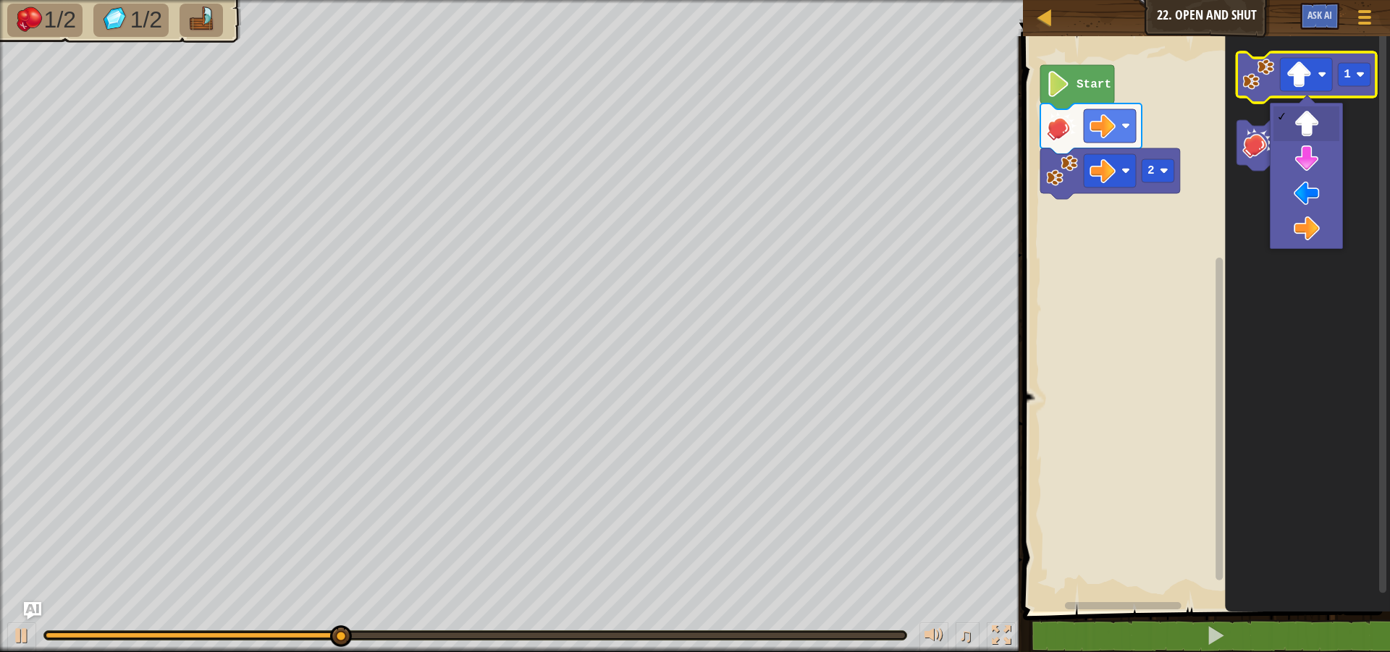
click at [1253, 74] on image "Blockly Workspace" at bounding box center [1259, 75] width 32 height 32
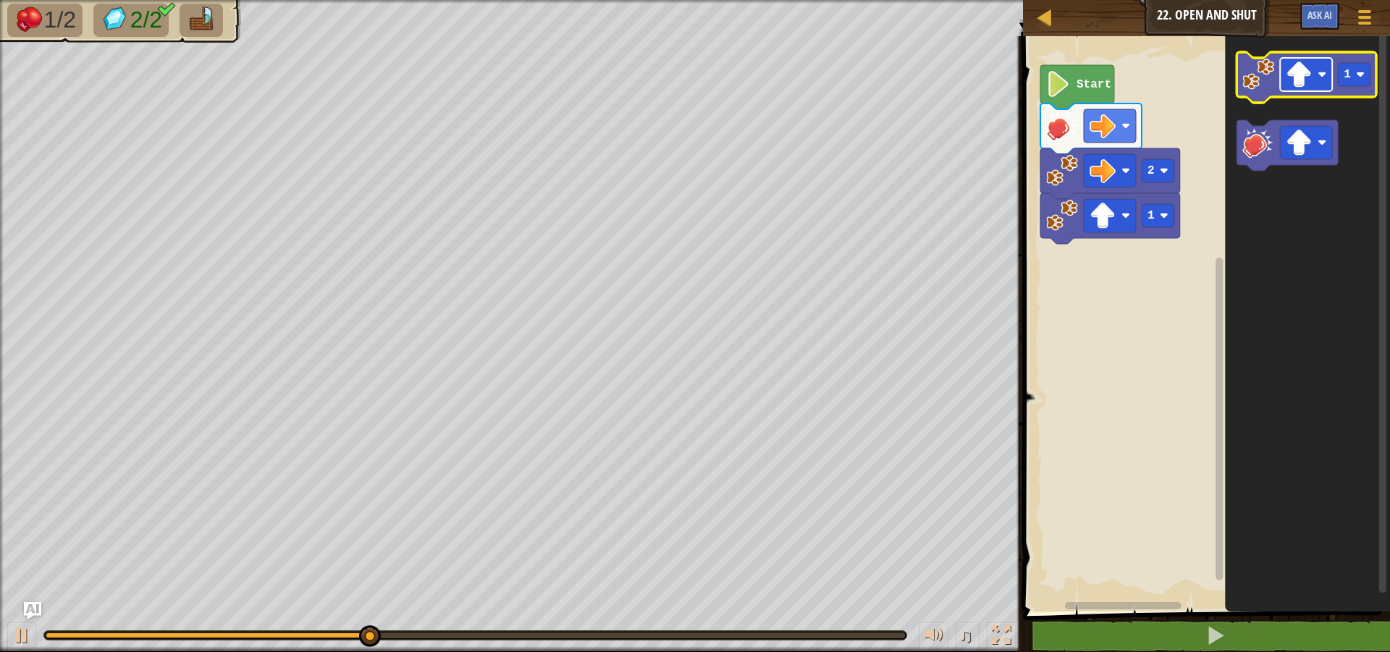
click at [1320, 74] on image "Blockly Workspace" at bounding box center [1322, 74] width 9 height 9
click at [1253, 75] on image "Blockly Workspace" at bounding box center [1259, 75] width 32 height 32
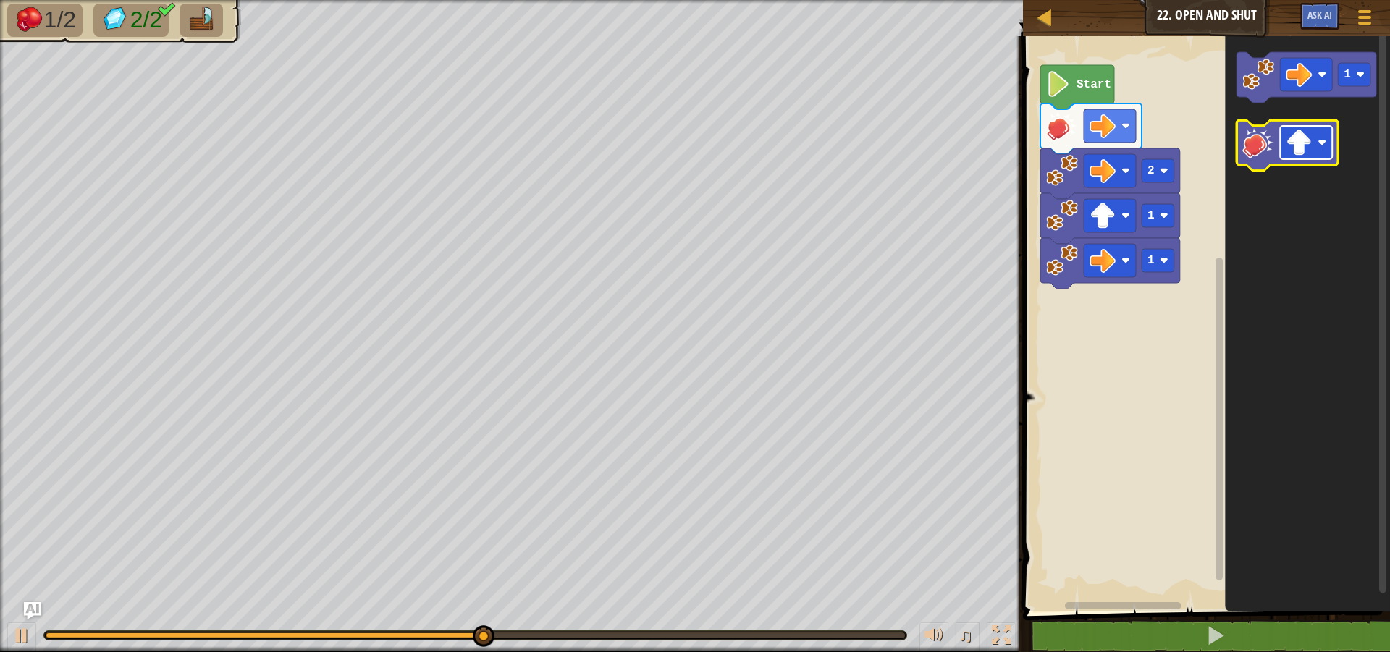
click at [1298, 138] on image "Blockly Workspace" at bounding box center [1300, 143] width 26 height 26
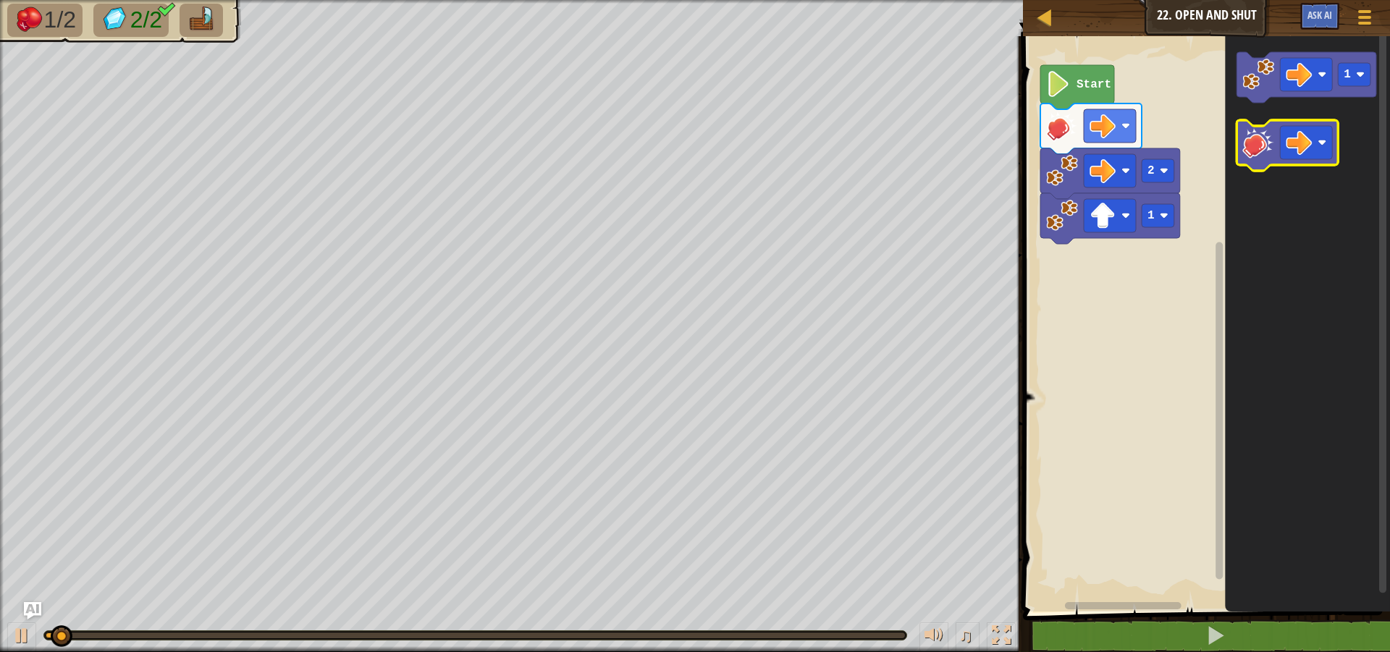
click at [1265, 156] on image "Blockly Workspace" at bounding box center [1259, 143] width 32 height 32
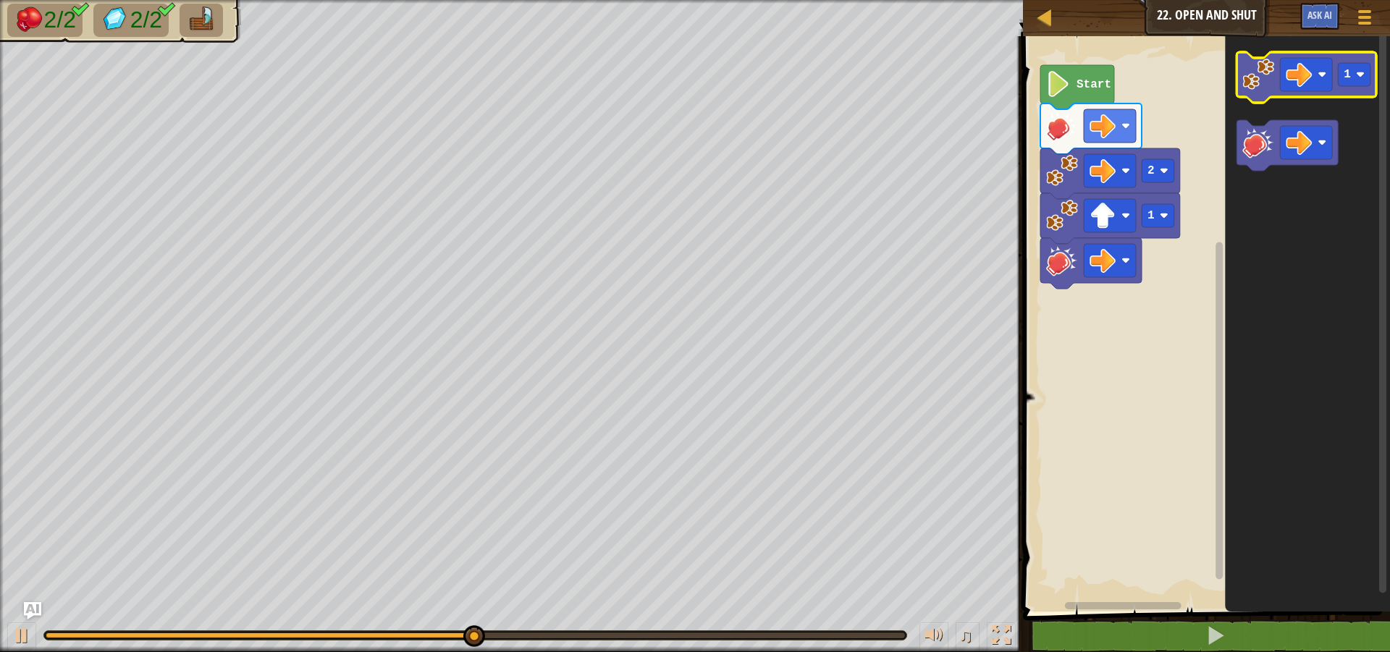
click at [1270, 83] on image "Blockly Workspace" at bounding box center [1259, 75] width 32 height 32
click at [1250, 77] on image "Blockly Workspace" at bounding box center [1259, 75] width 32 height 32
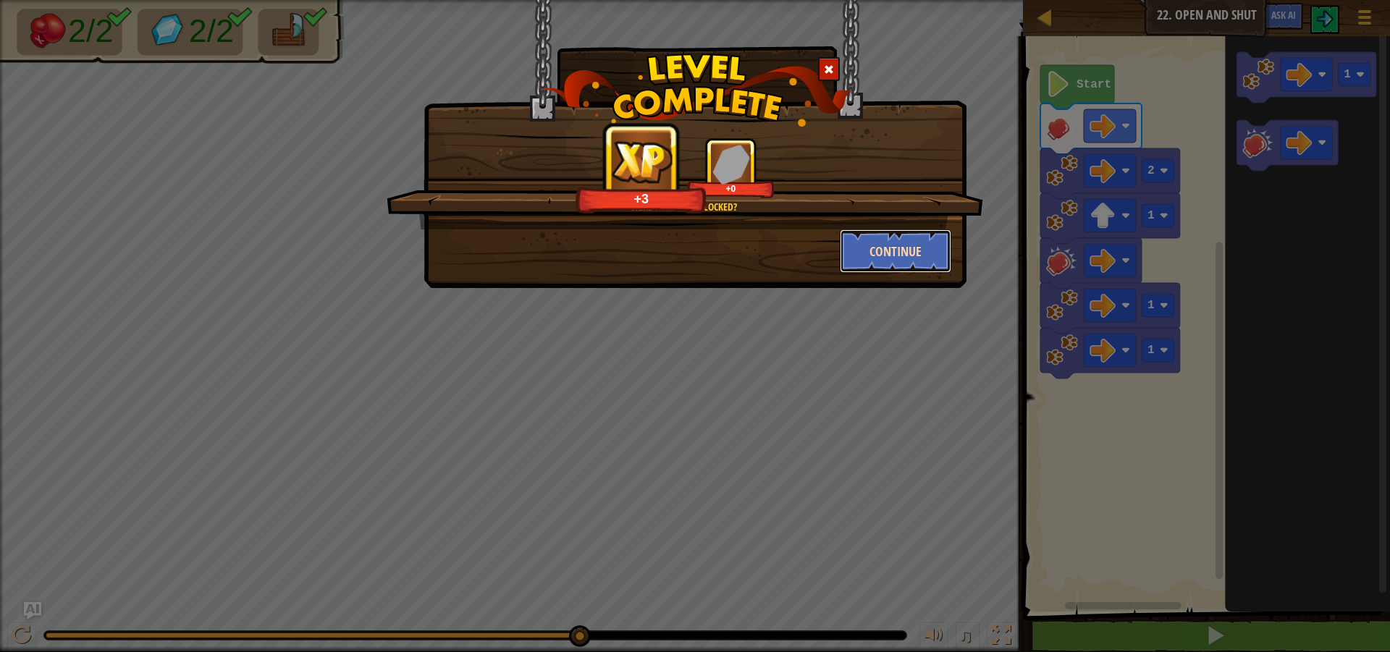
click at [888, 246] on button "Continue" at bounding box center [896, 251] width 112 height 43
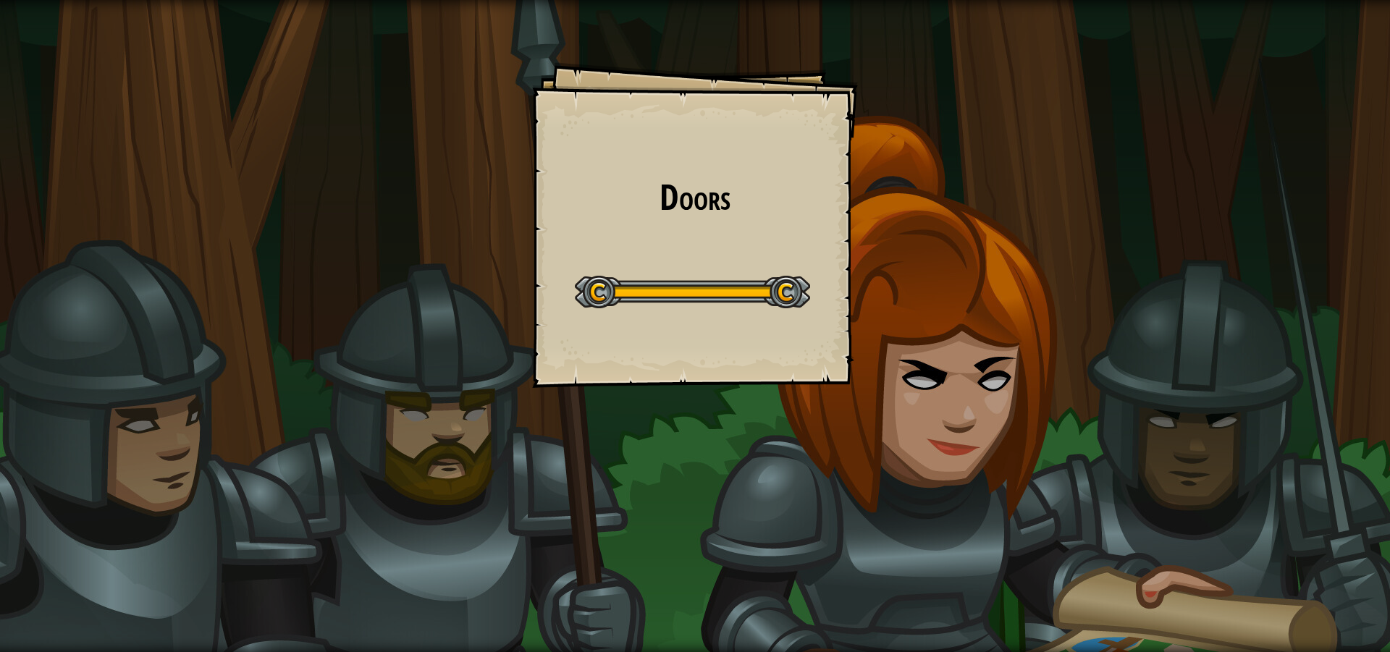
click at [445, 519] on div "Doors Goals Start Level Error loading from server. Try refreshing the page. You…" at bounding box center [695, 326] width 1390 height 652
click at [494, 504] on div "Doors Goals Start Level Error loading from server. Try refreshing the page. You…" at bounding box center [695, 326] width 1390 height 652
click at [558, 496] on div "Doors Goals Start Level Error loading from server. Try refreshing the page. You…" at bounding box center [695, 326] width 1390 height 652
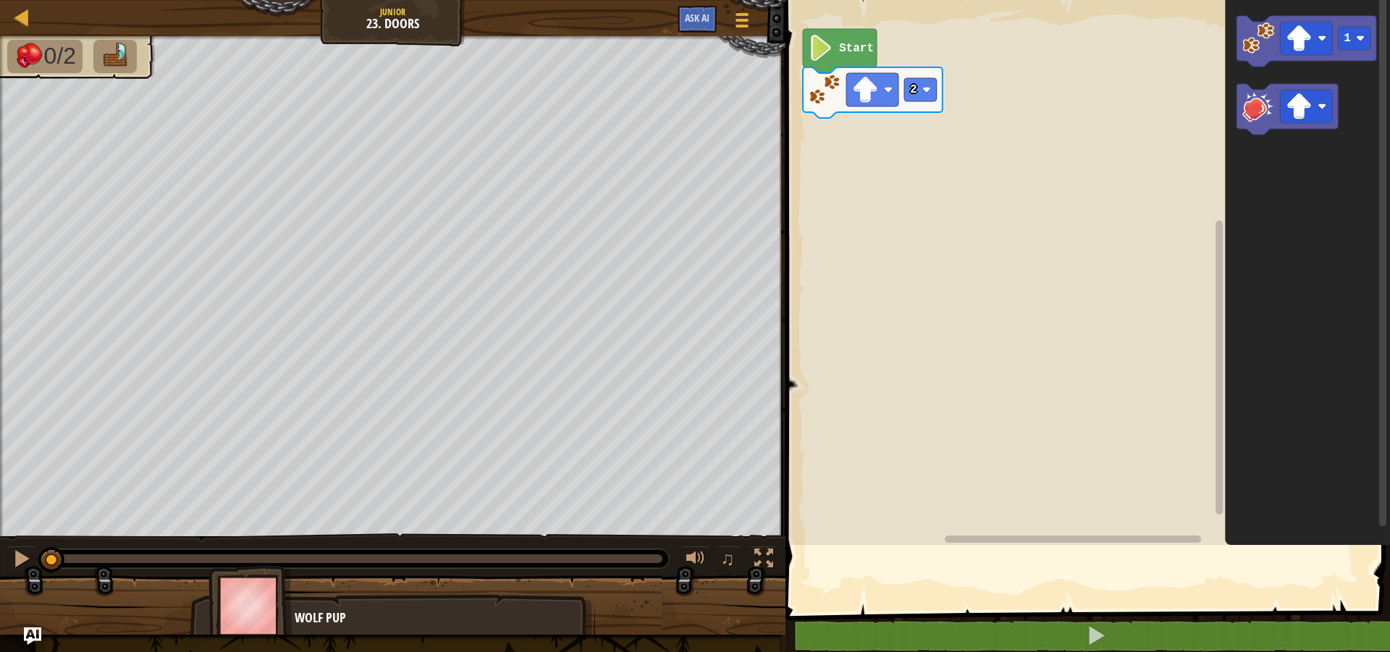
click at [833, 437] on rect "Blockly Workspace" at bounding box center [1085, 269] width 609 height 552
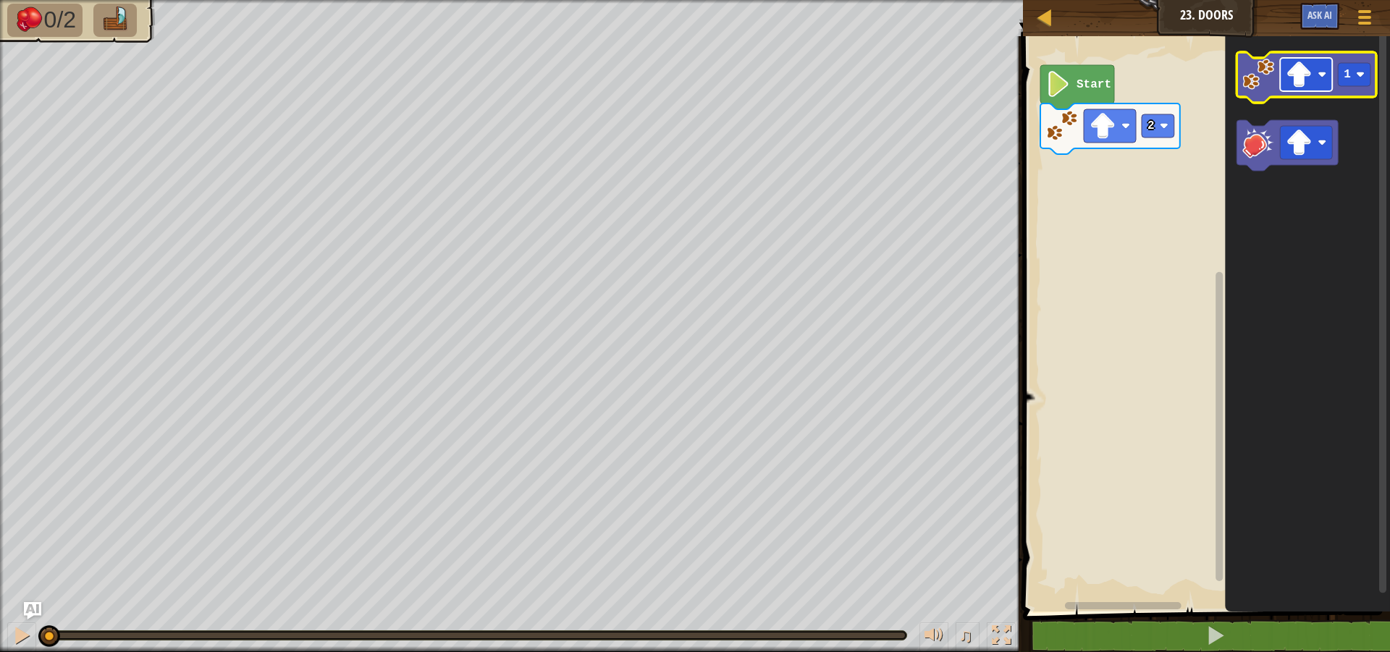
click at [1318, 68] on rect "Blockly Workspace" at bounding box center [1307, 74] width 52 height 33
click at [1260, 83] on image "Blockly Workspace" at bounding box center [1259, 75] width 32 height 32
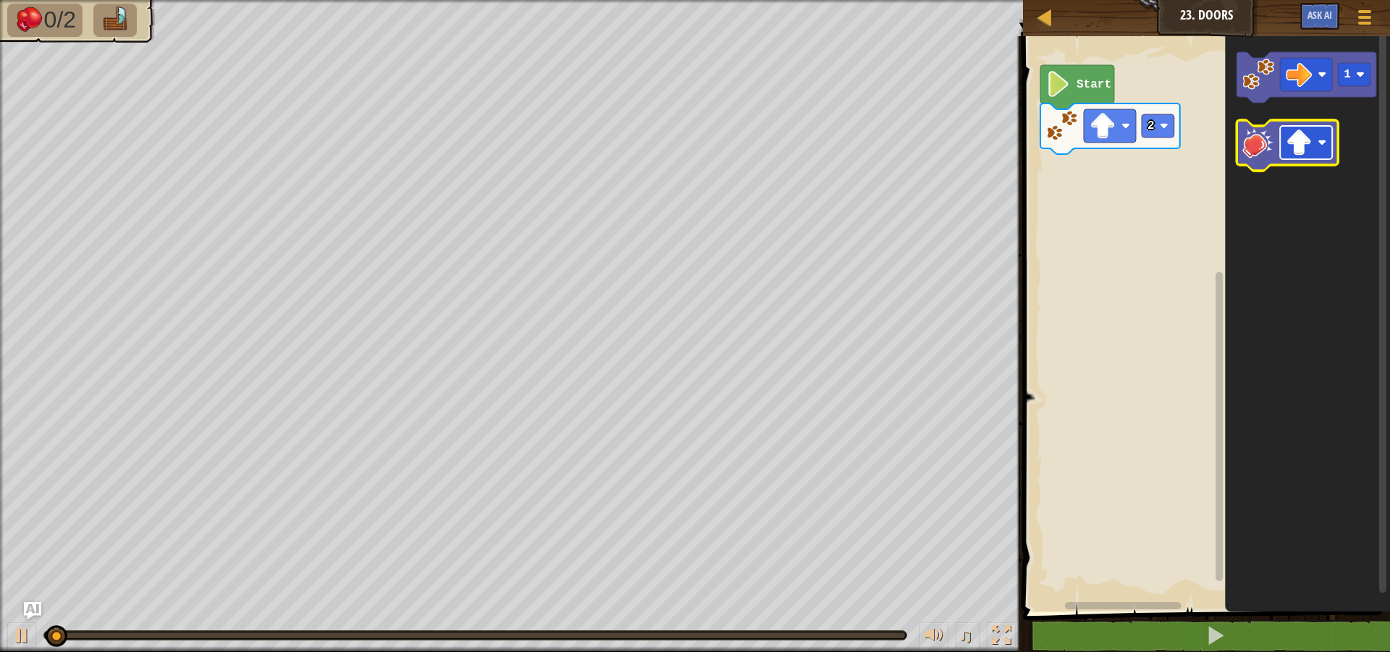
click at [1295, 148] on image "Blockly Workspace" at bounding box center [1300, 143] width 26 height 26
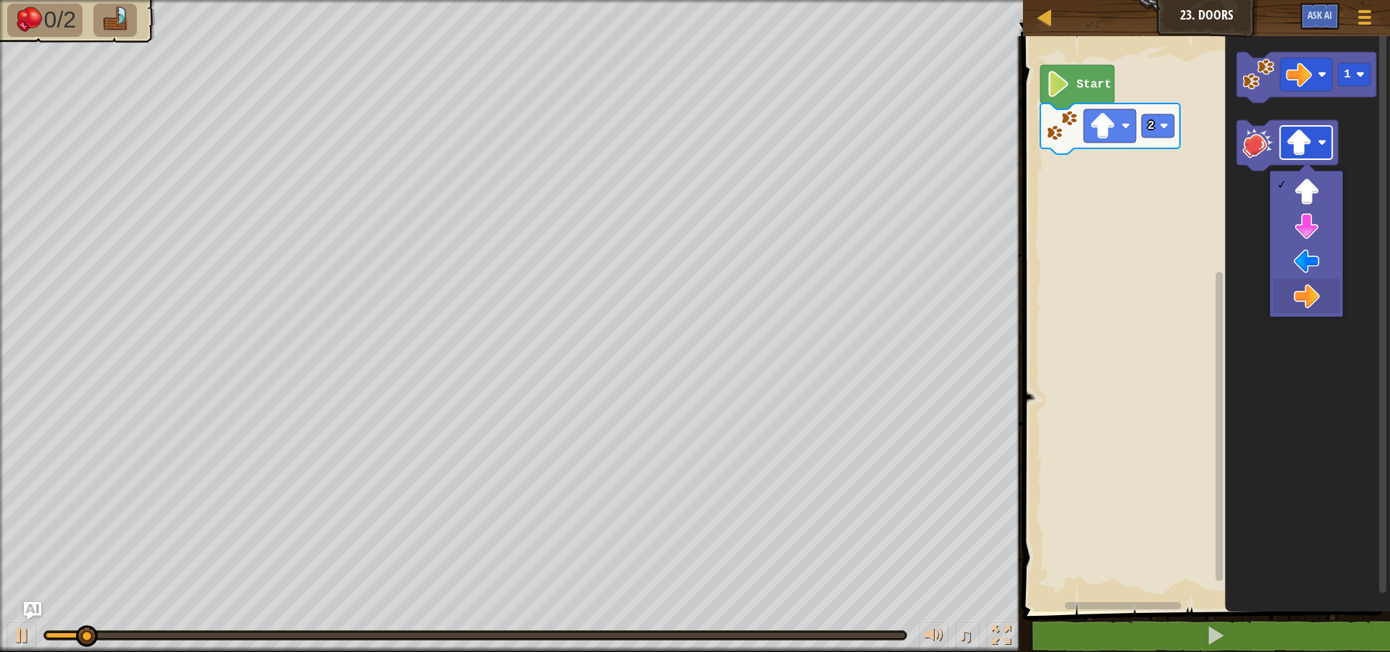
drag, startPoint x: 1298, startPoint y: 294, endPoint x: 1310, endPoint y: 138, distance: 156.1
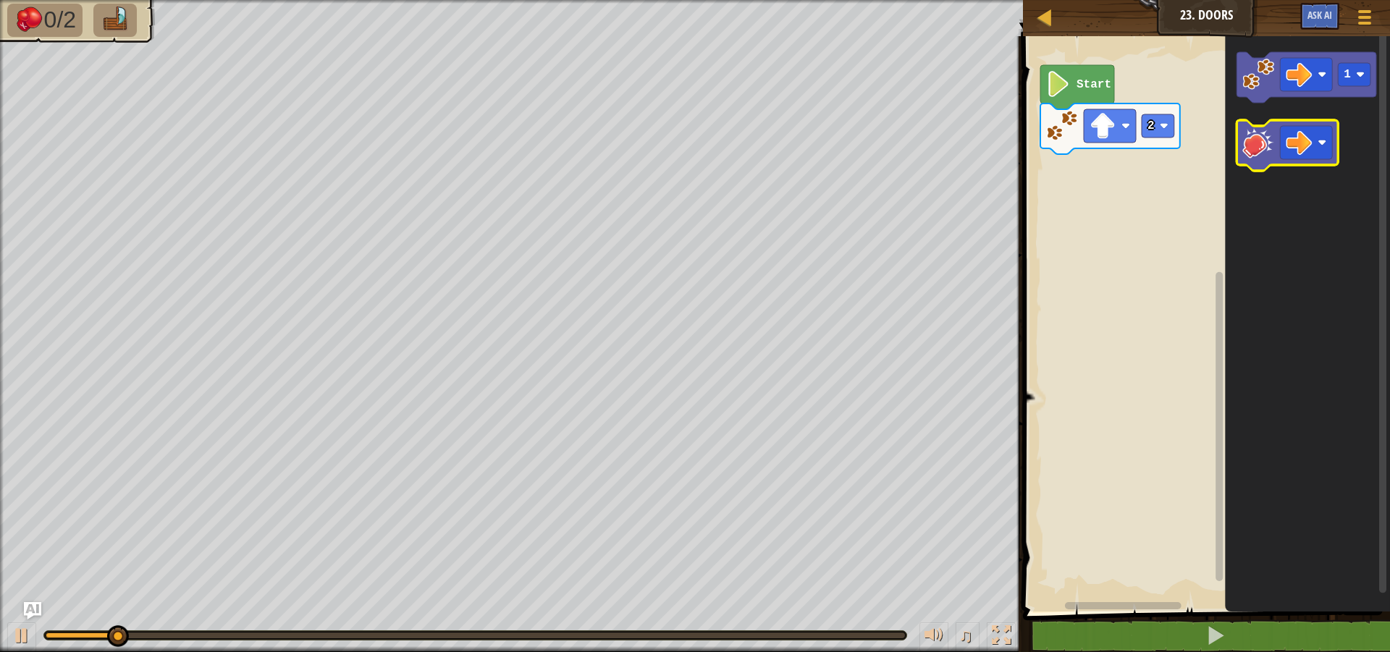
click at [1247, 151] on image "Blockly Workspace" at bounding box center [1259, 143] width 32 height 32
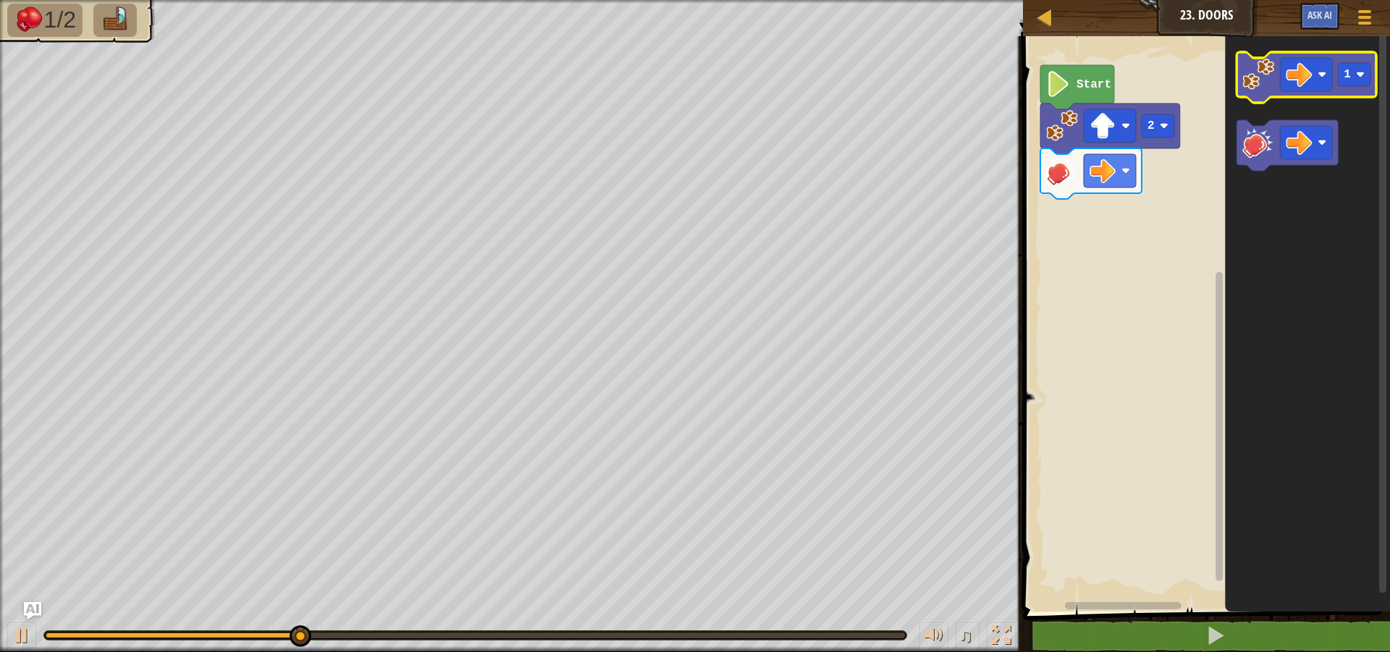
click at [1374, 69] on icon "Blockly Workspace" at bounding box center [1307, 77] width 140 height 51
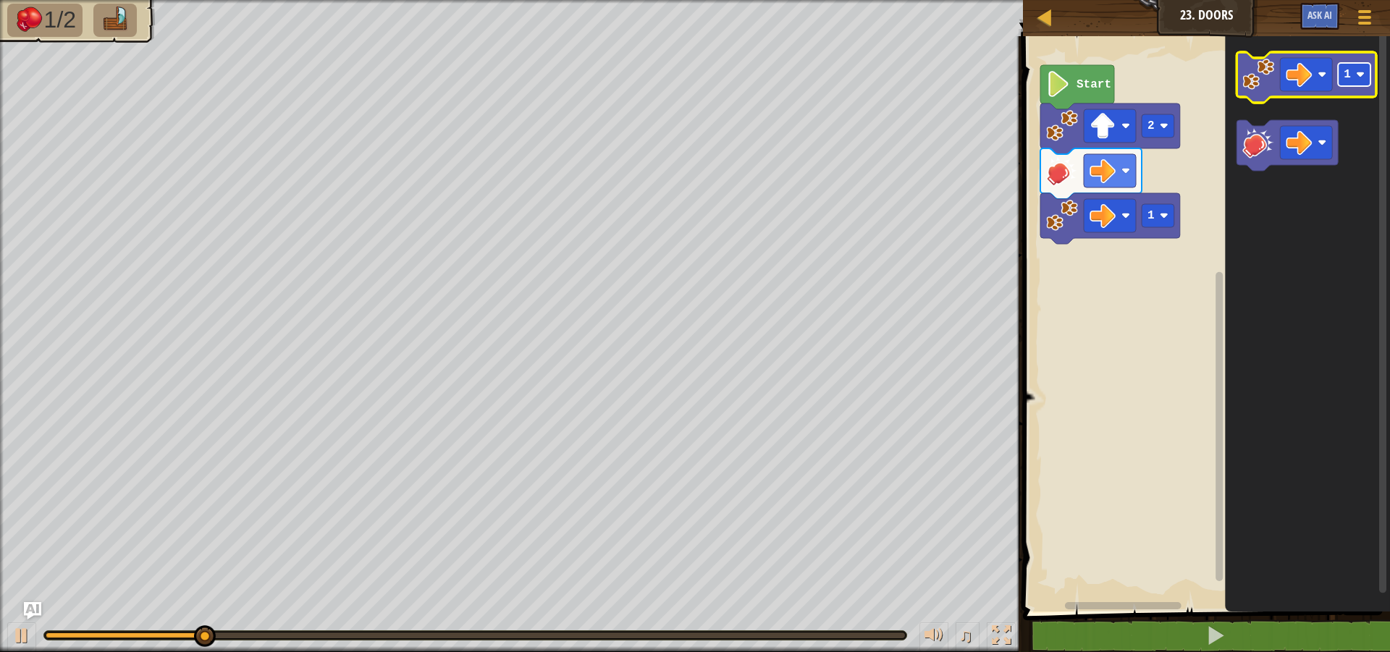
click at [1366, 80] on rect "Blockly Workspace" at bounding box center [1355, 74] width 33 height 23
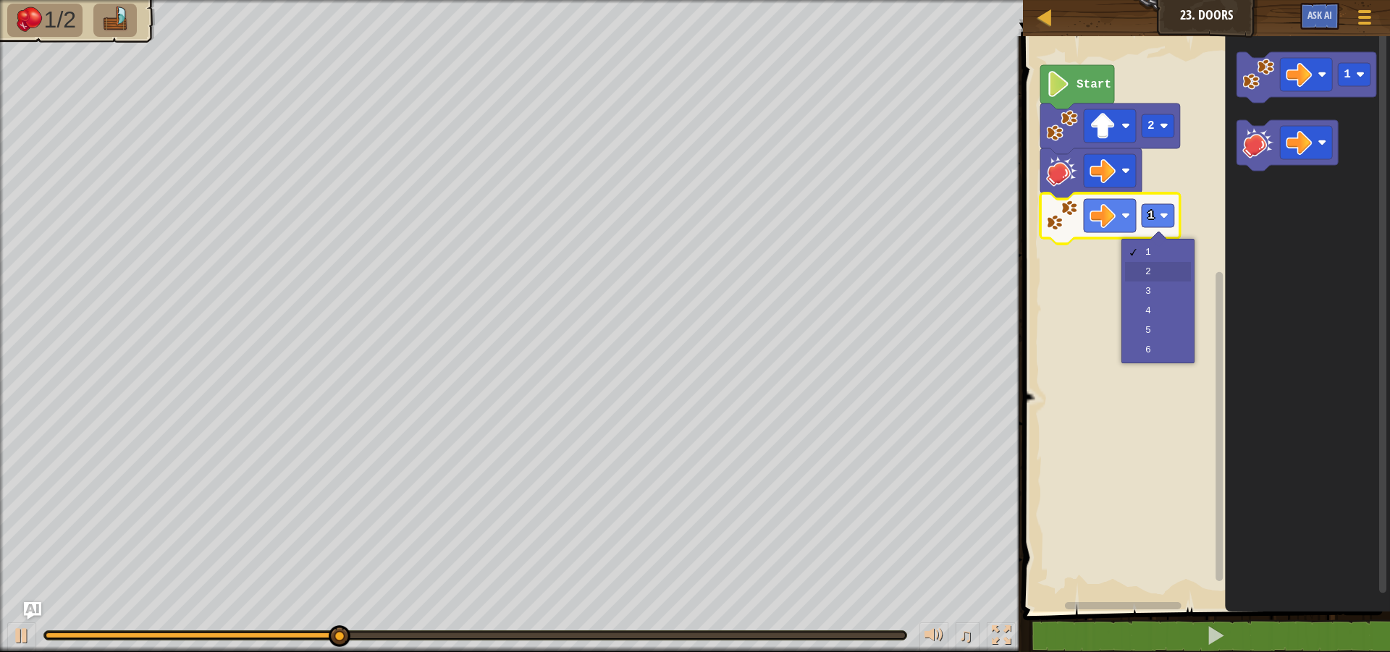
drag, startPoint x: 1145, startPoint y: 266, endPoint x: 1137, endPoint y: 266, distance: 7.3
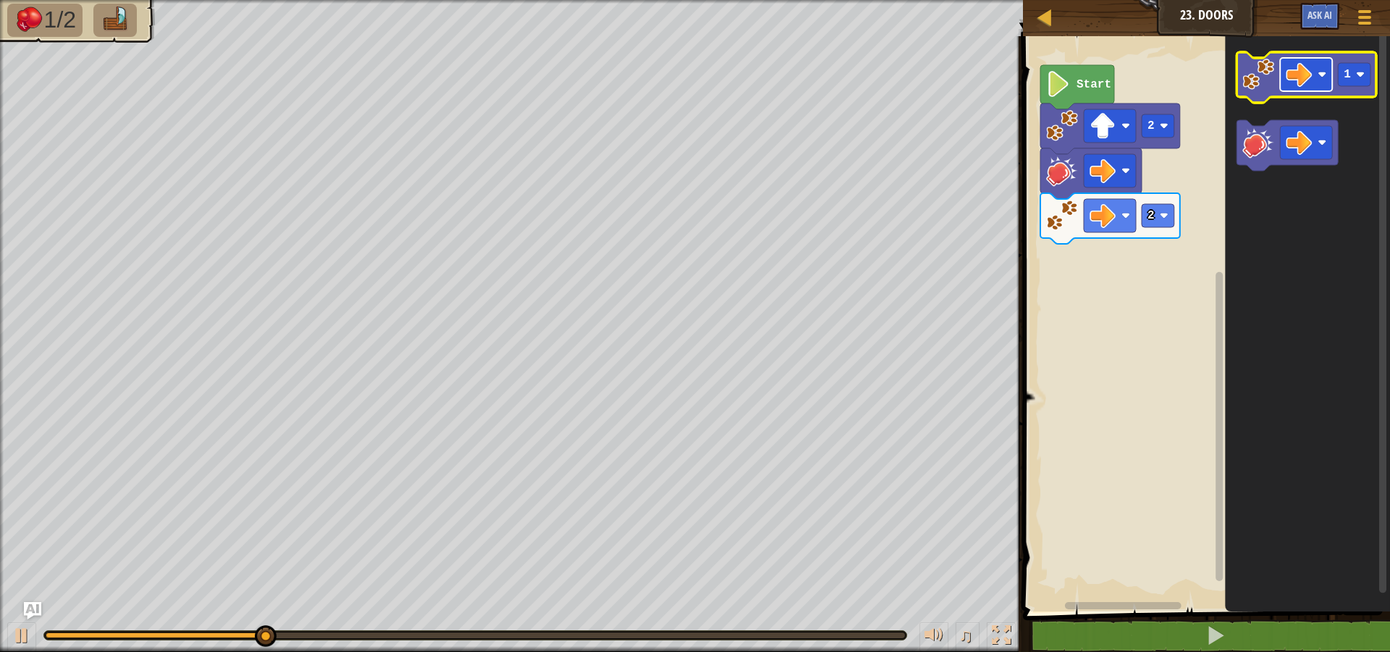
click at [1291, 78] on image "Blockly Workspace" at bounding box center [1300, 75] width 26 height 26
click at [1347, 81] on text "1" at bounding box center [1348, 74] width 7 height 13
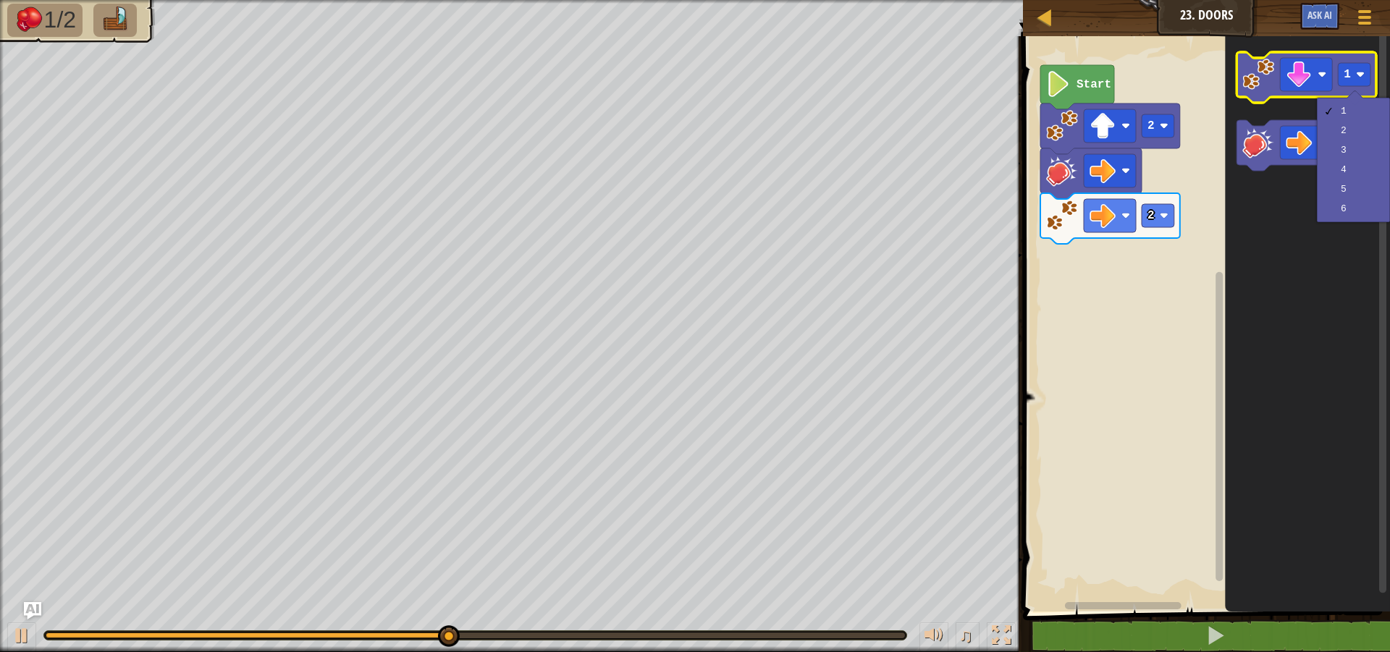
click at [1261, 83] on image "Blockly Workspace" at bounding box center [1259, 75] width 32 height 32
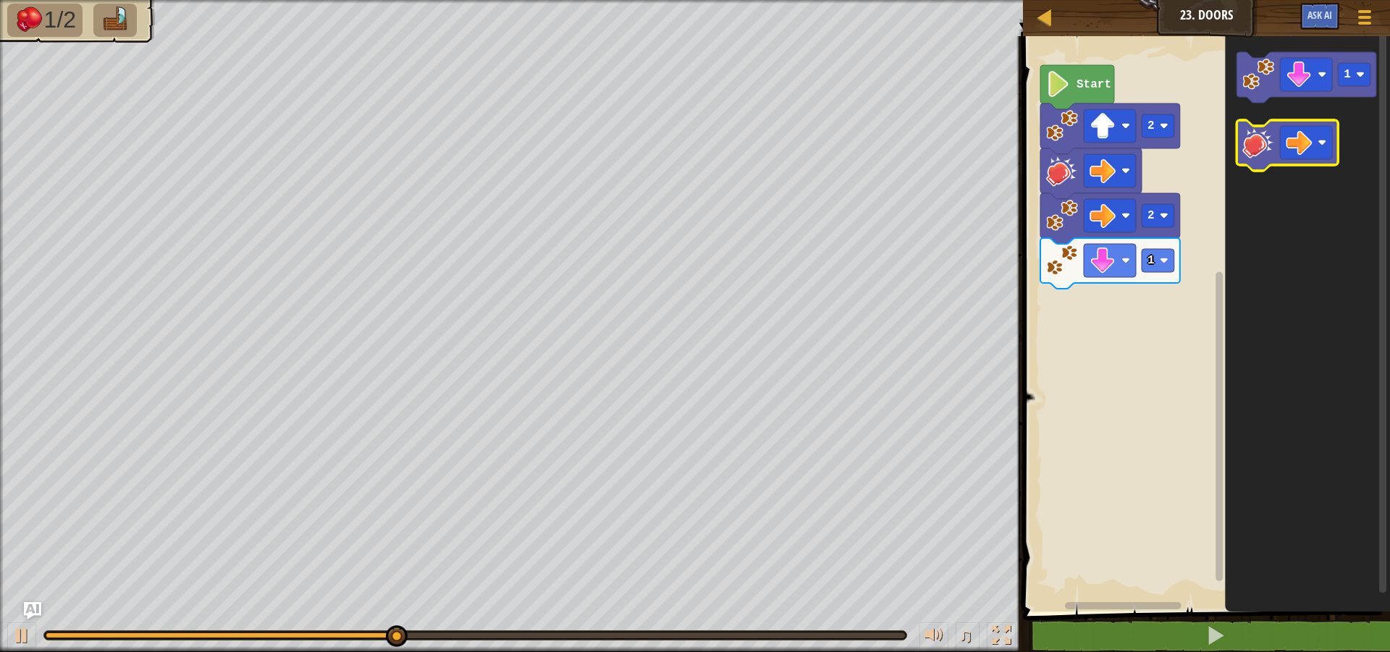
click at [1253, 135] on image "Blockly Workspace" at bounding box center [1259, 143] width 32 height 32
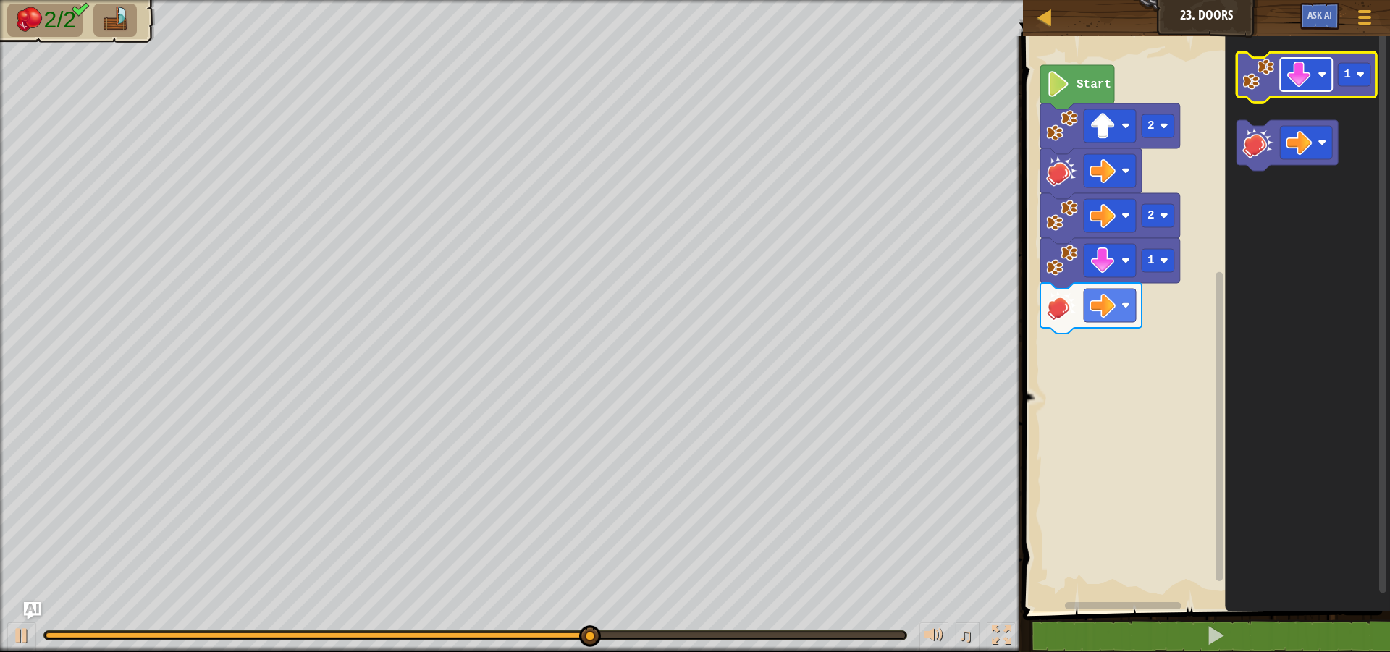
click at [1321, 72] on image "Blockly Workspace" at bounding box center [1322, 74] width 9 height 9
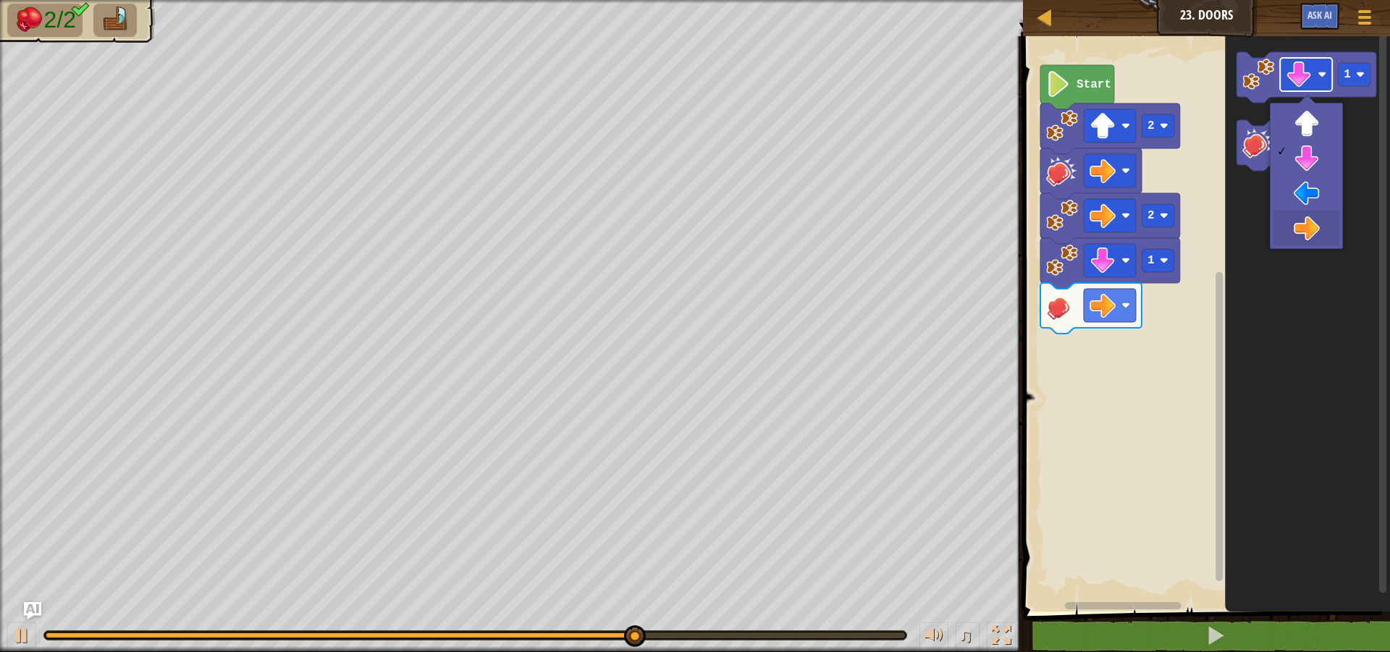
drag, startPoint x: 1323, startPoint y: 229, endPoint x: 1329, endPoint y: 60, distance: 168.8
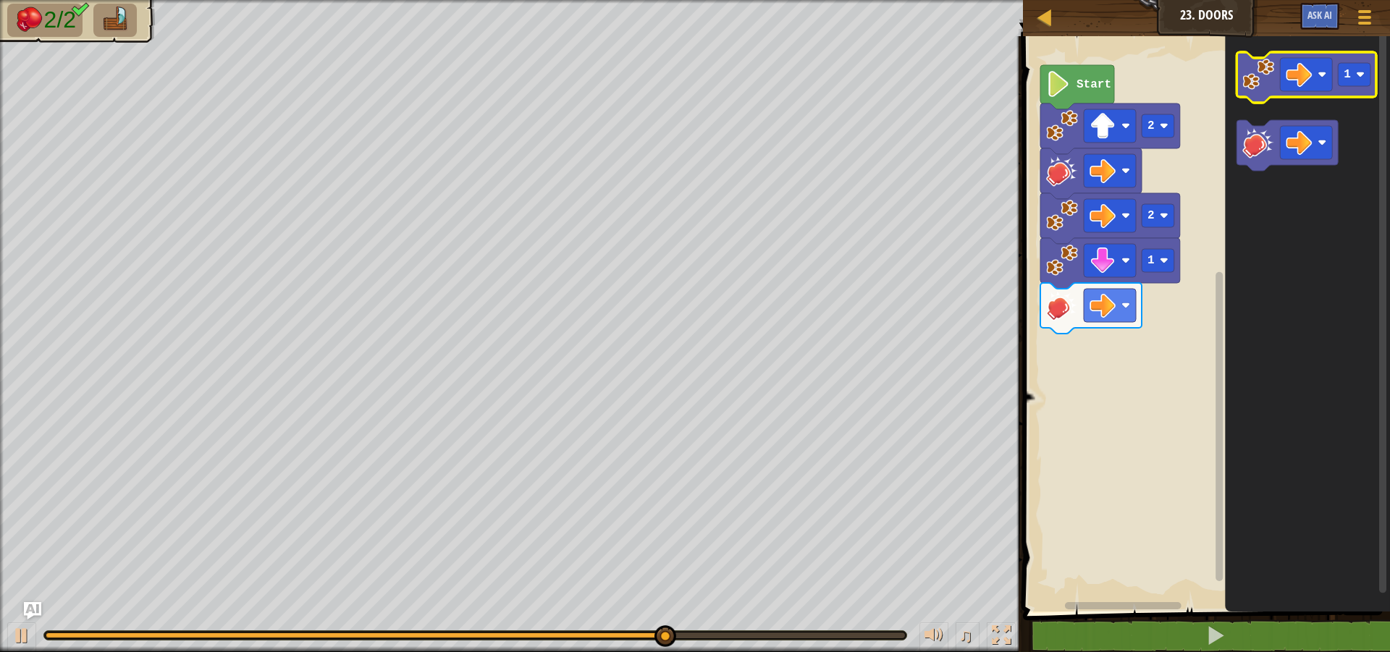
click at [1266, 77] on image "Blockly Workspace" at bounding box center [1259, 75] width 32 height 32
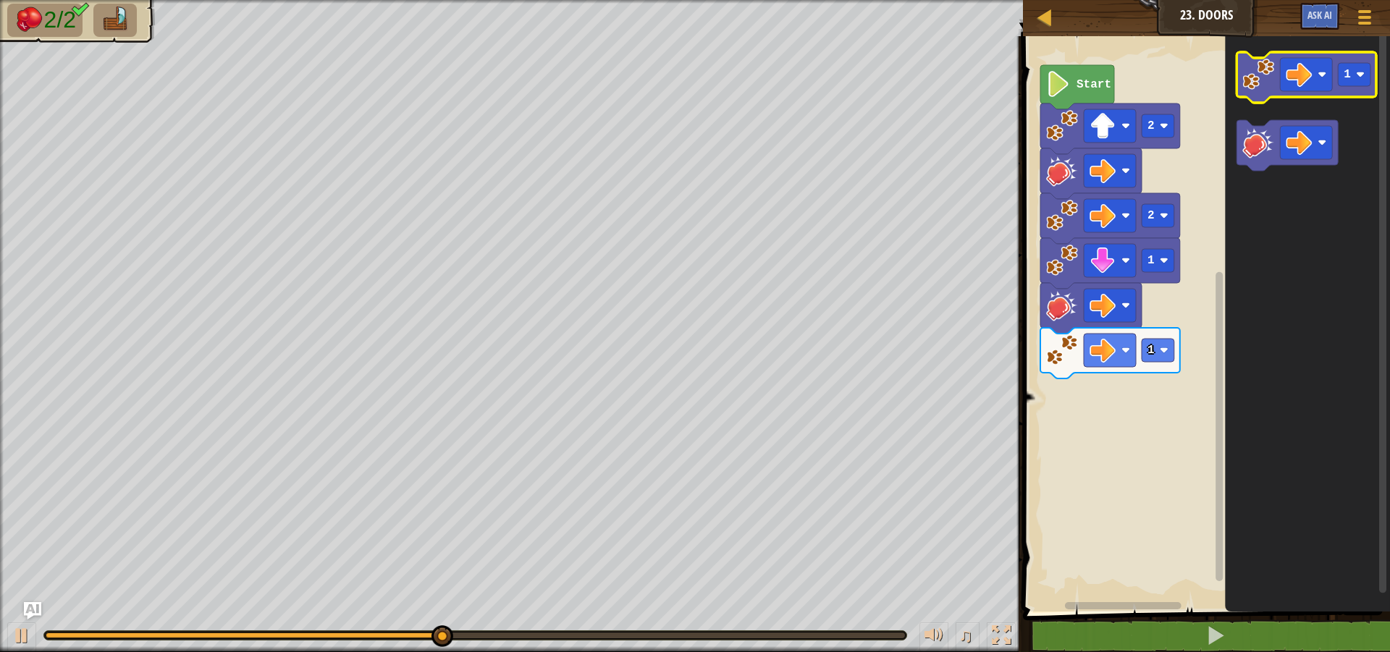
click at [1266, 77] on image "Blockly Workspace" at bounding box center [1259, 75] width 32 height 32
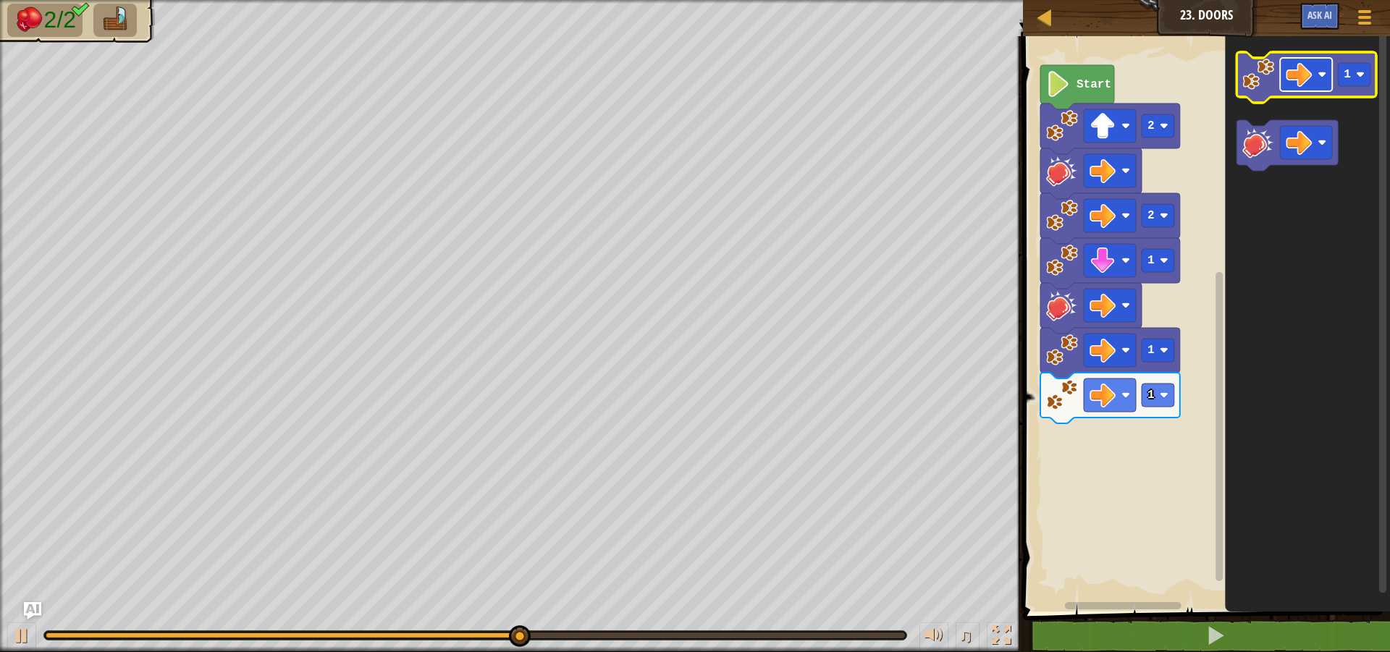
click at [1306, 83] on image "Blockly Workspace" at bounding box center [1300, 75] width 26 height 26
click at [1257, 83] on image "Blockly Workspace" at bounding box center [1259, 75] width 32 height 32
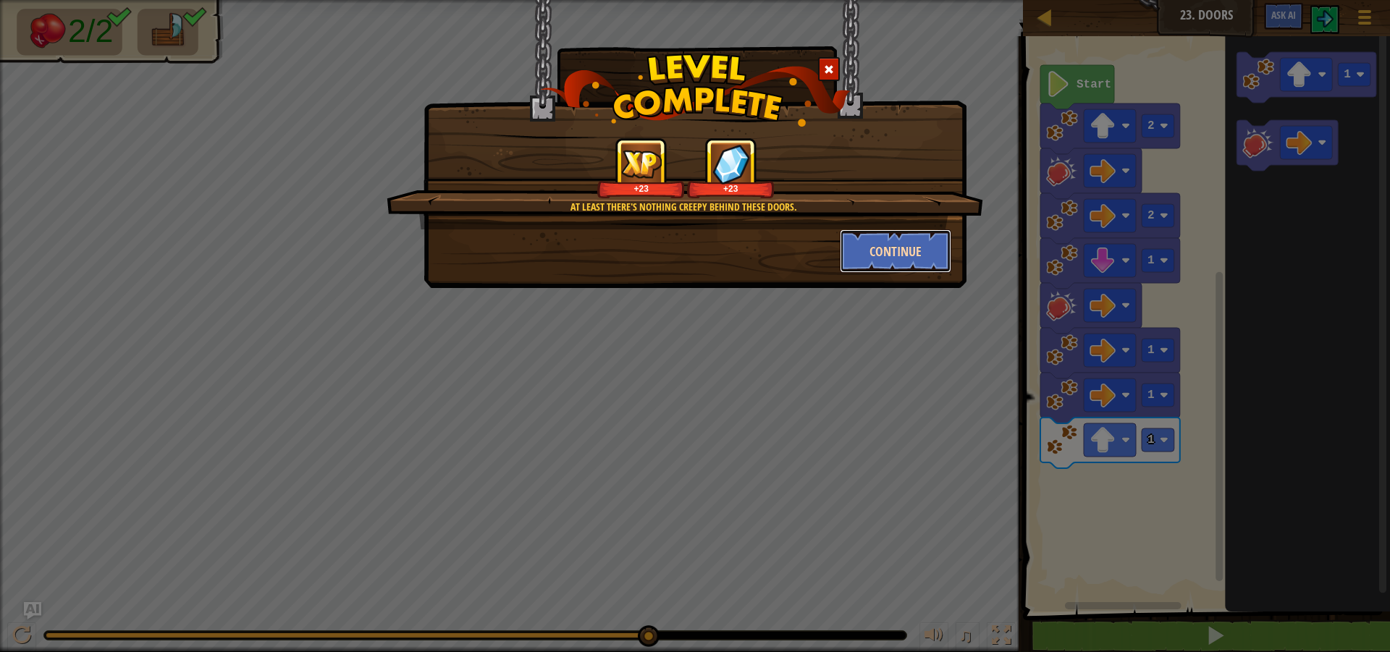
click at [898, 235] on button "Continue" at bounding box center [896, 251] width 112 height 43
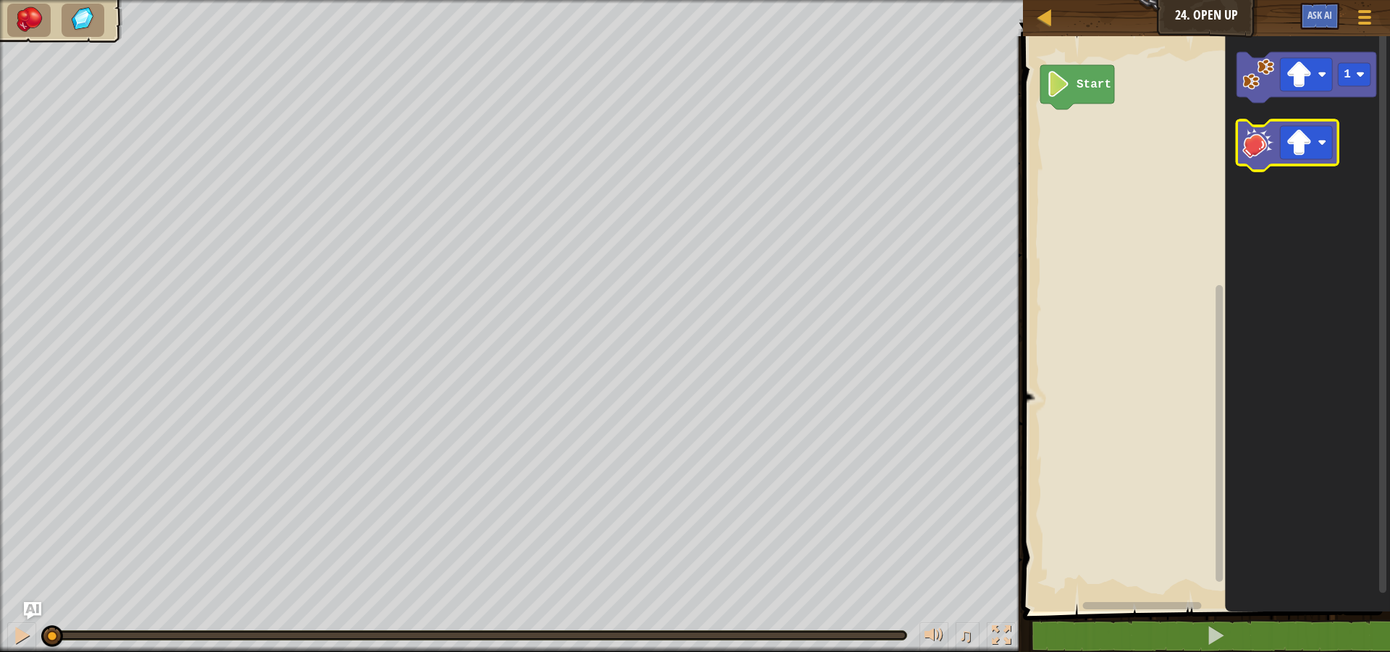
click at [1261, 164] on icon "Blockly Workspace" at bounding box center [1287, 145] width 101 height 51
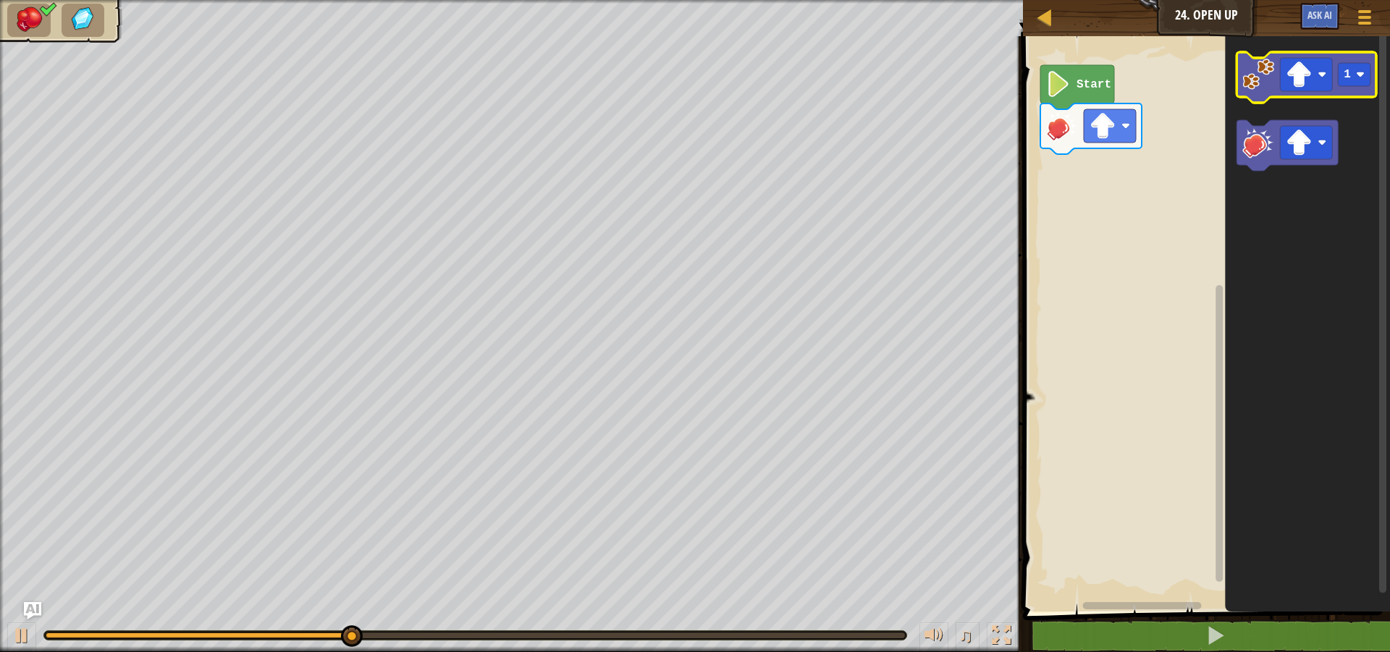
click at [1259, 87] on image "Blockly Workspace" at bounding box center [1259, 75] width 32 height 32
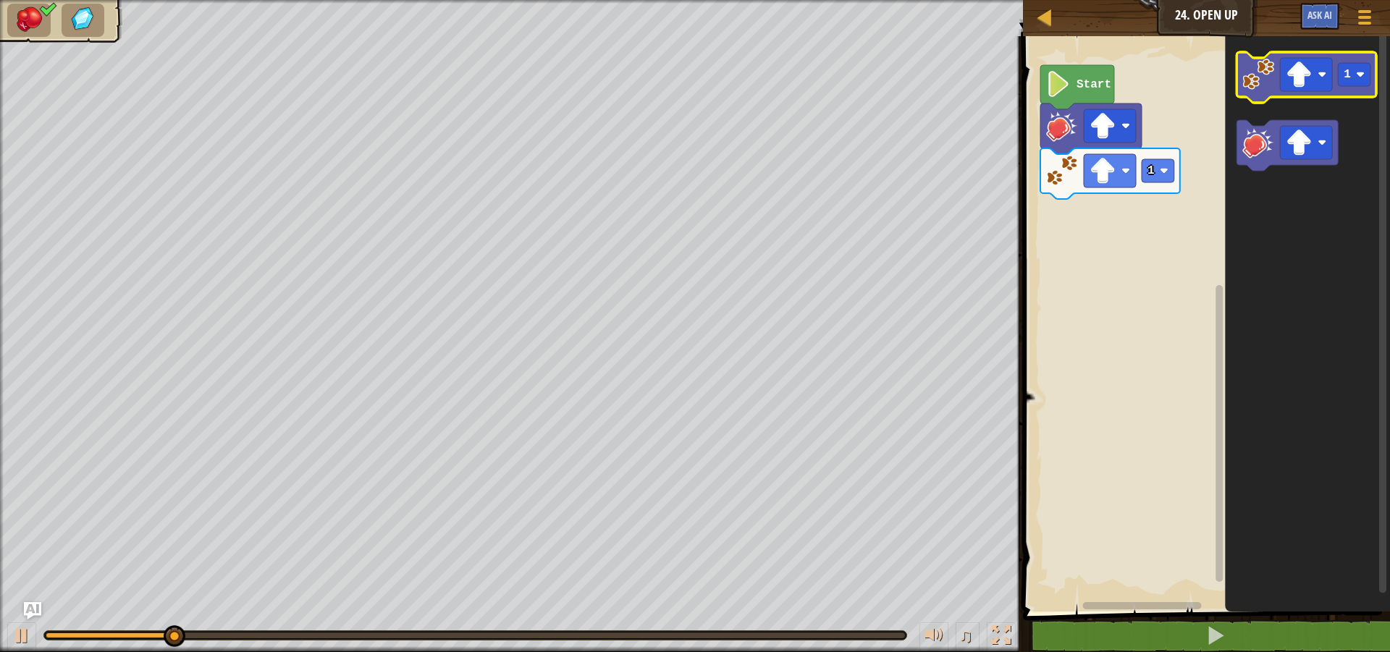
click at [1259, 87] on image "Blockly Workspace" at bounding box center [1259, 75] width 32 height 32
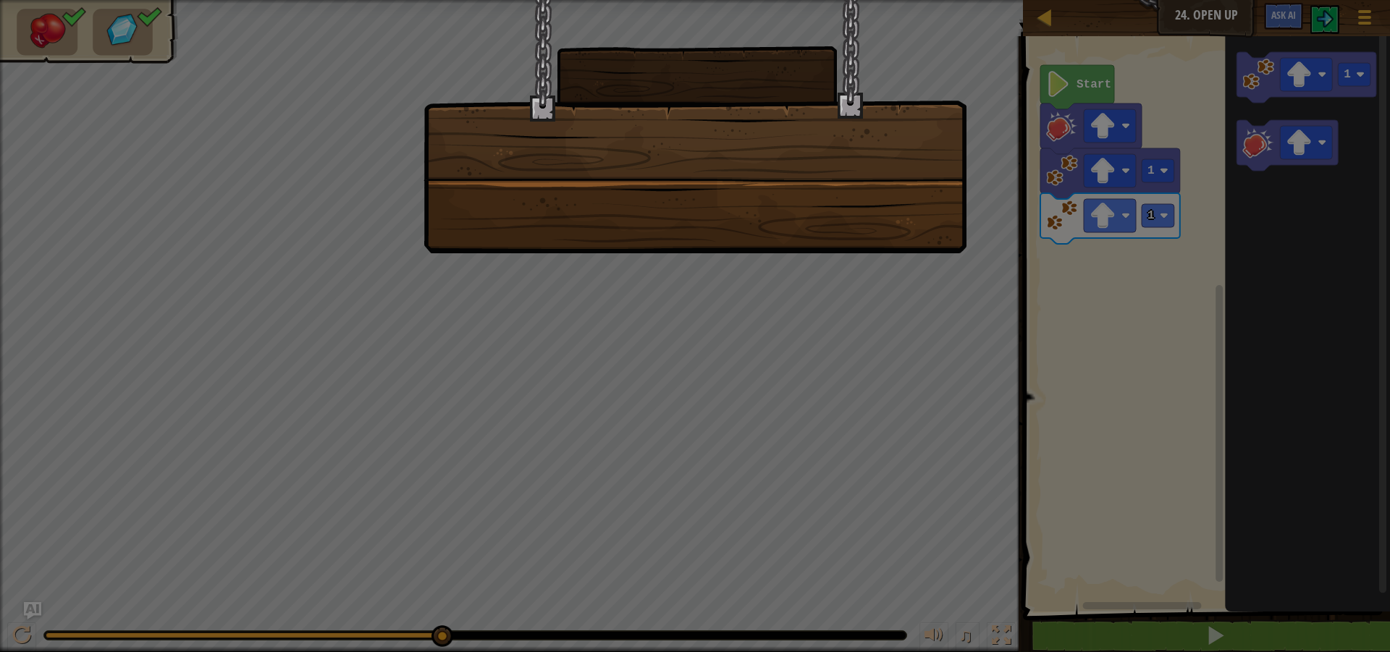
drag, startPoint x: 702, startPoint y: 359, endPoint x: 752, endPoint y: 293, distance: 82.2
click at [702, 357] on div at bounding box center [695, 326] width 1390 height 652
drag, startPoint x: 752, startPoint y: 289, endPoint x: 839, endPoint y: 278, distance: 87.6
click at [753, 288] on div at bounding box center [695, 326] width 1390 height 652
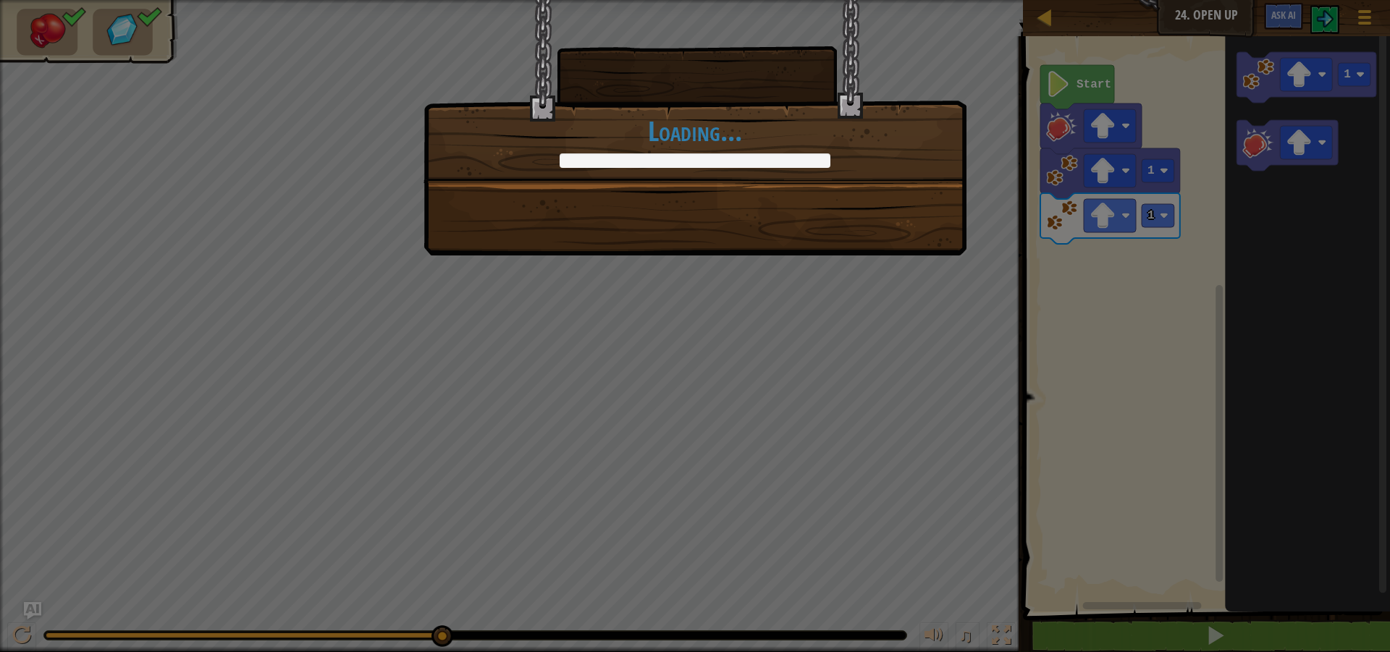
click at [861, 324] on div "No door shall withstand you. +0 +0 Continue Loading..." at bounding box center [695, 326] width 1390 height 652
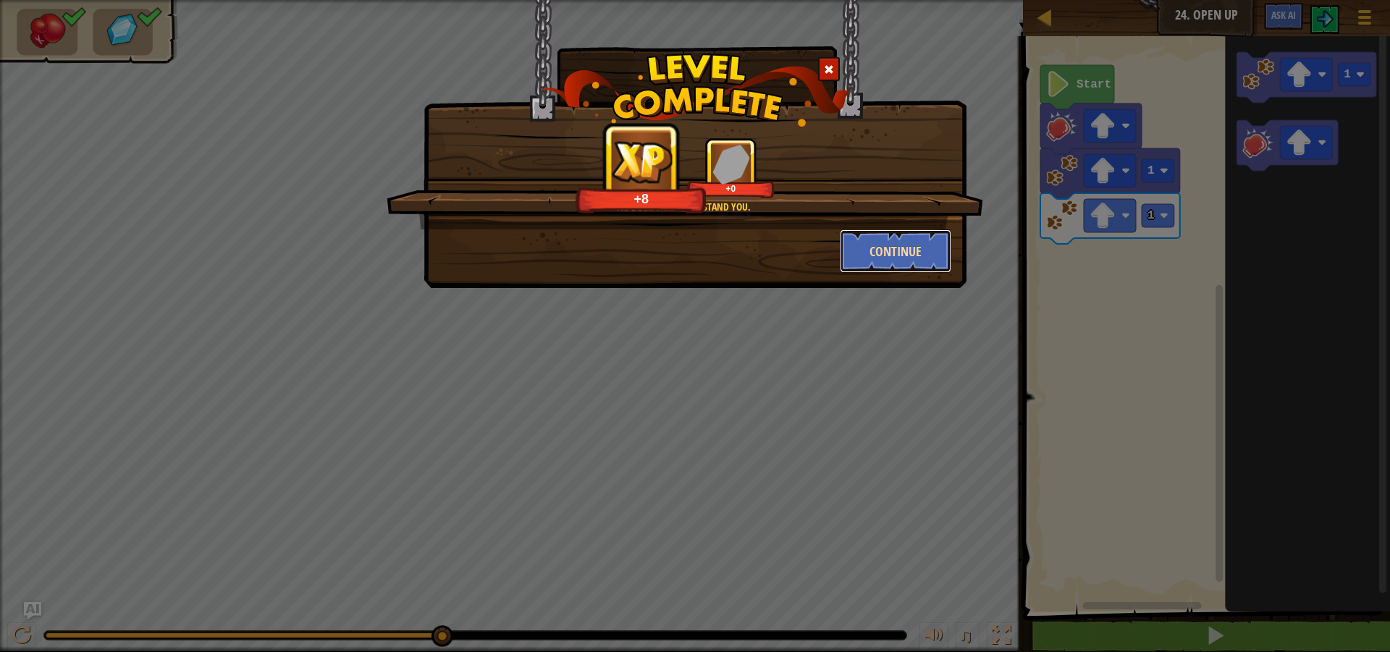
click at [891, 251] on button "Continue" at bounding box center [896, 251] width 112 height 43
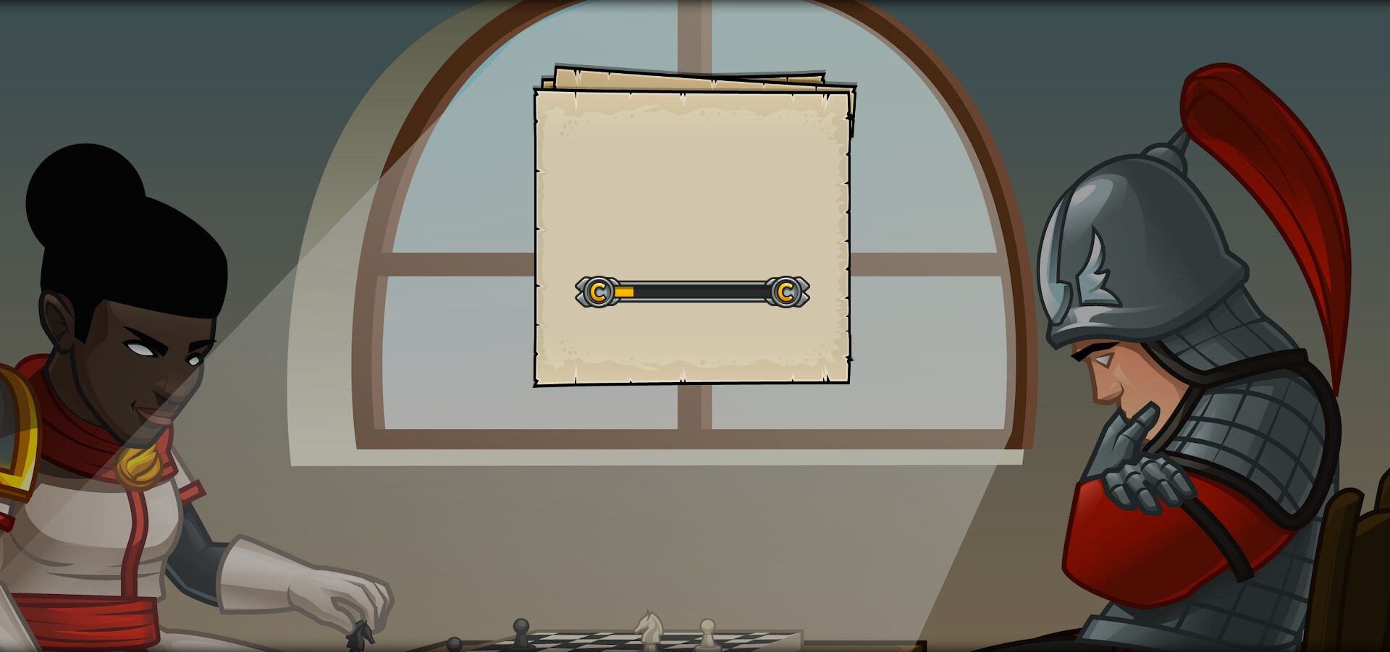
click at [704, 419] on div "Goals Start Level Error loading from server. Try refreshing the page. You'll ne…" at bounding box center [695, 326] width 1390 height 652
click at [610, 324] on div "Goals Start Level Error loading from server. Try refreshing the page. You'll ne…" at bounding box center [695, 225] width 326 height 326
click at [598, 298] on div at bounding box center [692, 292] width 235 height 33
click at [599, 299] on div at bounding box center [692, 292] width 235 height 33
click at [602, 302] on div at bounding box center [692, 292] width 235 height 33
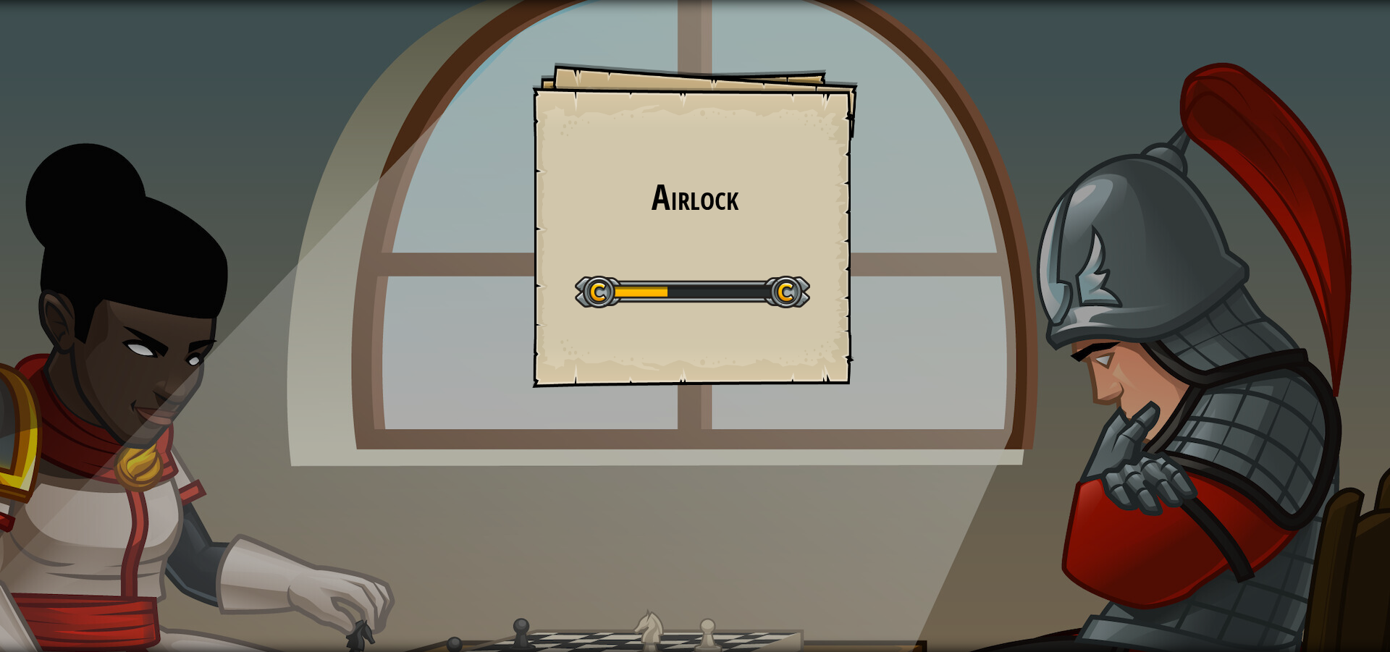
click at [602, 302] on div at bounding box center [692, 292] width 235 height 33
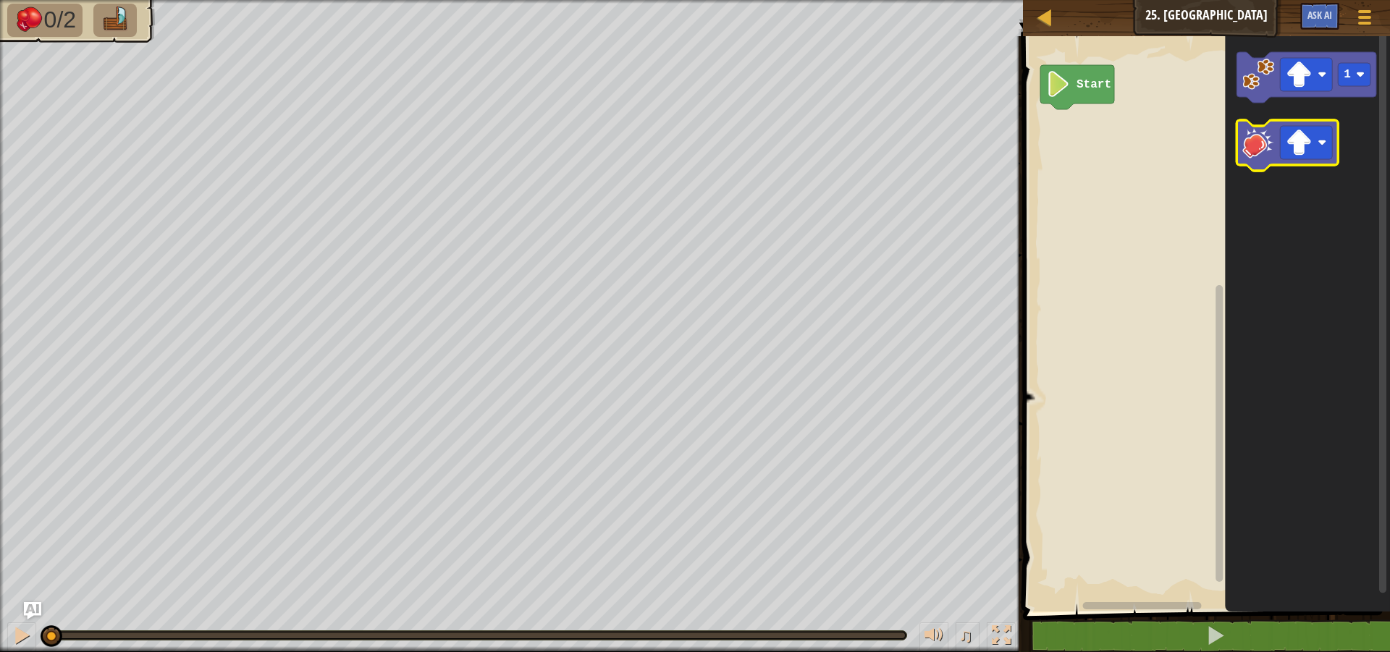
click at [1242, 138] on icon "Blockly Workspace" at bounding box center [1287, 145] width 101 height 51
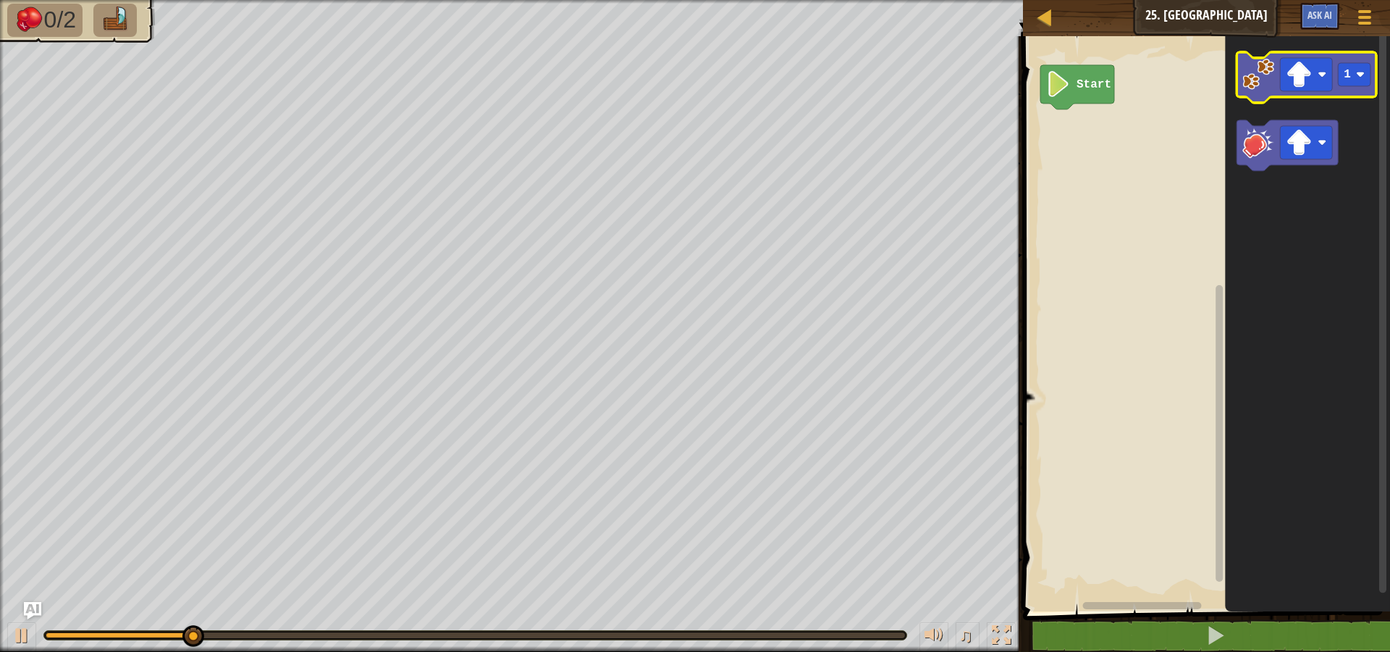
click at [1274, 83] on image "Blockly Workspace" at bounding box center [1259, 75] width 32 height 32
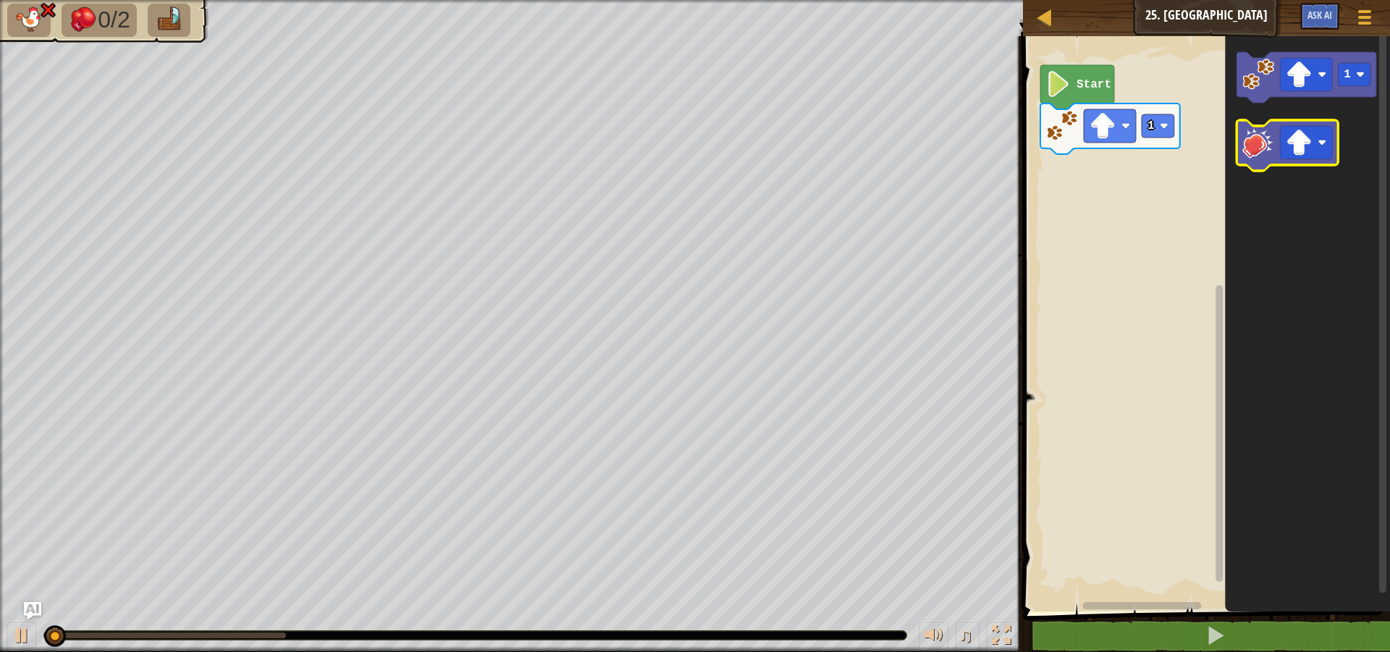
click at [1260, 161] on icon "Blockly Workspace" at bounding box center [1287, 145] width 101 height 51
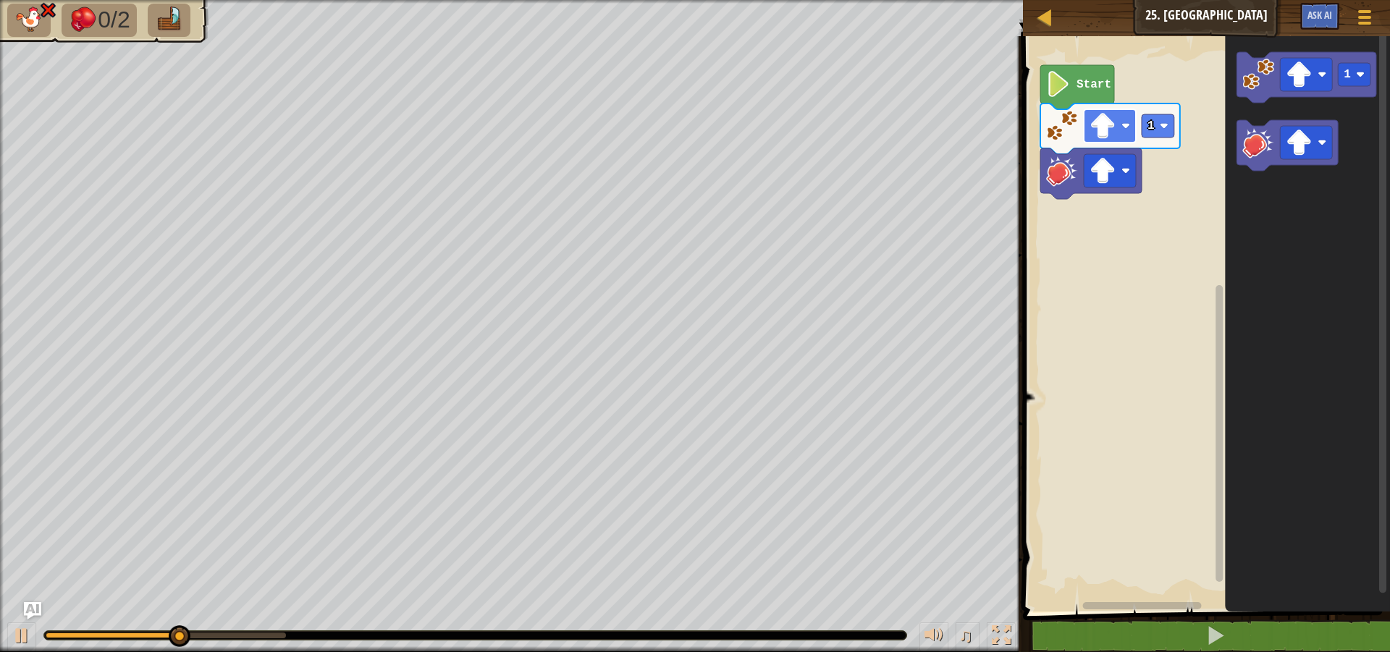
click at [1108, 130] on image "Blockly Workspace" at bounding box center [1103, 126] width 26 height 26
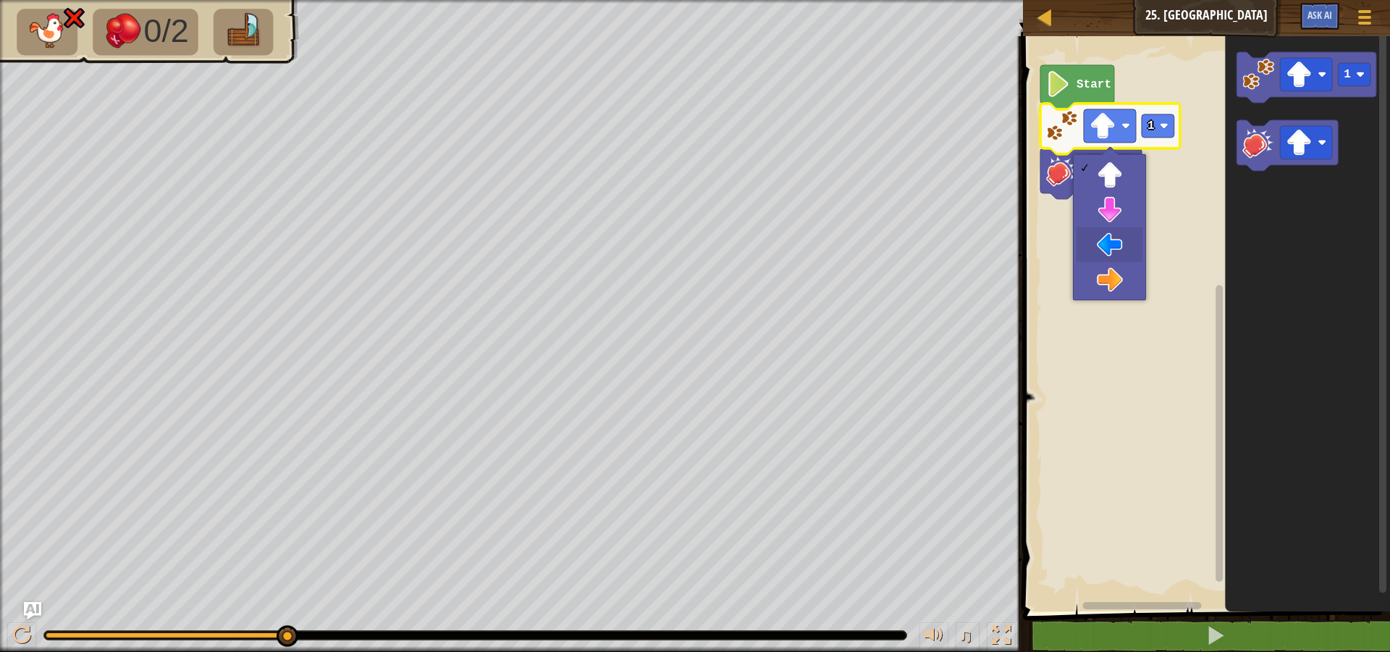
click at [1116, 297] on rect "Blockly Workspace" at bounding box center [1204, 320] width 371 height 583
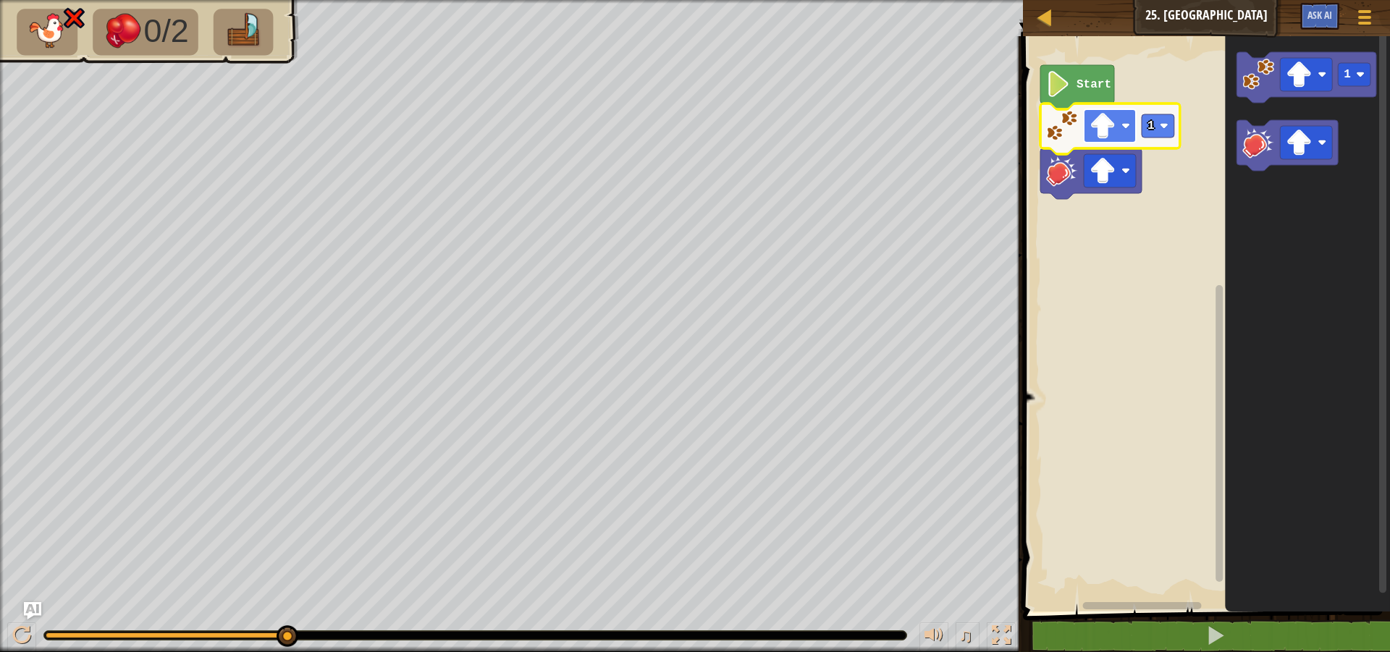
click at [1108, 127] on image "Blockly Workspace" at bounding box center [1103, 126] width 26 height 26
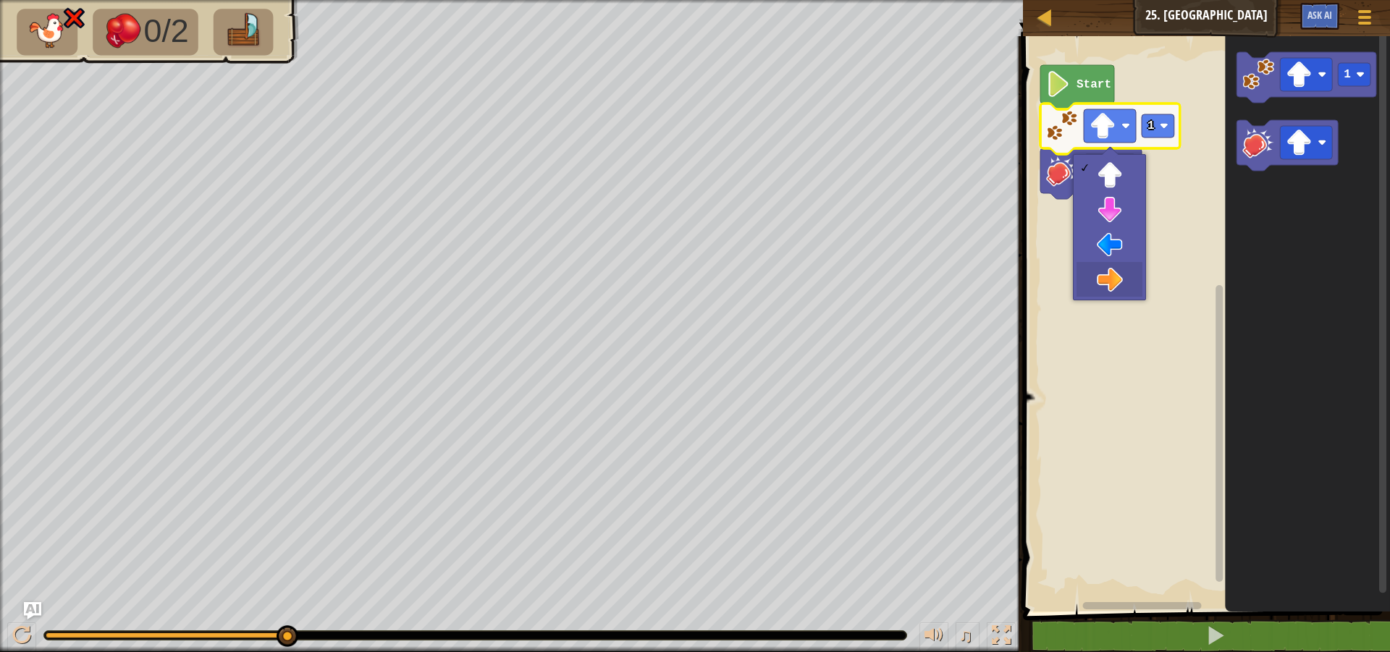
drag, startPoint x: 1106, startPoint y: 277, endPoint x: 1259, endPoint y: 98, distance: 235.8
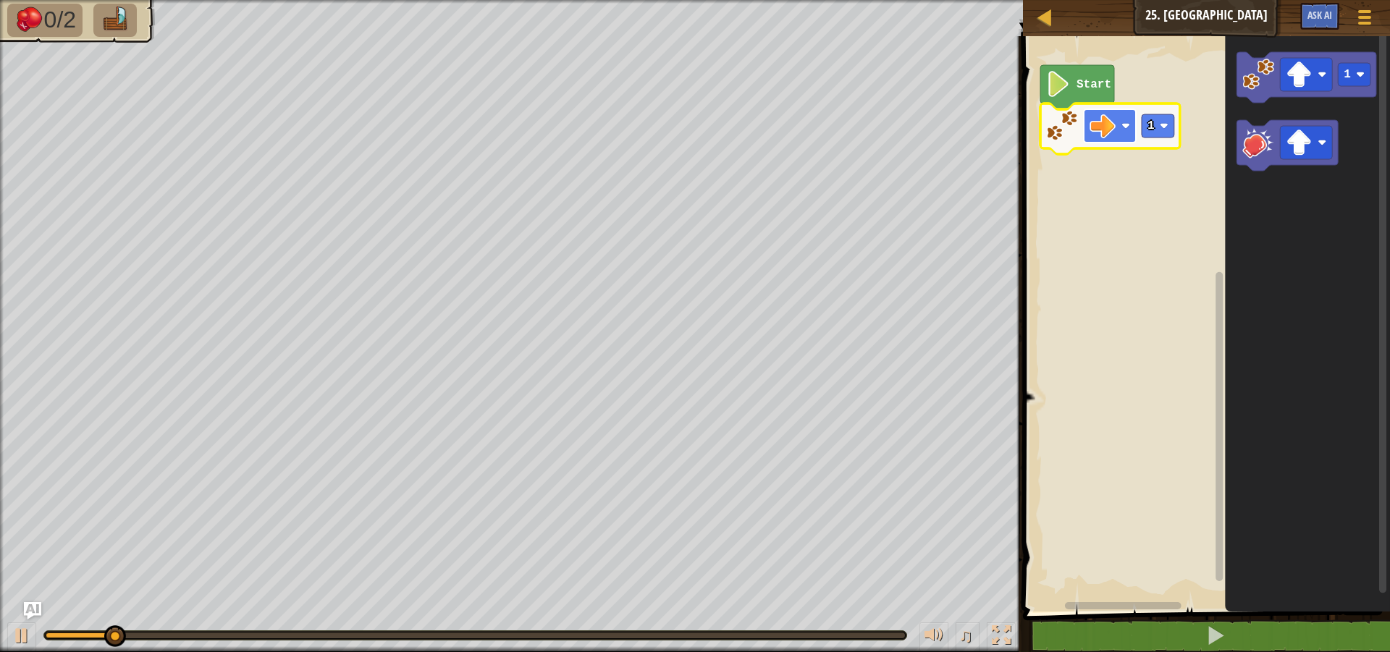
click at [1106, 123] on image "Blockly Workspace" at bounding box center [1103, 126] width 26 height 26
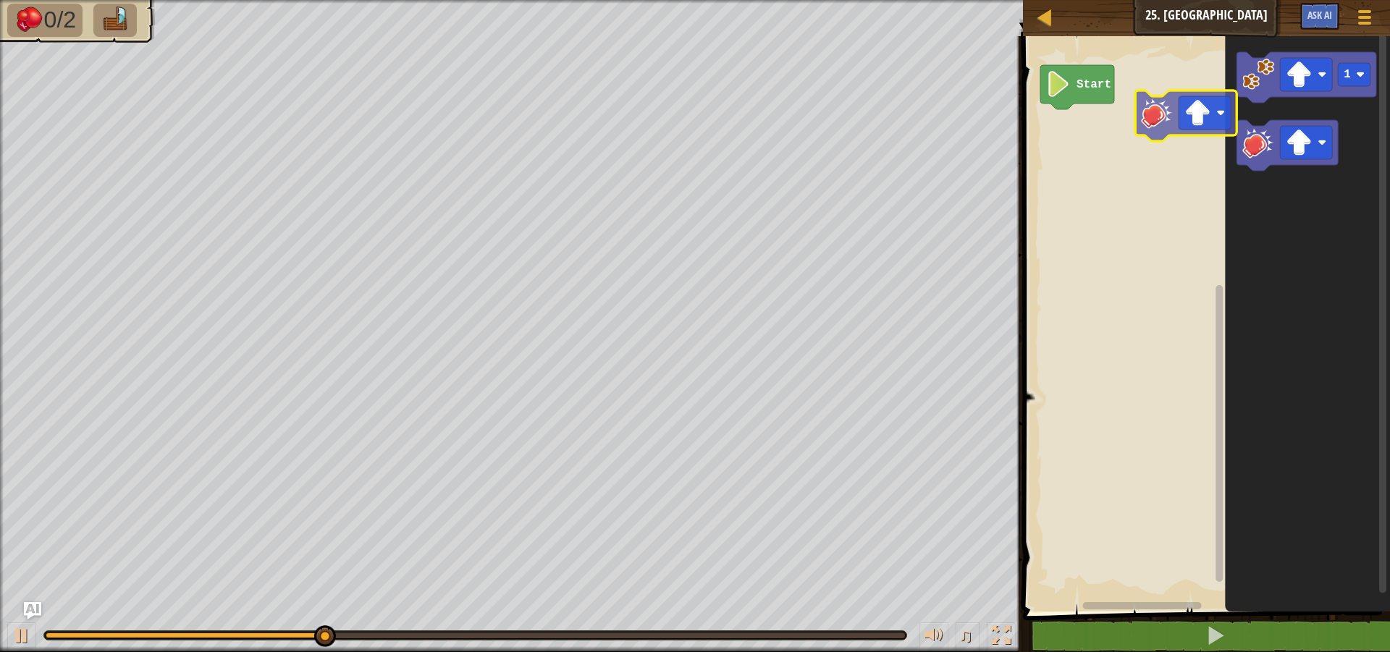
click at [1148, 124] on div "Start 1" at bounding box center [1204, 320] width 371 height 583
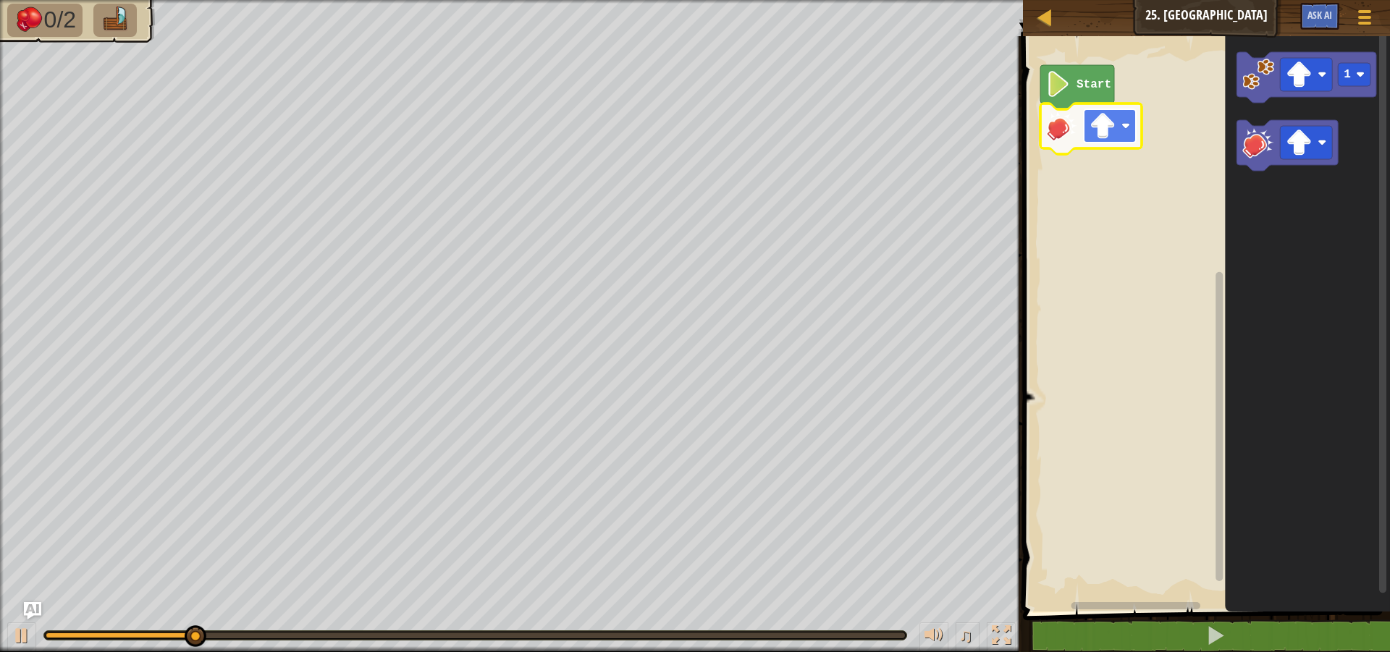
click at [1106, 121] on image "Blockly Workspace" at bounding box center [1103, 126] width 26 height 26
click at [1059, 136] on image "Blockly Workspace" at bounding box center [1062, 126] width 32 height 32
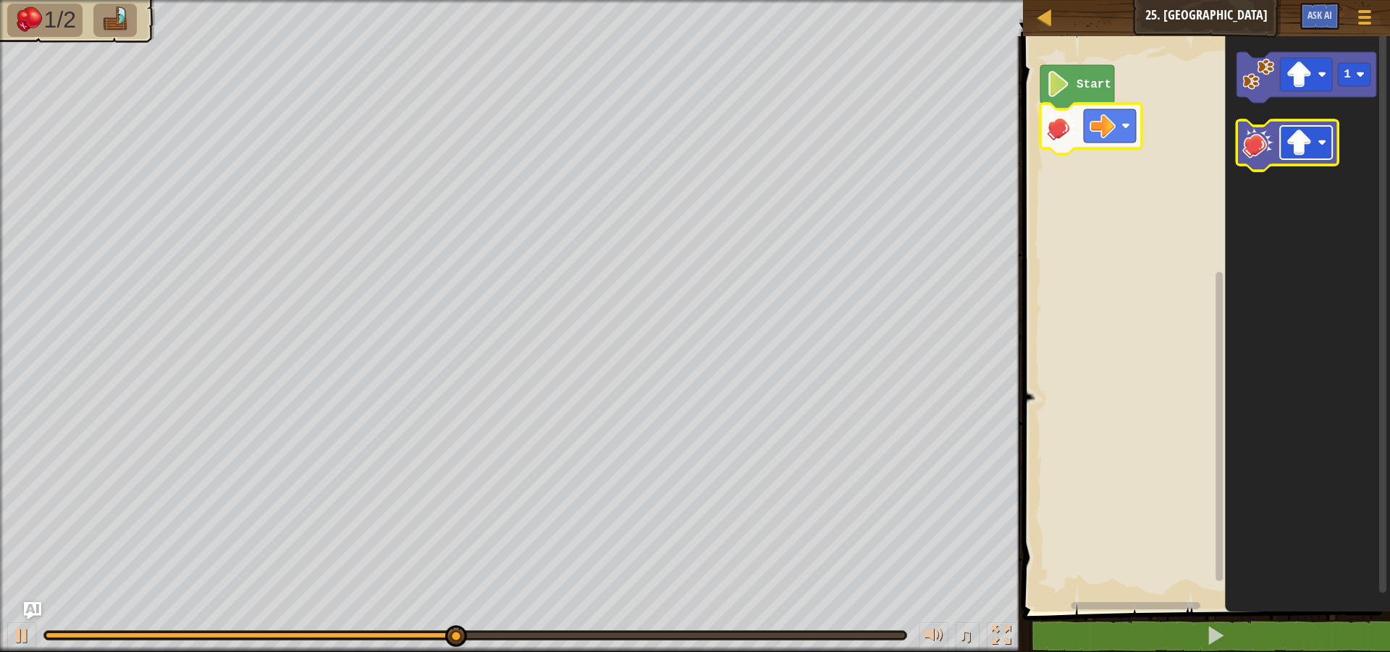
click at [1313, 146] on g "Blockly Workspace" at bounding box center [1307, 142] width 52 height 33
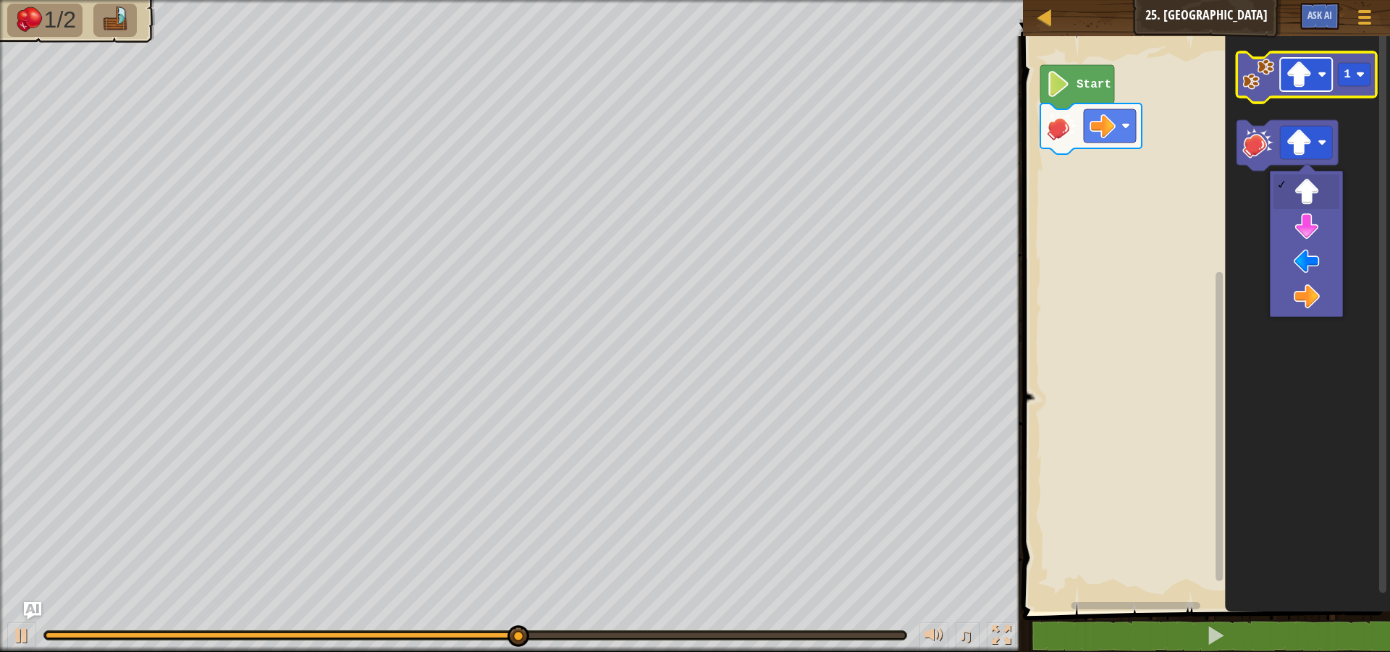
click at [1306, 67] on image "Blockly Workspace" at bounding box center [1300, 75] width 26 height 26
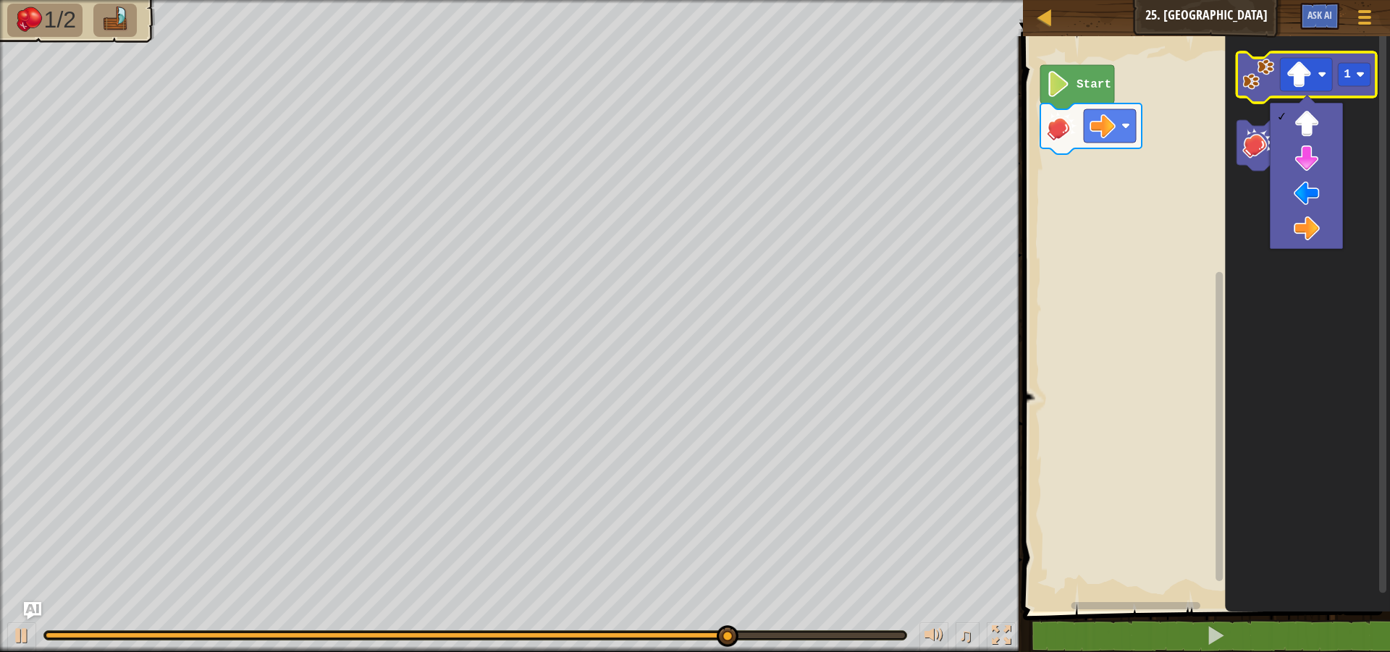
click at [1265, 75] on image "Blockly Workspace" at bounding box center [1259, 75] width 32 height 32
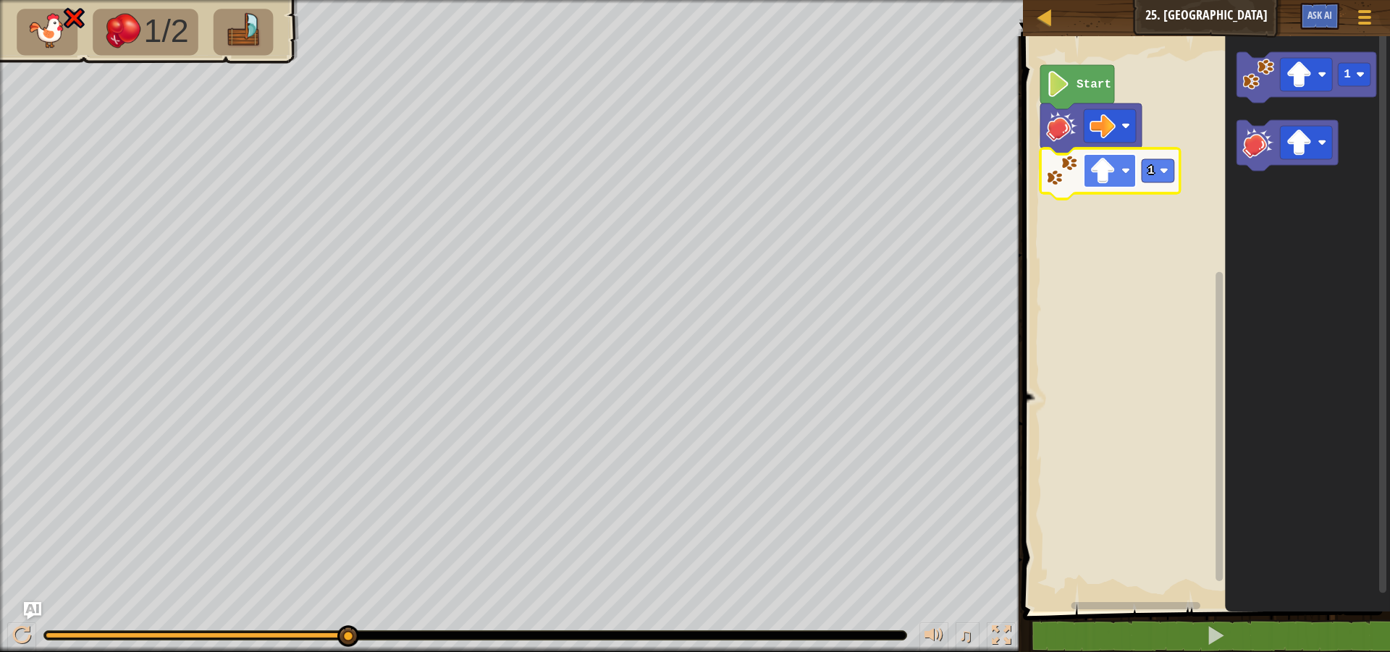
click at [1115, 169] on image "Blockly Workspace" at bounding box center [1103, 171] width 26 height 26
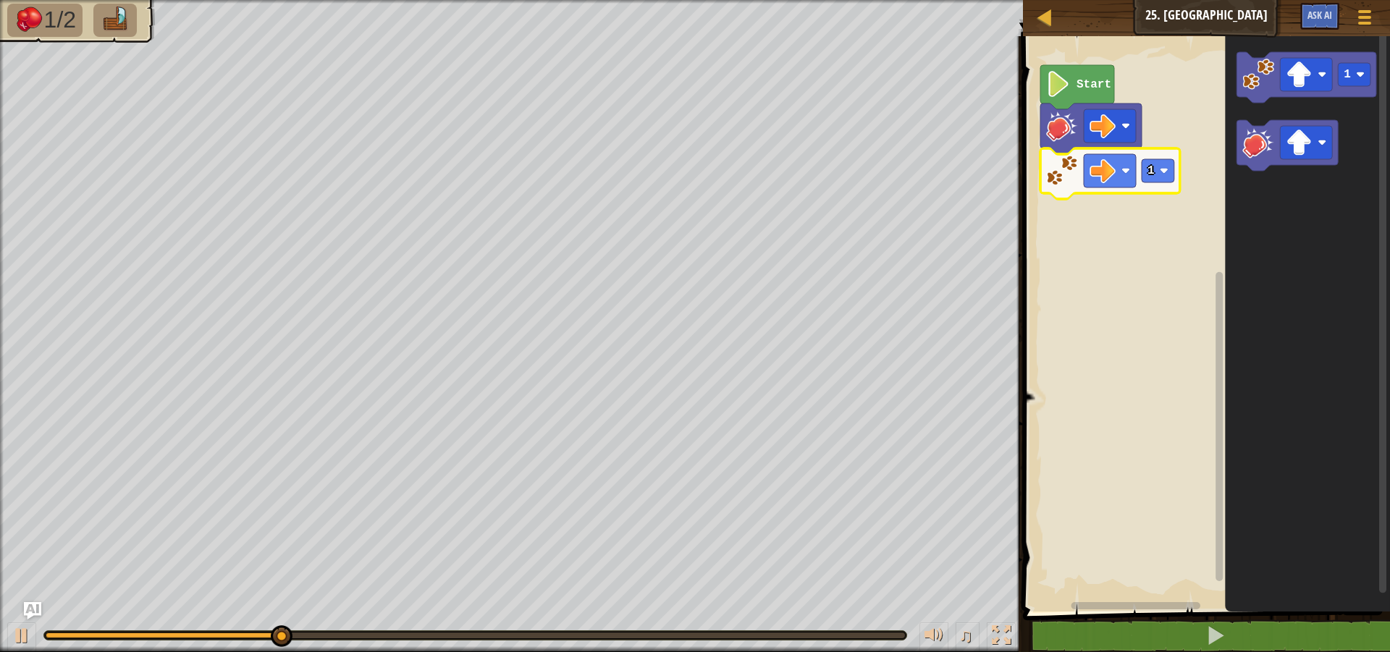
click at [1163, 177] on rect "Blockly Workspace" at bounding box center [1158, 170] width 33 height 23
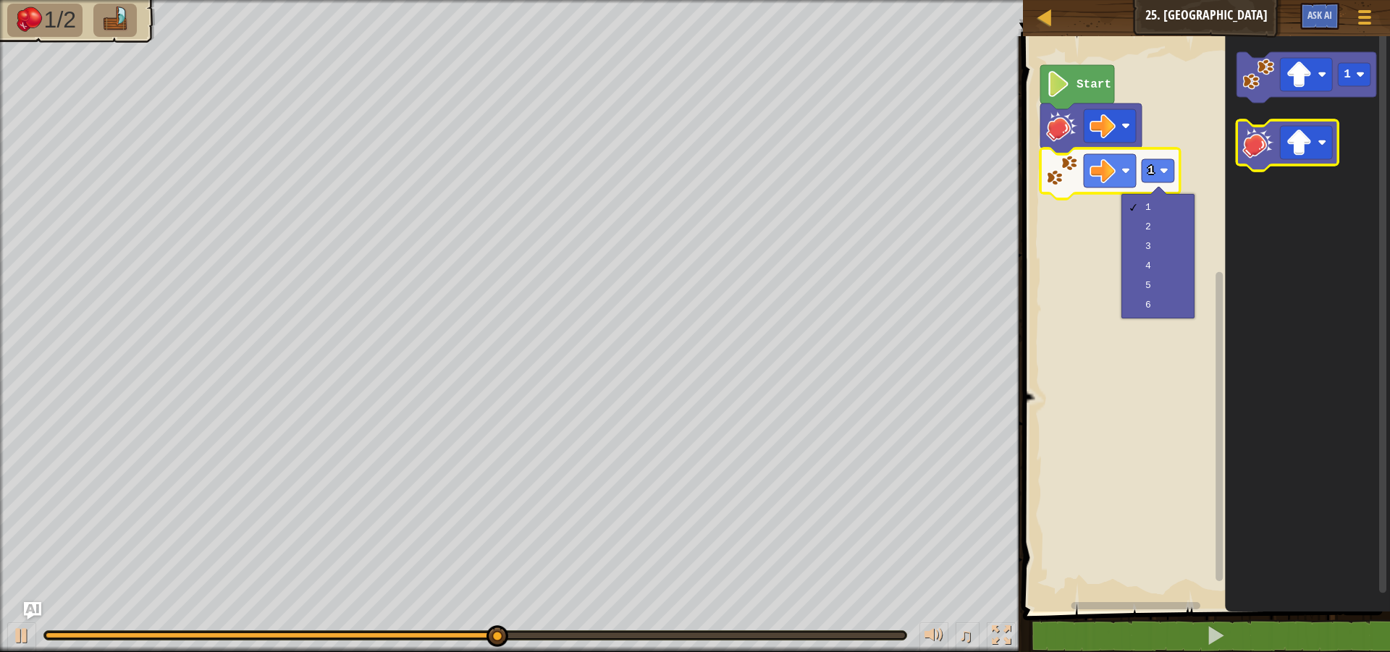
click at [1242, 145] on icon "Blockly Workspace" at bounding box center [1287, 145] width 101 height 51
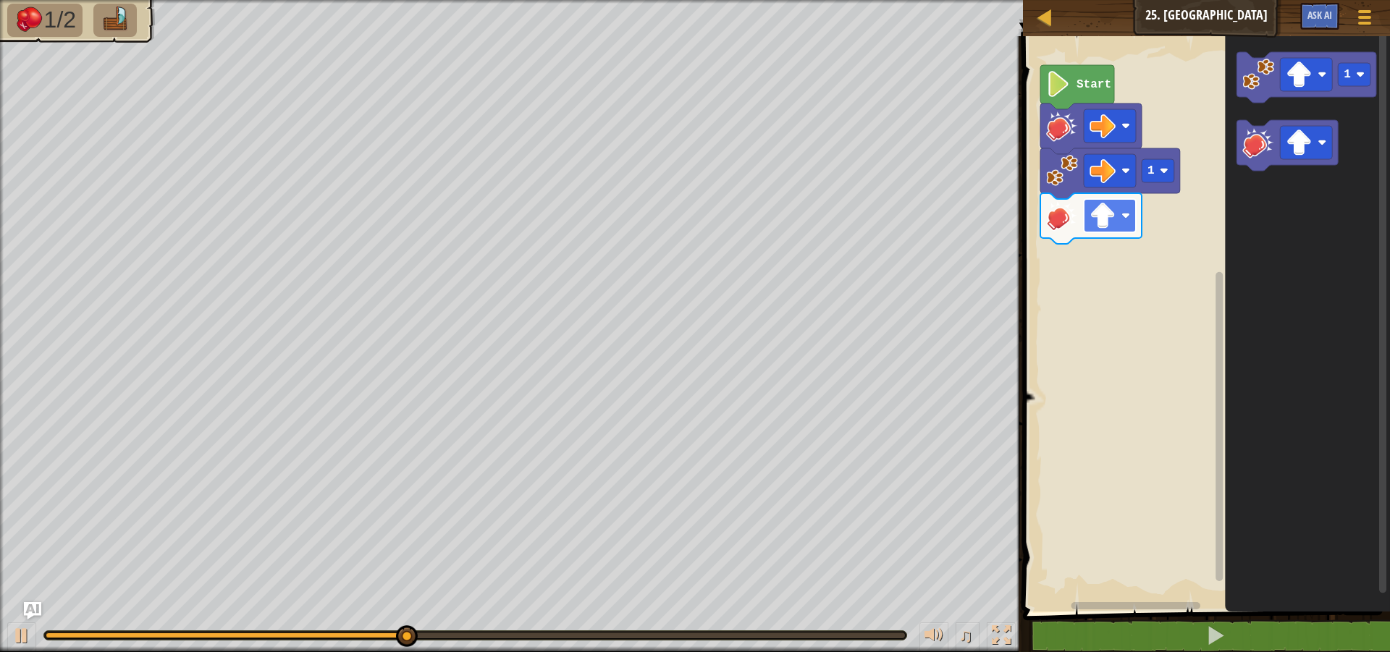
click at [1122, 216] on image "Blockly Workspace" at bounding box center [1126, 215] width 9 height 9
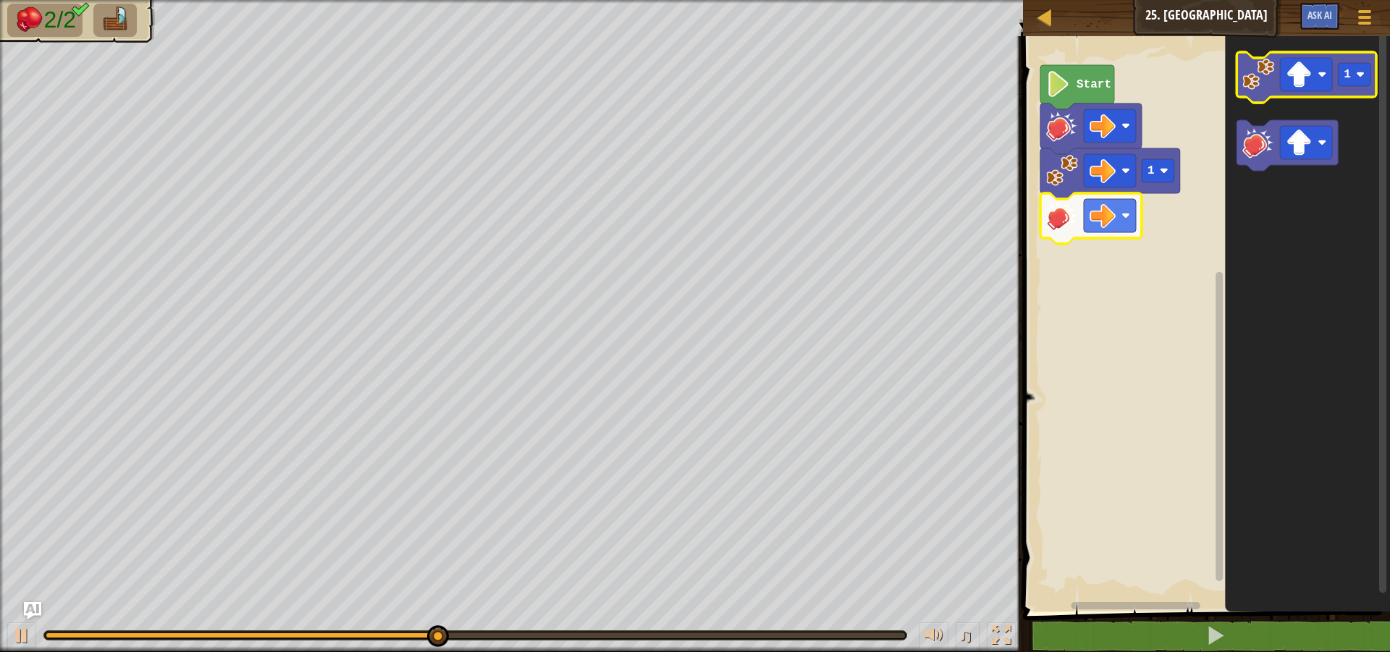
click at [1253, 87] on image "Blockly Workspace" at bounding box center [1259, 75] width 32 height 32
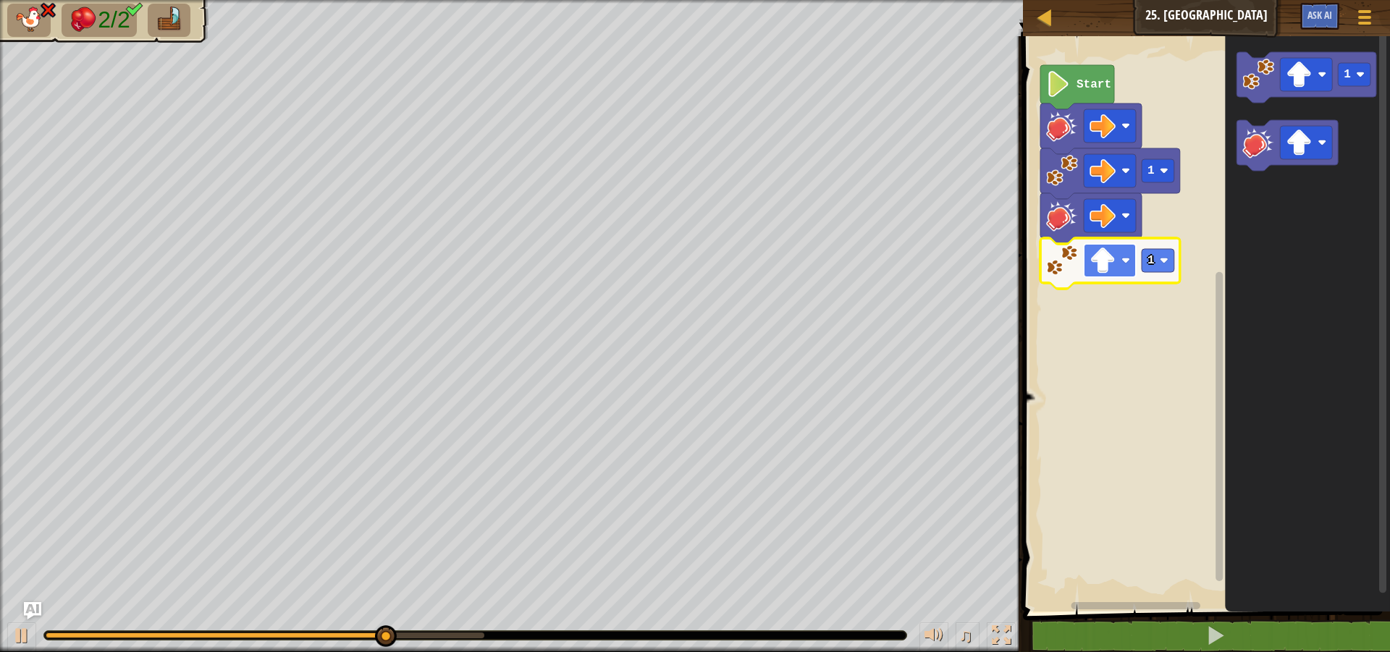
click at [1122, 274] on rect "Blockly Workspace" at bounding box center [1110, 260] width 52 height 33
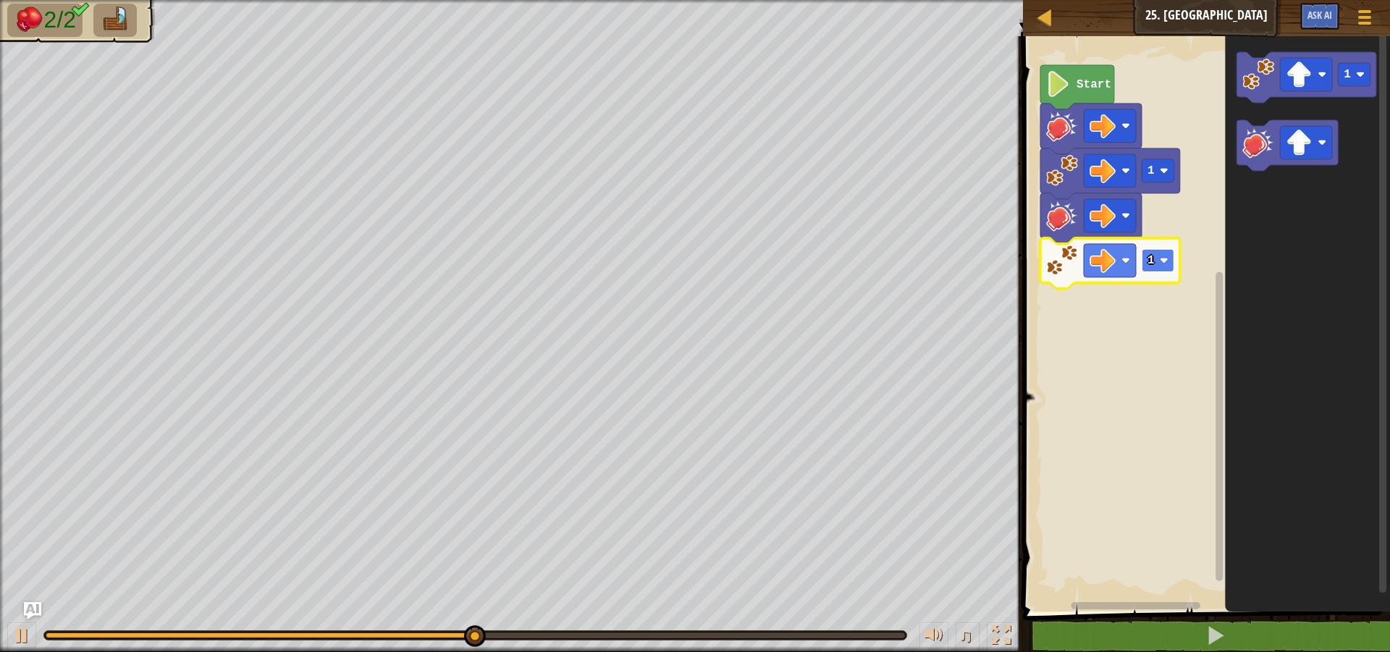
click at [1153, 266] on text "1" at bounding box center [1151, 260] width 7 height 13
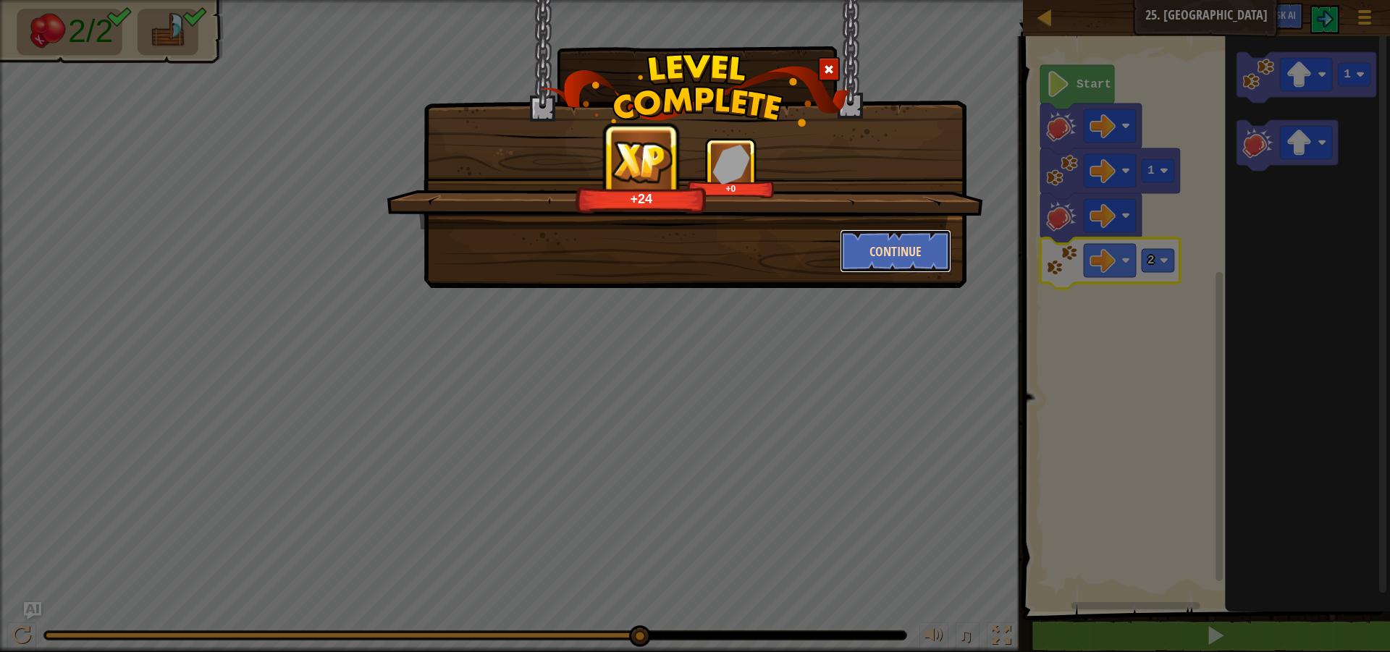
click at [916, 262] on button "Continue" at bounding box center [896, 251] width 112 height 43
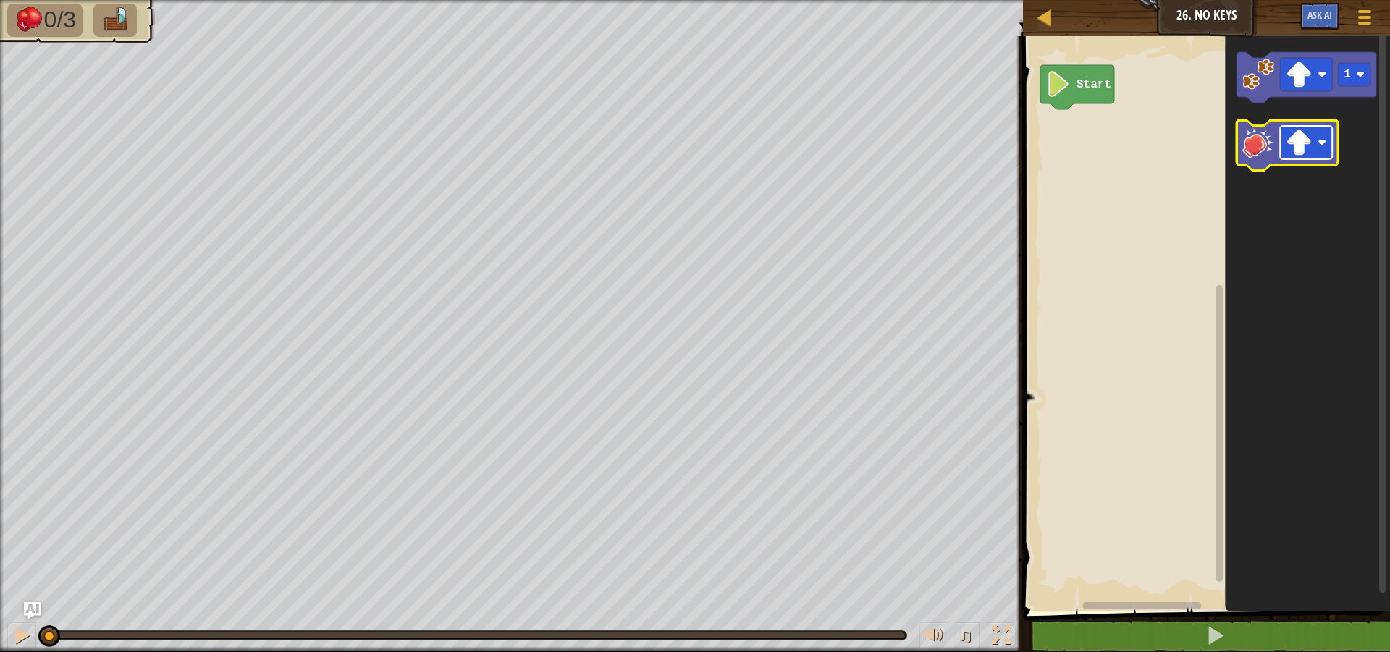
click at [1303, 152] on image "Blockly Workspace" at bounding box center [1300, 143] width 26 height 26
click at [1240, 151] on icon "Blockly Workspace" at bounding box center [1287, 145] width 101 height 51
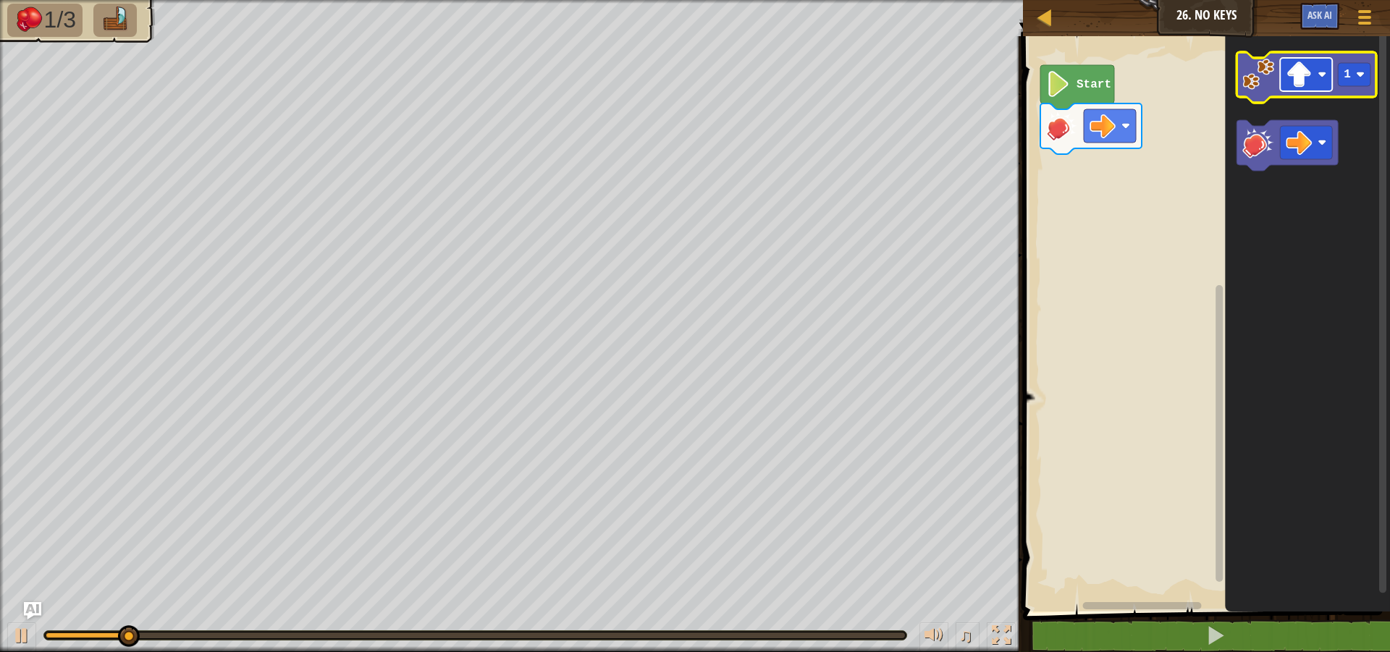
click at [1300, 81] on image "Blockly Workspace" at bounding box center [1300, 75] width 26 height 26
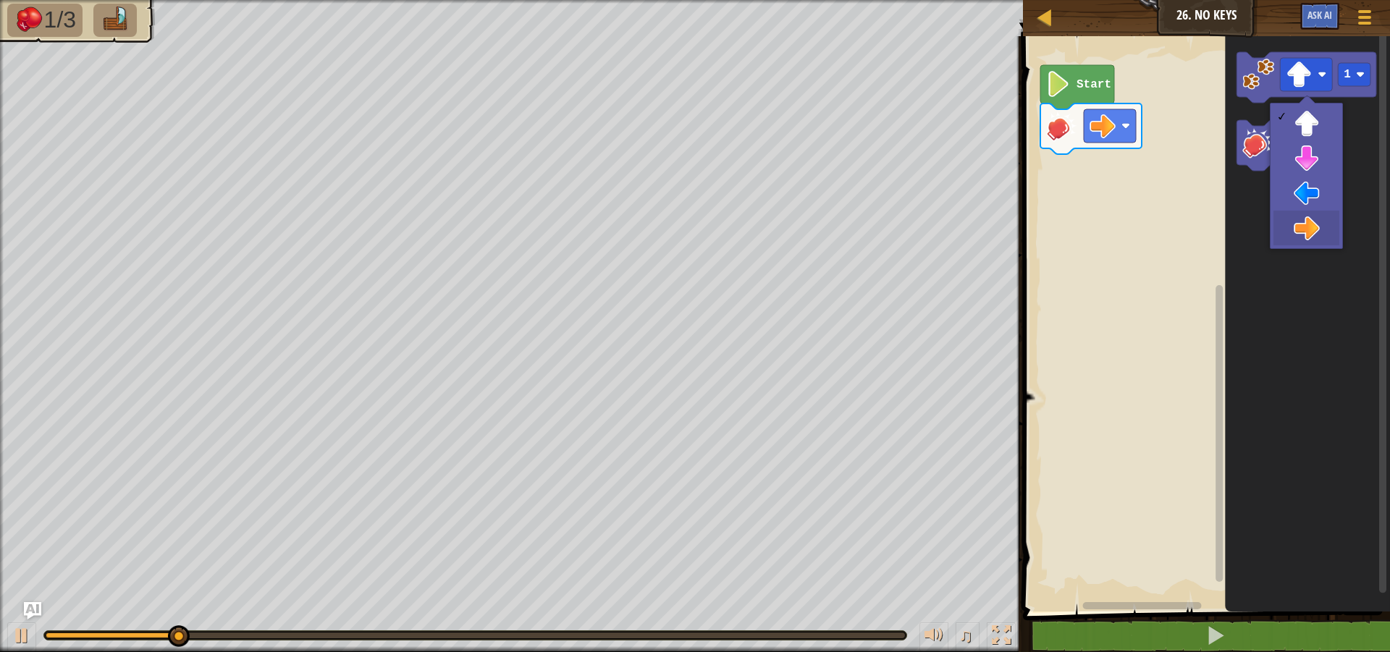
drag, startPoint x: 1287, startPoint y: 227, endPoint x: 1343, endPoint y: 138, distance: 105.5
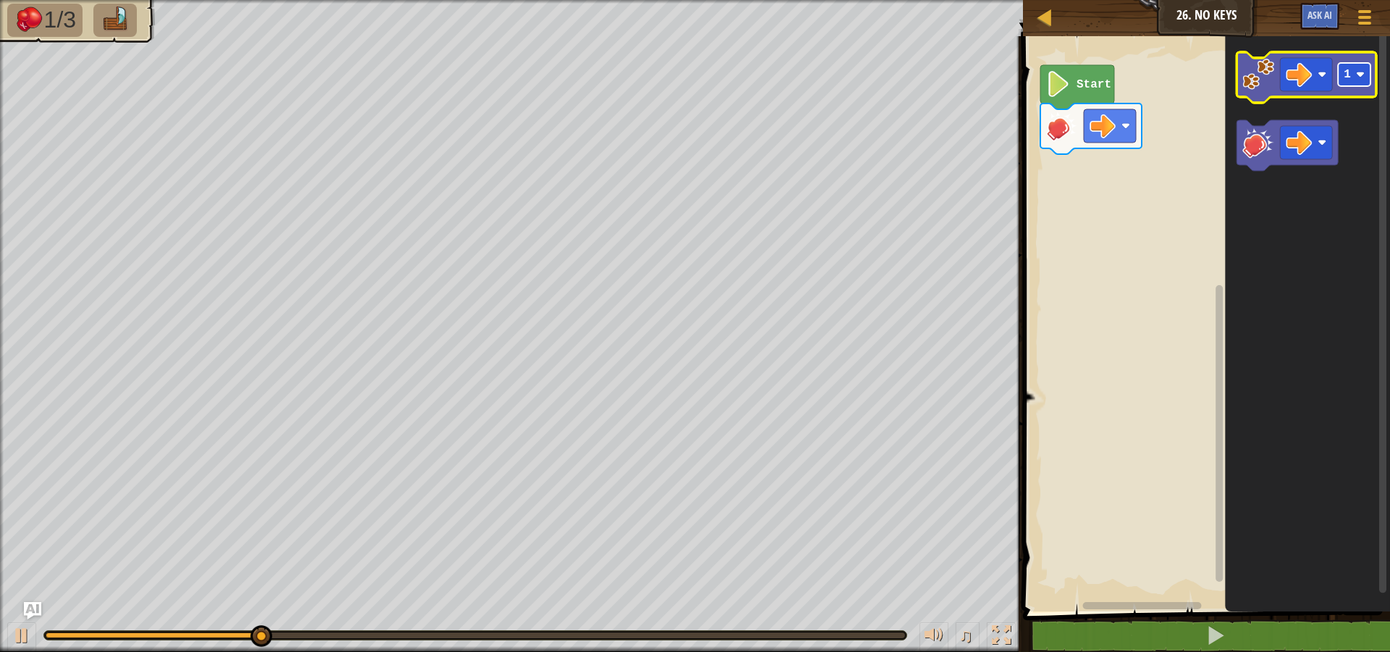
click at [1358, 76] on image "Blockly Workspace" at bounding box center [1360, 74] width 9 height 9
click at [1248, 83] on image "Blockly Workspace" at bounding box center [1259, 75] width 32 height 32
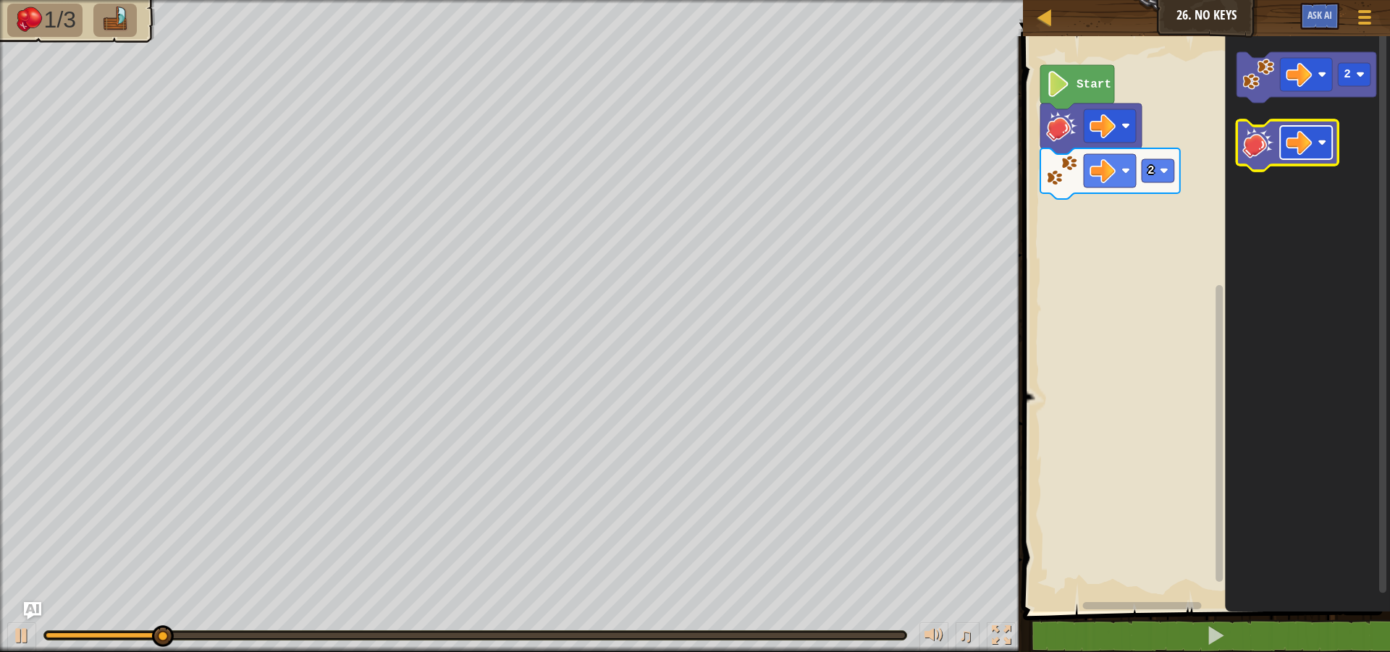
click at [1307, 133] on image "Blockly Workspace" at bounding box center [1300, 143] width 26 height 26
click at [1260, 146] on image "Blockly Workspace" at bounding box center [1259, 143] width 32 height 32
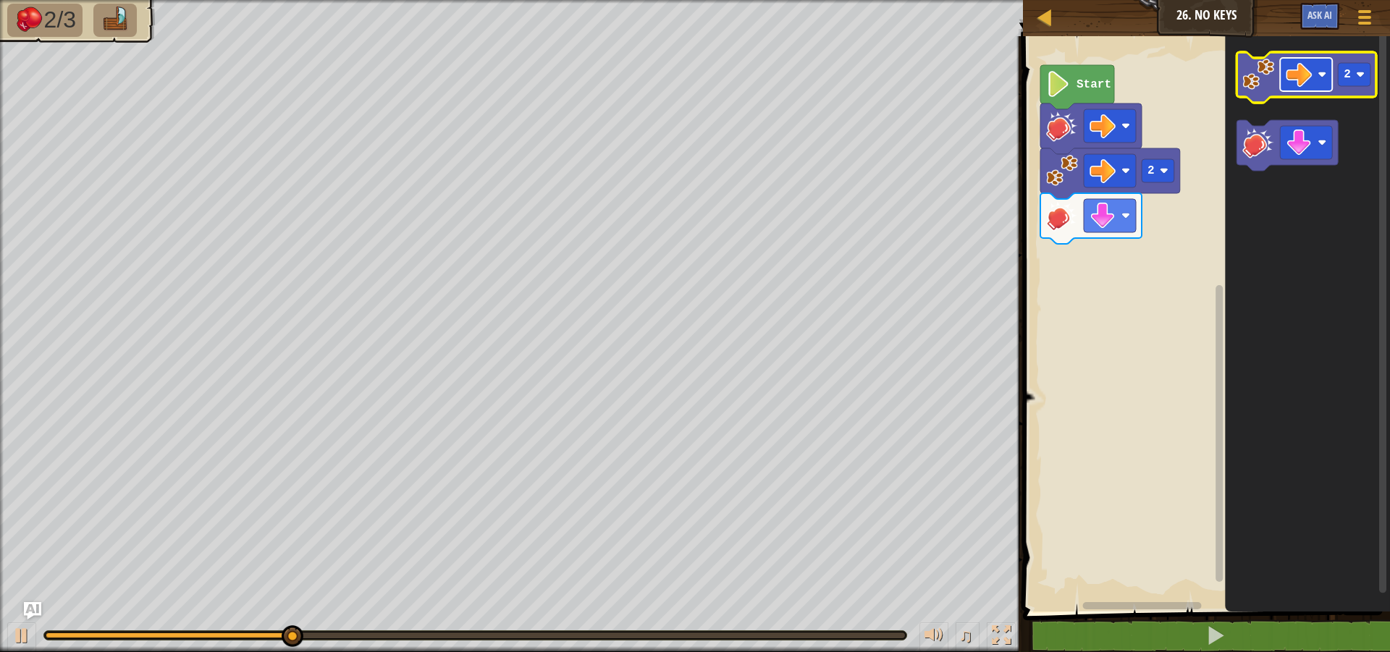
click at [1303, 75] on image "Blockly Workspace" at bounding box center [1300, 75] width 26 height 26
click at [1242, 85] on icon "Blockly Workspace" at bounding box center [1307, 77] width 140 height 51
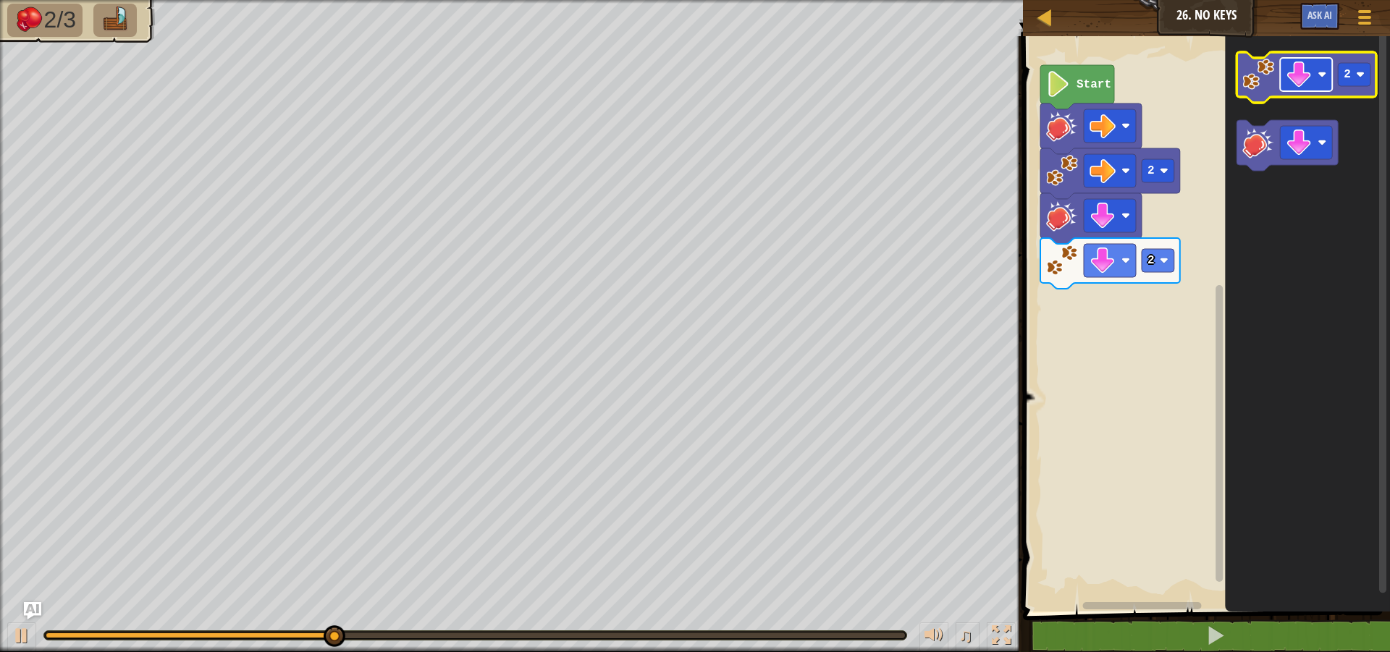
click at [1308, 85] on image "Blockly Workspace" at bounding box center [1300, 75] width 26 height 26
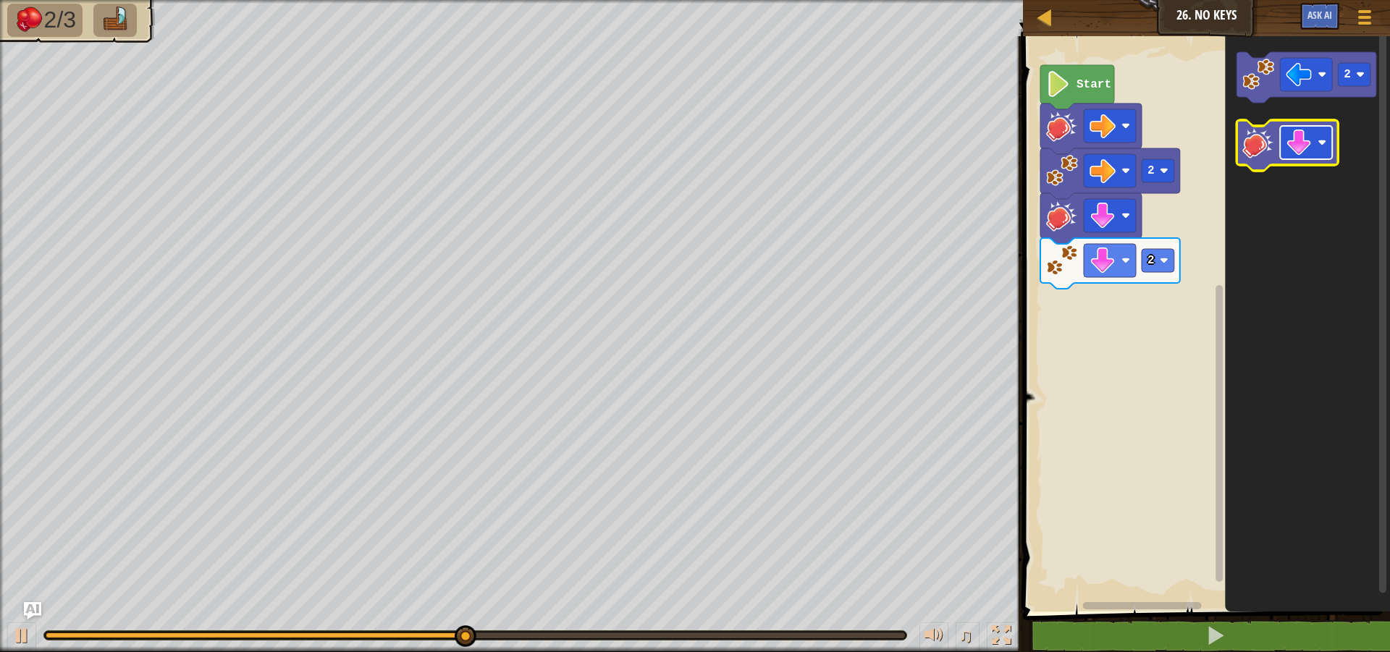
click at [1301, 151] on image "Blockly Workspace" at bounding box center [1300, 143] width 26 height 26
click at [1258, 150] on image "Blockly Workspace" at bounding box center [1259, 143] width 32 height 32
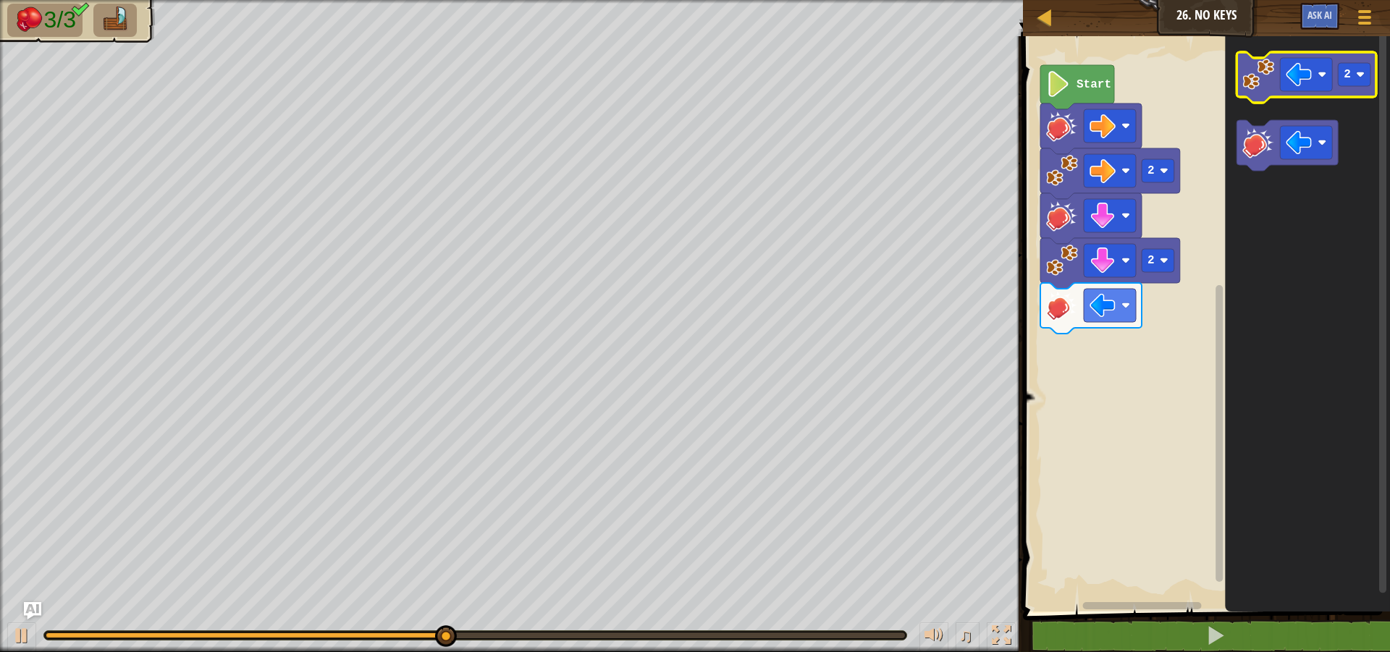
click at [1259, 80] on image "Blockly Workspace" at bounding box center [1259, 75] width 32 height 32
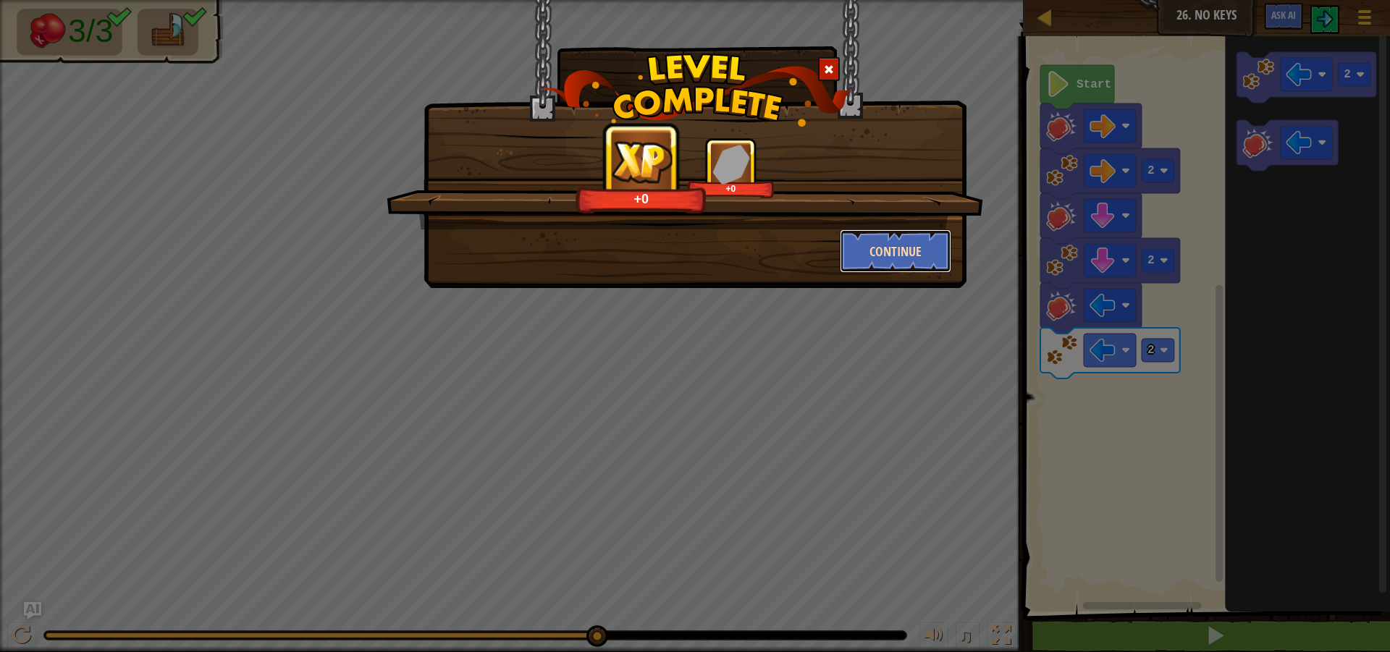
click at [912, 264] on button "Continue" at bounding box center [896, 251] width 112 height 43
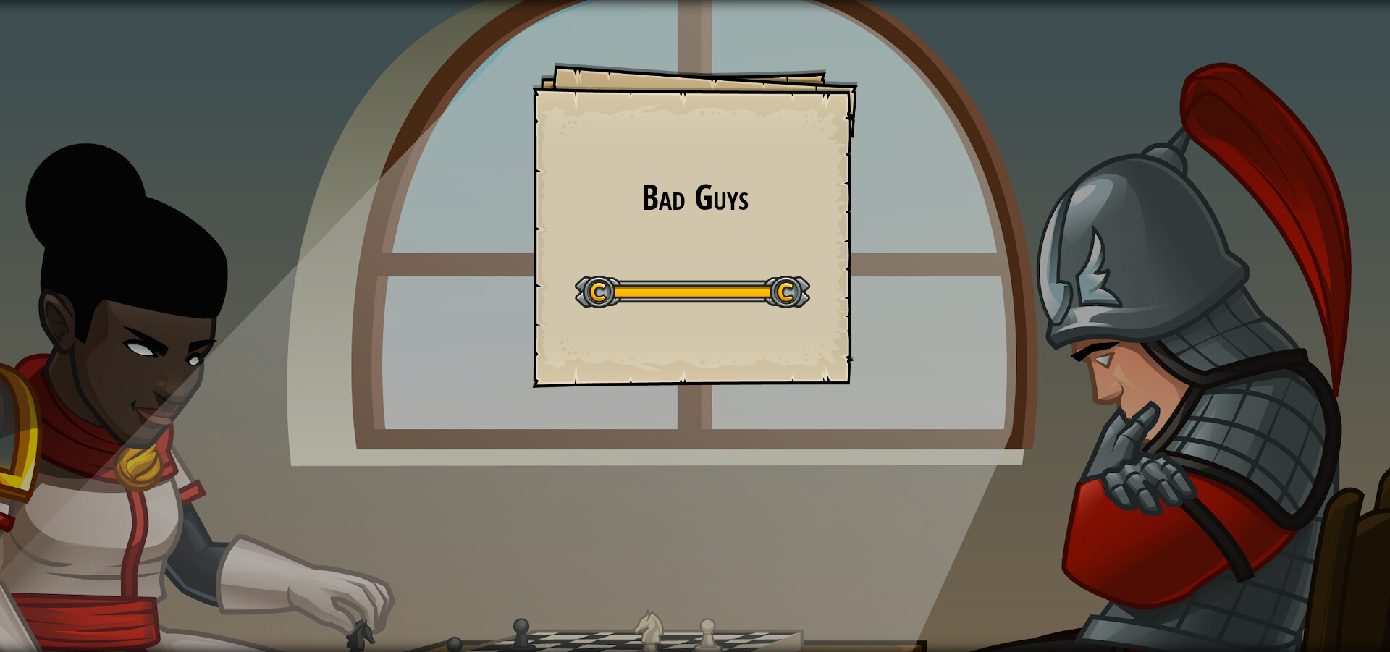
click at [408, 397] on div "Bad Guys Goals Start Level Error loading from server. Try refreshing the page. …" at bounding box center [695, 326] width 1390 height 652
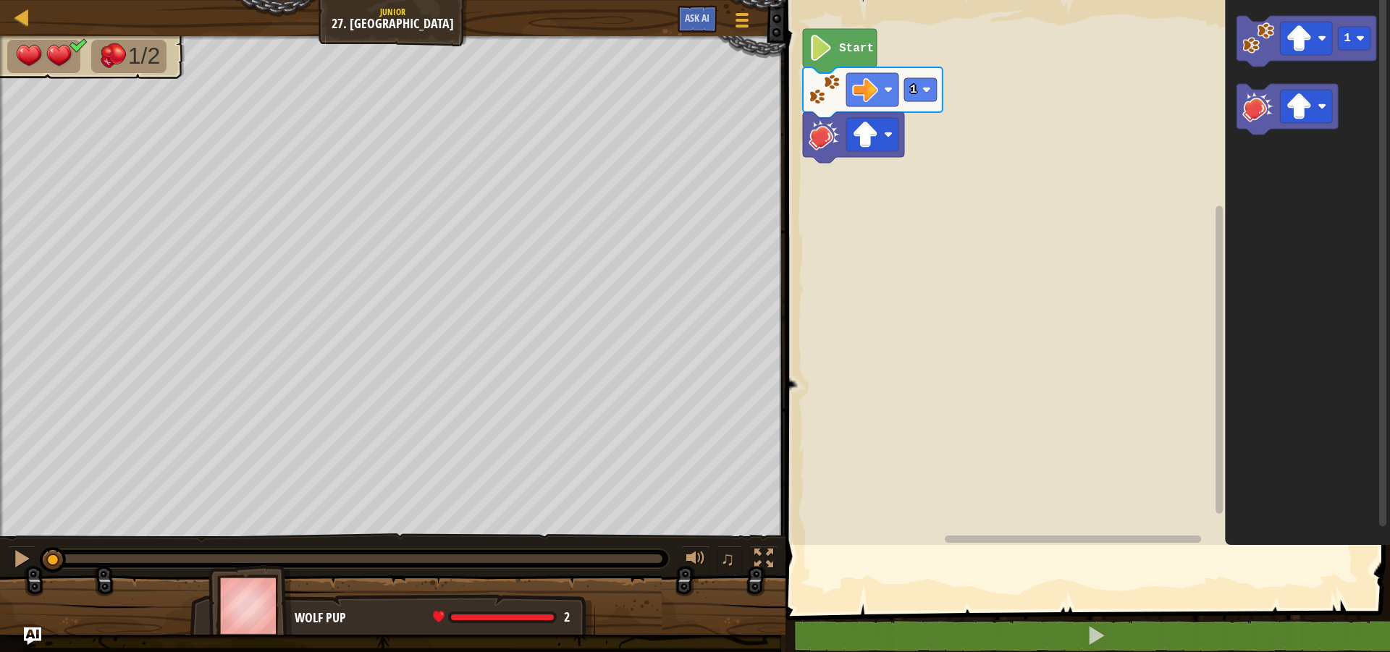
click at [1027, 348] on rect "Blockly Workspace" at bounding box center [1085, 269] width 609 height 552
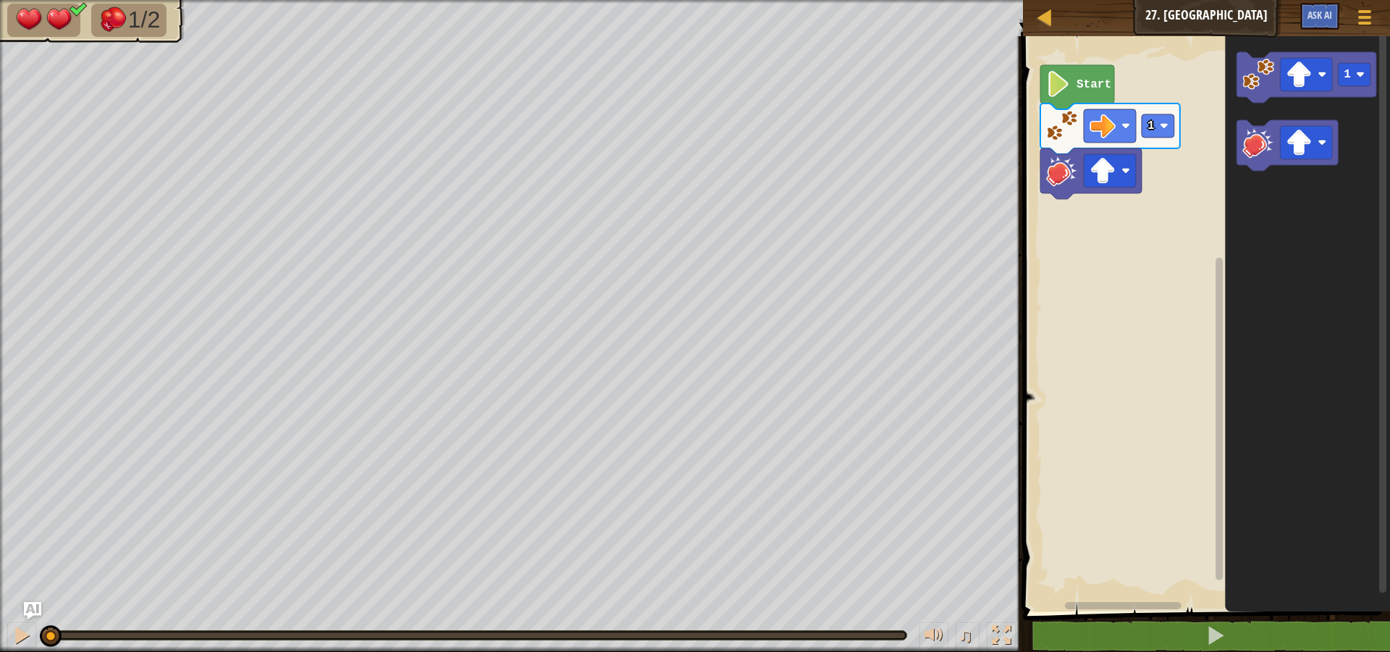
click at [1080, 99] on icon "Blockly Workspace" at bounding box center [1077, 87] width 74 height 44
click at [1255, 148] on image "Blockly Workspace" at bounding box center [1259, 143] width 32 height 32
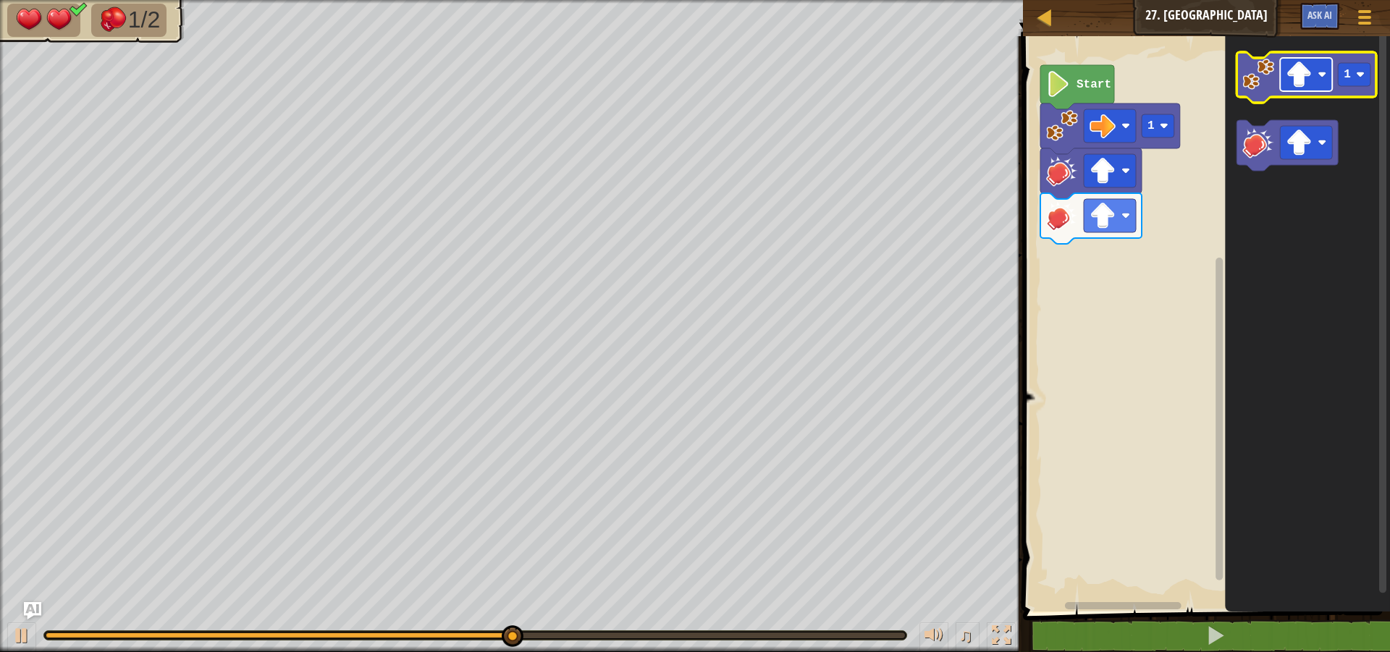
click at [1288, 79] on g "Blockly Workspace" at bounding box center [1307, 74] width 52 height 33
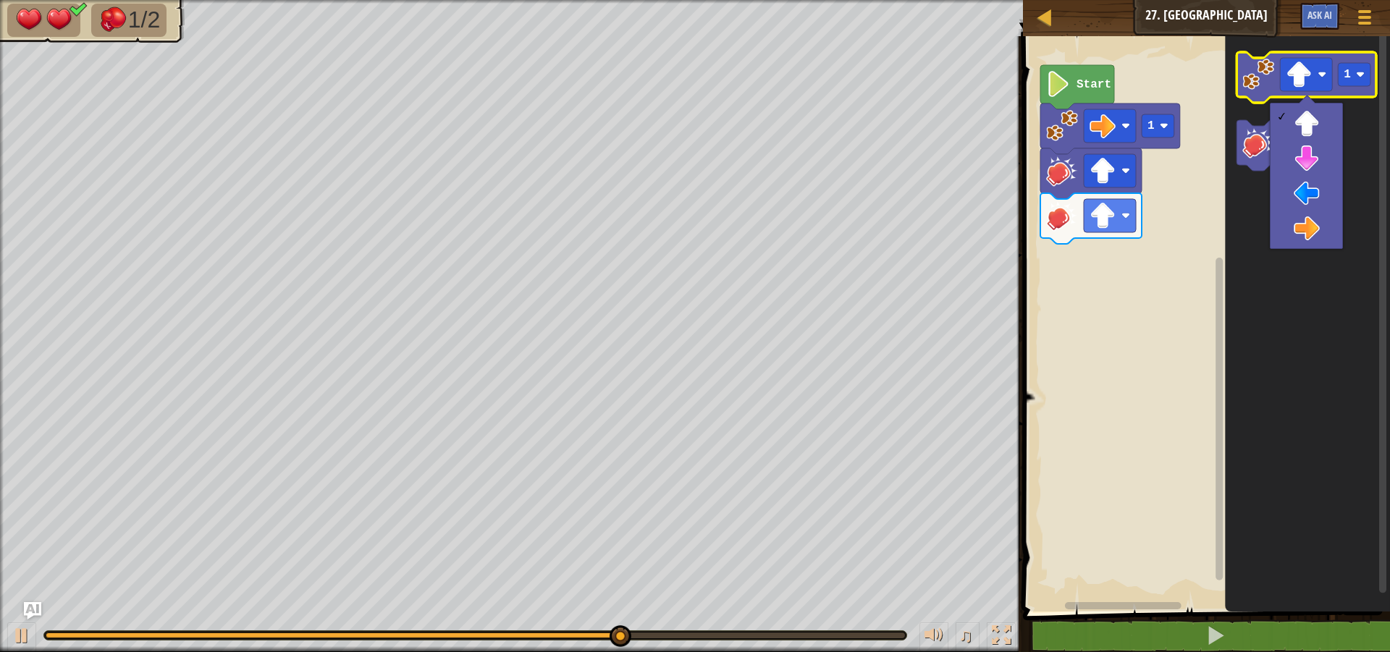
click at [1231, 63] on icon "Blockly Workspace" at bounding box center [1308, 320] width 165 height 583
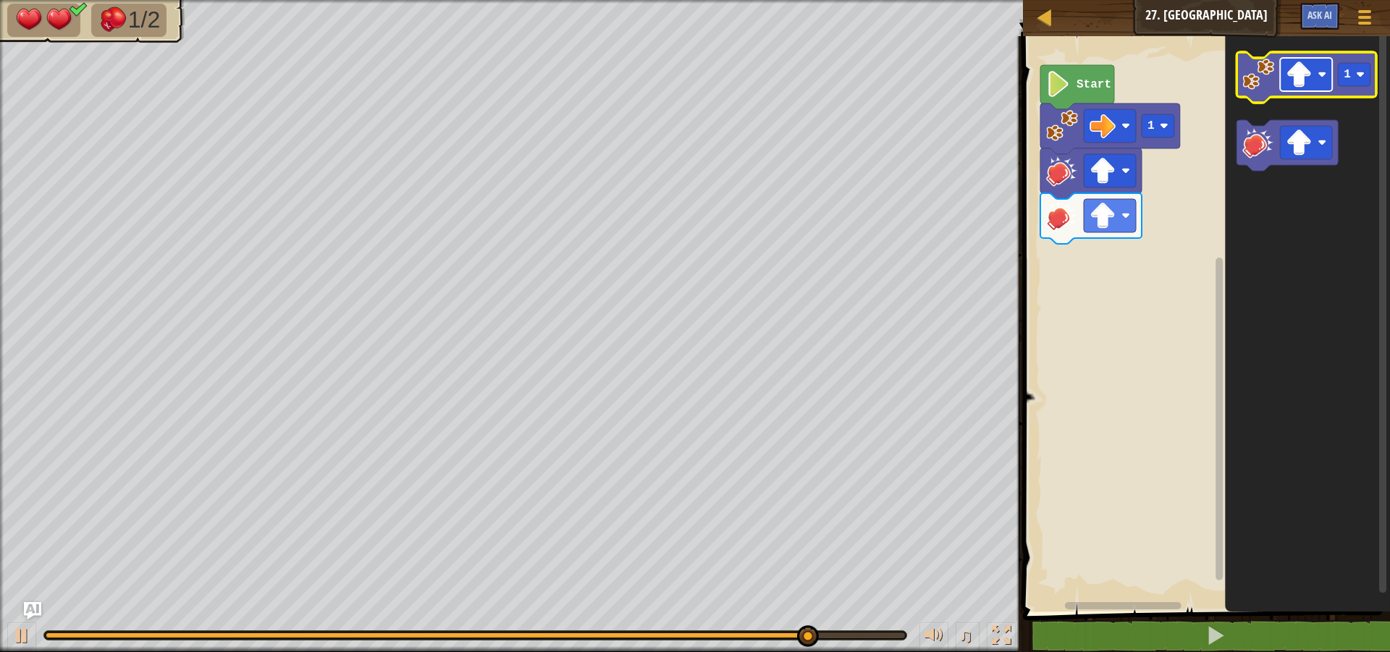
click at [1313, 81] on rect "Blockly Workspace" at bounding box center [1307, 74] width 52 height 33
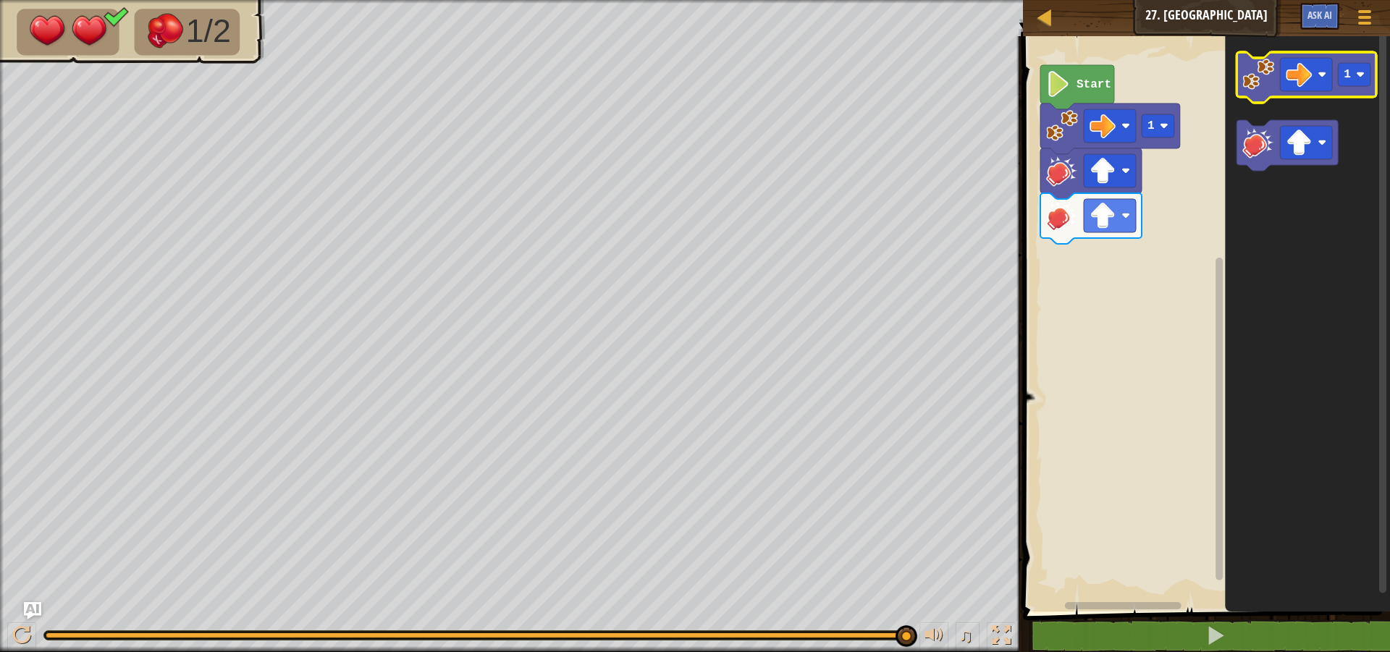
click at [1263, 81] on image "Blockly Workspace" at bounding box center [1259, 75] width 32 height 32
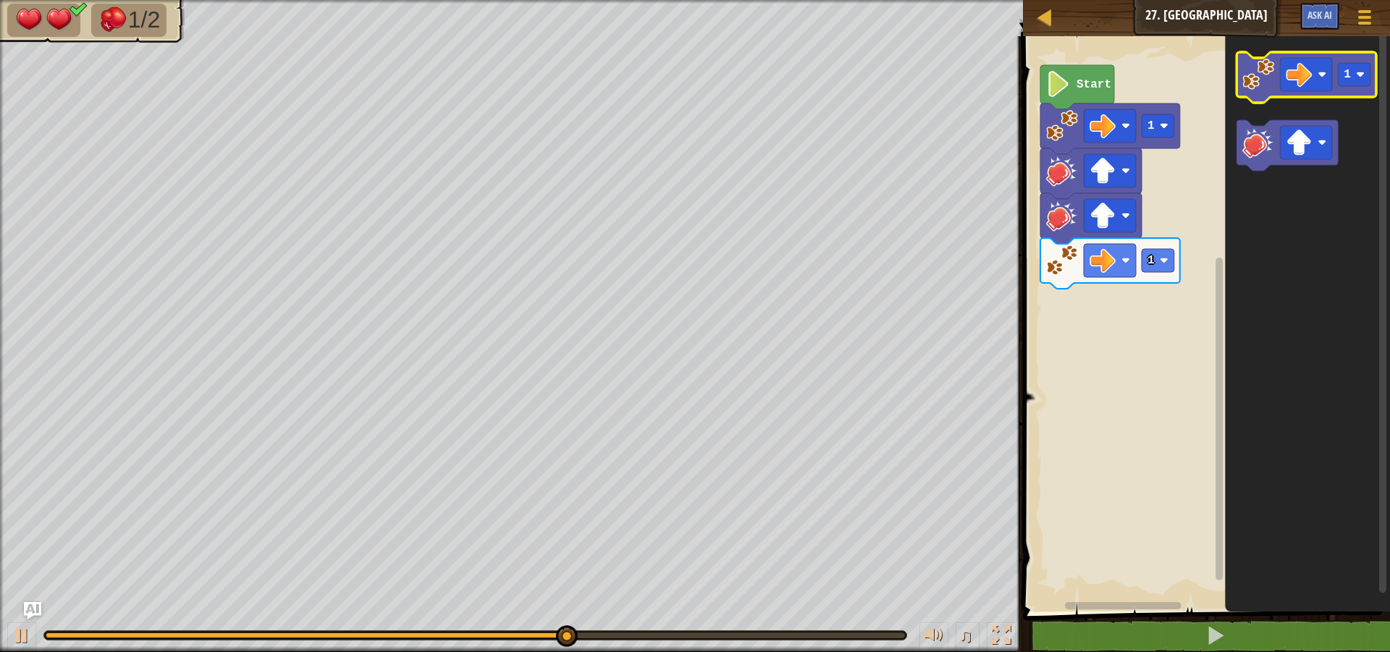
click at [1258, 83] on image "Blockly Workspace" at bounding box center [1259, 75] width 32 height 32
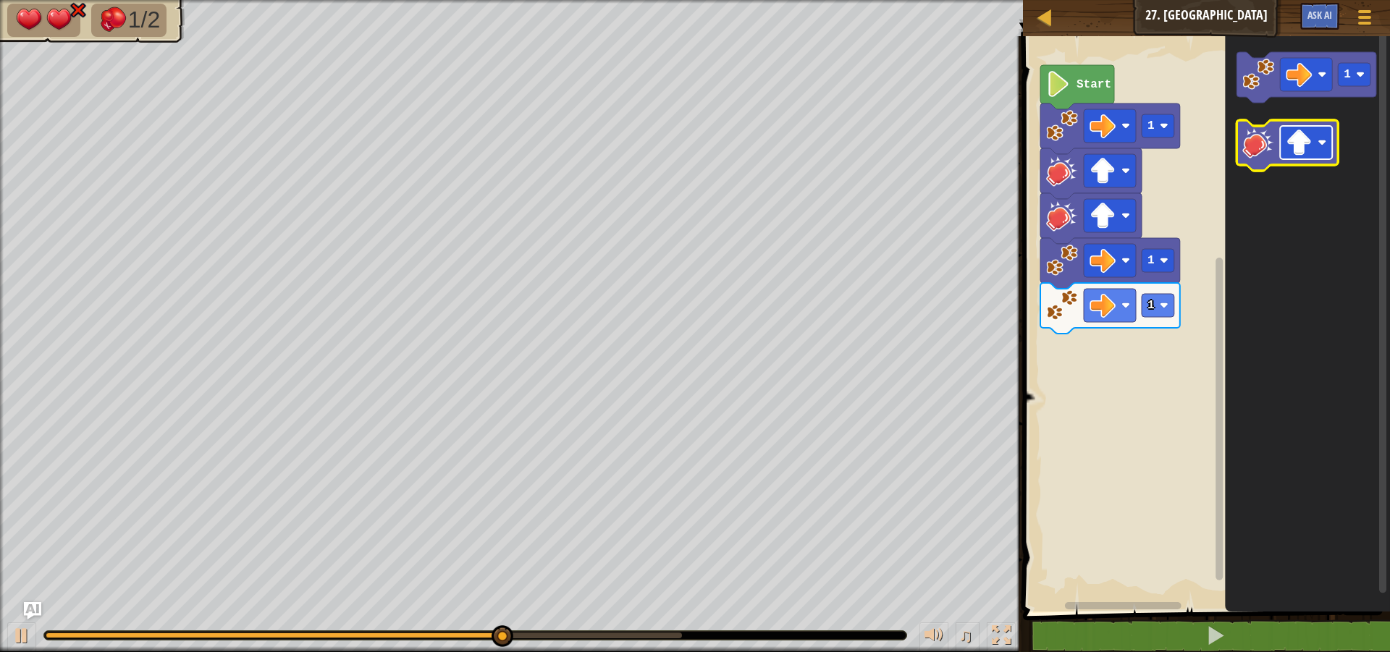
click at [1286, 156] on rect "Blockly Workspace" at bounding box center [1307, 142] width 52 height 33
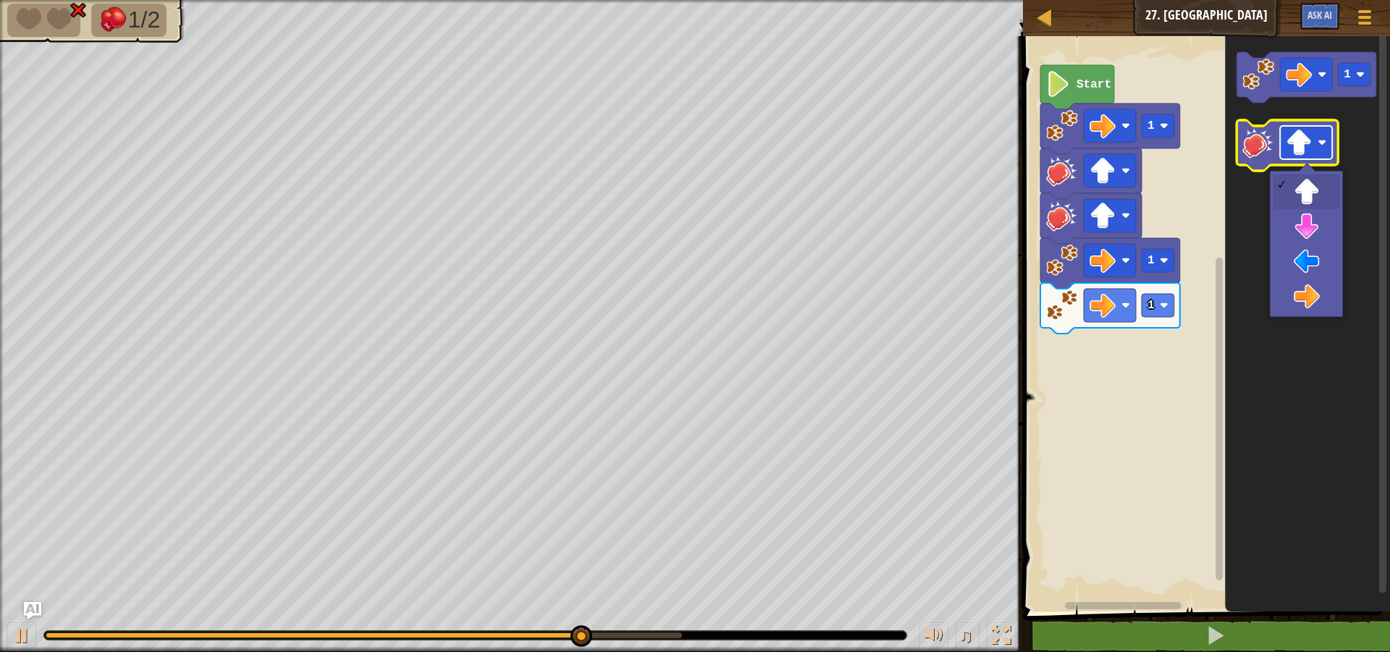
click at [1300, 145] on image "Blockly Workspace" at bounding box center [1300, 143] width 26 height 26
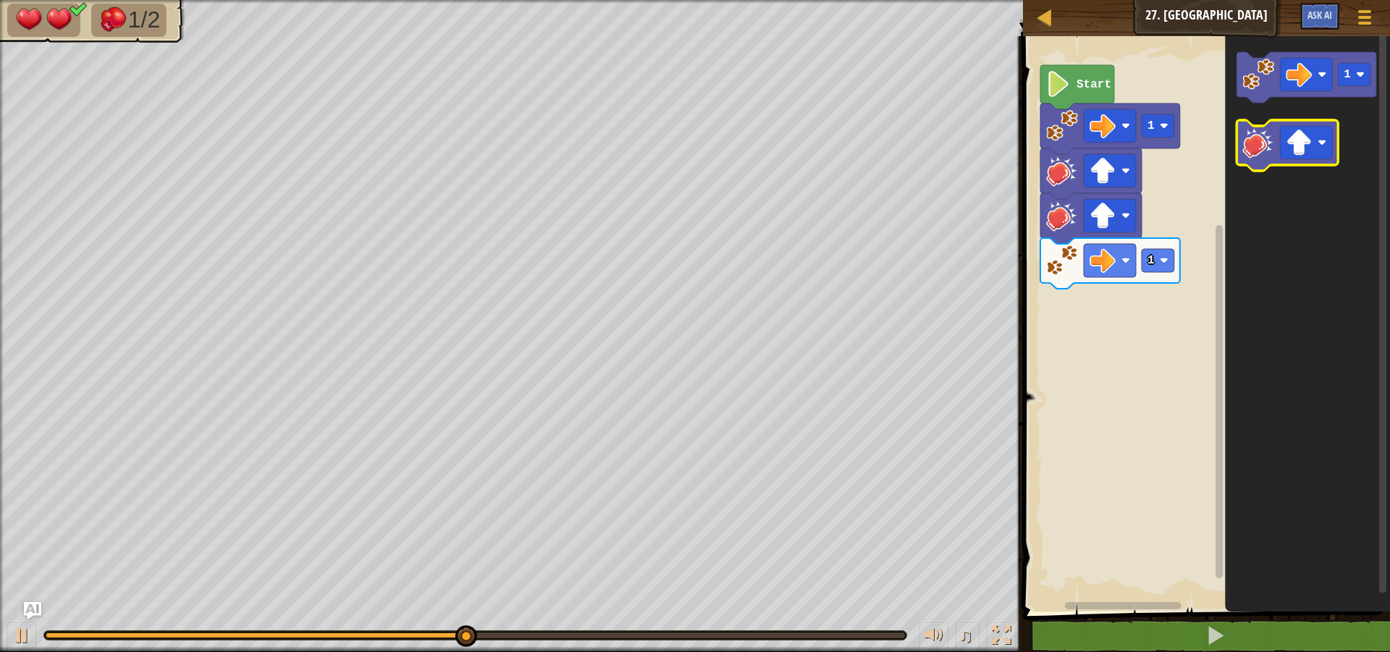
click at [1252, 148] on image "Blockly Workspace" at bounding box center [1259, 143] width 32 height 32
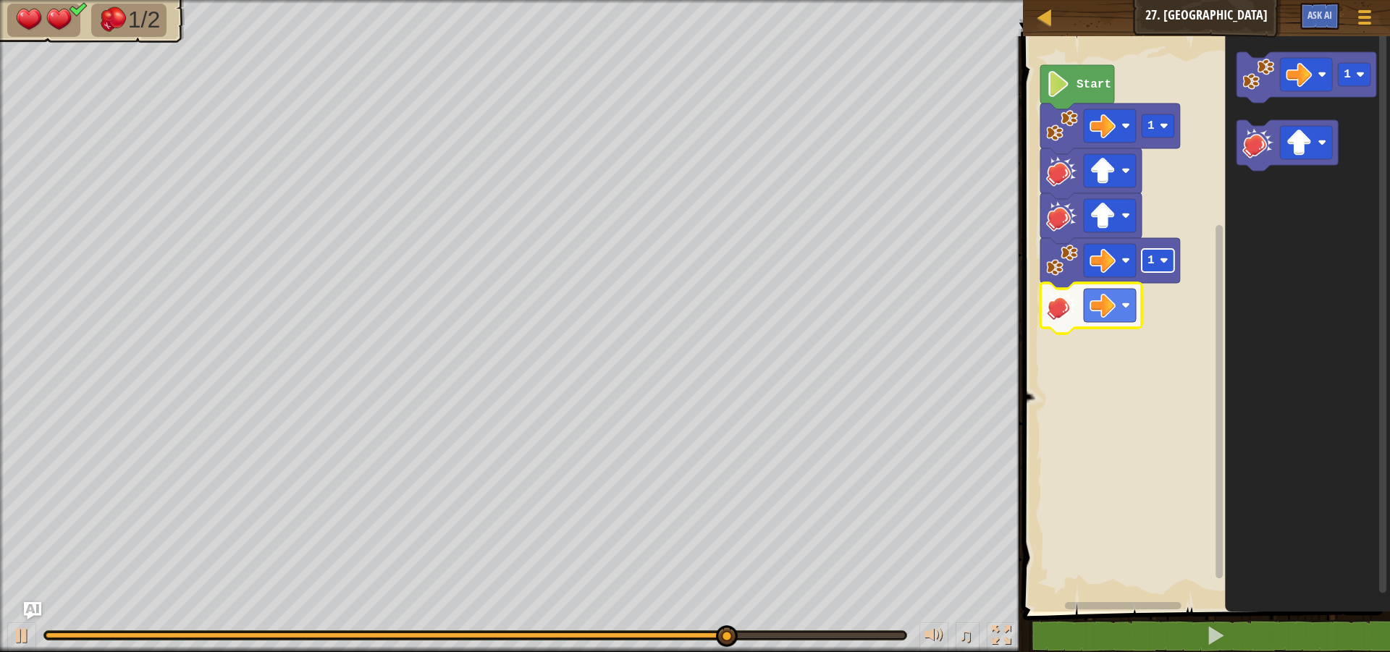
click at [1145, 261] on rect "Blockly Workspace" at bounding box center [1158, 260] width 33 height 23
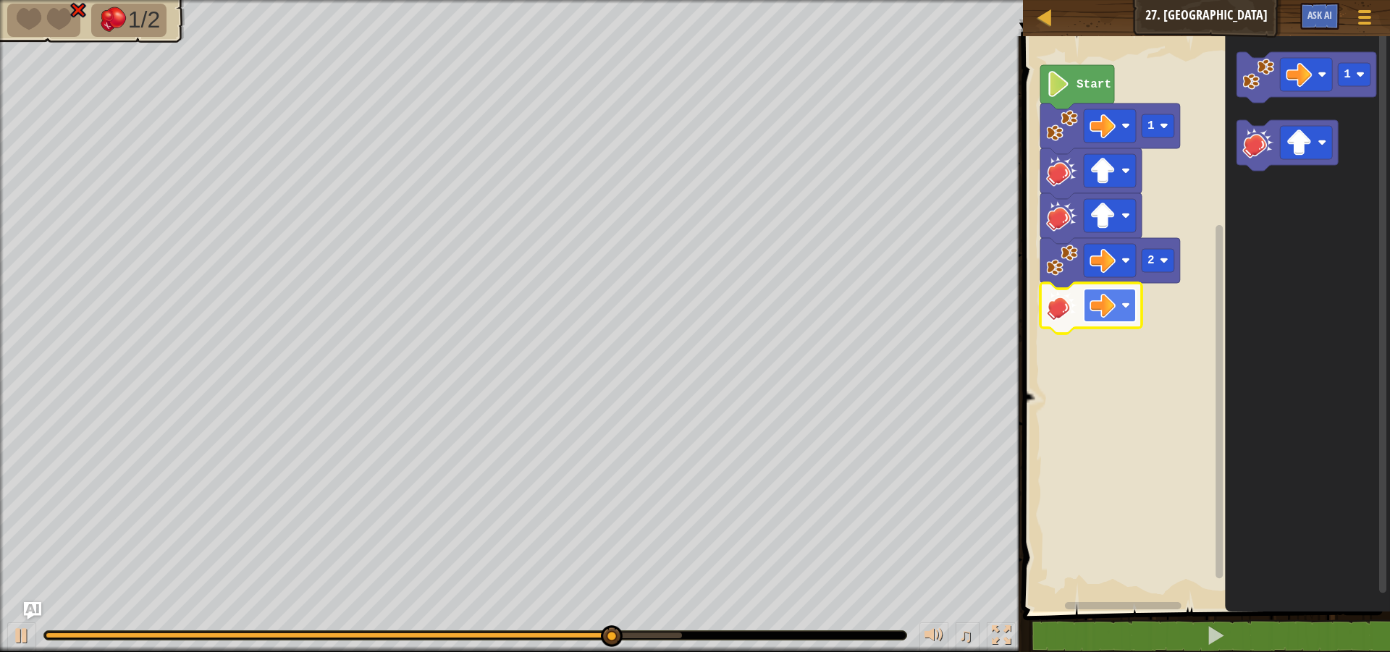
click at [1127, 308] on image "Blockly Workspace" at bounding box center [1126, 305] width 9 height 9
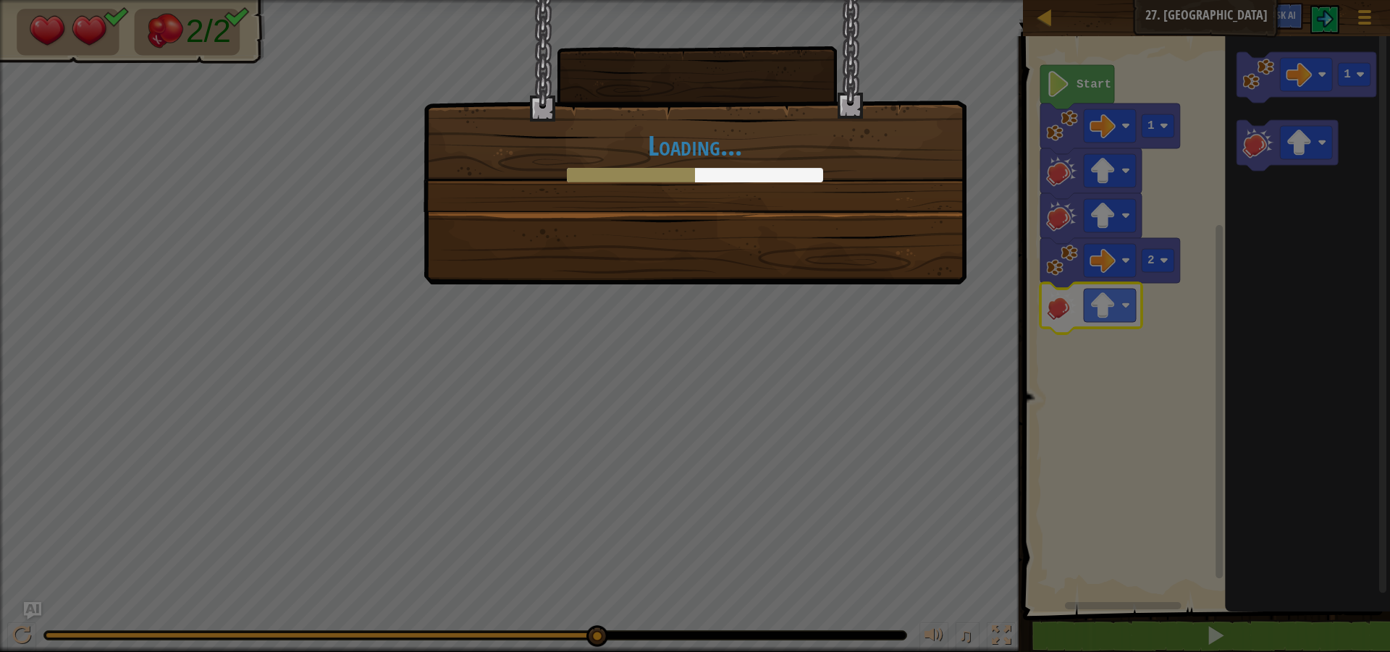
click at [996, 209] on div "Loading..." at bounding box center [695, 326] width 1390 height 652
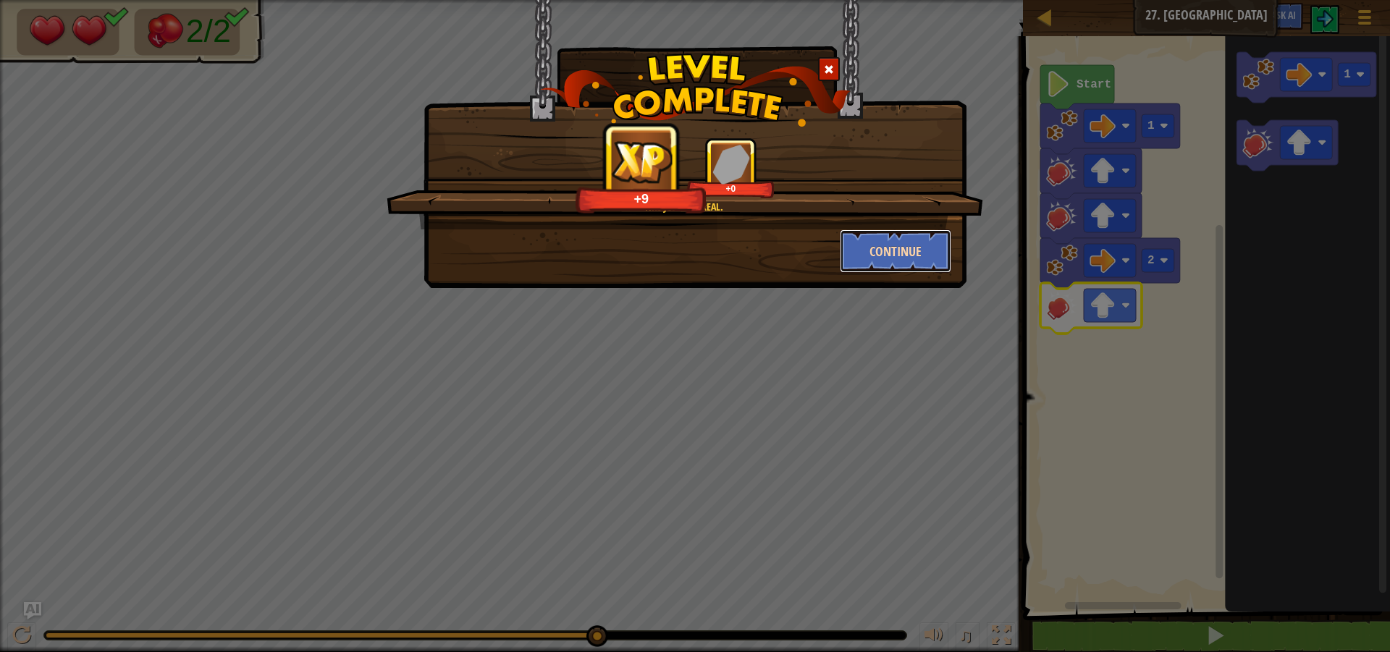
click at [888, 256] on button "Continue" at bounding box center [896, 251] width 112 height 43
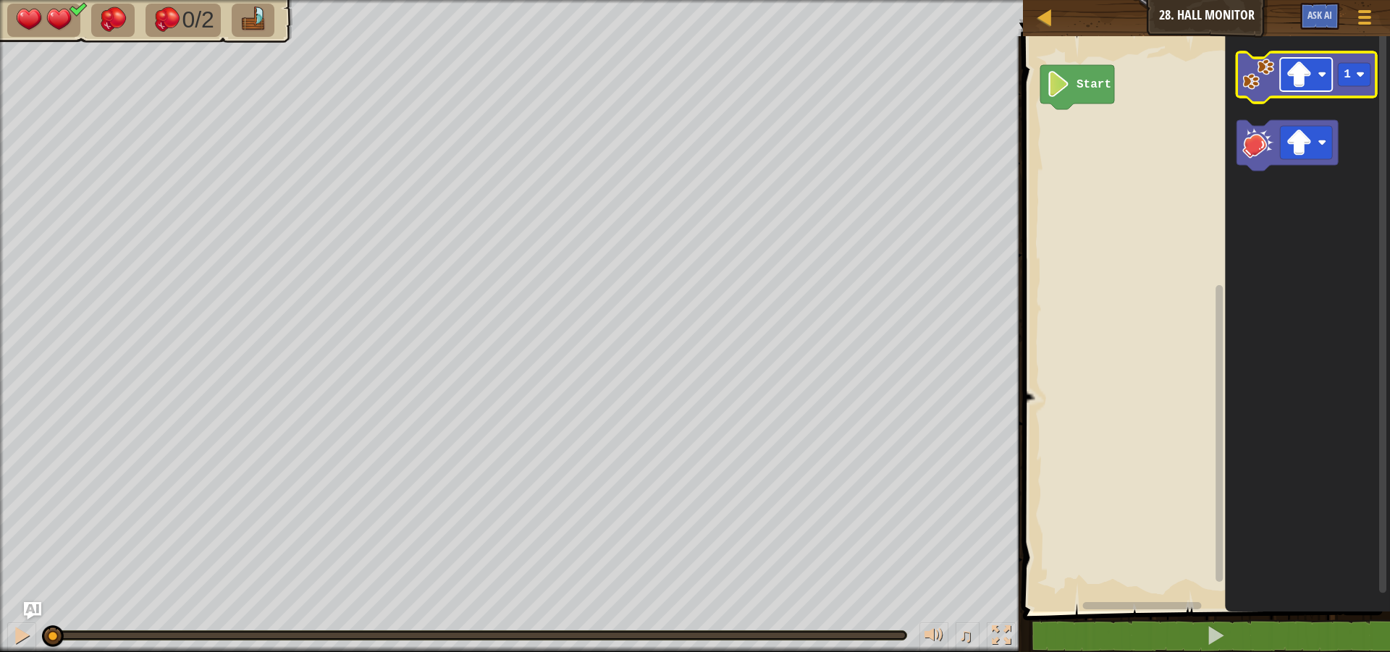
click at [1312, 85] on image "Blockly Workspace" at bounding box center [1300, 75] width 26 height 26
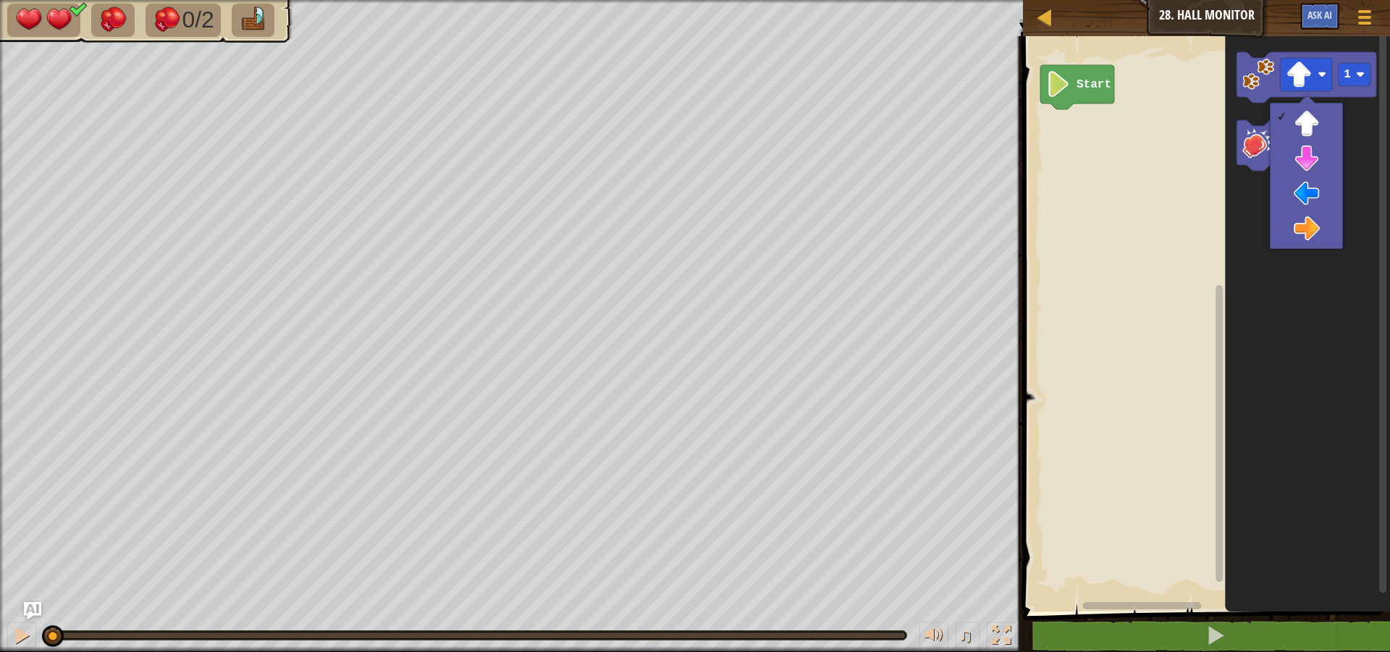
click at [1317, 253] on icon "Blockly Workspace" at bounding box center [1308, 320] width 165 height 583
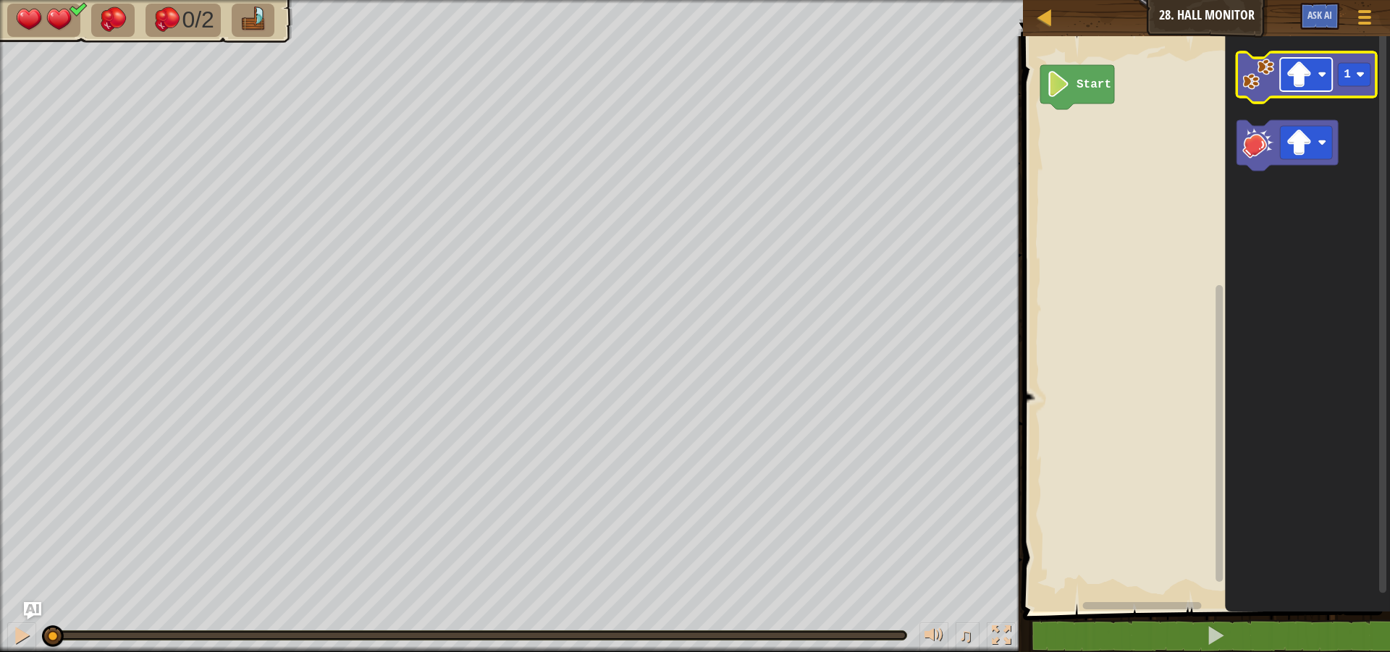
click at [1308, 68] on image "Blockly Workspace" at bounding box center [1300, 75] width 26 height 26
click at [1293, 79] on image "Blockly Workspace" at bounding box center [1300, 75] width 26 height 26
click at [1177, 156] on rect "Blockly Workspace" at bounding box center [1204, 320] width 371 height 583
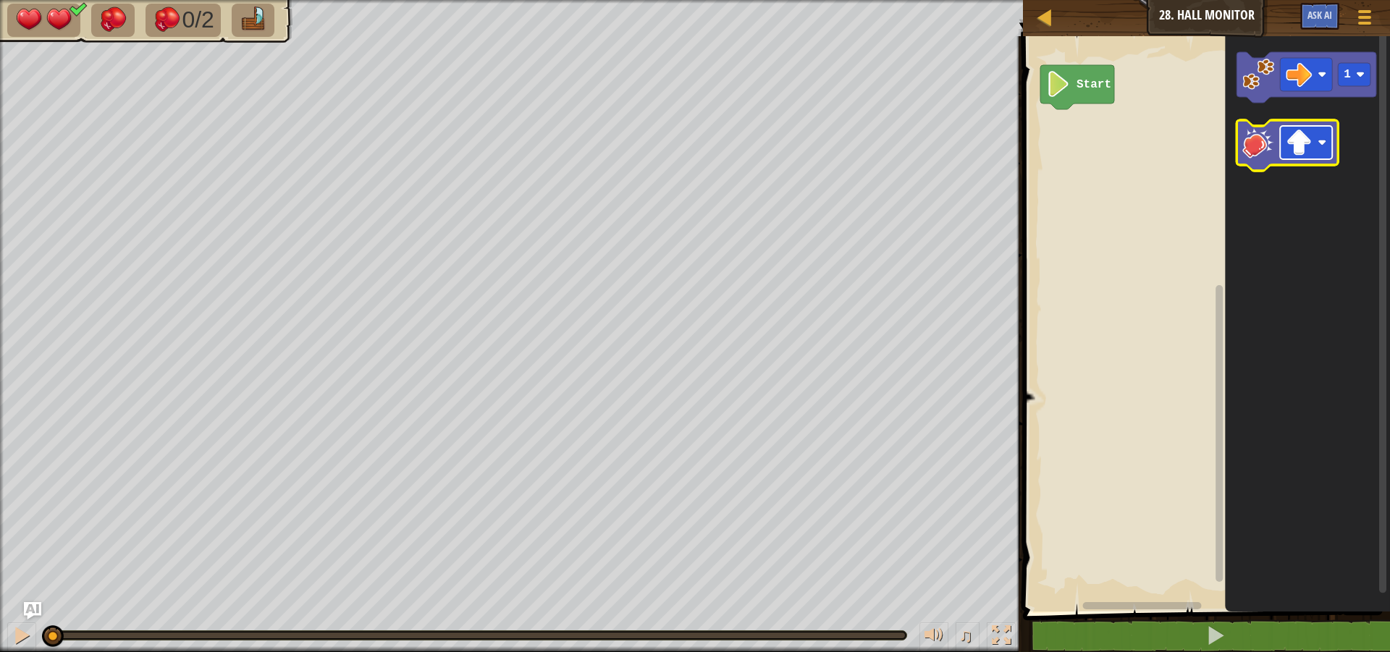
click at [1321, 140] on image "Blockly Workspace" at bounding box center [1322, 142] width 9 height 9
click at [1253, 145] on image "Blockly Workspace" at bounding box center [1259, 143] width 32 height 32
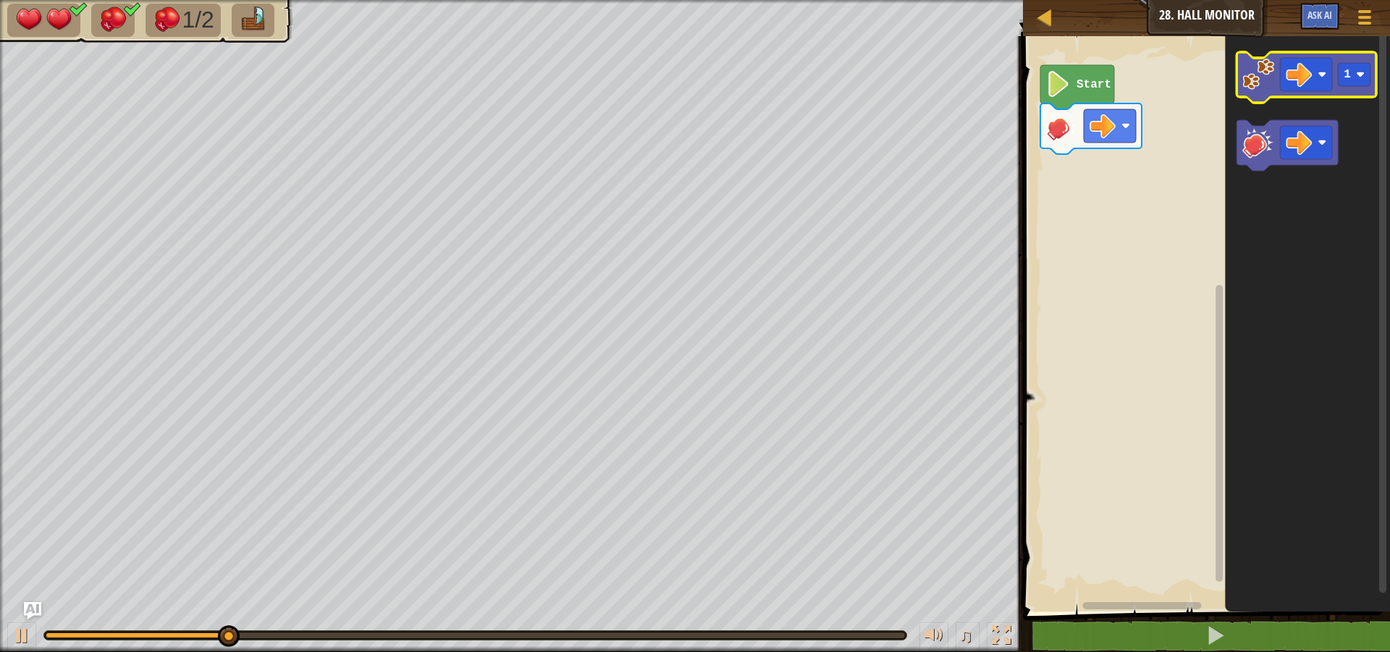
click at [1274, 77] on image "Blockly Workspace" at bounding box center [1259, 75] width 32 height 32
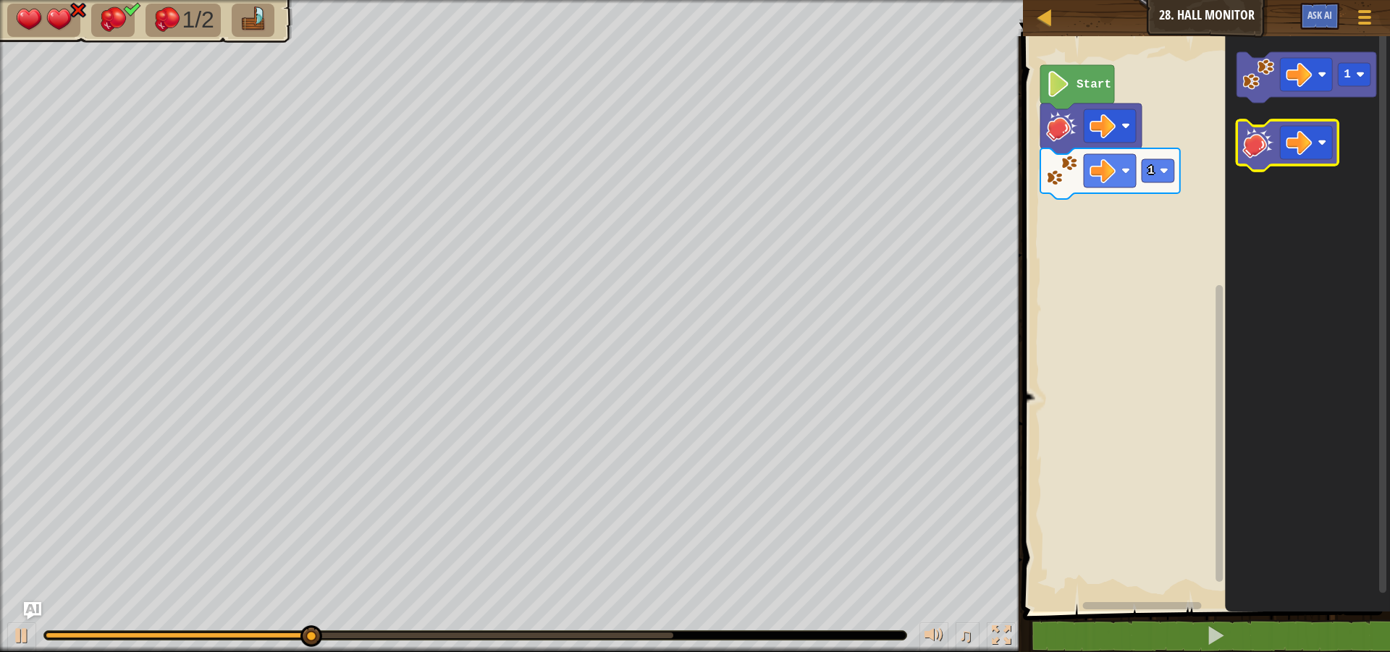
click at [1273, 152] on image "Blockly Workspace" at bounding box center [1259, 143] width 32 height 32
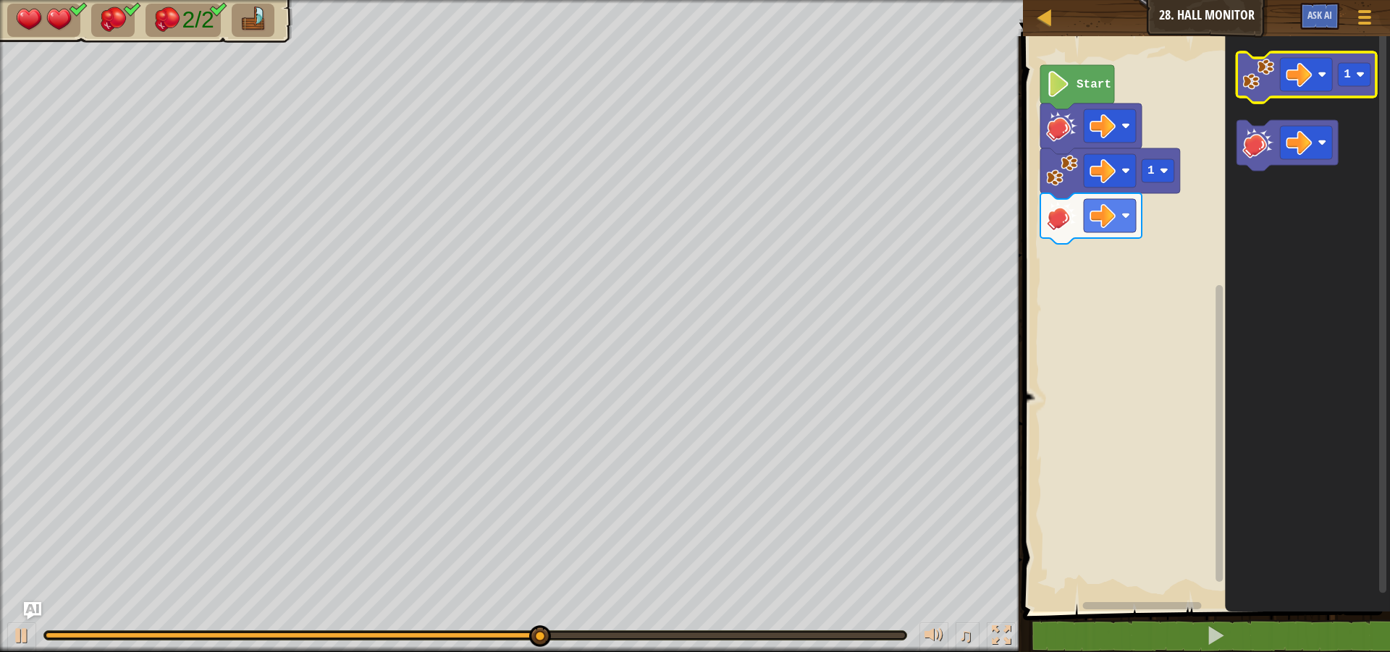
click at [1261, 84] on image "Blockly Workspace" at bounding box center [1259, 75] width 32 height 32
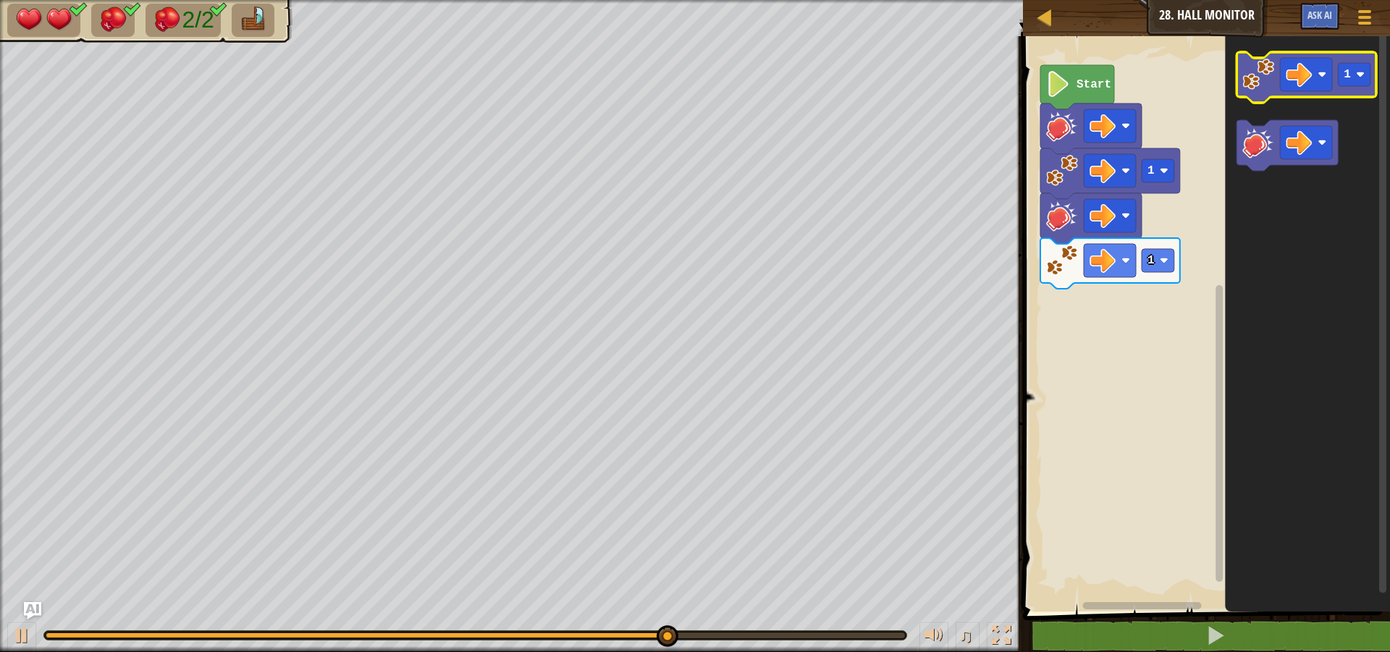
click at [1243, 62] on image "Blockly Workspace" at bounding box center [1259, 75] width 32 height 32
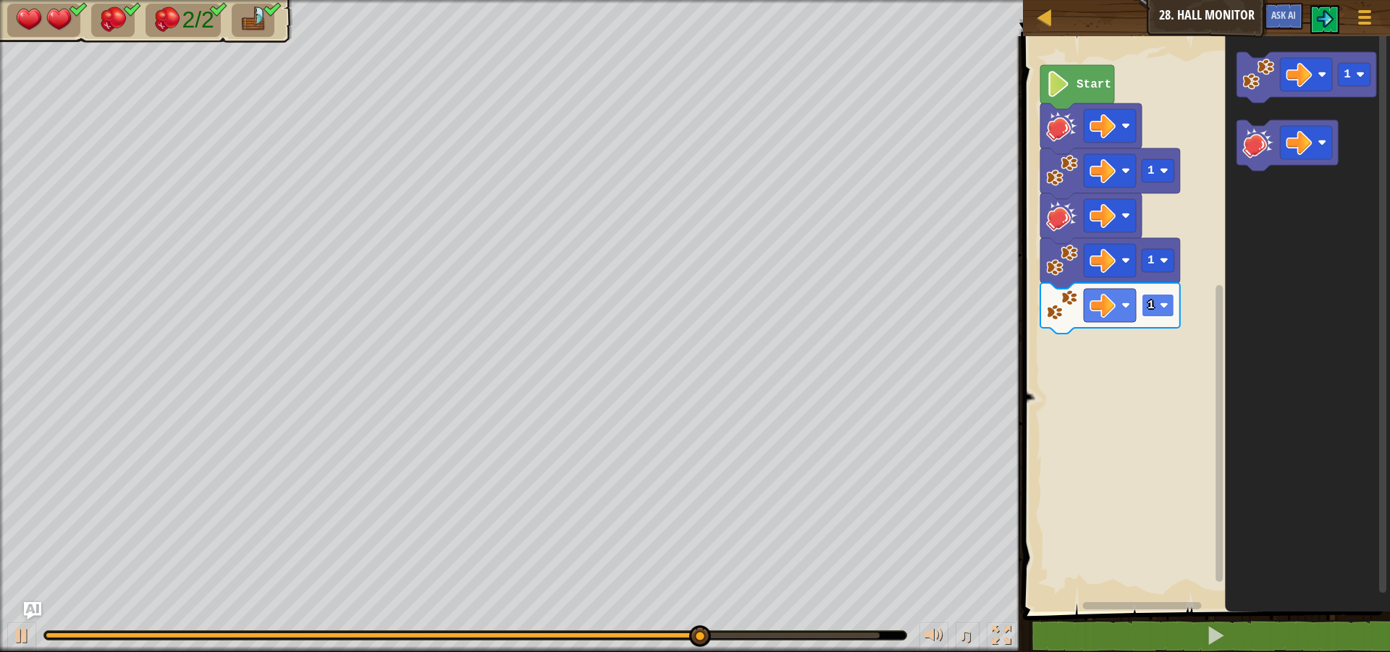
click at [1171, 311] on rect "Blockly Workspace" at bounding box center [1158, 305] width 33 height 23
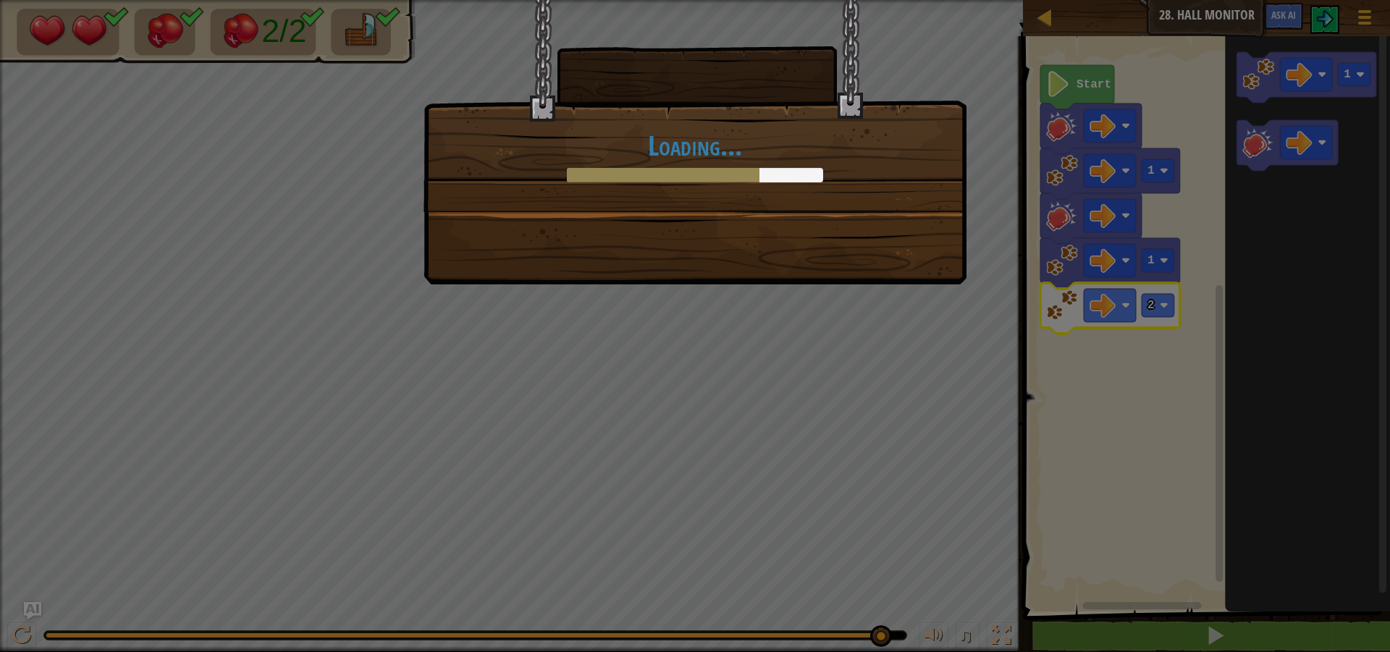
drag, startPoint x: 832, startPoint y: 254, endPoint x: 845, endPoint y: 260, distance: 14.3
click at [845, 260] on div "Loading..." at bounding box center [695, 142] width 543 height 285
click at [851, 253] on div "Loading..." at bounding box center [695, 142] width 543 height 285
click at [891, 237] on div "Loading..." at bounding box center [695, 142] width 543 height 285
click at [531, 241] on div "Loading..." at bounding box center [695, 142] width 543 height 285
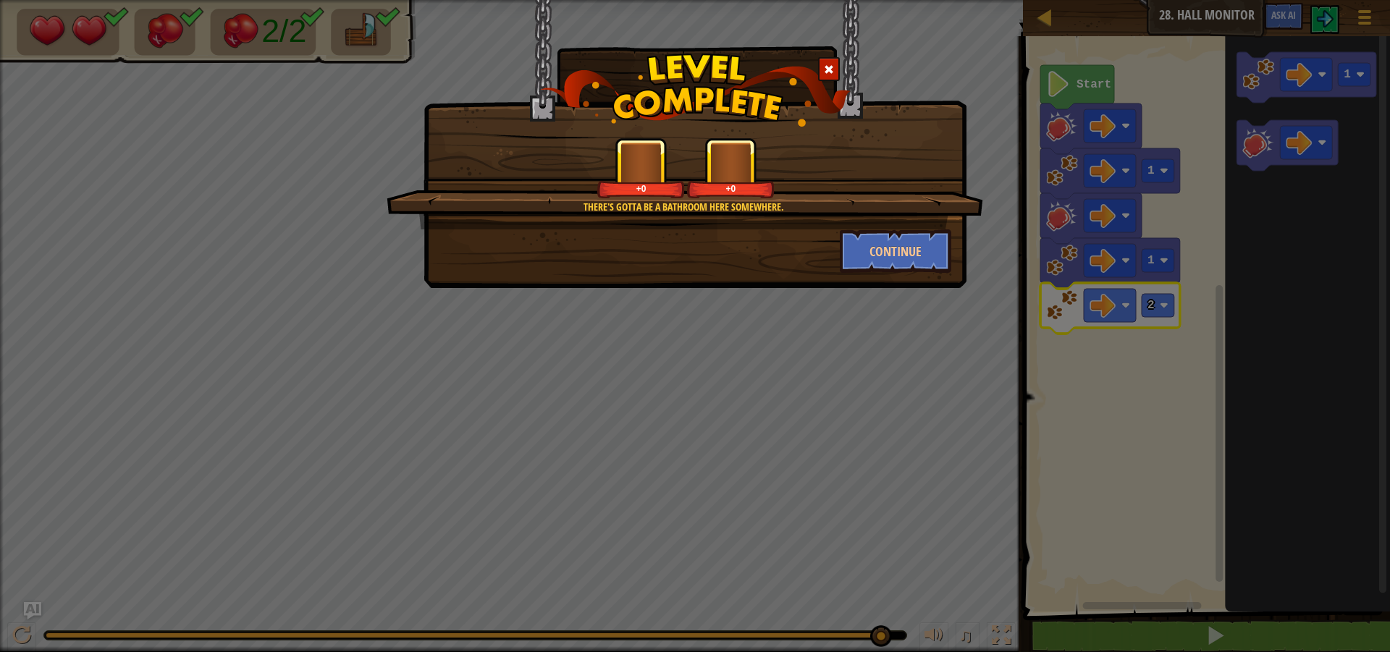
click at [794, 253] on div "Continue" at bounding box center [695, 251] width 534 height 43
click at [896, 245] on button "Continue" at bounding box center [896, 251] width 112 height 43
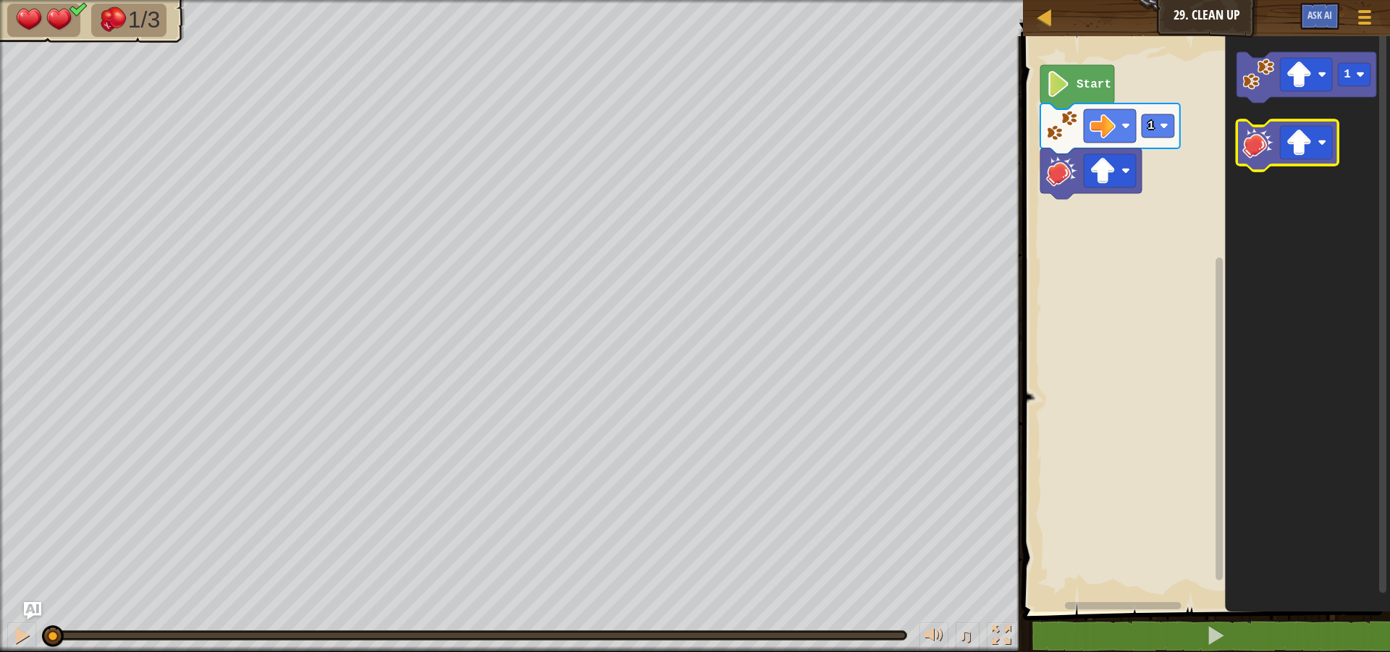
click at [1250, 130] on image "Blockly Workspace" at bounding box center [1259, 143] width 32 height 32
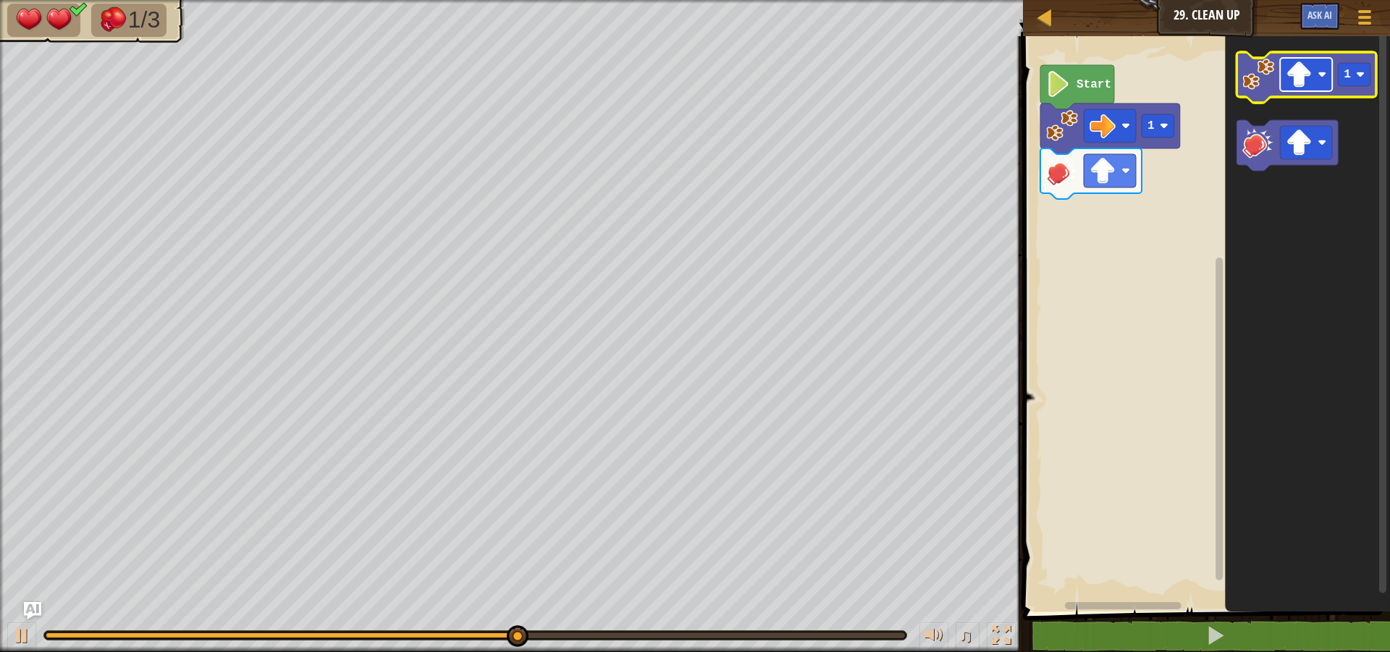
click at [1307, 80] on image "Blockly Workspace" at bounding box center [1300, 75] width 26 height 26
click at [1322, 79] on image "Blockly Workspace" at bounding box center [1322, 74] width 9 height 9
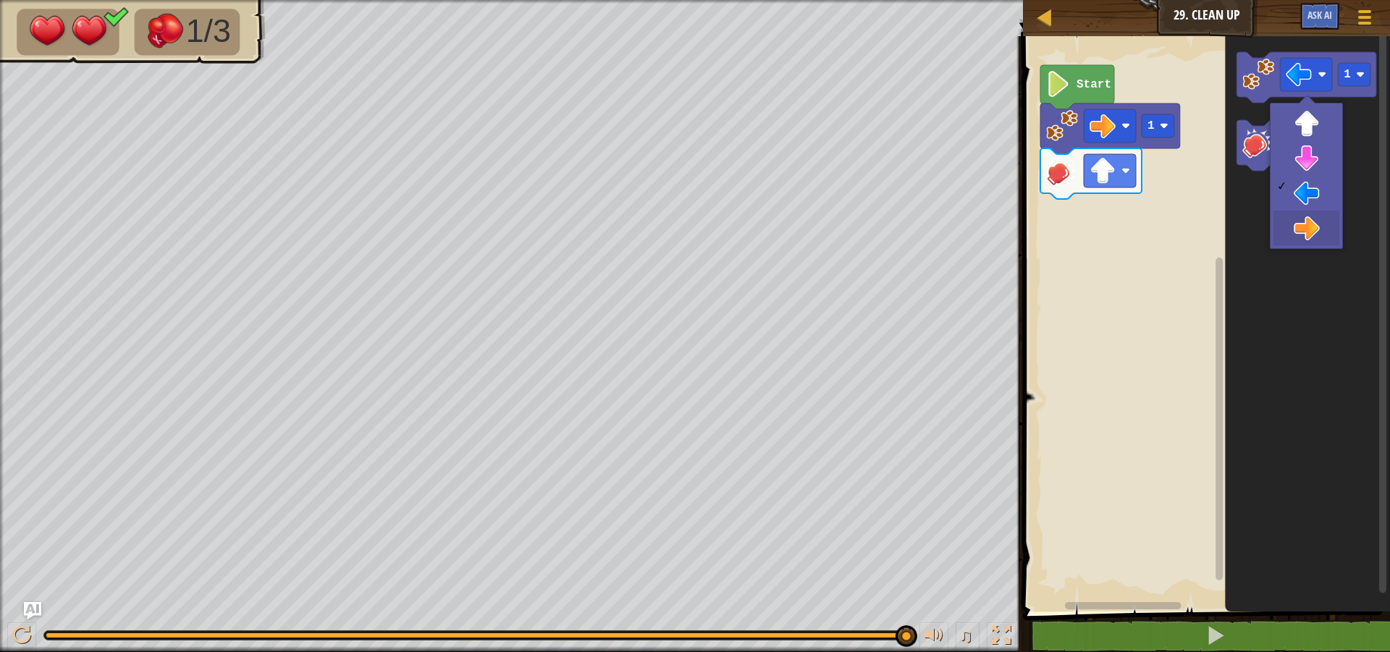
drag, startPoint x: 1309, startPoint y: 230, endPoint x: 1310, endPoint y: 209, distance: 20.3
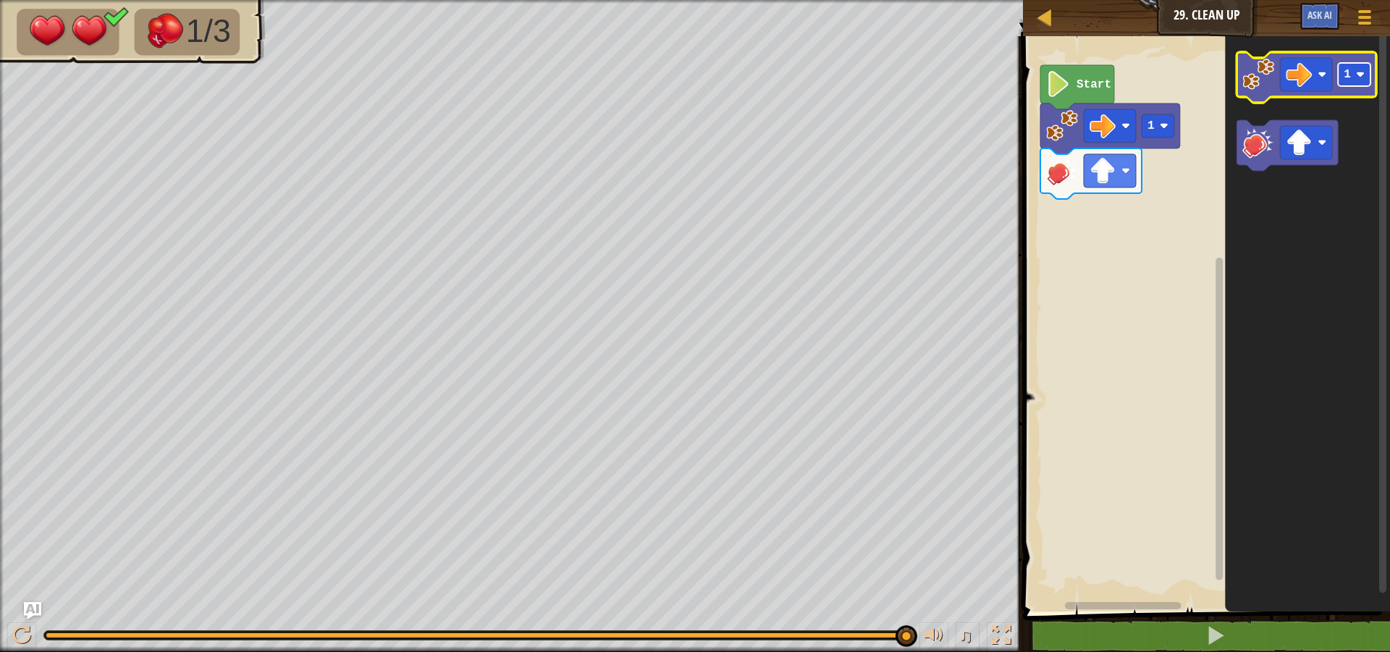
click at [1347, 75] on text "1" at bounding box center [1348, 74] width 7 height 13
click at [1269, 67] on image "Blockly Workspace" at bounding box center [1259, 75] width 32 height 32
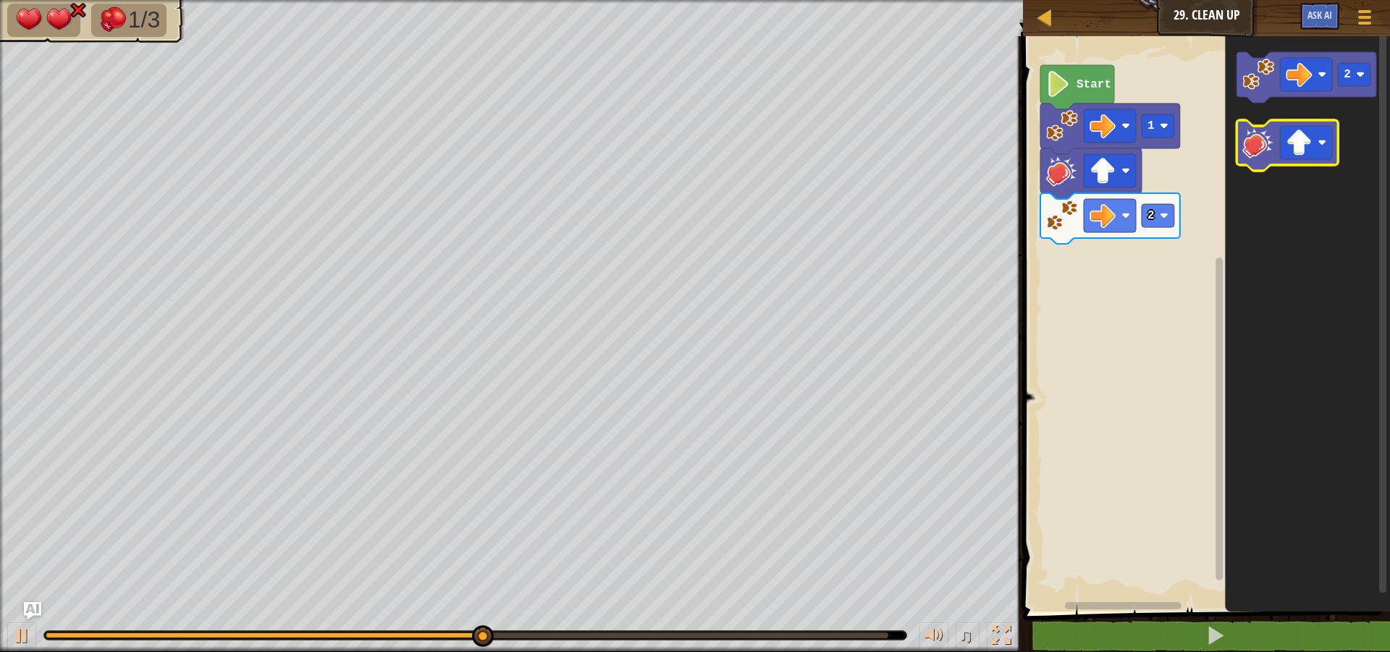
click at [1255, 151] on image "Blockly Workspace" at bounding box center [1259, 143] width 32 height 32
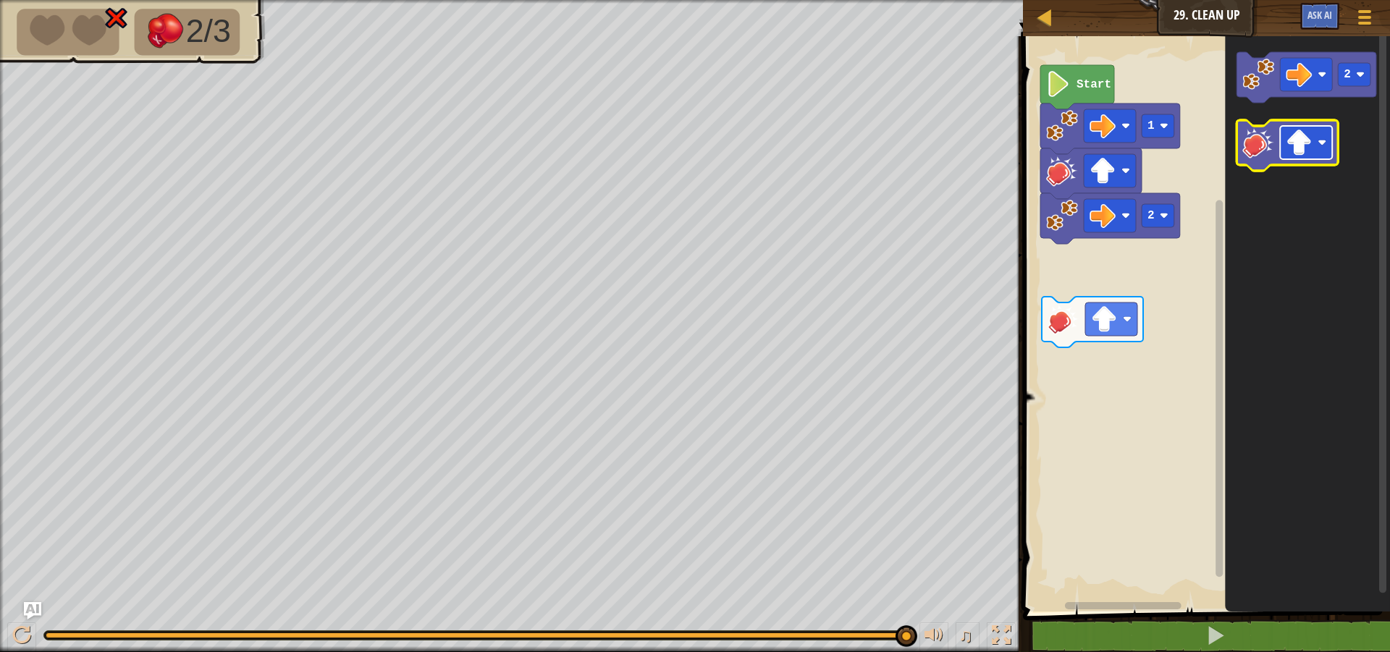
click at [1305, 139] on image "Blockly Workspace" at bounding box center [1300, 143] width 26 height 26
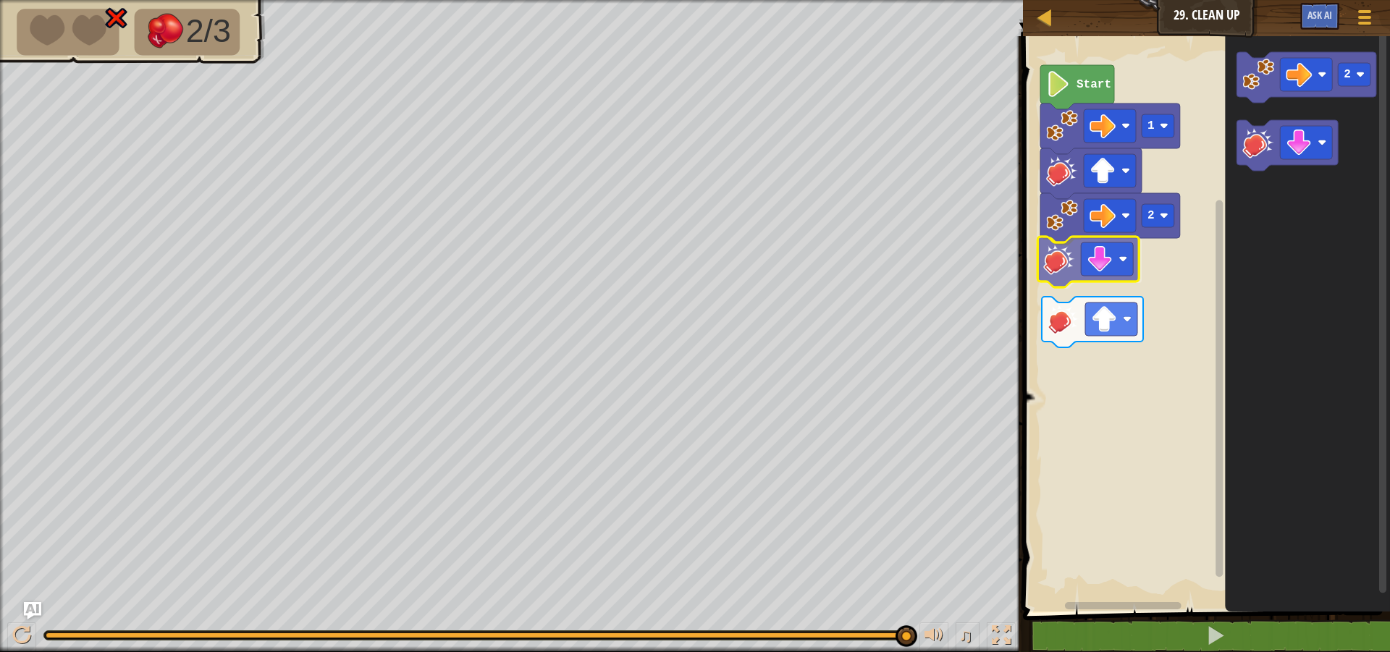
click at [1072, 268] on div "2 1 Start 2" at bounding box center [1204, 320] width 371 height 583
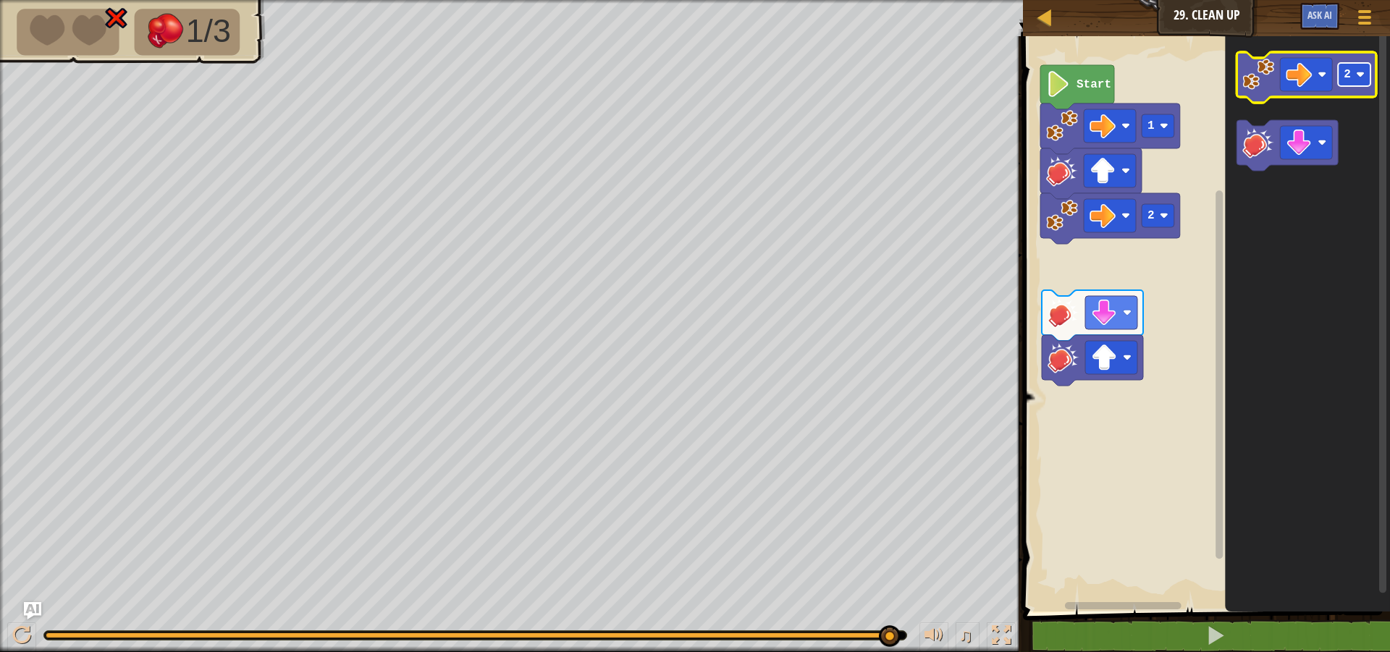
click at [1347, 85] on rect "Blockly Workspace" at bounding box center [1355, 74] width 33 height 23
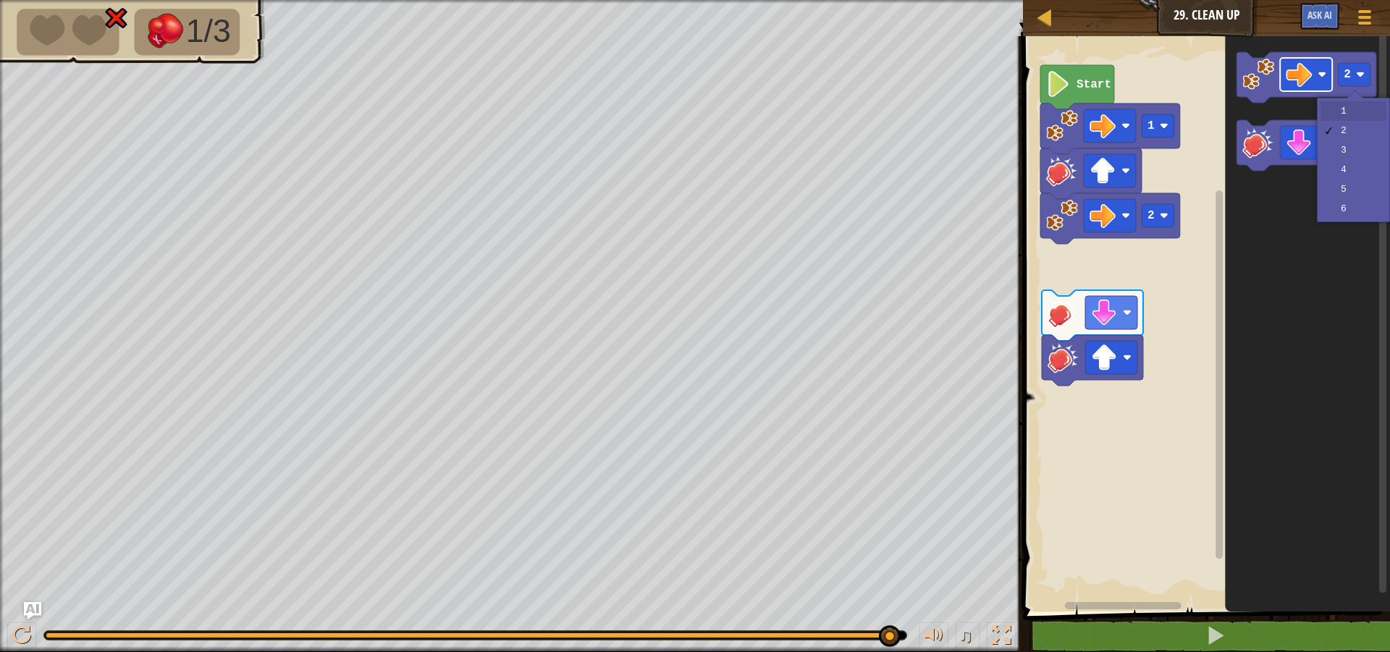
drag, startPoint x: 1342, startPoint y: 115, endPoint x: 1316, endPoint y: 88, distance: 37.4
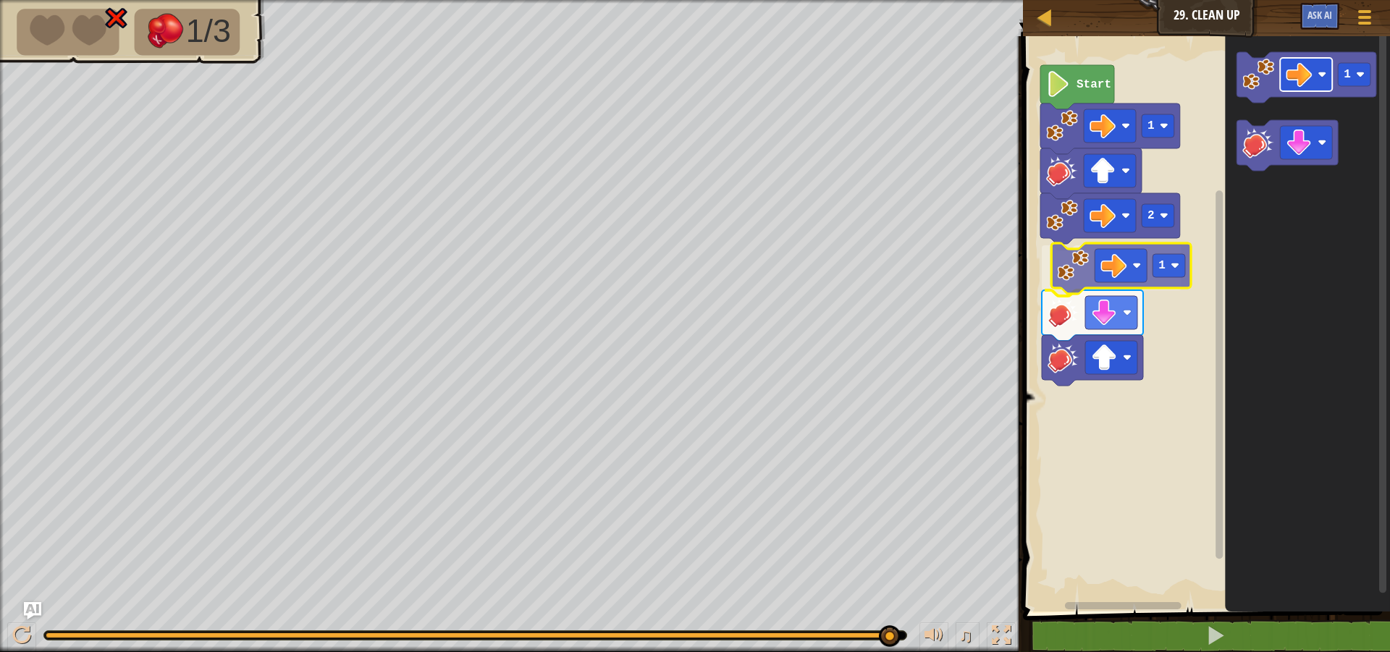
click at [1112, 269] on div "2 1 Start 1 1 1" at bounding box center [1204, 320] width 371 height 583
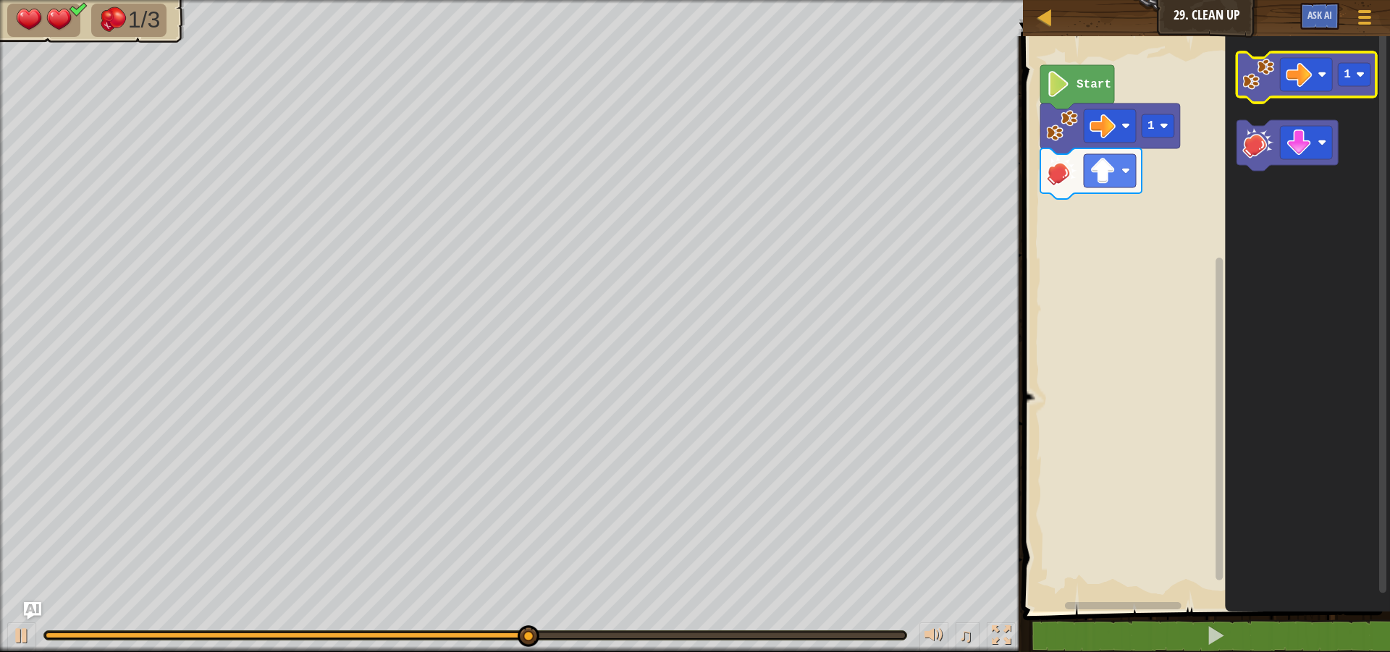
click at [1269, 64] on image "Blockly Workspace" at bounding box center [1259, 75] width 32 height 32
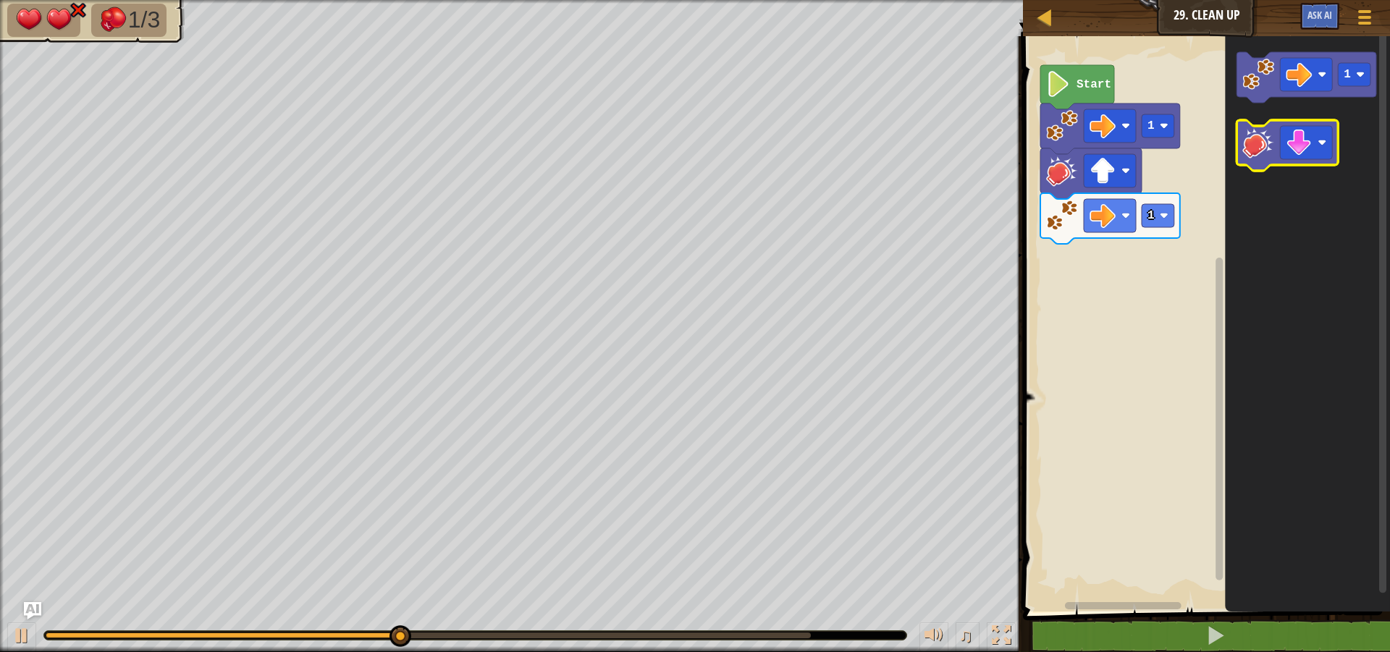
click at [1271, 158] on image "Blockly Workspace" at bounding box center [1259, 143] width 32 height 32
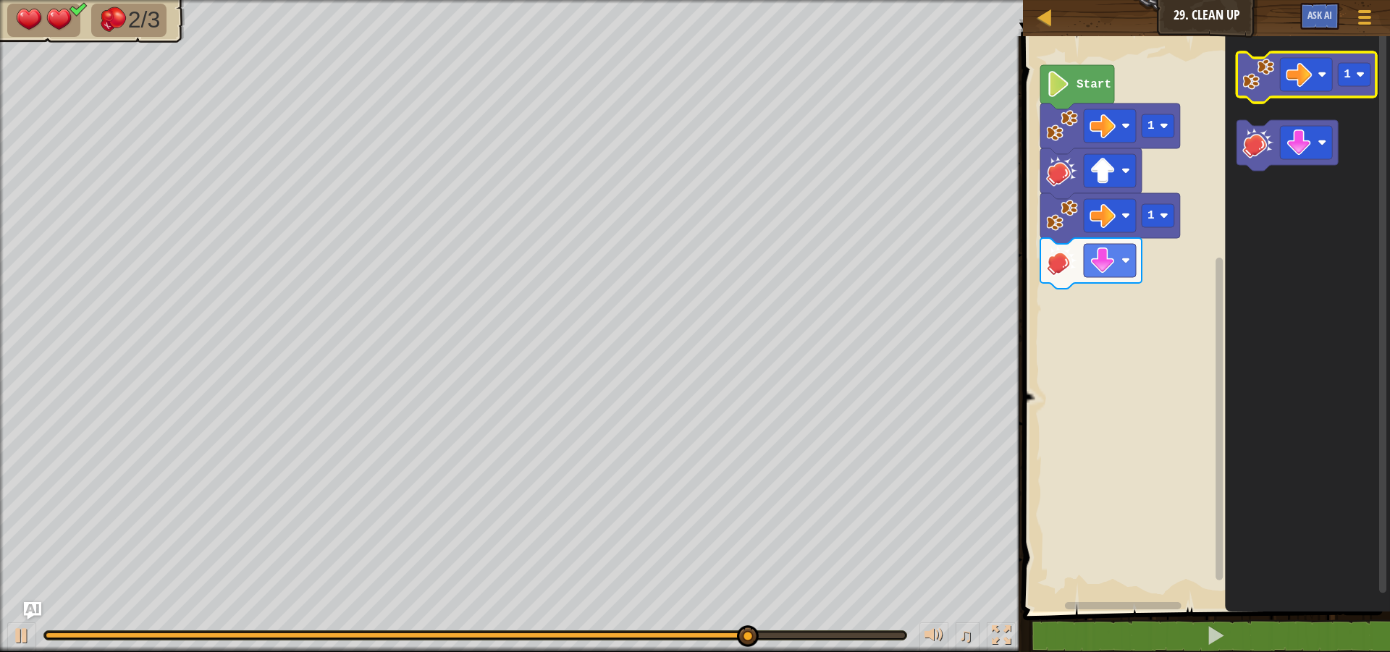
click at [1268, 85] on image "Blockly Workspace" at bounding box center [1259, 75] width 32 height 32
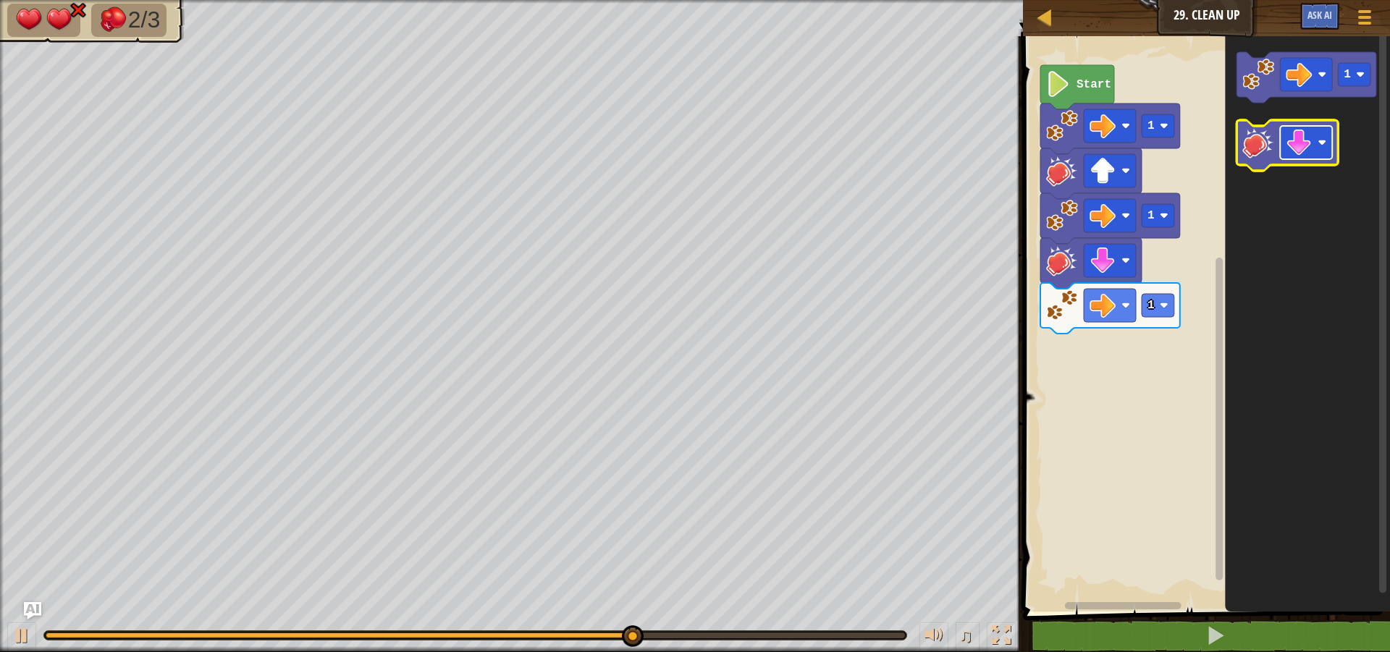
click at [1295, 146] on image "Blockly Workspace" at bounding box center [1300, 143] width 26 height 26
click at [1258, 150] on image "Blockly Workspace" at bounding box center [1259, 143] width 32 height 32
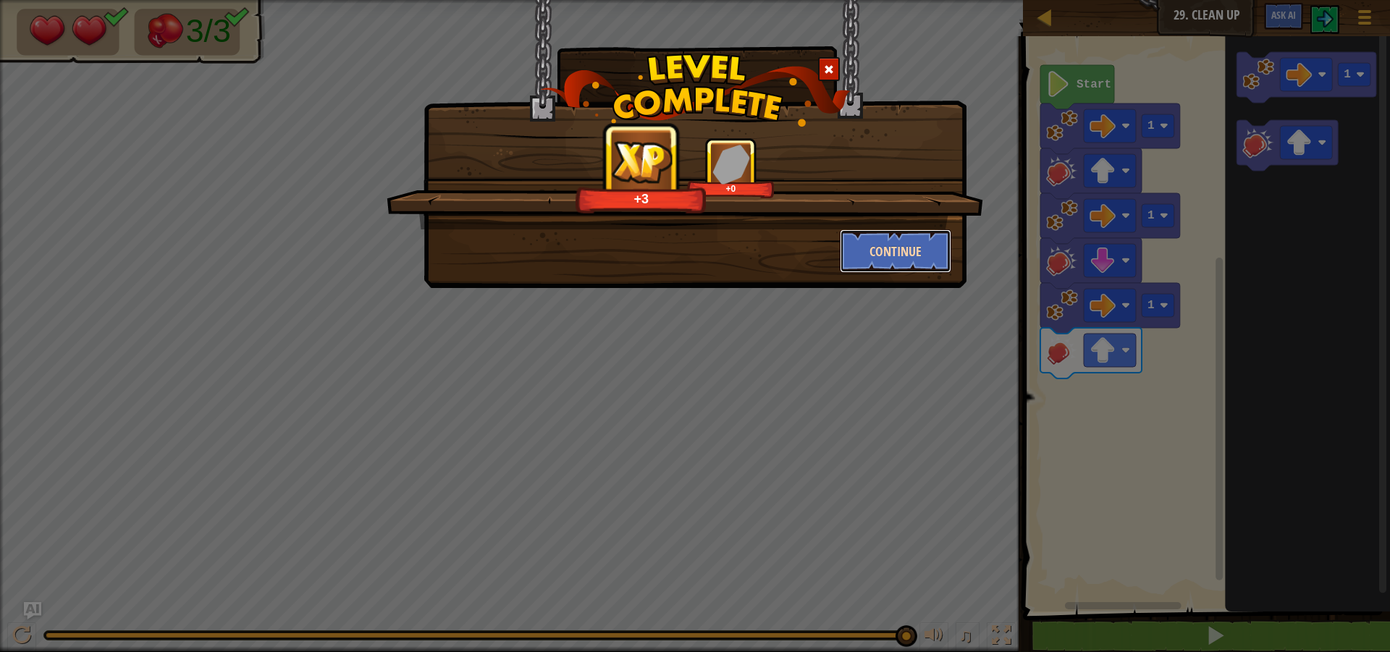
click at [904, 248] on button "Continue" at bounding box center [896, 251] width 112 height 43
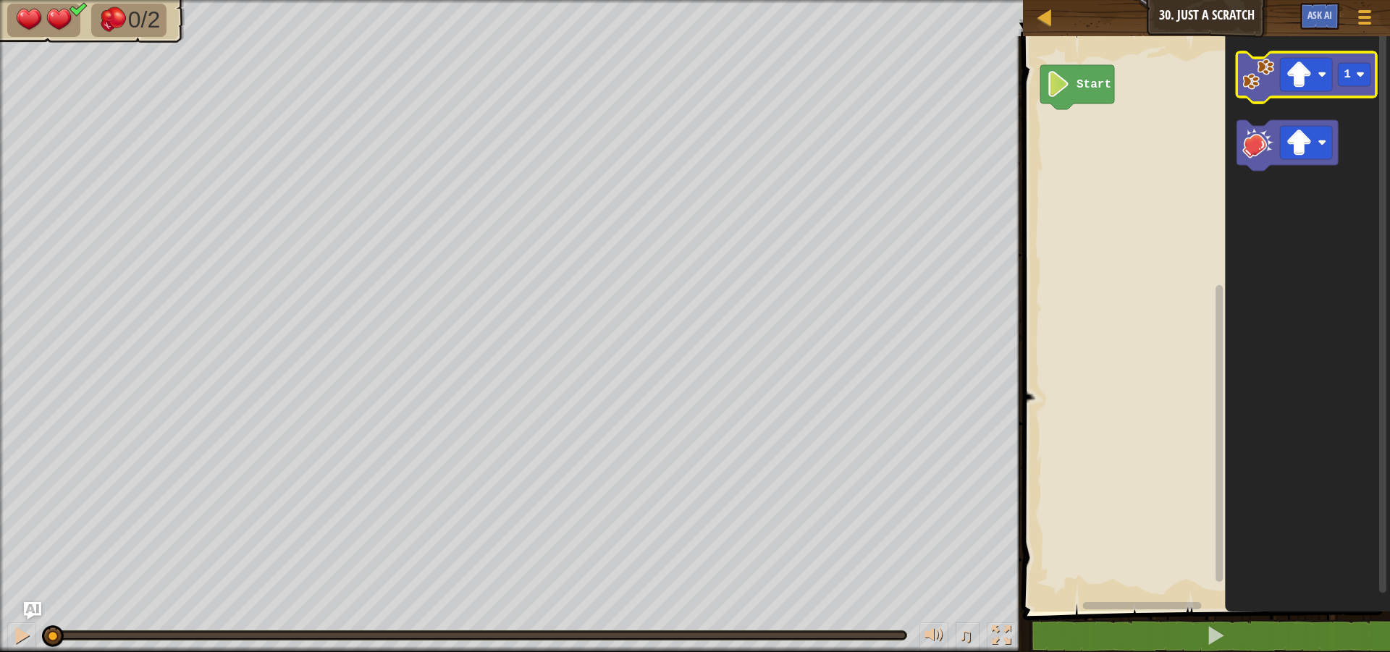
click at [1254, 84] on image "Blockly Workspace" at bounding box center [1259, 75] width 32 height 32
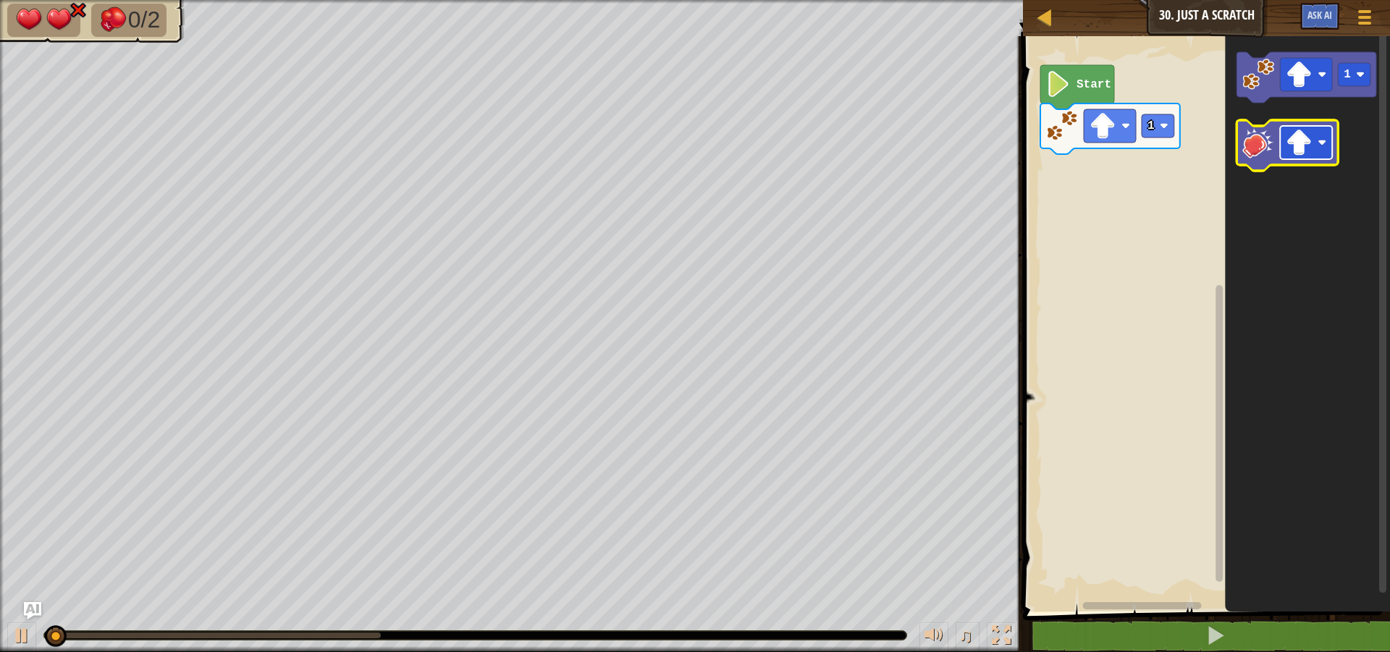
click at [1303, 151] on image "Blockly Workspace" at bounding box center [1300, 143] width 26 height 26
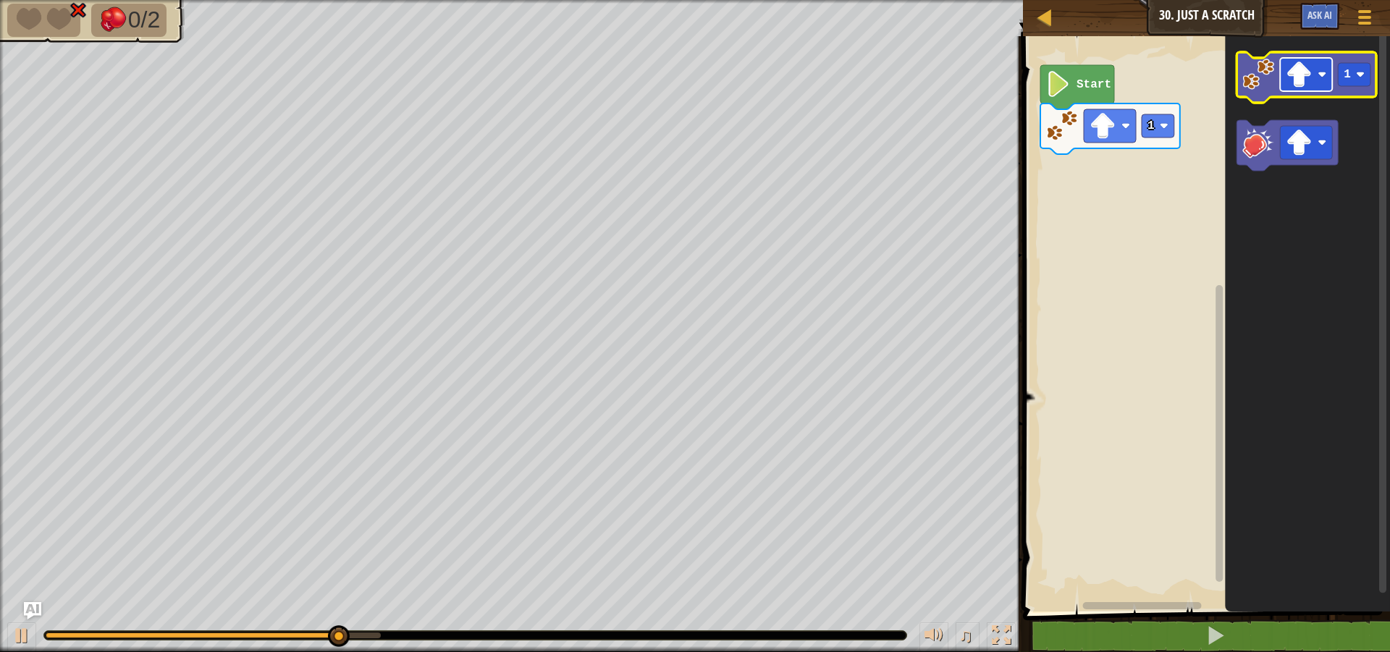
click at [1326, 80] on rect "Blockly Workspace" at bounding box center [1307, 74] width 52 height 33
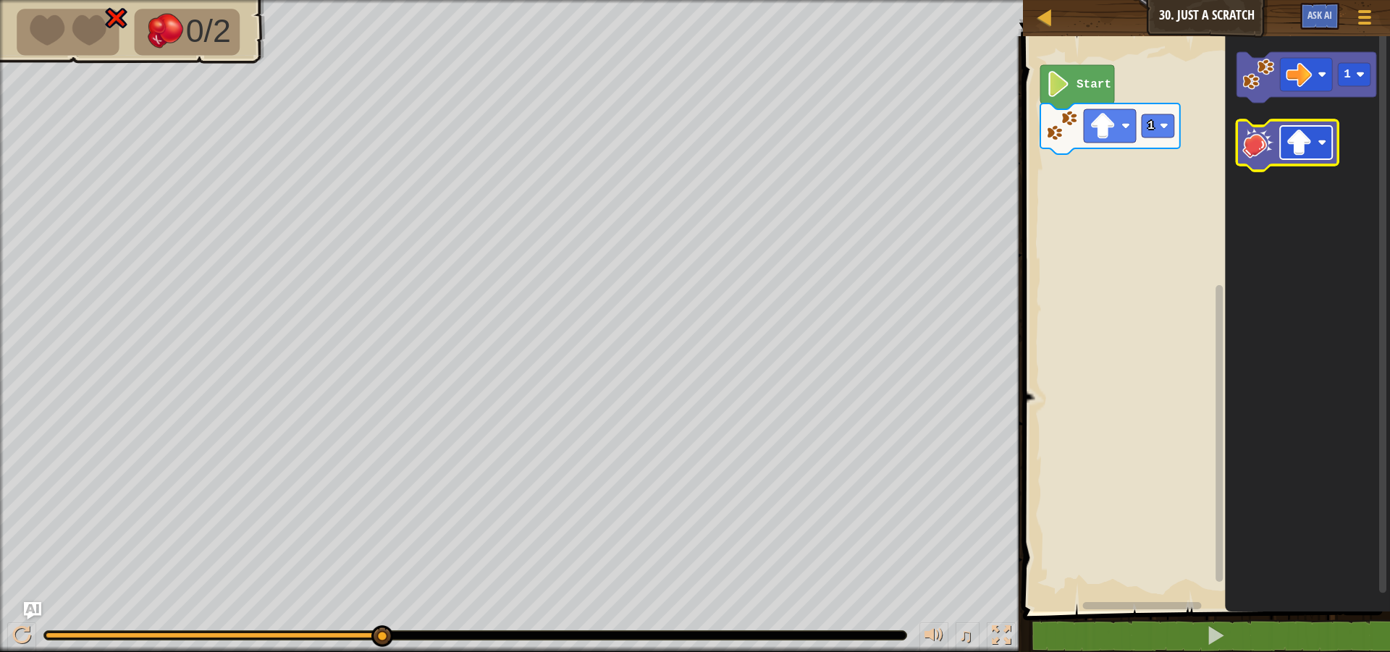
click at [1308, 142] on image "Blockly Workspace" at bounding box center [1300, 143] width 26 height 26
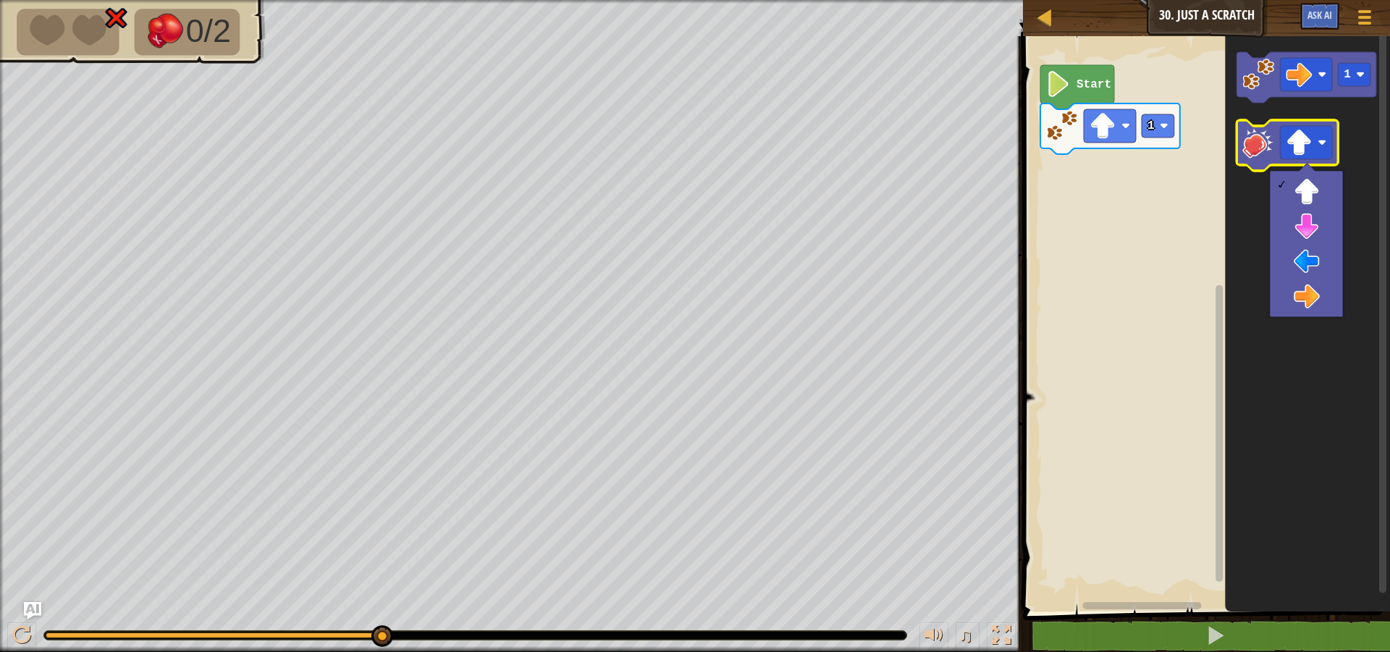
click at [1266, 152] on image "Blockly Workspace" at bounding box center [1259, 143] width 32 height 32
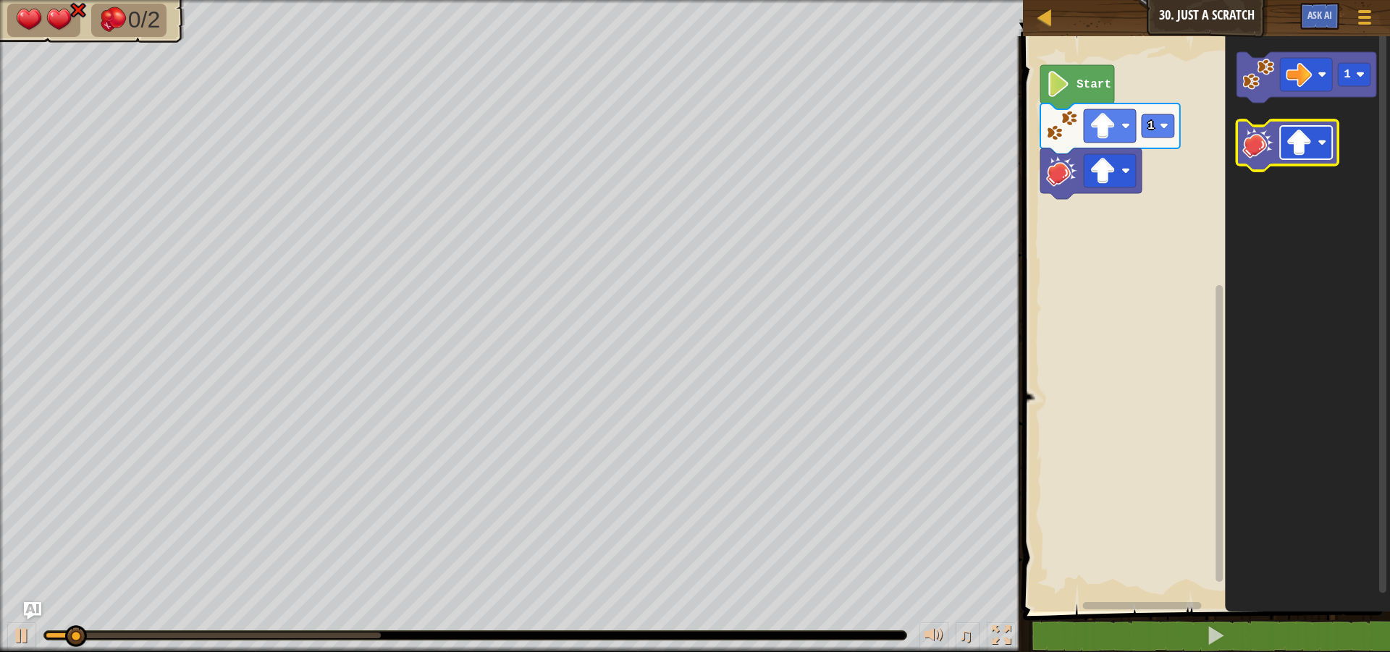
click at [1298, 145] on image "Blockly Workspace" at bounding box center [1300, 143] width 26 height 26
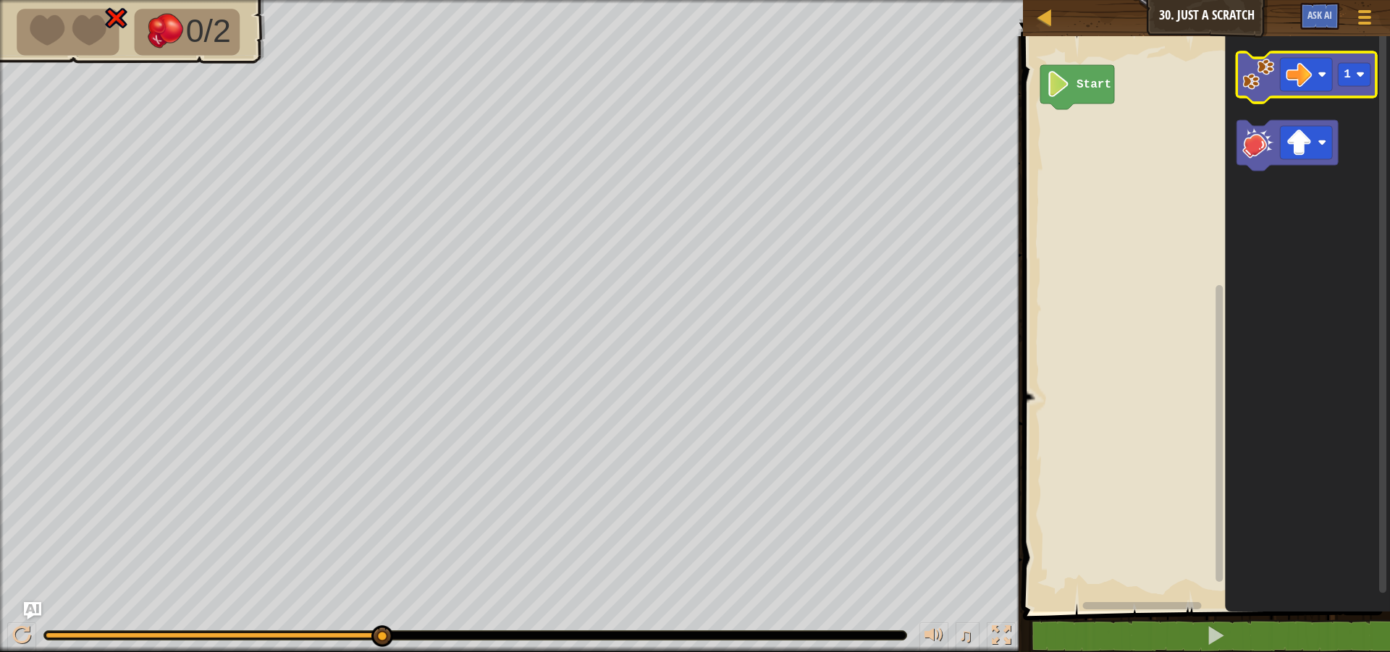
click at [1258, 88] on image "Blockly Workspace" at bounding box center [1259, 75] width 32 height 32
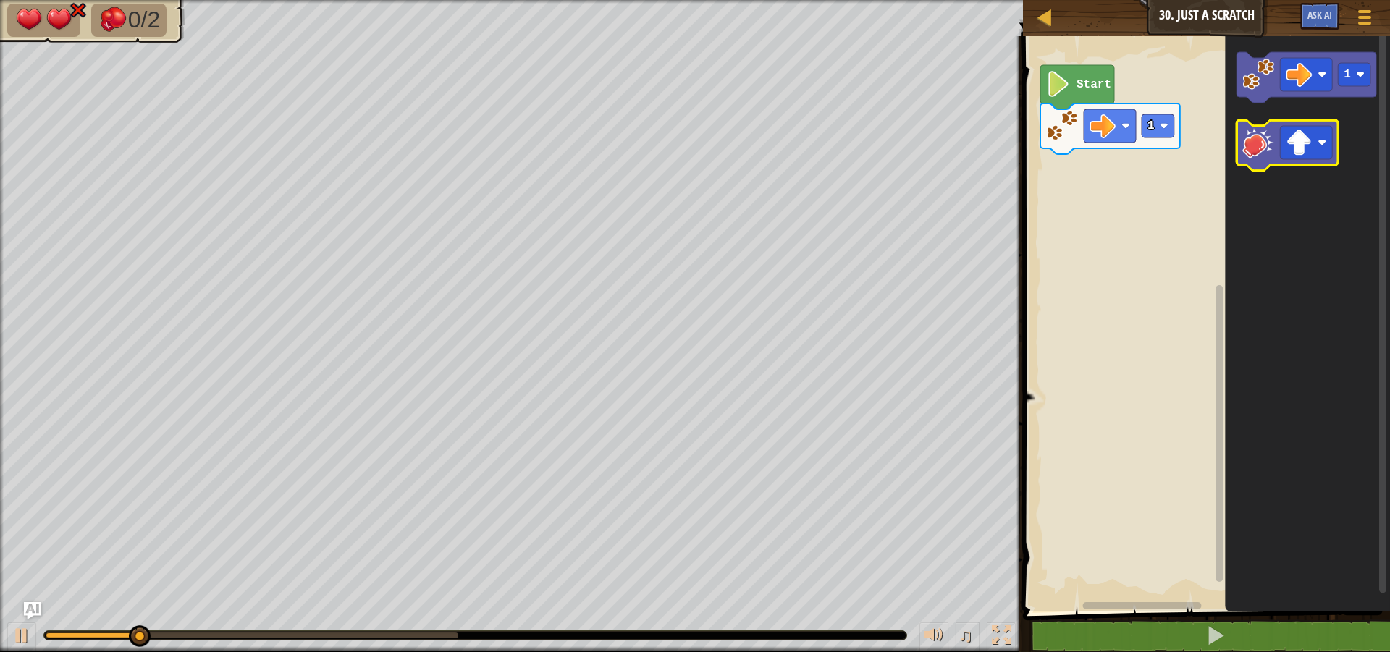
click at [1279, 136] on icon "Blockly Workspace" at bounding box center [1287, 145] width 101 height 51
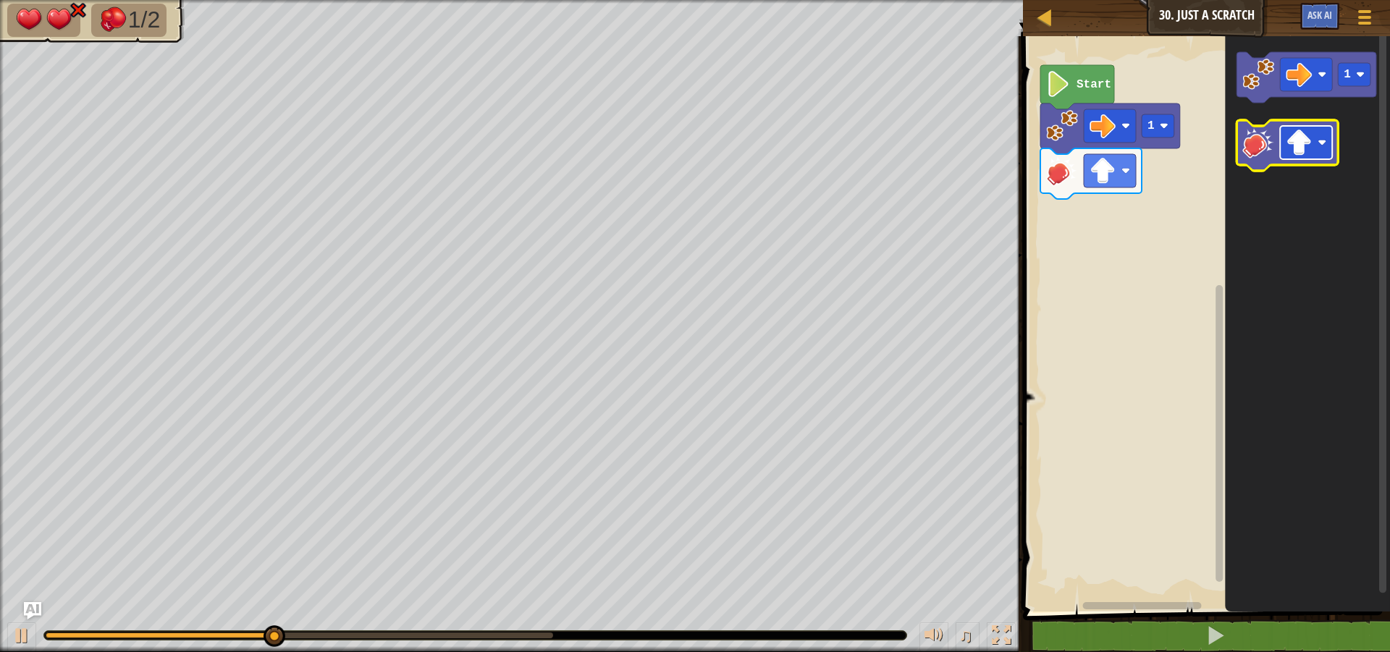
click at [1298, 140] on image "Blockly Workspace" at bounding box center [1300, 143] width 26 height 26
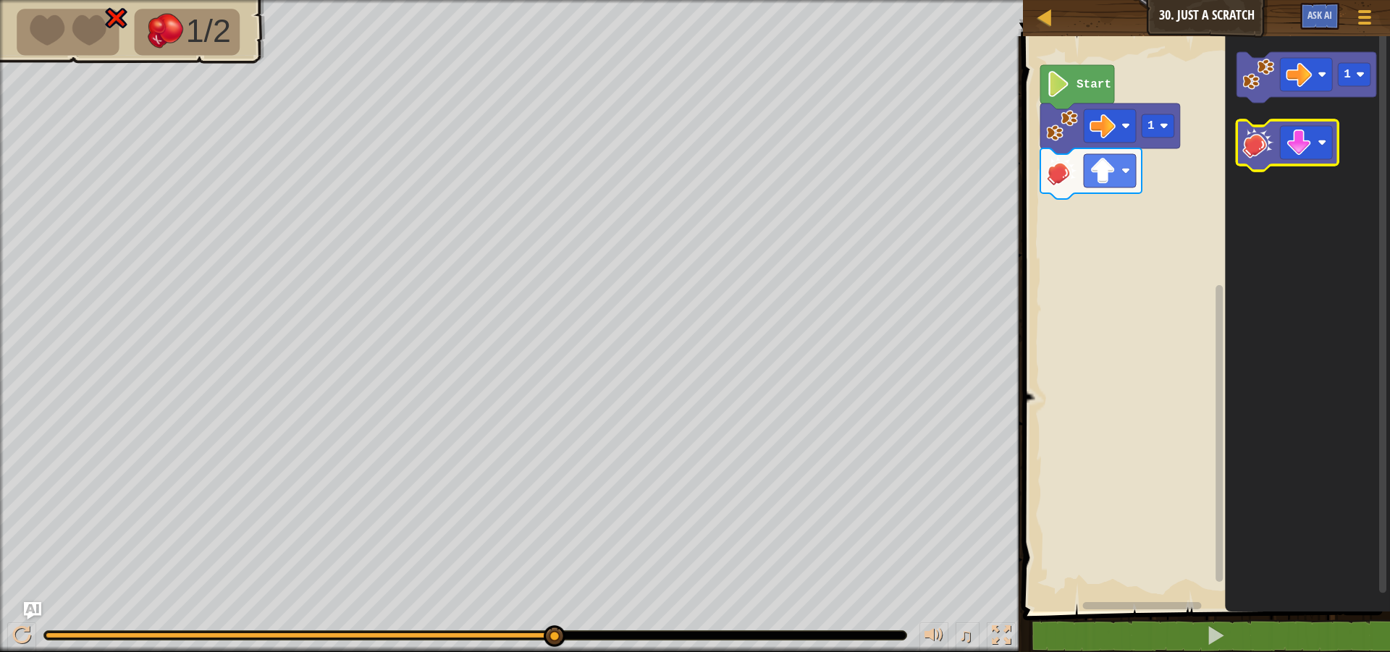
click at [1238, 147] on icon "Blockly Workspace" at bounding box center [1287, 145] width 101 height 51
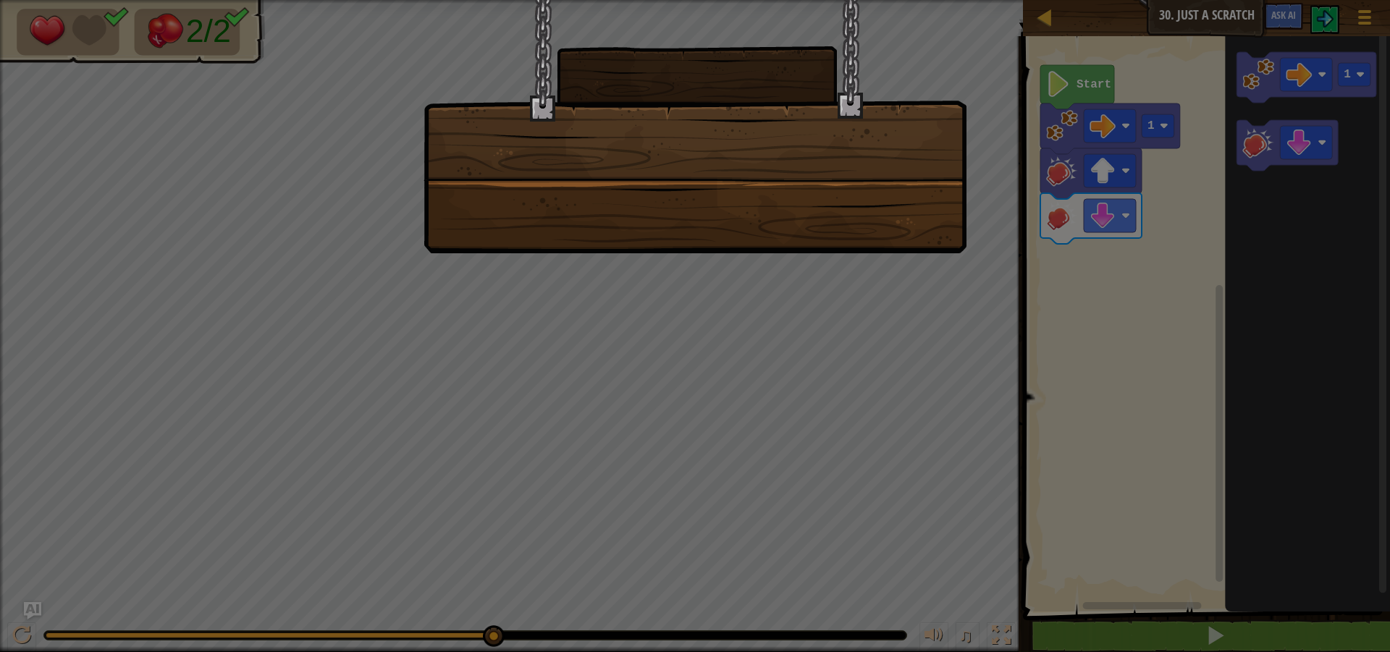
drag, startPoint x: 678, startPoint y: 196, endPoint x: 755, endPoint y: 303, distance: 131.8
click at [684, 214] on div at bounding box center [695, 126] width 543 height 253
click at [759, 307] on div at bounding box center [695, 326] width 1390 height 652
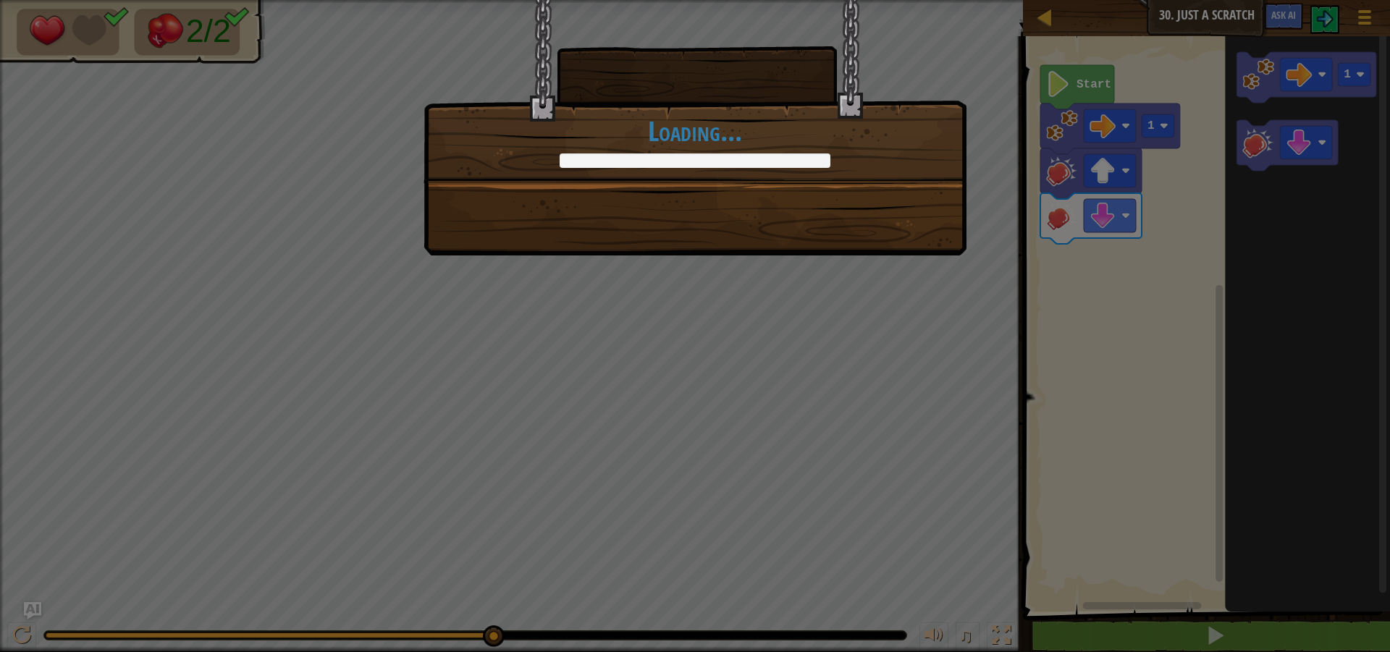
click at [797, 316] on div "+0 +0 Continue Loading..." at bounding box center [695, 326] width 1390 height 652
click at [807, 316] on div "+0 +0 Continue Loading..." at bounding box center [695, 326] width 1390 height 652
click at [988, 245] on div "+0 +0 Continue Loading..." at bounding box center [695, 326] width 1390 height 652
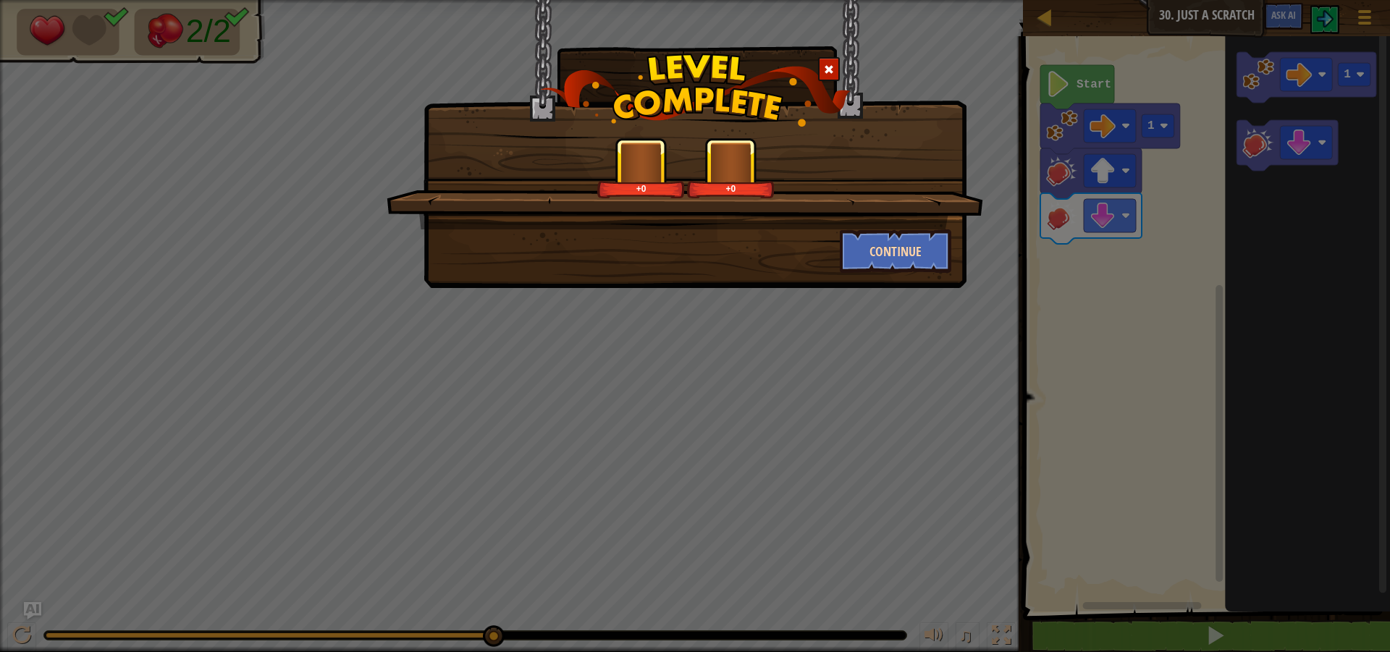
click at [950, 246] on div "Continue" at bounding box center [896, 251] width 134 height 43
drag, startPoint x: 903, startPoint y: 224, endPoint x: 852, endPoint y: 240, distance: 52.9
click at [883, 236] on div "+0 +0 Continue" at bounding box center [695, 205] width 513 height 135
click at [851, 240] on button "Continue" at bounding box center [896, 251] width 112 height 43
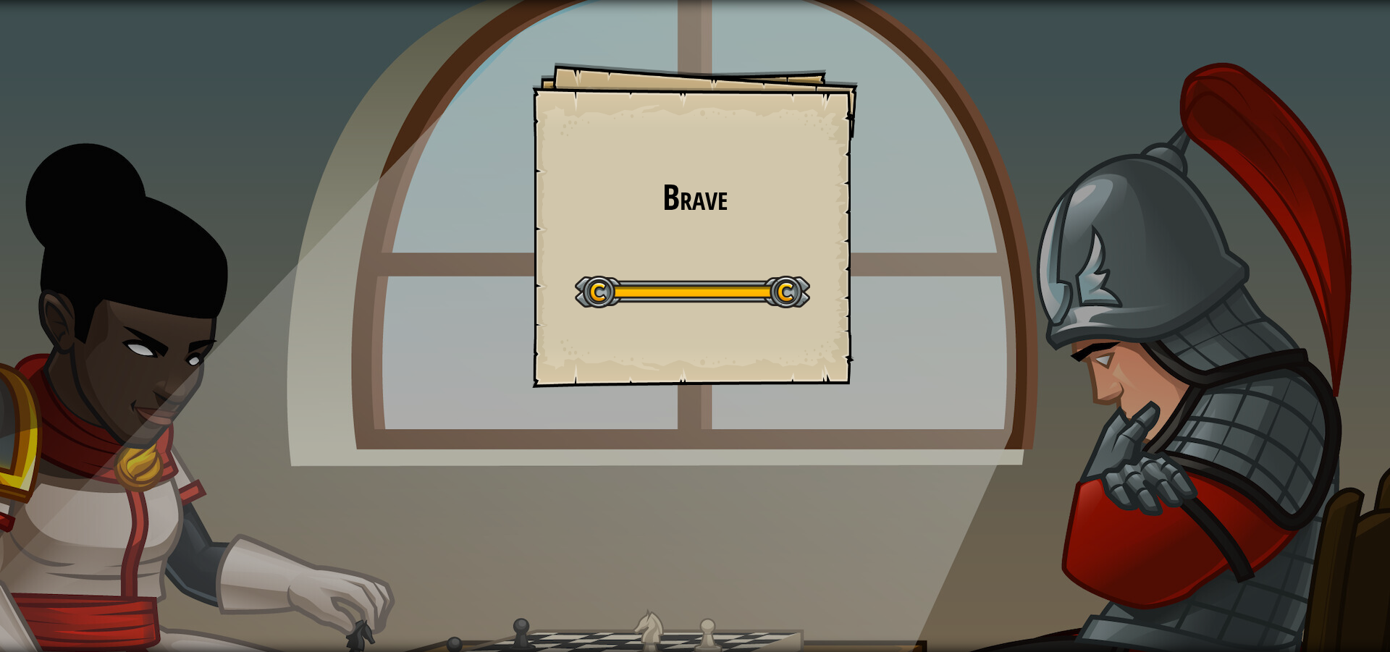
drag, startPoint x: 460, startPoint y: 314, endPoint x: 456, endPoint y: 290, distance: 24.3
click at [461, 314] on div "Brave Goals Start Level Error loading from server. Try refreshing the page. You…" at bounding box center [695, 326] width 1390 height 652
click at [455, 290] on div "Brave Goals Start Level Error loading from server. Try refreshing the page. You…" at bounding box center [695, 326] width 1390 height 652
click at [453, 287] on div "Brave Goals Start Level Error loading from server. Try refreshing the page. You…" at bounding box center [695, 326] width 1390 height 652
click at [452, 287] on div "Brave Goals Start Level Error loading from server. Try refreshing the page. You…" at bounding box center [695, 326] width 1390 height 652
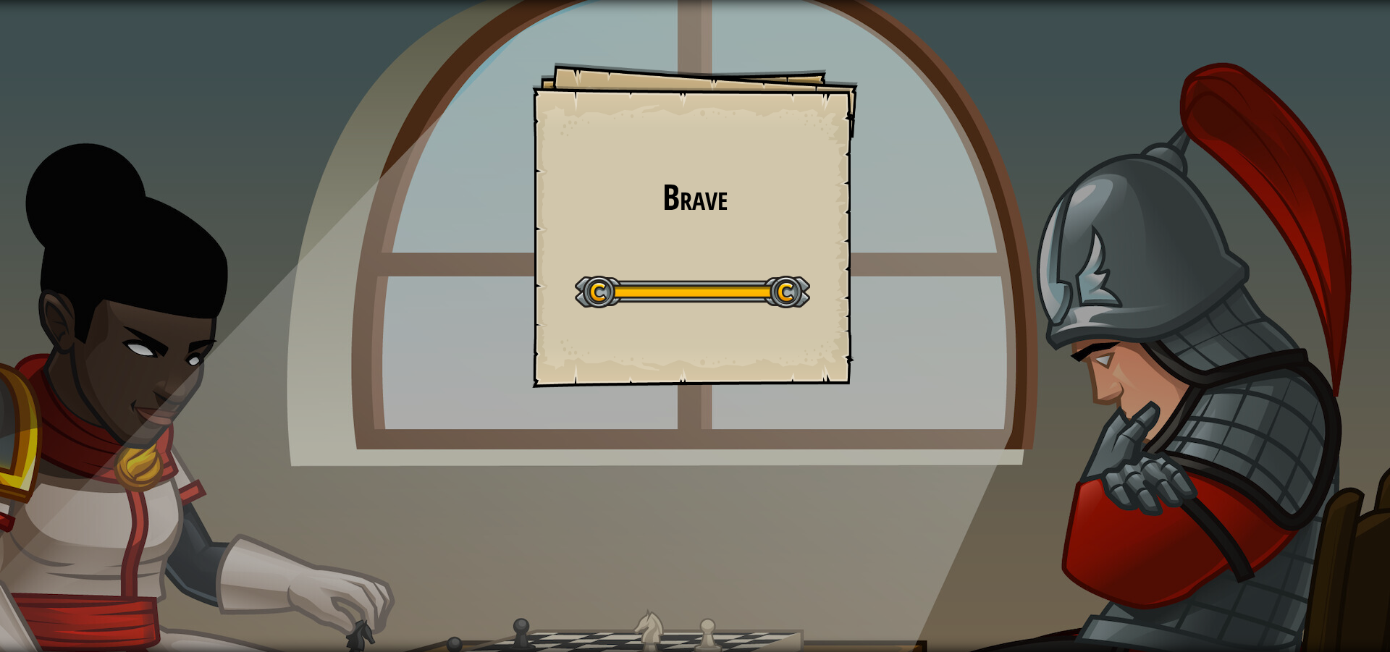
click at [452, 286] on div "Brave Goals Start Level Error loading from server. Try refreshing the page. You…" at bounding box center [695, 326] width 1390 height 652
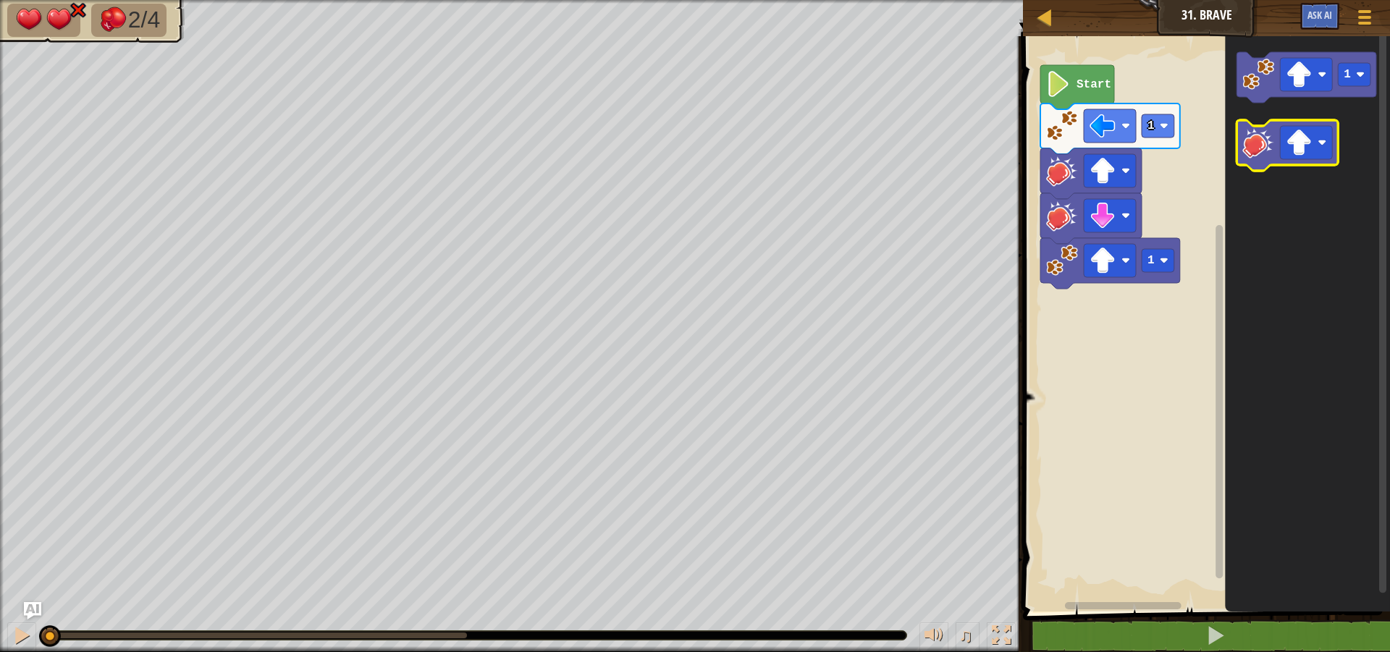
click at [1262, 146] on image "Blockly Workspace" at bounding box center [1259, 143] width 32 height 32
click at [1309, 138] on image "Blockly Workspace" at bounding box center [1300, 143] width 26 height 26
click at [1271, 143] on image "Blockly Workspace" at bounding box center [1259, 143] width 32 height 32
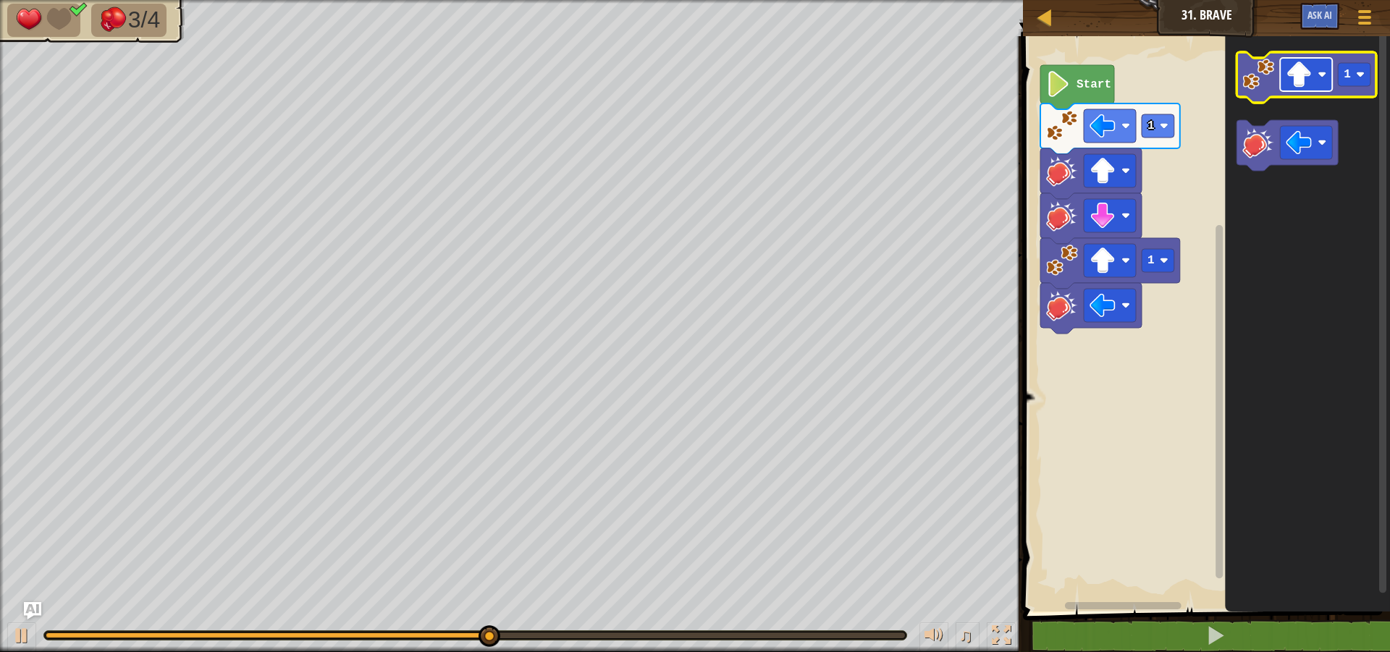
click at [1291, 80] on image "Blockly Workspace" at bounding box center [1300, 75] width 26 height 26
click at [1246, 96] on icon "Blockly Workspace" at bounding box center [1307, 77] width 140 height 51
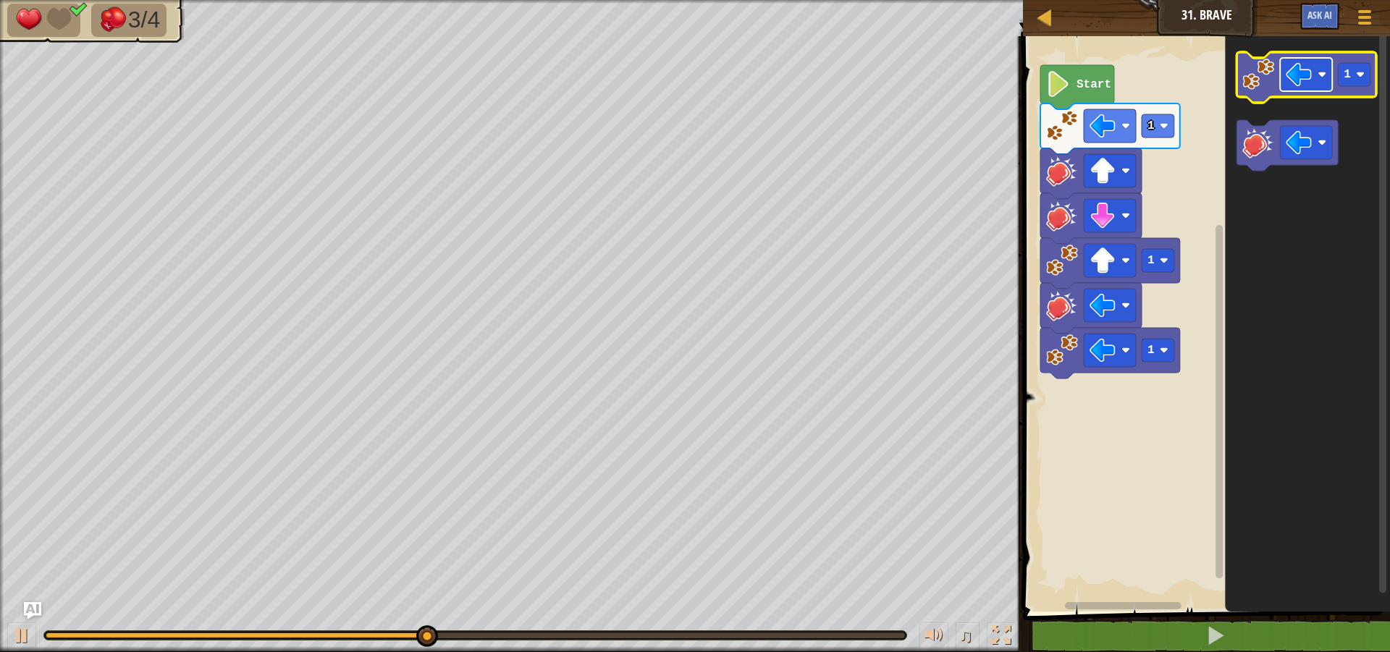
click at [1318, 77] on image "Blockly Workspace" at bounding box center [1322, 74] width 9 height 9
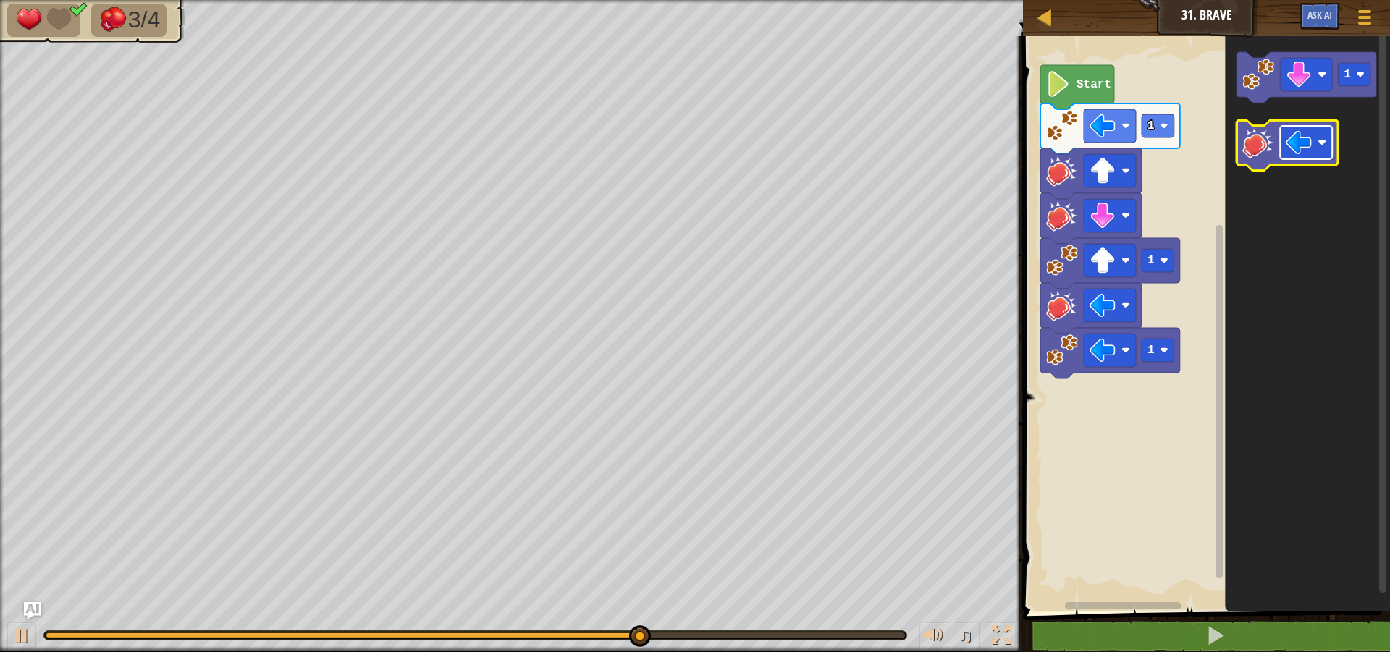
click at [1301, 140] on image "Blockly Workspace" at bounding box center [1300, 143] width 26 height 26
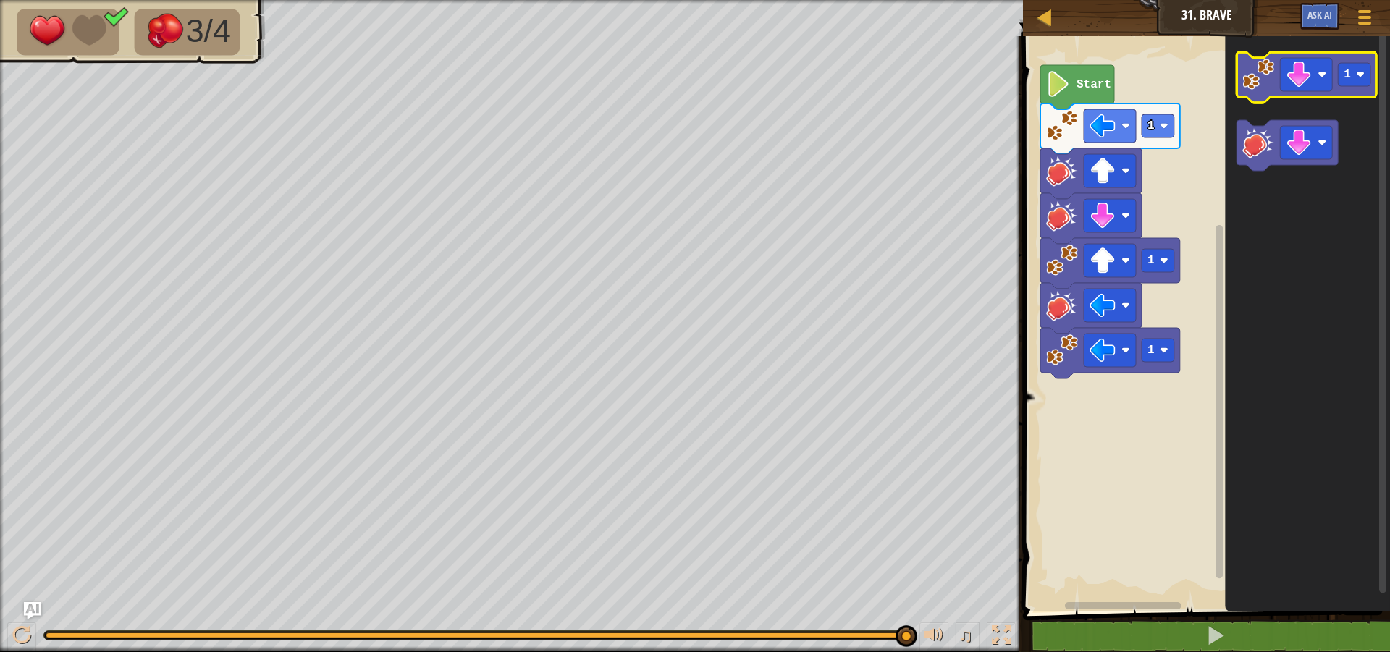
click at [1254, 86] on image "Blockly Workspace" at bounding box center [1259, 75] width 32 height 32
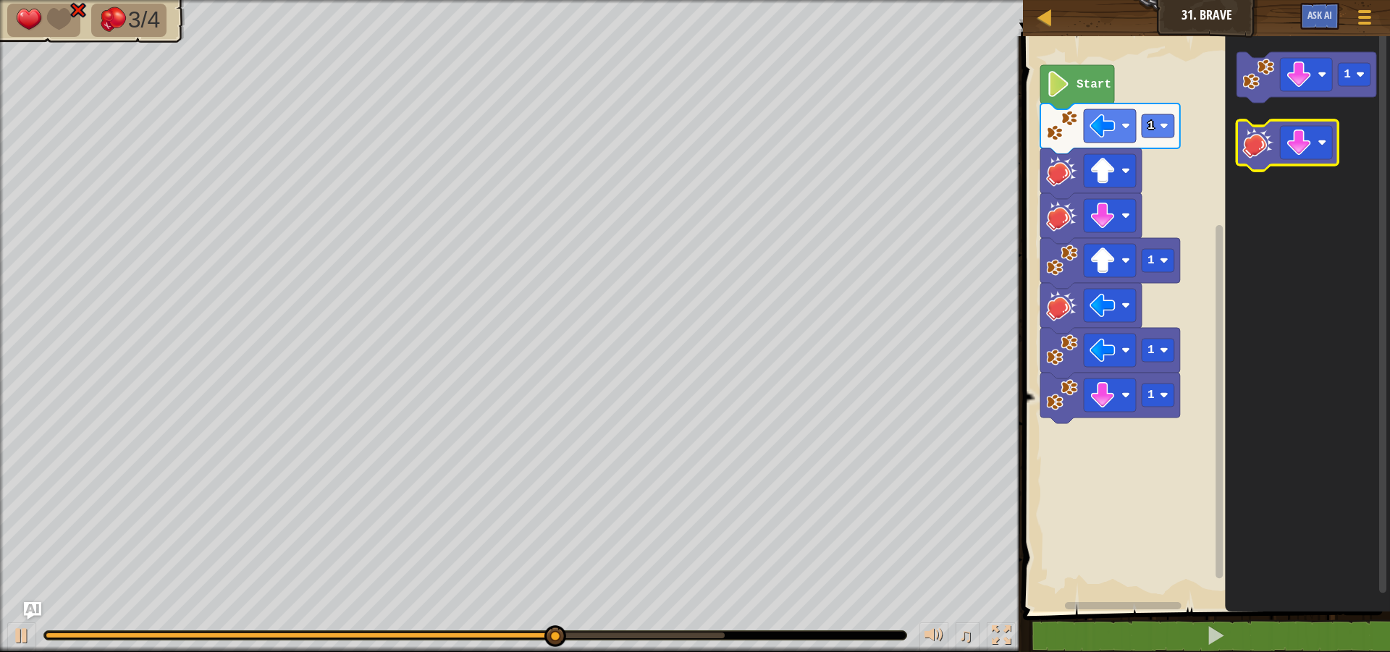
click at [1267, 155] on image "Blockly Workspace" at bounding box center [1259, 143] width 32 height 32
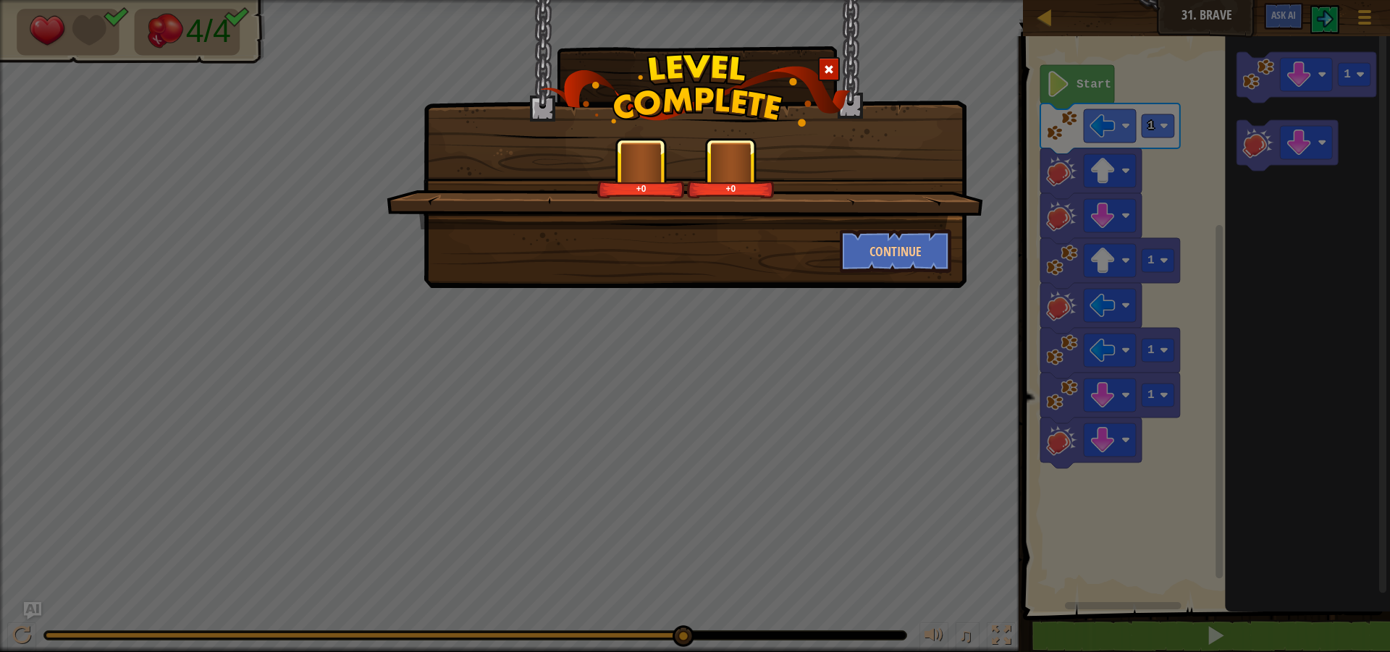
click at [636, 248] on div "Continue" at bounding box center [695, 251] width 534 height 43
click at [644, 247] on div "Continue" at bounding box center [695, 251] width 534 height 43
click at [662, 246] on div "Continue" at bounding box center [695, 251] width 534 height 43
drag, startPoint x: 662, startPoint y: 246, endPoint x: 710, endPoint y: 236, distance: 48.8
click at [658, 248] on div "Continue" at bounding box center [695, 251] width 534 height 43
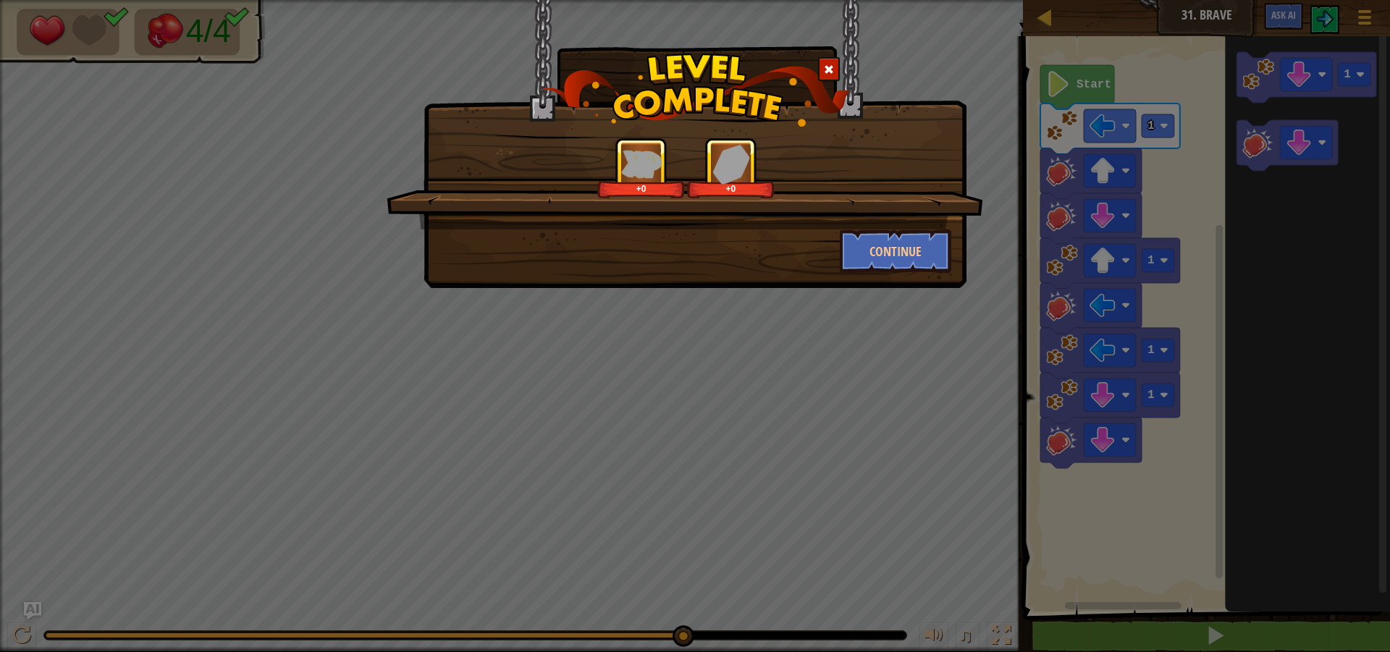
click at [860, 156] on div "+0 +0" at bounding box center [686, 168] width 562 height 61
click at [840, 259] on div "Continue" at bounding box center [896, 251] width 134 height 43
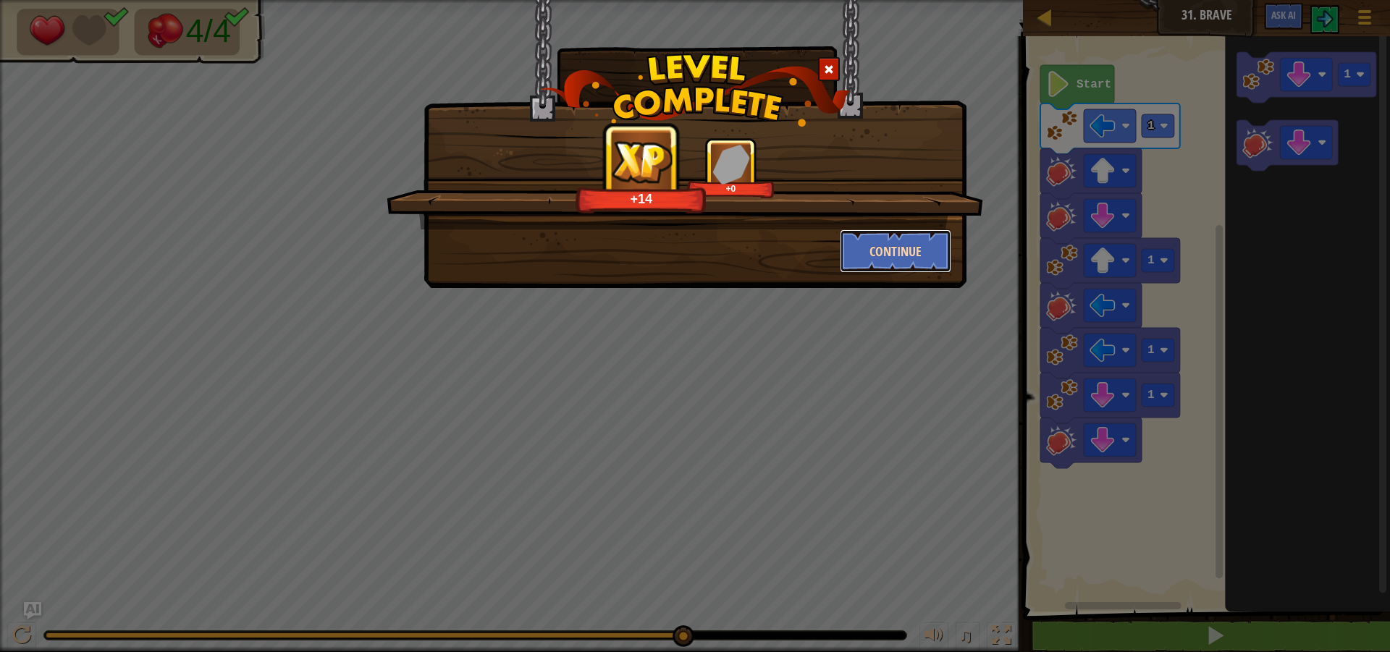
click at [861, 258] on button "Continue" at bounding box center [896, 251] width 112 height 43
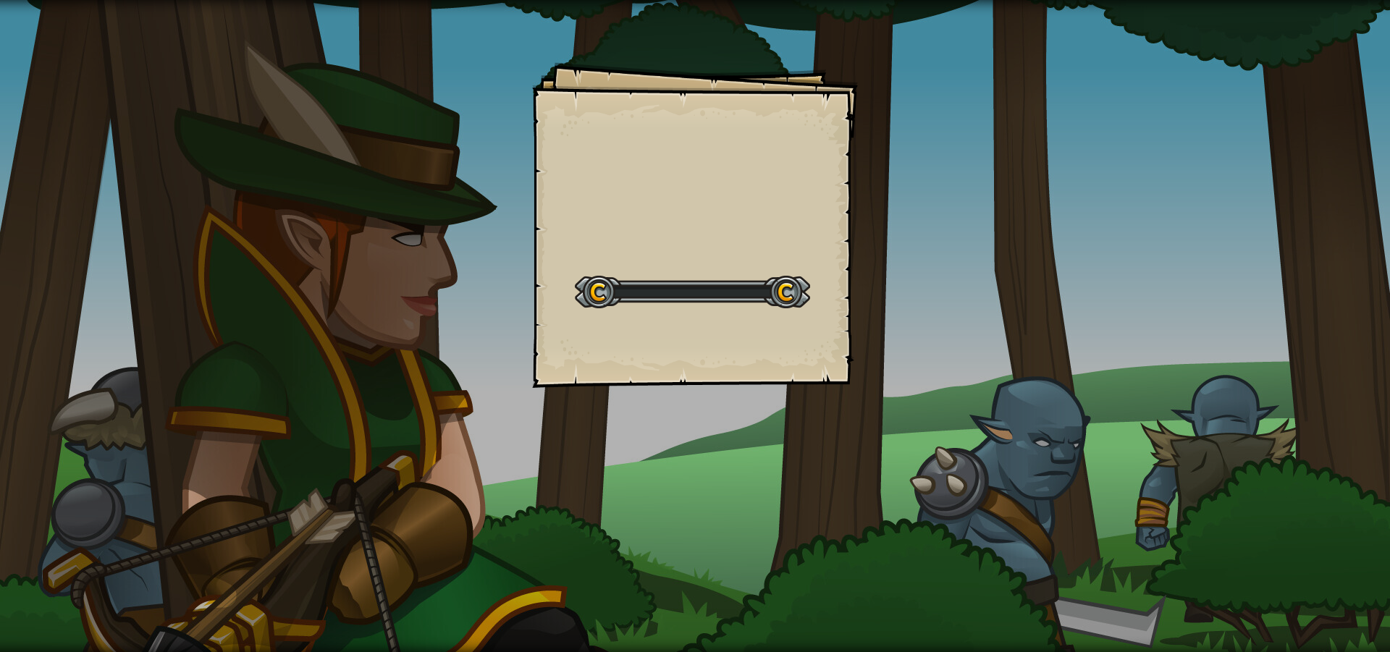
click at [859, 256] on div "Goals Start Level Error loading from server. Try refreshing the page. You'll ne…" at bounding box center [695, 326] width 1390 height 652
click at [866, 256] on div "Goals Start Level Error loading from server. Try refreshing the page. You'll ne…" at bounding box center [695, 326] width 1390 height 652
click at [867, 256] on div "Goals Start Level Error loading from server. Try refreshing the page. You'll ne…" at bounding box center [695, 326] width 1390 height 652
click at [870, 256] on div "Goals Start Level Error loading from server. Try refreshing the page. You'll ne…" at bounding box center [695, 326] width 1390 height 652
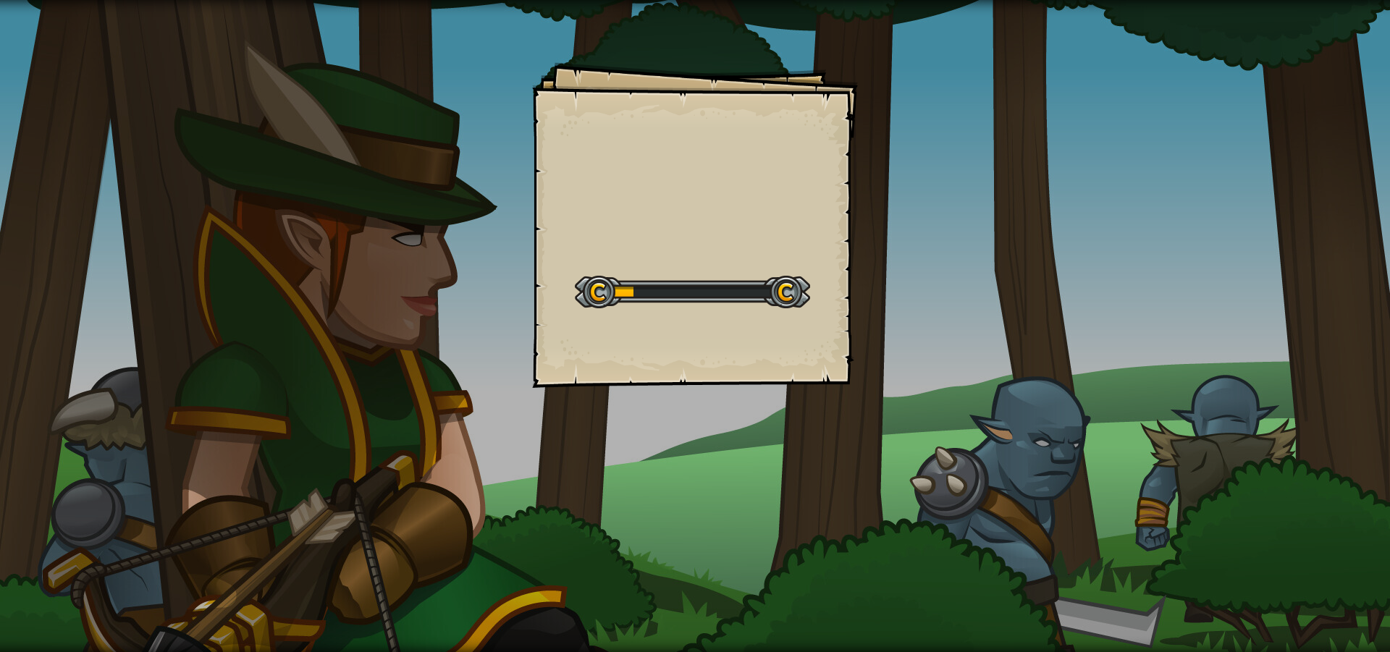
click at [870, 256] on div "Goals Start Level Error loading from server. Try refreshing the page. You'll ne…" at bounding box center [695, 326] width 1390 height 652
click at [871, 256] on div "Goals Start Level Error loading from server. Try refreshing the page. You'll ne…" at bounding box center [695, 326] width 1390 height 652
click at [873, 254] on div "Wise Goals Start Level Error loading from server. Try refreshing the page. You'…" at bounding box center [695, 326] width 1390 height 652
click at [875, 251] on div "Wise Goals Start Level Error loading from server. Try refreshing the page. You'…" at bounding box center [695, 326] width 1390 height 652
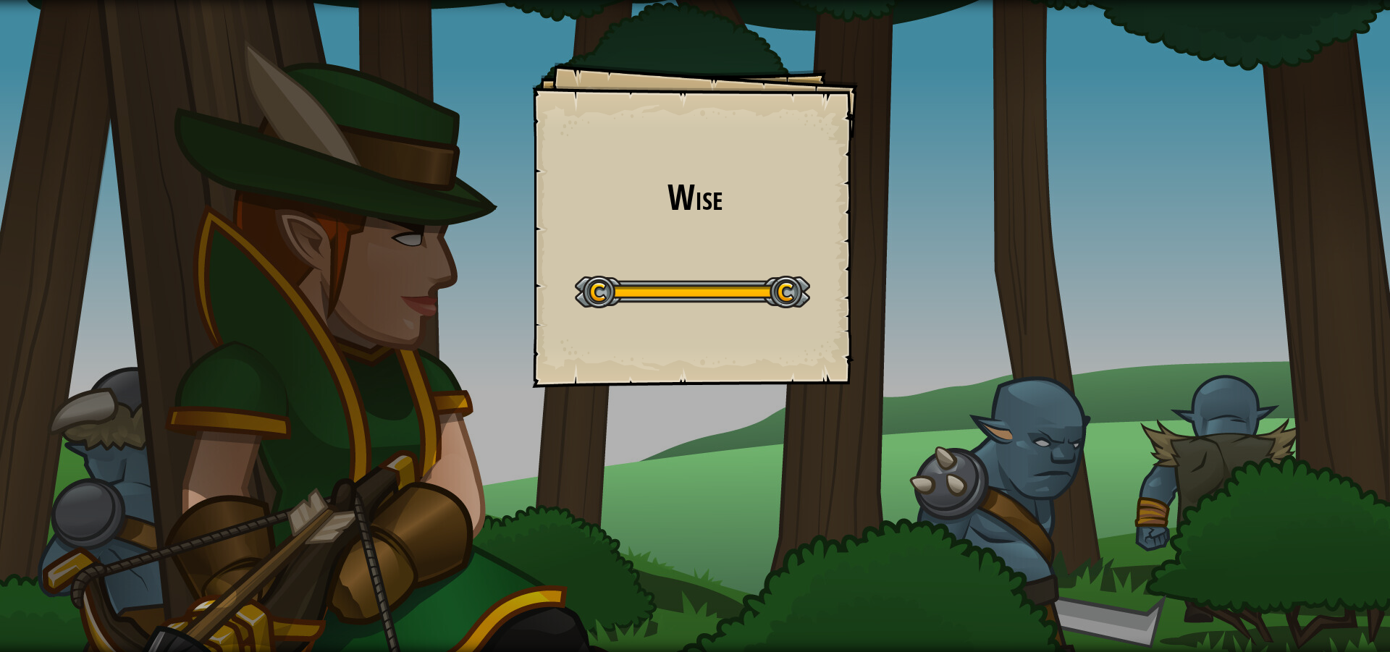
click at [875, 251] on div "Wise Goals Start Level Error loading from server. Try refreshing the page. You'…" at bounding box center [695, 326] width 1390 height 652
click at [875, 249] on div "Wise Goals Start Level Error loading from server. Try refreshing the page. You'…" at bounding box center [695, 326] width 1390 height 652
click at [873, 242] on div "Wise Goals Start Level Error loading from server. Try refreshing the page. You'…" at bounding box center [695, 326] width 1390 height 652
click at [871, 235] on div "Wise Goals Start Level Error loading from server. Try refreshing the page. You'…" at bounding box center [695, 326] width 1390 height 652
click at [868, 229] on div "Wise Goals Start Level Error loading from server. Try refreshing the page. You'…" at bounding box center [695, 326] width 1390 height 652
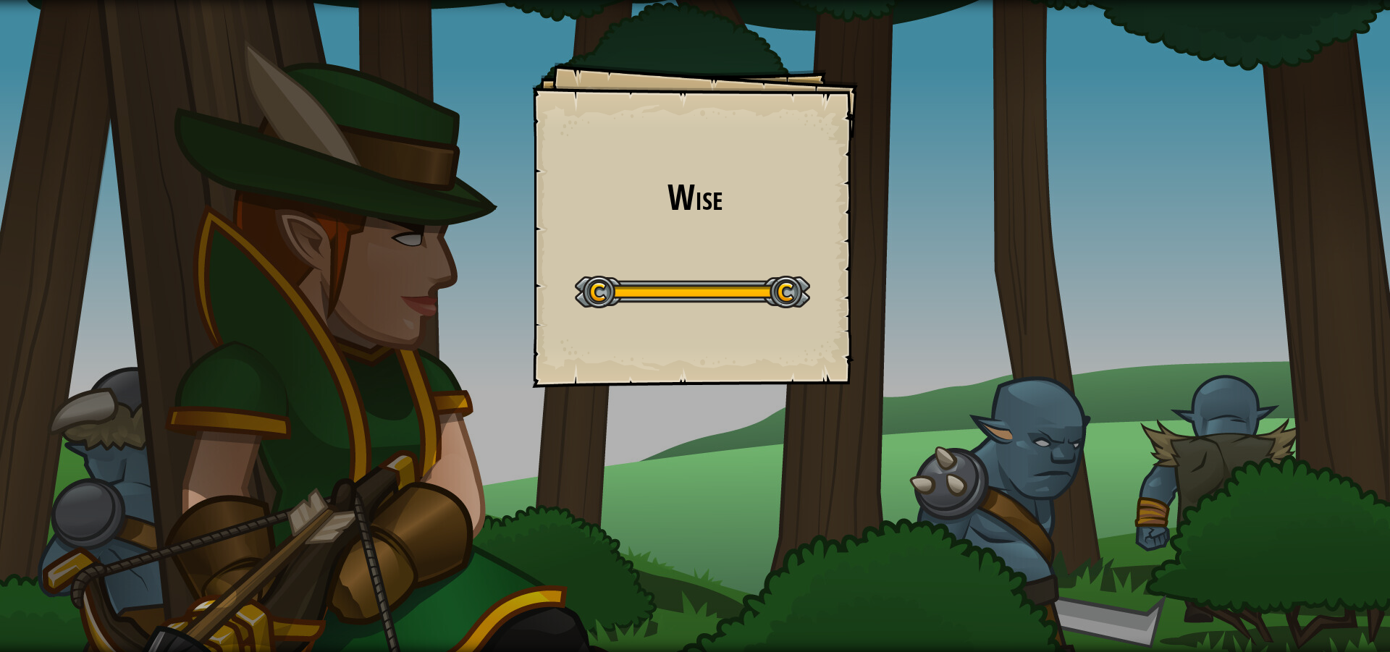
drag, startPoint x: 868, startPoint y: 229, endPoint x: 865, endPoint y: 237, distance: 9.2
click at [865, 237] on div "Wise Goals Start Level Error loading from server. Try refreshing the page. You'…" at bounding box center [695, 326] width 1390 height 652
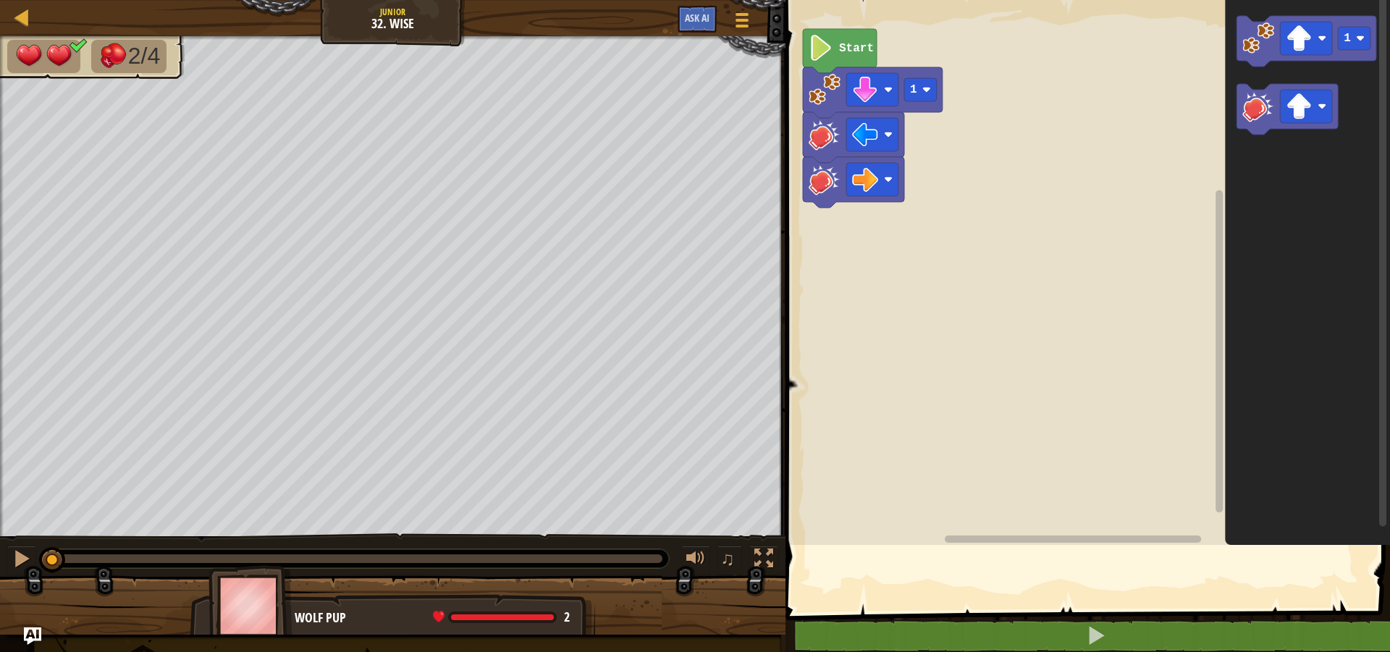
click at [865, 237] on rect "Blockly Workspace" at bounding box center [1085, 269] width 609 height 552
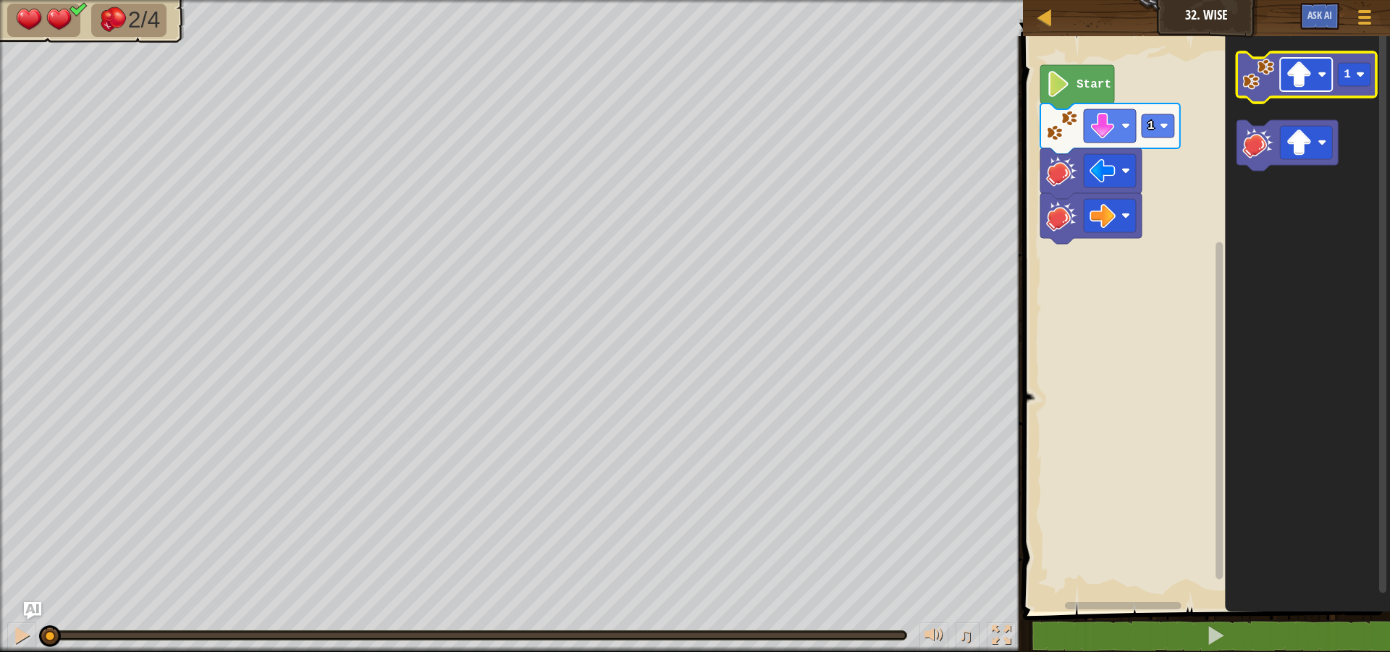
click at [1331, 80] on rect "Blockly Workspace" at bounding box center [1307, 74] width 52 height 33
click at [1259, 83] on image "Blockly Workspace" at bounding box center [1259, 75] width 32 height 32
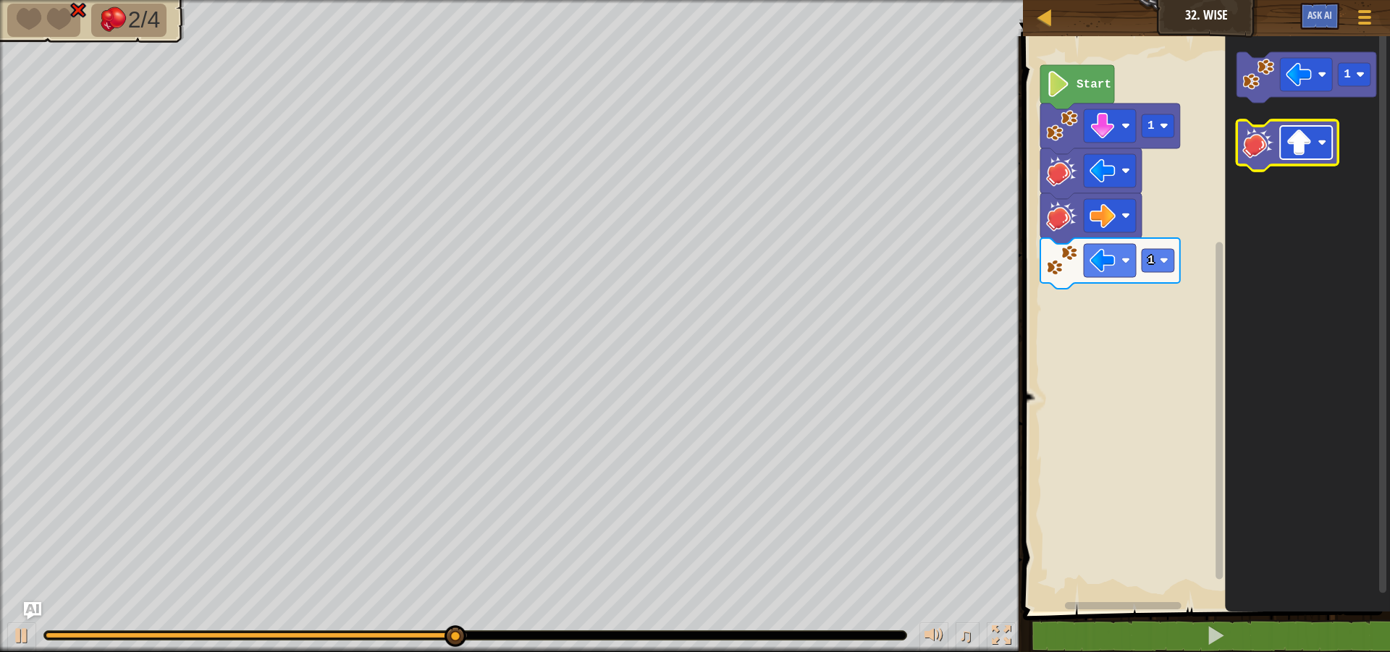
click at [1301, 147] on image "Blockly Workspace" at bounding box center [1300, 143] width 26 height 26
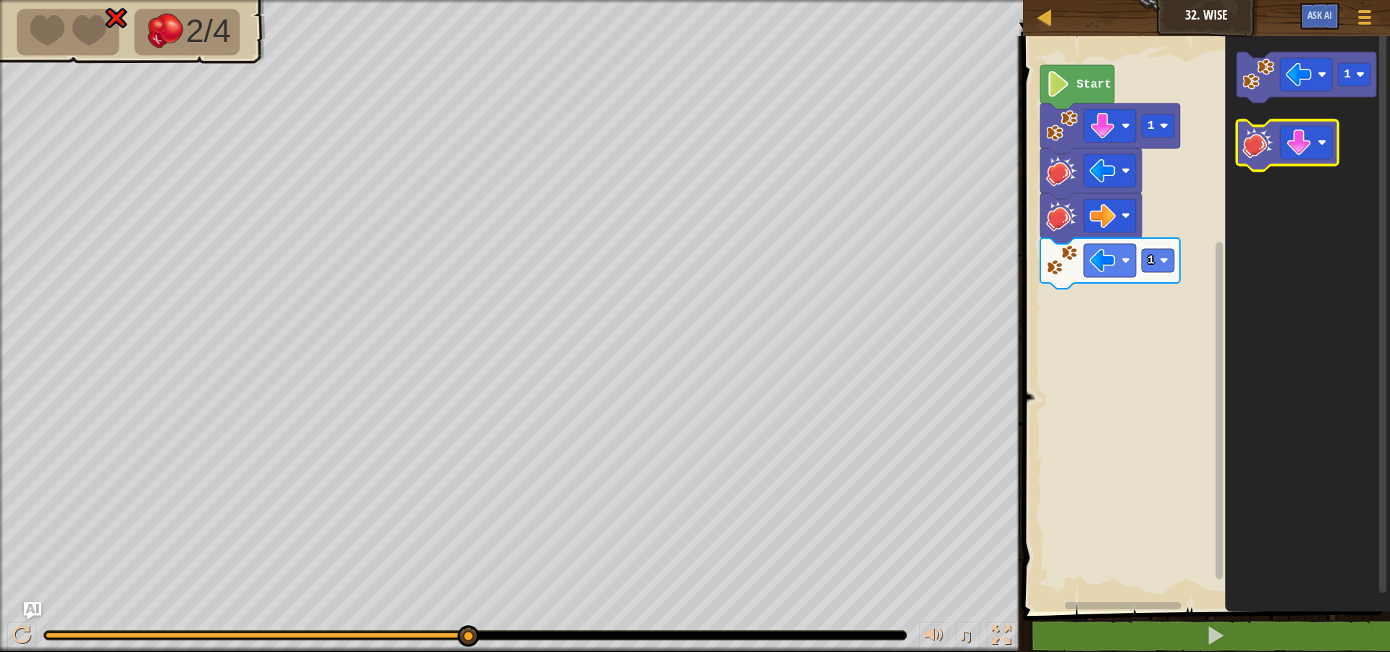
click at [1272, 144] on image "Blockly Workspace" at bounding box center [1259, 143] width 32 height 32
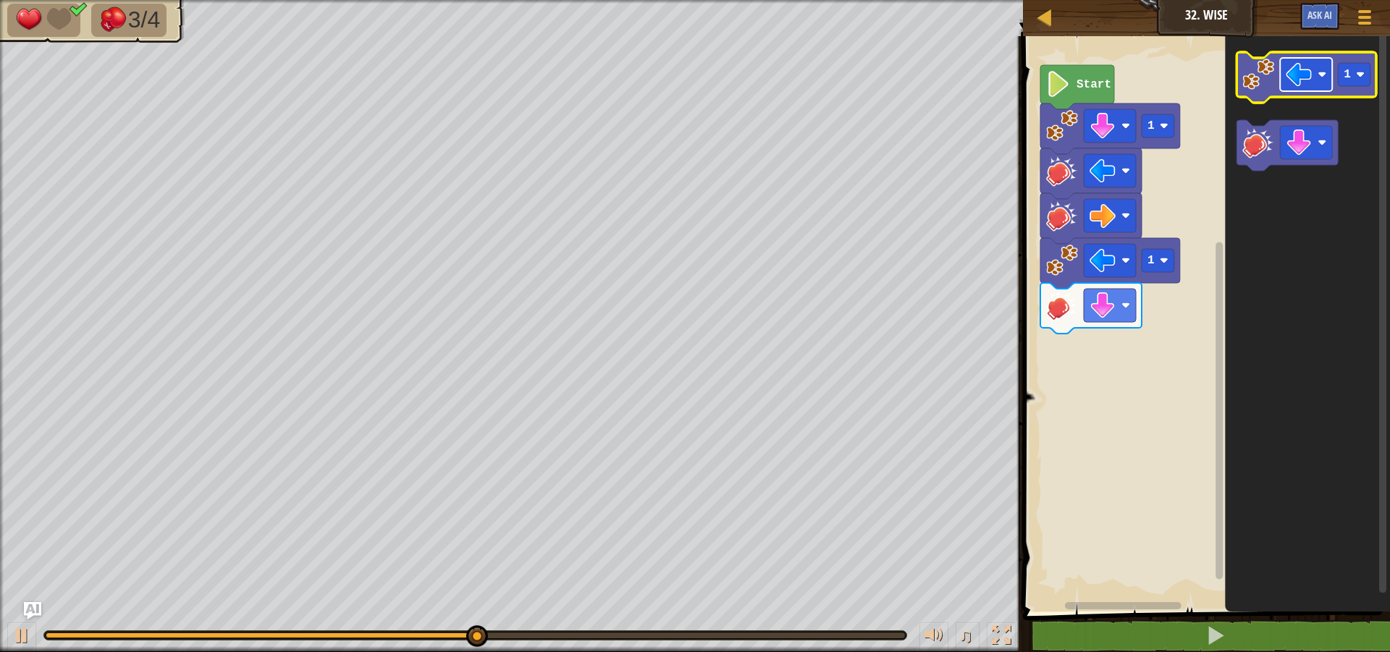
click at [1308, 73] on image "Blockly Workspace" at bounding box center [1300, 75] width 26 height 26
click at [1269, 77] on image "Blockly Workspace" at bounding box center [1259, 75] width 32 height 32
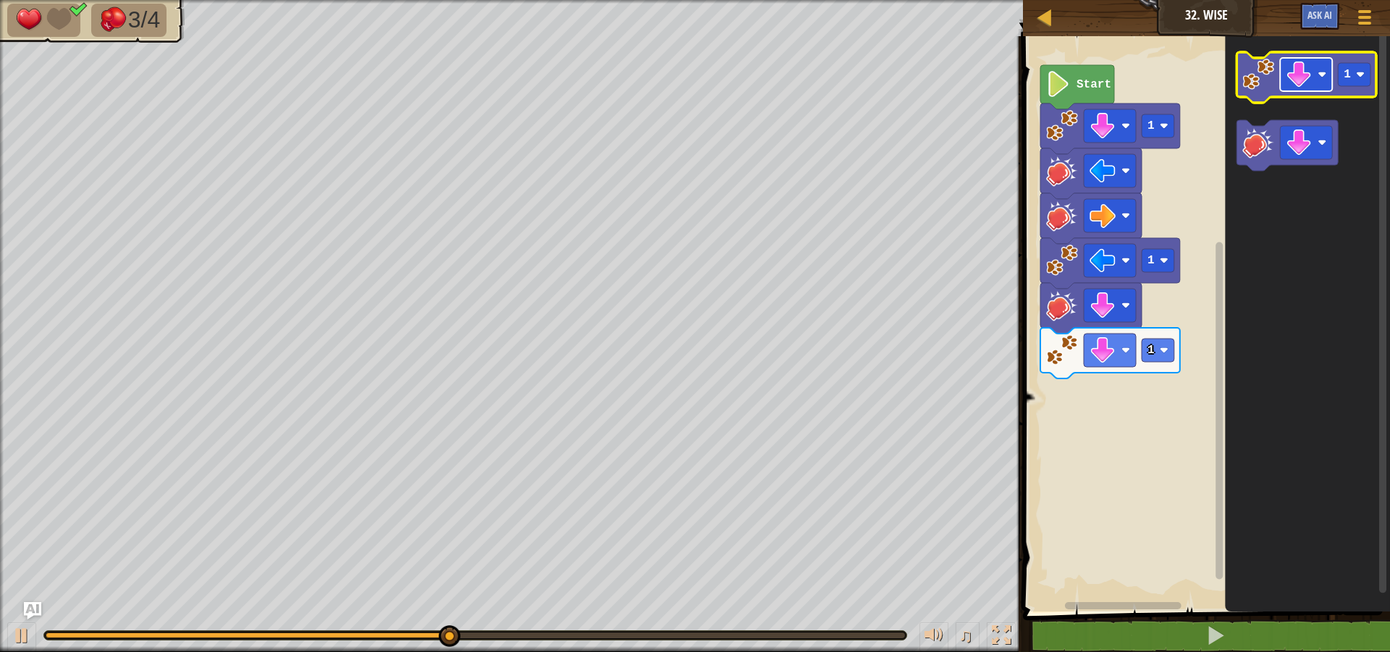
click at [1313, 80] on rect "Blockly Workspace" at bounding box center [1307, 74] width 52 height 33
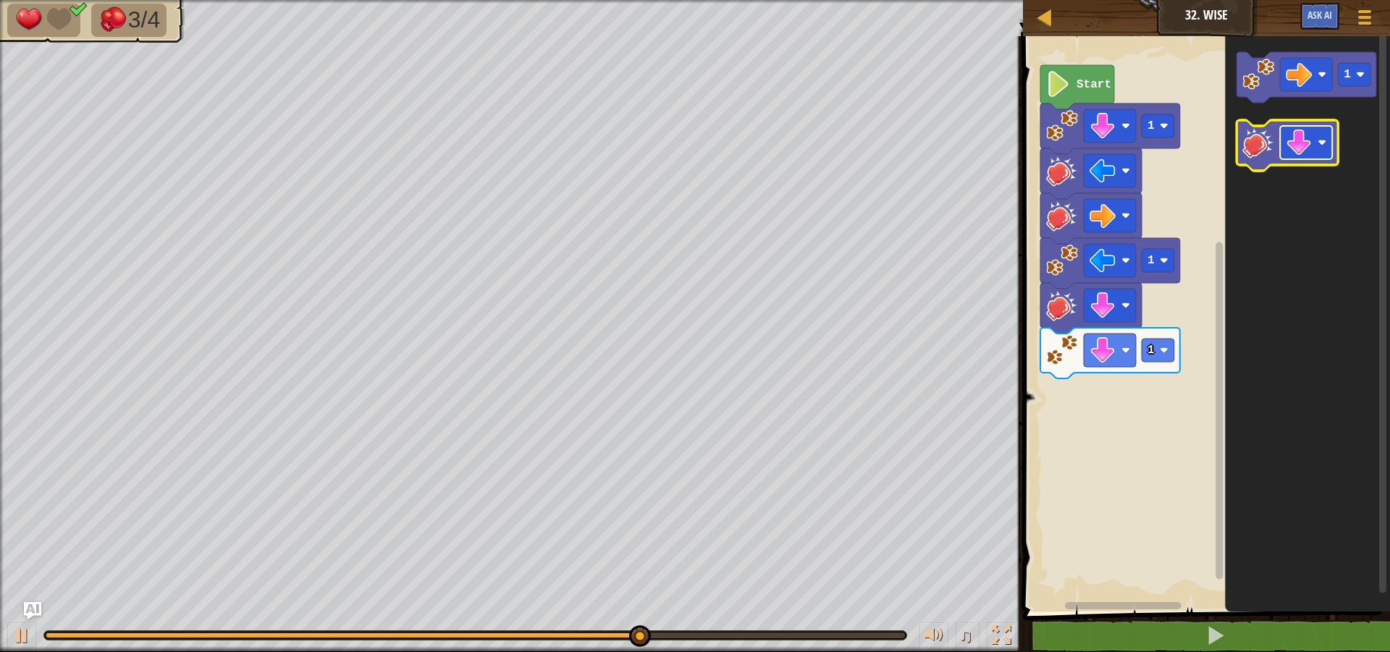
click at [1302, 153] on image "Blockly Workspace" at bounding box center [1300, 143] width 26 height 26
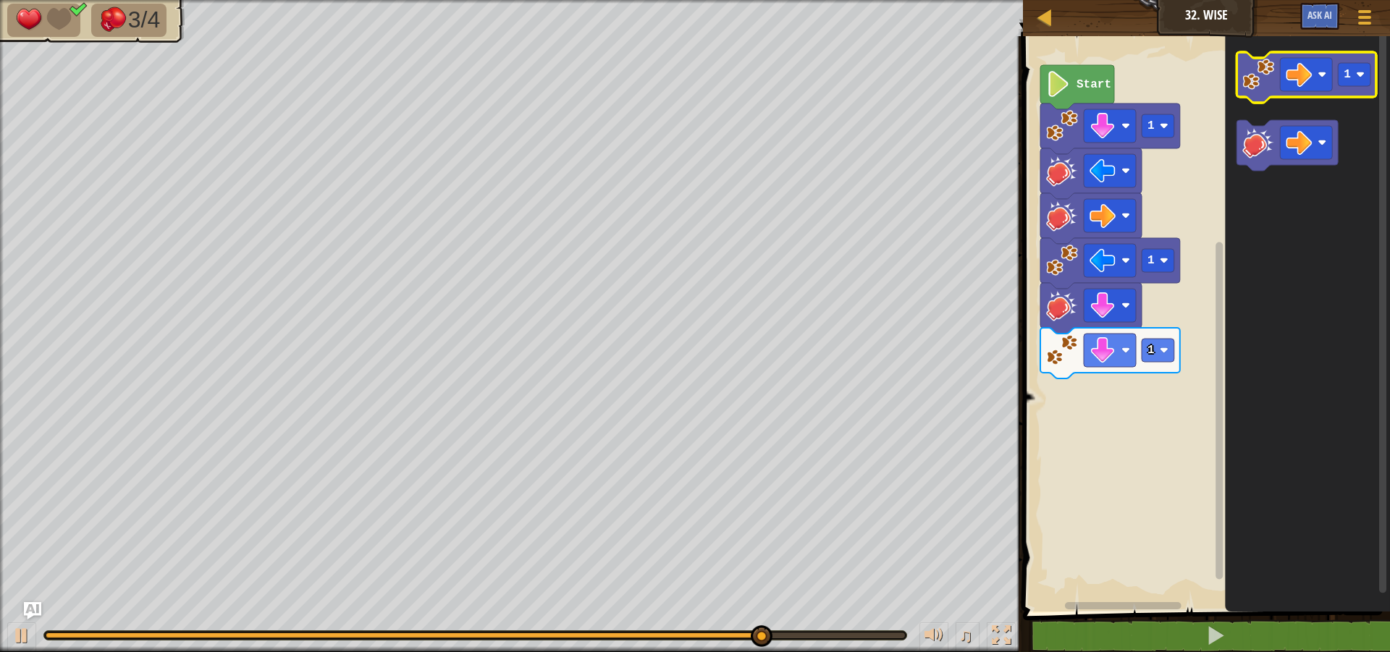
click at [1261, 93] on icon "Blockly Workspace" at bounding box center [1307, 77] width 140 height 51
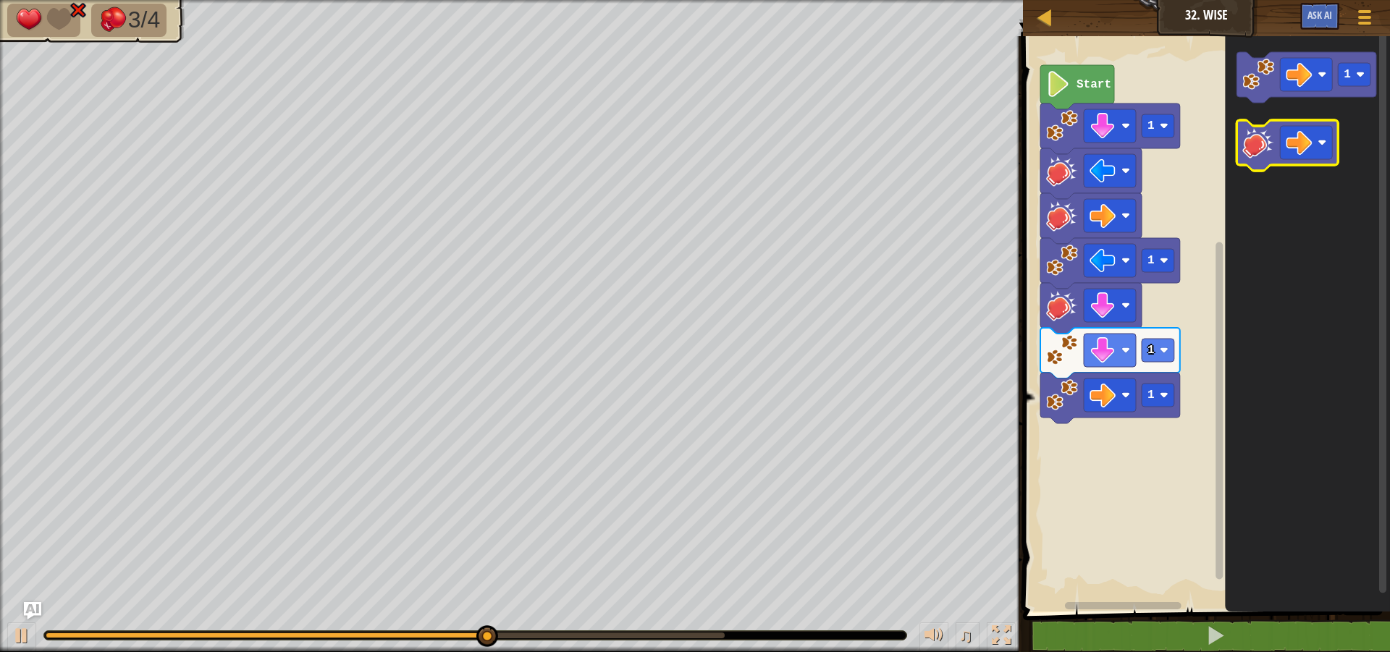
click at [1257, 144] on image "Blockly Workspace" at bounding box center [1259, 143] width 32 height 32
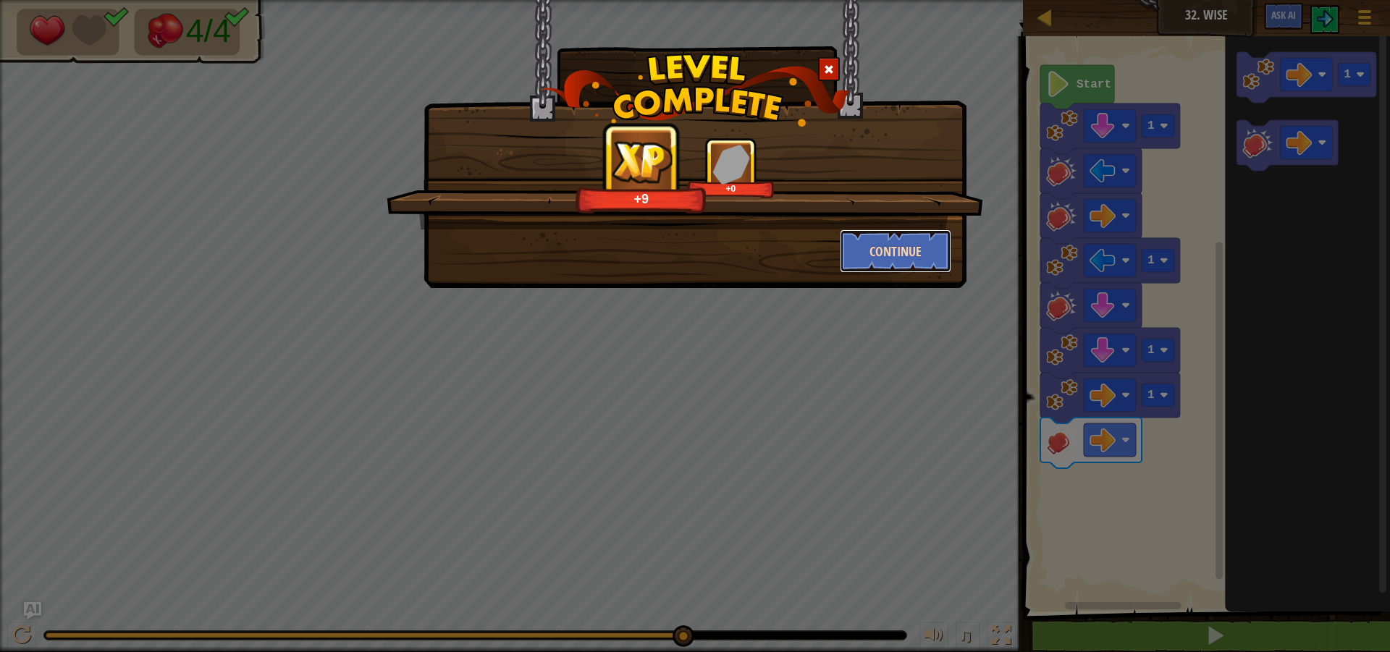
click at [875, 246] on button "Continue" at bounding box center [896, 251] width 112 height 43
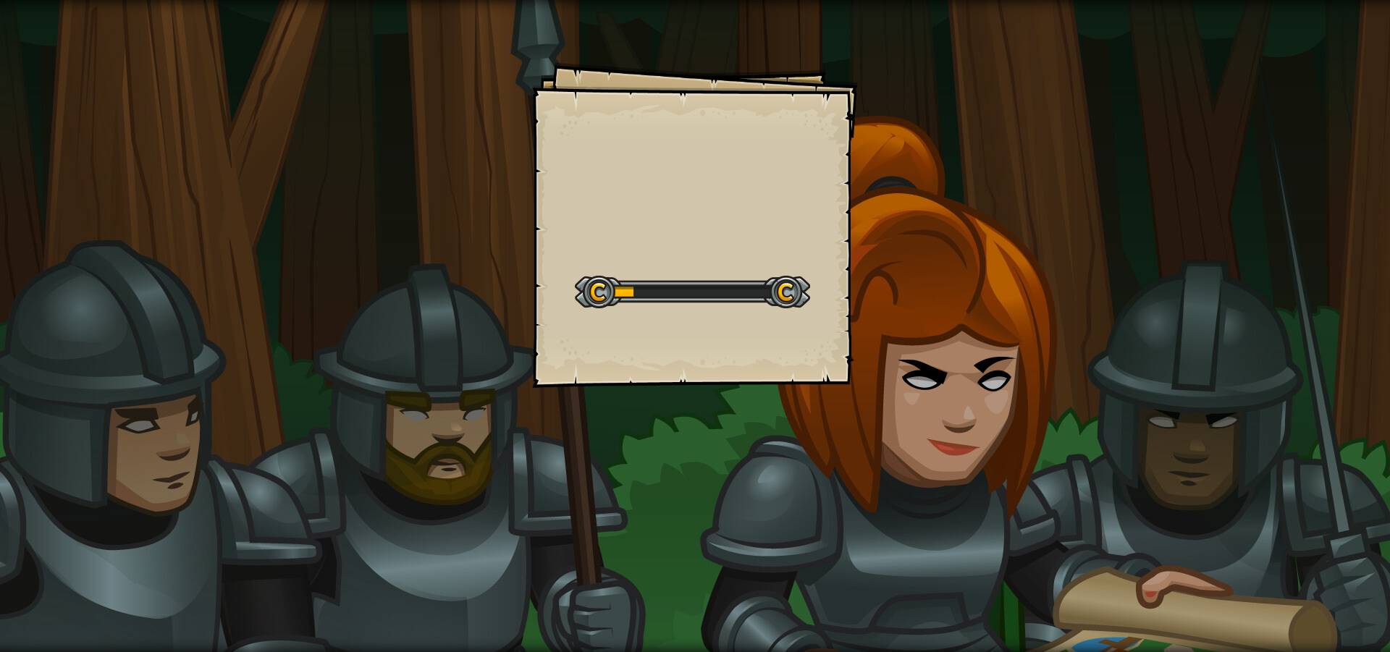
click at [964, 390] on div "Goals Start Level Error loading from server. Try refreshing the page. You'll ne…" at bounding box center [695, 326] width 1390 height 652
click at [1005, 361] on div "Goals Start Level Error loading from server. Try refreshing the page. You'll ne…" at bounding box center [695, 326] width 1390 height 652
click at [1008, 361] on div "Goals Start Level Error loading from server. Try refreshing the page. You'll ne…" at bounding box center [695, 326] width 1390 height 652
click at [1004, 361] on div "Goals Start Level Error loading from server. Try refreshing the page. You'll ne…" at bounding box center [695, 326] width 1390 height 652
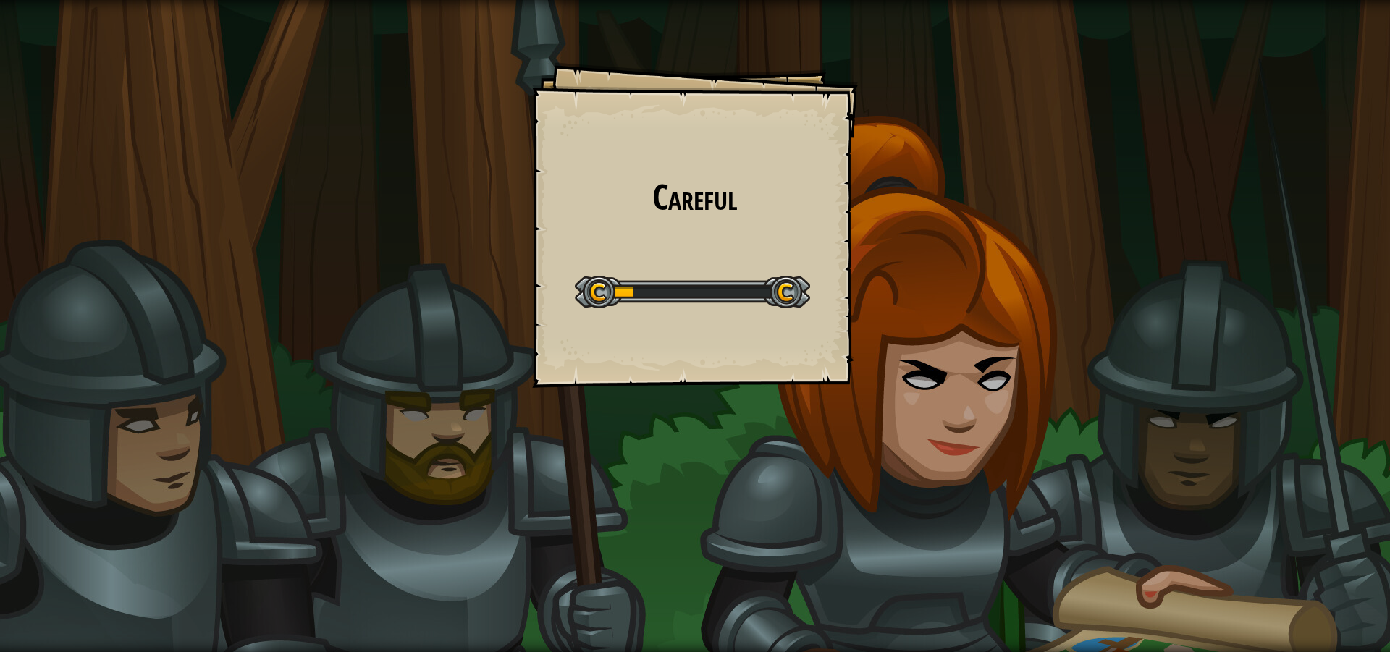
drag, startPoint x: 1004, startPoint y: 361, endPoint x: 1017, endPoint y: 369, distance: 15.3
click at [1017, 369] on div "Careful Goals Start Level Error loading from server. Try refreshing the page. Y…" at bounding box center [695, 326] width 1390 height 652
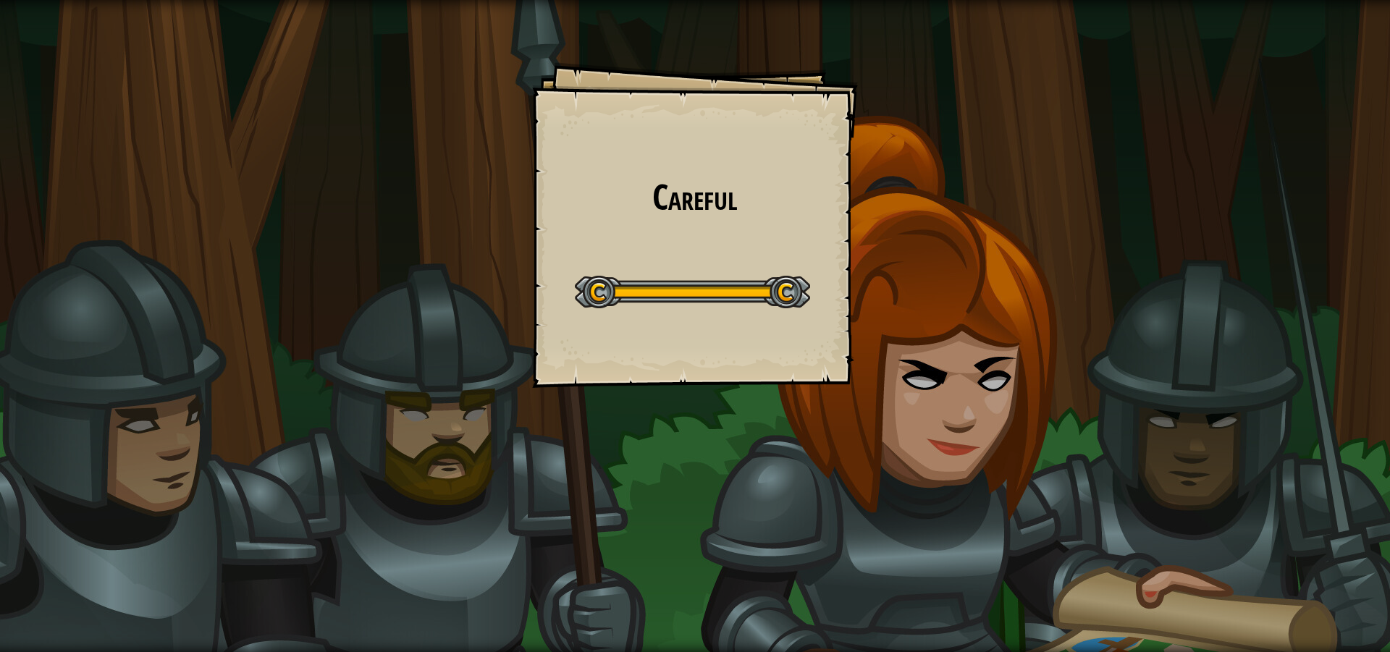
click at [1018, 369] on div "Careful Goals Start Level Error loading from server. Try refreshing the page. Y…" at bounding box center [695, 326] width 1390 height 652
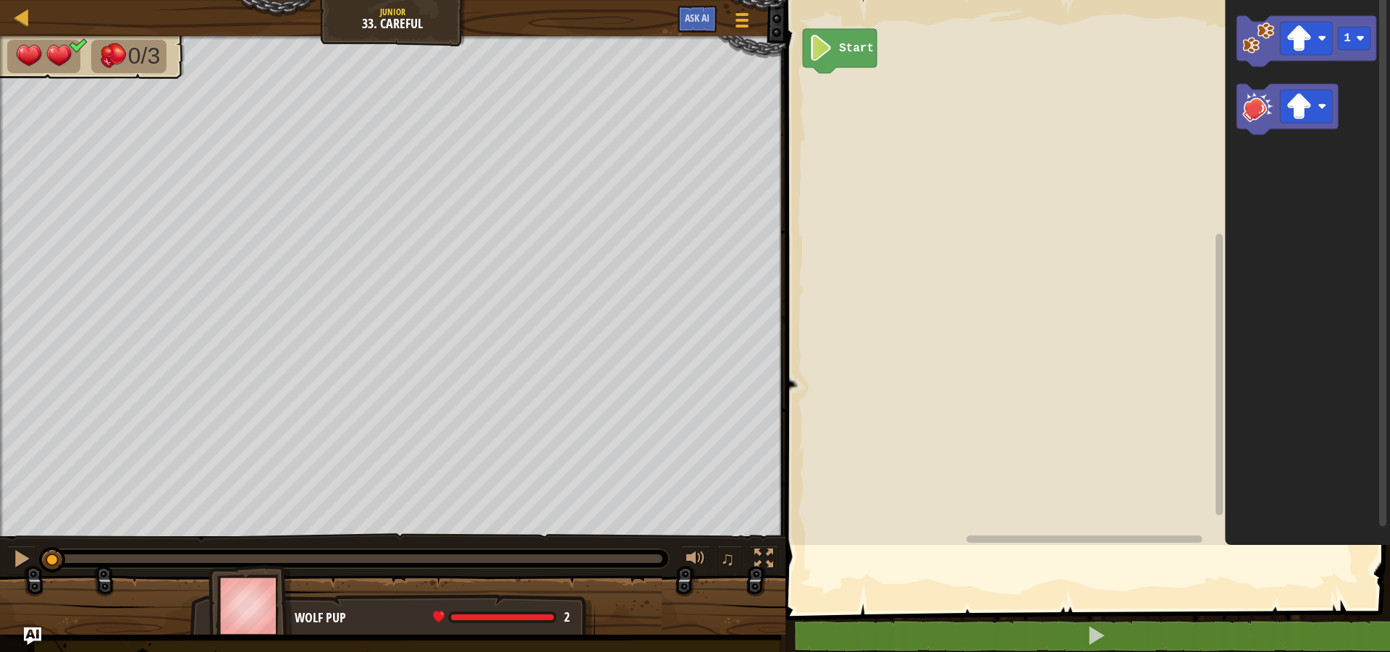
click at [999, 383] on rect "Blockly Workspace" at bounding box center [1085, 269] width 609 height 552
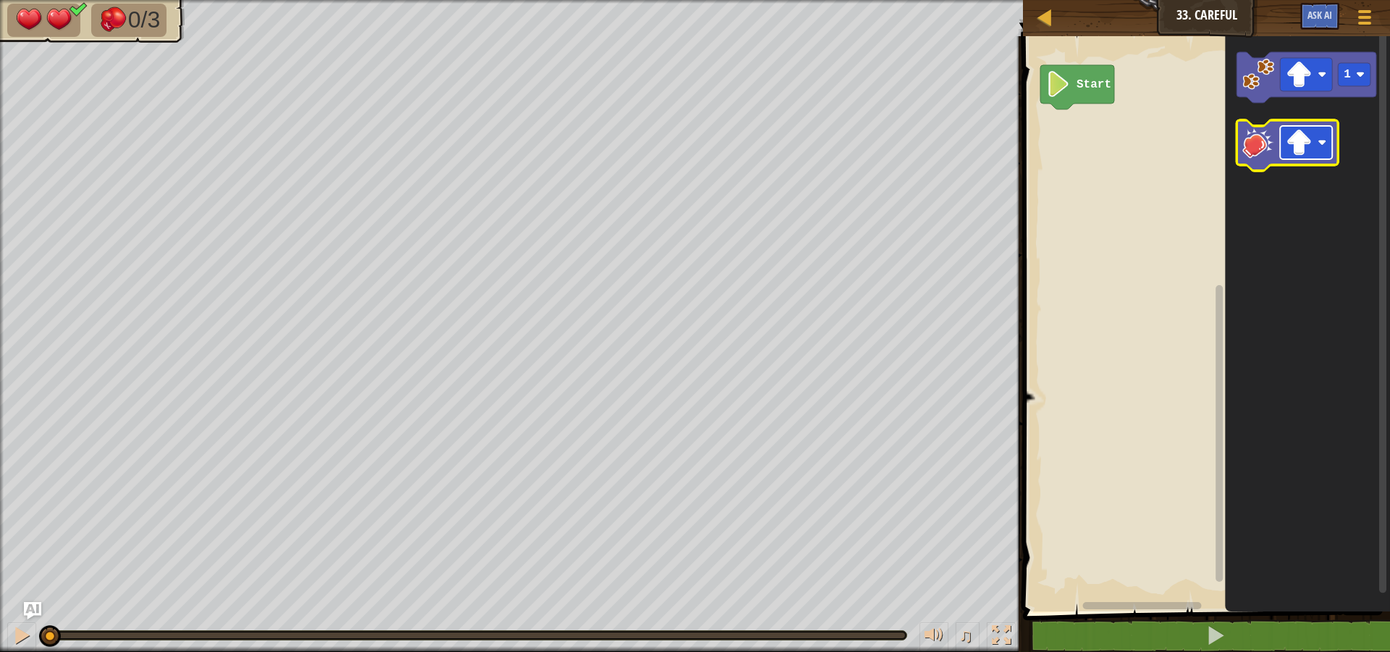
click at [1297, 135] on image "Blockly Workspace" at bounding box center [1300, 143] width 26 height 26
click at [1261, 140] on image "Blockly Workspace" at bounding box center [1259, 143] width 32 height 32
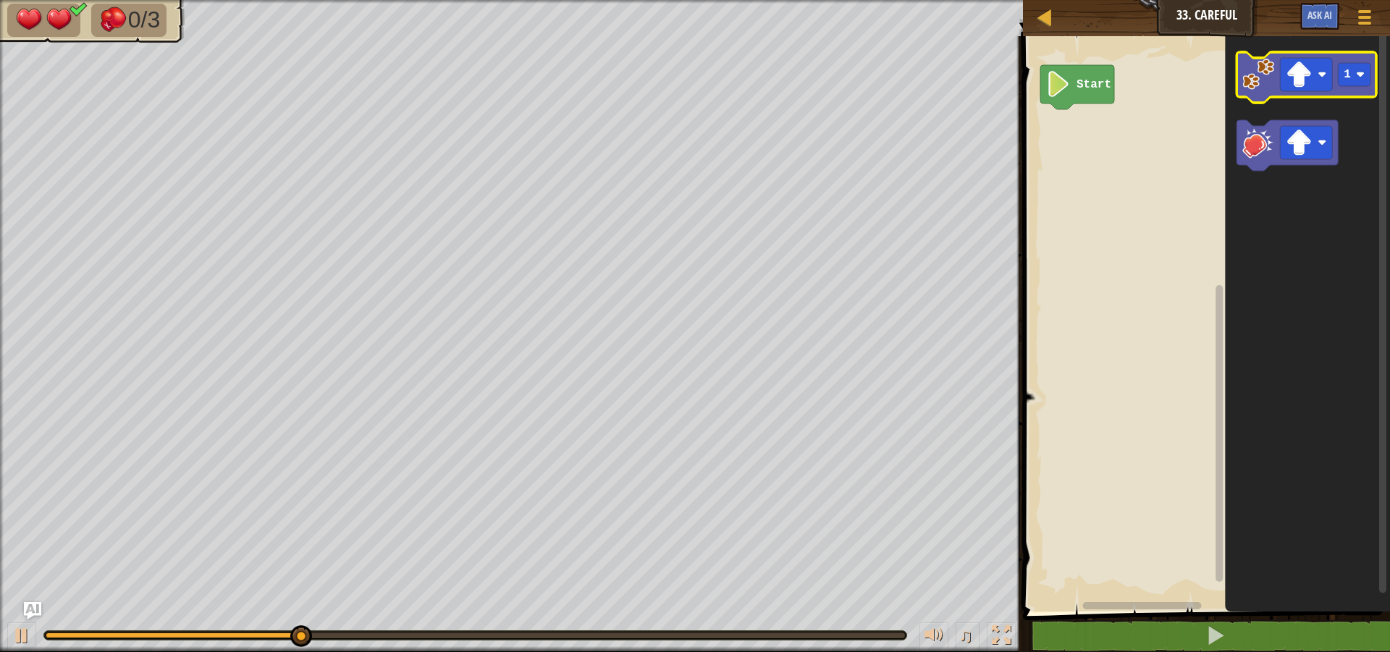
click at [1269, 91] on icon "Blockly Workspace" at bounding box center [1307, 77] width 140 height 51
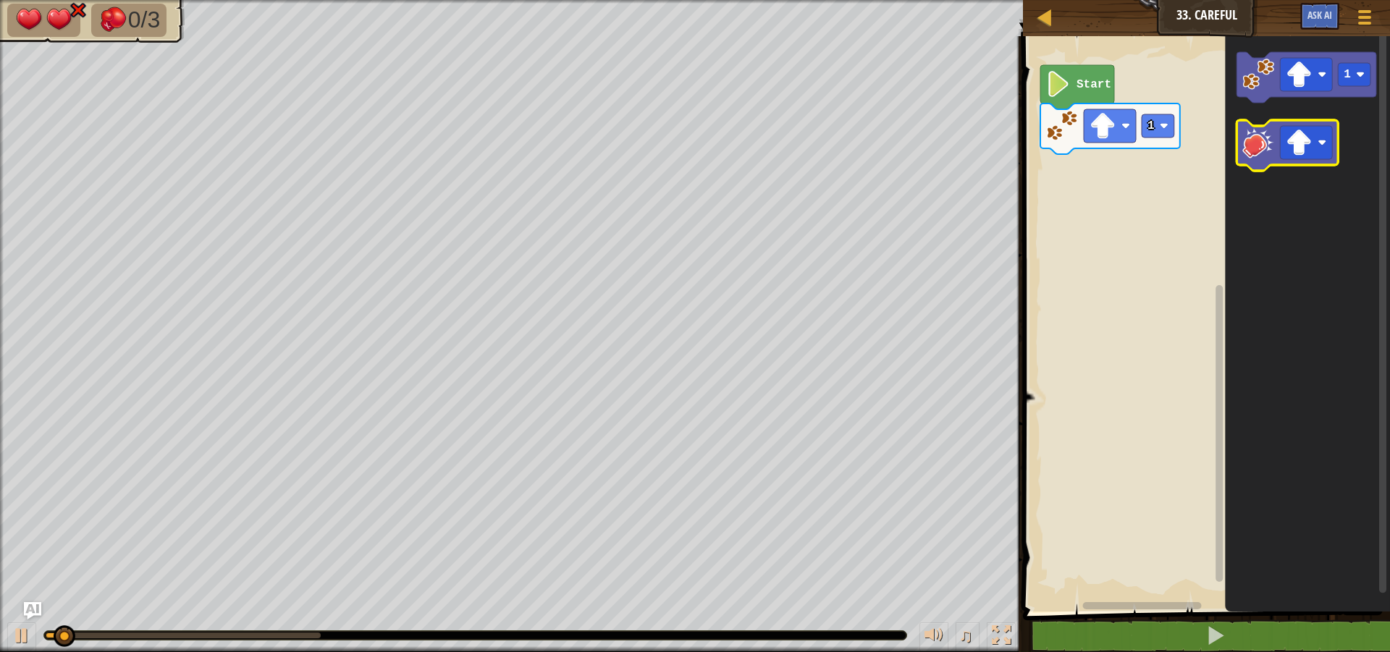
click at [1251, 140] on image "Blockly Workspace" at bounding box center [1259, 143] width 32 height 32
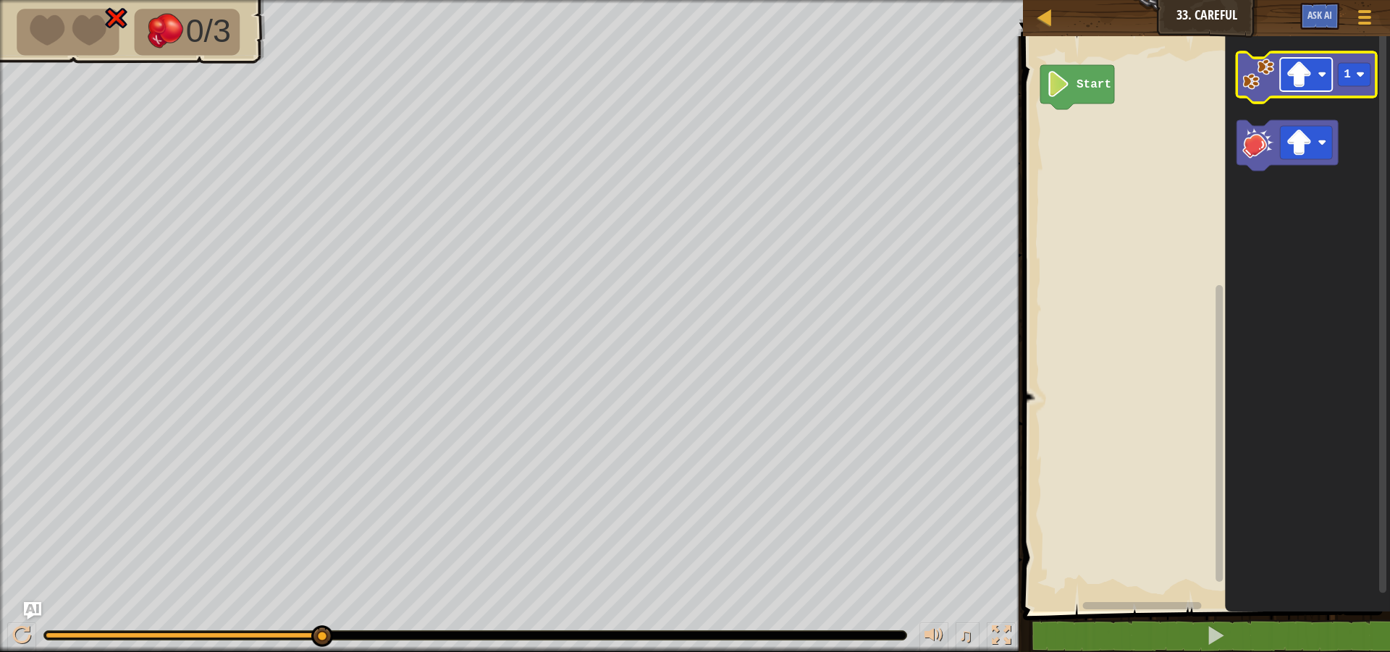
click at [1316, 75] on rect "Blockly Workspace" at bounding box center [1307, 74] width 52 height 33
click at [1269, 86] on image "Blockly Workspace" at bounding box center [1259, 75] width 32 height 32
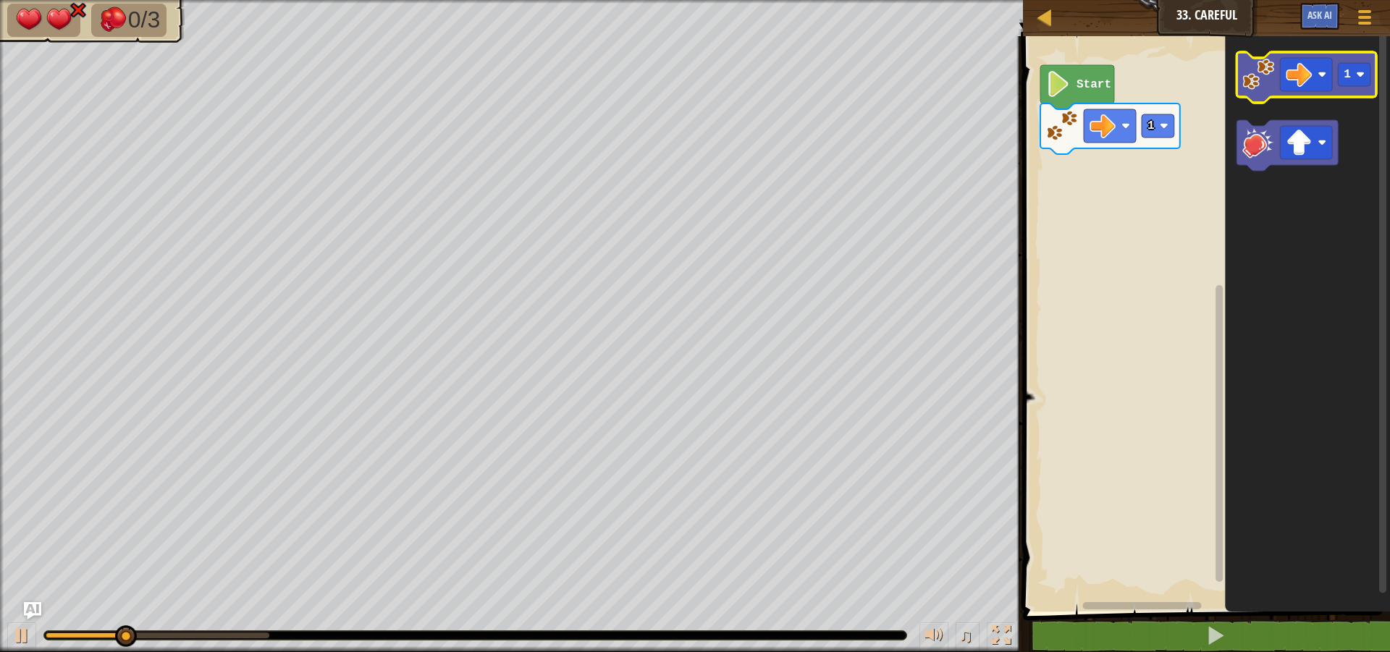
click at [1263, 68] on image "Blockly Workspace" at bounding box center [1259, 75] width 32 height 32
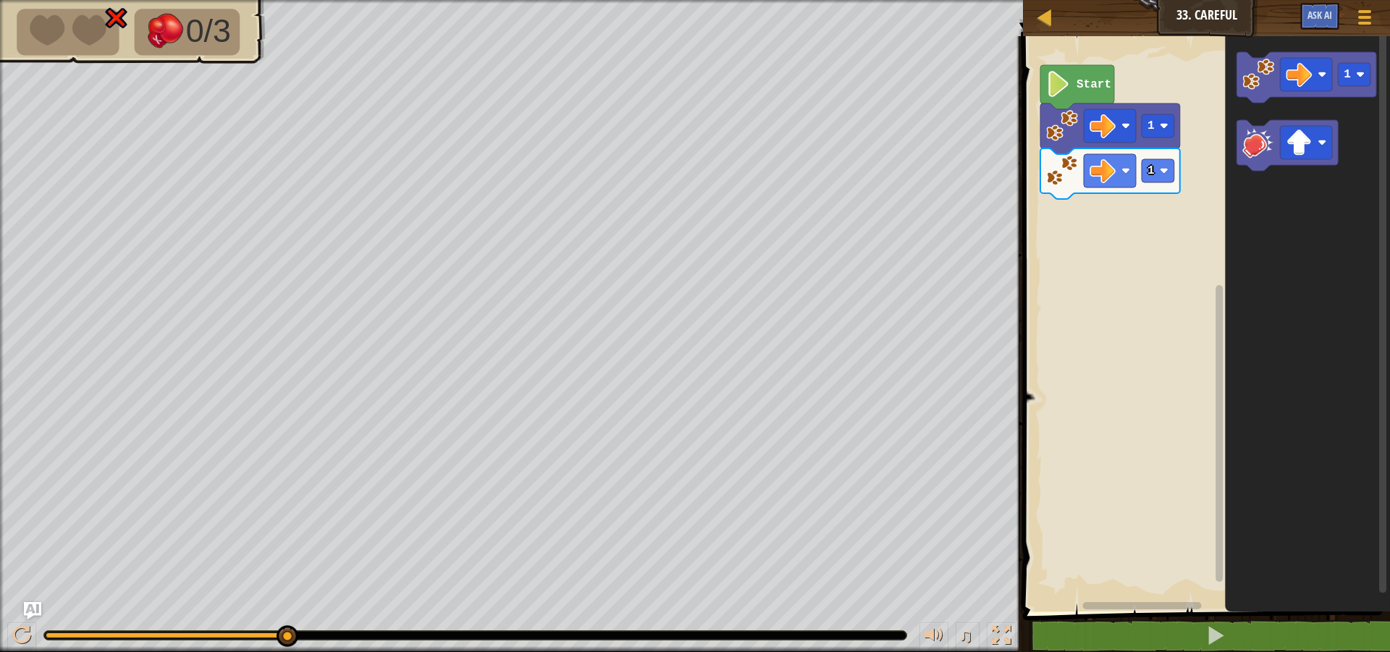
click at [1224, 270] on rect "Blockly Workspace" at bounding box center [1219, 315] width 11 height 571
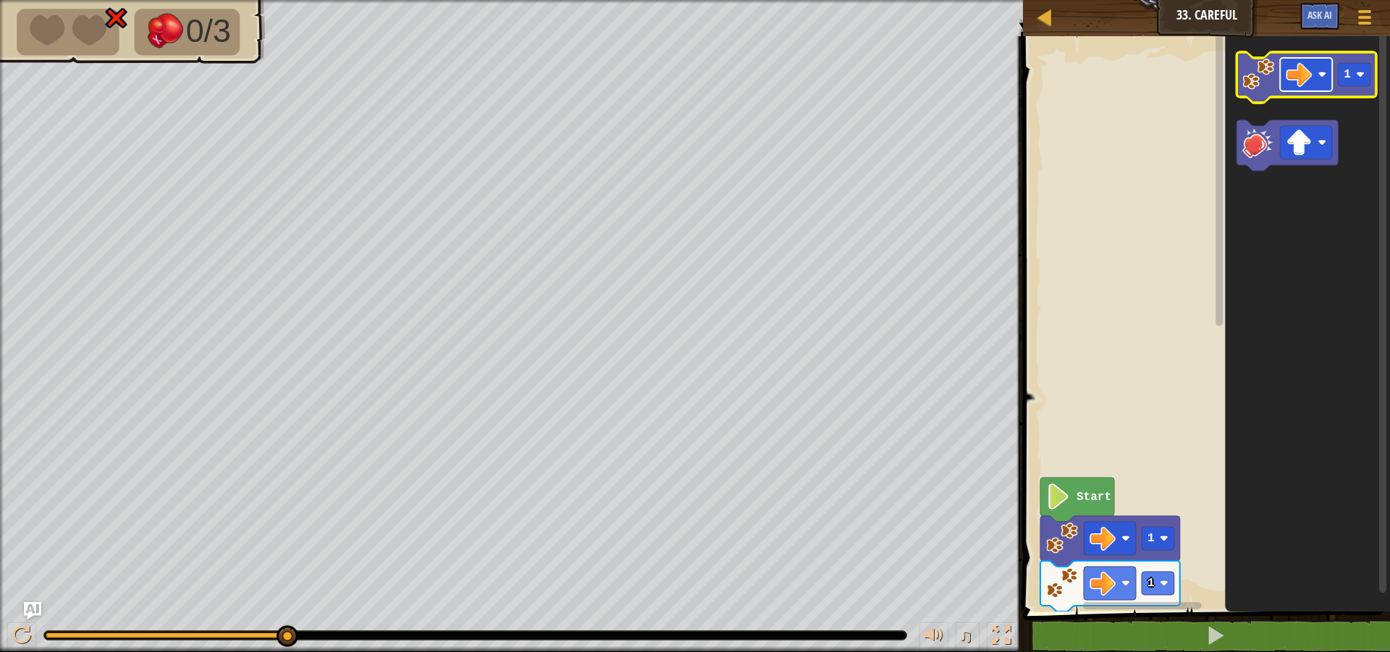
click at [1298, 81] on image "Blockly Workspace" at bounding box center [1300, 75] width 26 height 26
click at [1266, 88] on image "Blockly Workspace" at bounding box center [1259, 75] width 32 height 32
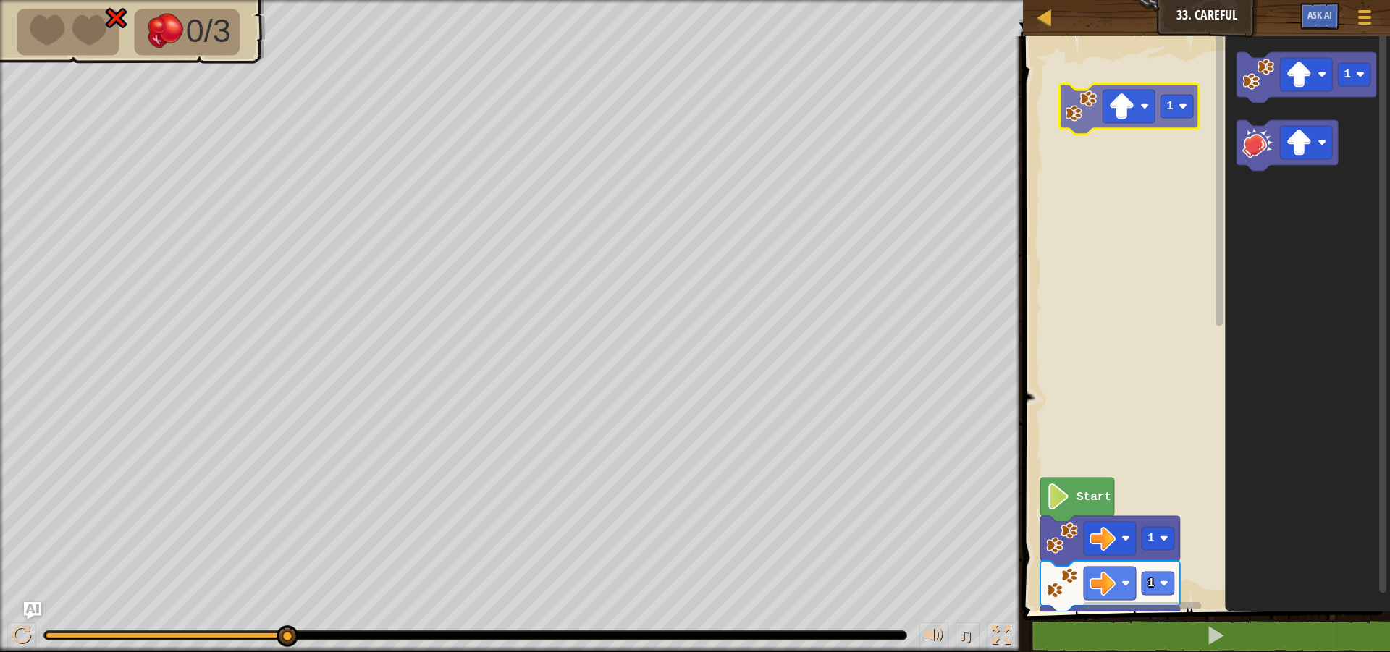
click at [1069, 93] on div "Start 1 1 1 1 1" at bounding box center [1204, 320] width 371 height 583
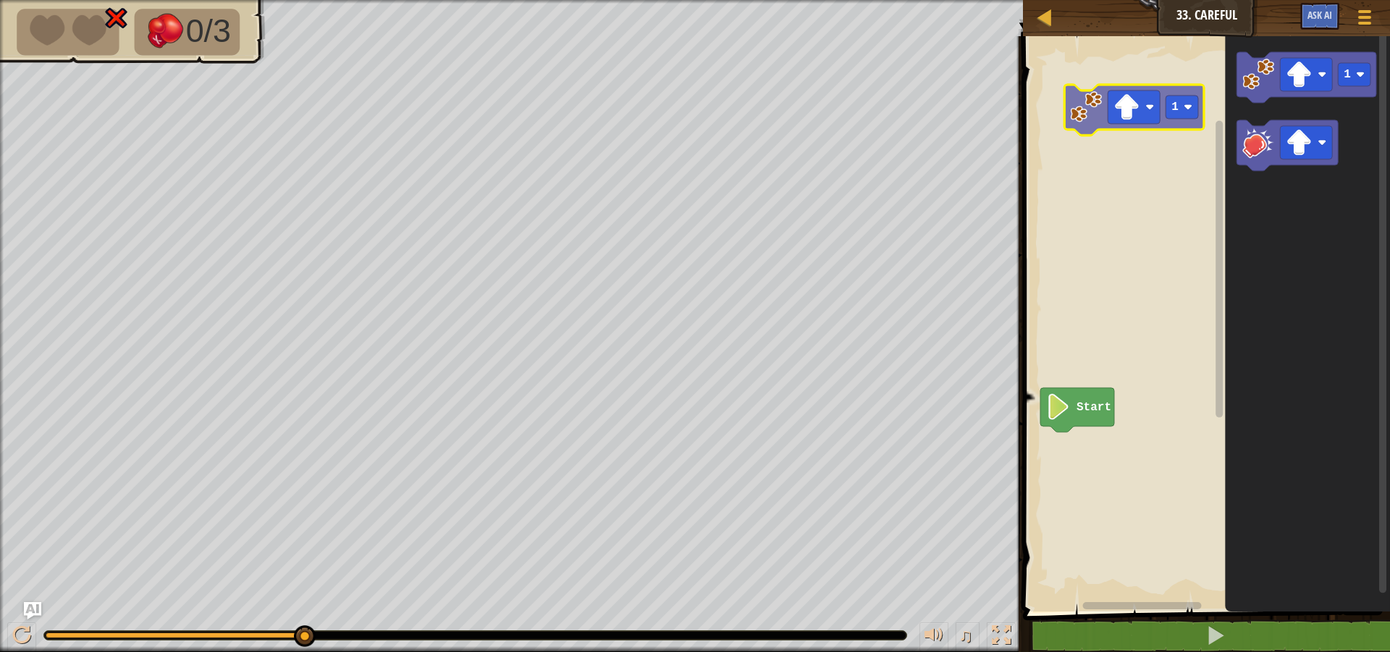
click at [1090, 102] on div "Start 1 1" at bounding box center [1204, 320] width 371 height 583
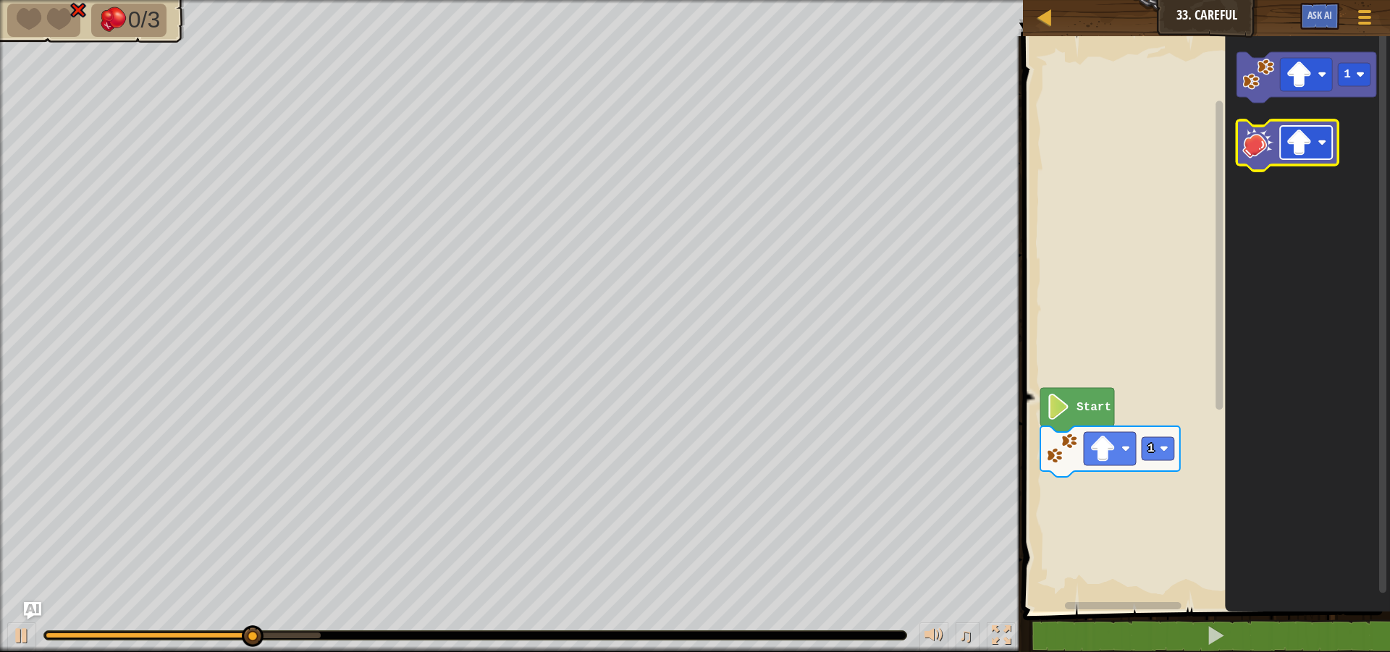
click at [1293, 138] on image "Blockly Workspace" at bounding box center [1300, 143] width 26 height 26
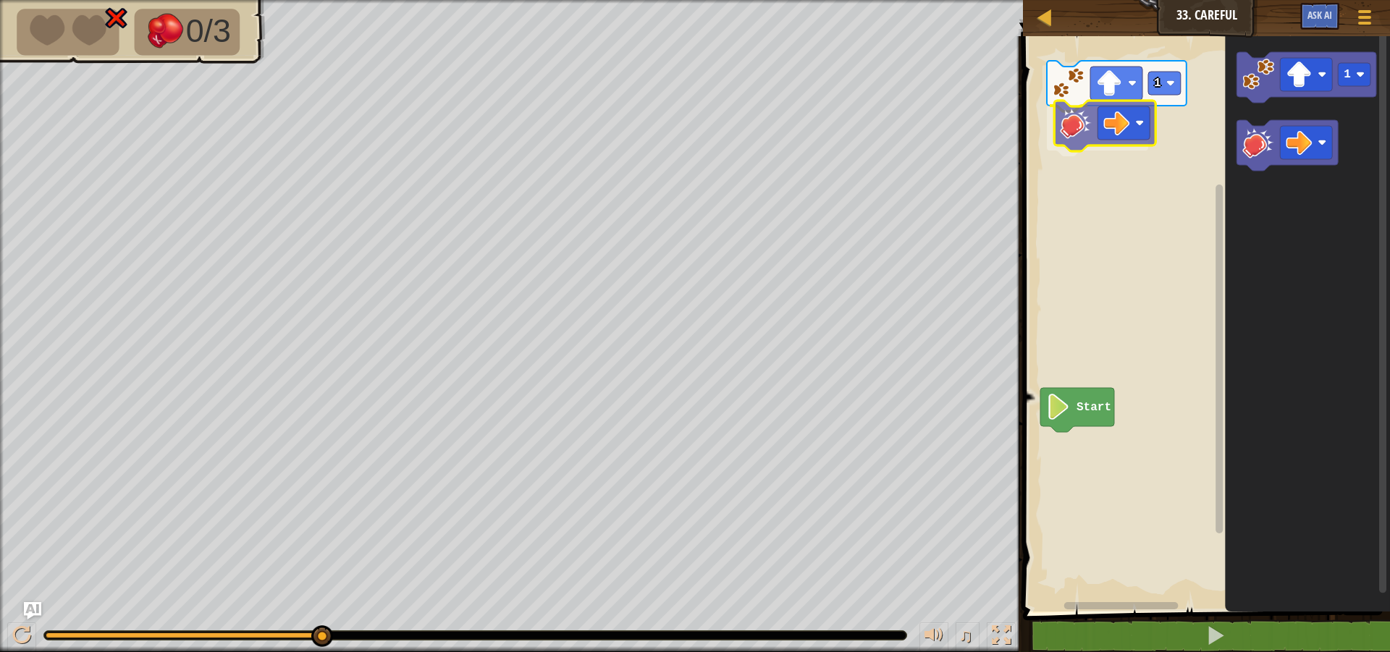
click at [1097, 123] on div "Start 1 1" at bounding box center [1204, 320] width 371 height 583
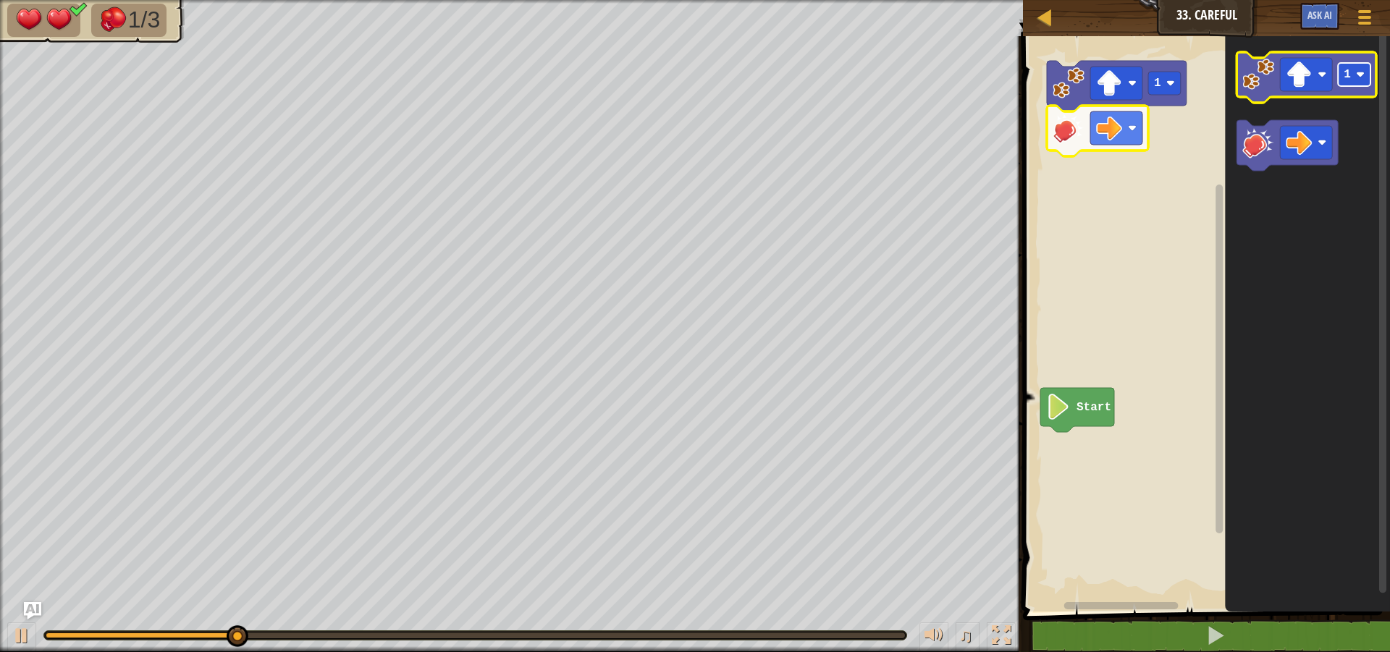
click at [1358, 81] on rect "Blockly Workspace" at bounding box center [1355, 74] width 33 height 23
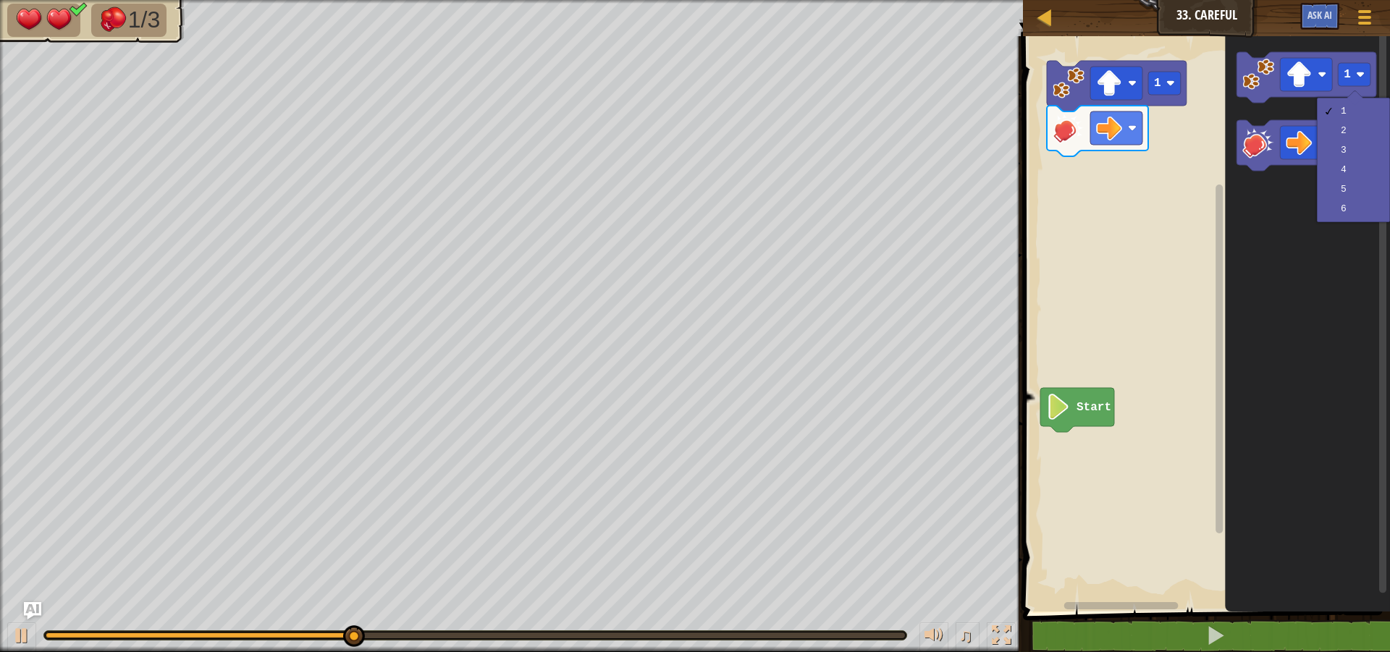
click at [1255, 270] on icon "Blockly Workspace" at bounding box center [1308, 320] width 165 height 583
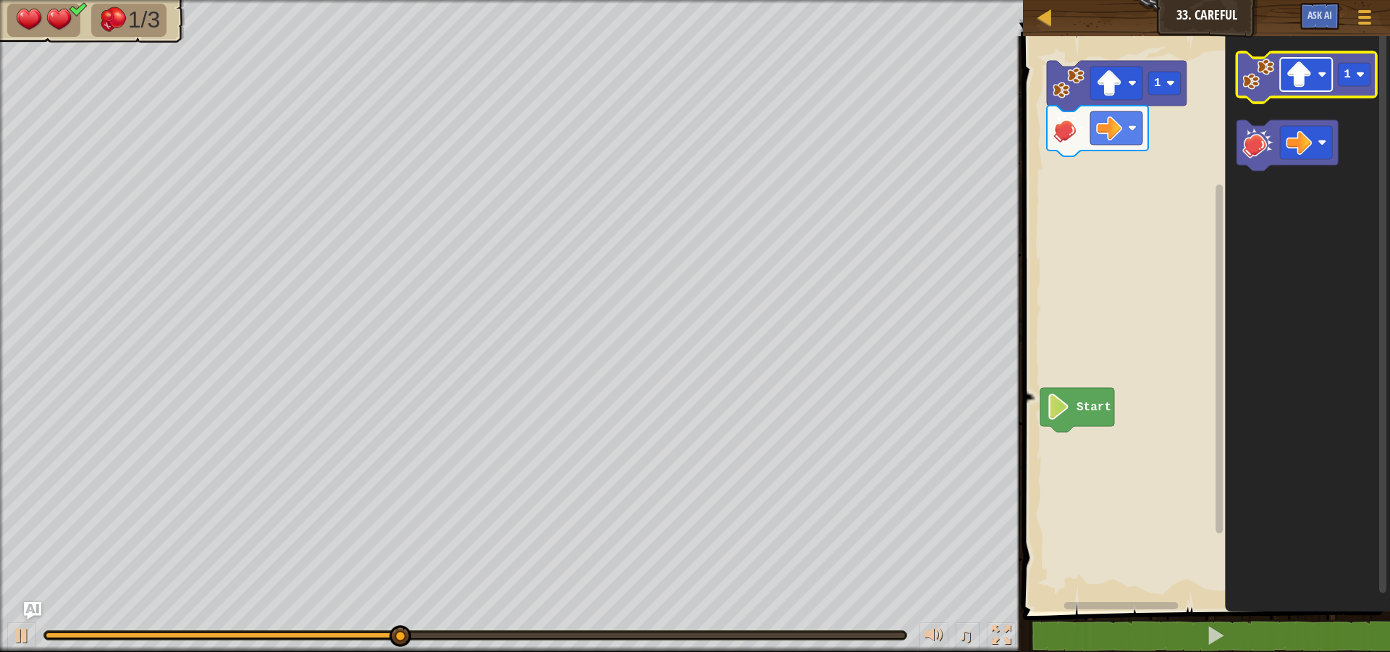
click at [1324, 88] on rect "Blockly Workspace" at bounding box center [1307, 74] width 52 height 33
click at [1362, 88] on icon "Blockly Workspace" at bounding box center [1307, 77] width 140 height 51
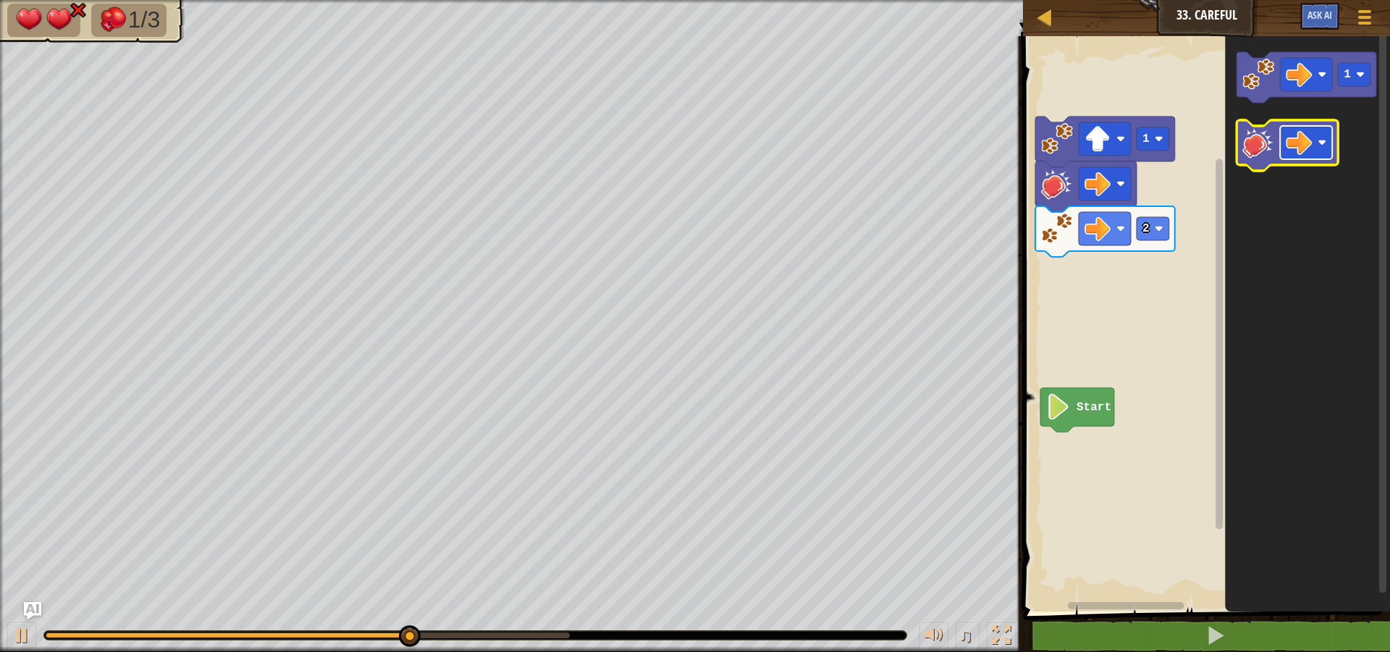
click at [1296, 141] on image "Blockly Workspace" at bounding box center [1300, 143] width 26 height 26
click at [1261, 148] on image "Blockly Workspace" at bounding box center [1259, 143] width 32 height 32
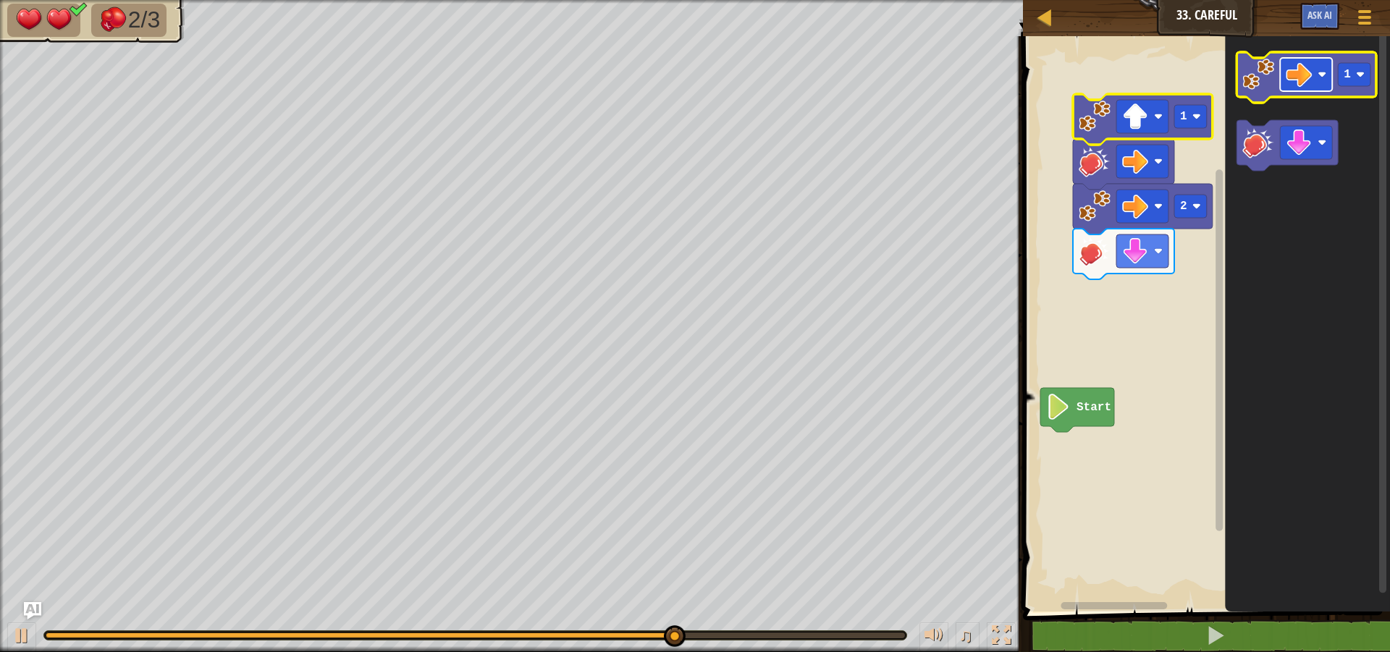
click at [1308, 76] on image "Blockly Workspace" at bounding box center [1300, 75] width 26 height 26
click at [1346, 70] on text "1" at bounding box center [1348, 74] width 7 height 13
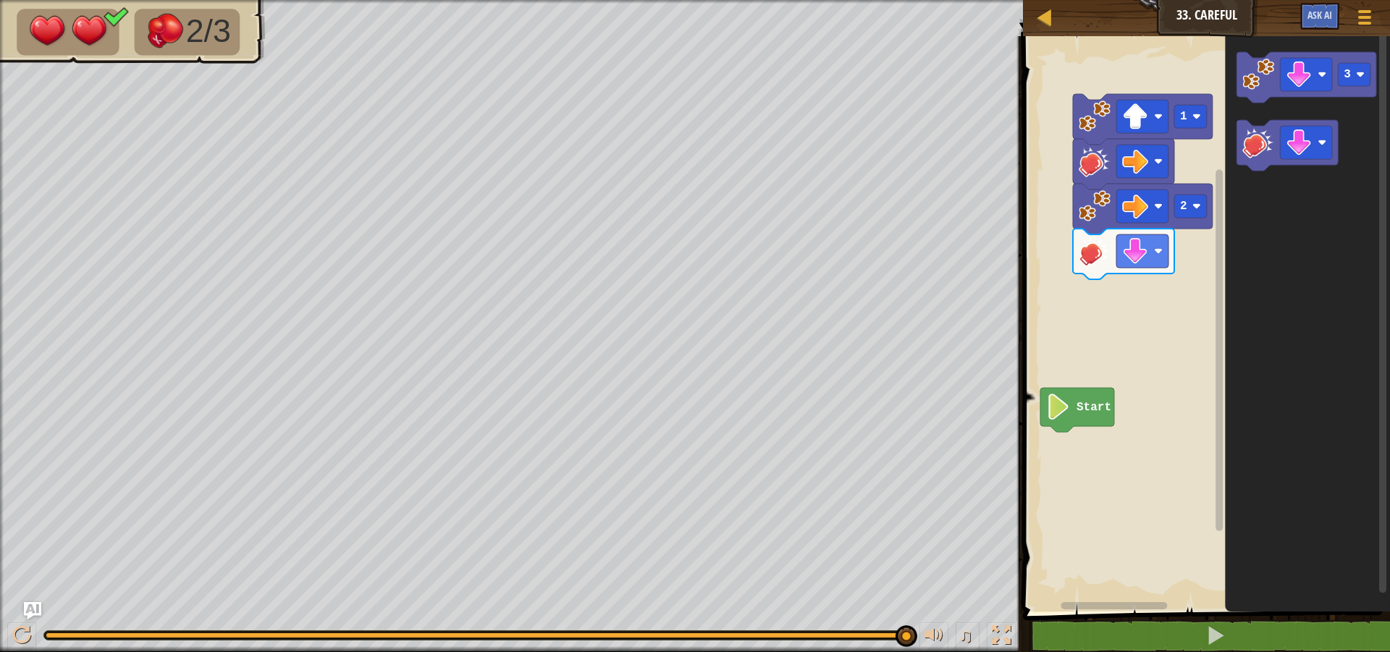
click at [1173, 181] on div "Start 2 1 3" at bounding box center [1204, 320] width 371 height 583
click at [1266, 86] on image "Blockly Workspace" at bounding box center [1259, 75] width 32 height 32
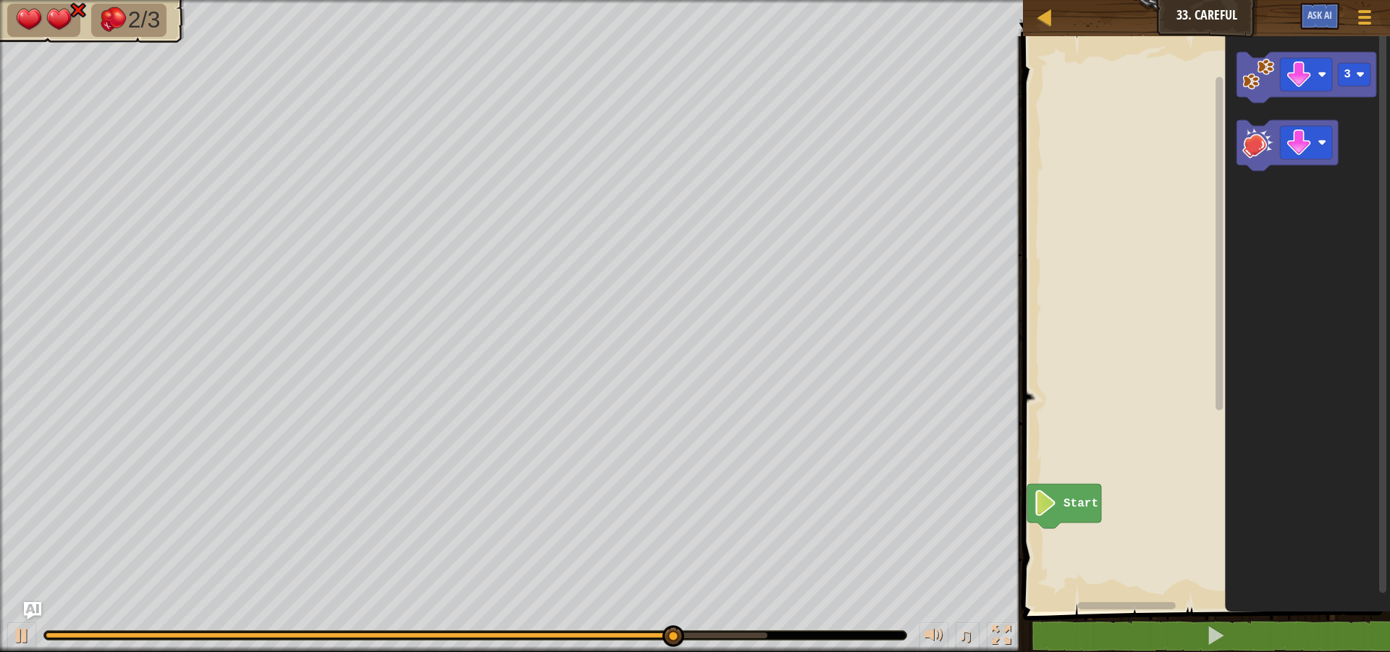
click at [1166, 219] on rect "Blockly Workspace" at bounding box center [1204, 320] width 371 height 583
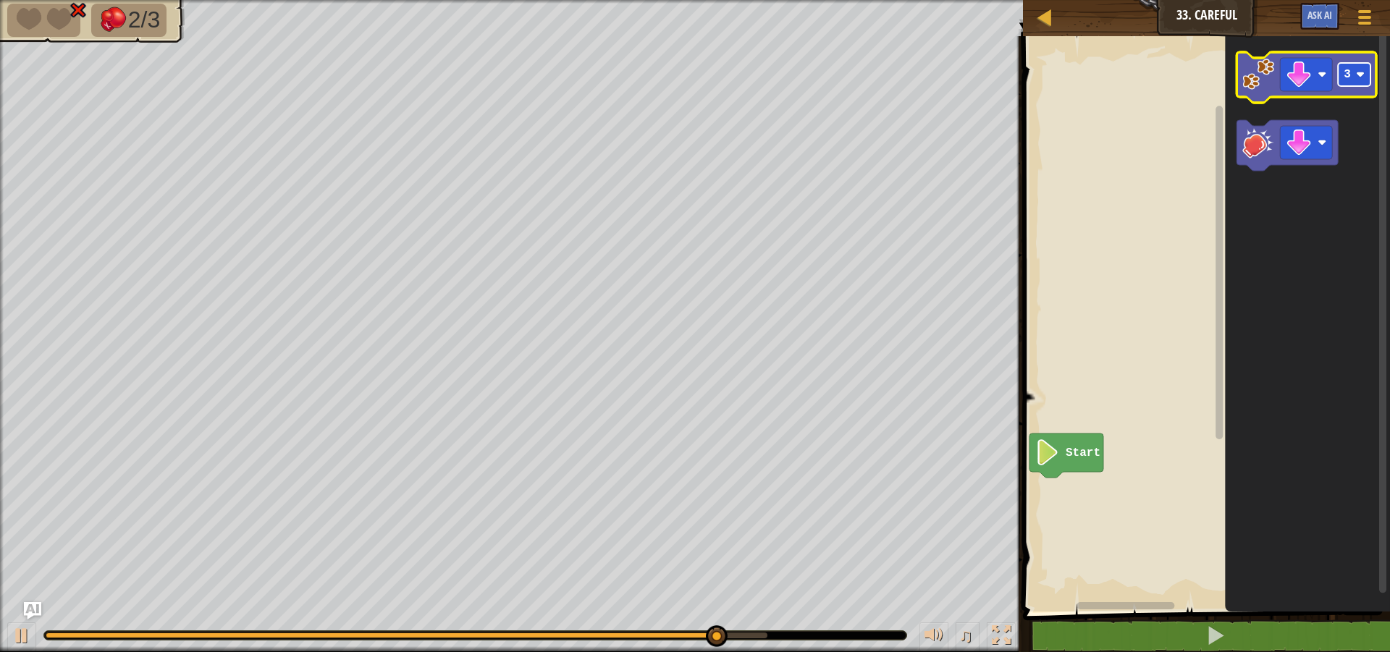
click at [1357, 78] on image "Blockly Workspace" at bounding box center [1360, 74] width 9 height 9
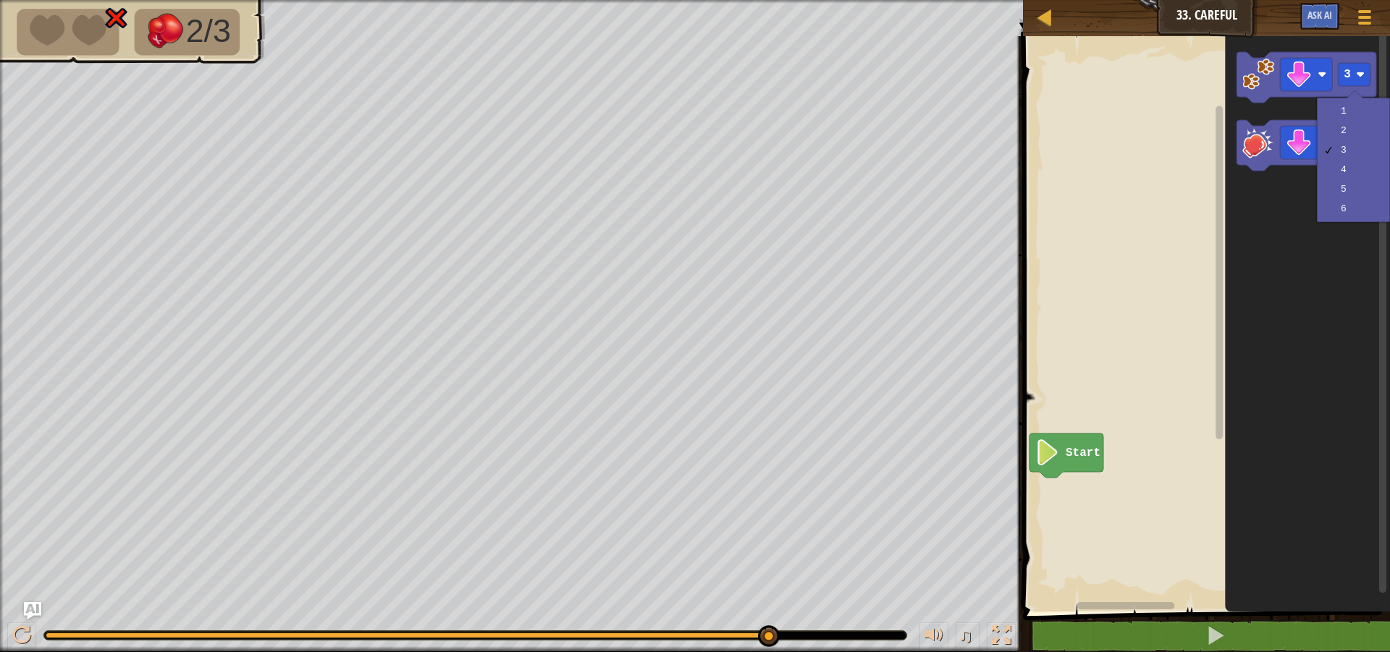
click at [1229, 291] on div "Start 3" at bounding box center [1204, 320] width 371 height 583
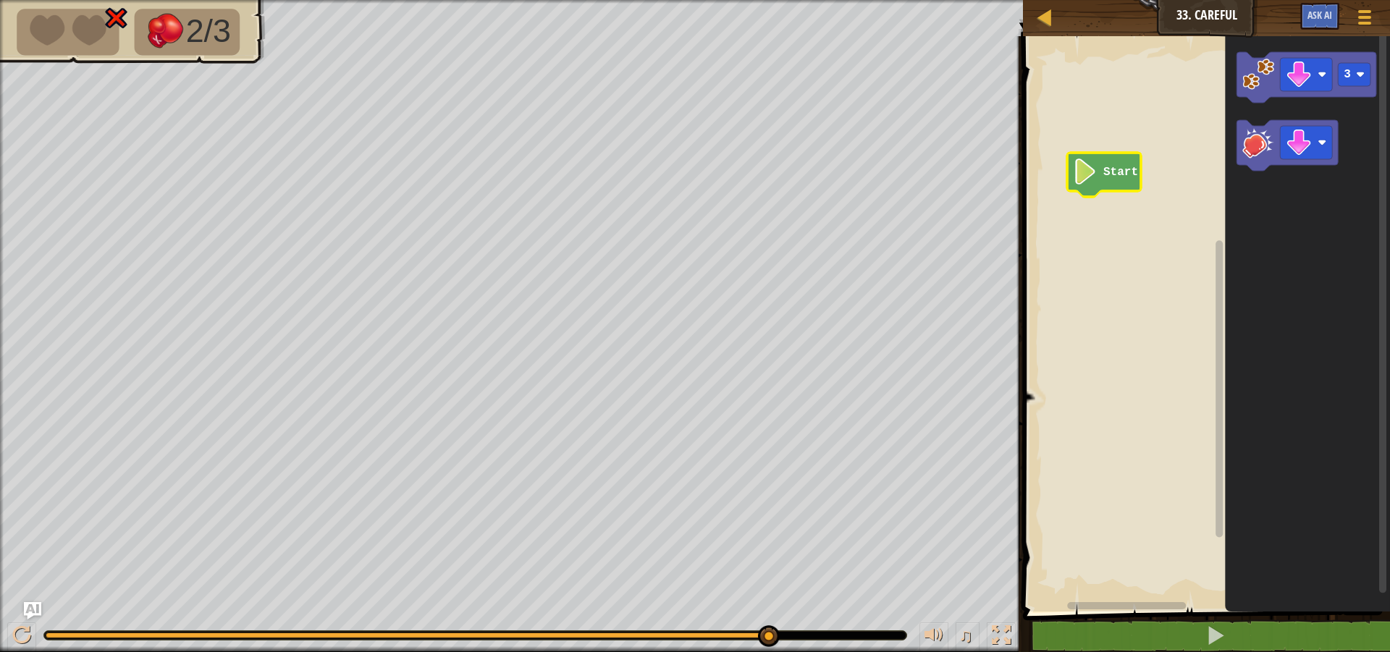
click at [1108, 162] on icon "Blockly Workspace" at bounding box center [1104, 175] width 74 height 44
click at [1091, 202] on rect "Blockly Workspace" at bounding box center [1204, 320] width 371 height 583
click at [20, 636] on div at bounding box center [21, 635] width 19 height 19
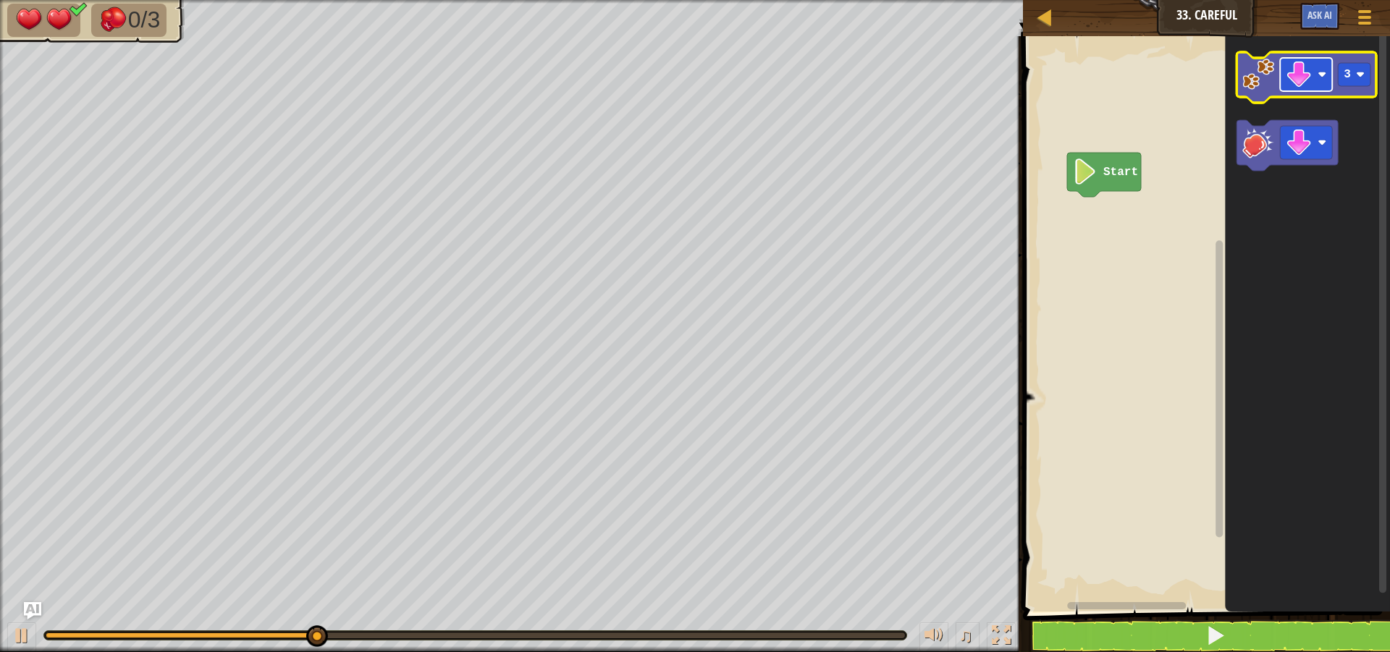
click at [1320, 80] on rect "Blockly Workspace" at bounding box center [1307, 74] width 52 height 33
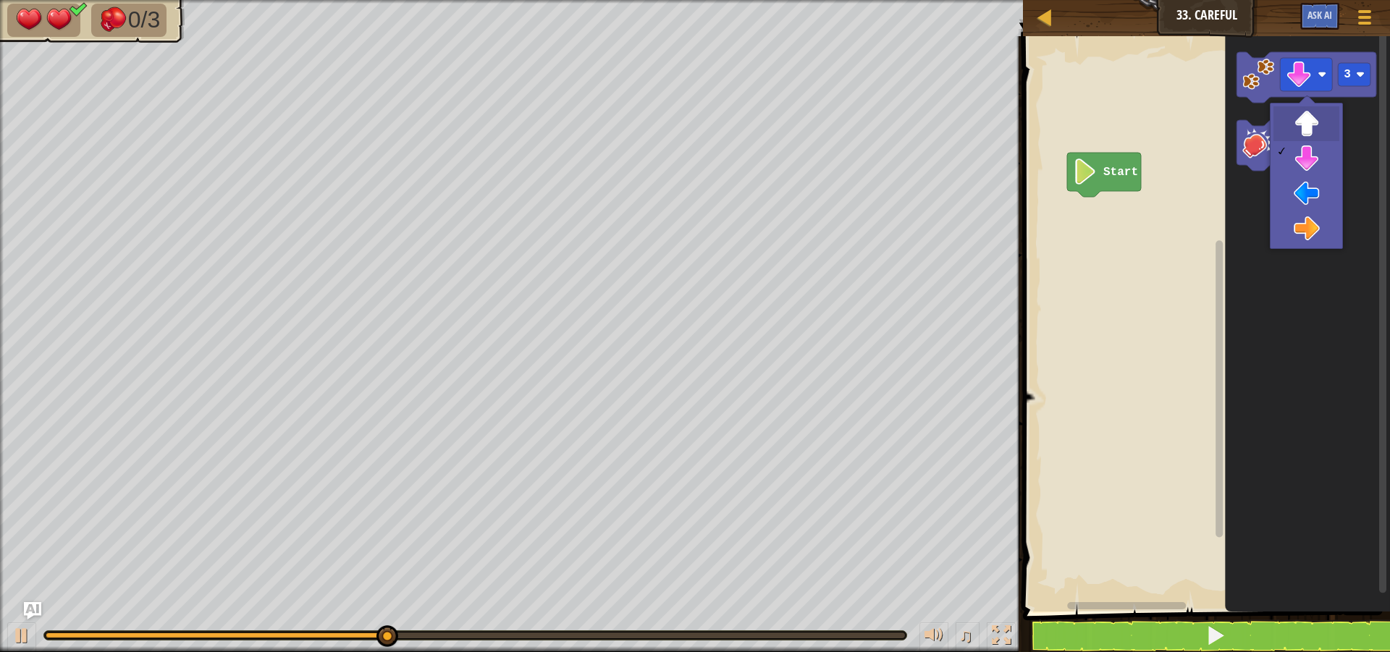
click at [1303, 105] on div at bounding box center [1307, 103] width 17 height 17
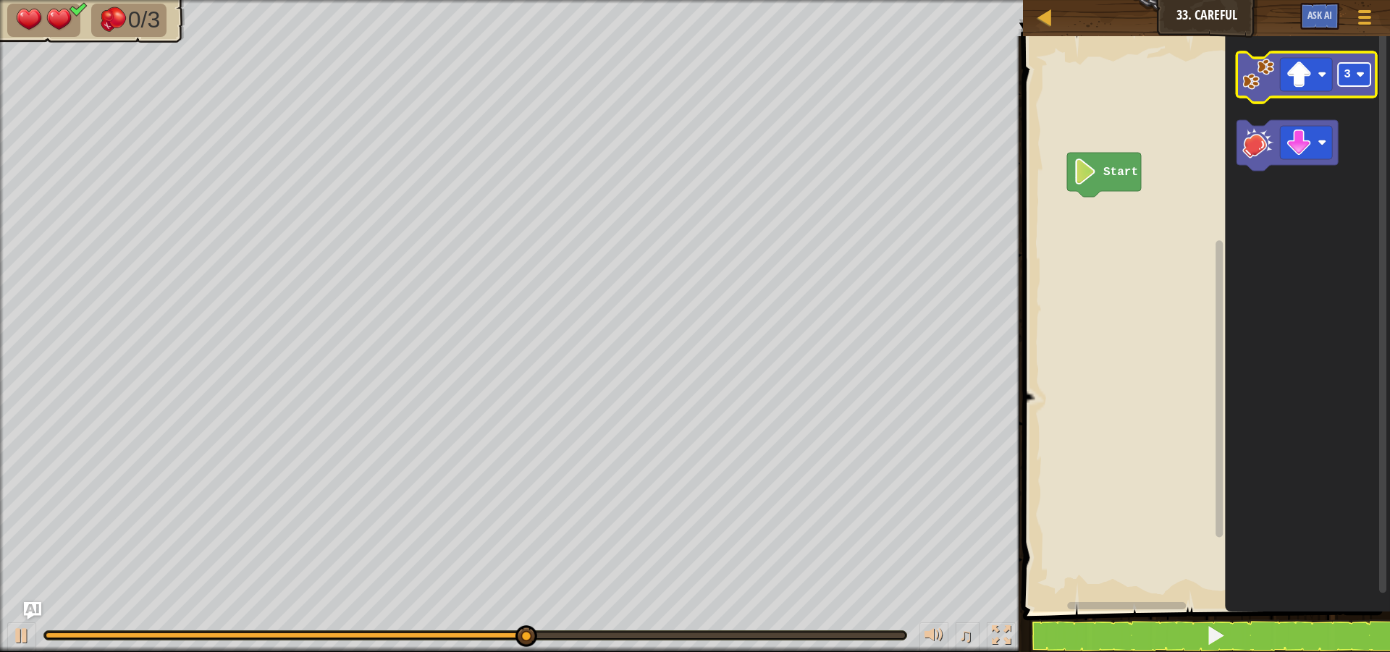
click at [1368, 73] on rect "Blockly Workspace" at bounding box center [1355, 74] width 33 height 23
click at [1273, 80] on image "Blockly Workspace" at bounding box center [1259, 75] width 32 height 32
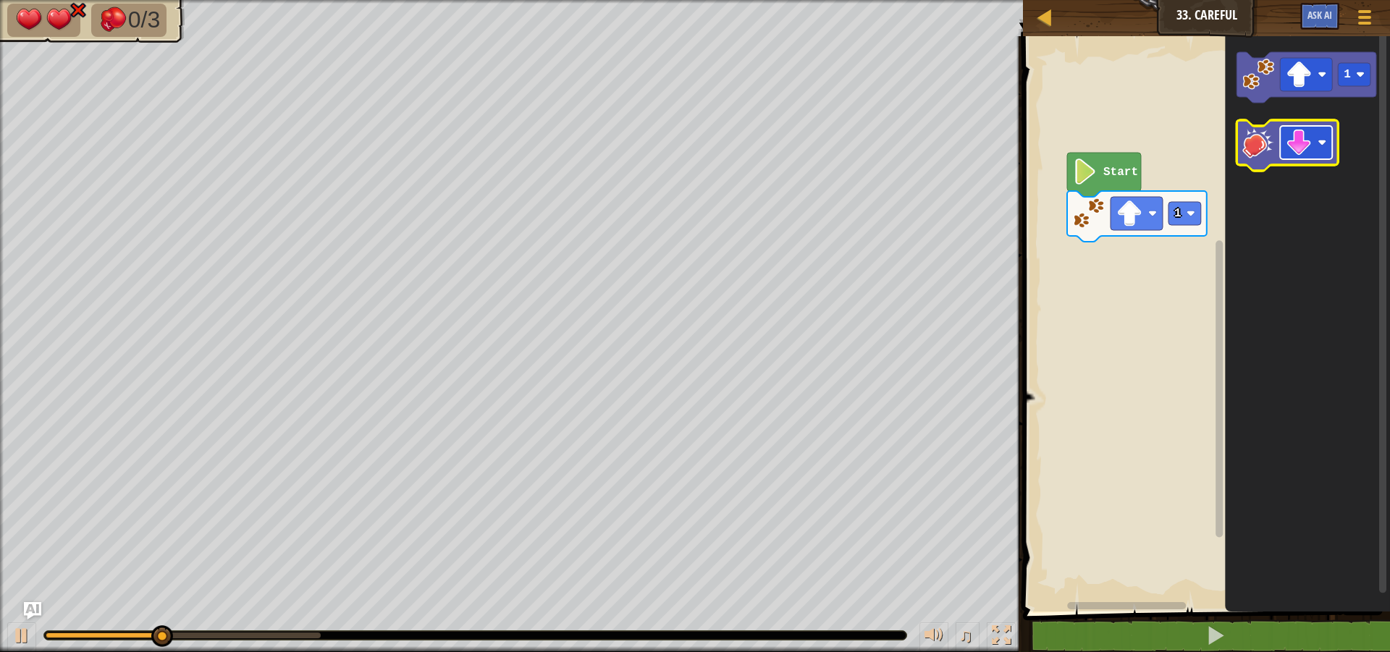
click at [1303, 144] on image "Blockly Workspace" at bounding box center [1300, 143] width 26 height 26
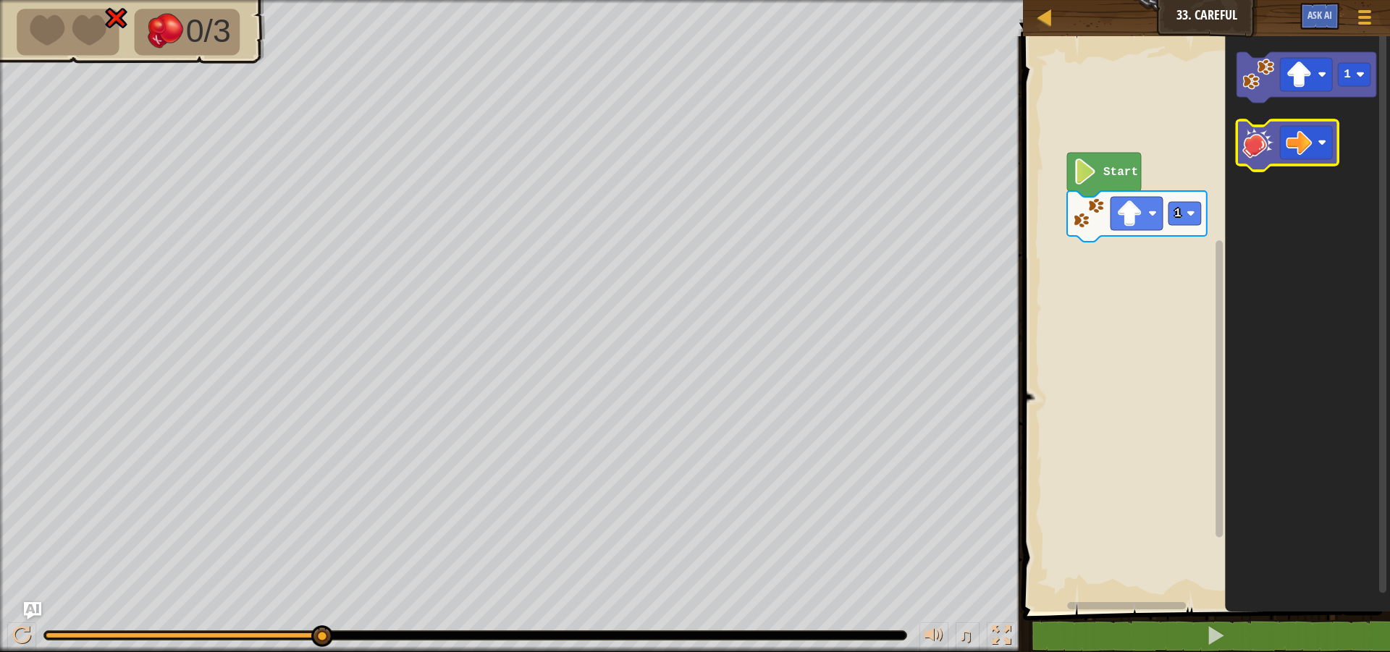
click at [1263, 143] on image "Blockly Workspace" at bounding box center [1259, 143] width 32 height 32
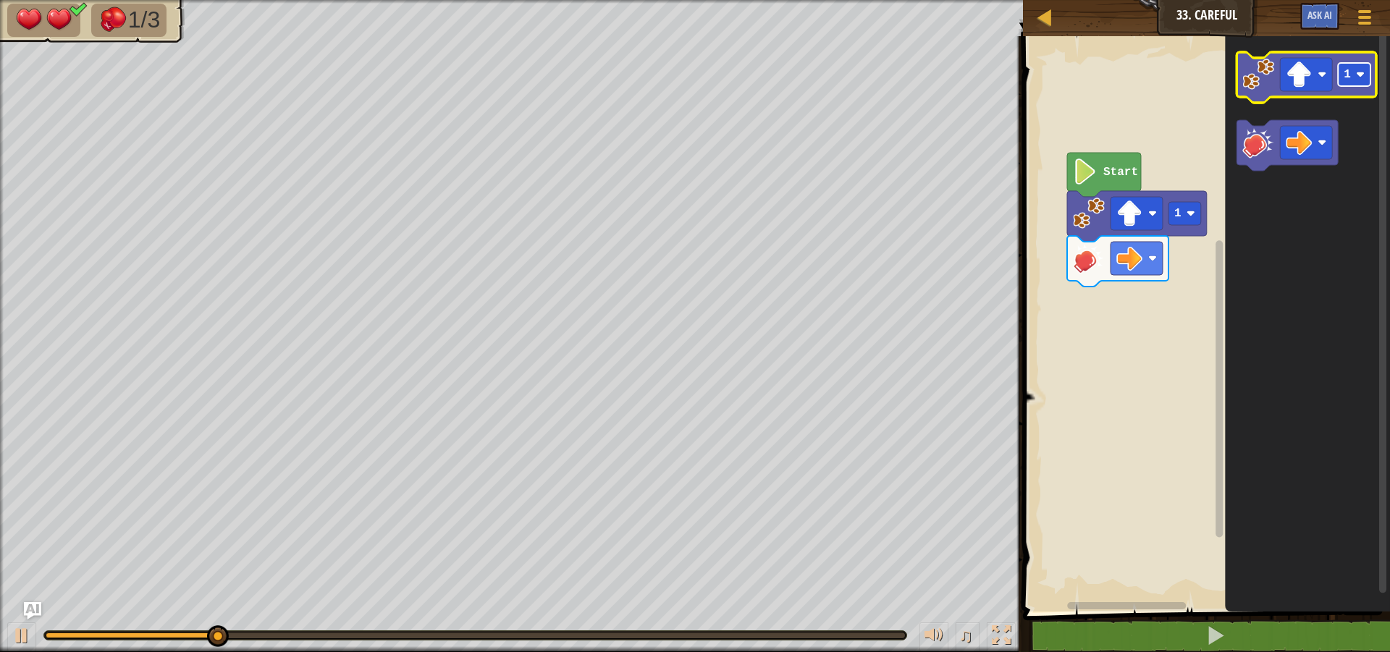
click at [1347, 77] on text "1" at bounding box center [1348, 74] width 7 height 13
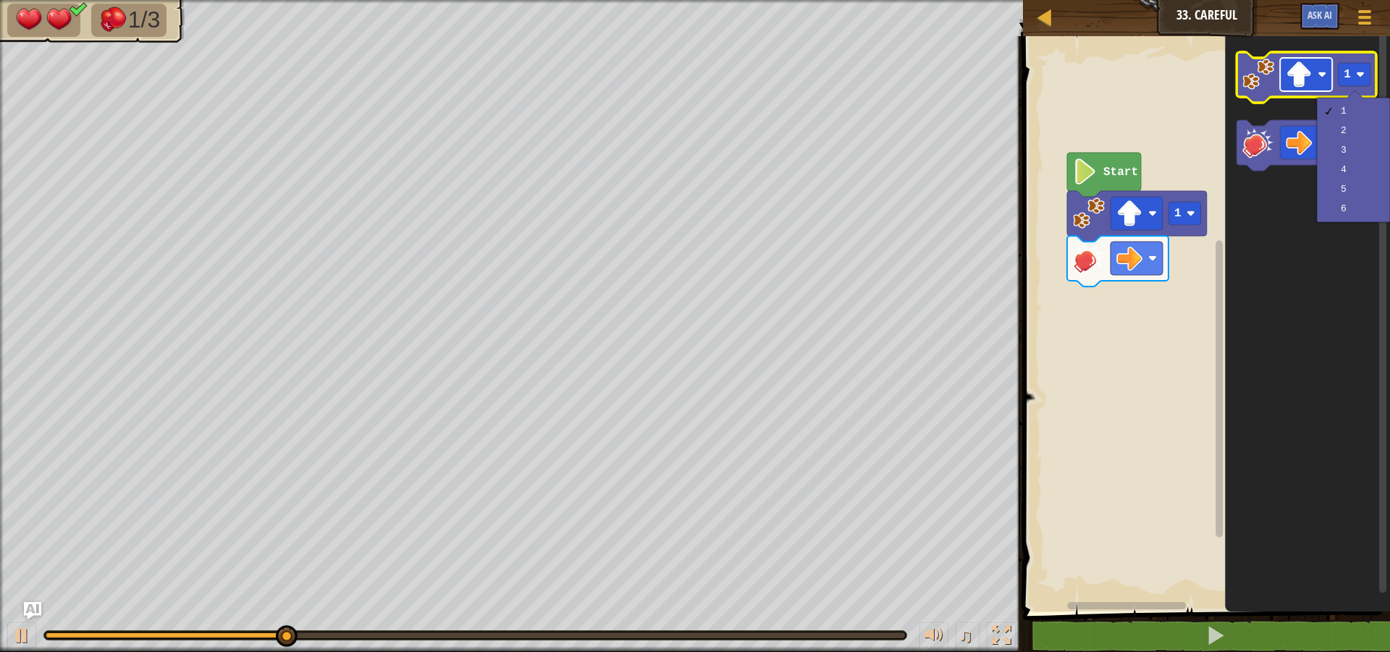
click at [1313, 80] on rect "Blockly Workspace" at bounding box center [1307, 74] width 52 height 33
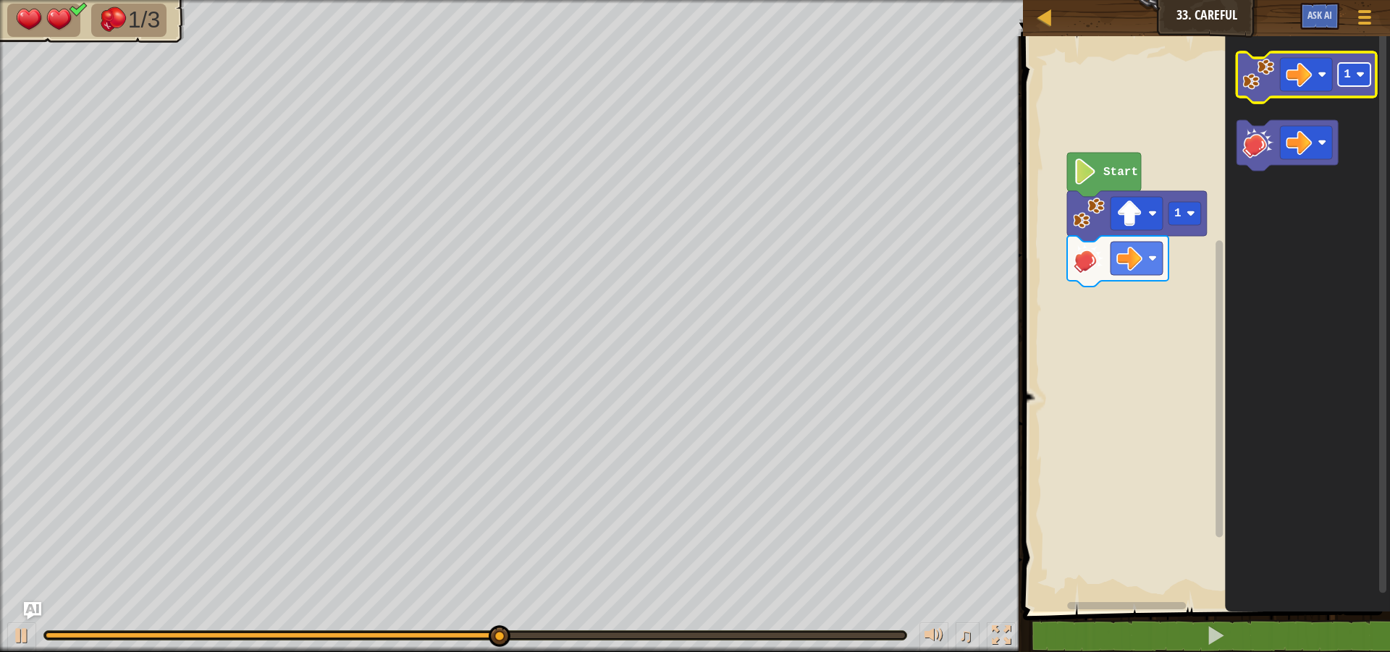
click at [1358, 63] on rect "Blockly Workspace" at bounding box center [1355, 74] width 33 height 23
click at [1279, 76] on icon "Blockly Workspace" at bounding box center [1307, 77] width 140 height 51
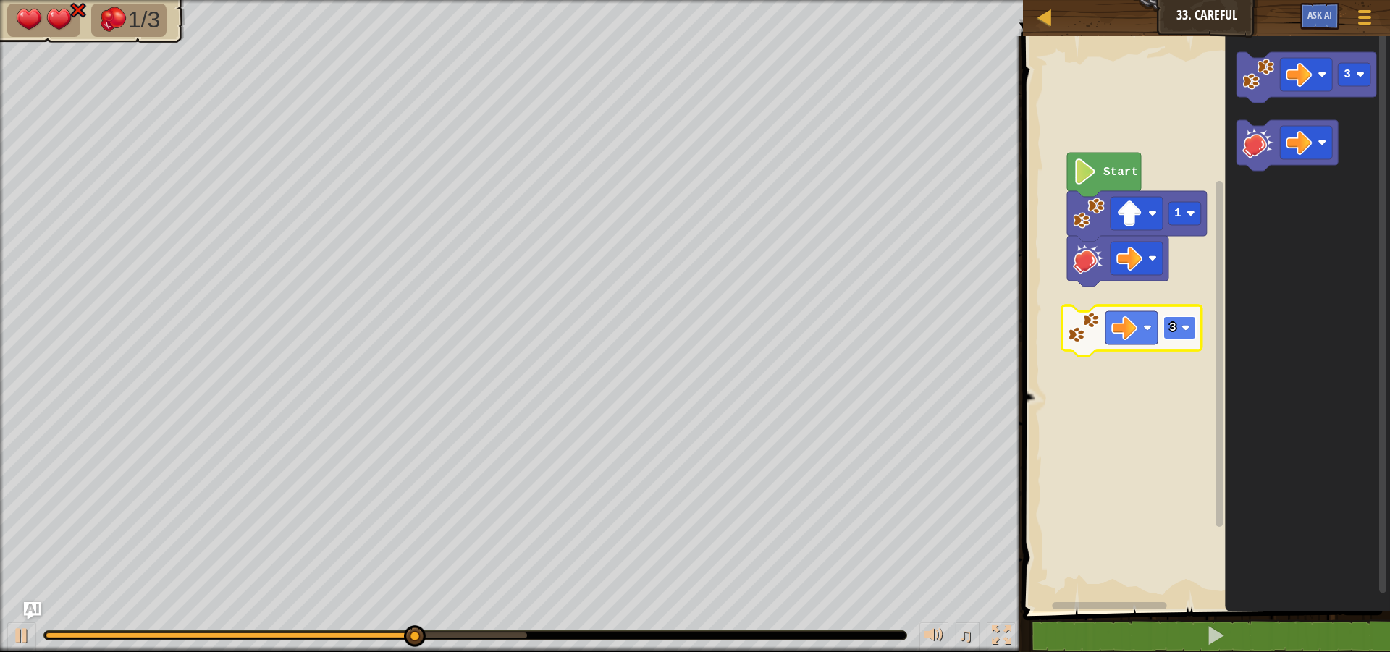
click at [1196, 323] on rect "Blockly Workspace" at bounding box center [1180, 327] width 33 height 23
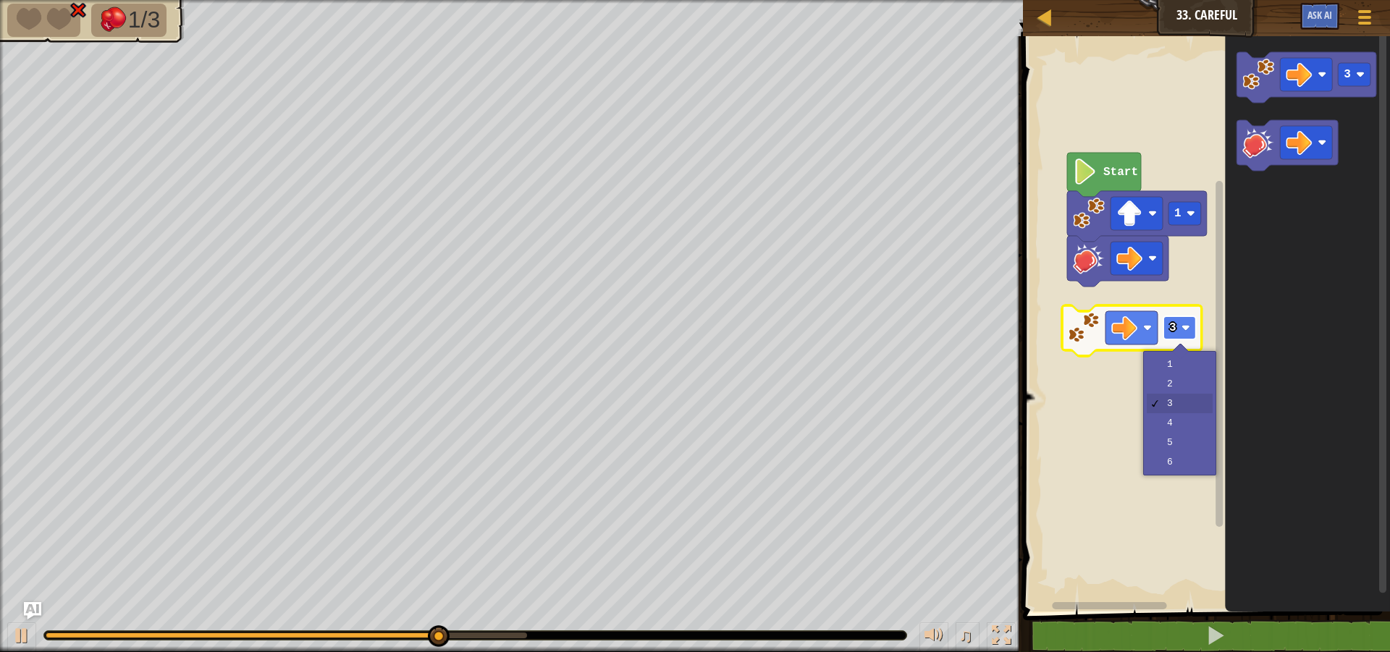
click at [1186, 327] on image "Blockly Workspace" at bounding box center [1186, 328] width 9 height 9
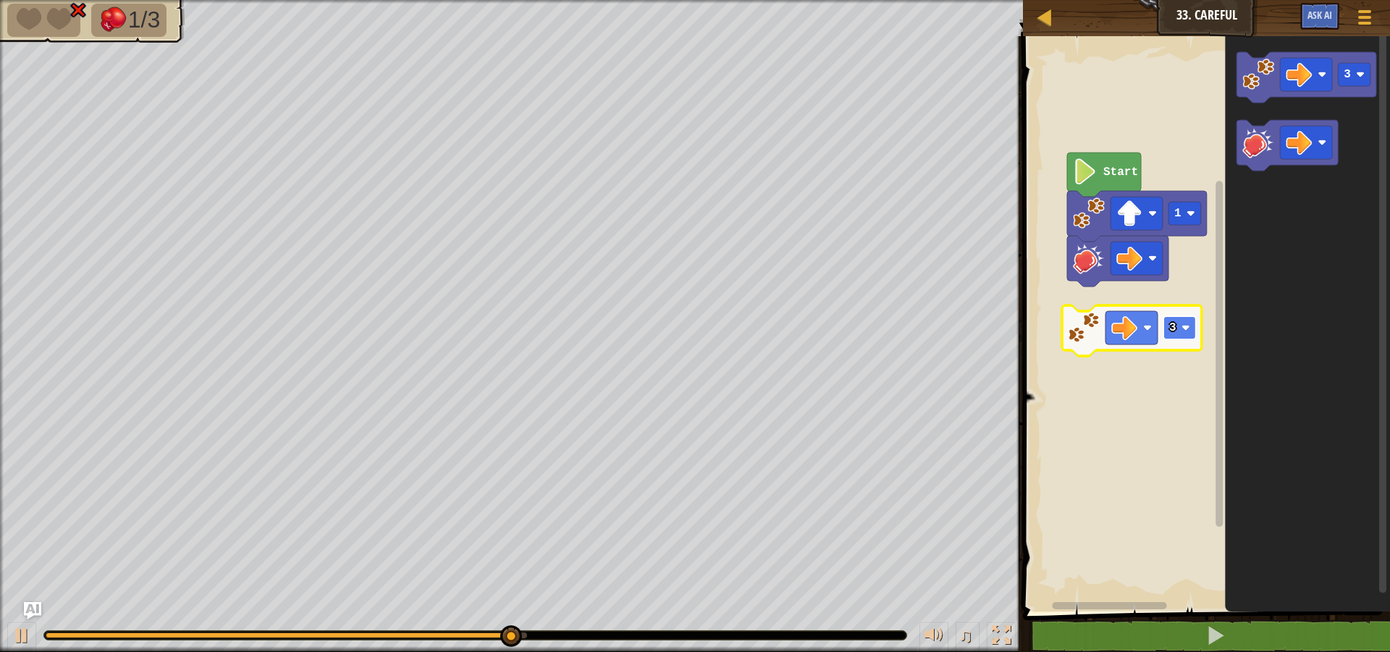
click at [1182, 334] on rect "Blockly Workspace" at bounding box center [1180, 327] width 33 height 23
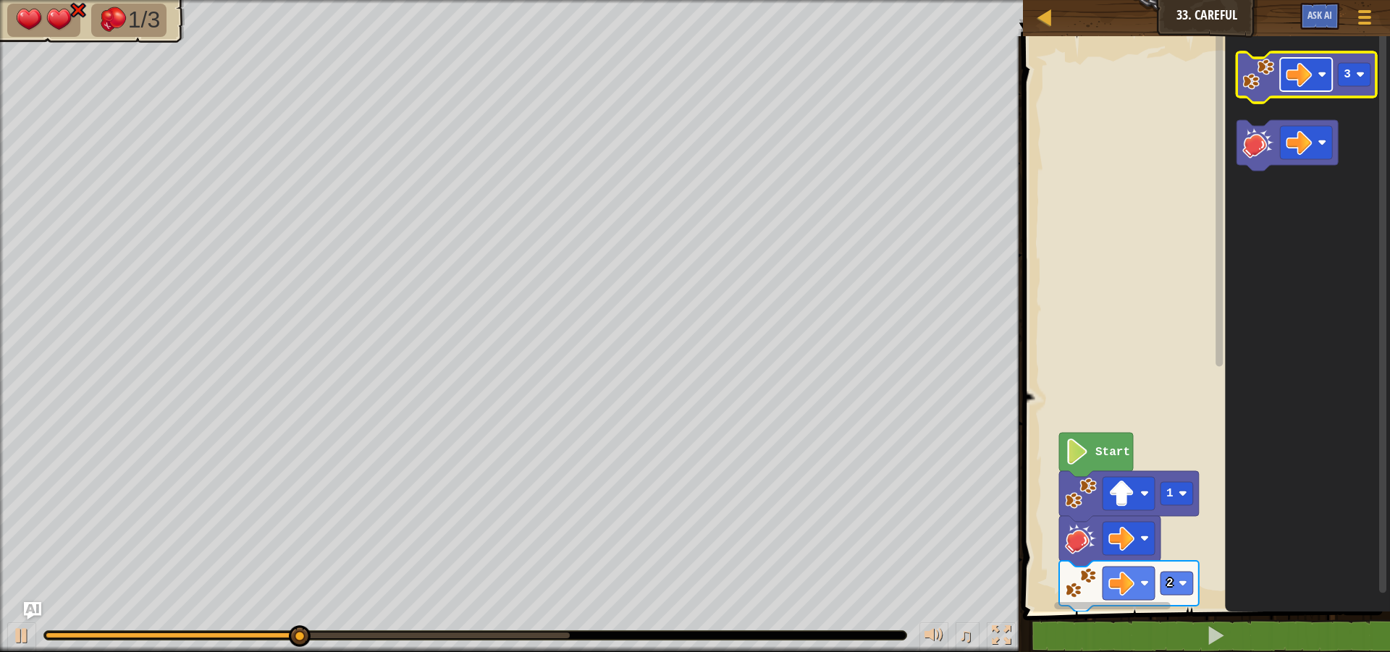
click at [1310, 87] on image "Blockly Workspace" at bounding box center [1300, 75] width 26 height 26
click at [1194, 224] on rect "Blockly Workspace" at bounding box center [1204, 320] width 371 height 583
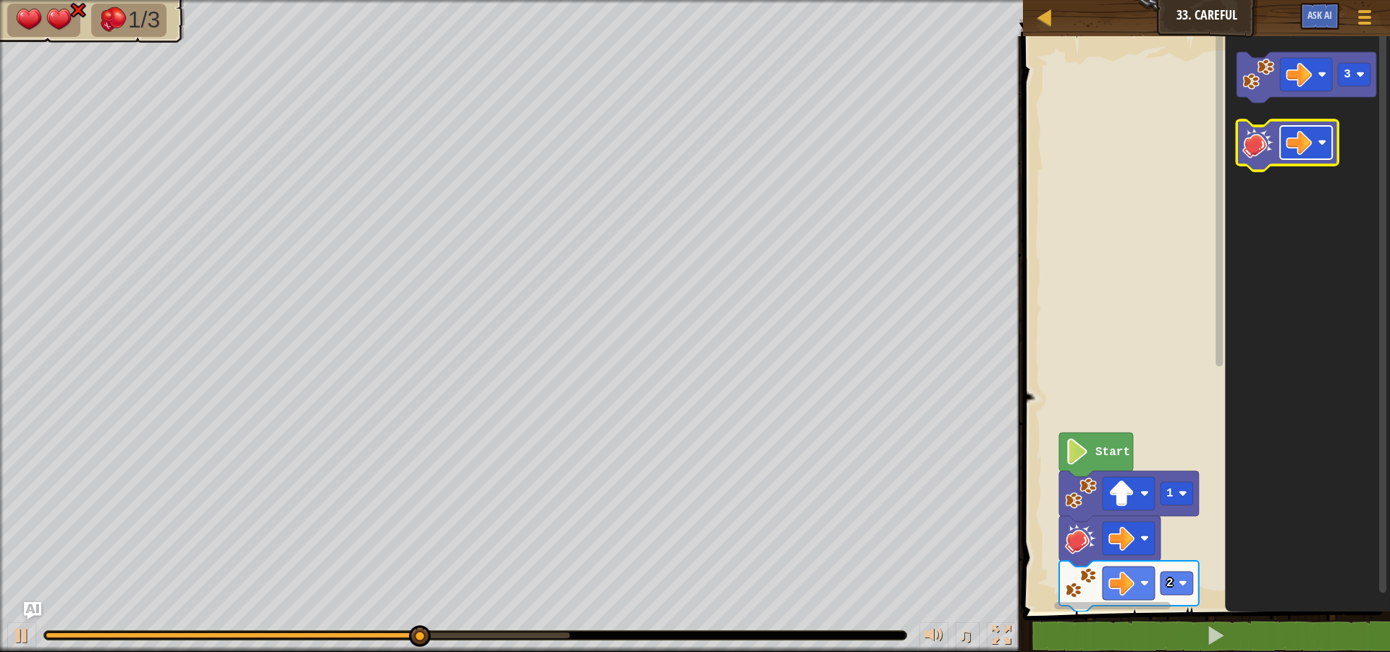
click at [1305, 135] on image "Blockly Workspace" at bounding box center [1300, 143] width 26 height 26
click at [1280, 159] on icon "Blockly Workspace" at bounding box center [1287, 145] width 101 height 51
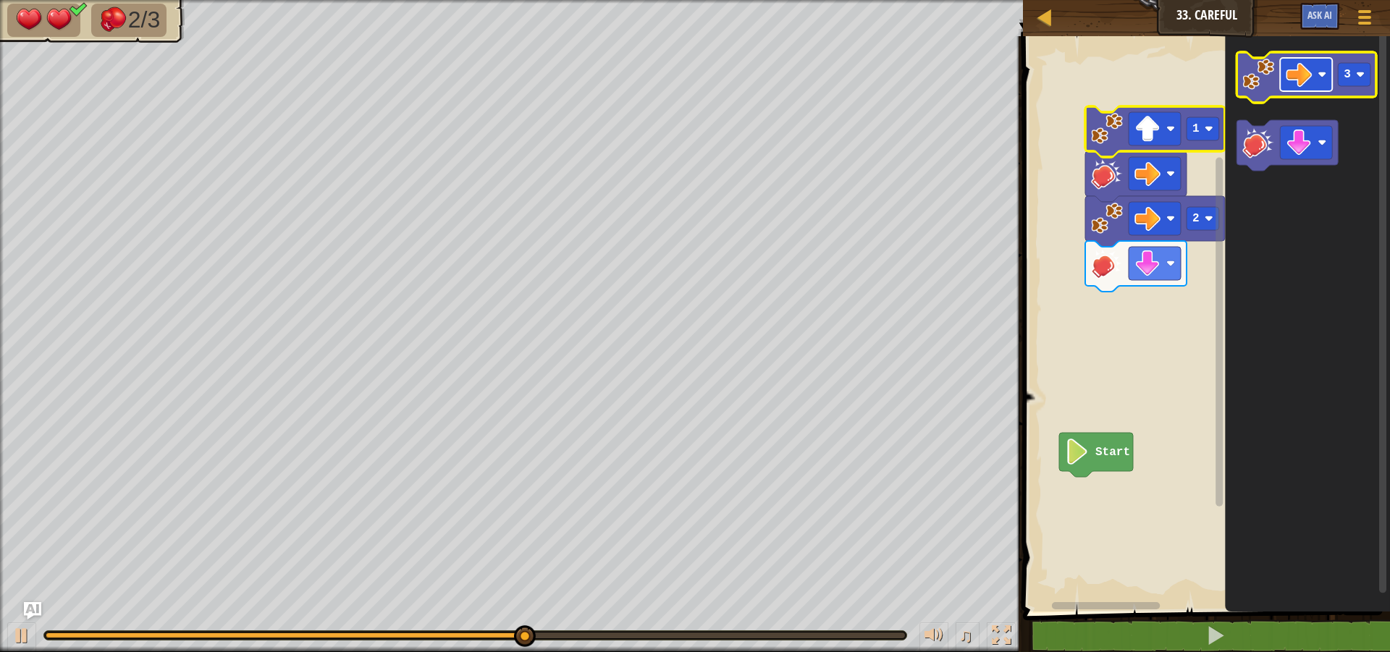
click at [1305, 83] on image "Blockly Workspace" at bounding box center [1300, 75] width 26 height 26
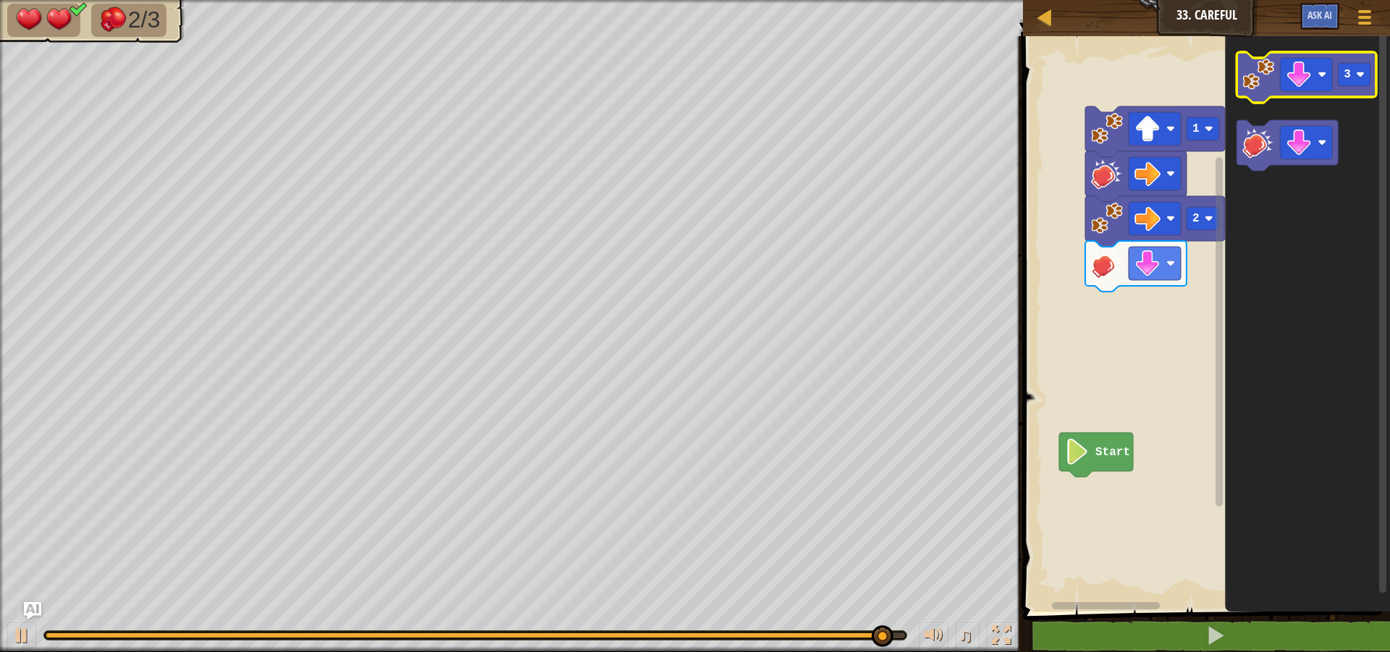
click at [1363, 77] on image "Blockly Workspace" at bounding box center [1360, 74] width 9 height 9
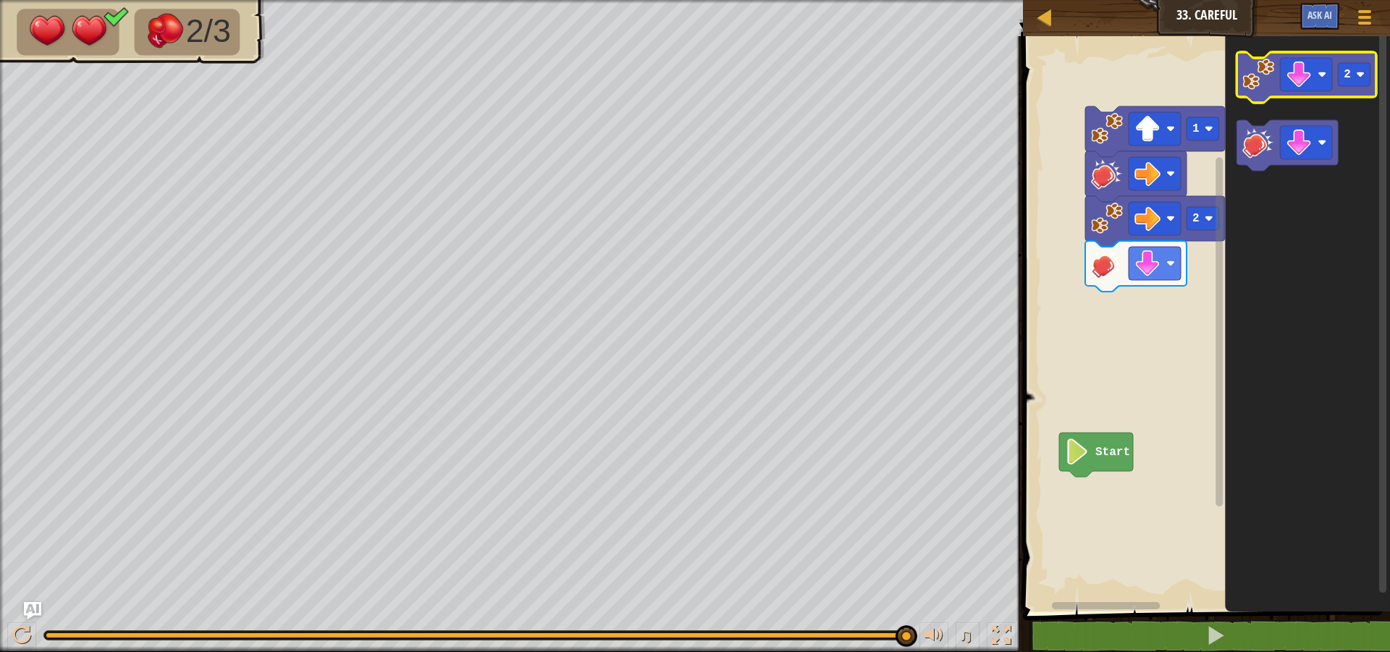
click at [1258, 89] on image "Blockly Workspace" at bounding box center [1259, 75] width 32 height 32
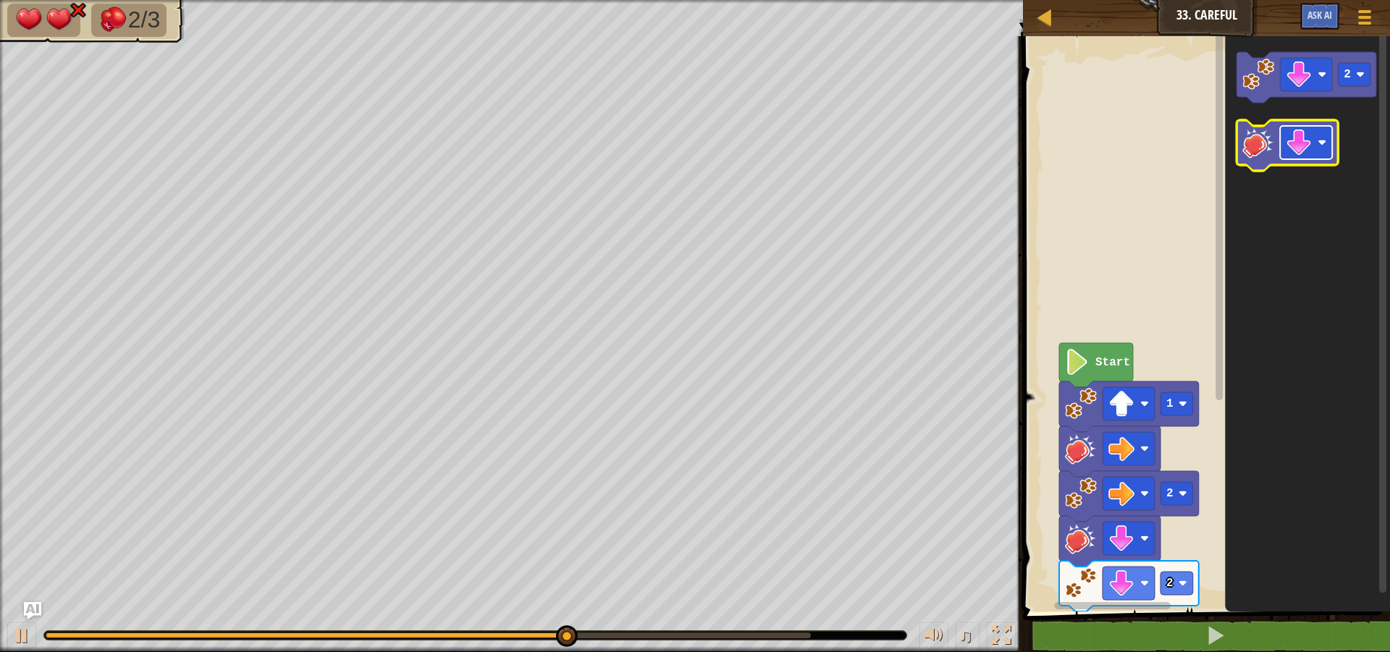
click at [1296, 149] on image "Blockly Workspace" at bounding box center [1300, 143] width 26 height 26
click at [1271, 156] on image "Blockly Workspace" at bounding box center [1259, 143] width 32 height 32
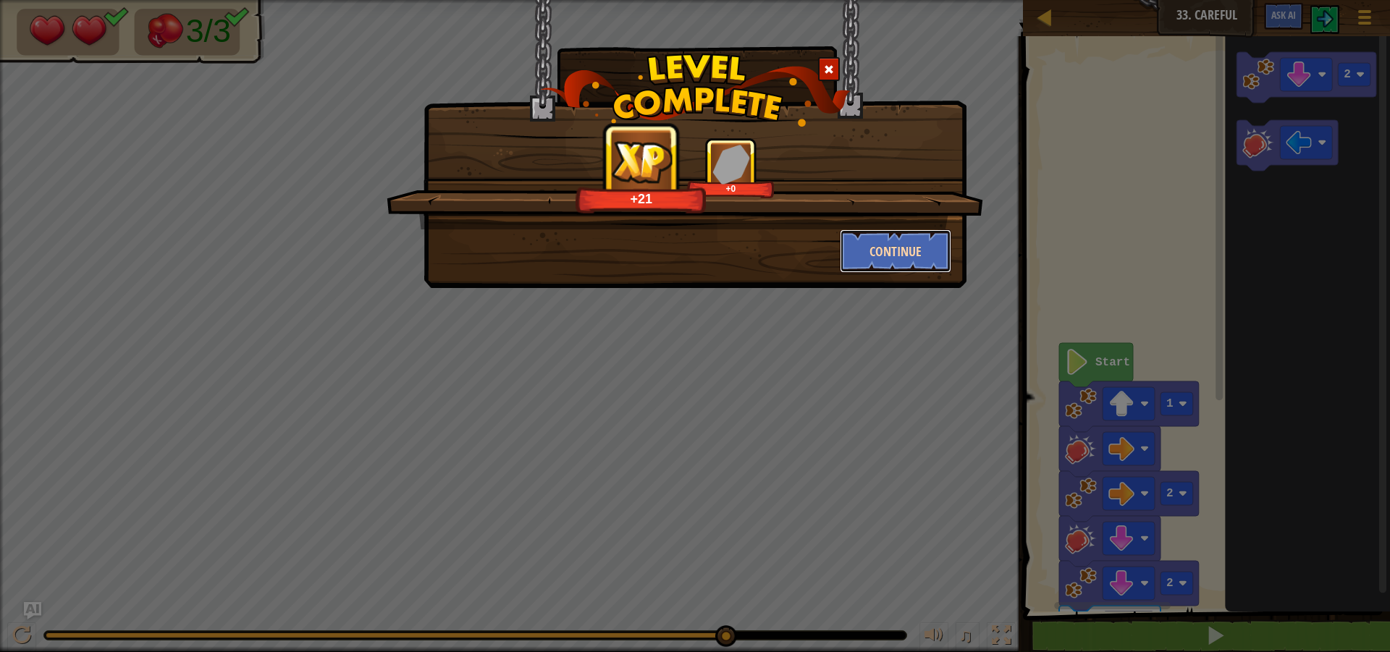
click at [921, 266] on button "Continue" at bounding box center [896, 251] width 112 height 43
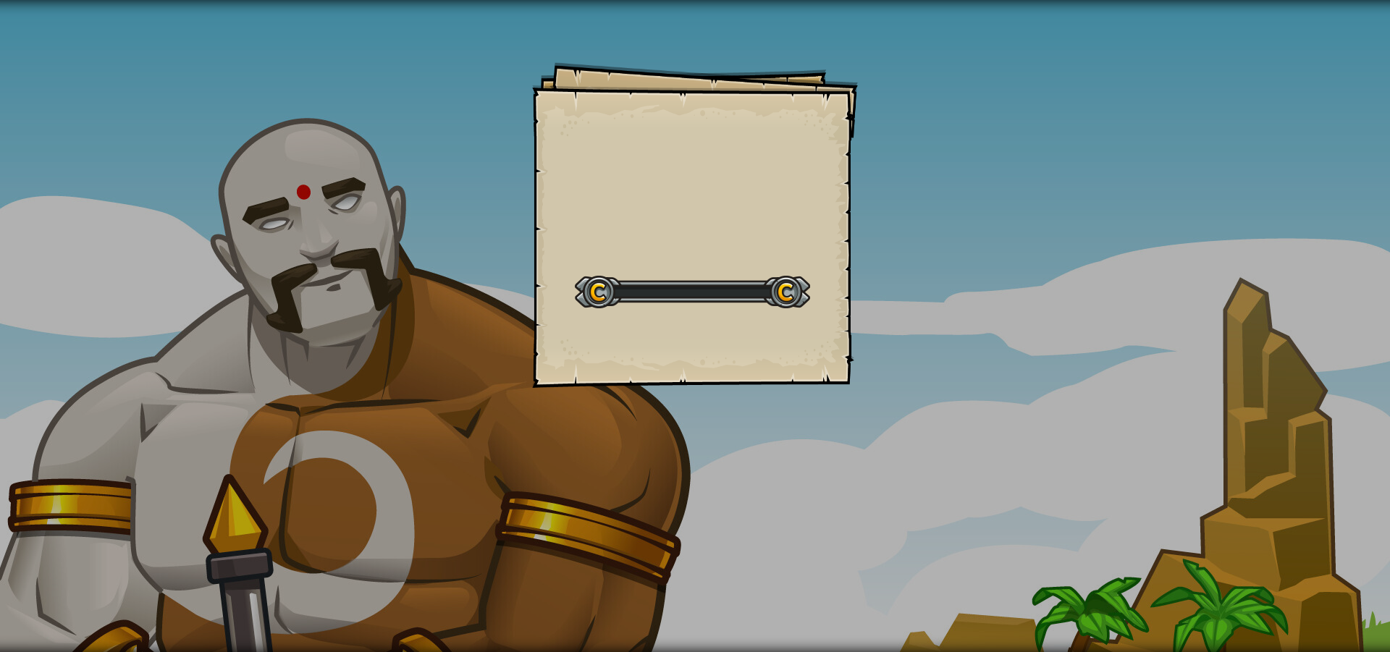
click at [884, 228] on div "Goals Start Level Error loading from server. Try refreshing the page. You'll ne…" at bounding box center [695, 326] width 1390 height 652
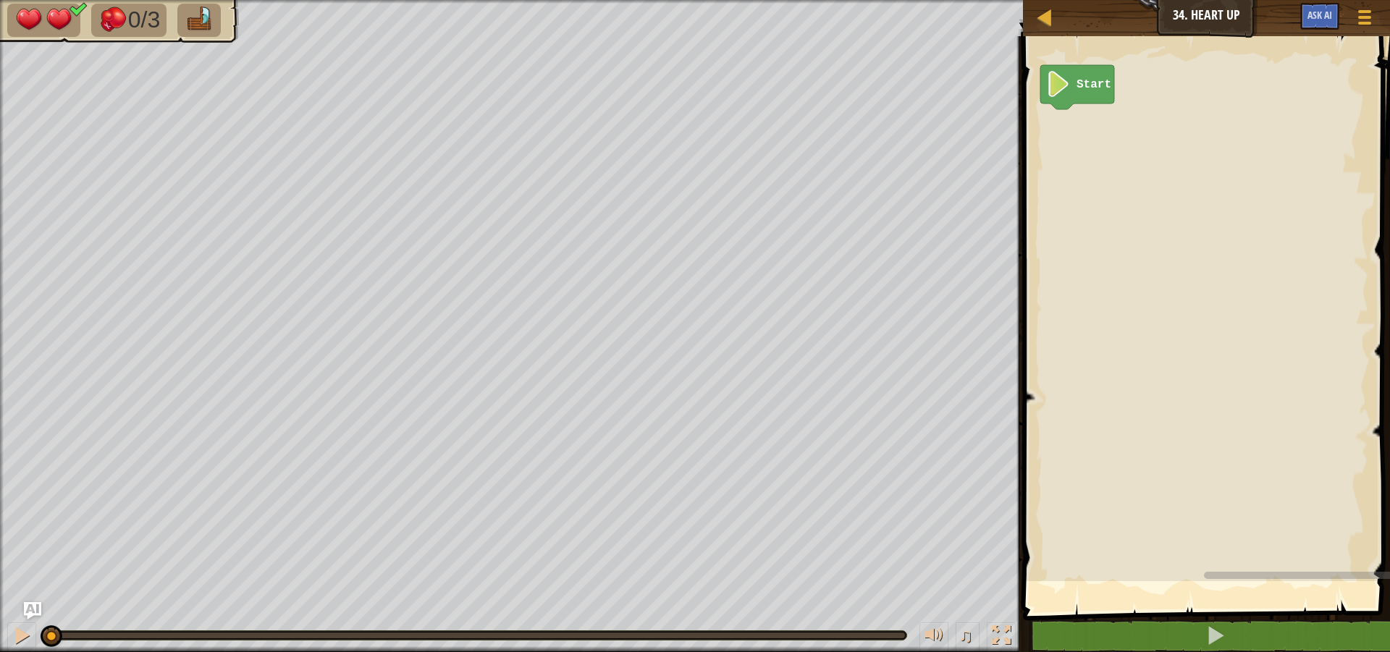
click at [1206, 177] on rect "Blockly Workspace" at bounding box center [1323, 305] width 609 height 552
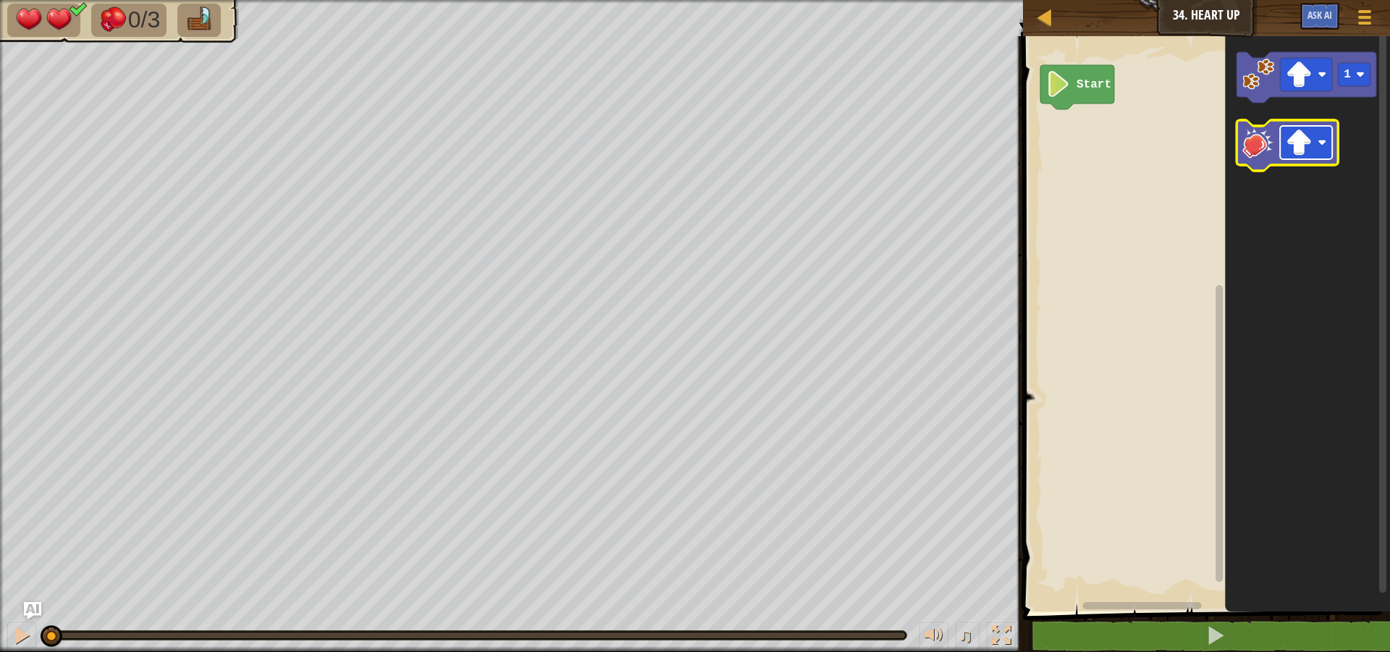
click at [1313, 145] on rect "Blockly Workspace" at bounding box center [1307, 142] width 52 height 33
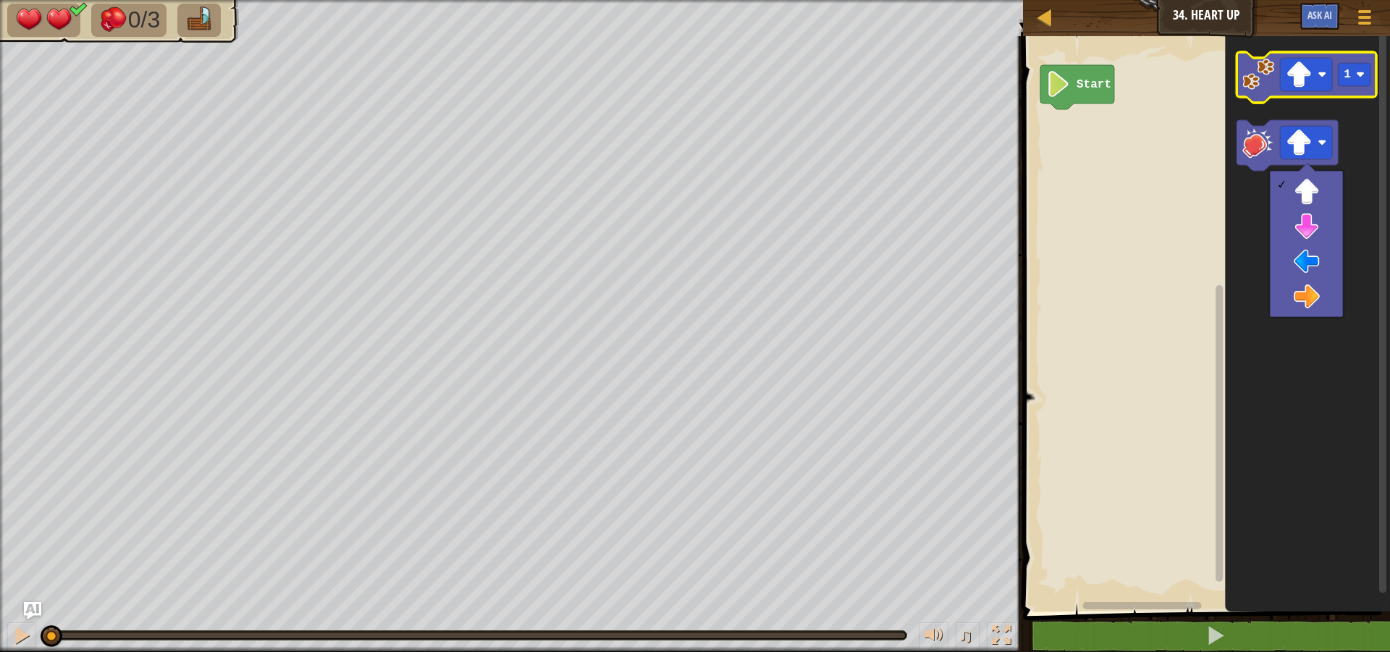
click at [1268, 66] on image "Blockly Workspace" at bounding box center [1259, 75] width 32 height 32
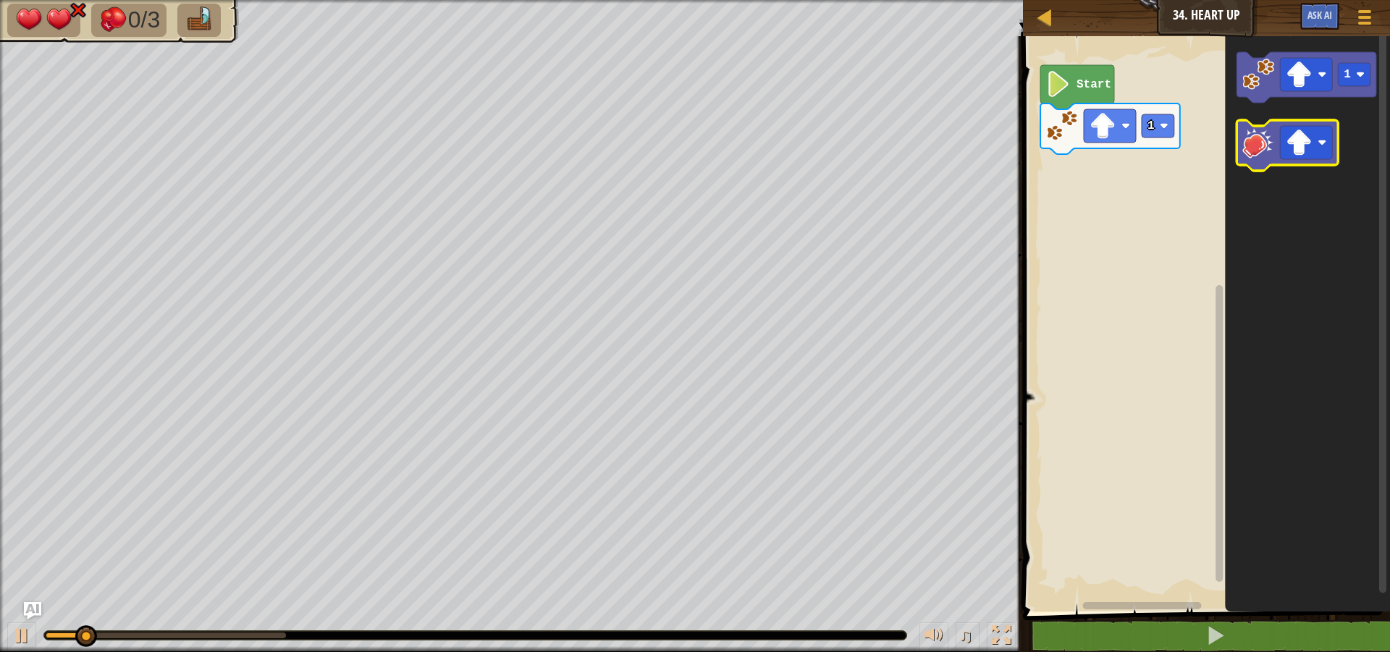
click at [1254, 153] on image "Blockly Workspace" at bounding box center [1259, 143] width 32 height 32
click at [1309, 146] on image "Blockly Workspace" at bounding box center [1300, 143] width 26 height 26
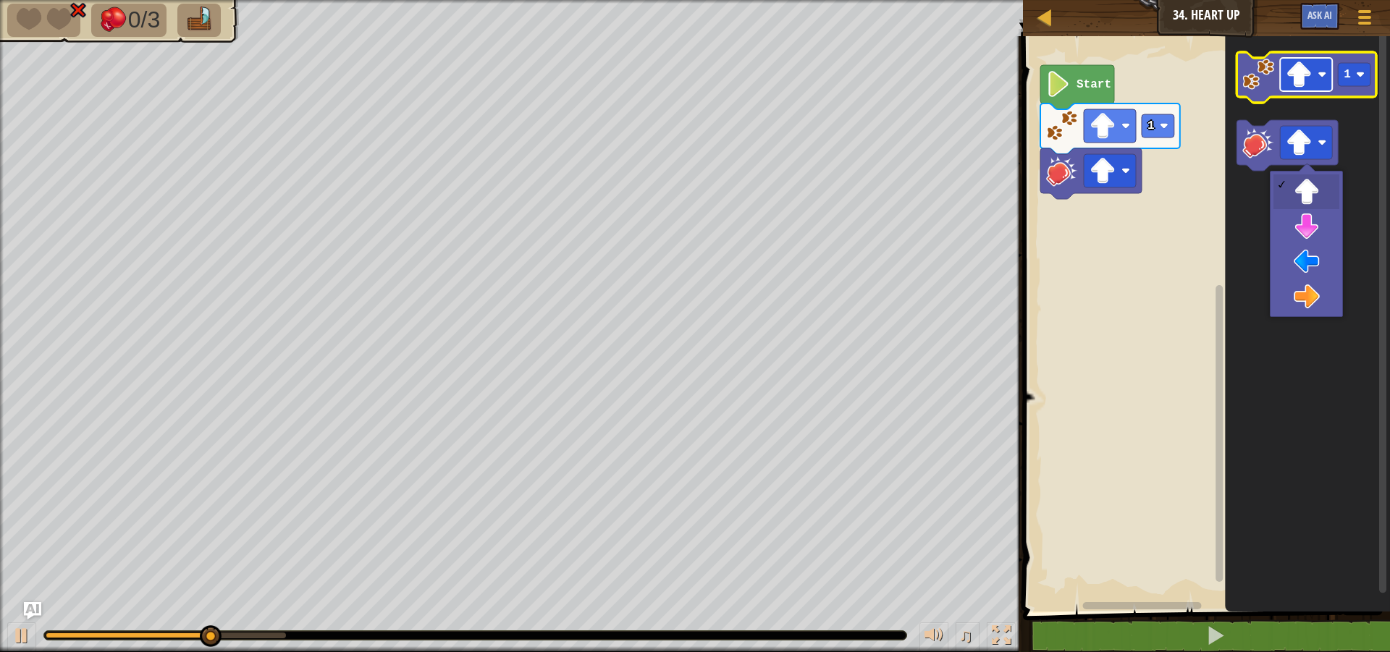
click at [1314, 80] on rect "Blockly Workspace" at bounding box center [1307, 74] width 52 height 33
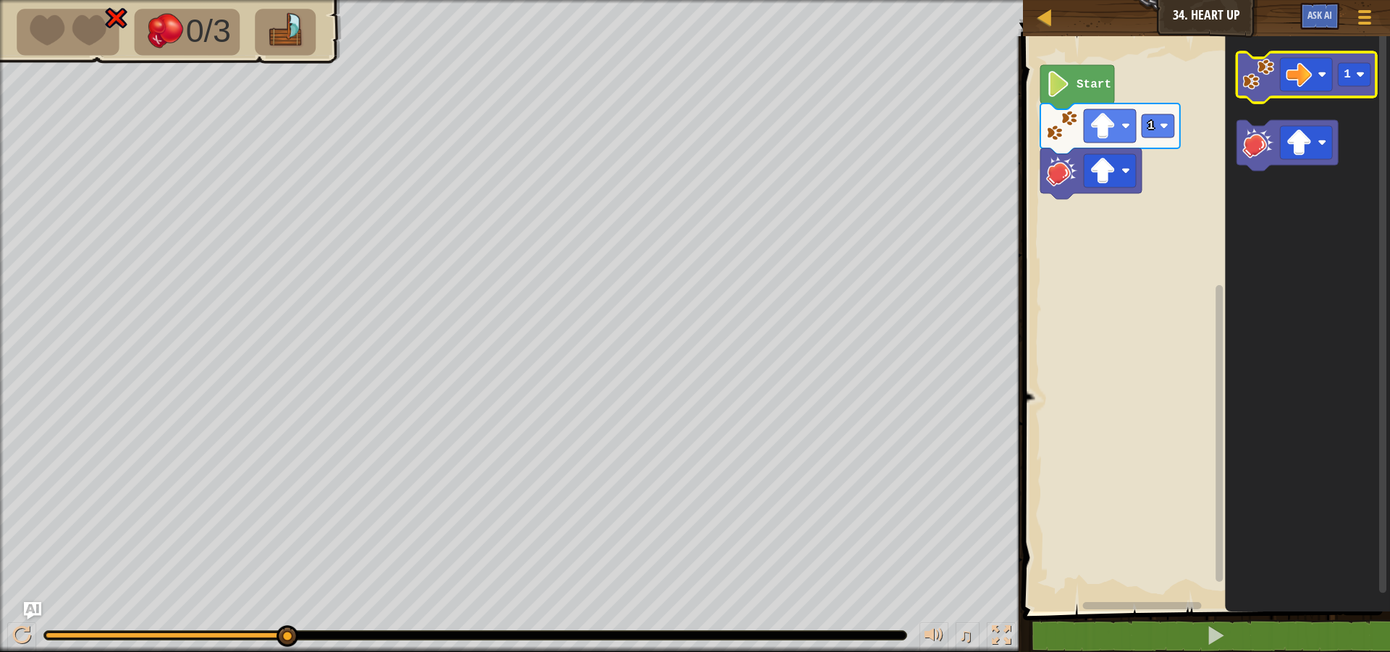
click at [1255, 91] on icon "Blockly Workspace" at bounding box center [1307, 77] width 140 height 51
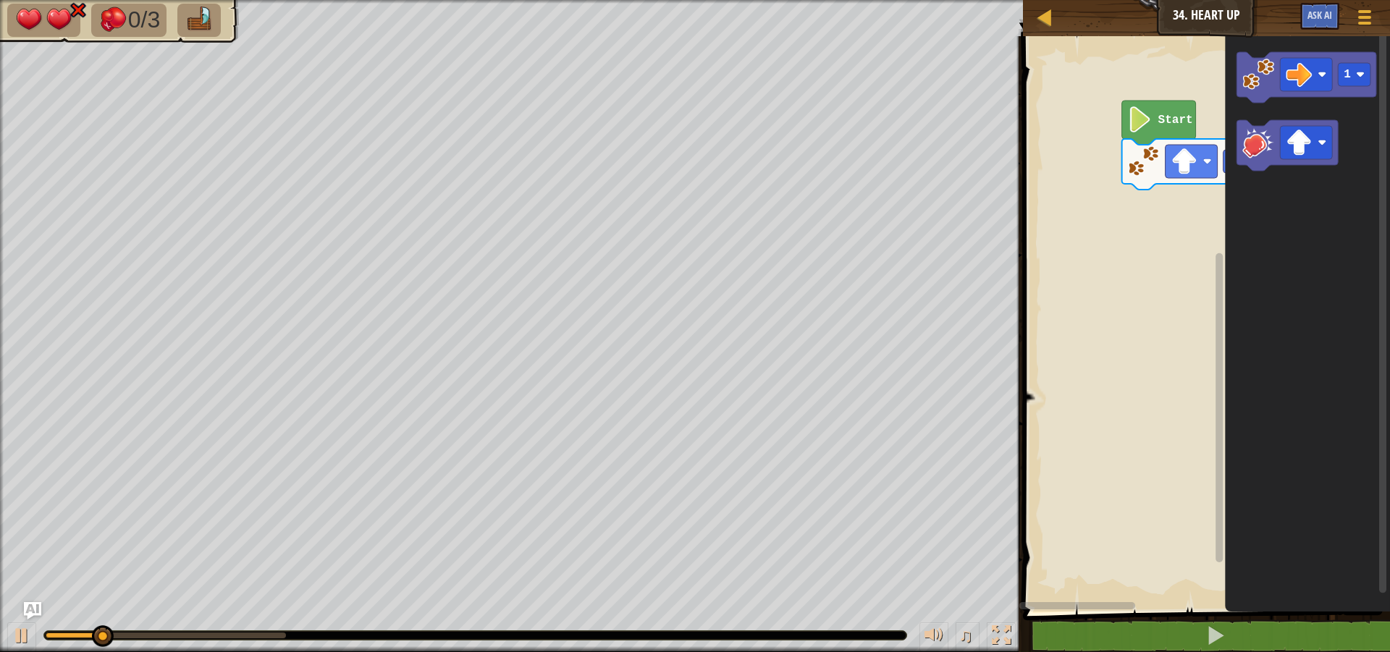
click at [1373, 192] on div "Start 1 1" at bounding box center [1204, 320] width 371 height 583
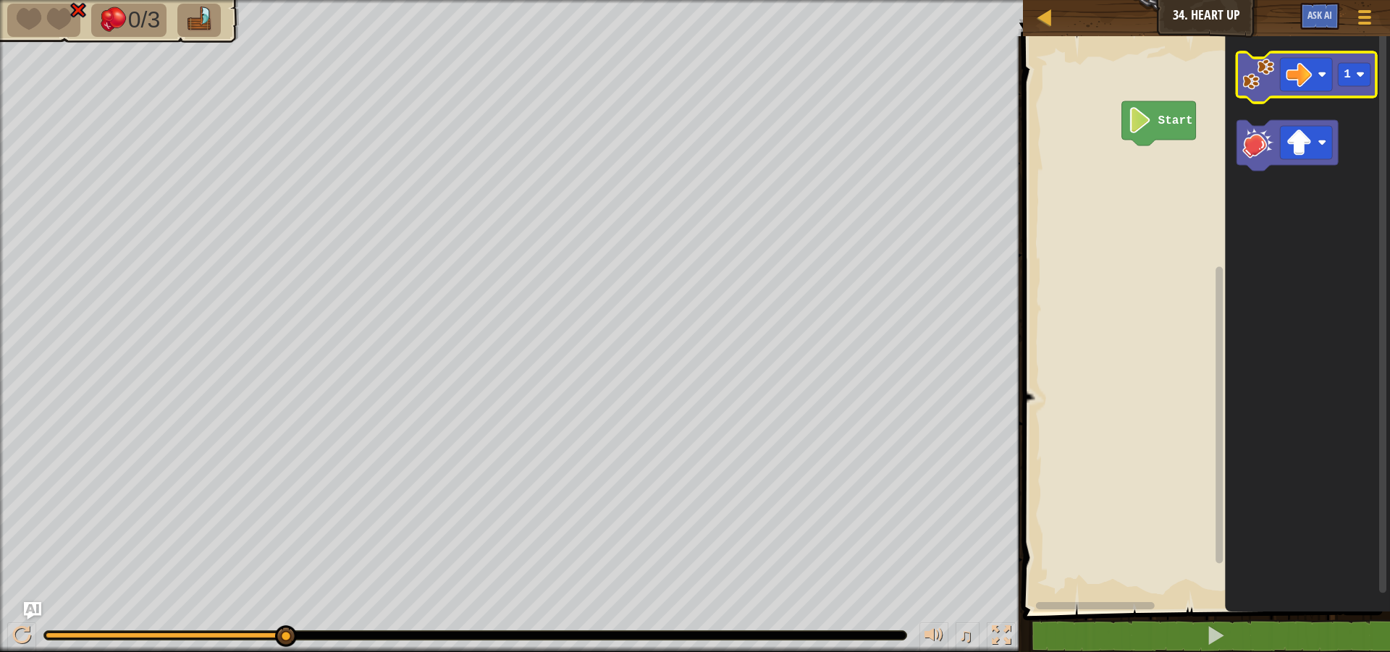
click at [1261, 80] on image "Blockly Workspace" at bounding box center [1259, 75] width 32 height 32
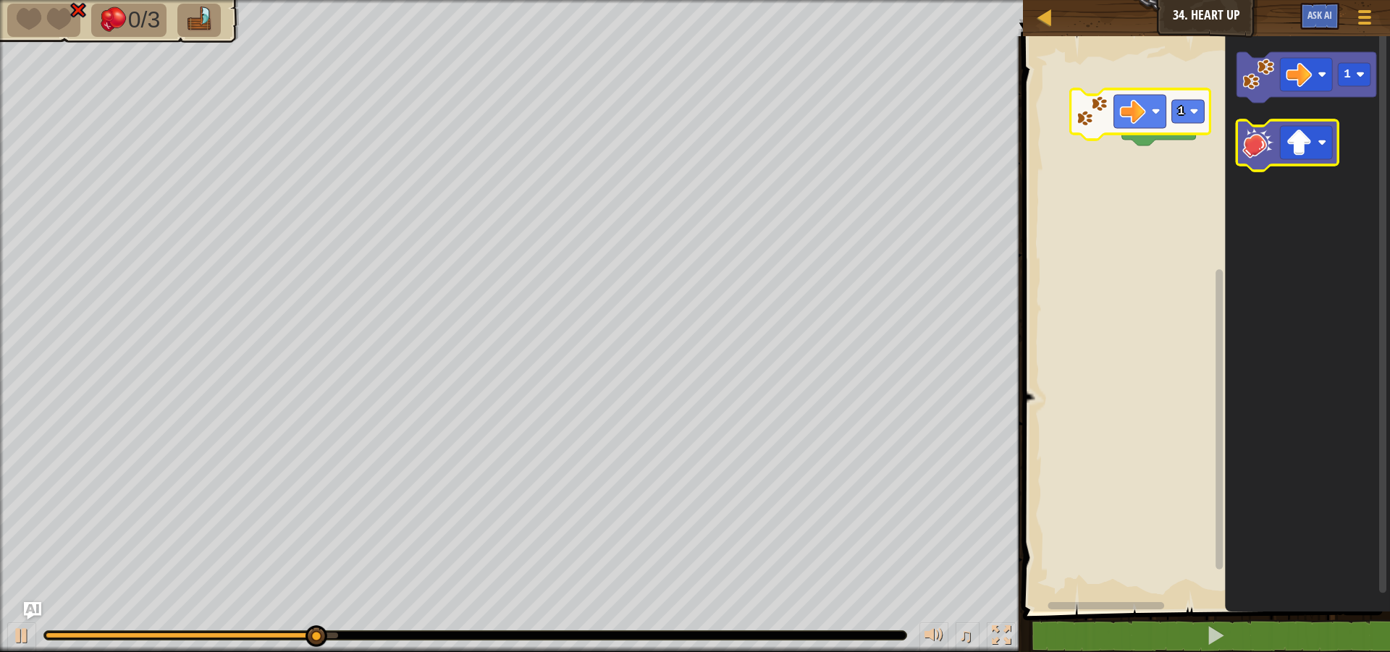
click at [1248, 149] on image "Blockly Workspace" at bounding box center [1259, 143] width 32 height 32
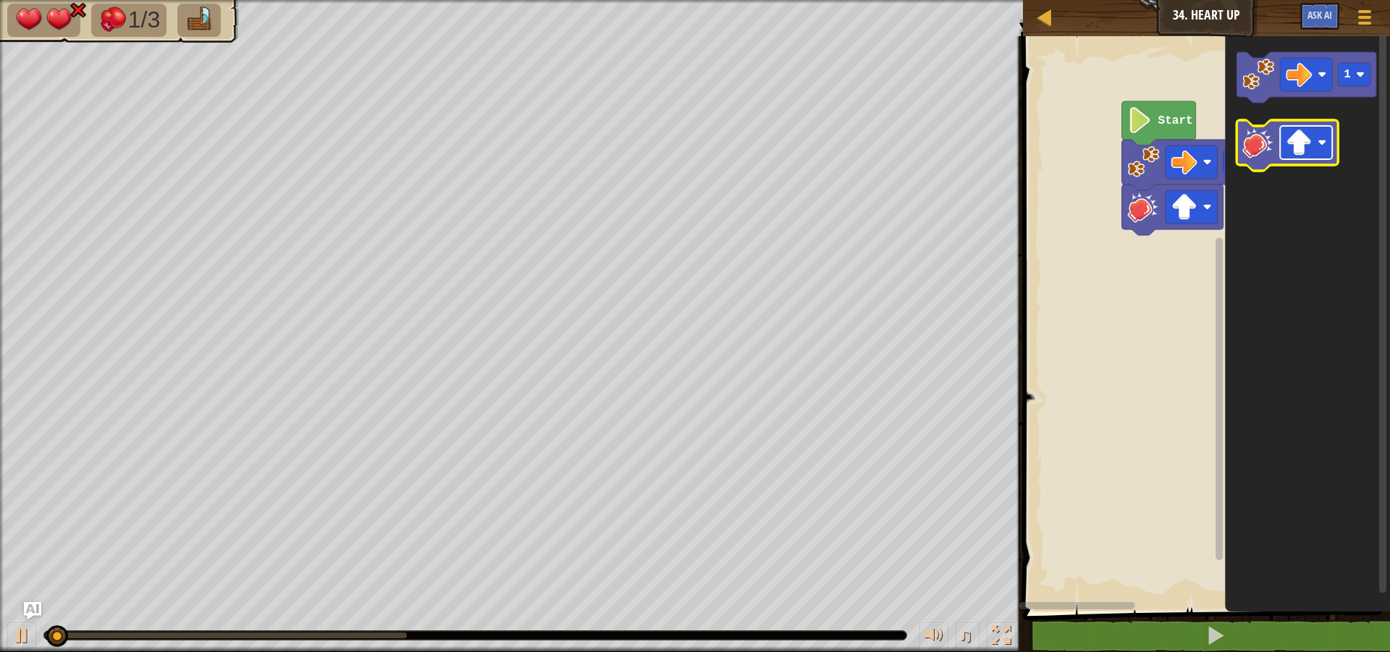
click at [1318, 145] on rect "Blockly Workspace" at bounding box center [1307, 142] width 52 height 33
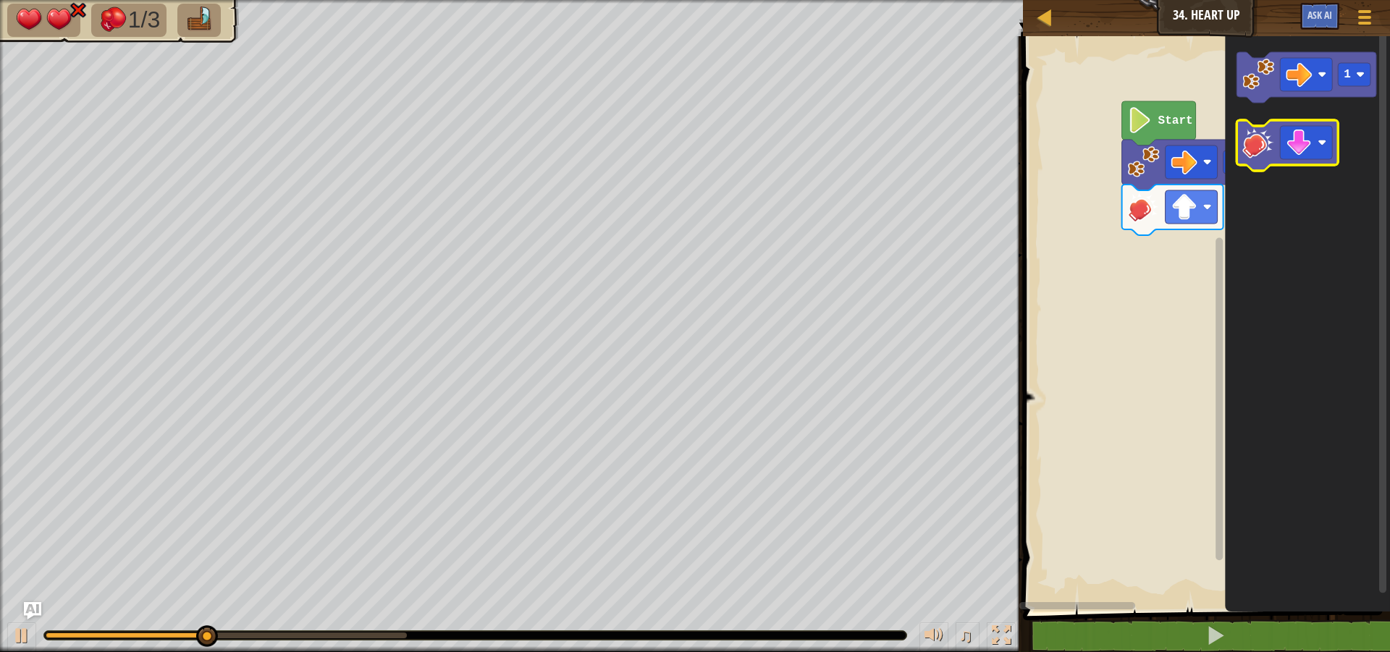
click at [1245, 157] on image "Blockly Workspace" at bounding box center [1259, 143] width 32 height 32
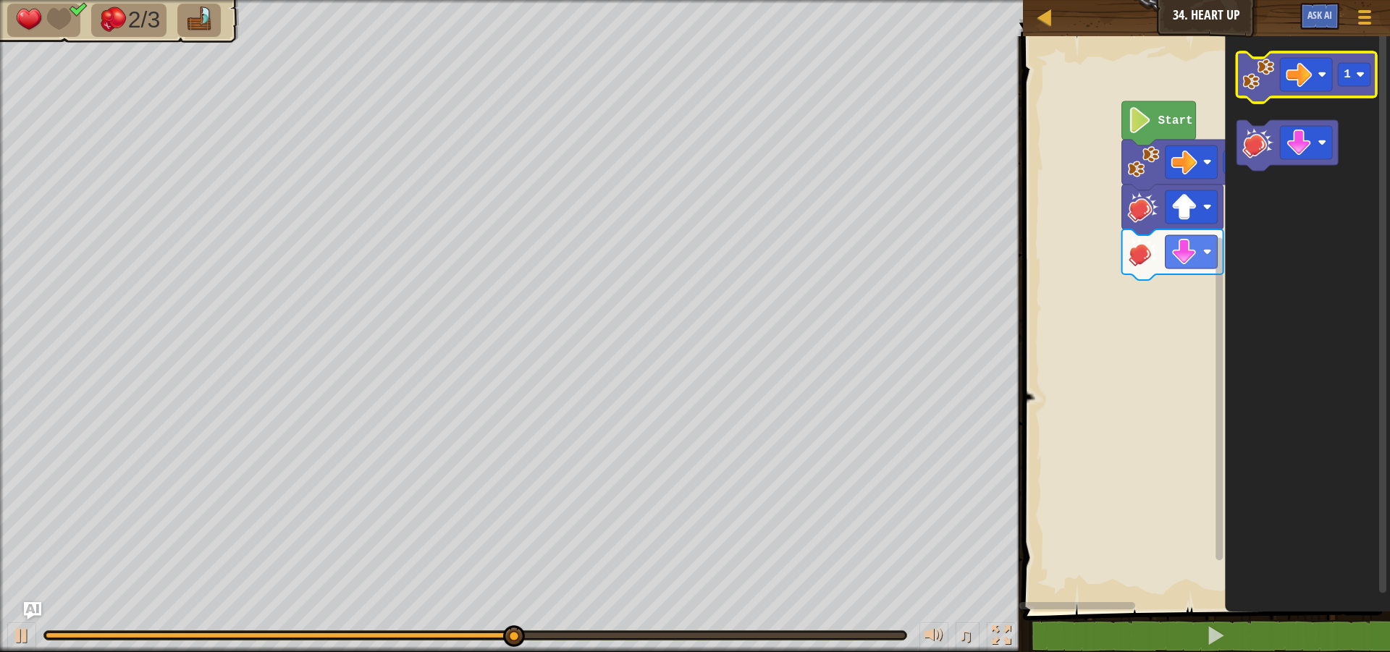
click at [1257, 78] on image "Blockly Workspace" at bounding box center [1259, 75] width 32 height 32
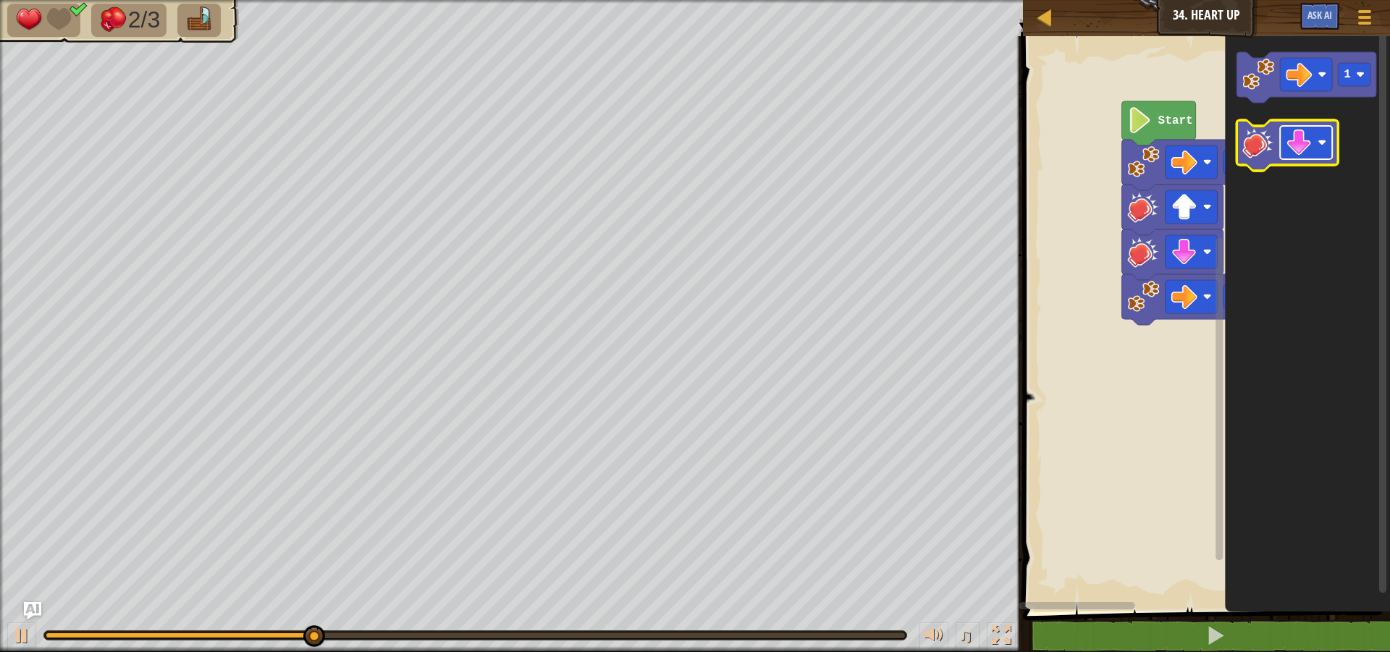
click at [1316, 140] on rect "Blockly Workspace" at bounding box center [1307, 142] width 52 height 33
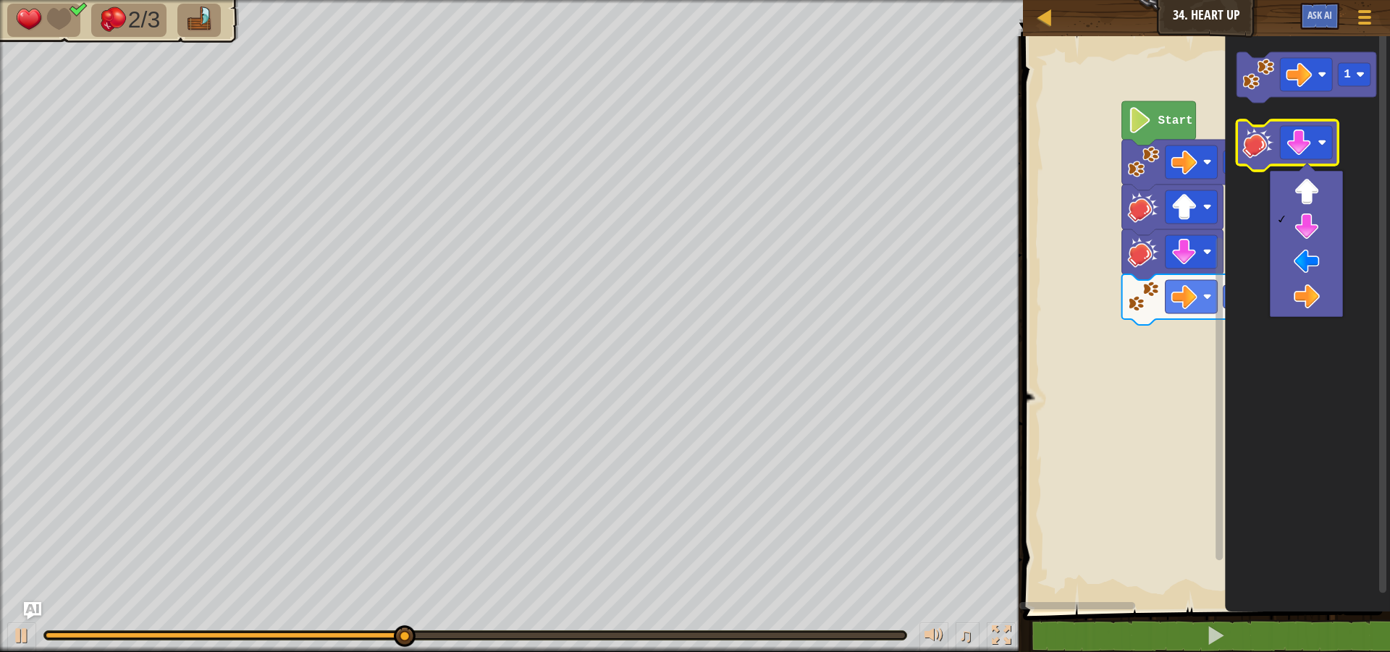
click at [1250, 148] on image "Blockly Workspace" at bounding box center [1259, 143] width 32 height 32
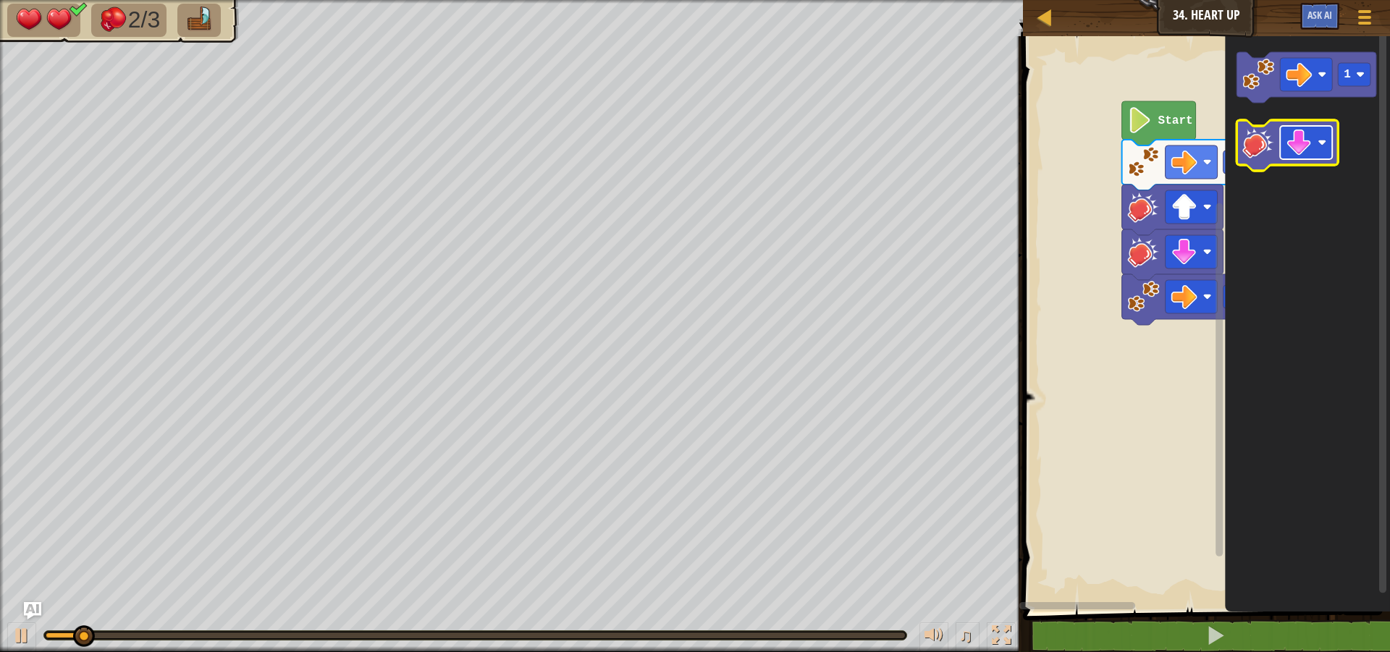
click at [1305, 146] on image "Blockly Workspace" at bounding box center [1300, 143] width 26 height 26
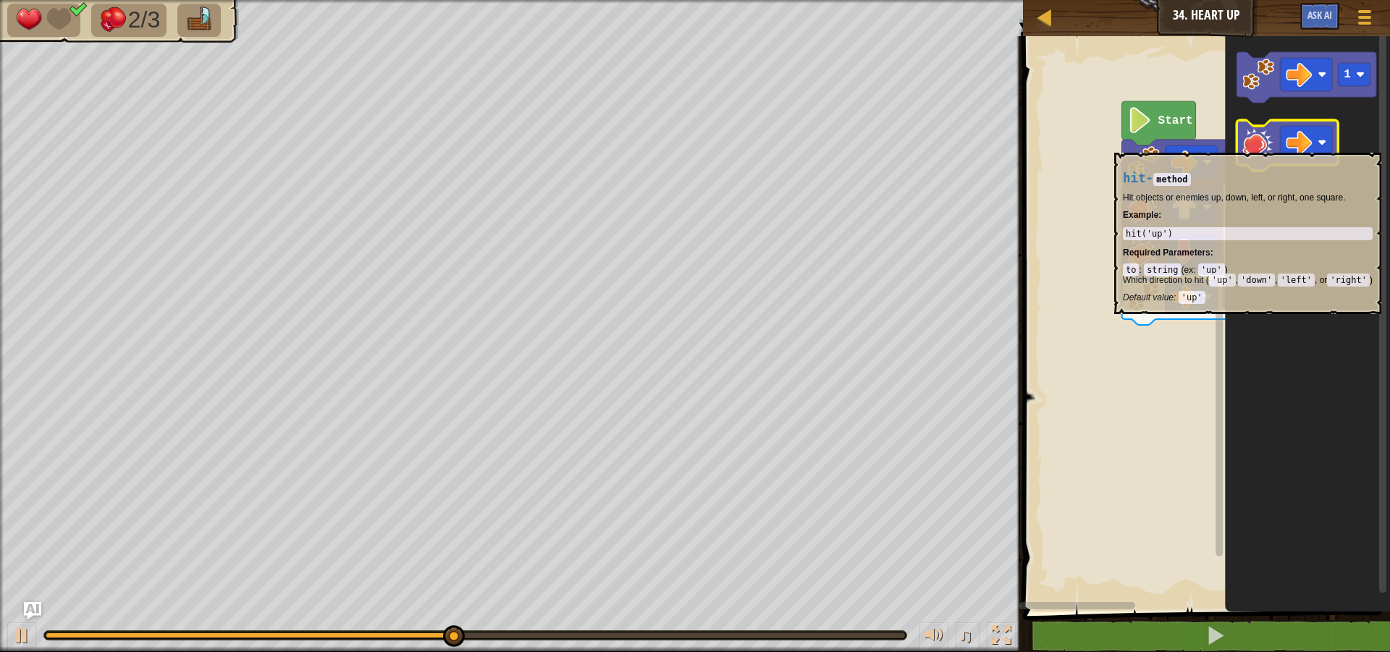
click at [1253, 146] on image "Blockly Workspace" at bounding box center [1259, 143] width 32 height 32
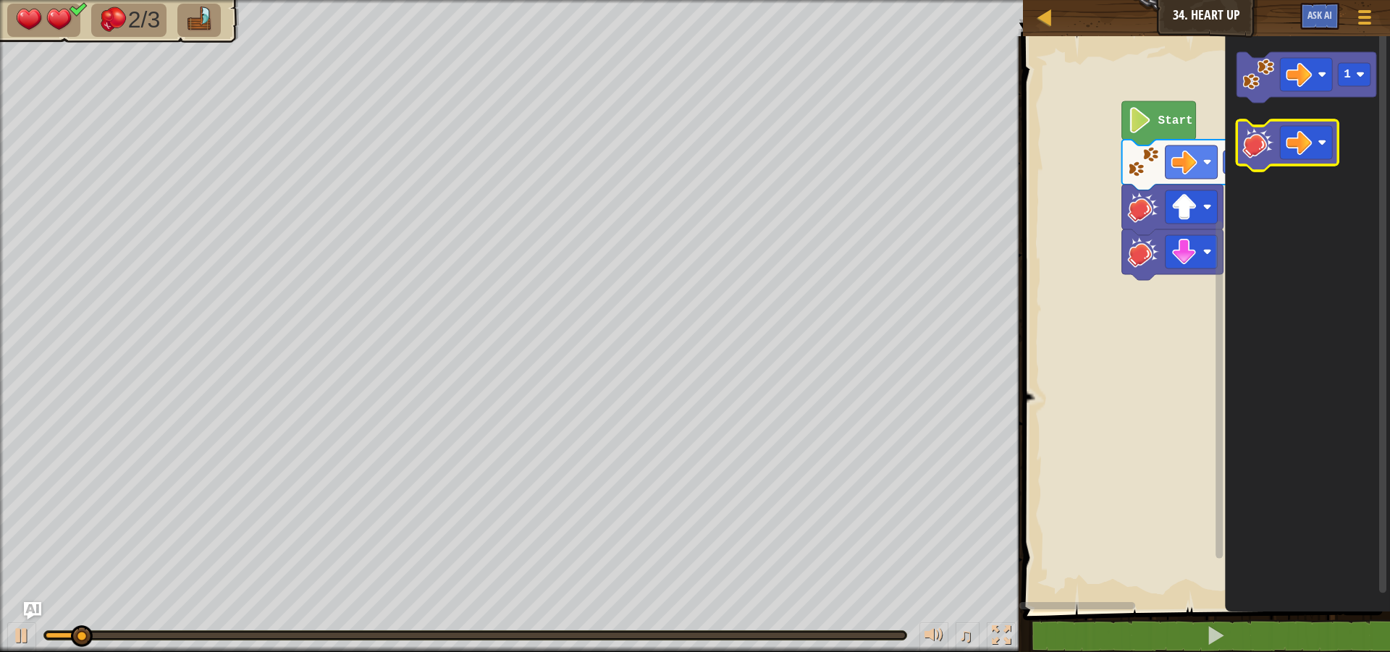
click at [1255, 152] on image "Blockly Workspace" at bounding box center [1259, 143] width 32 height 32
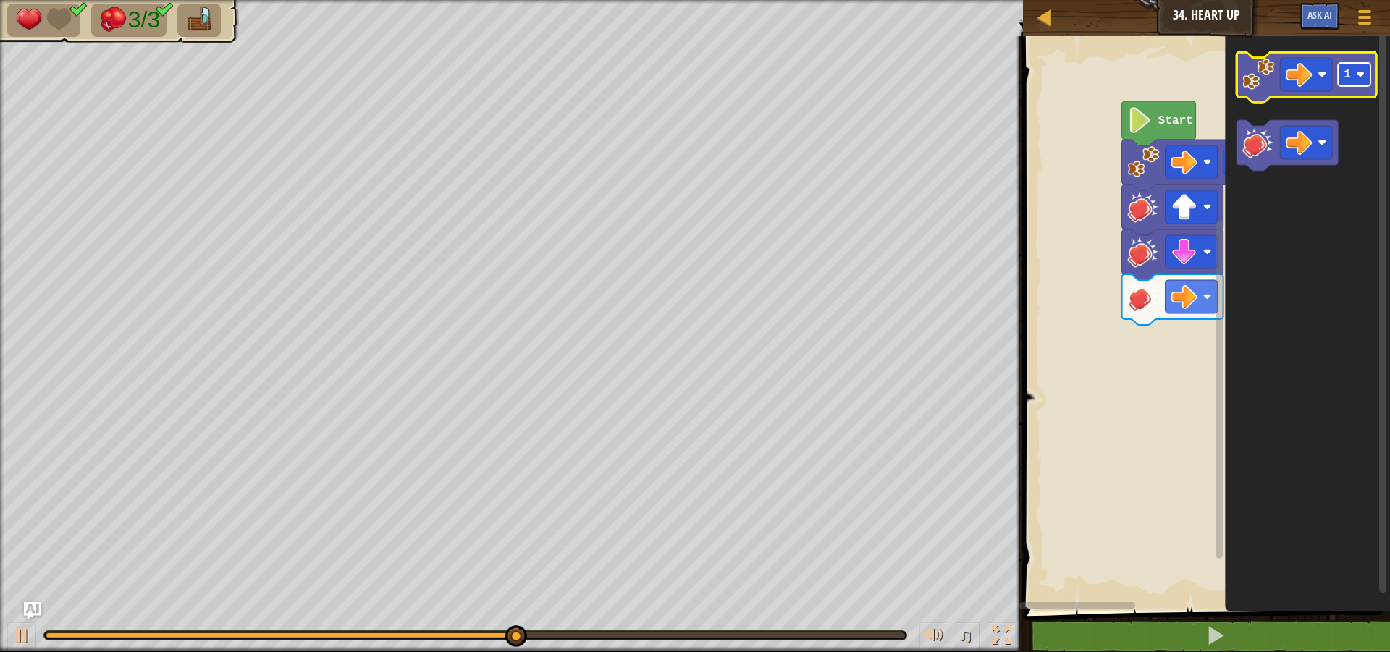
click at [1362, 75] on image "Blockly Workspace" at bounding box center [1360, 74] width 9 height 9
click at [1220, 89] on g "Blockly Workspace" at bounding box center [1219, 315] width 11 height 571
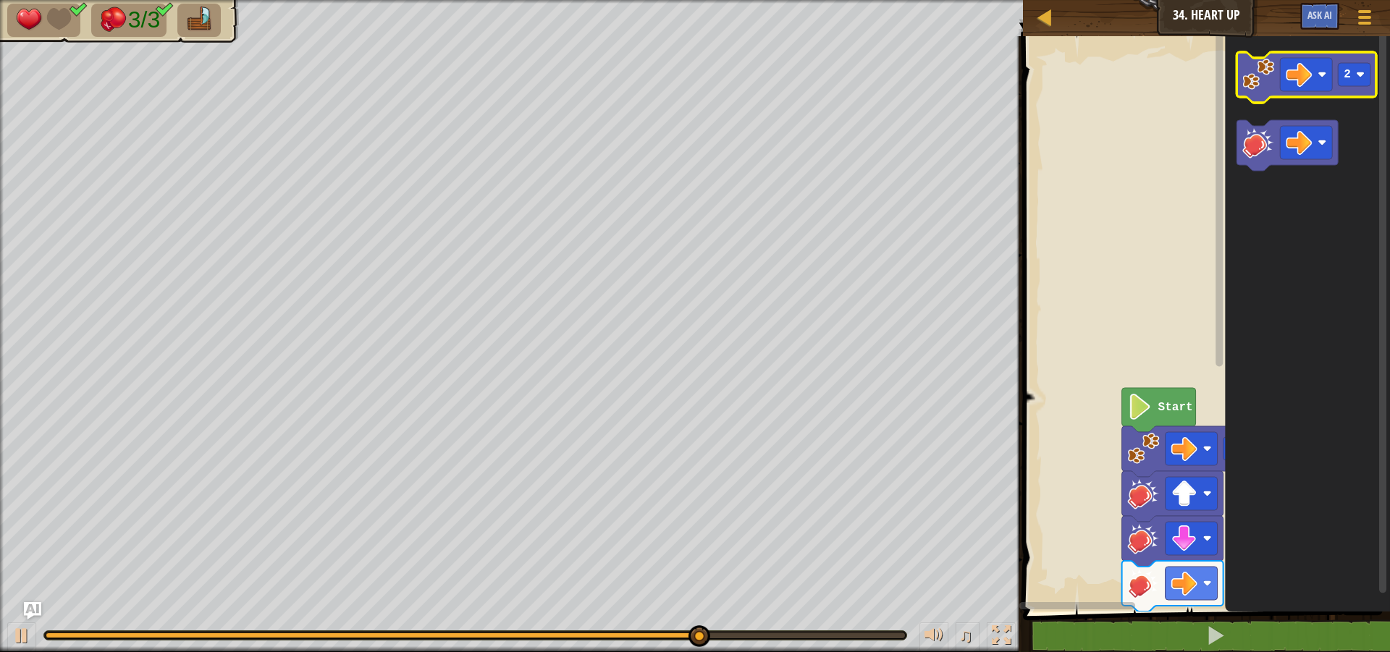
click at [1272, 80] on image "Blockly Workspace" at bounding box center [1259, 75] width 32 height 32
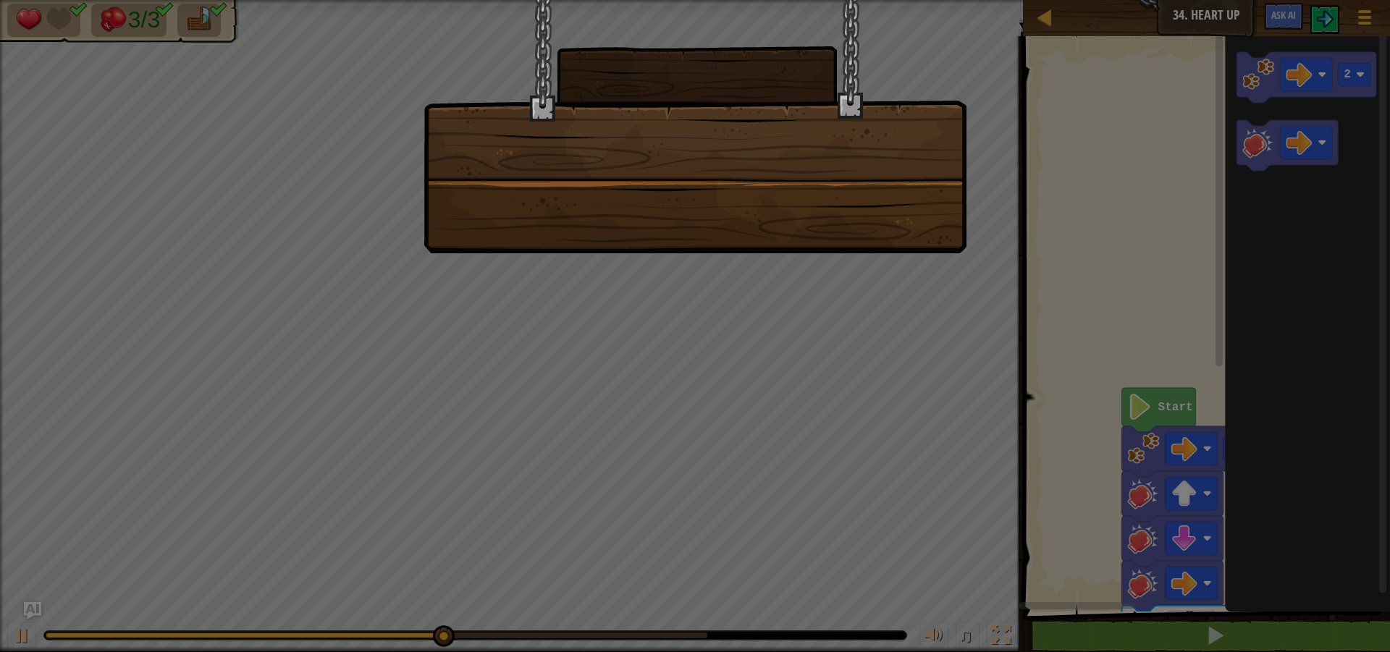
drag, startPoint x: 1138, startPoint y: 423, endPoint x: 1213, endPoint y: 177, distance: 257.4
click at [1151, 341] on div at bounding box center [695, 326] width 1390 height 652
drag, startPoint x: 787, startPoint y: 395, endPoint x: 802, endPoint y: 362, distance: 36.6
click at [786, 395] on div at bounding box center [695, 326] width 1390 height 652
click at [843, 319] on div at bounding box center [695, 326] width 1390 height 652
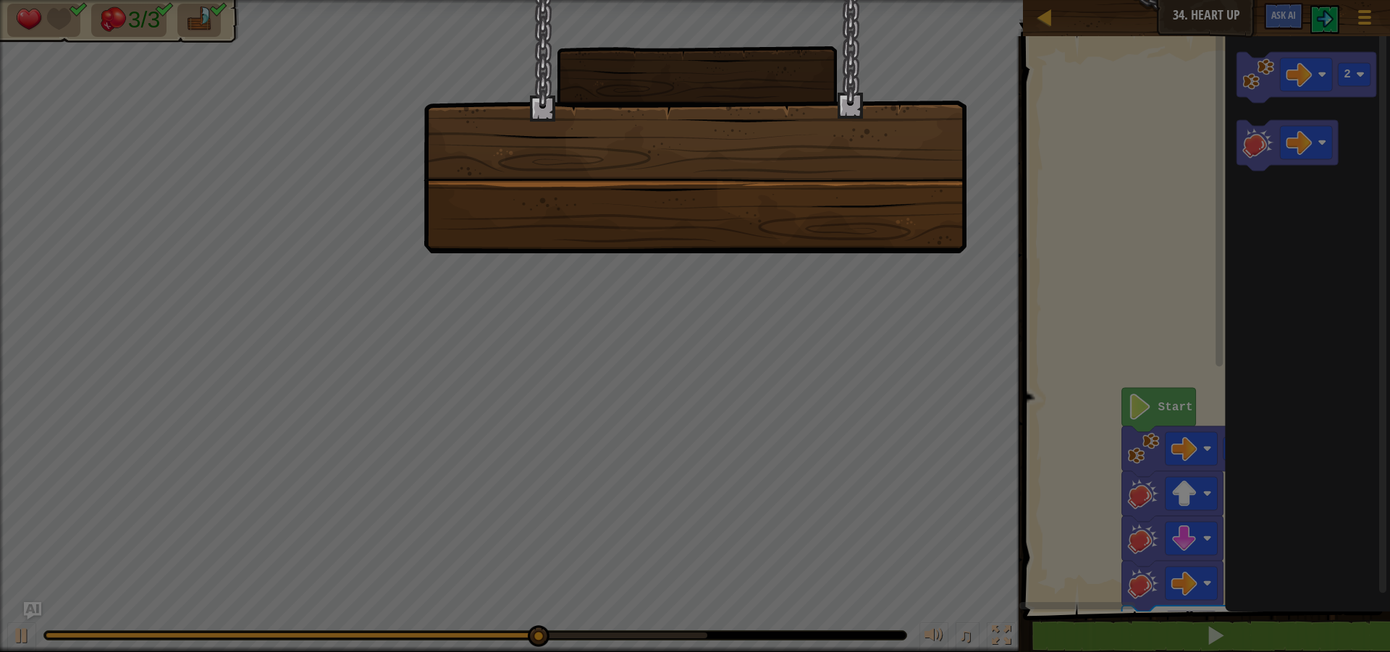
click at [885, 235] on div at bounding box center [695, 126] width 543 height 253
click at [954, 235] on div at bounding box center [695, 126] width 543 height 253
click at [934, 233] on div at bounding box center [695, 126] width 543 height 253
click at [904, 232] on div at bounding box center [695, 126] width 543 height 253
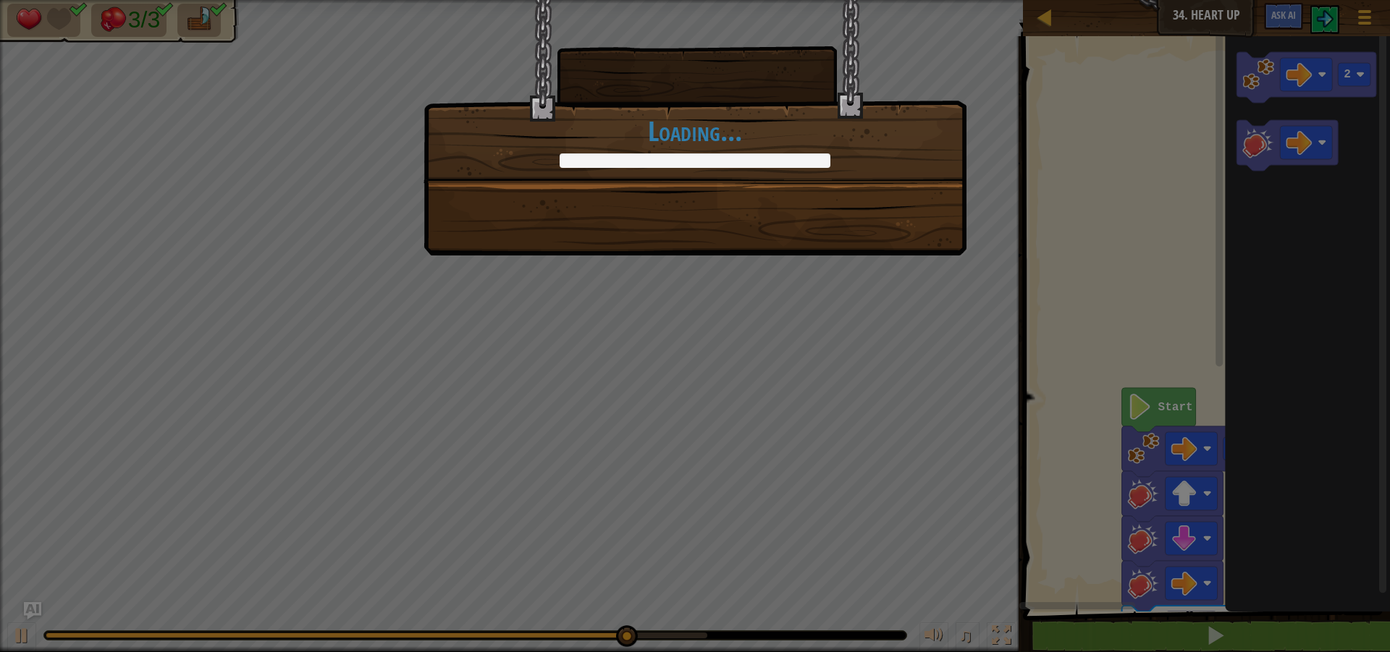
click at [904, 232] on div "+0 +0 Continue Loading..." at bounding box center [695, 128] width 543 height 256
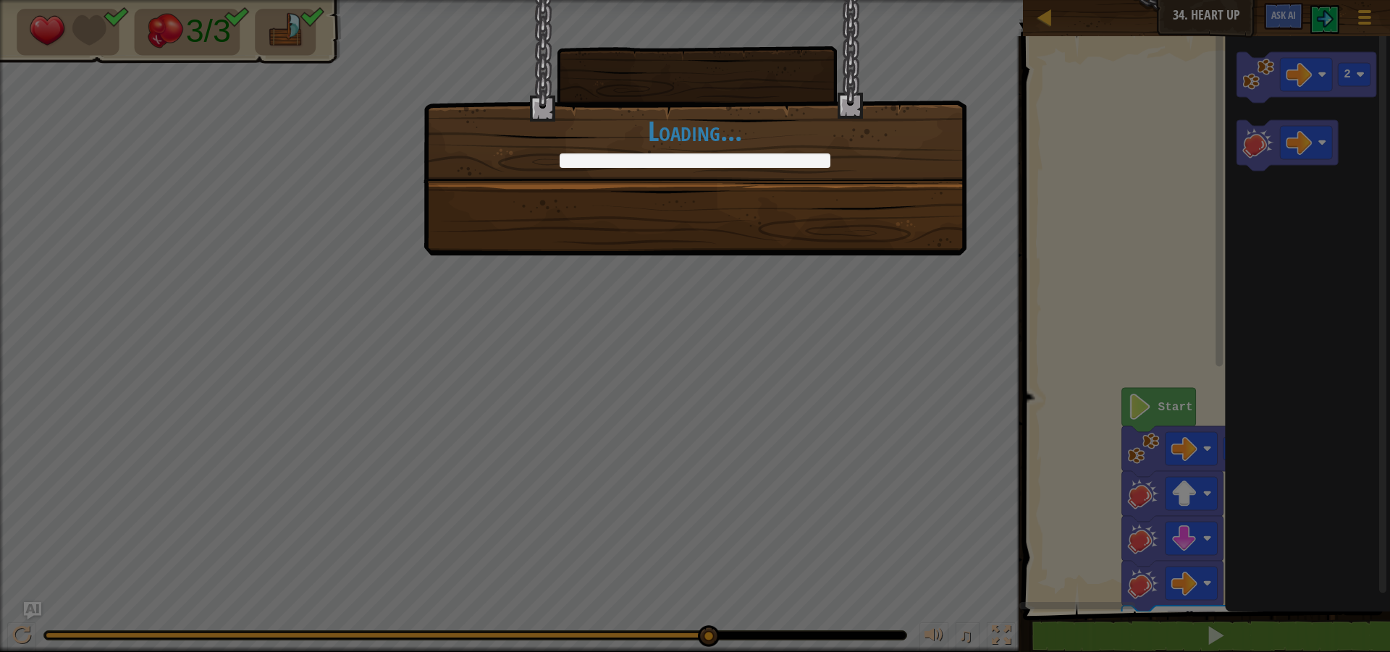
click at [906, 243] on div "+0 +0 Continue Loading..." at bounding box center [695, 128] width 543 height 256
click at [905, 245] on div "+0 +0 Continue Loading..." at bounding box center [695, 128] width 543 height 256
click at [901, 247] on div "+5 +0 Continue Loading..." at bounding box center [695, 128] width 543 height 256
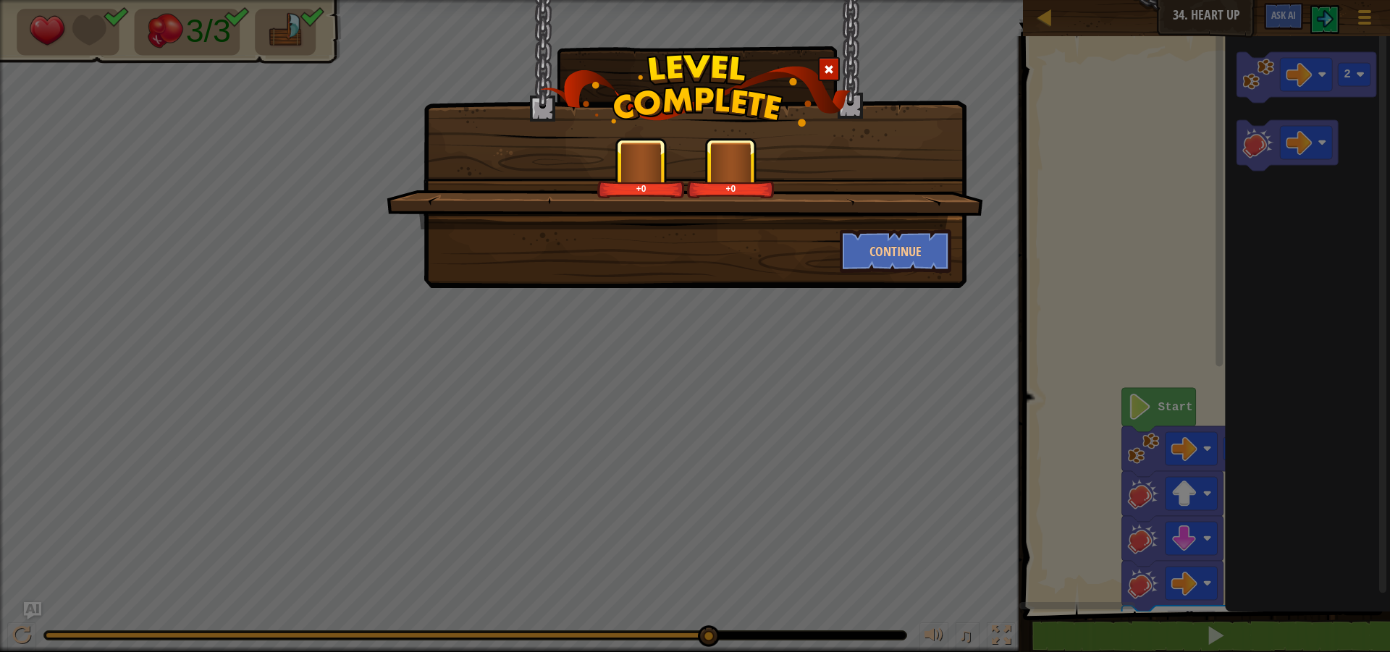
click at [896, 310] on div "+0 +0 Continue" at bounding box center [695, 326] width 1390 height 652
click at [913, 338] on div "+0 +0 Continue" at bounding box center [695, 326] width 1390 height 652
click at [895, 285] on div "+0 +0 Continue" at bounding box center [695, 144] width 543 height 288
click at [894, 285] on div "+0 +0 Continue" at bounding box center [695, 144] width 543 height 288
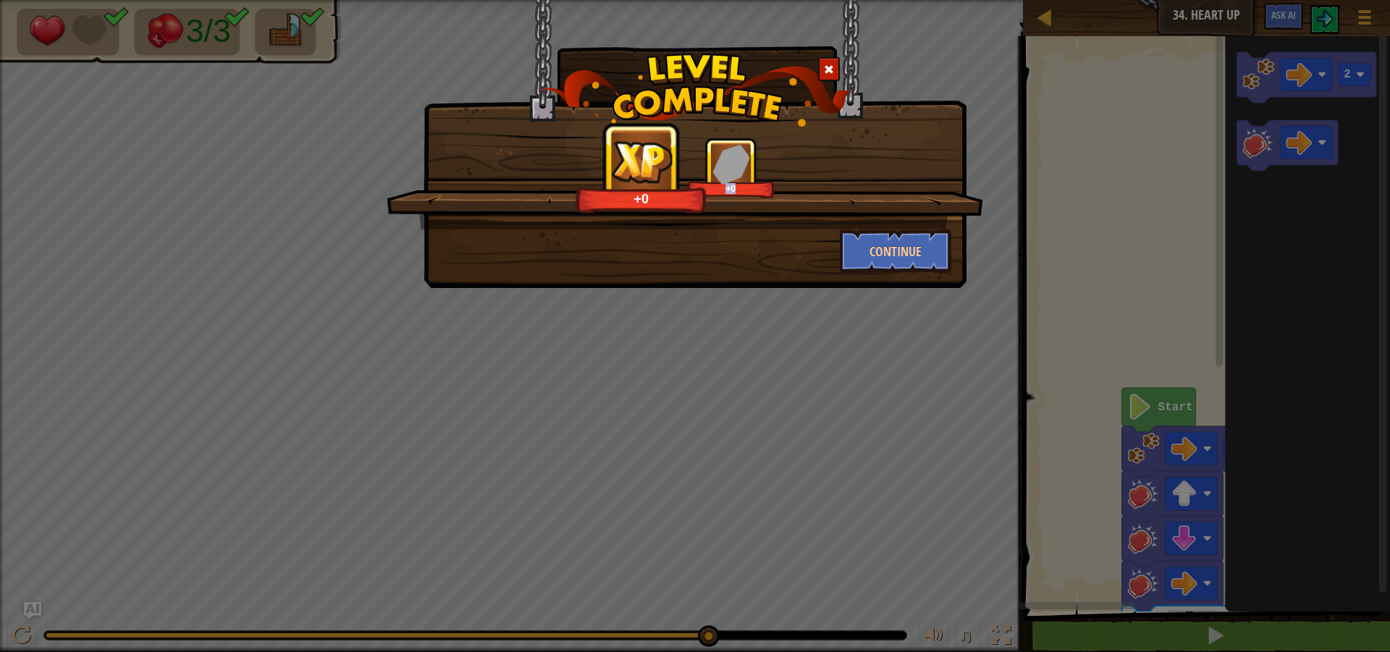
click at [894, 285] on div "+0 +0 Continue" at bounding box center [695, 144] width 543 height 288
click at [920, 240] on button "Continue" at bounding box center [896, 251] width 112 height 43
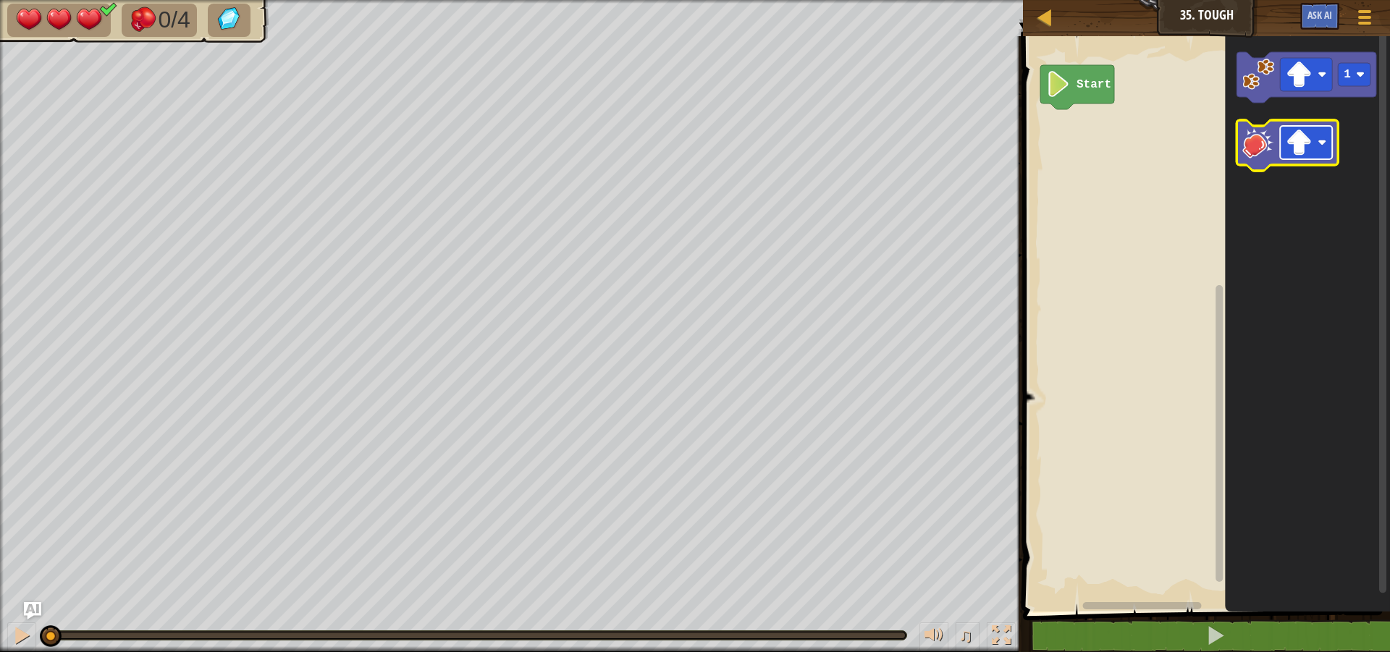
click at [1297, 146] on image "Blockly Workspace" at bounding box center [1300, 143] width 26 height 26
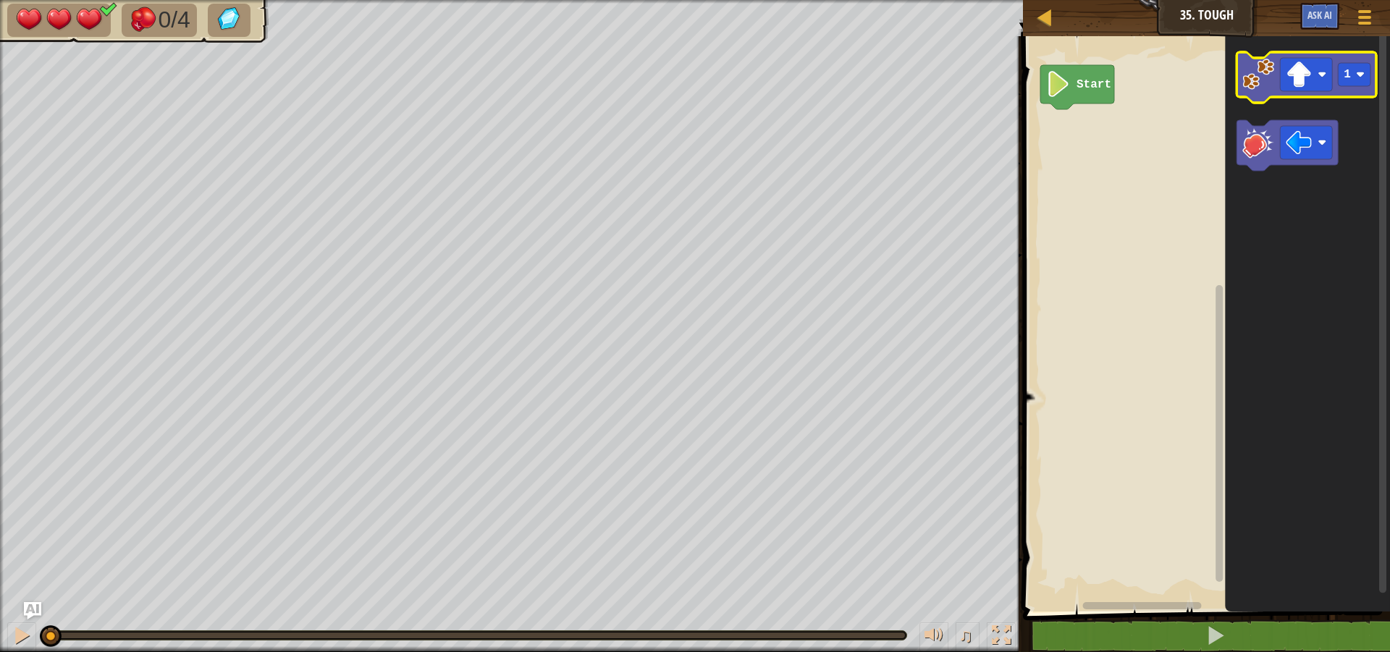
click at [1265, 75] on image "Blockly Workspace" at bounding box center [1259, 75] width 32 height 32
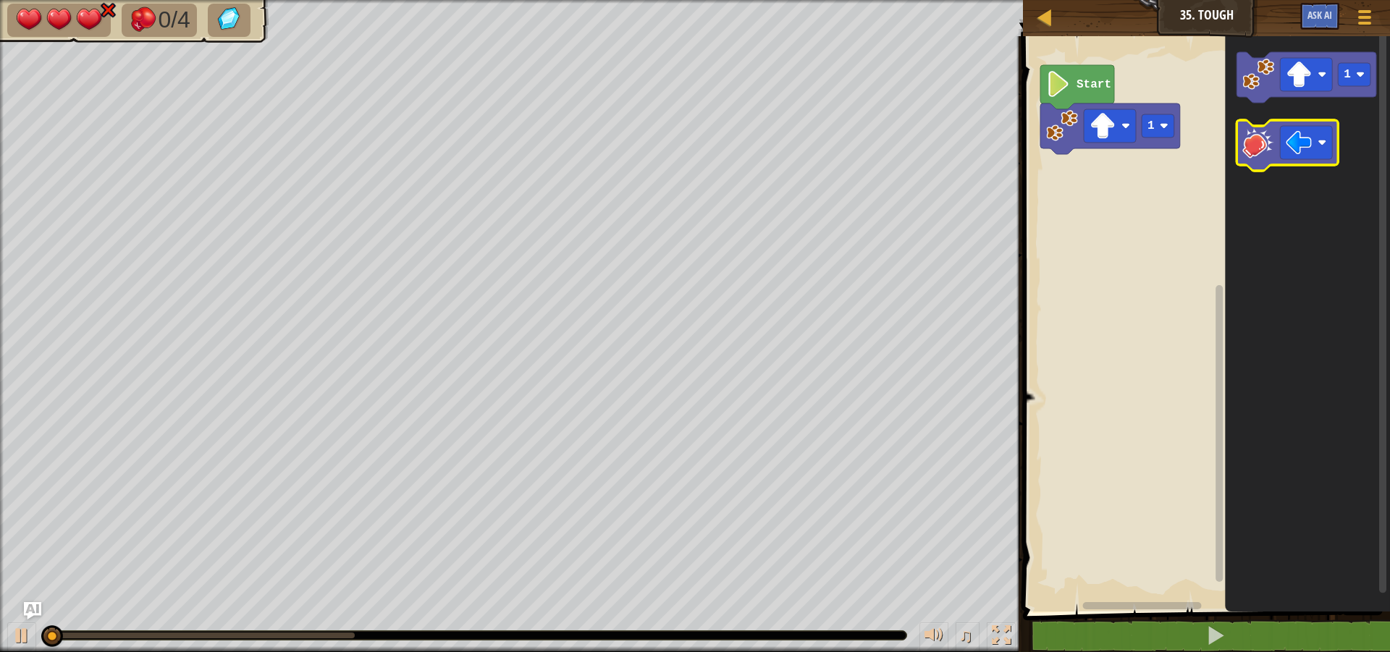
click at [1252, 140] on image "Blockly Workspace" at bounding box center [1259, 143] width 32 height 32
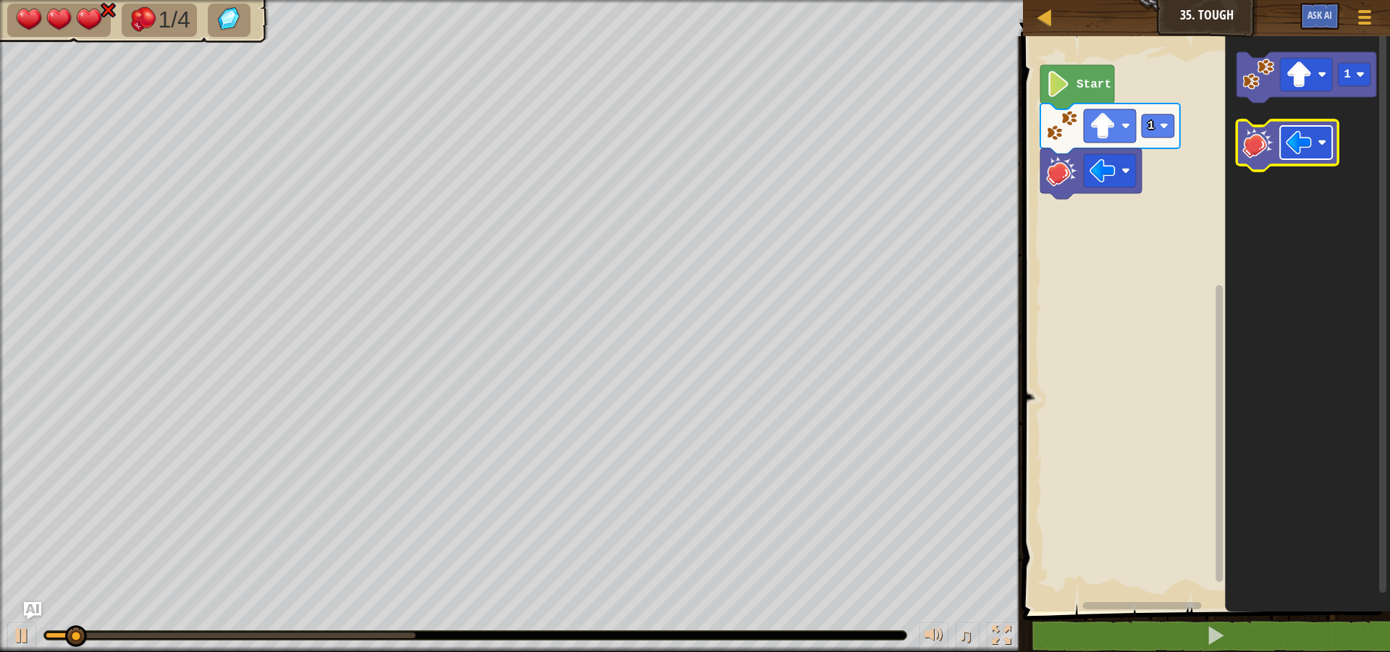
click at [1301, 140] on image "Blockly Workspace" at bounding box center [1300, 143] width 26 height 26
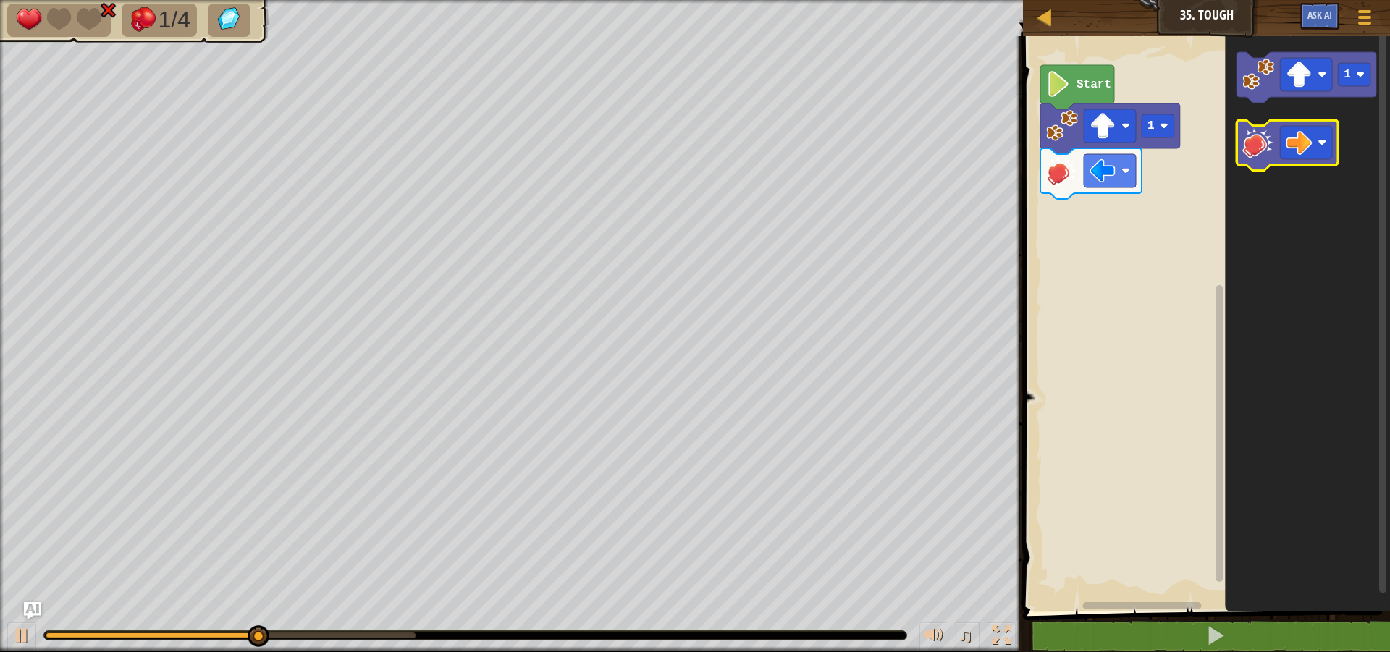
click at [1255, 144] on image "Blockly Workspace" at bounding box center [1259, 143] width 32 height 32
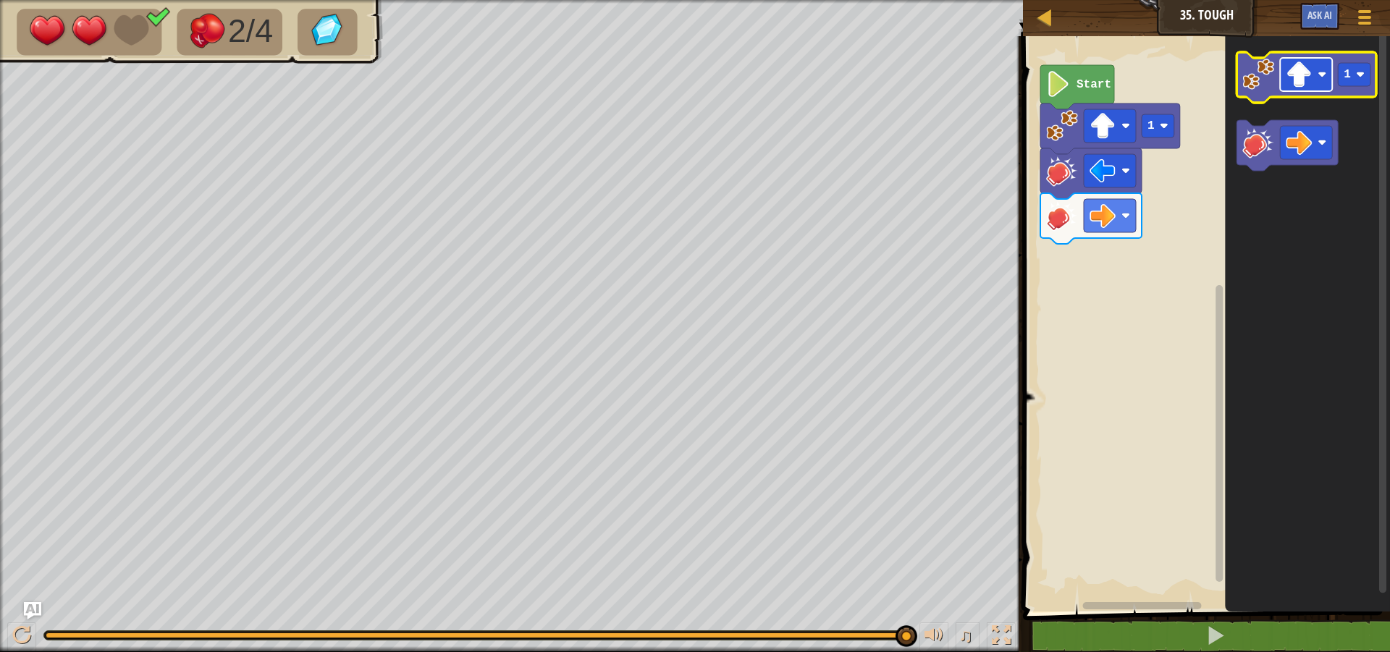
click at [1306, 82] on image "Blockly Workspace" at bounding box center [1300, 75] width 26 height 26
click at [1255, 60] on image "Blockly Workspace" at bounding box center [1259, 75] width 32 height 32
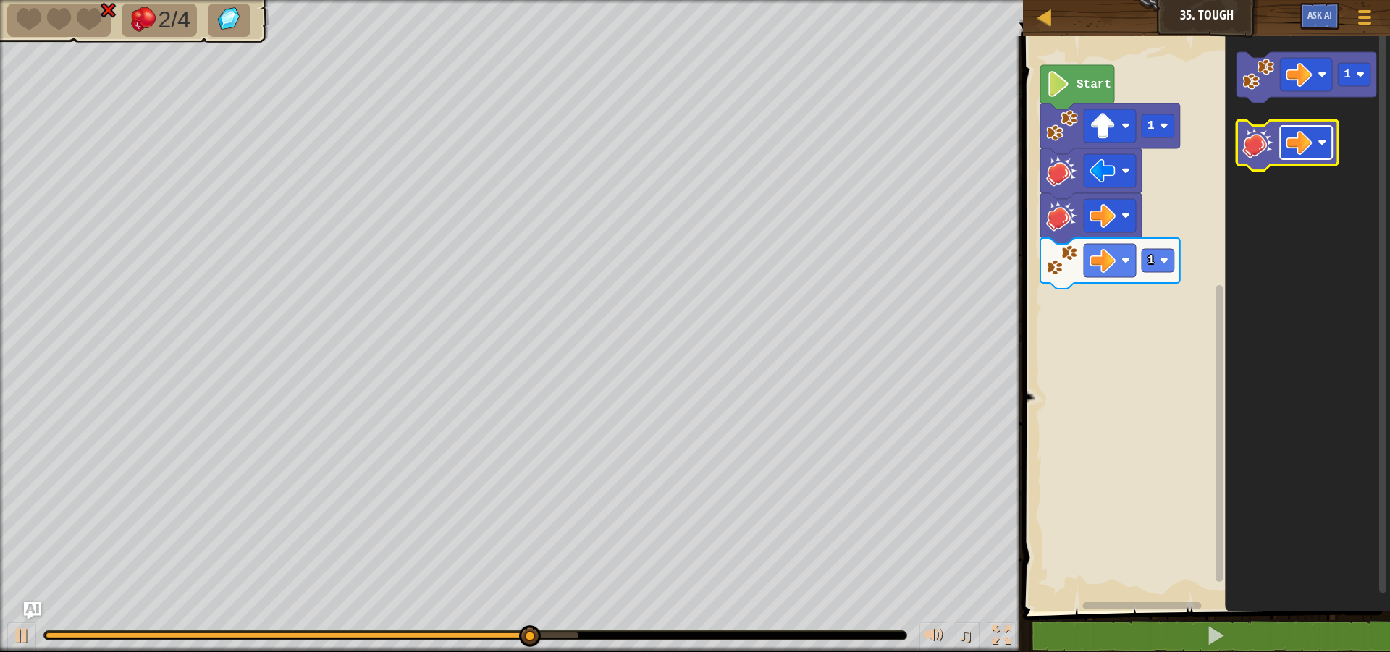
click at [1313, 142] on rect "Blockly Workspace" at bounding box center [1307, 142] width 52 height 33
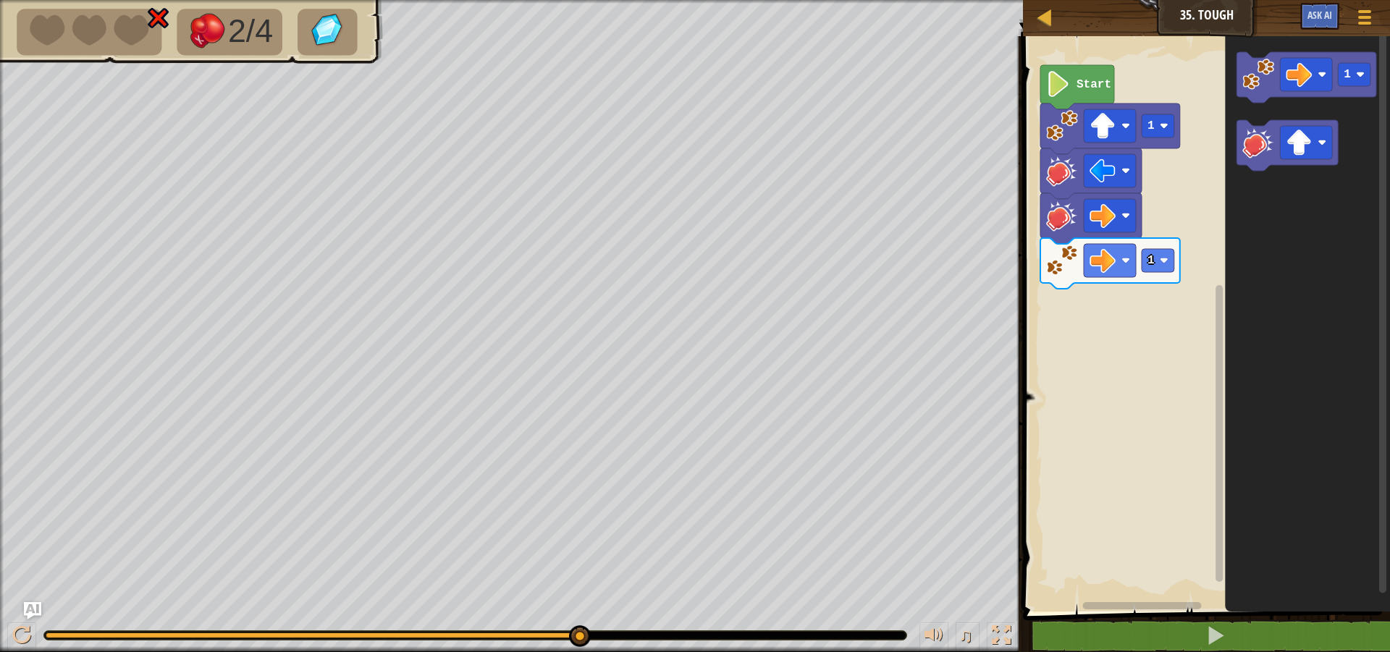
click at [1248, 132] on image "Blockly Workspace" at bounding box center [1259, 143] width 32 height 32
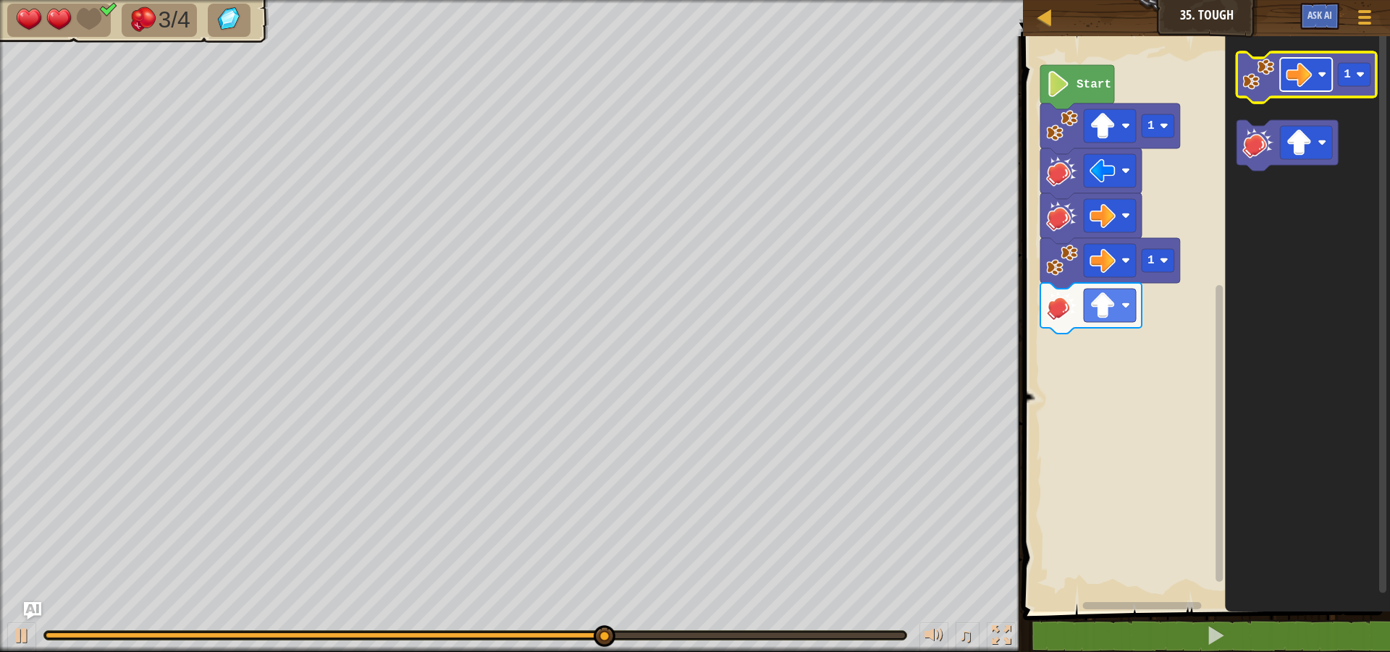
click at [1293, 81] on image "Blockly Workspace" at bounding box center [1300, 75] width 26 height 26
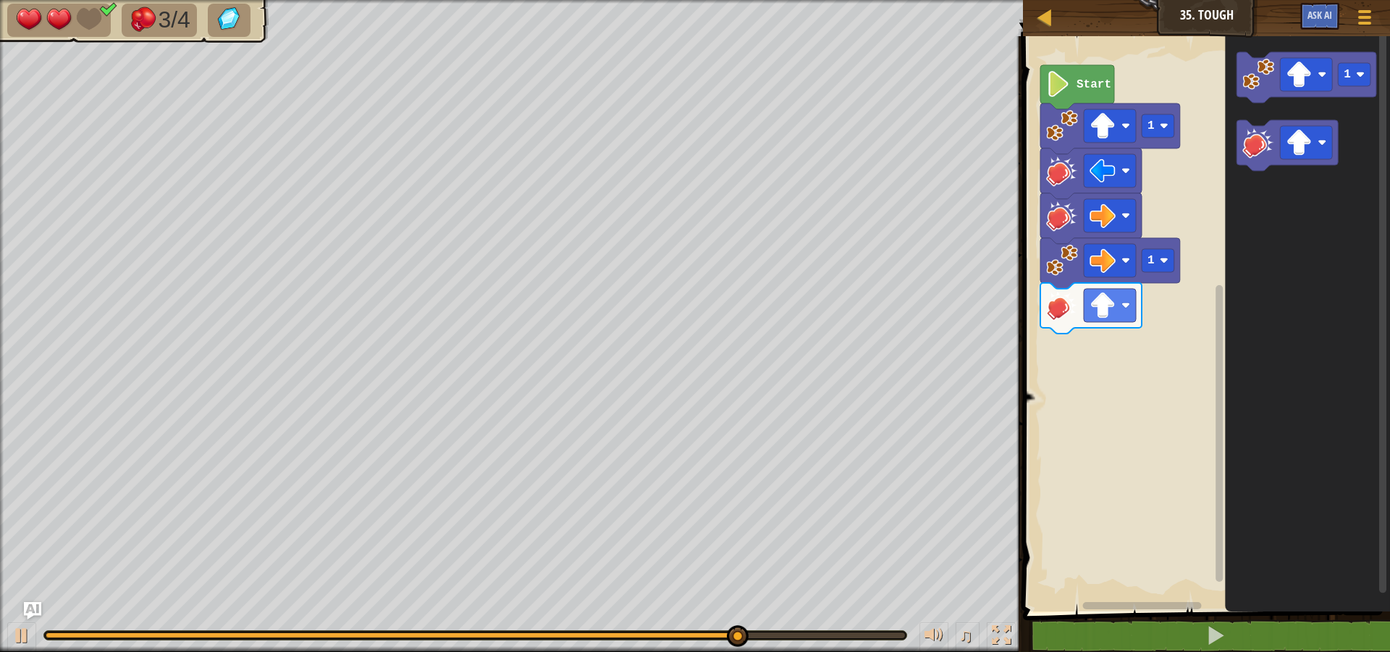
click at [1236, 70] on icon "Blockly Workspace" at bounding box center [1308, 320] width 165 height 583
click at [1252, 70] on image "Blockly Workspace" at bounding box center [1259, 75] width 32 height 32
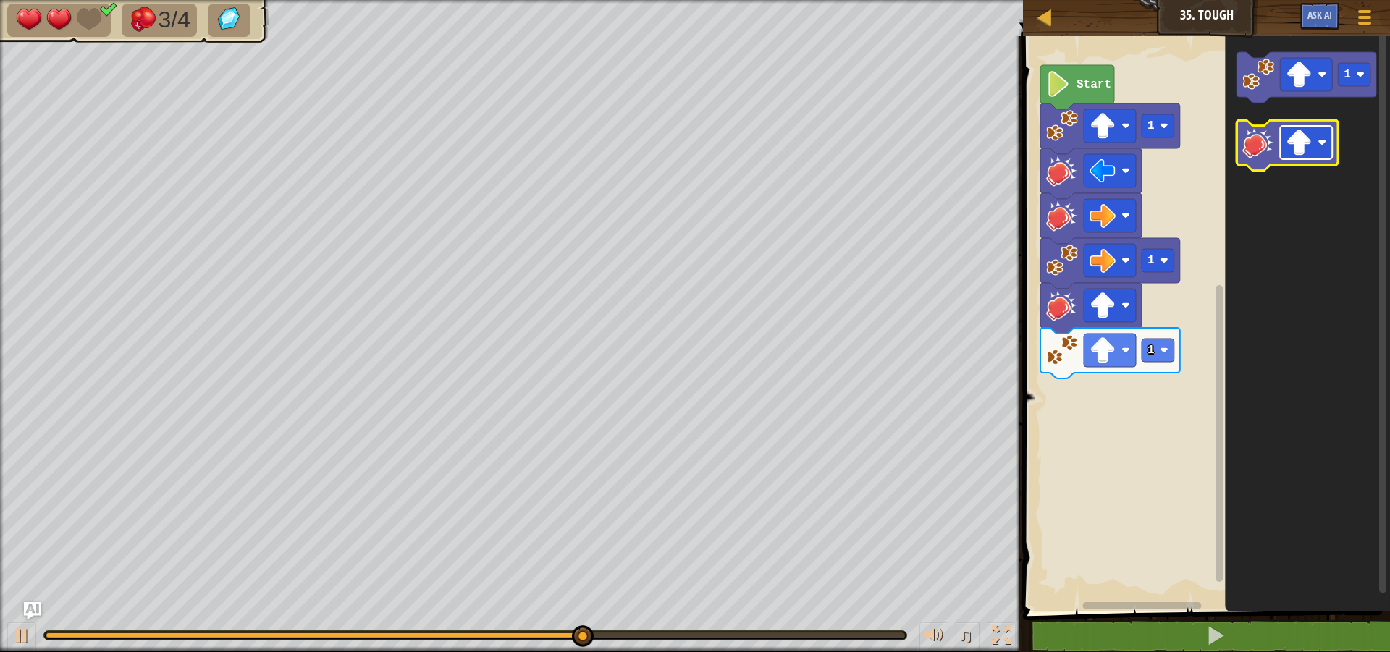
click at [1312, 151] on image "Blockly Workspace" at bounding box center [1300, 143] width 26 height 26
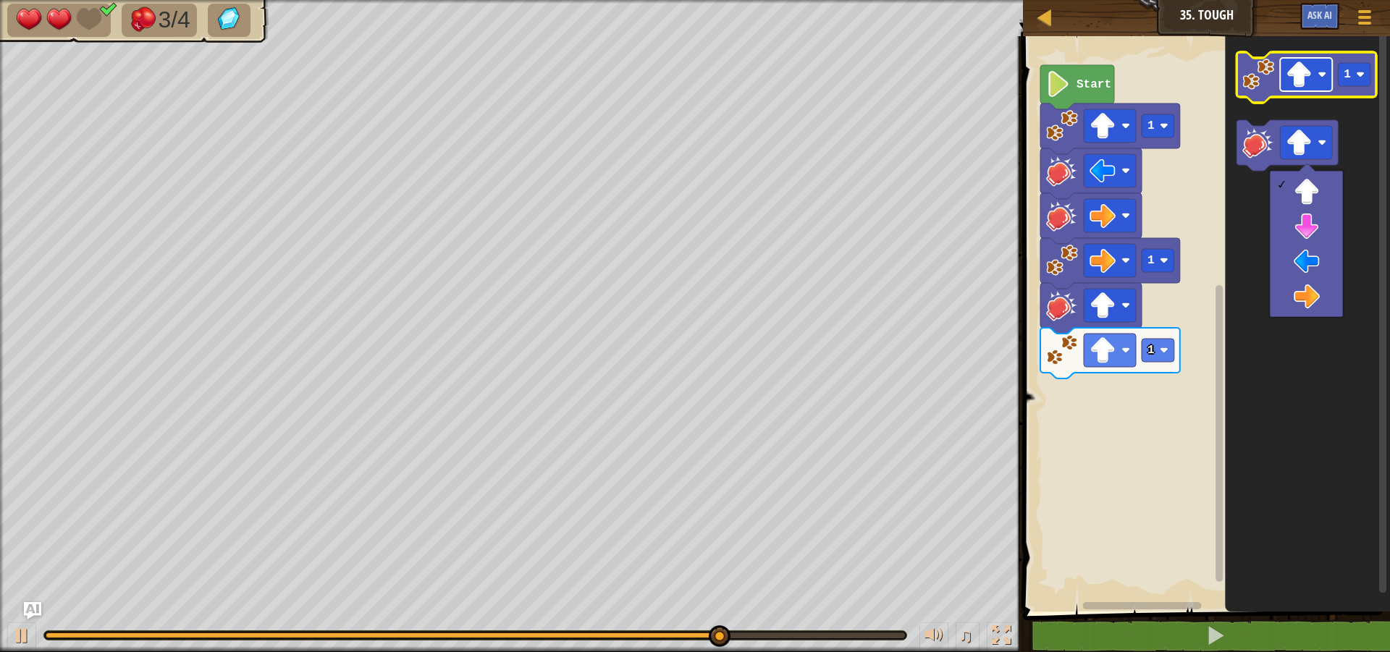
click at [1301, 81] on image "Blockly Workspace" at bounding box center [1300, 75] width 26 height 26
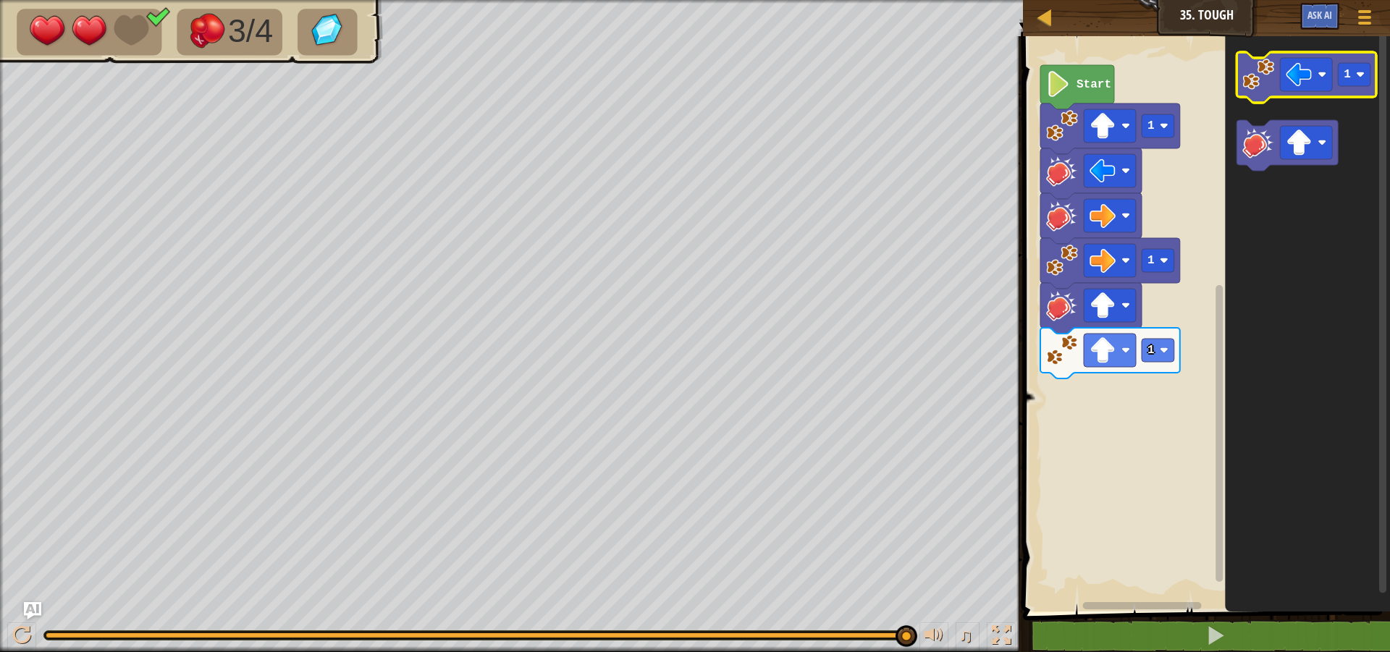
click at [1261, 87] on image "Blockly Workspace" at bounding box center [1259, 75] width 32 height 32
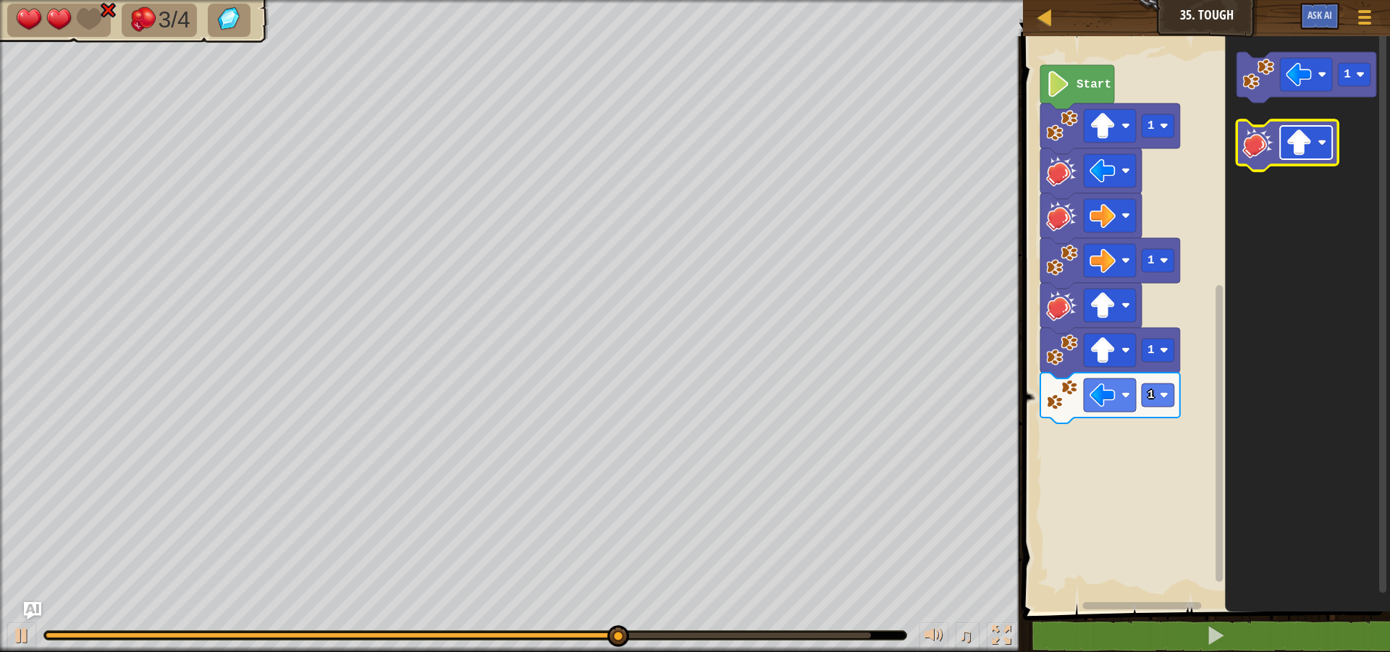
click at [1291, 150] on image "Blockly Workspace" at bounding box center [1300, 143] width 26 height 26
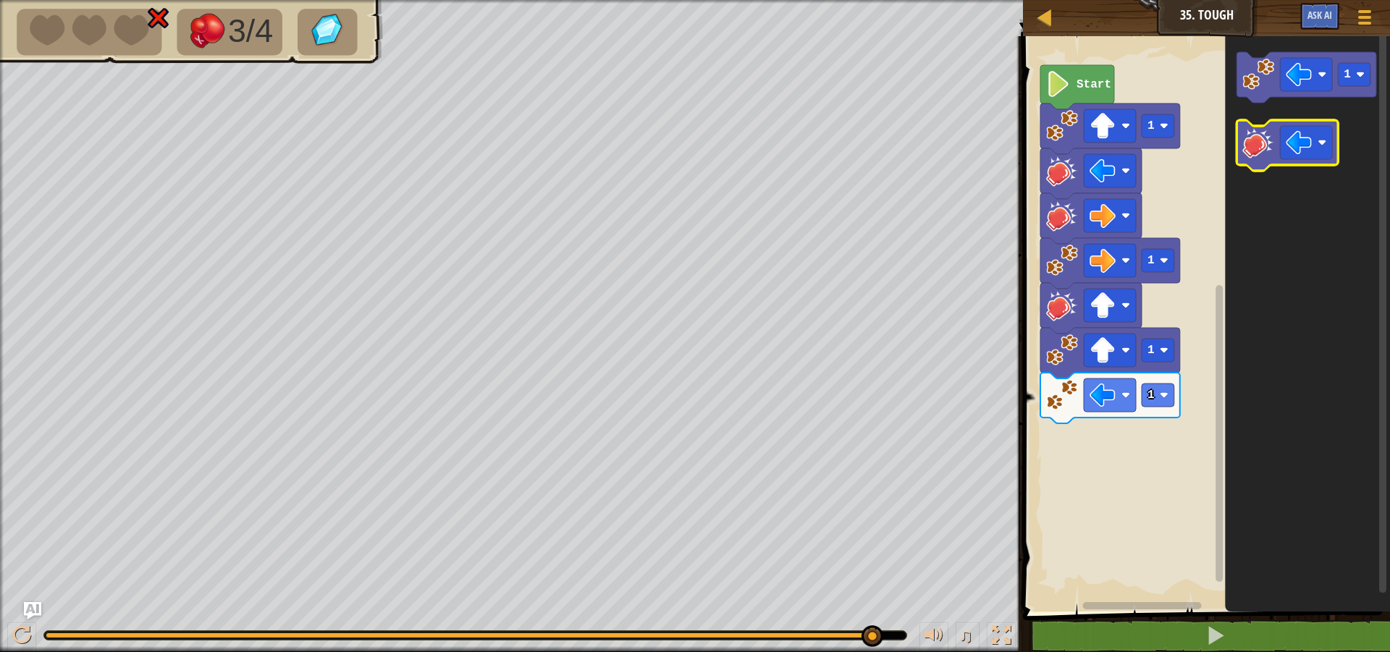
click at [1253, 142] on image "Blockly Workspace" at bounding box center [1259, 143] width 32 height 32
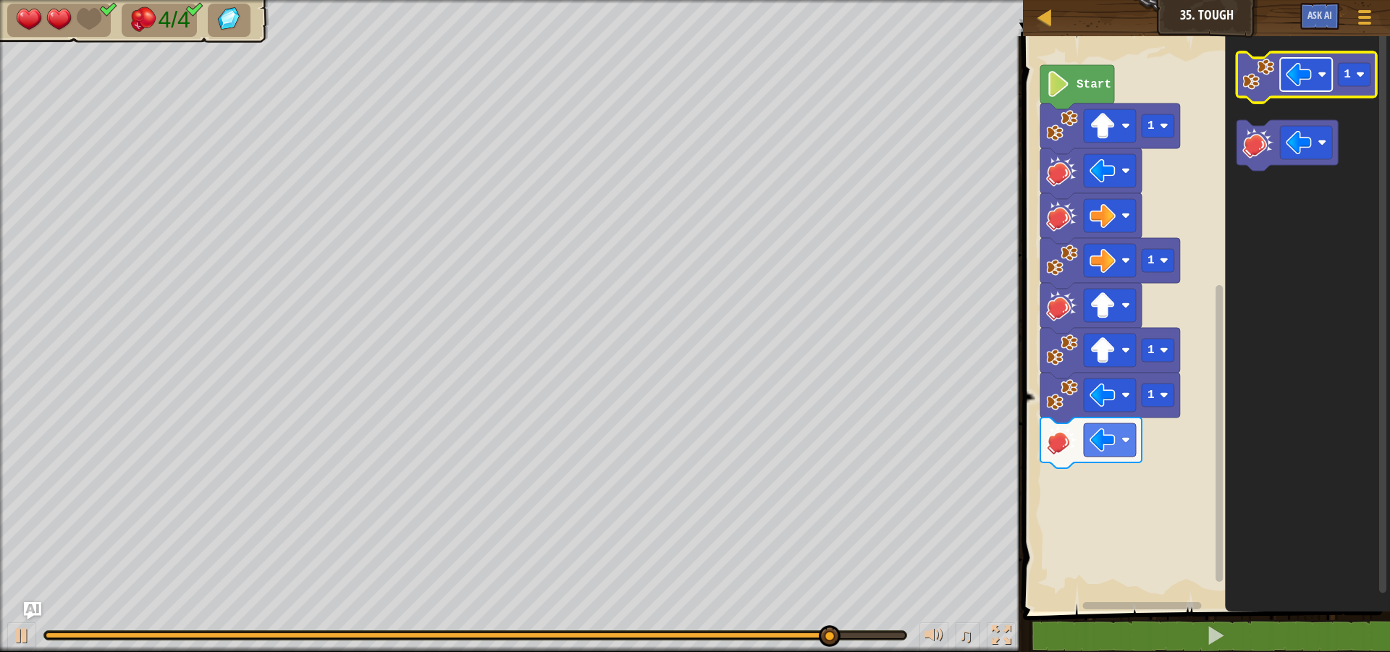
click at [1305, 75] on image "Blockly Workspace" at bounding box center [1300, 75] width 26 height 26
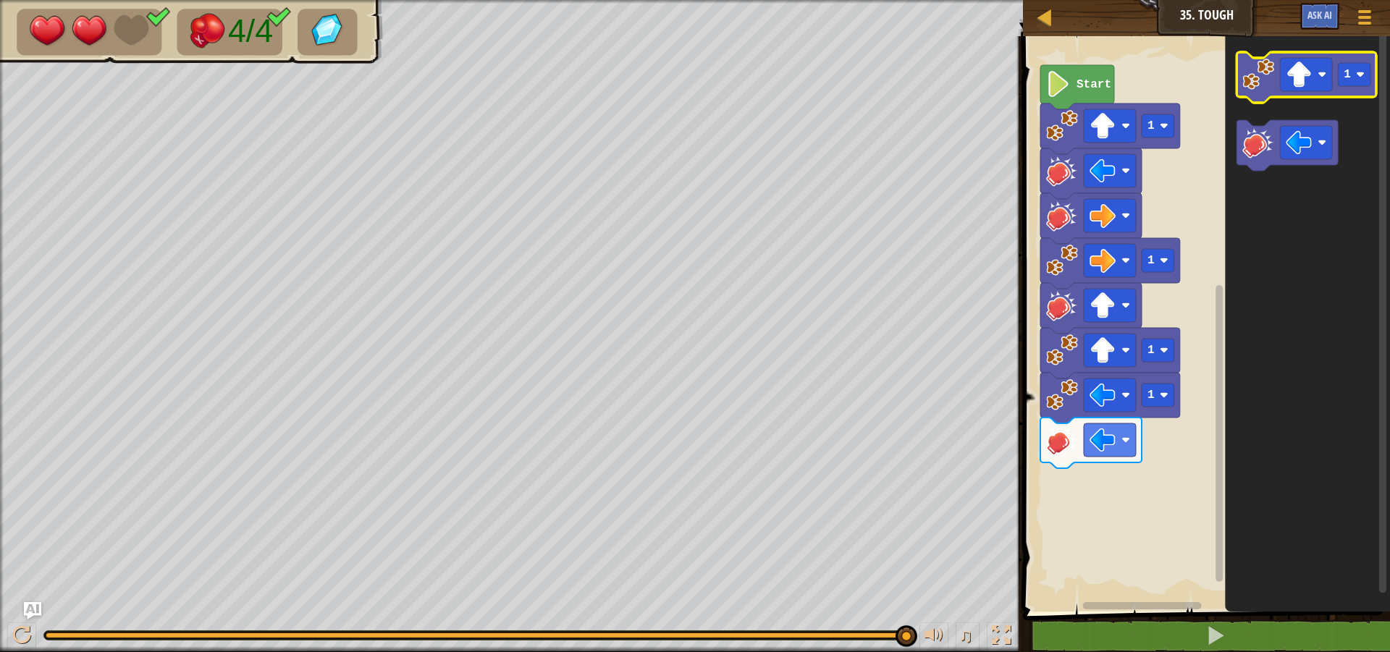
click at [1255, 75] on image "Blockly Workspace" at bounding box center [1259, 75] width 32 height 32
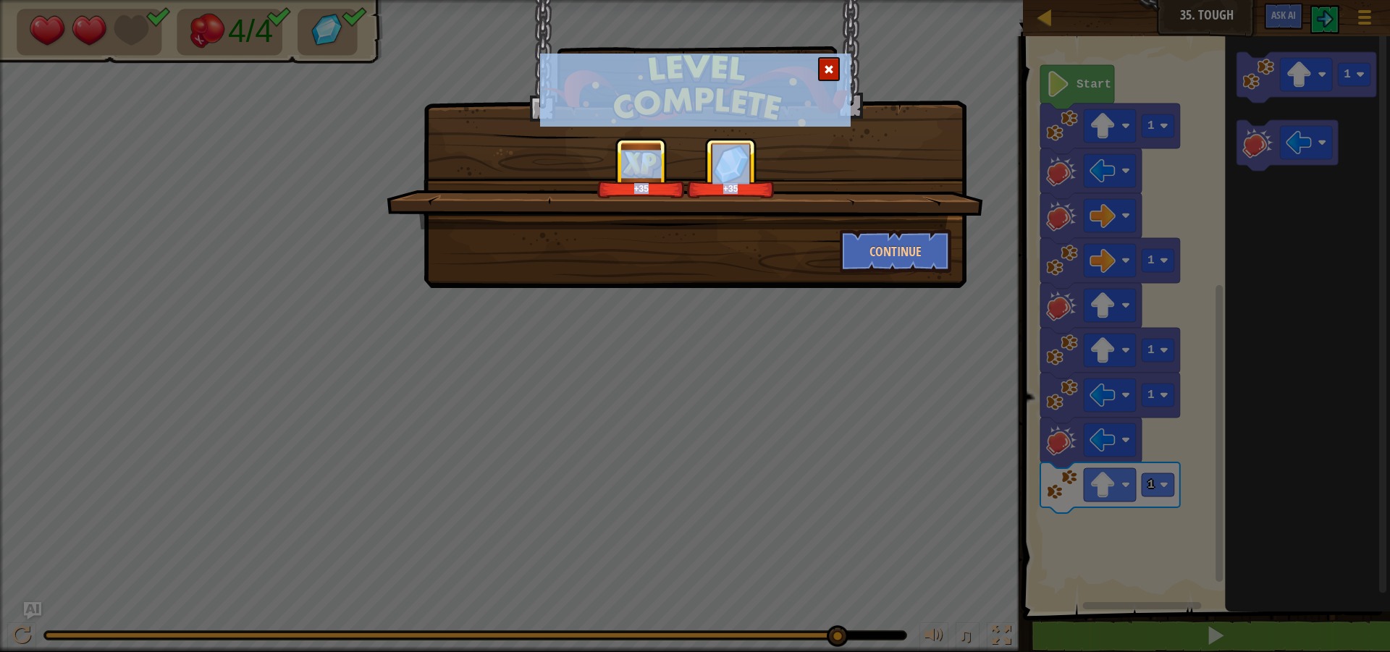
click at [779, 382] on div "+35 +35 Continue" at bounding box center [695, 326] width 1390 height 652
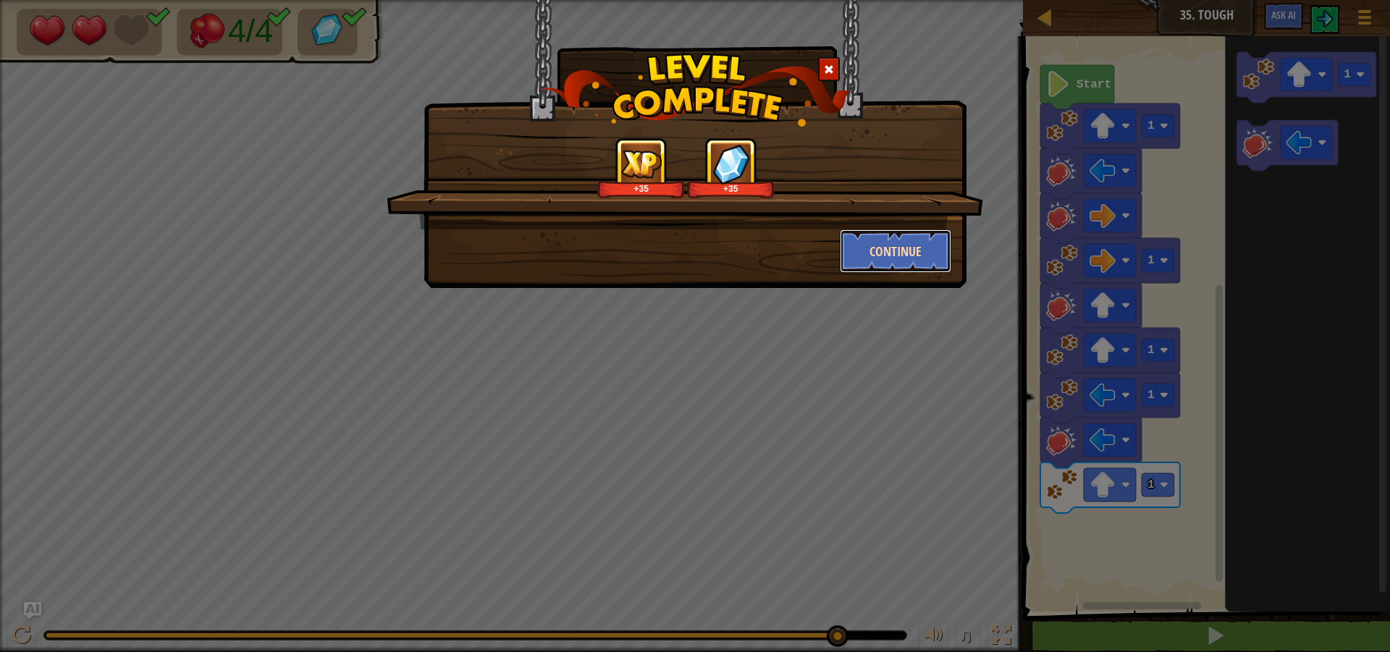
click at [888, 243] on button "Continue" at bounding box center [896, 251] width 112 height 43
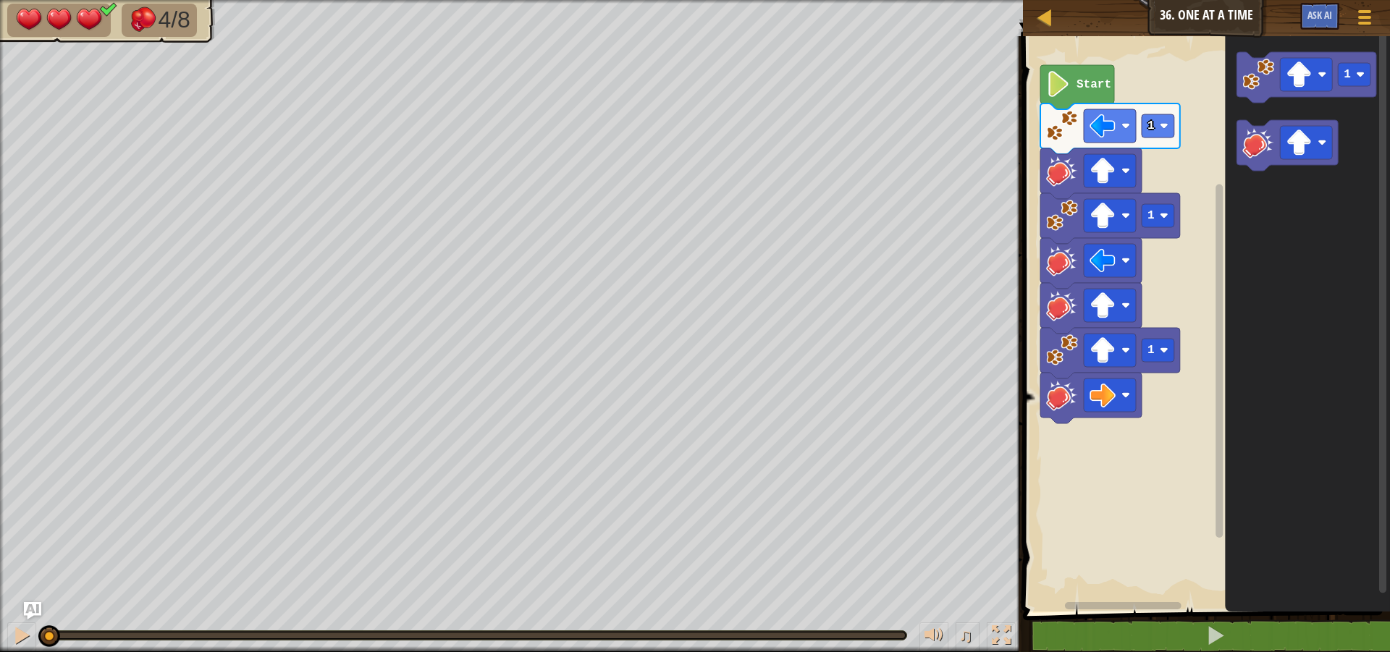
click at [1077, 93] on icon "Blockly Workspace" at bounding box center [1077, 87] width 74 height 44
click at [1064, 80] on image "Blockly Workspace" at bounding box center [1058, 84] width 25 height 26
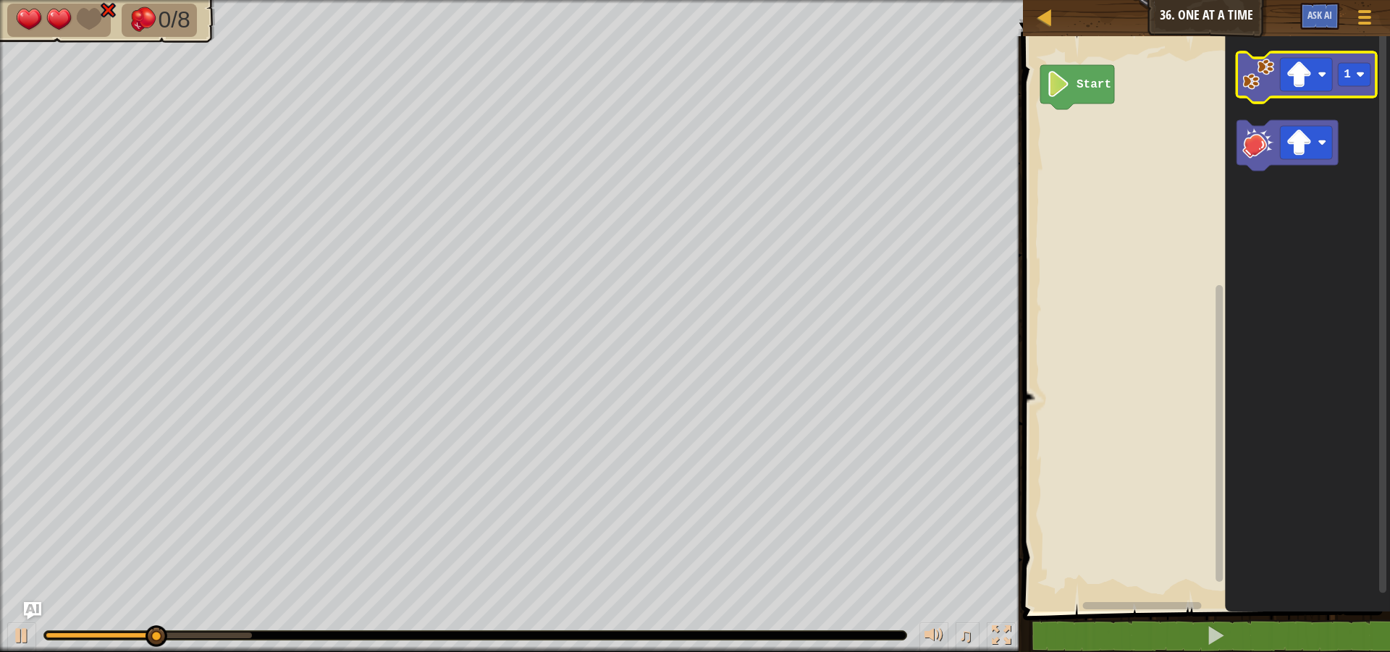
click at [1268, 83] on image "Blockly Workspace" at bounding box center [1259, 75] width 32 height 32
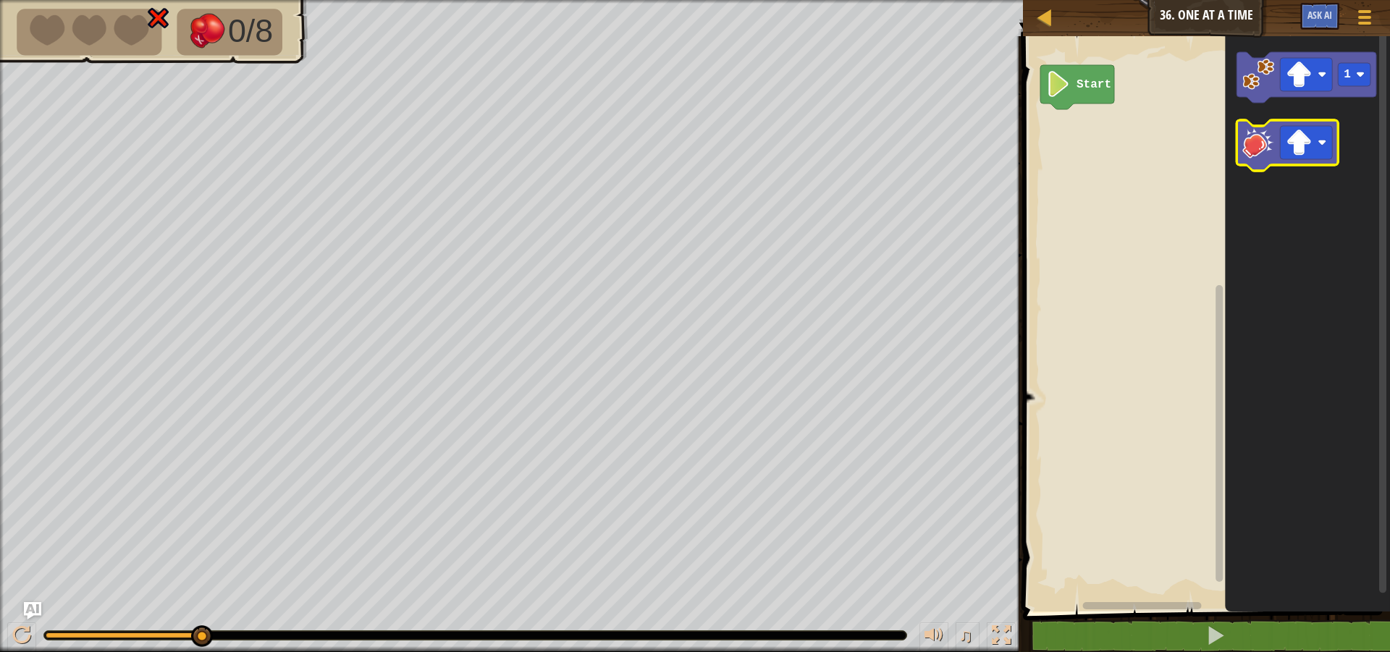
click at [1263, 132] on image "Blockly Workspace" at bounding box center [1259, 143] width 32 height 32
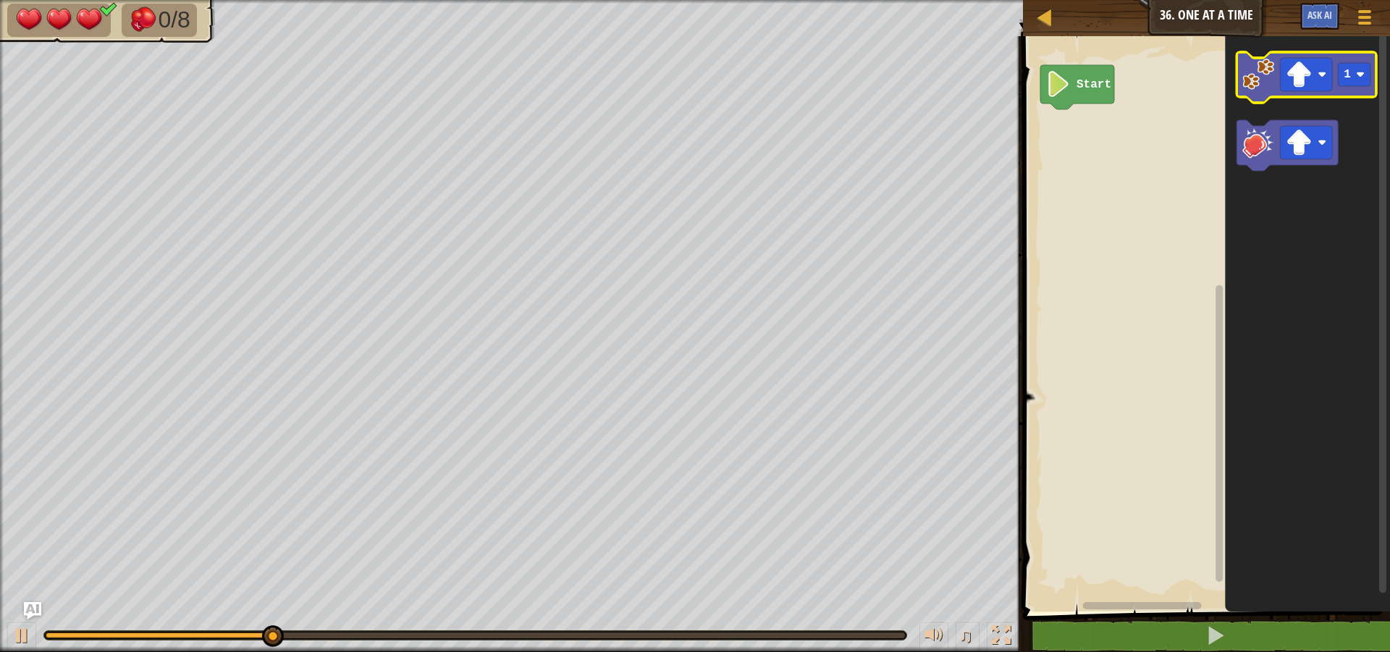
click at [1287, 93] on icon "Blockly Workspace" at bounding box center [1307, 77] width 140 height 51
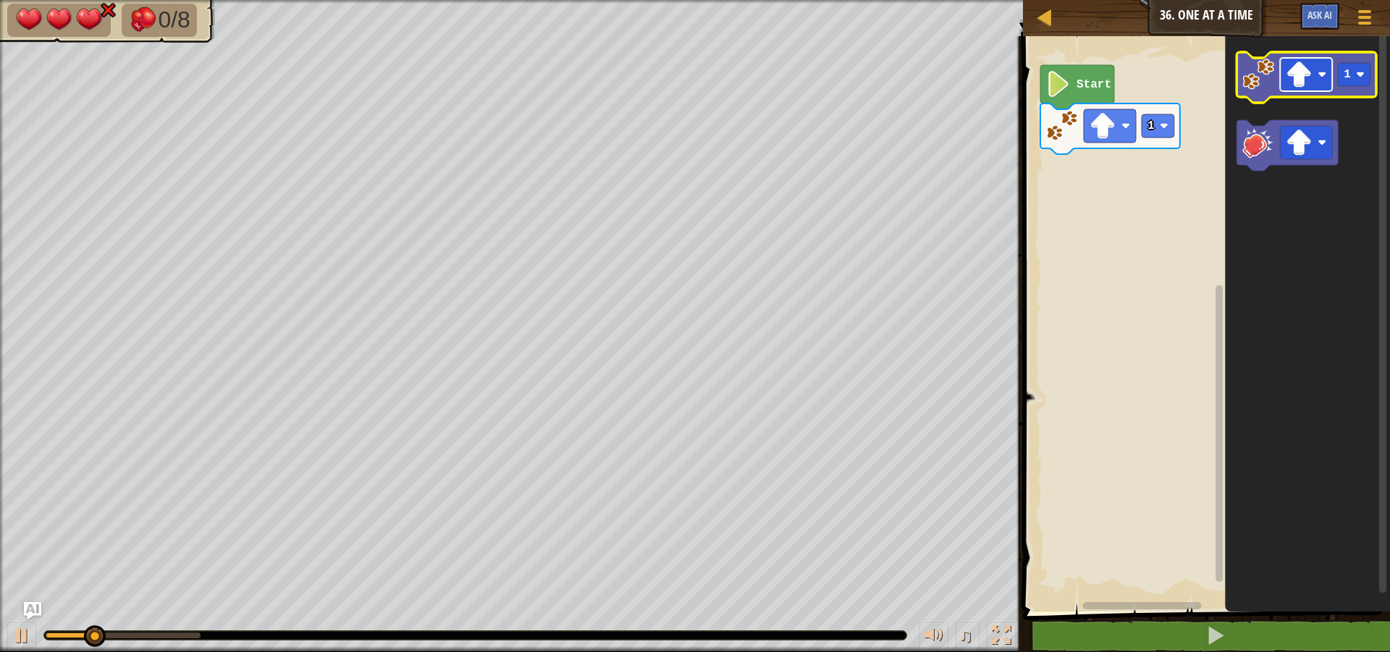
click at [1310, 85] on image "Blockly Workspace" at bounding box center [1300, 75] width 26 height 26
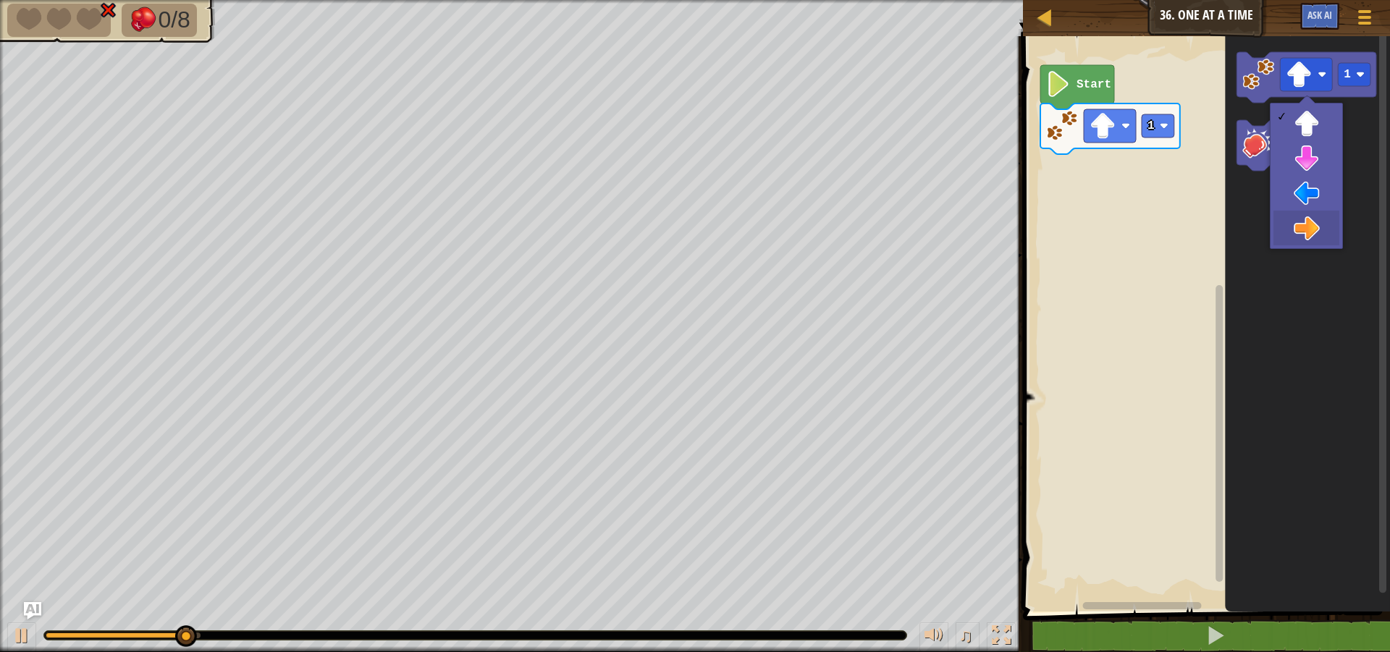
drag, startPoint x: 1300, startPoint y: 219, endPoint x: 1098, endPoint y: 149, distance: 214.5
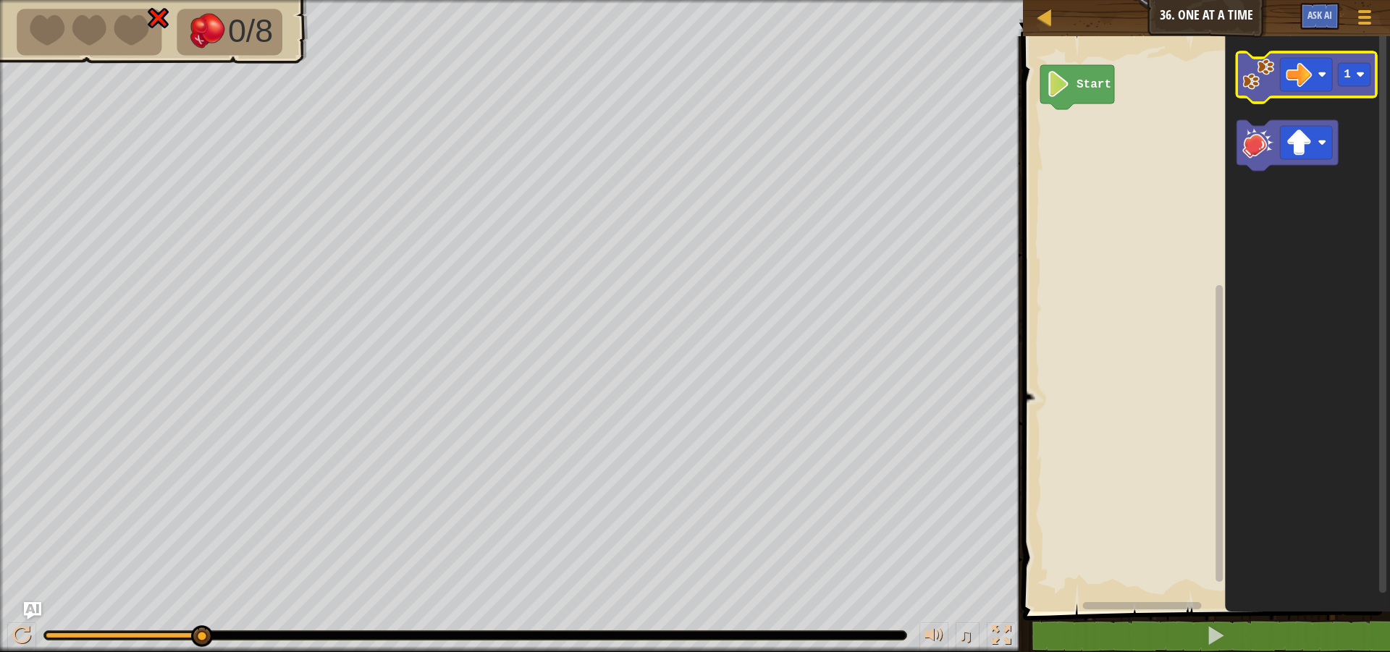
click at [1258, 82] on image "Blockly Workspace" at bounding box center [1259, 75] width 32 height 32
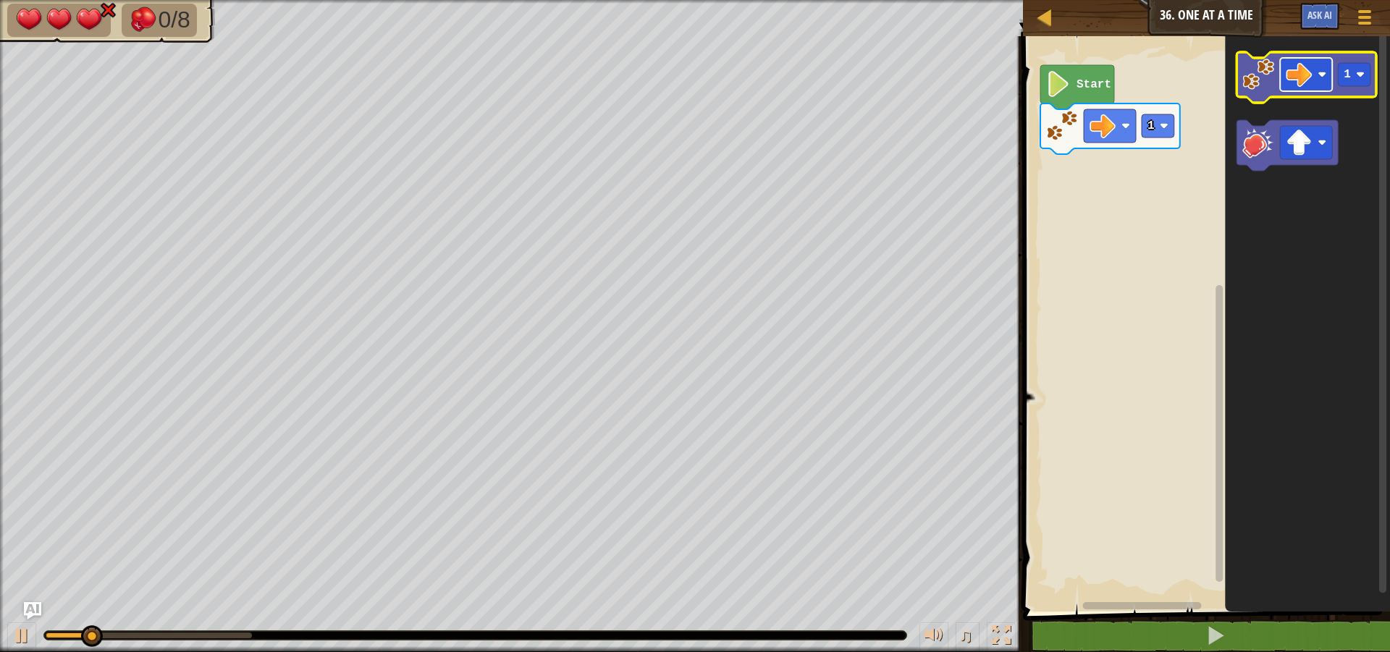
click at [1319, 73] on image "Blockly Workspace" at bounding box center [1322, 74] width 9 height 9
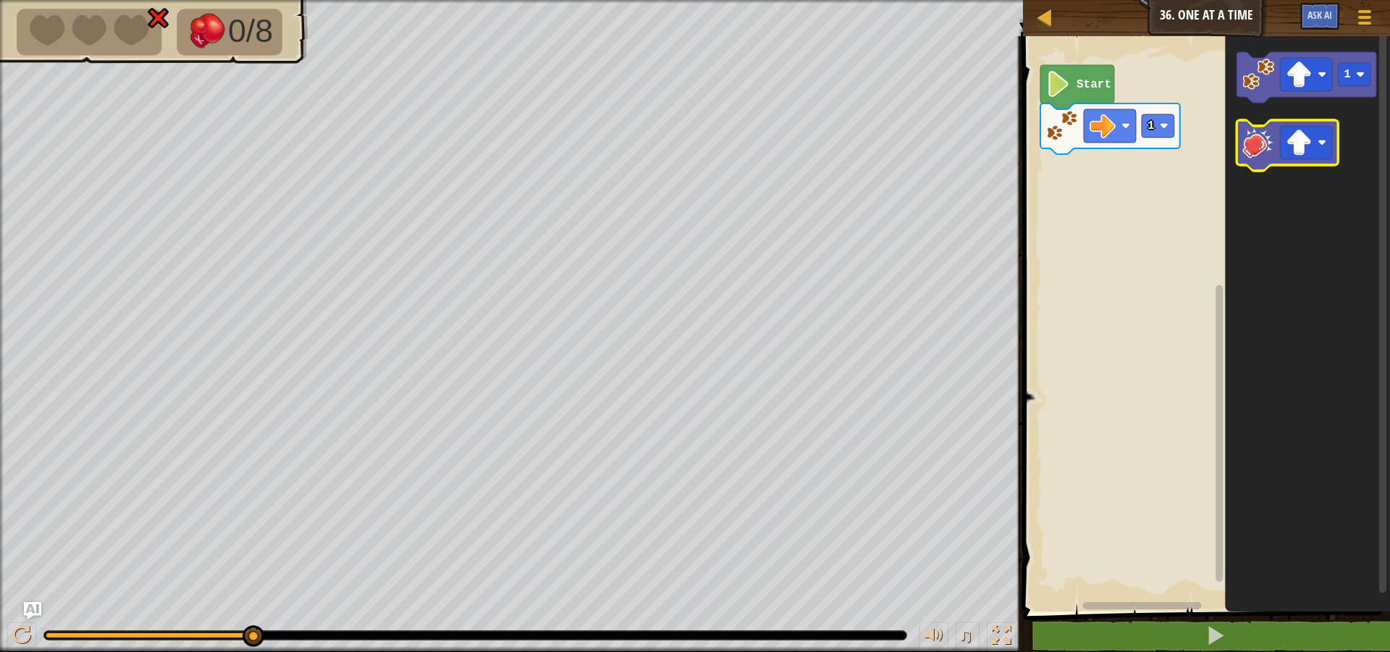
click at [1255, 141] on image "Blockly Workspace" at bounding box center [1259, 143] width 32 height 32
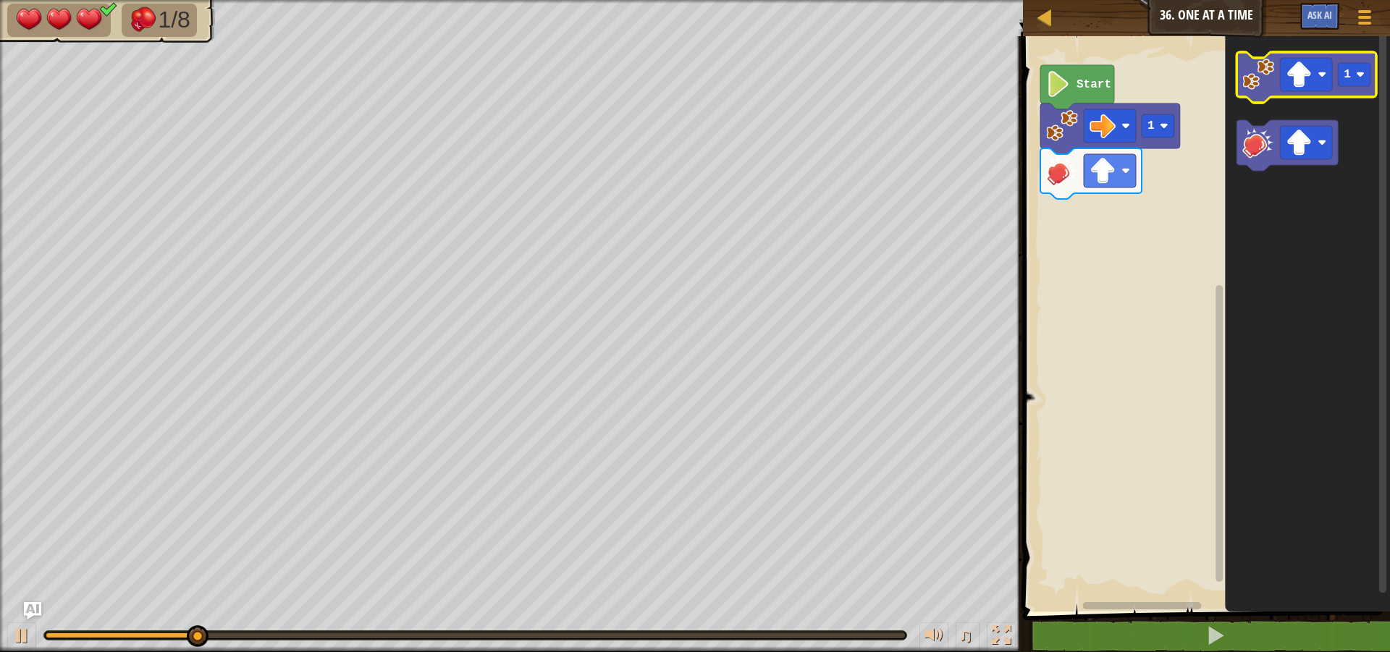
click at [1274, 87] on image "Blockly Workspace" at bounding box center [1259, 75] width 32 height 32
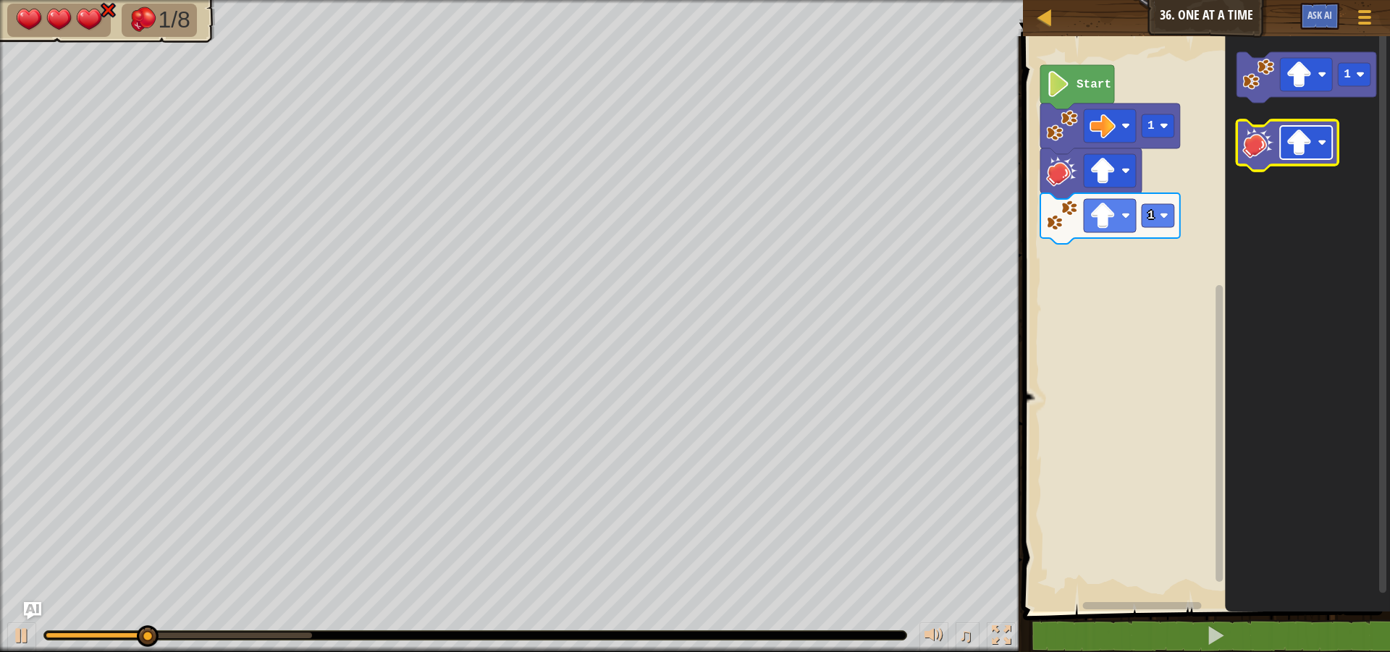
click at [1298, 139] on image "Blockly Workspace" at bounding box center [1300, 143] width 26 height 26
click at [1263, 159] on icon "Blockly Workspace" at bounding box center [1287, 145] width 101 height 51
click at [1307, 147] on image "Blockly Workspace" at bounding box center [1300, 143] width 26 height 26
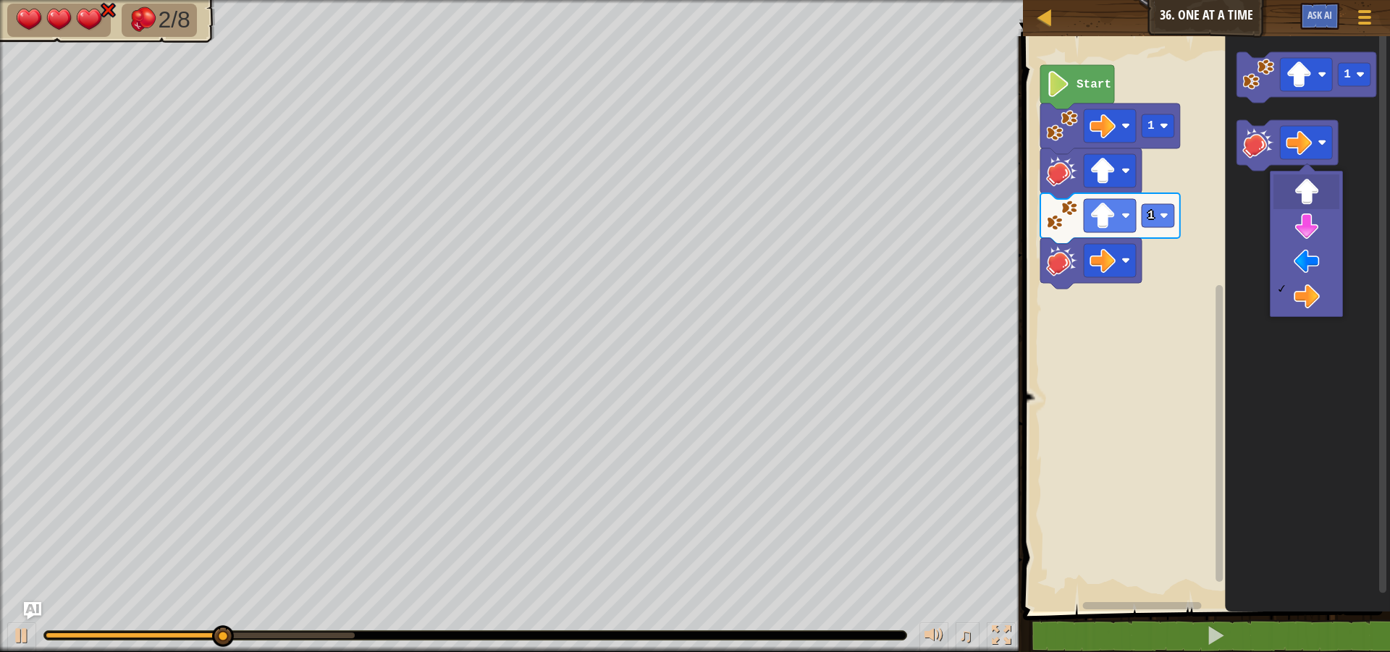
drag, startPoint x: 1310, startPoint y: 190, endPoint x: 1279, endPoint y: 184, distance: 31.8
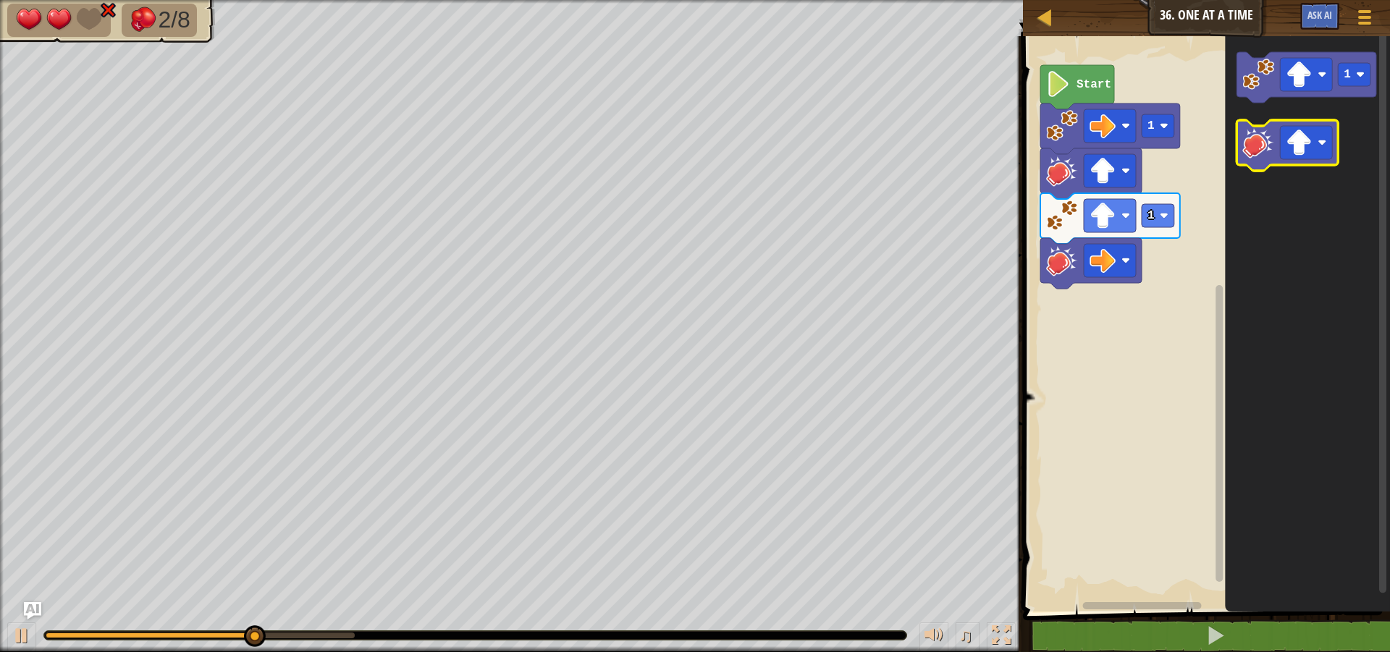
click at [1255, 163] on icon "Blockly Workspace" at bounding box center [1287, 145] width 101 height 51
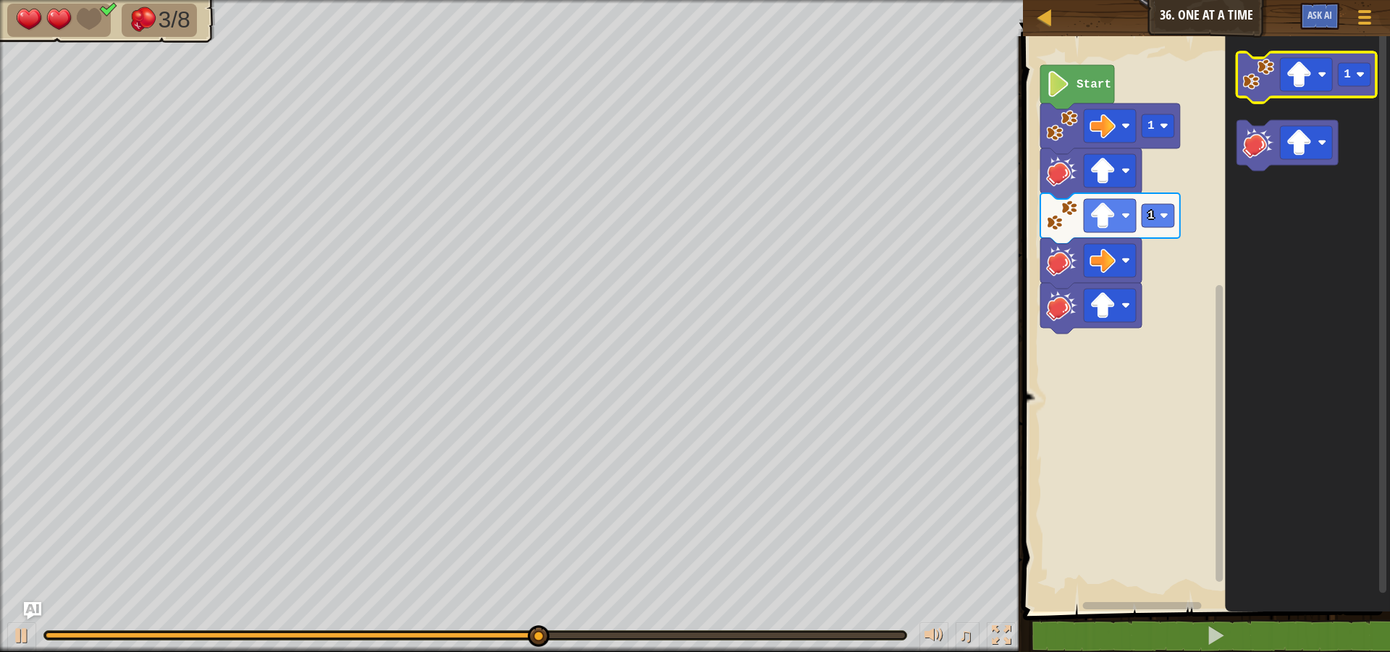
click at [1270, 90] on image "Blockly Workspace" at bounding box center [1259, 75] width 32 height 32
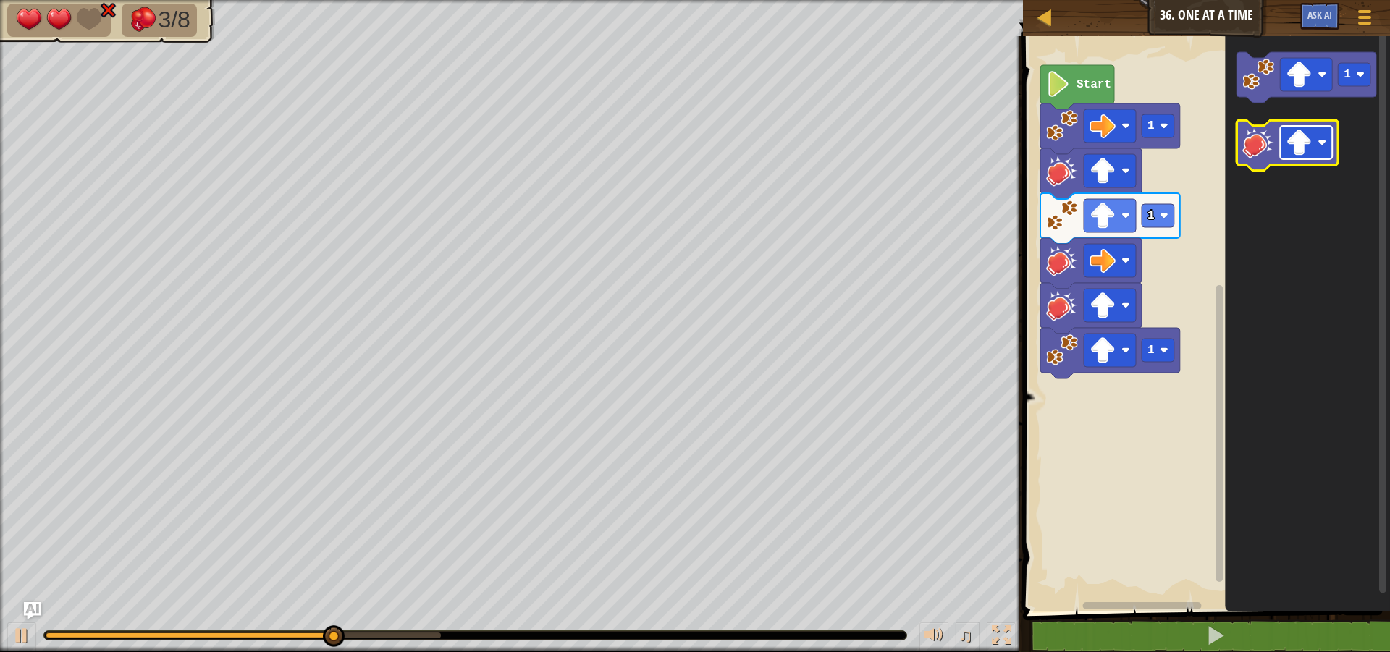
click at [1300, 156] on image "Blockly Workspace" at bounding box center [1300, 143] width 26 height 26
click at [1264, 157] on image "Blockly Workspace" at bounding box center [1259, 143] width 32 height 32
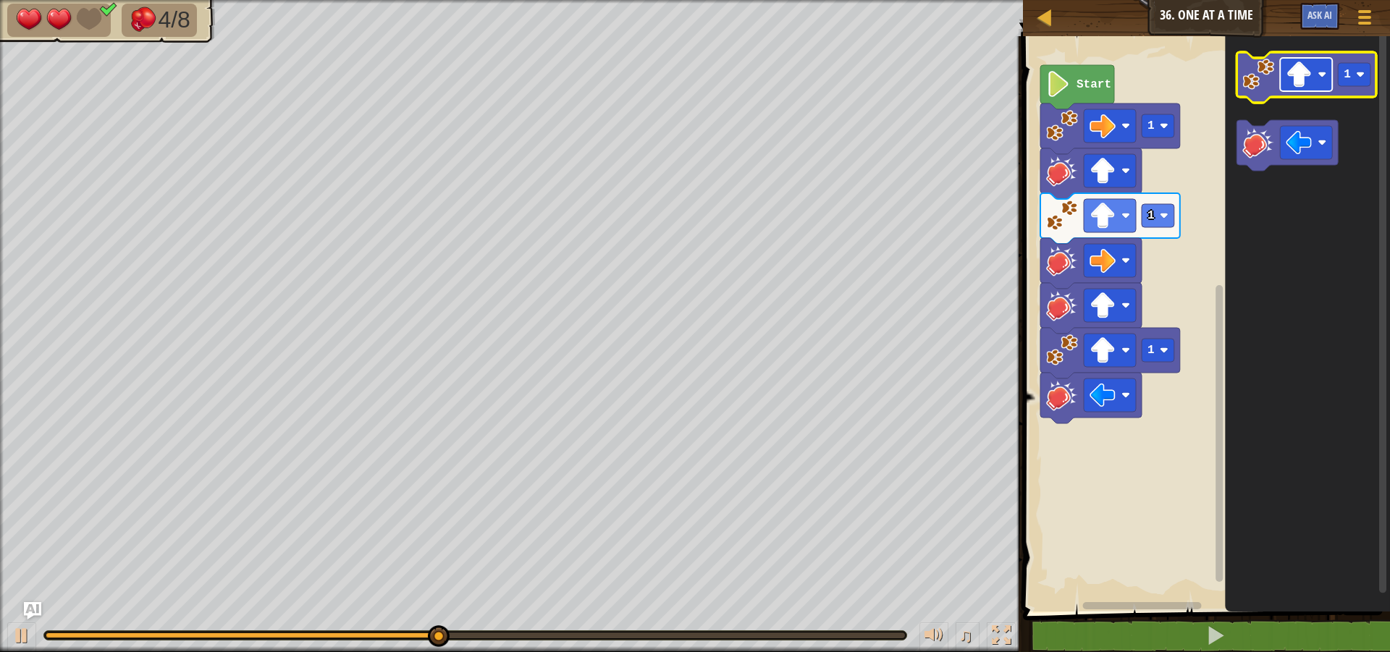
click at [1300, 77] on image "Blockly Workspace" at bounding box center [1300, 75] width 26 height 26
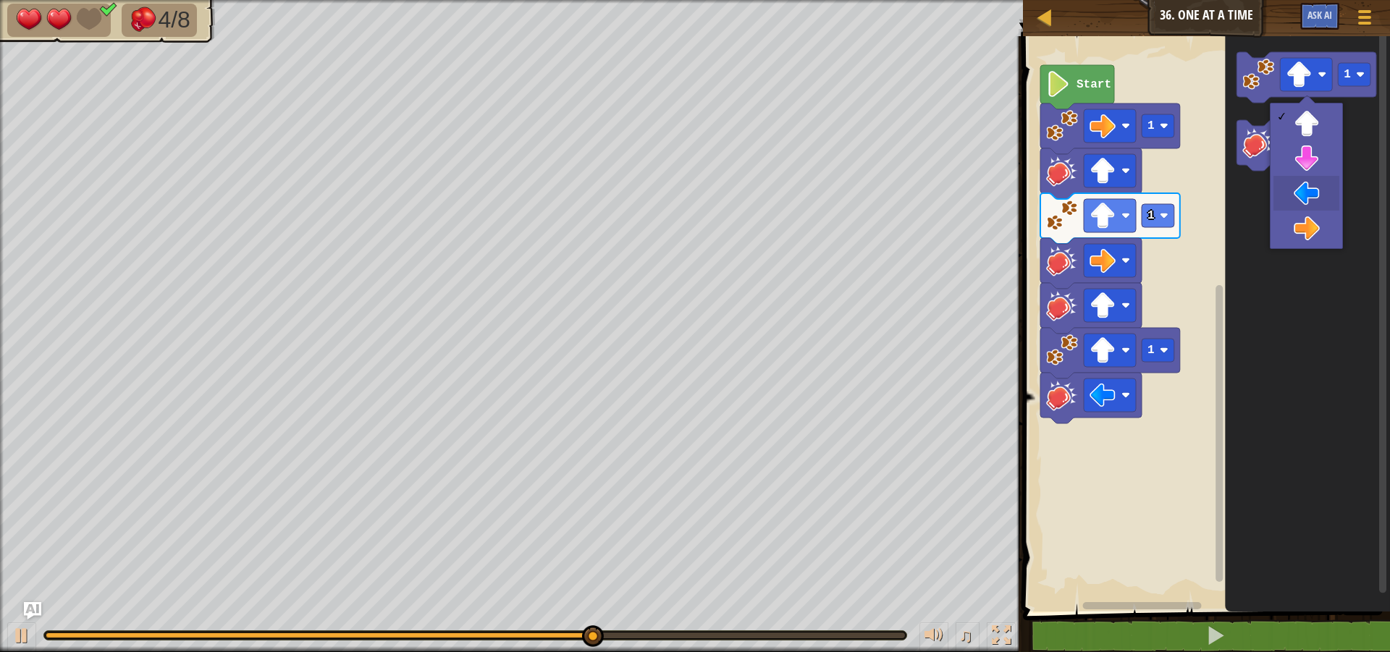
drag, startPoint x: 1305, startPoint y: 202, endPoint x: 1305, endPoint y: 193, distance: 9.4
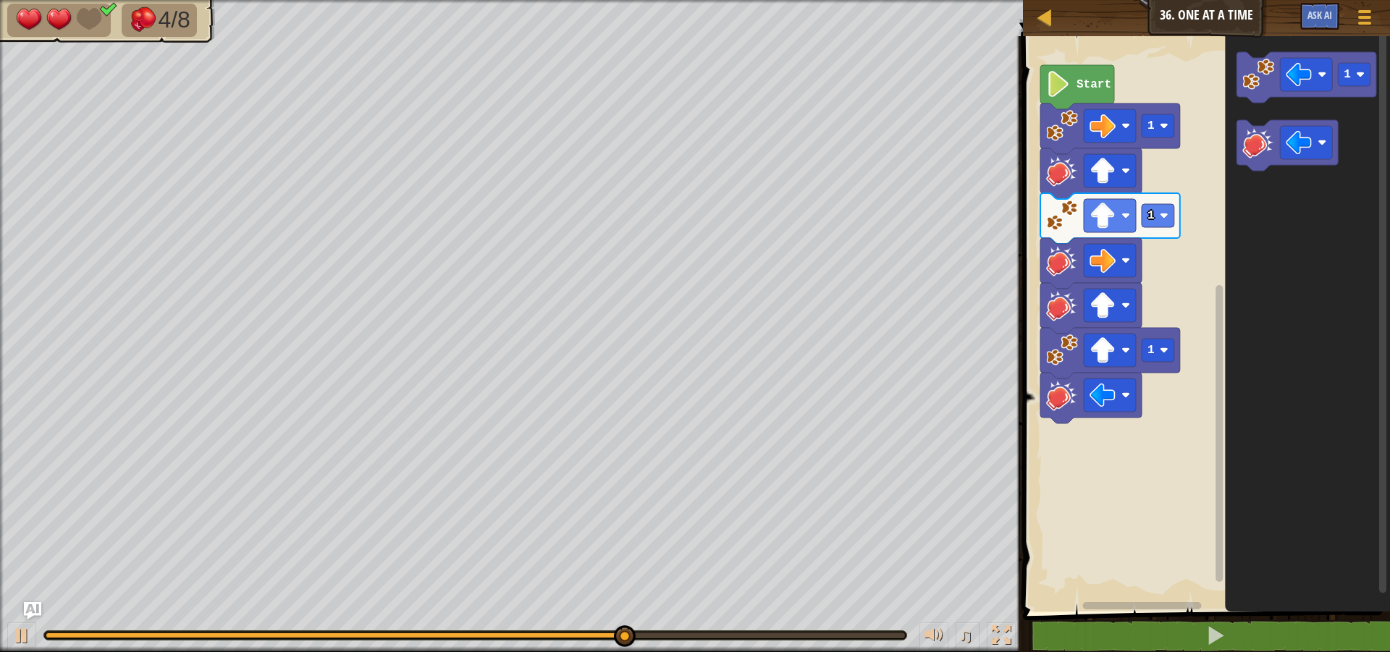
click at [1260, 91] on icon "Blockly Workspace" at bounding box center [1307, 77] width 140 height 51
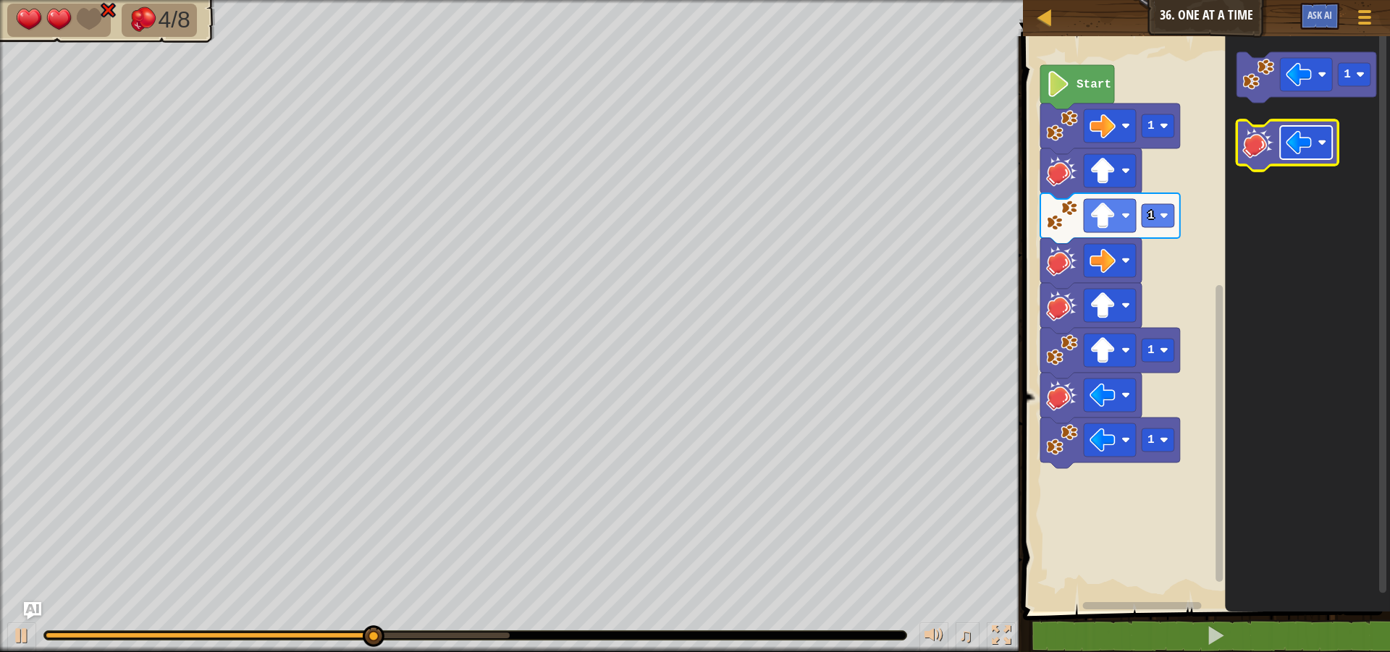
click at [1300, 140] on image "Blockly Workspace" at bounding box center [1300, 143] width 26 height 26
click at [1274, 140] on image "Blockly Workspace" at bounding box center [1259, 143] width 32 height 32
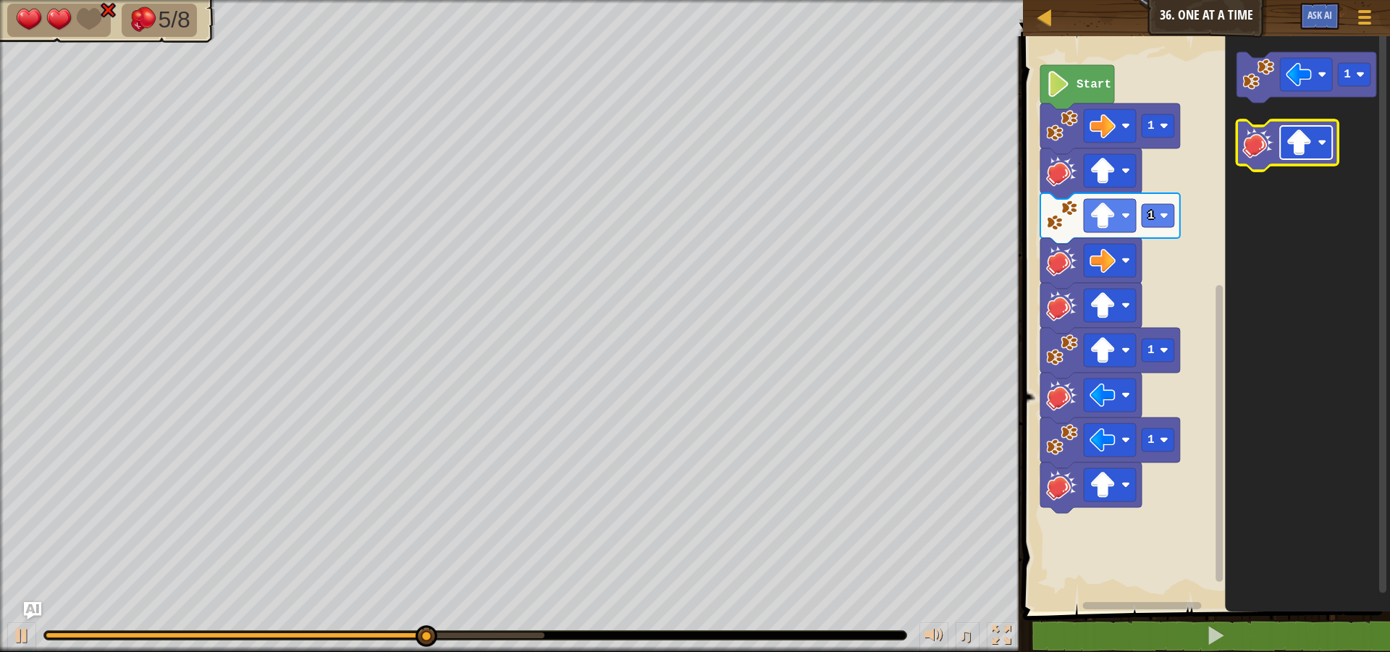
click at [1297, 144] on image "Blockly Workspace" at bounding box center [1300, 143] width 26 height 26
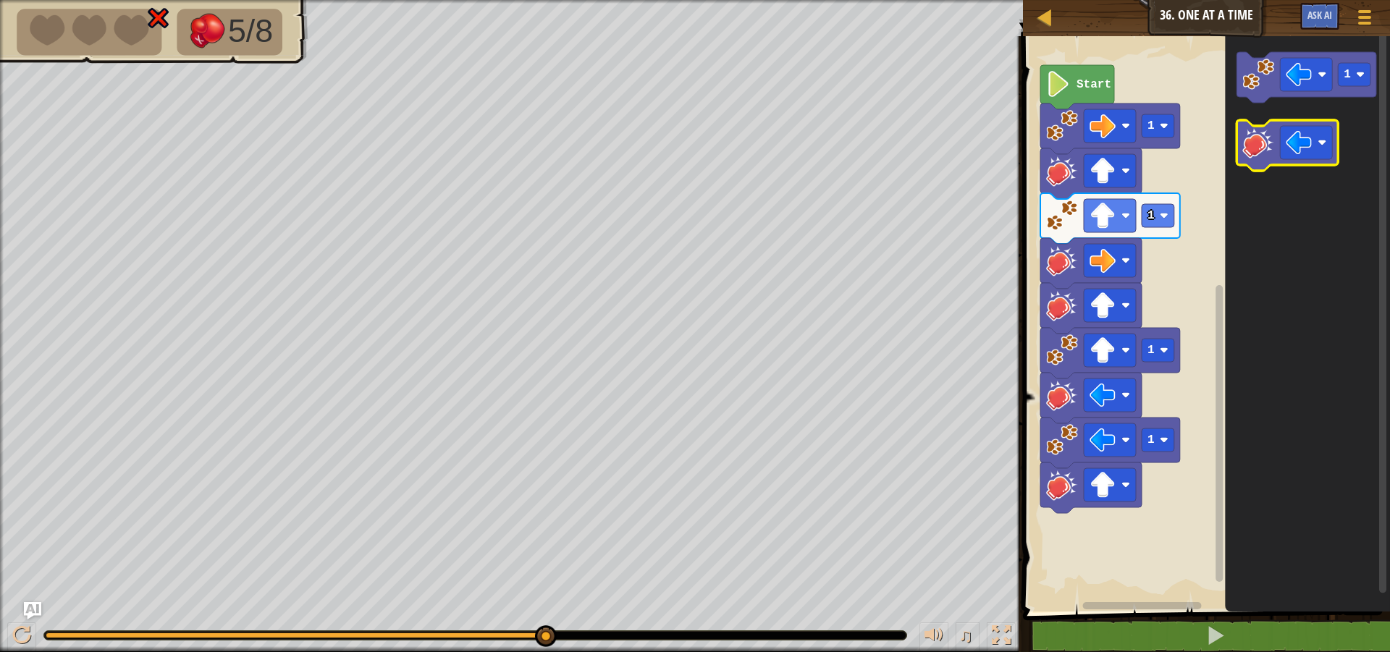
click at [1270, 160] on icon "Blockly Workspace" at bounding box center [1287, 145] width 101 height 51
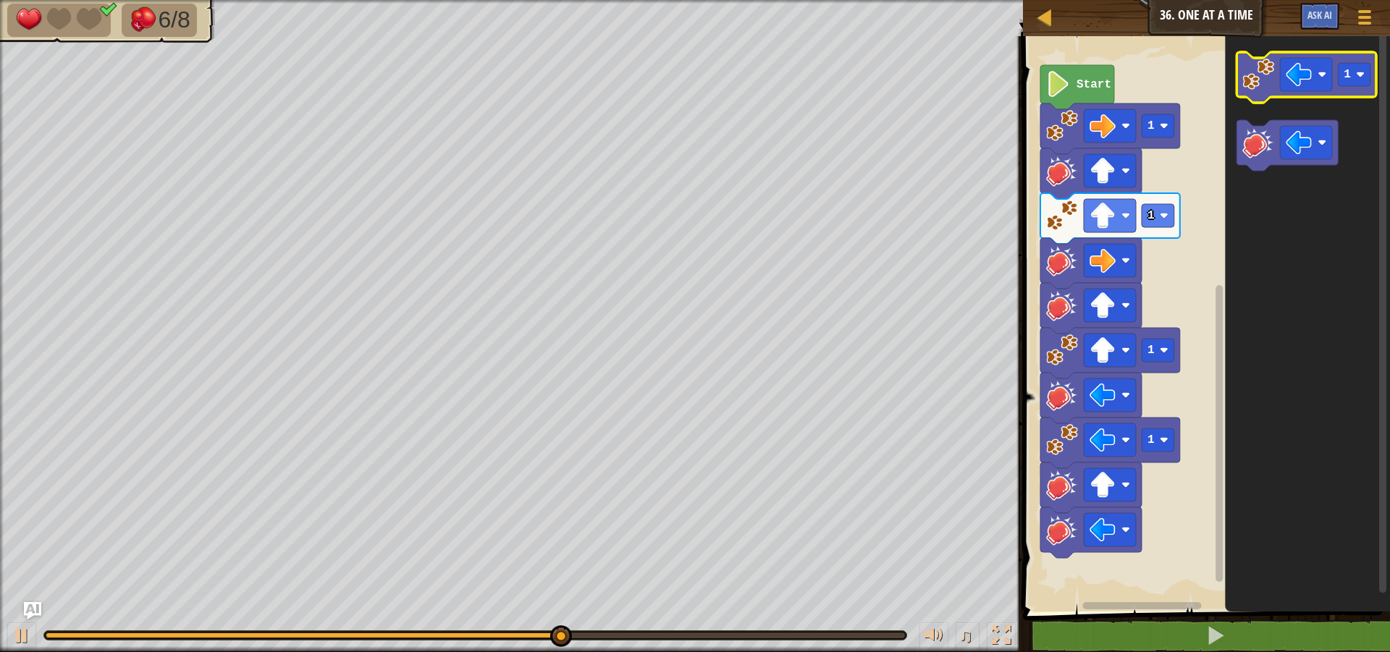
click at [1270, 72] on image "Blockly Workspace" at bounding box center [1259, 75] width 32 height 32
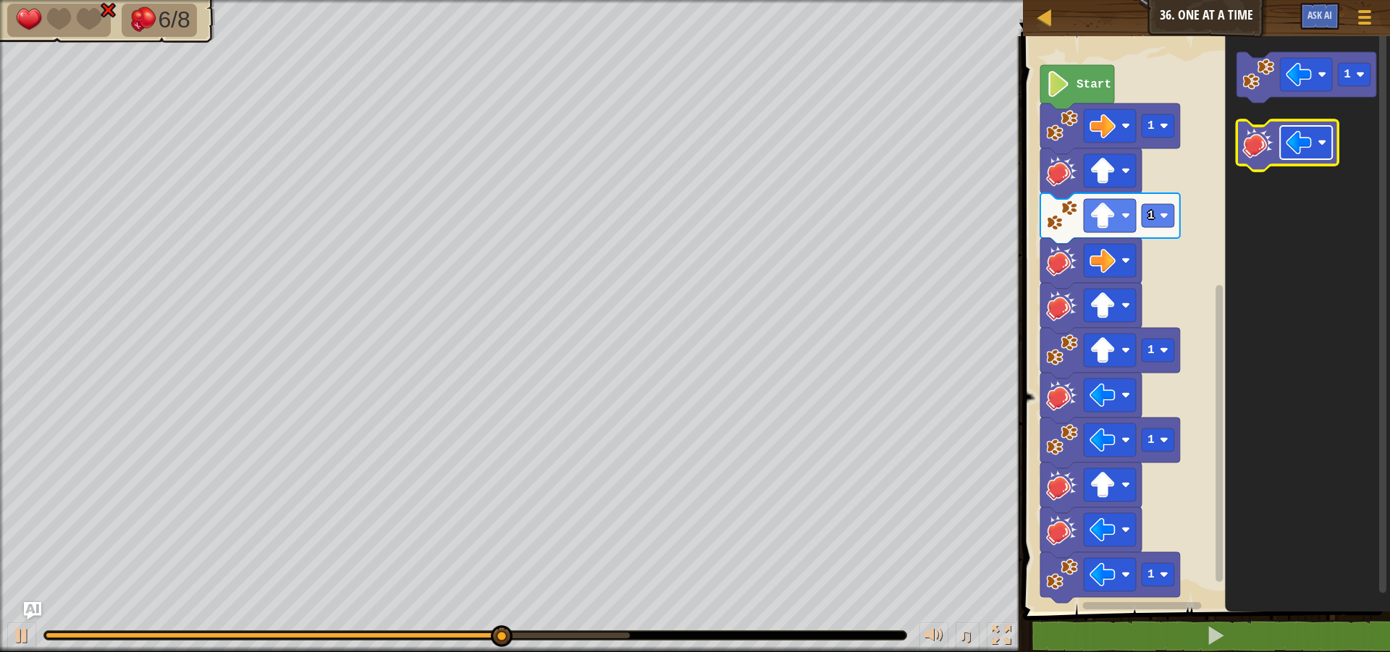
click at [1321, 158] on rect "Blockly Workspace" at bounding box center [1307, 142] width 52 height 33
click at [1275, 164] on icon "Blockly Workspace" at bounding box center [1287, 145] width 101 height 51
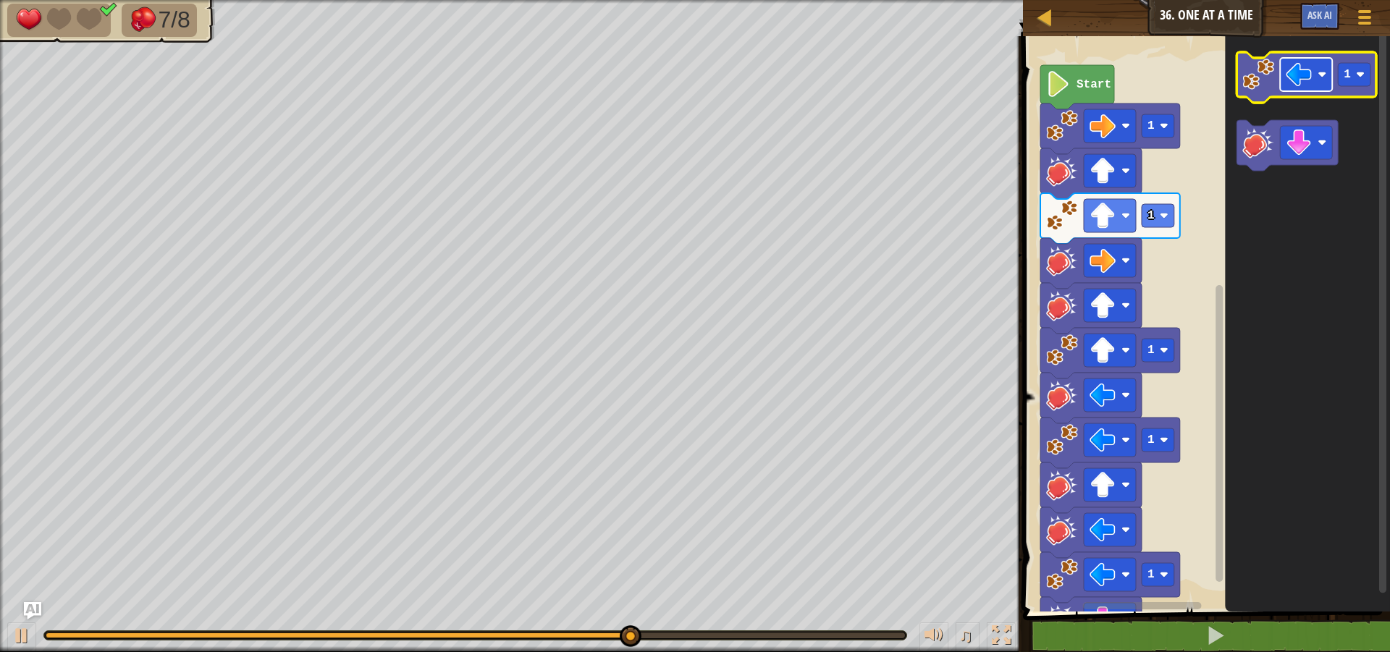
click at [1296, 82] on image "Blockly Workspace" at bounding box center [1300, 75] width 26 height 26
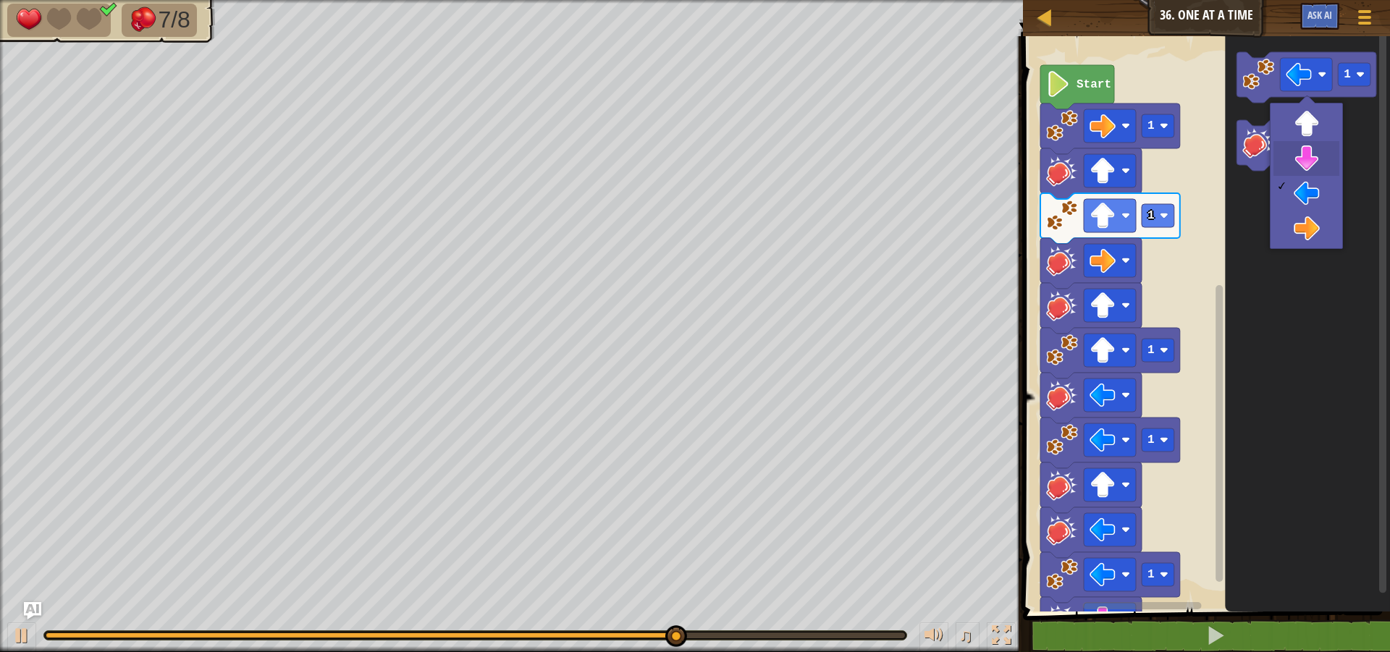
drag, startPoint x: 1297, startPoint y: 169, endPoint x: 1293, endPoint y: 147, distance: 22.9
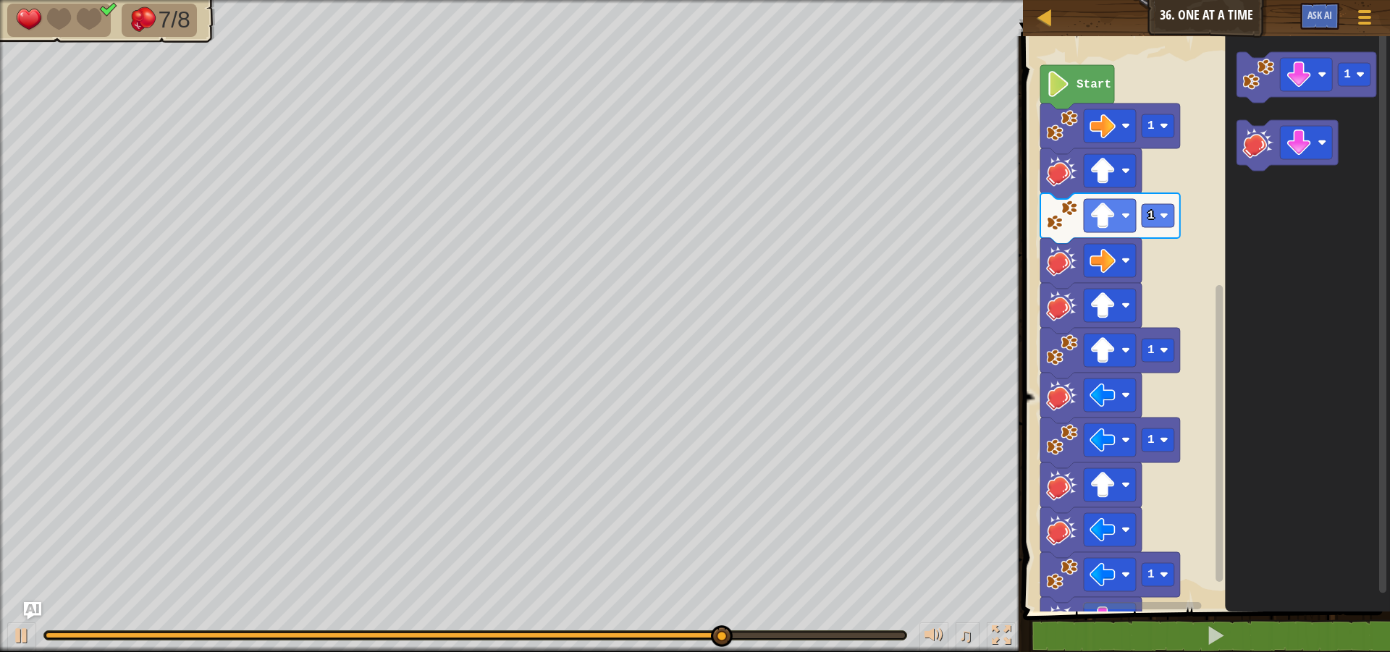
click at [1263, 92] on icon "Blockly Workspace" at bounding box center [1307, 77] width 140 height 51
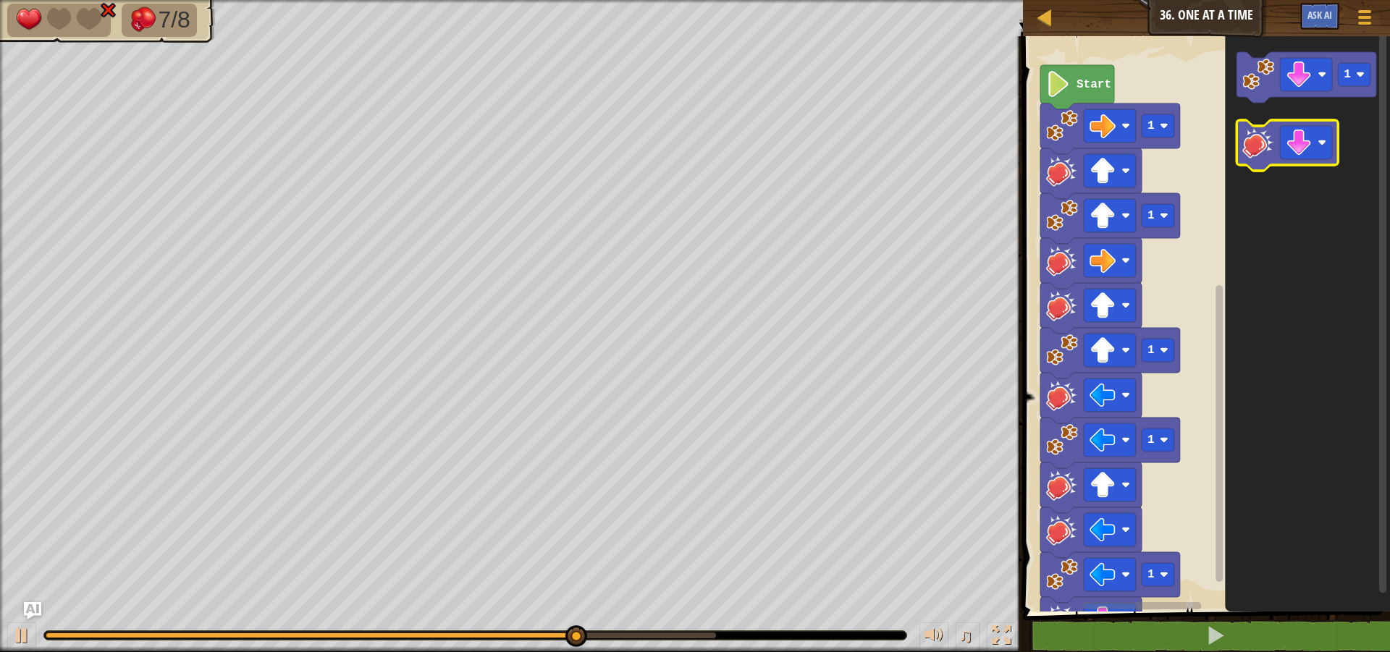
click at [1282, 125] on icon "Blockly Workspace" at bounding box center [1287, 145] width 101 height 51
click at [1312, 158] on g "Blockly Workspace" at bounding box center [1287, 145] width 101 height 51
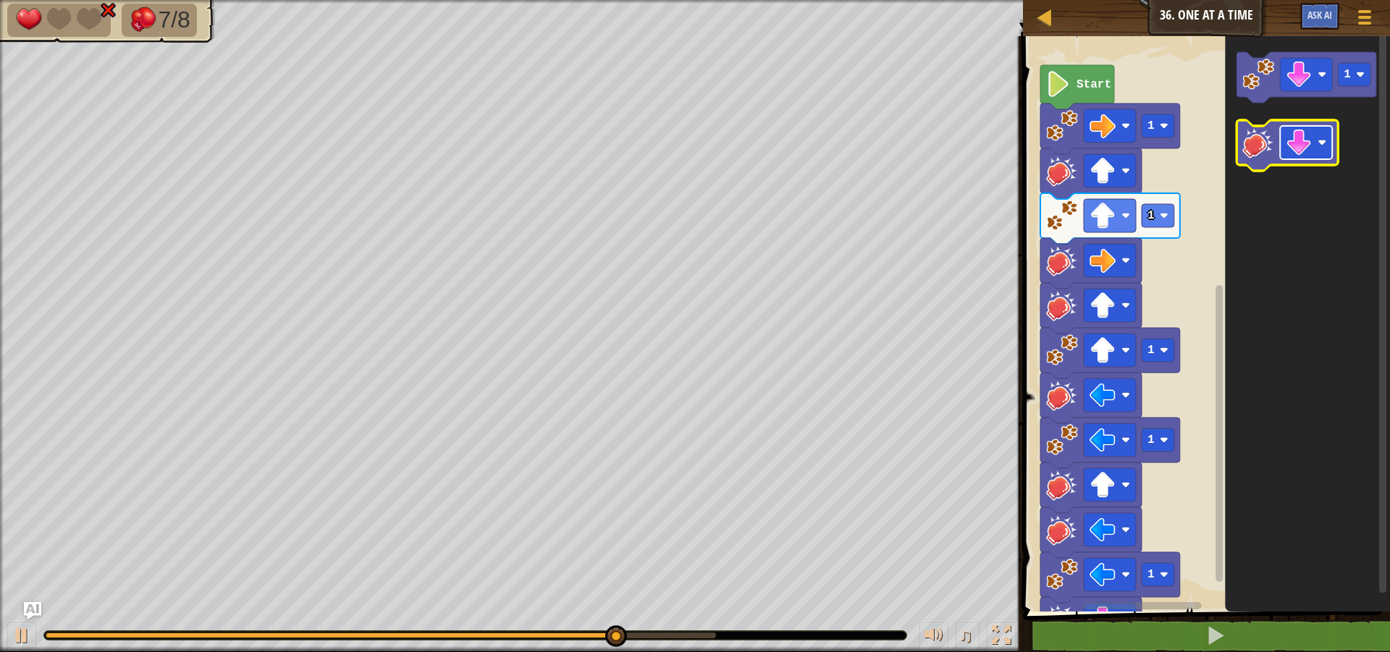
click at [1312, 149] on image "Blockly Workspace" at bounding box center [1300, 143] width 26 height 26
click at [1255, 153] on image "Blockly Workspace" at bounding box center [1259, 143] width 32 height 32
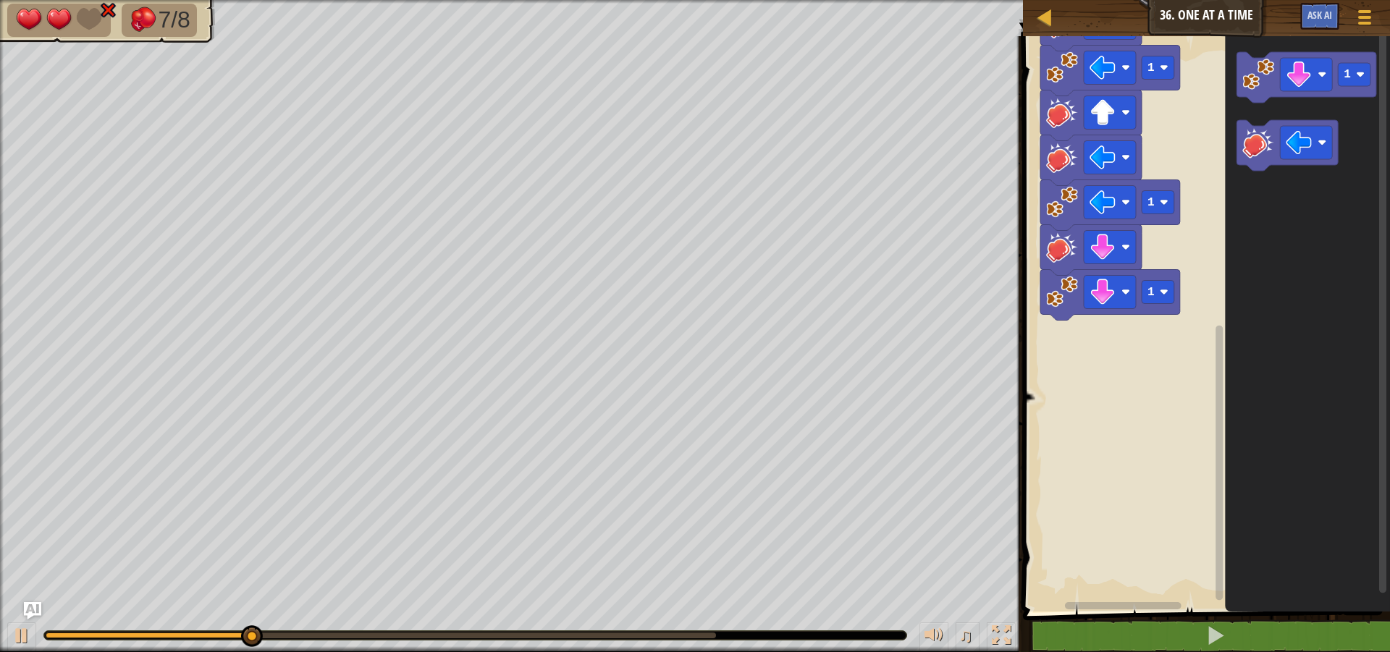
click at [723, 637] on div at bounding box center [475, 635] width 862 height 9
click at [704, 641] on div "♫" at bounding box center [511, 631] width 1023 height 43
click at [702, 638] on div at bounding box center [381, 636] width 670 height 6
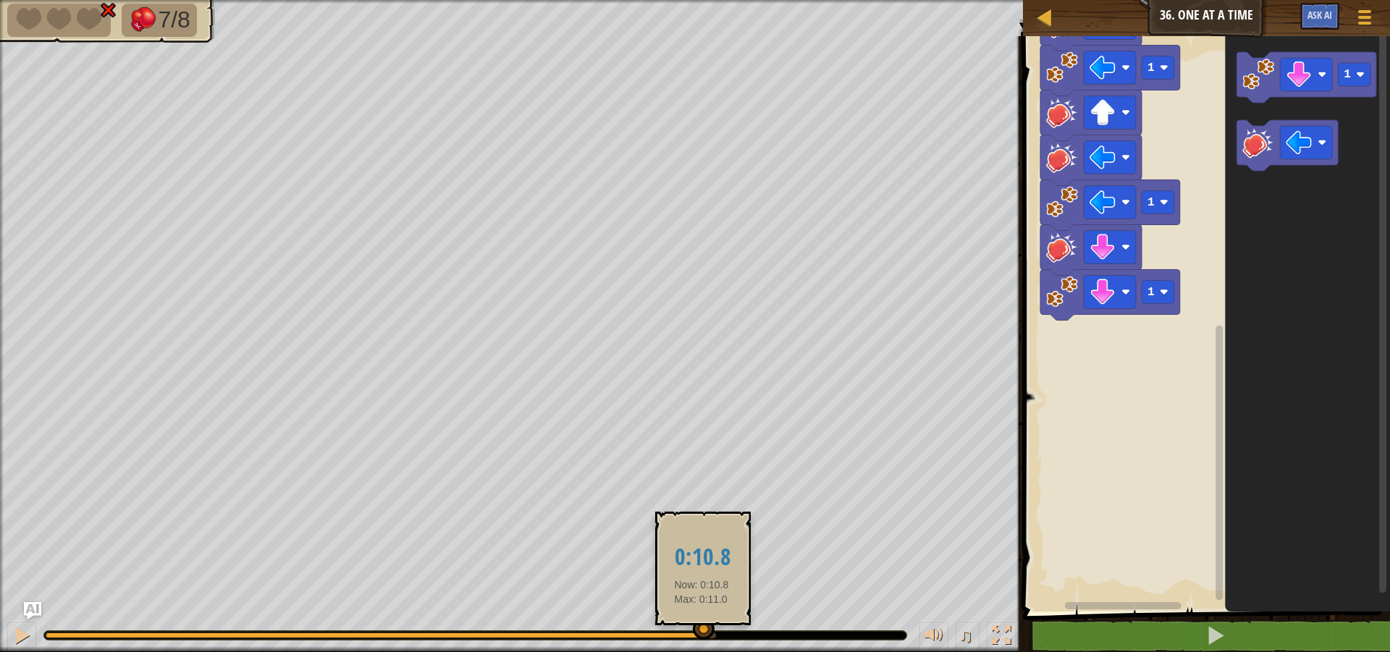
click at [702, 637] on div at bounding box center [704, 629] width 22 height 22
click at [673, 636] on div at bounding box center [374, 636] width 657 height 6
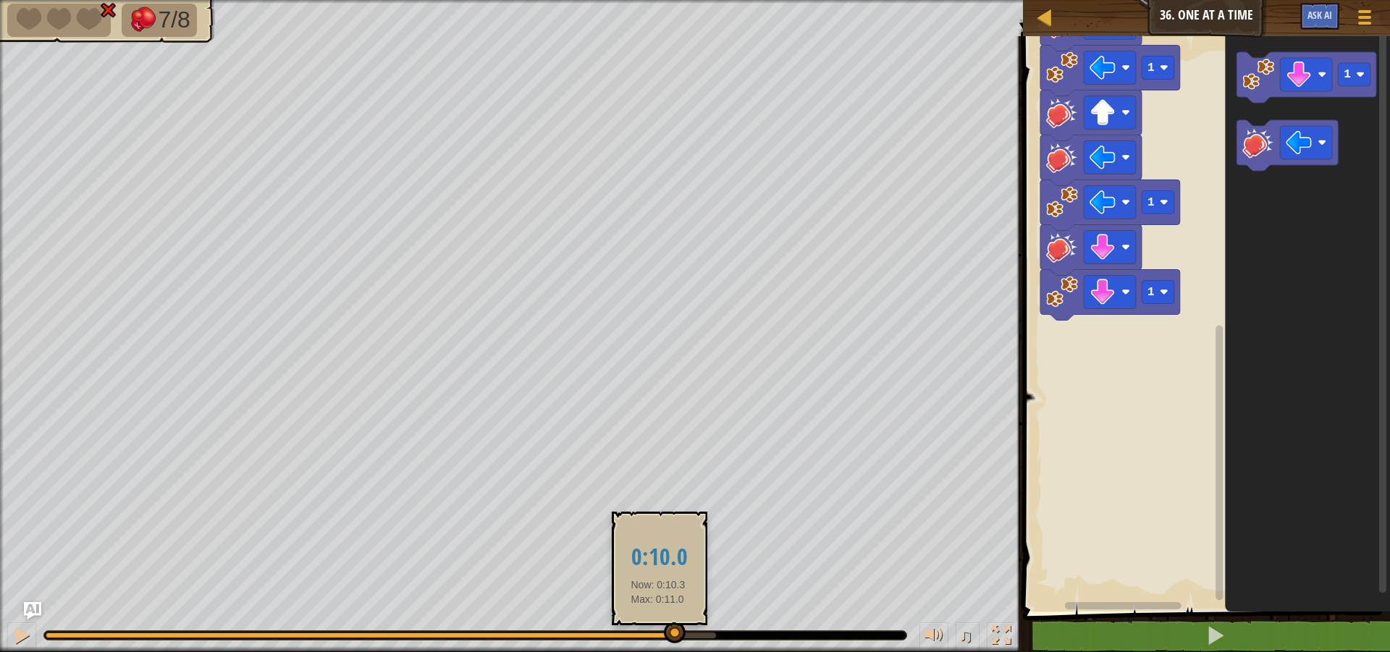
drag, startPoint x: 651, startPoint y: 636, endPoint x: 592, endPoint y: 630, distance: 59.7
click at [642, 636] on div at bounding box center [360, 636] width 628 height 6
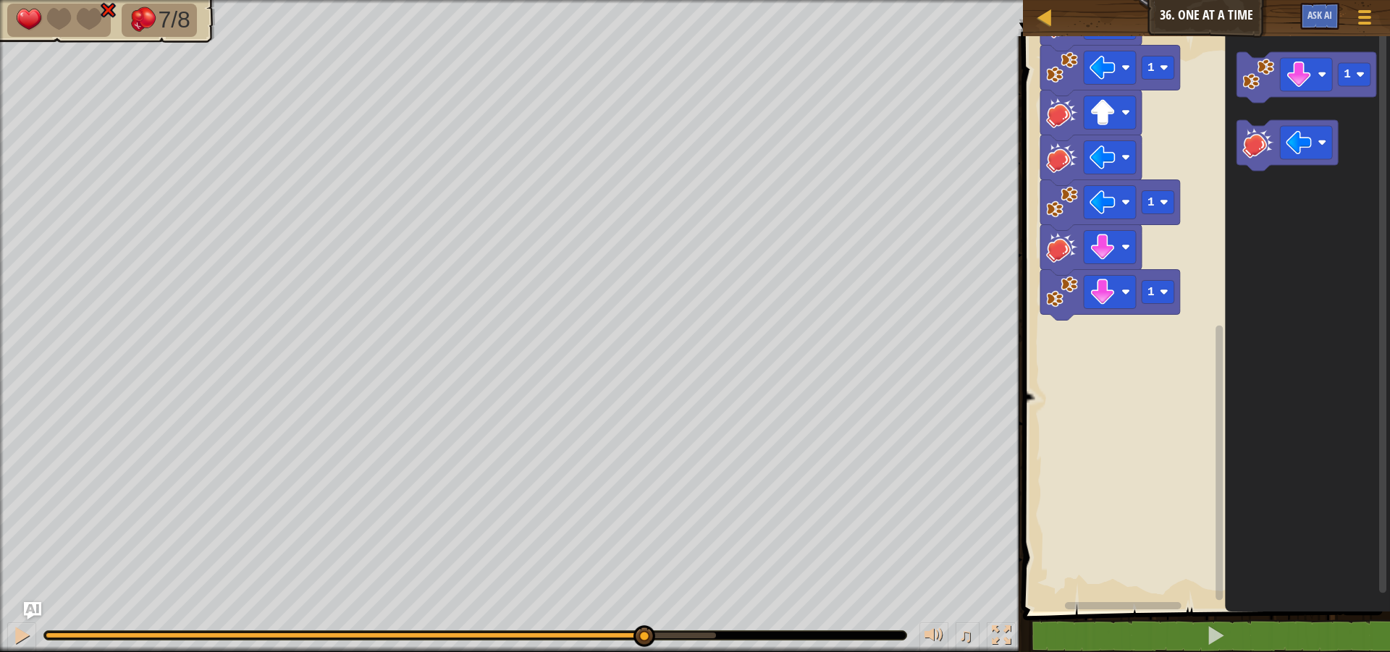
click at [578, 630] on div "♫" at bounding box center [511, 631] width 1023 height 43
click at [568, 631] on div at bounding box center [475, 636] width 864 height 10
click at [567, 634] on div at bounding box center [475, 635] width 862 height 9
click at [565, 636] on div at bounding box center [306, 636] width 520 height 6
click at [567, 636] on div at bounding box center [567, 637] width 22 height 22
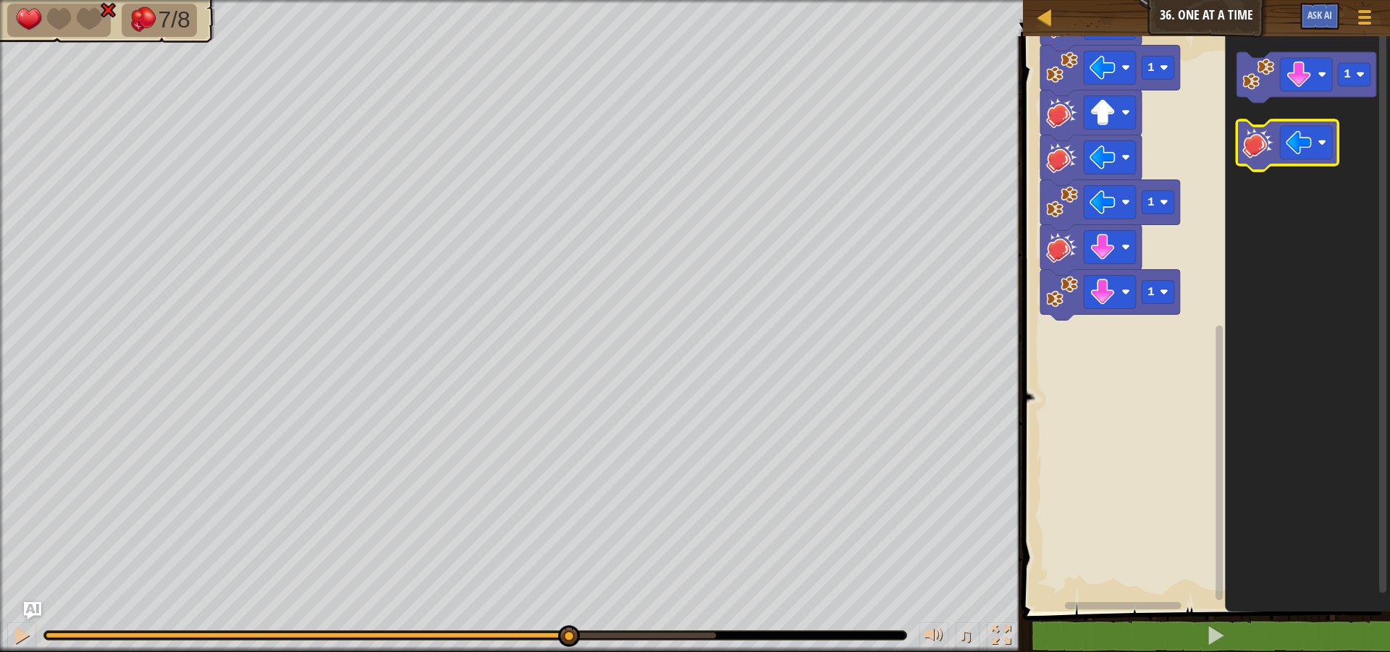
click at [1279, 153] on icon "Blockly Workspace" at bounding box center [1287, 145] width 101 height 51
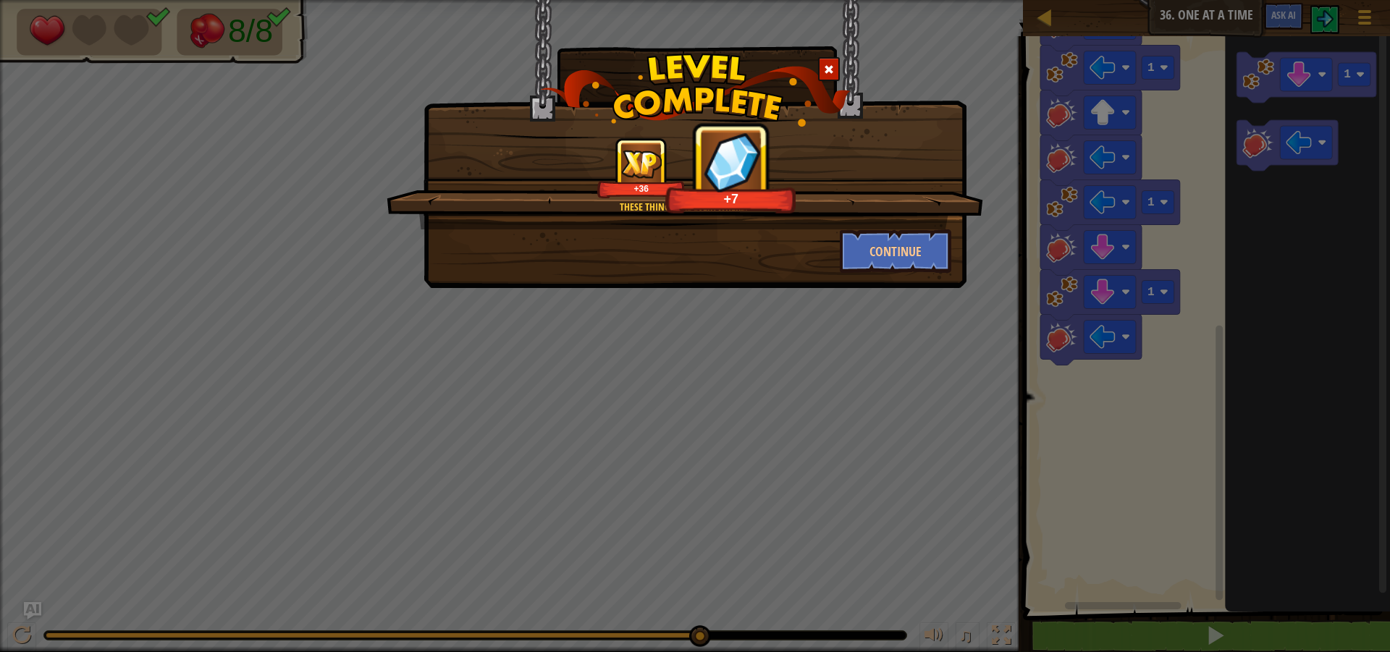
click at [891, 273] on div "These things are everywhere! +36 +7 Continue" at bounding box center [695, 144] width 543 height 288
click at [901, 257] on button "Continue" at bounding box center [896, 251] width 112 height 43
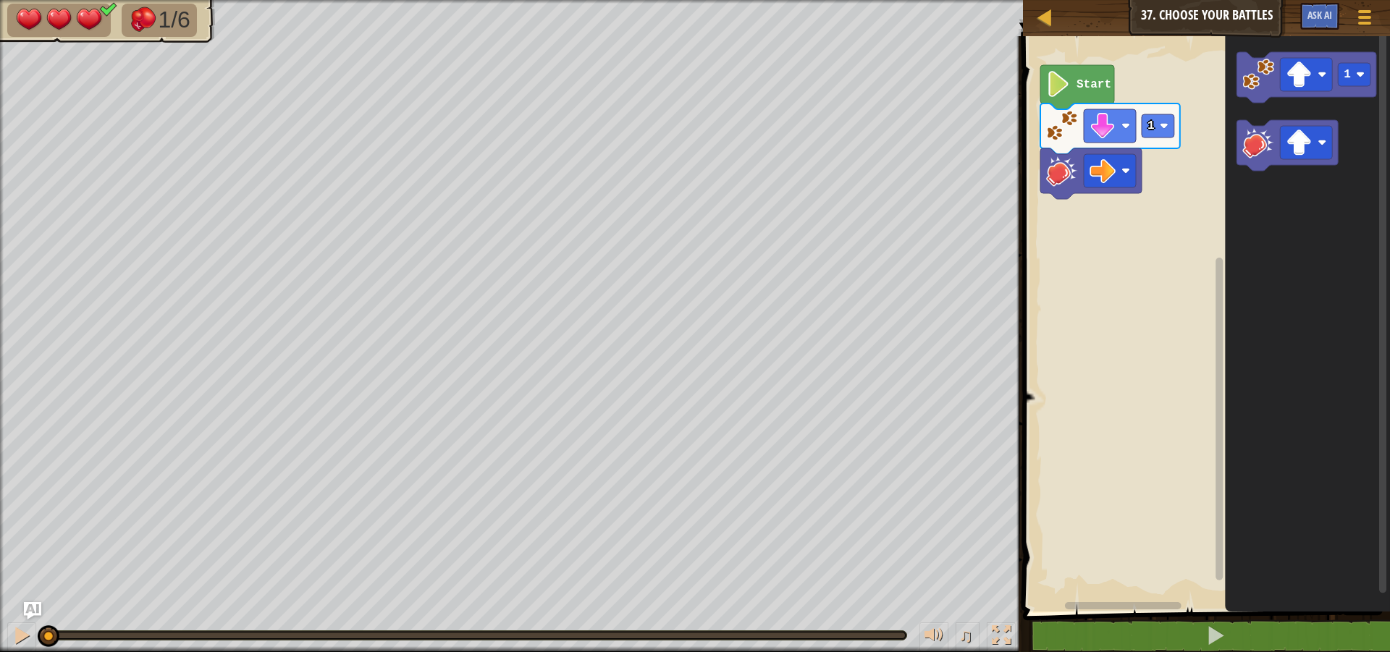
click at [1090, 72] on icon "Blockly Workspace" at bounding box center [1077, 87] width 74 height 44
click at [1316, 151] on rect "Blockly Workspace" at bounding box center [1307, 142] width 52 height 33
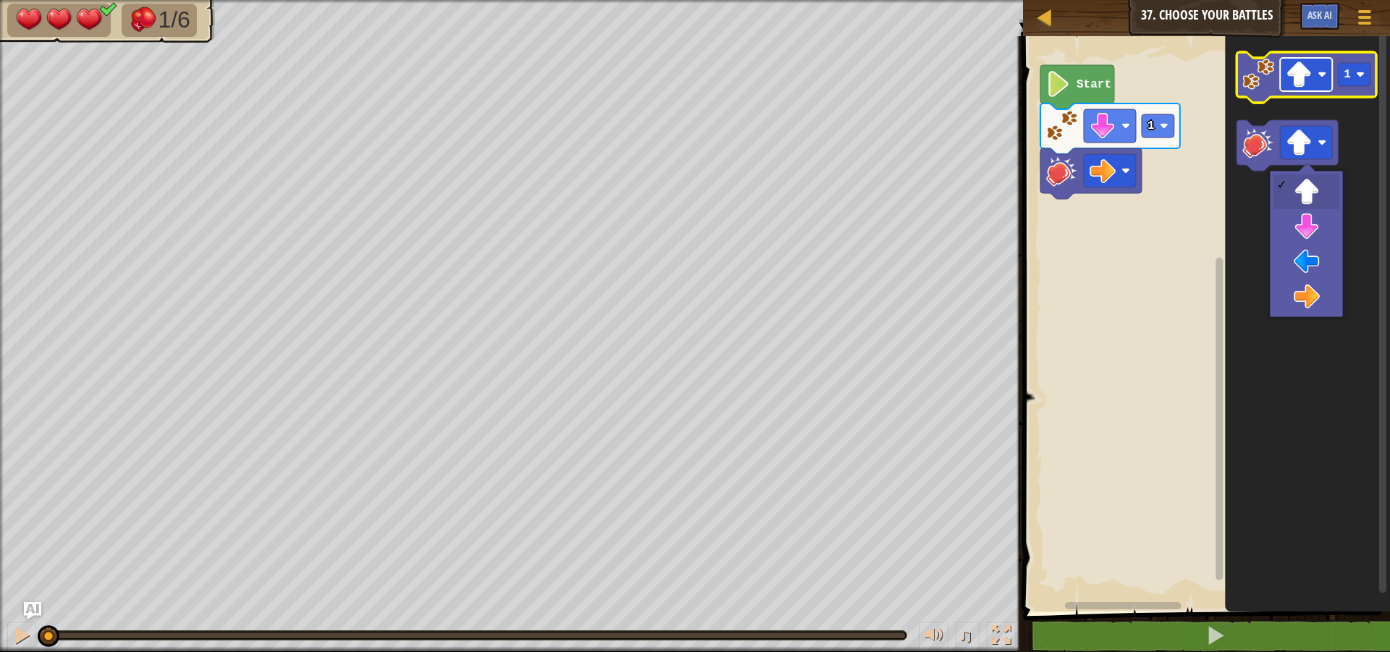
click at [1299, 76] on image "Blockly Workspace" at bounding box center [1300, 75] width 26 height 26
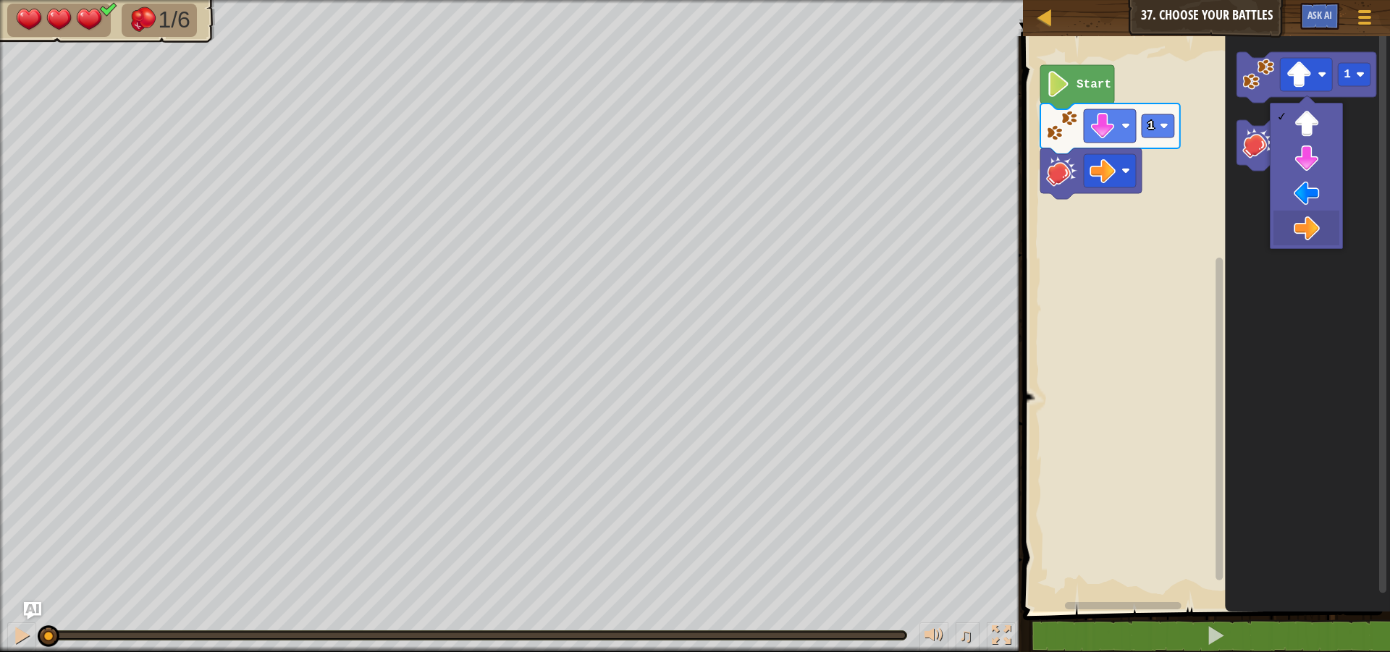
drag, startPoint x: 1310, startPoint y: 230, endPoint x: 1292, endPoint y: 188, distance: 45.4
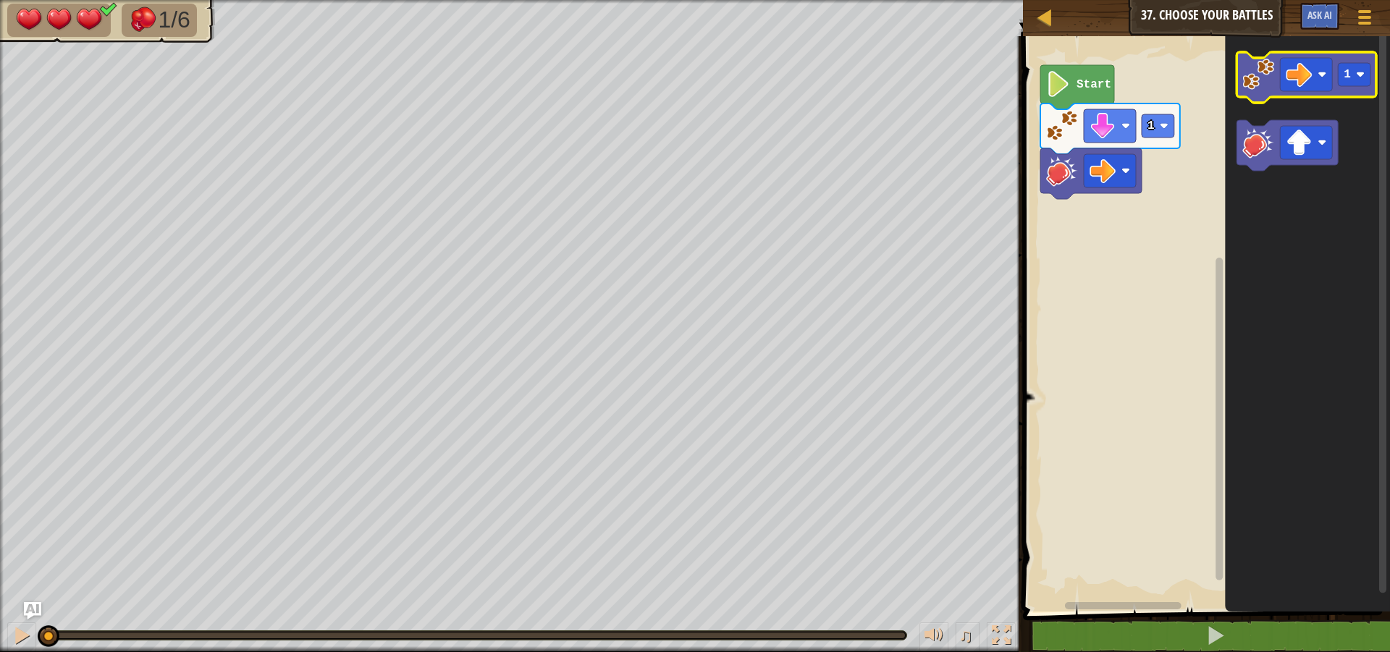
click at [1255, 93] on icon "Blockly Workspace" at bounding box center [1307, 77] width 140 height 51
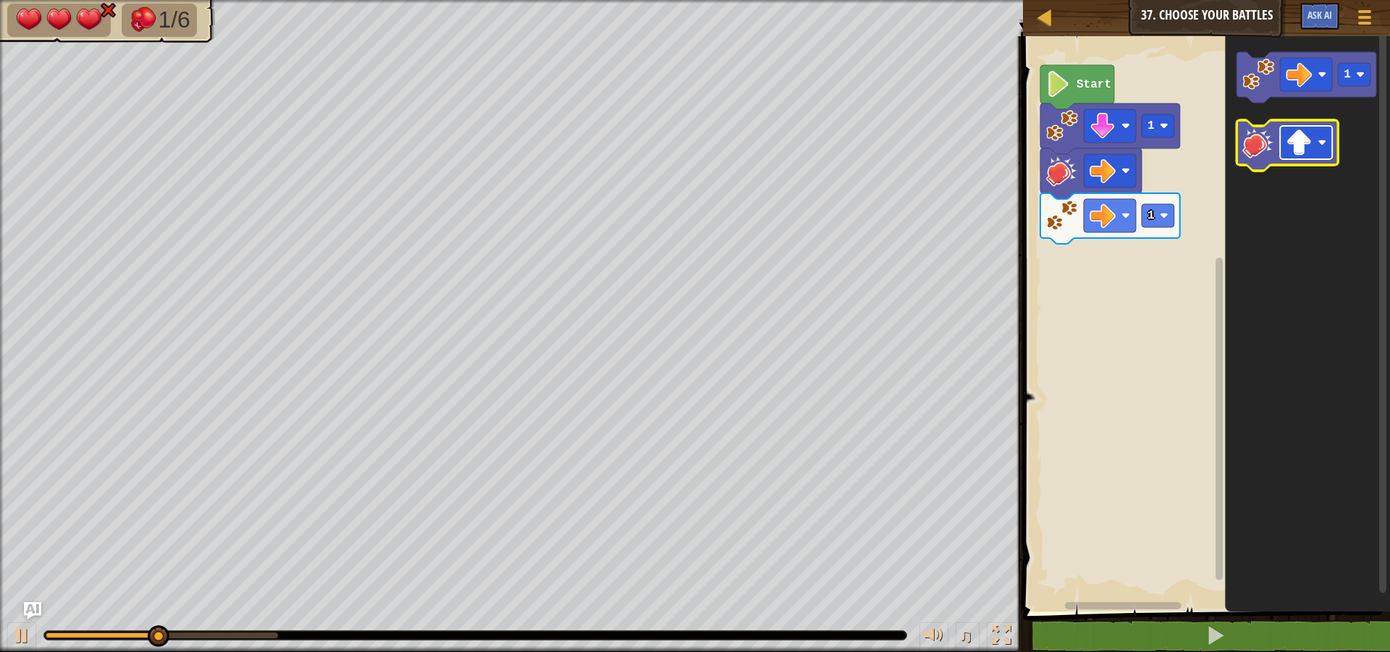
click at [1327, 143] on rect "Blockly Workspace" at bounding box center [1307, 142] width 52 height 33
click at [1257, 148] on image "Blockly Workspace" at bounding box center [1259, 143] width 32 height 32
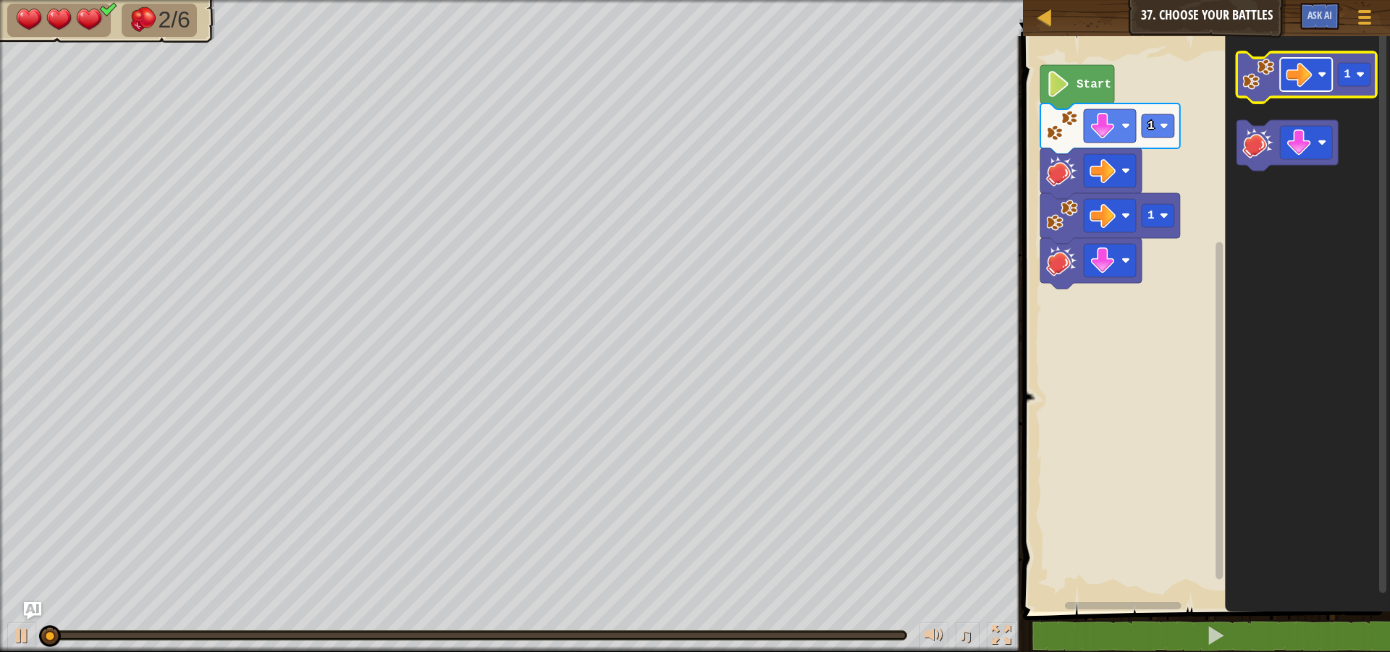
click at [1322, 73] on image "Blockly Workspace" at bounding box center [1322, 74] width 9 height 9
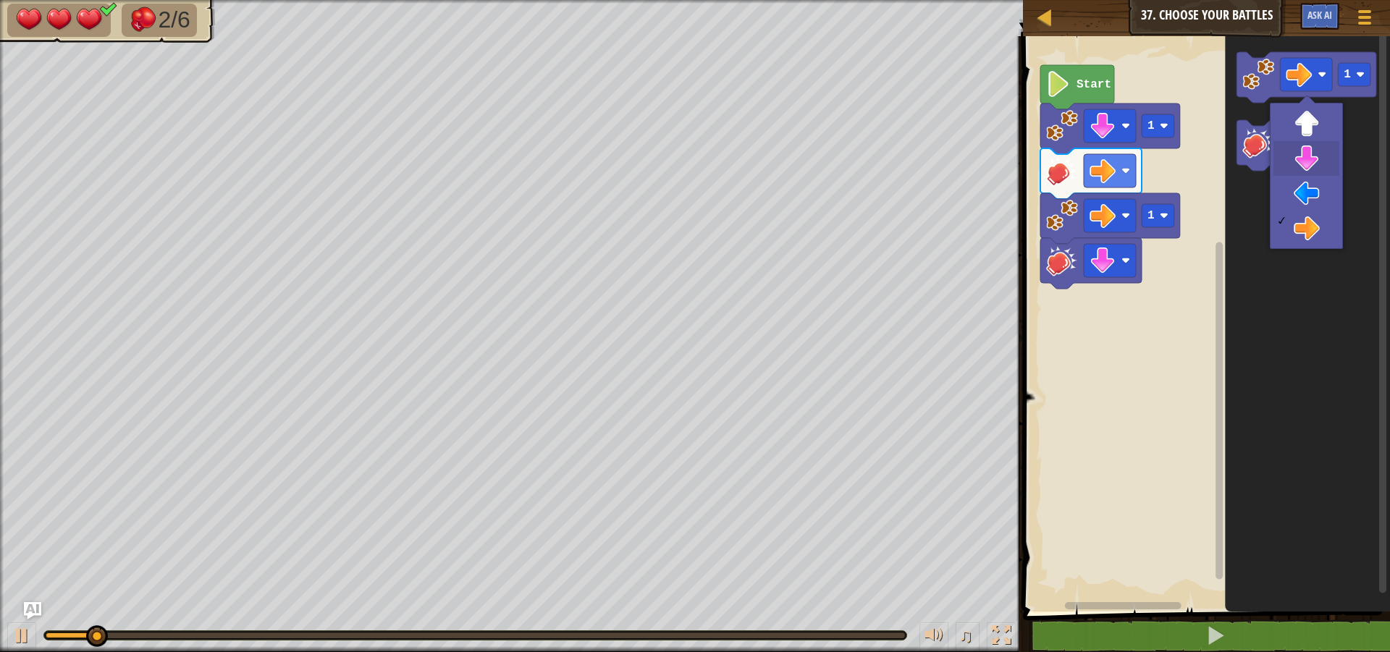
drag, startPoint x: 1297, startPoint y: 153, endPoint x: 1270, endPoint y: 133, distance: 33.2
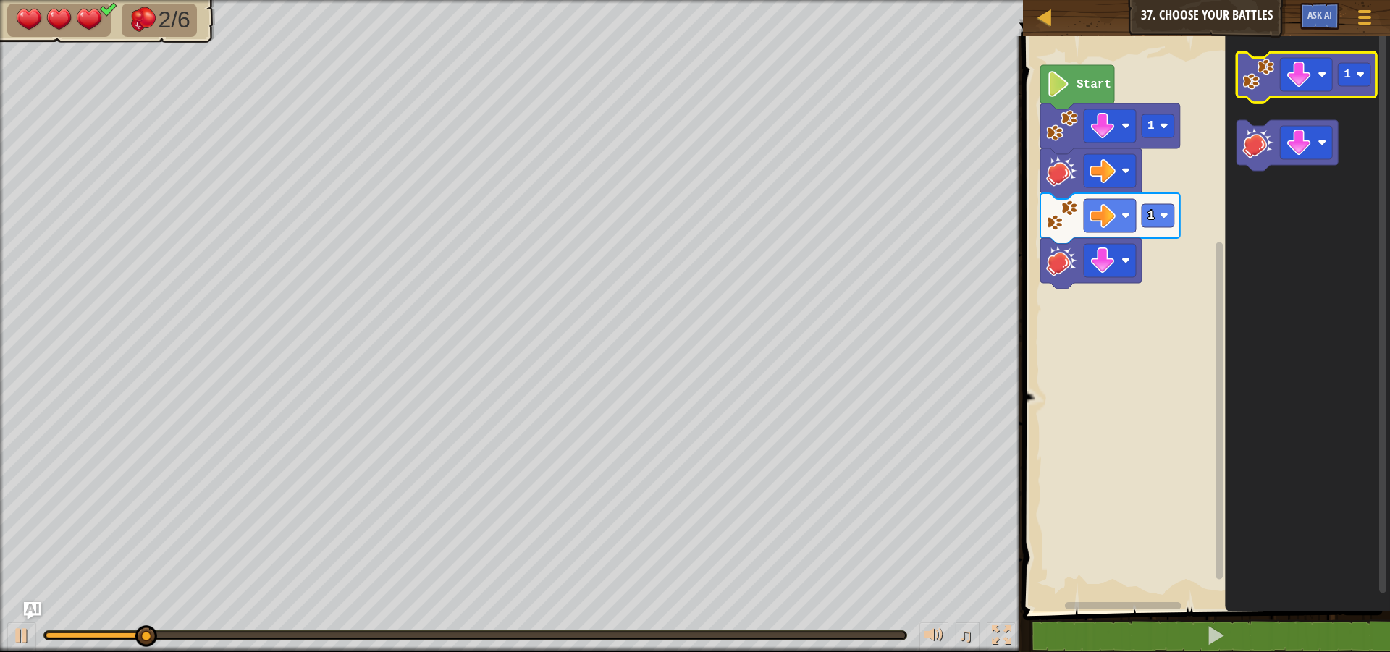
click at [1261, 85] on image "Blockly Workspace" at bounding box center [1259, 75] width 32 height 32
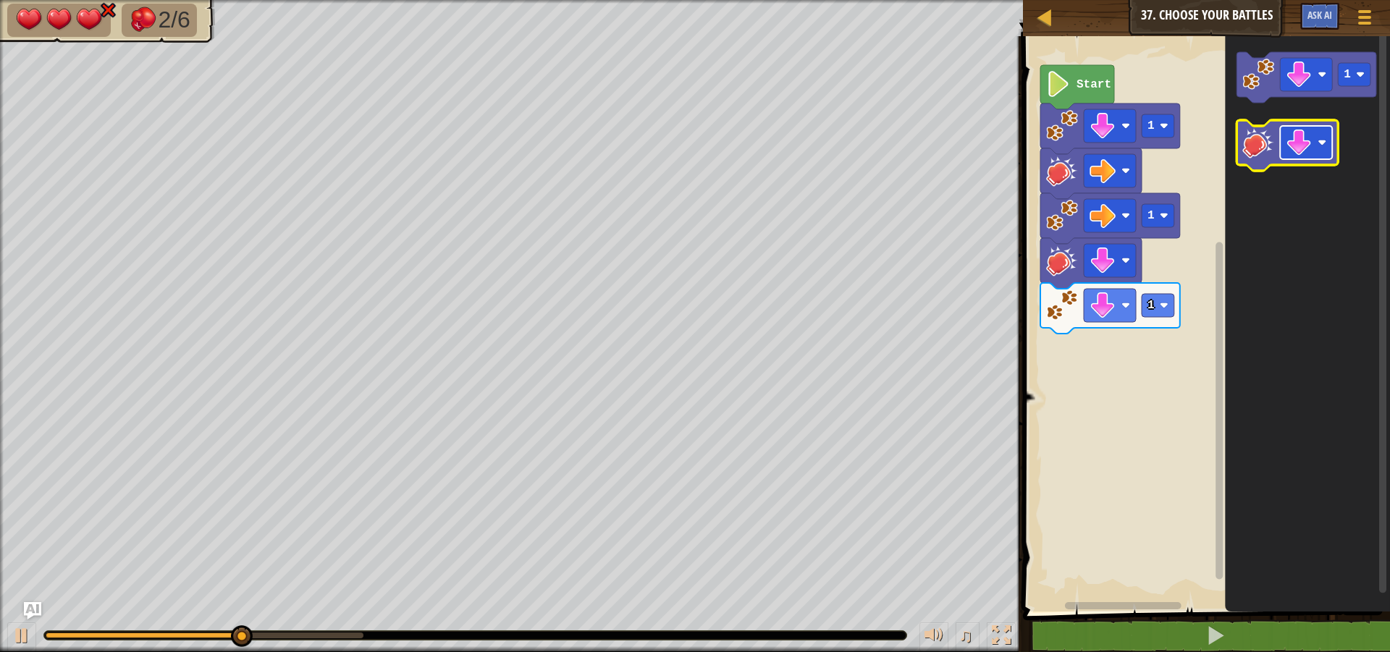
click at [1284, 138] on rect "Blockly Workspace" at bounding box center [1307, 142] width 52 height 33
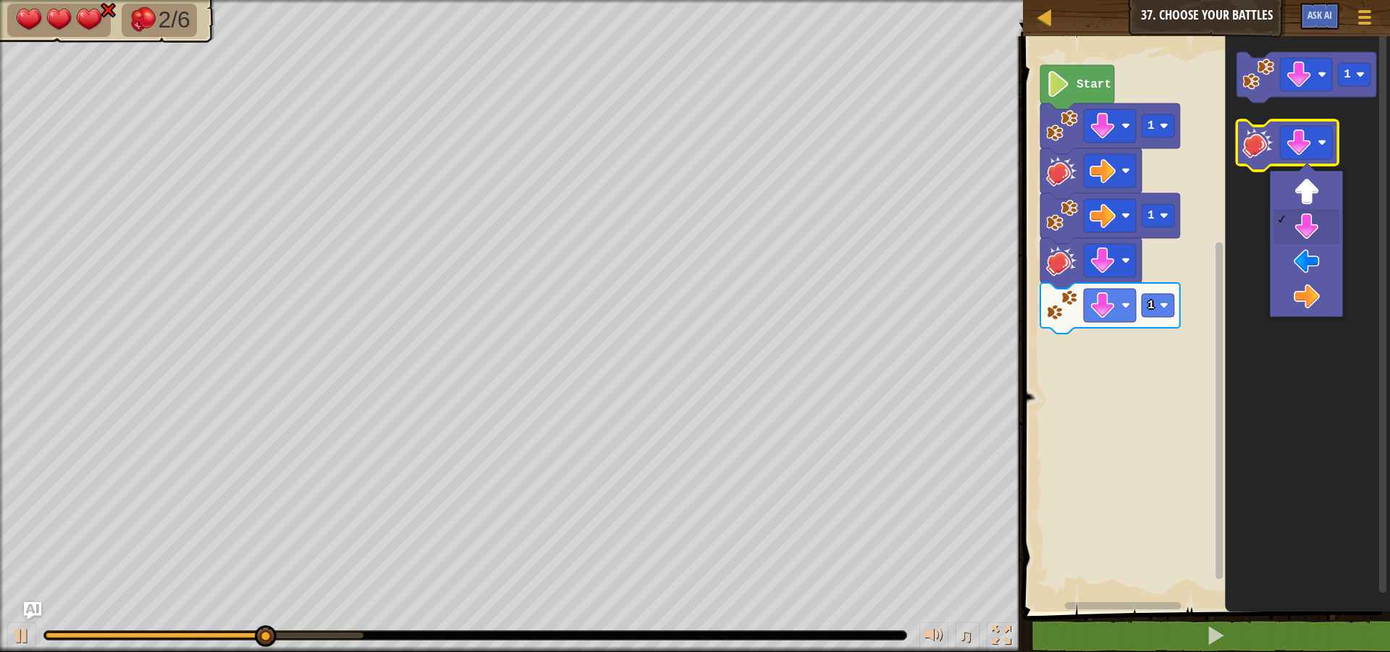
click at [1267, 140] on image "Blockly Workspace" at bounding box center [1259, 143] width 32 height 32
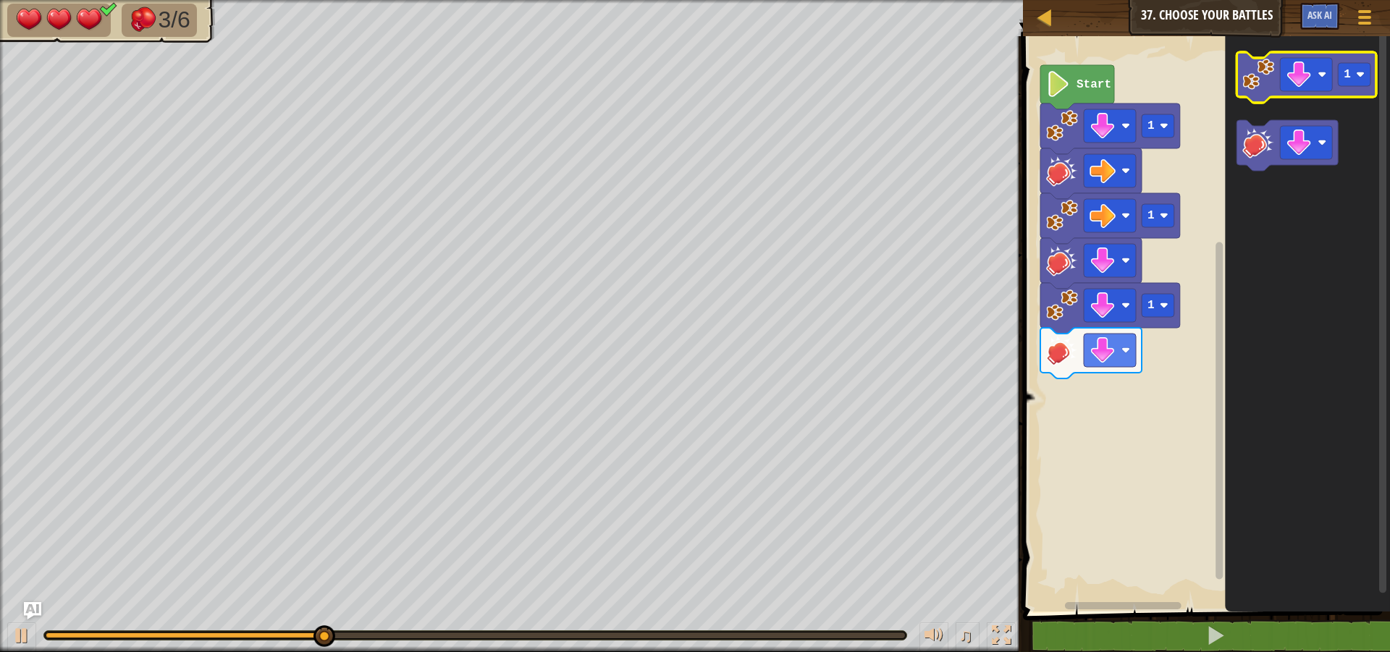
click at [1241, 72] on icon "Blockly Workspace" at bounding box center [1307, 77] width 140 height 51
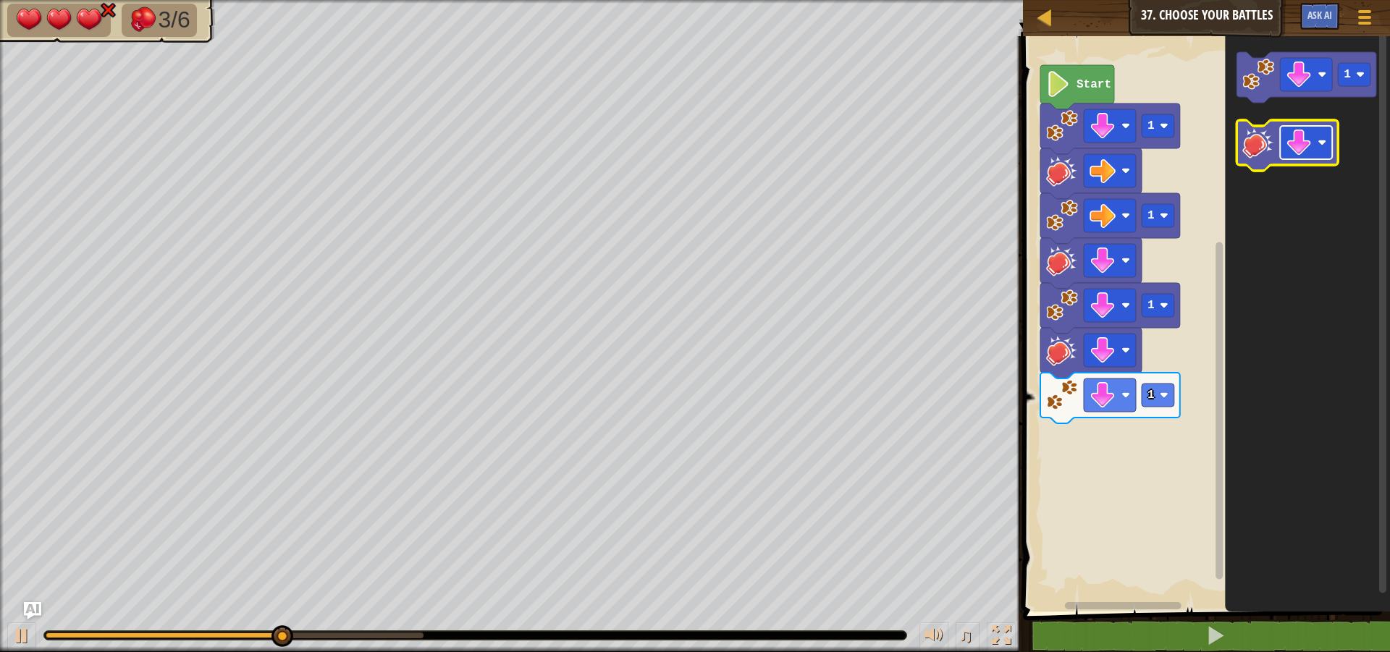
click at [1287, 132] on g "Blockly Workspace" at bounding box center [1307, 142] width 52 height 33
click at [1277, 152] on icon "Blockly Workspace" at bounding box center [1287, 145] width 101 height 51
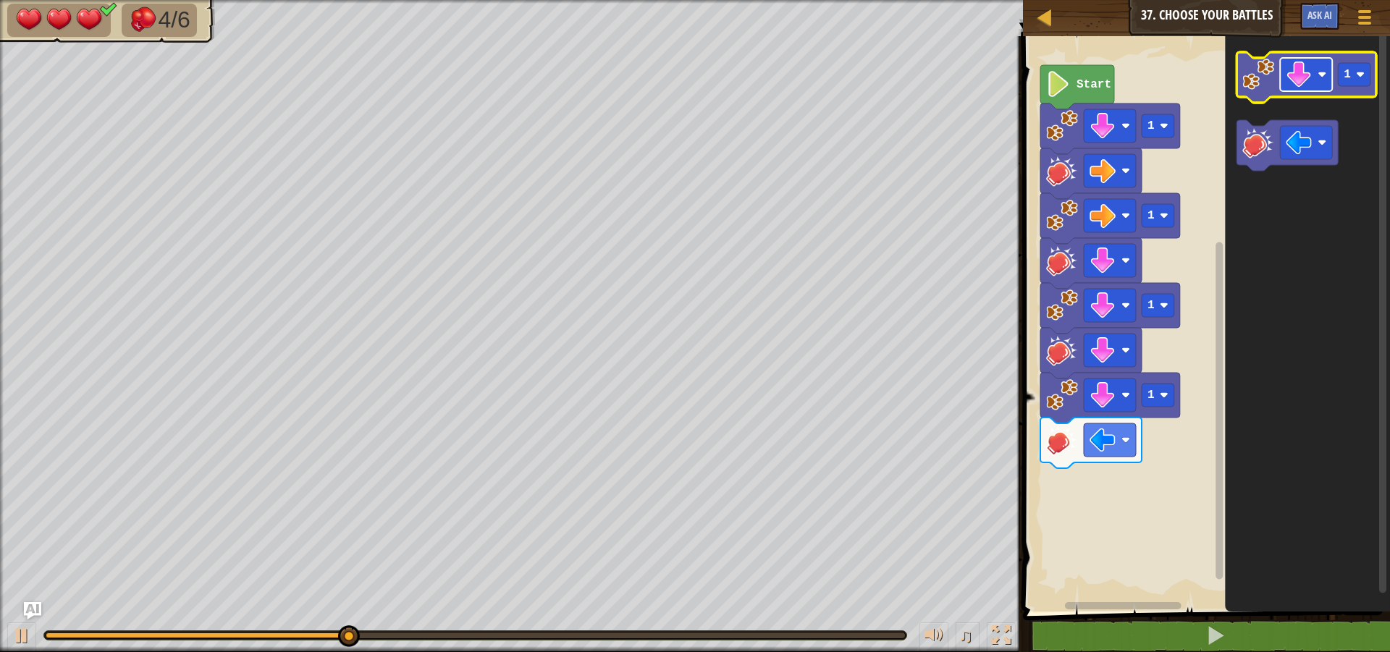
click at [1310, 88] on image "Blockly Workspace" at bounding box center [1300, 75] width 26 height 26
click at [1266, 64] on image "Blockly Workspace" at bounding box center [1259, 75] width 32 height 32
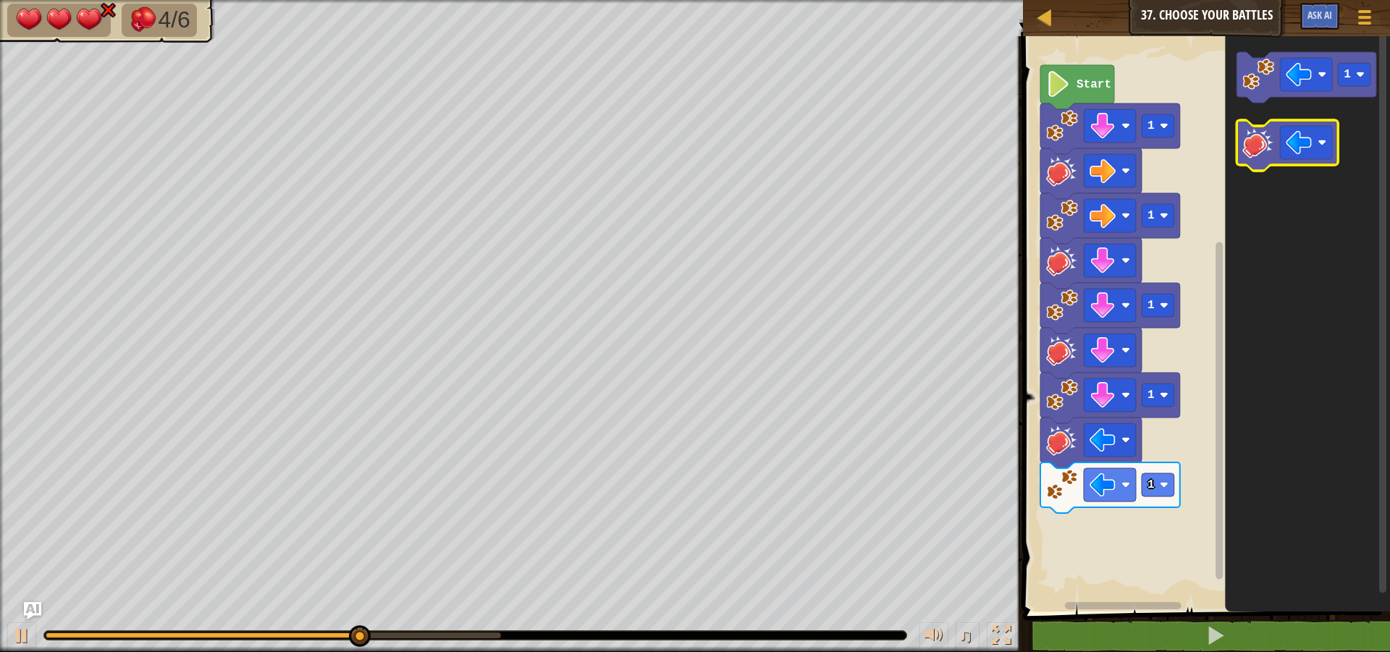
click at [1272, 129] on image "Blockly Workspace" at bounding box center [1259, 143] width 32 height 32
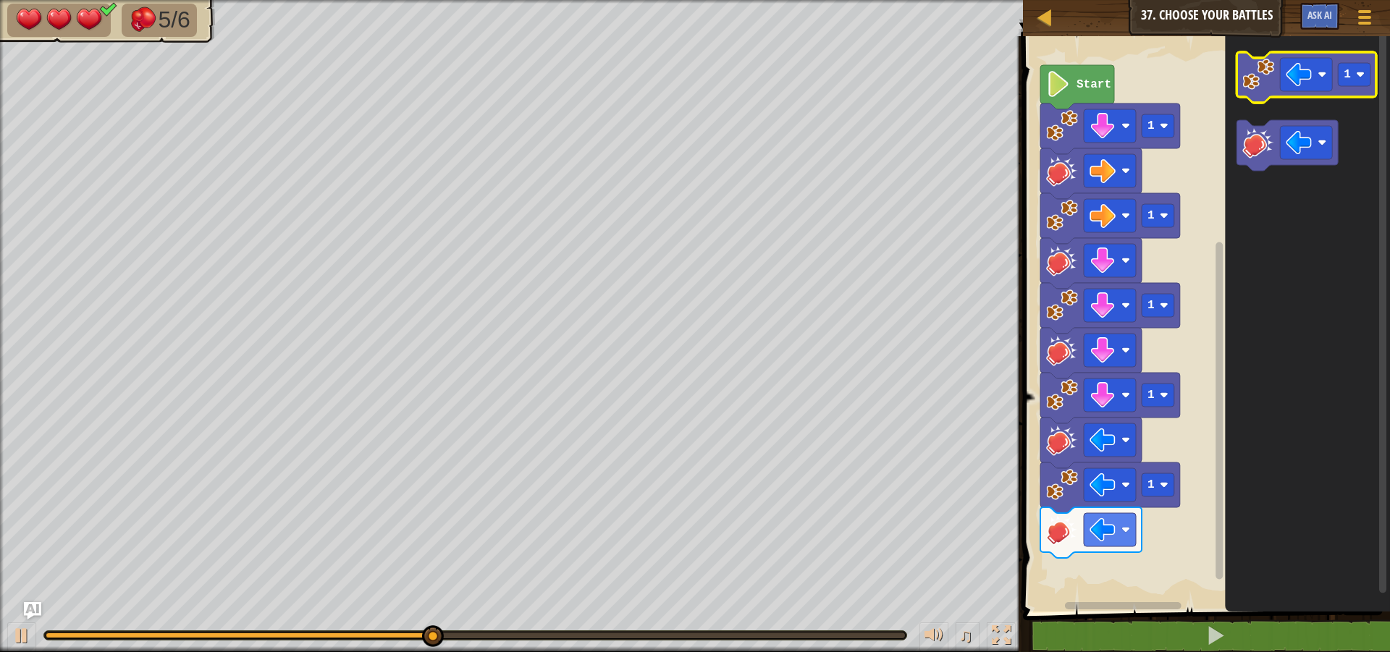
click at [1268, 88] on image "Blockly Workspace" at bounding box center [1259, 75] width 32 height 32
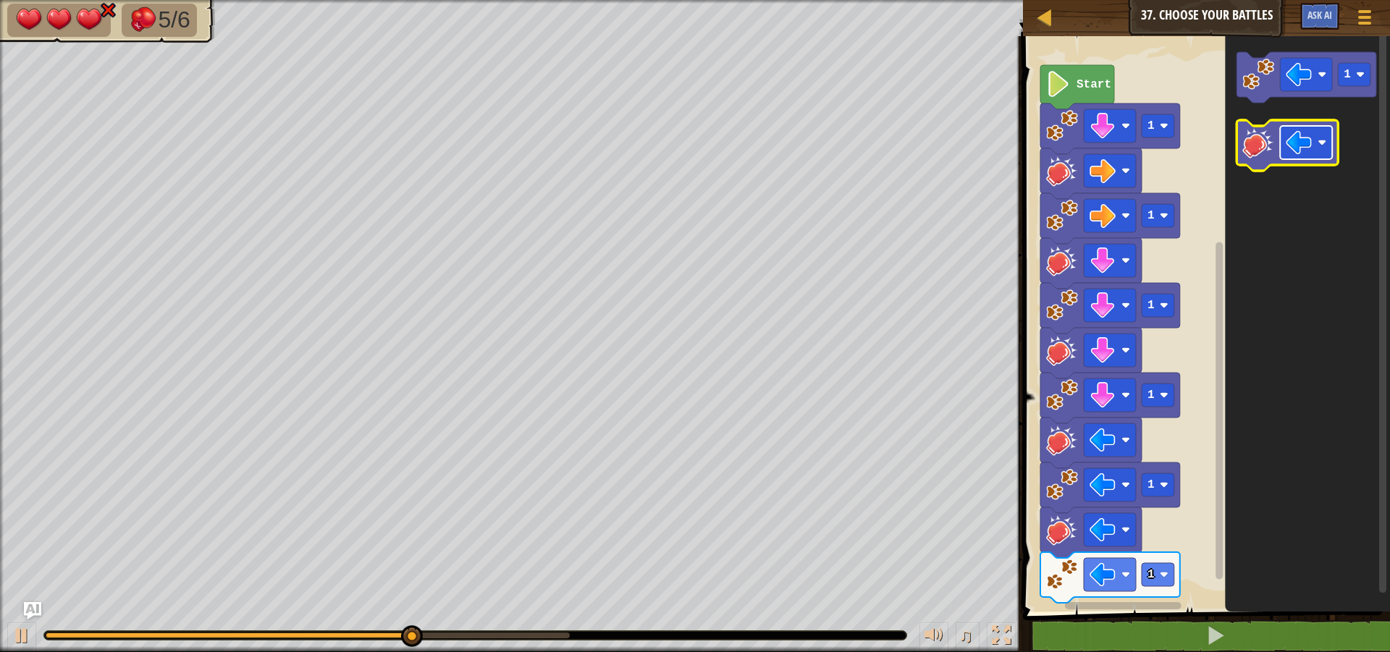
click at [1298, 154] on image "Blockly Workspace" at bounding box center [1300, 143] width 26 height 26
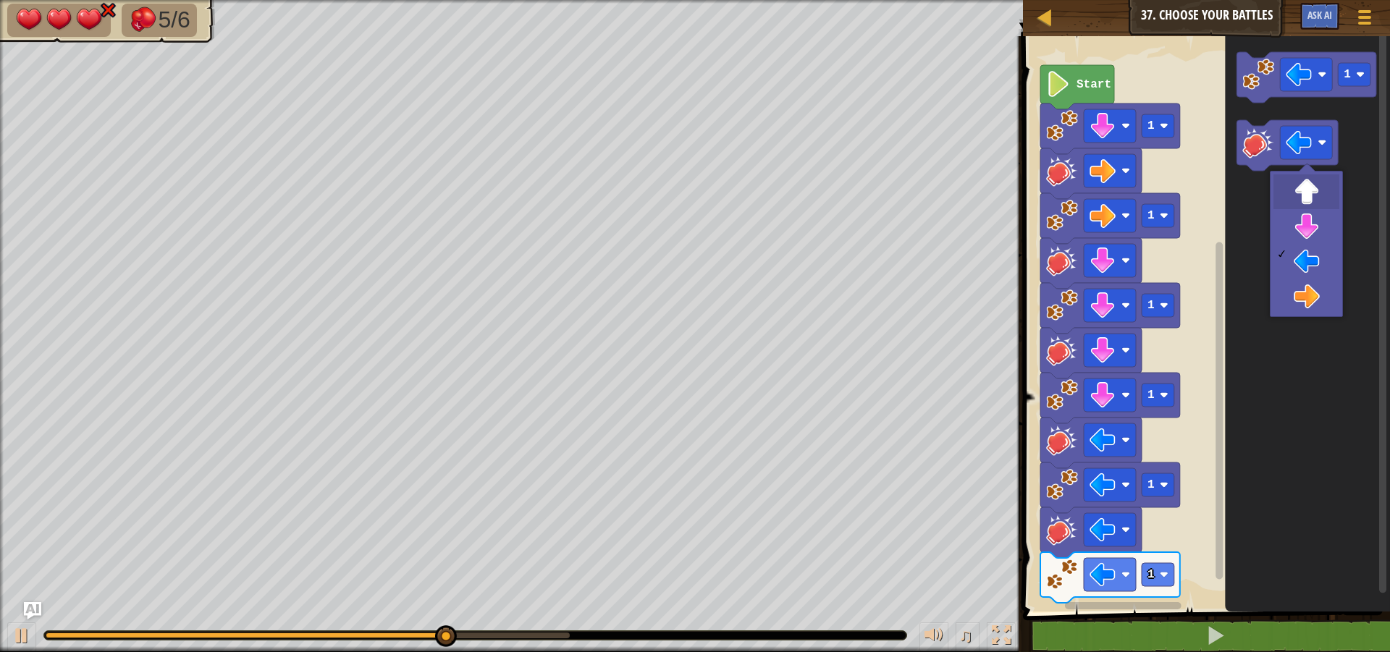
drag, startPoint x: 1292, startPoint y: 199, endPoint x: 1286, endPoint y: 188, distance: 12.3
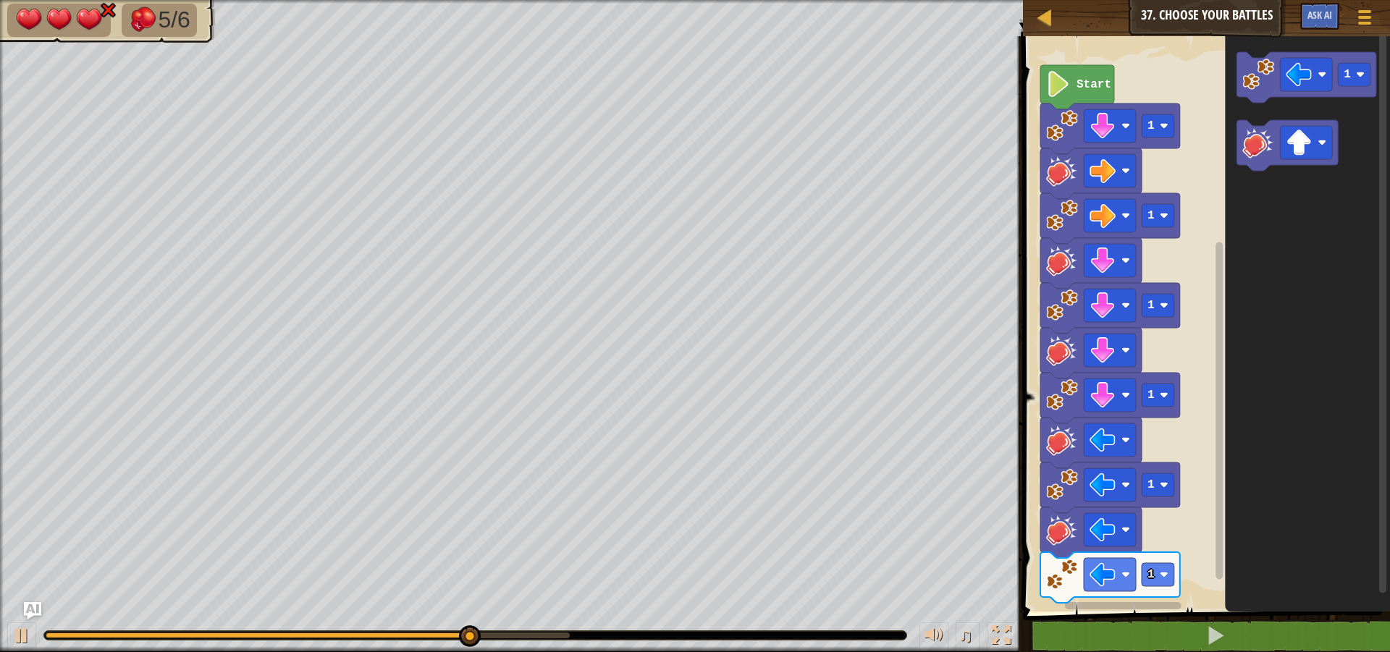
click at [1233, 100] on icon "Blockly Workspace" at bounding box center [1308, 320] width 165 height 583
click at [1245, 130] on image "Blockly Workspace" at bounding box center [1259, 143] width 32 height 32
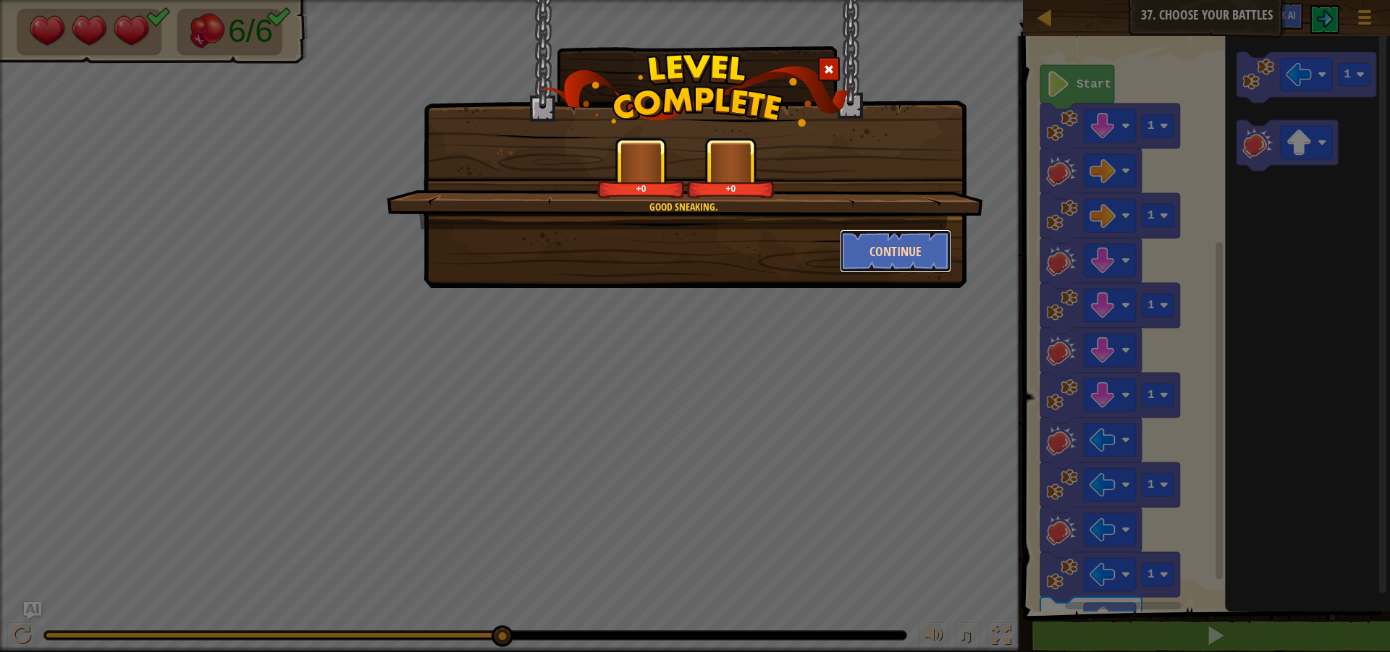
click at [906, 253] on button "Continue" at bounding box center [896, 251] width 112 height 43
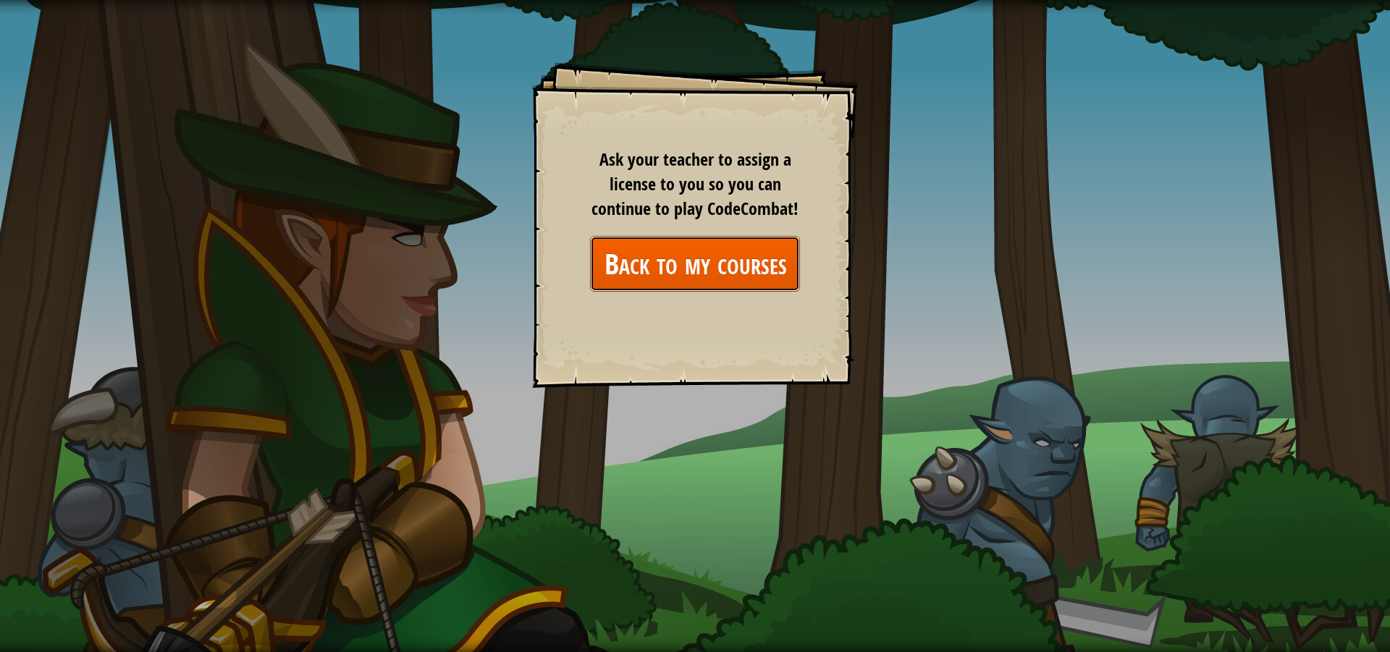
click at [755, 277] on link "Back to my courses" at bounding box center [695, 264] width 210 height 56
